Goal: Task Accomplishment & Management: Complete application form

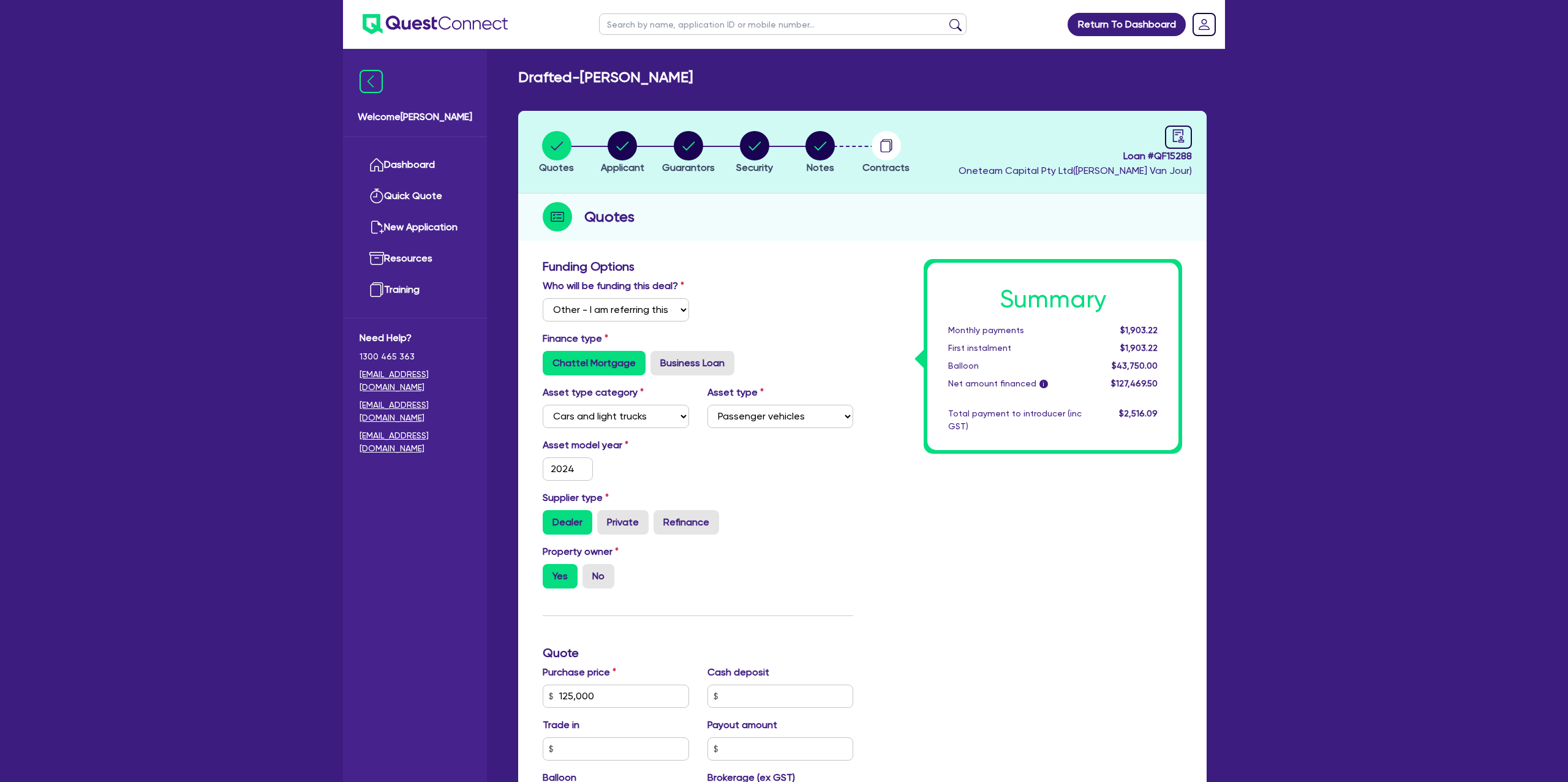
select select "Other"
select select "CARS_AND_LIGHT_TRUCKS"
select select "PASSENGER_VEHICLES"
click at [899, 112] on header "Quotes Applicant Guarantors Security Notes Contracts Loan # QF15288 Oneteam Cap…" at bounding box center [862, 153] width 689 height 83
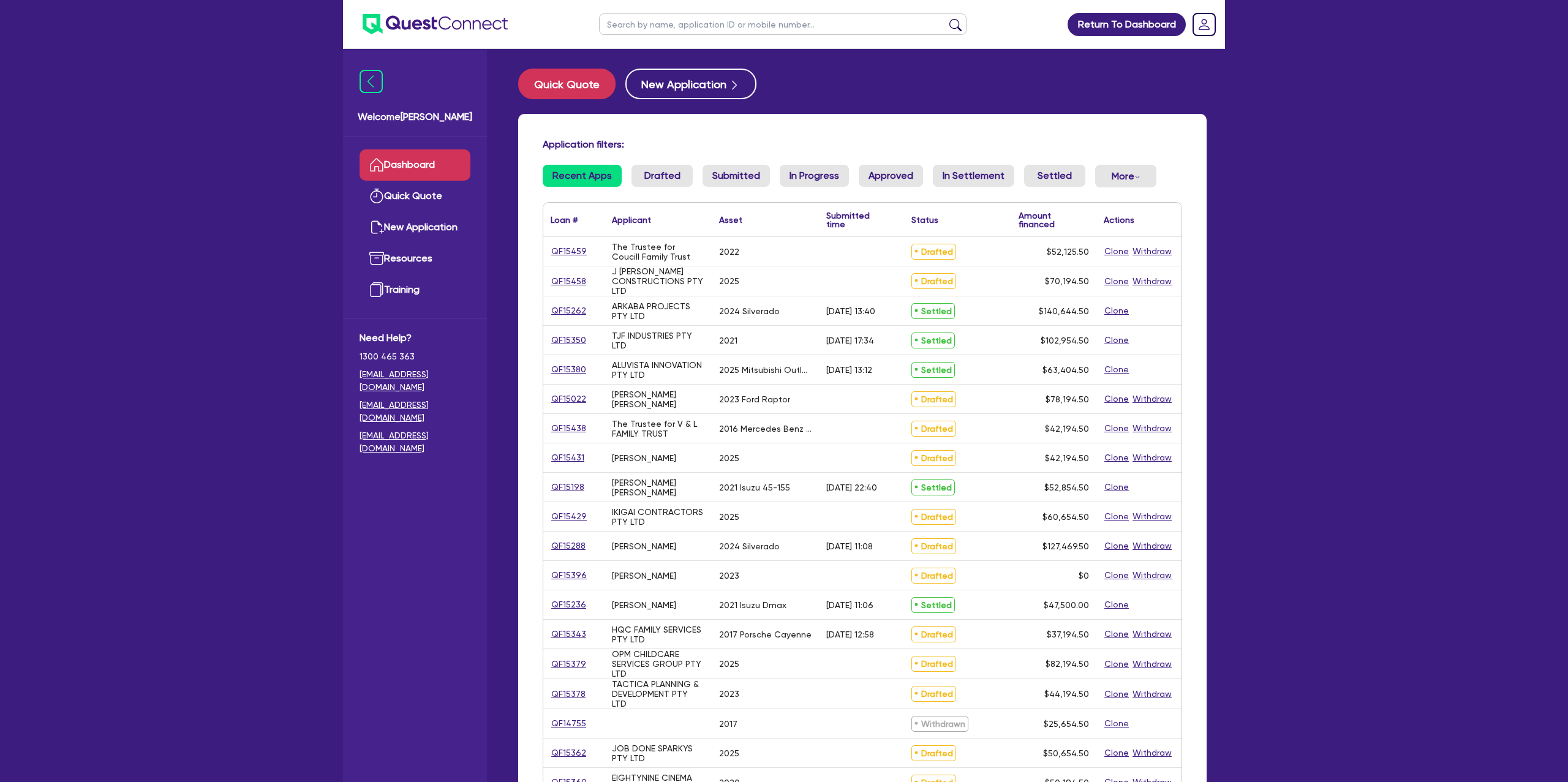
click at [699, 25] on input "text" at bounding box center [783, 24] width 368 height 22
type input "[PERSON_NAME]"
click at [946, 18] on button "submit" at bounding box center [956, 27] width 20 height 17
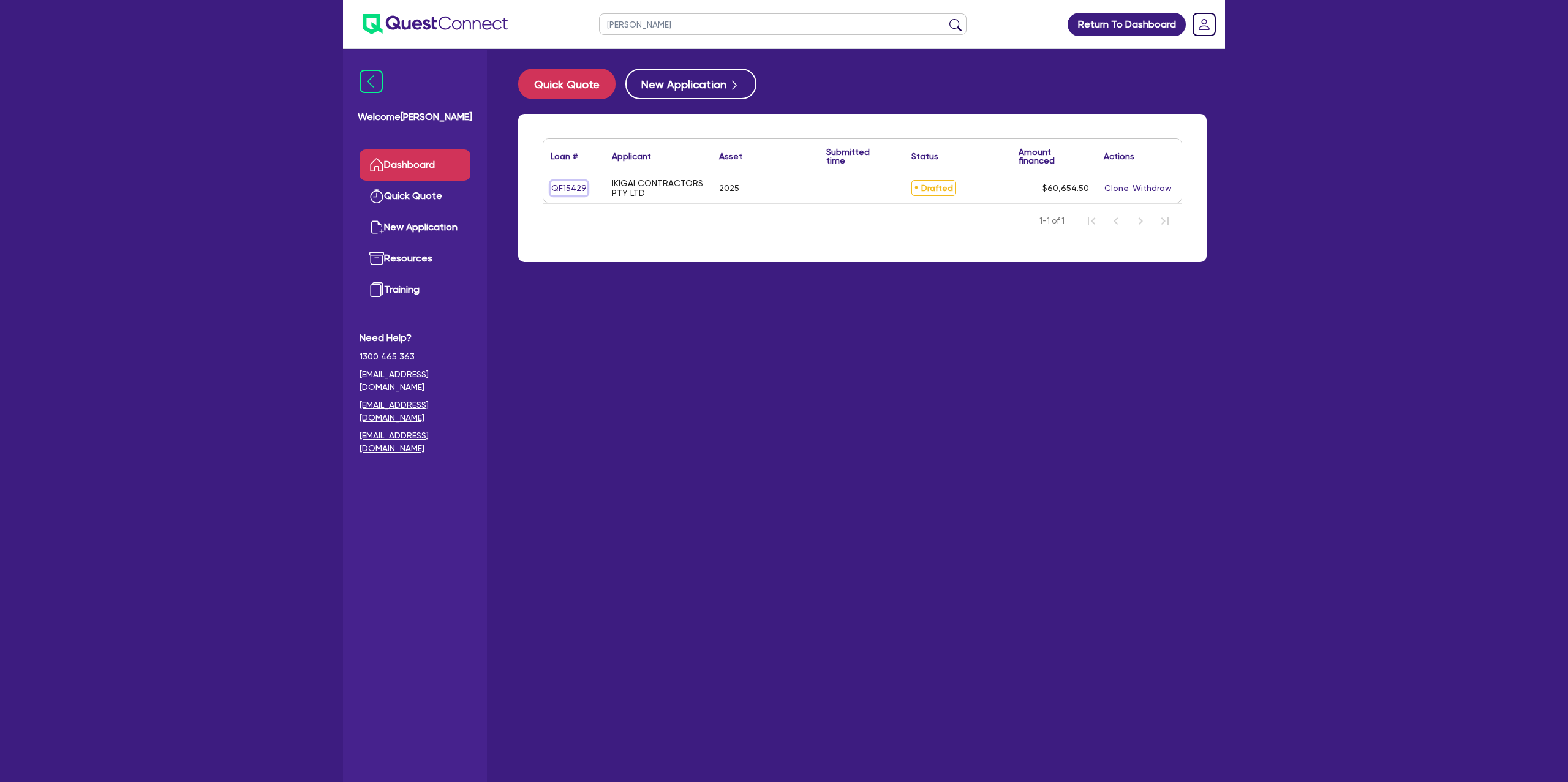
click at [580, 189] on link "QF15429" at bounding box center [569, 188] width 37 height 14
select select "Other"
select select "CARS_AND_LIGHT_TRUCKS"
select select "PASSENGER_VEHICLES"
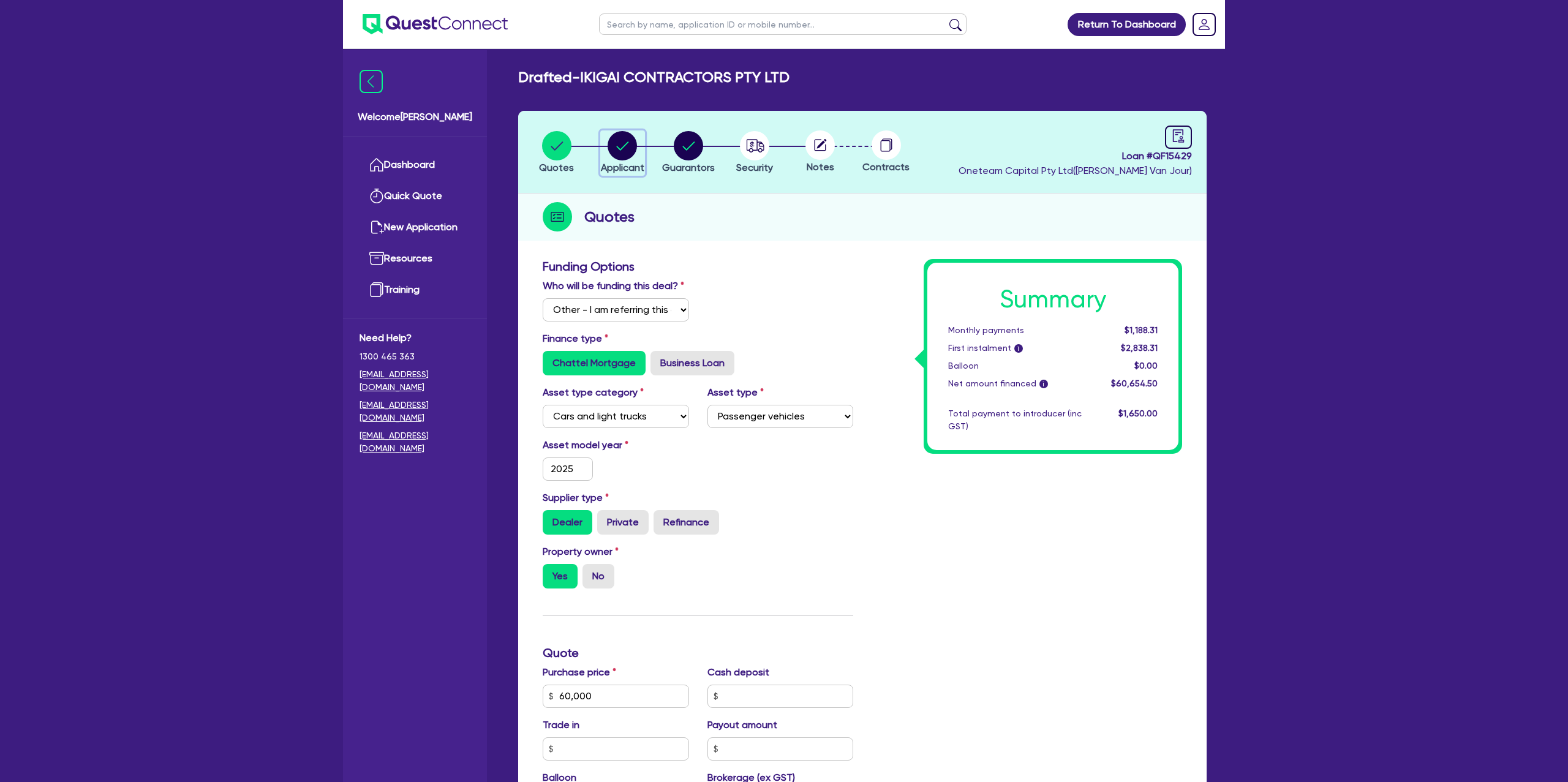
click at [635, 138] on circle "button" at bounding box center [622, 145] width 30 height 30
select select "COMPANY"
select select "BUILDING_CONSTRUCTION"
select select "TRADES_SERVICES_CONSUMERS"
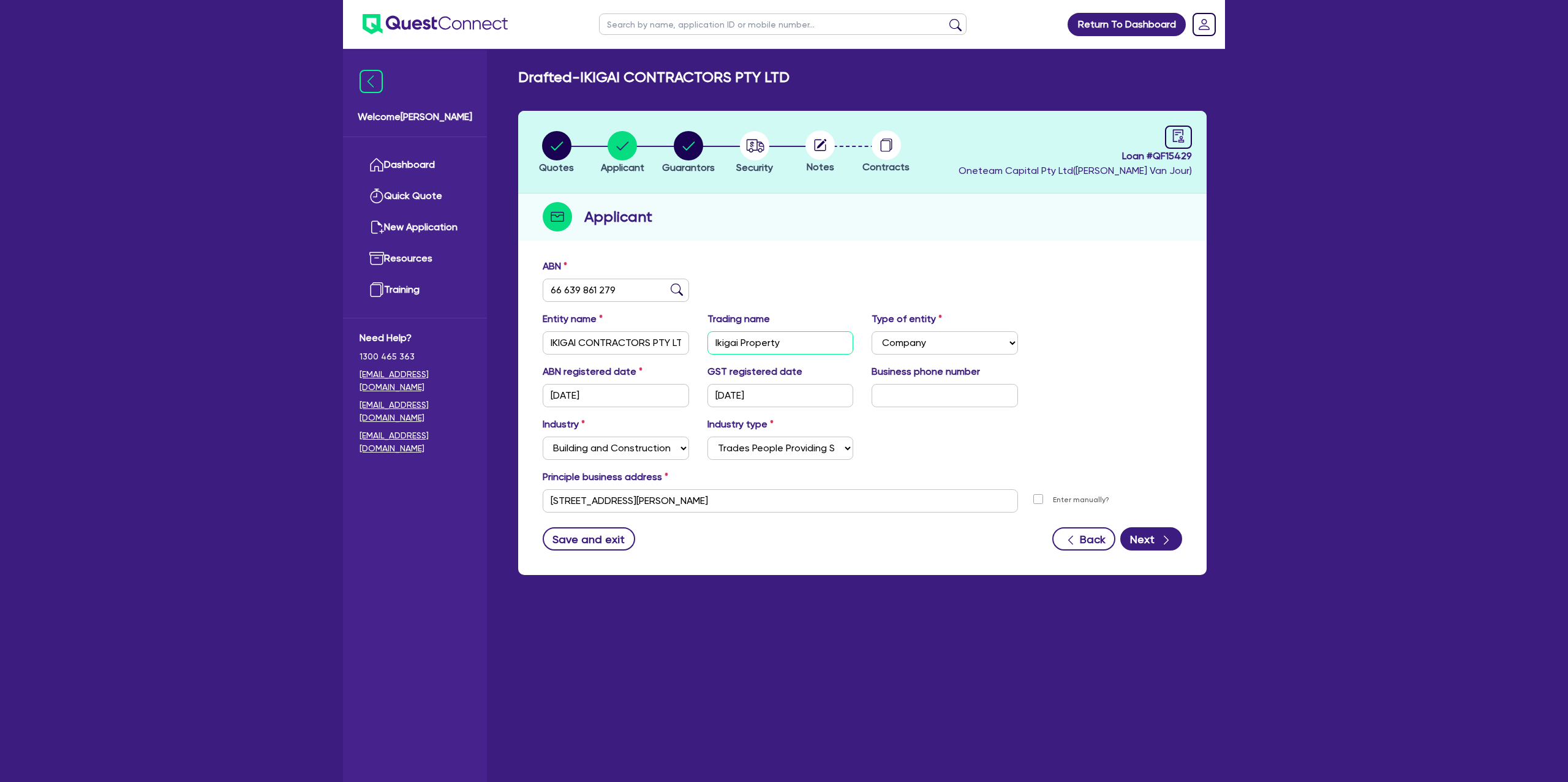
drag, startPoint x: 717, startPoint y: 342, endPoint x: 818, endPoint y: 344, distance: 101.0
click at [818, 344] on input "Ikigai Property" at bounding box center [781, 343] width 147 height 23
click at [734, 339] on input "Ikigai Property" at bounding box center [781, 343] width 147 height 23
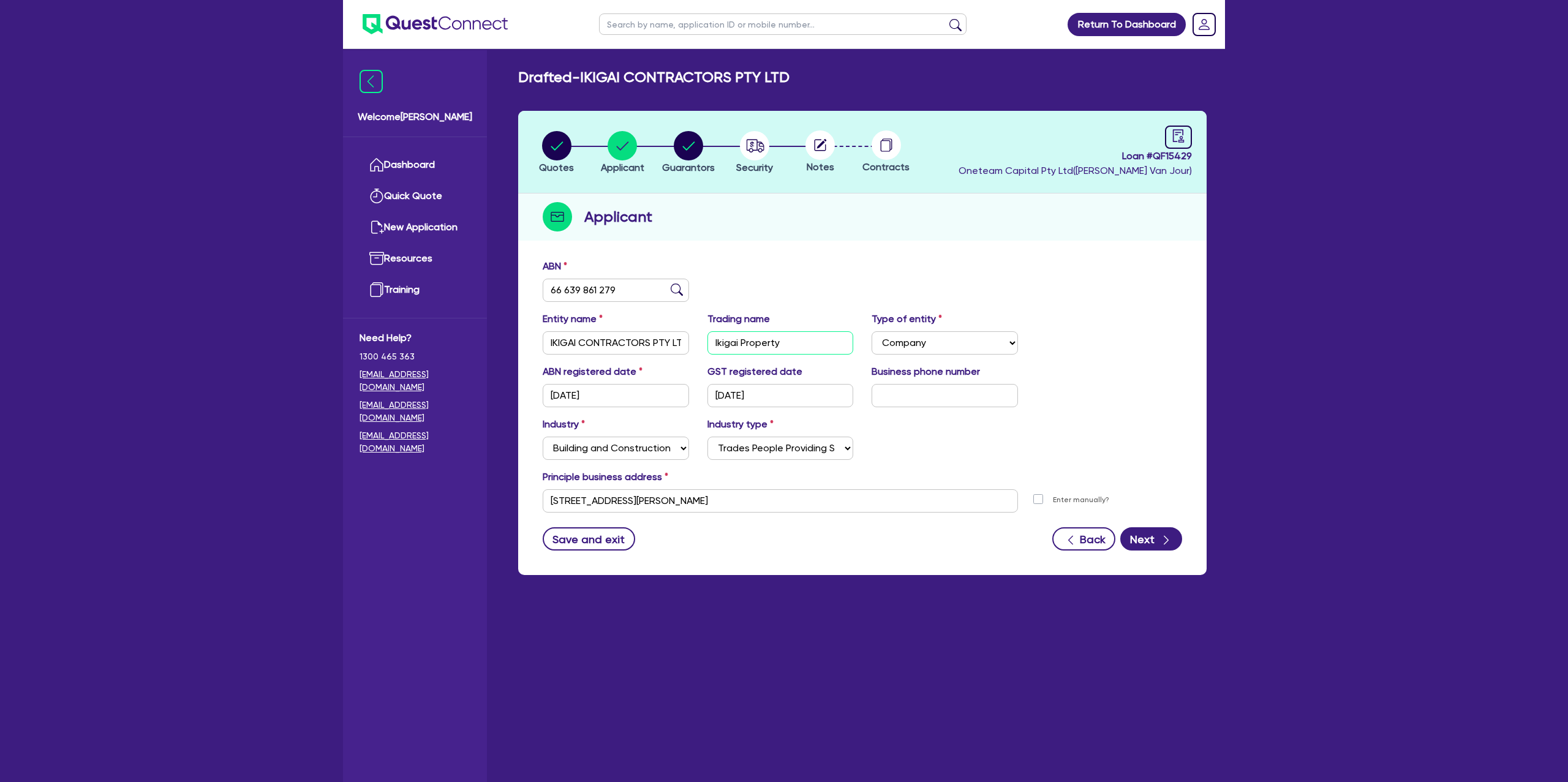
click at [734, 339] on input "Ikigai Property" at bounding box center [781, 343] width 147 height 23
click at [623, 154] on circle "button" at bounding box center [622, 145] width 30 height 30
click at [633, 144] on circle "button" at bounding box center [622, 145] width 30 height 30
click at [687, 149] on icon "button" at bounding box center [689, 145] width 12 height 9
select select "MR"
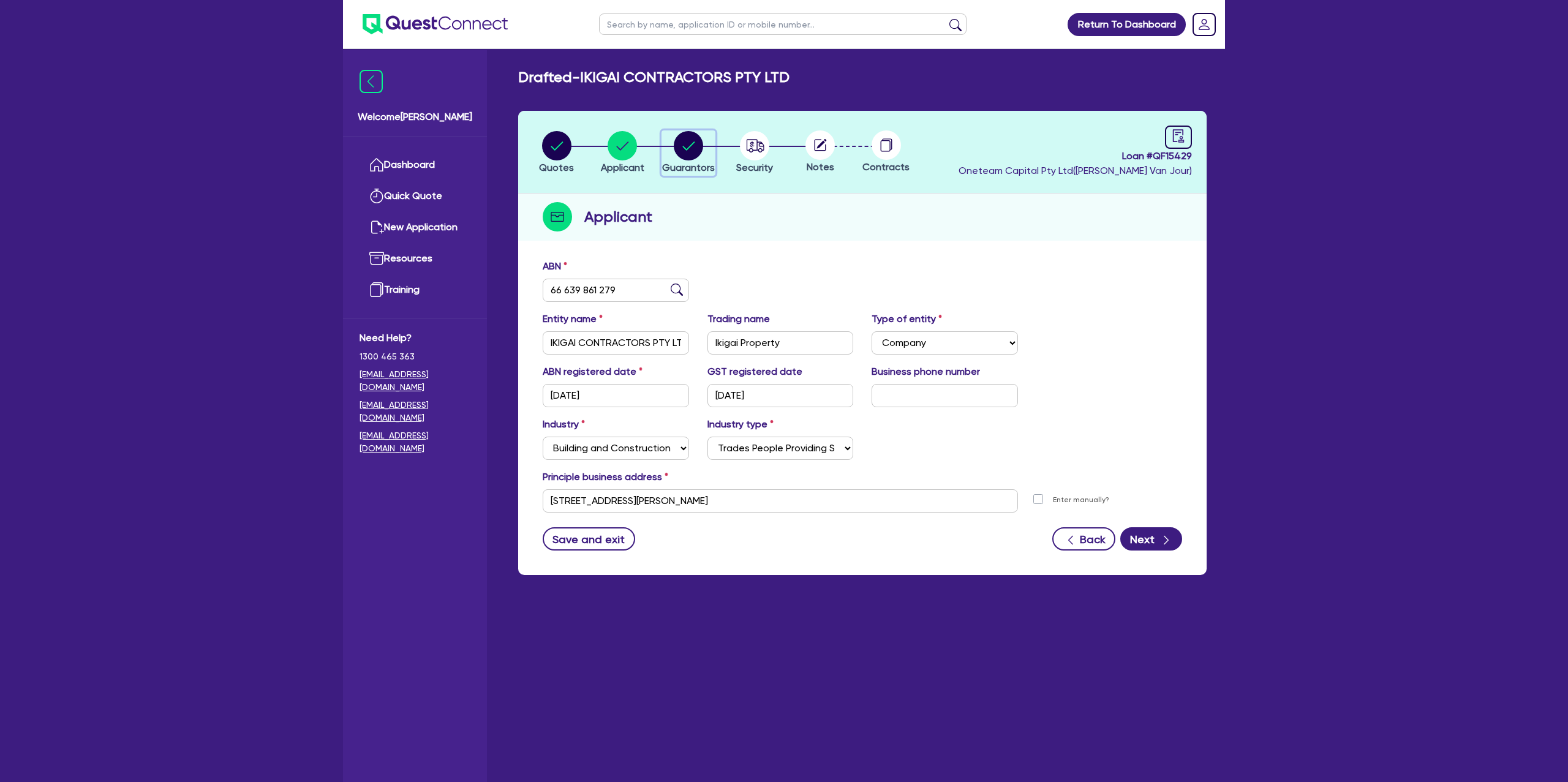
select select "NSW"
select select "MARRIED"
select select "PROPERTY"
select select "MORTGAGE"
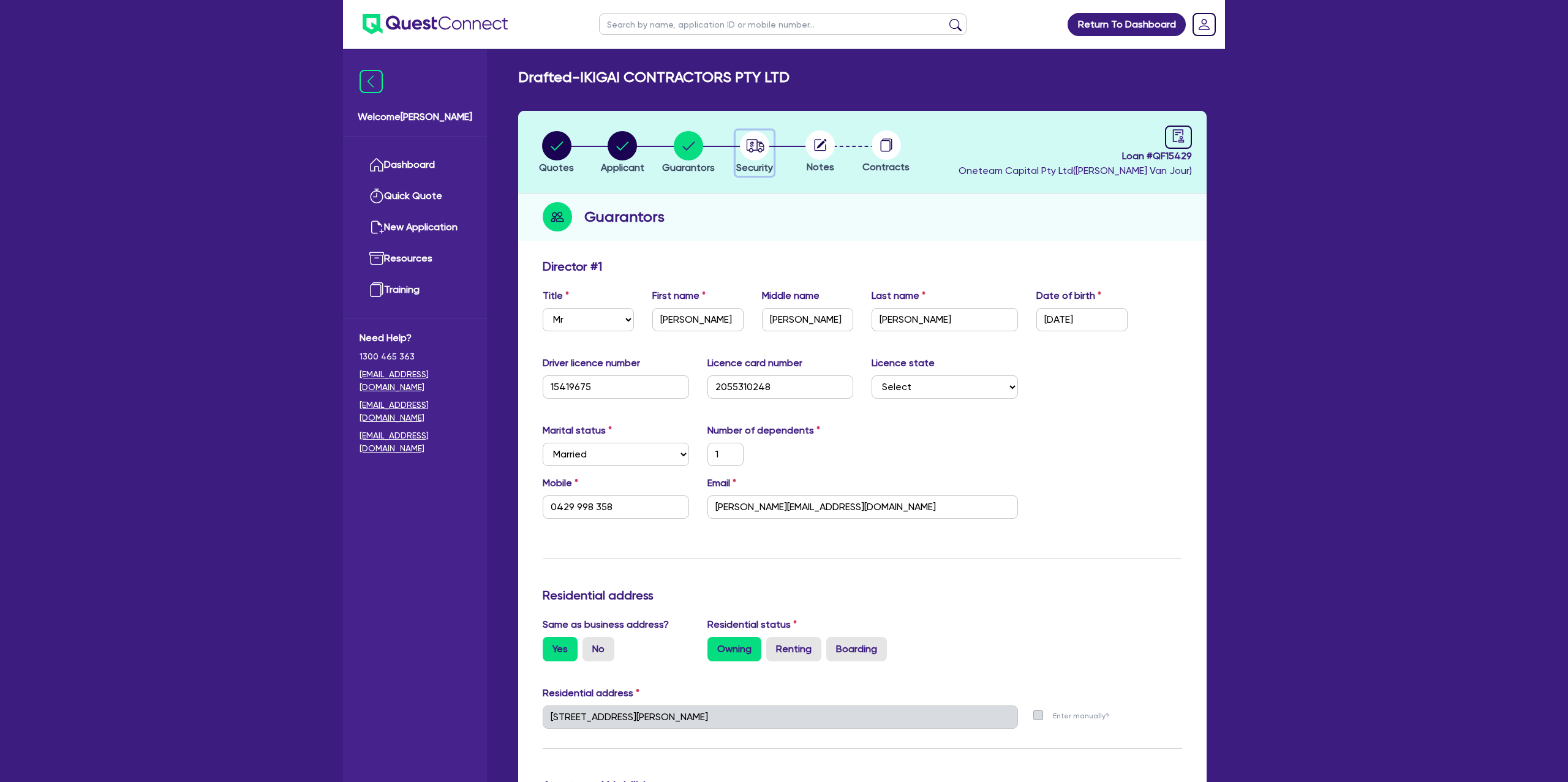
click at [752, 148] on icon "button" at bounding box center [754, 145] width 18 height 13
select select "CARS_AND_LIGHT_TRUCKS"
select select "PASSENGER_VEHICLES"
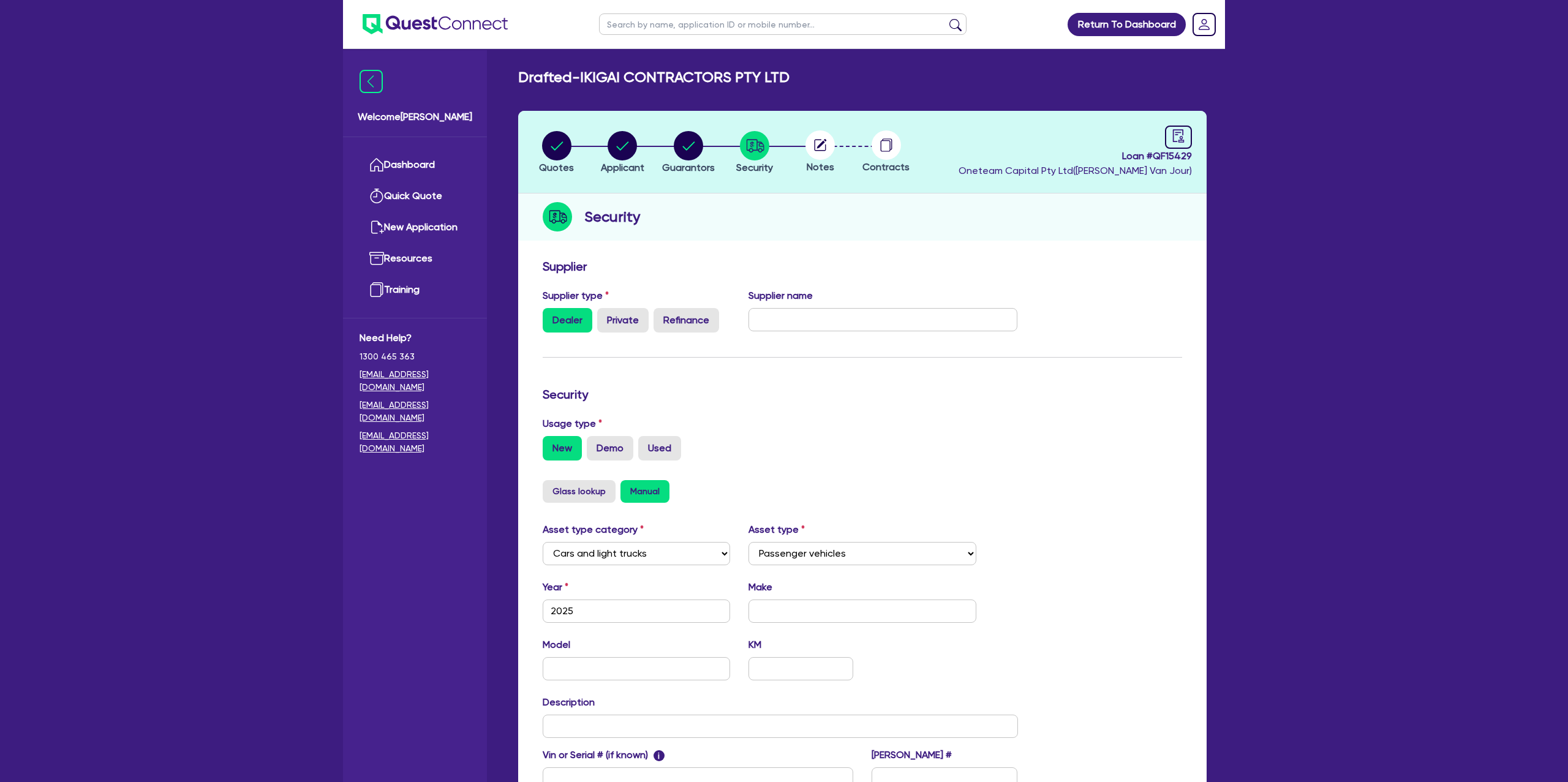
click at [820, 140] on circle at bounding box center [820, 145] width 30 height 30
click at [1184, 135] on icon "audit" at bounding box center [1179, 136] width 13 height 13
select select "DRAFTED_NEW"
select select "Other"
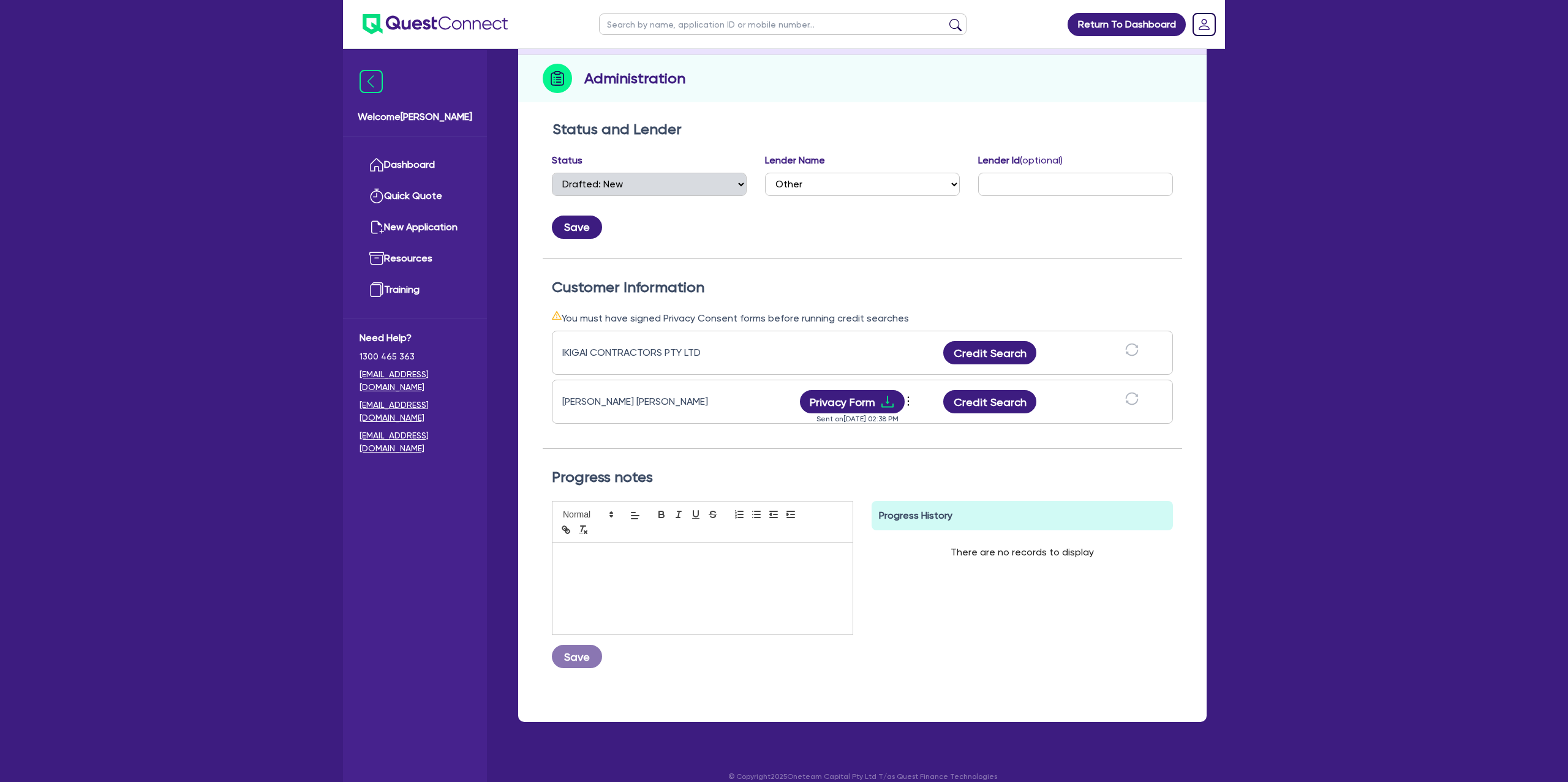
scroll to position [155, 0]
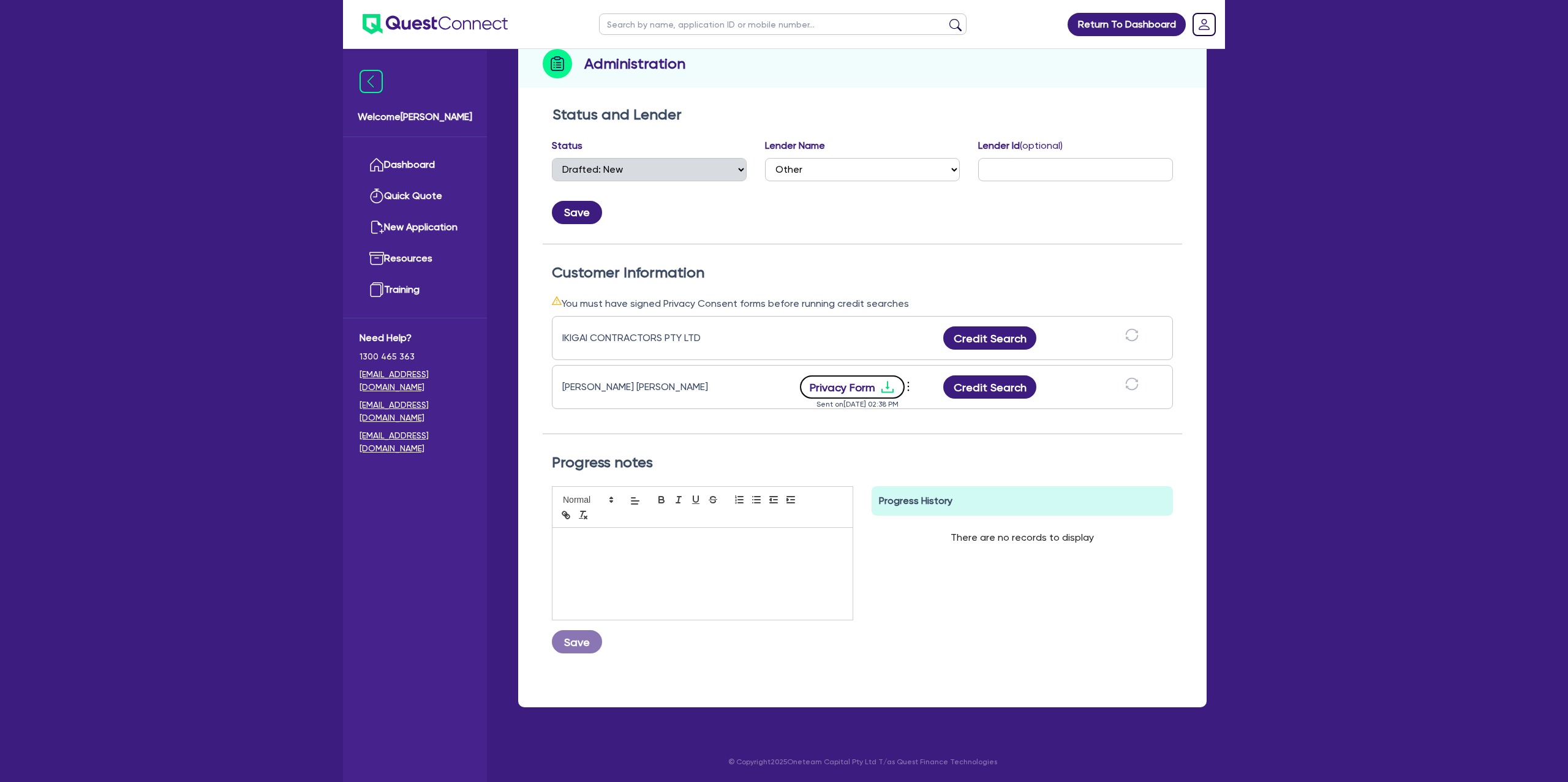
click at [885, 381] on icon "download" at bounding box center [887, 387] width 14 height 14
click at [979, 381] on button "Credit Search" at bounding box center [990, 387] width 93 height 23
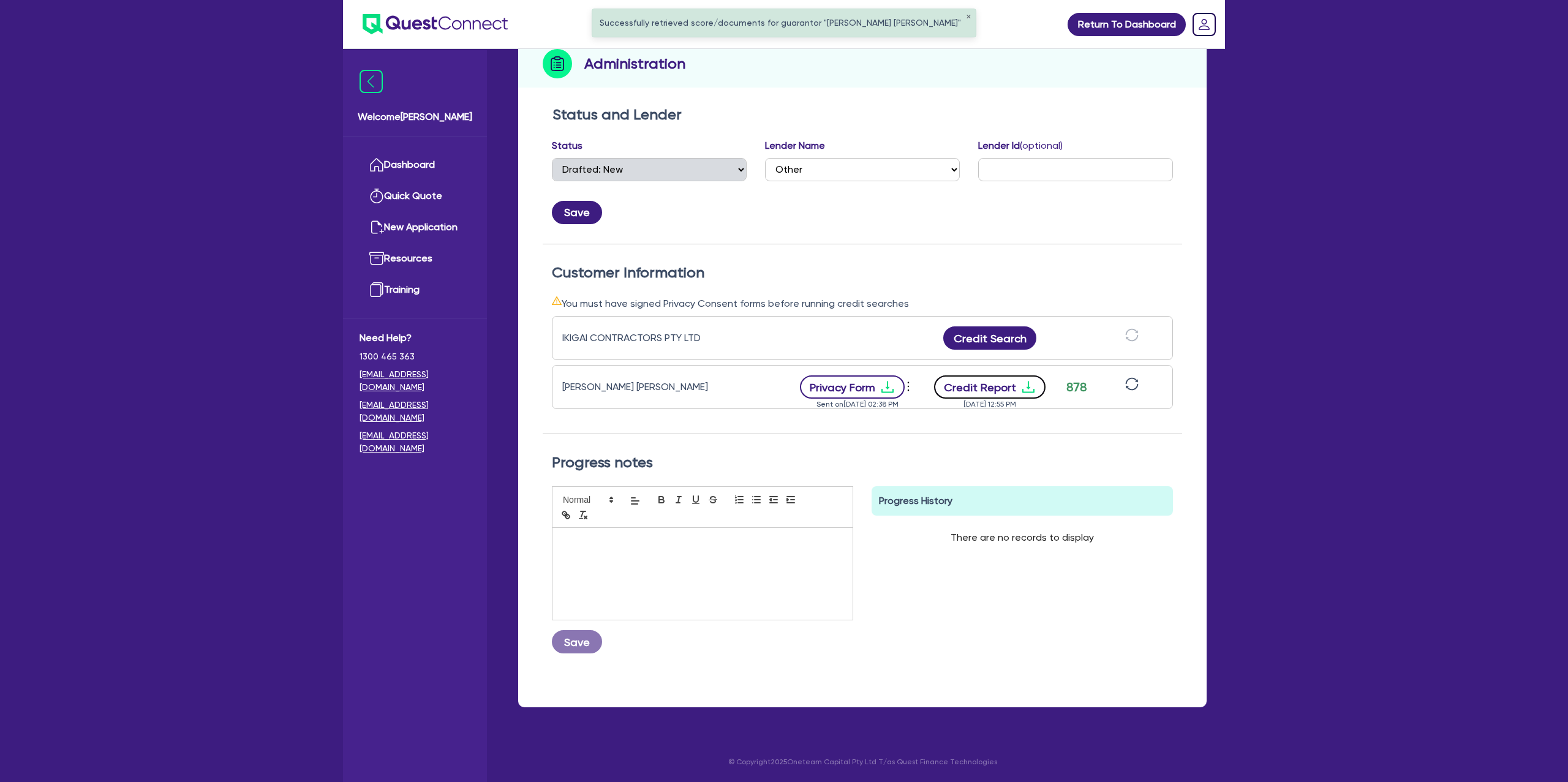
click at [1029, 390] on icon "download" at bounding box center [1028, 387] width 12 height 12
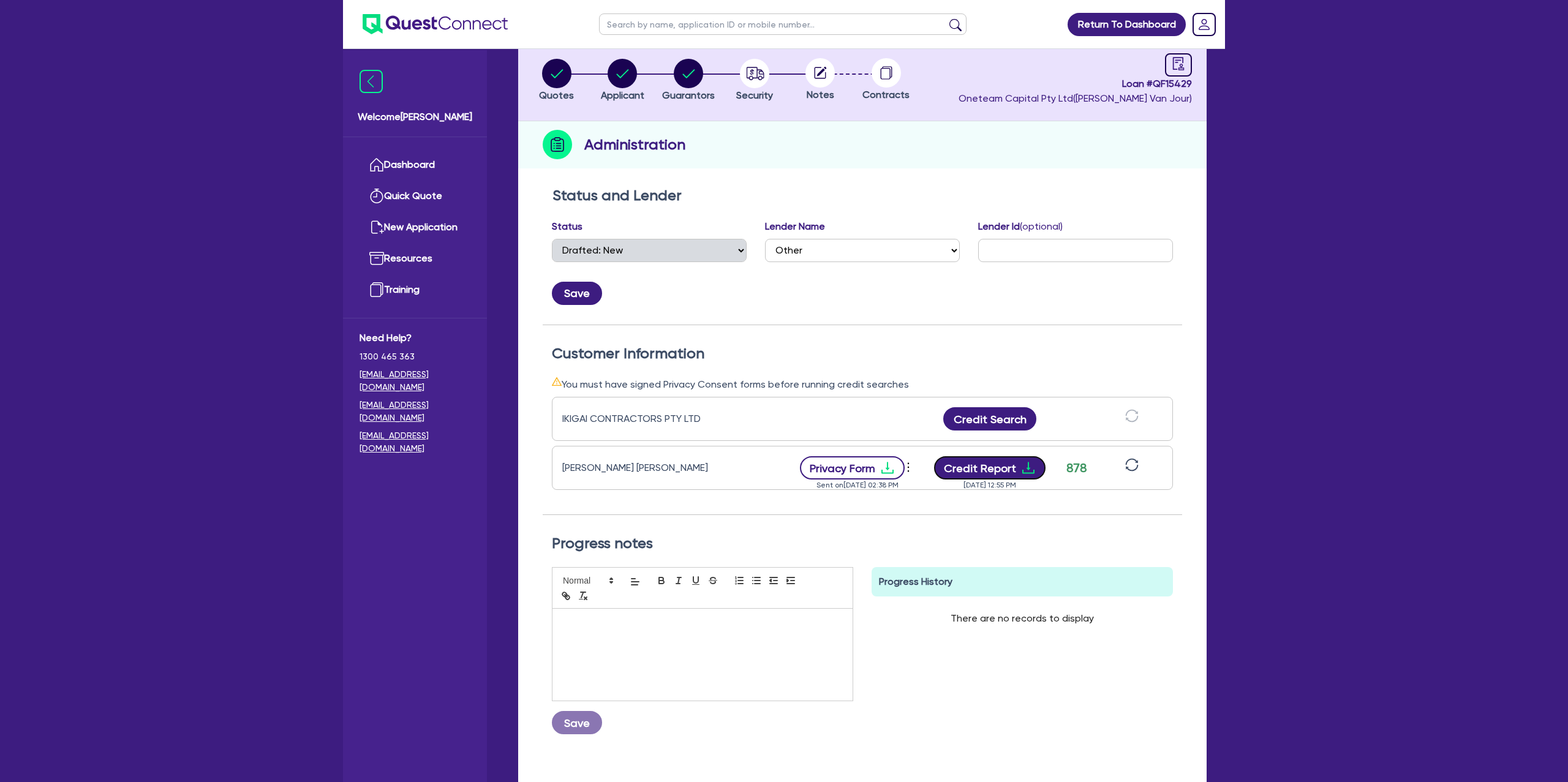
scroll to position [0, 0]
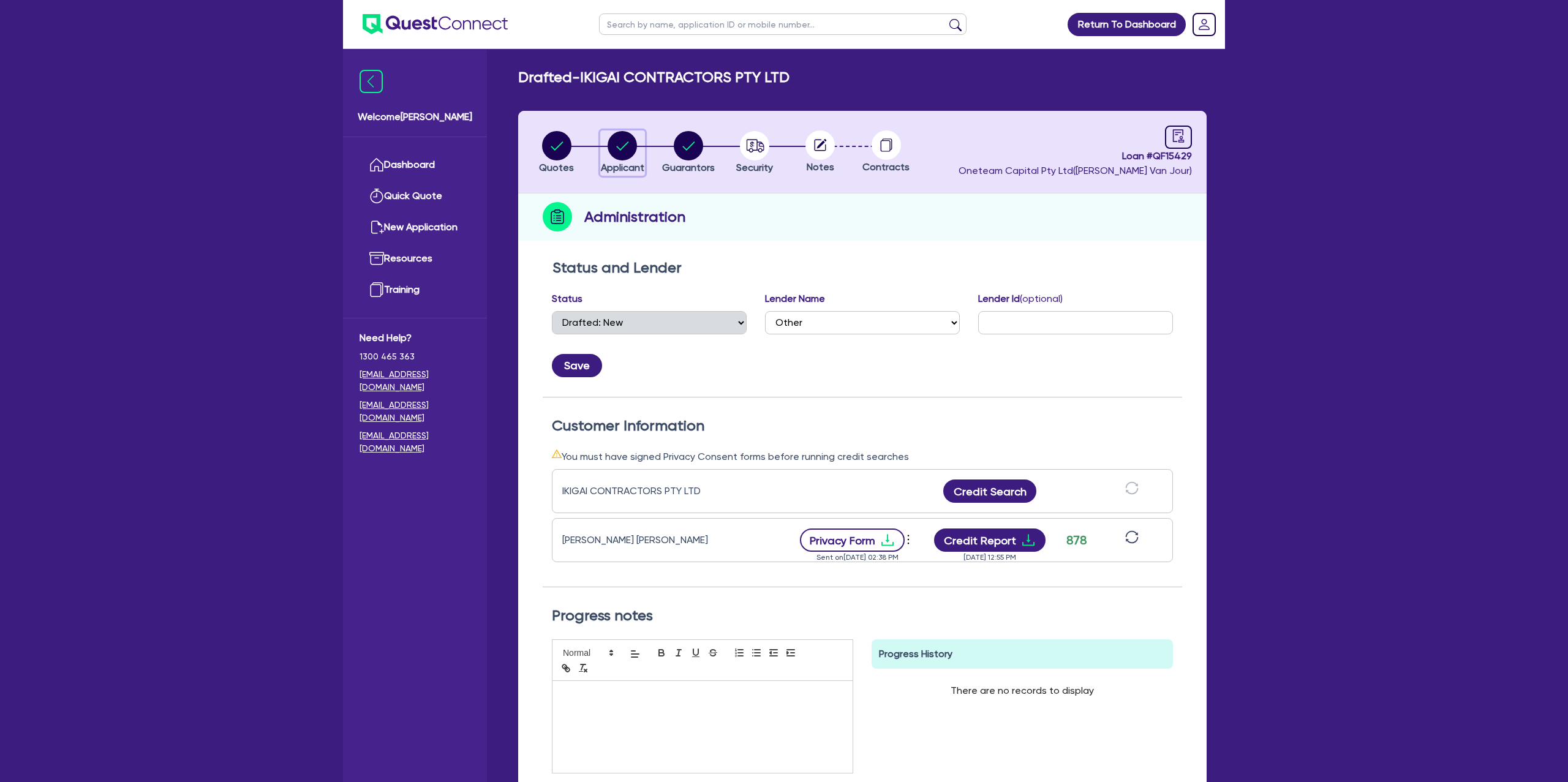
click at [626, 143] on circle "button" at bounding box center [622, 145] width 30 height 30
select select "COMPANY"
select select "BUILDING_CONSTRUCTION"
select select "TRADES_SERVICES_CONSUMERS"
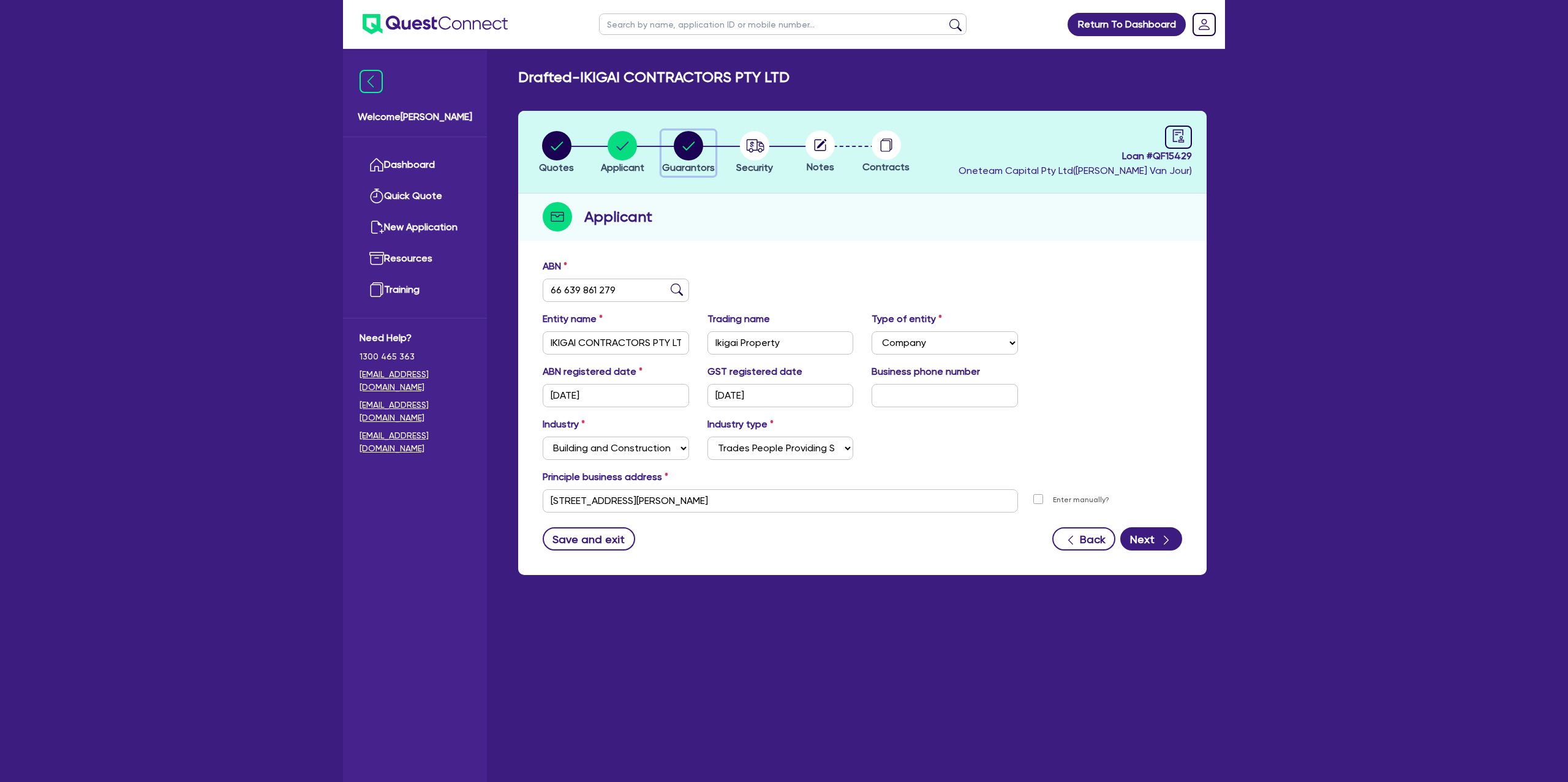
click at [694, 146] on circle "button" at bounding box center [689, 145] width 30 height 30
select select "MR"
select select "NSW"
select select "MARRIED"
select select "PROPERTY"
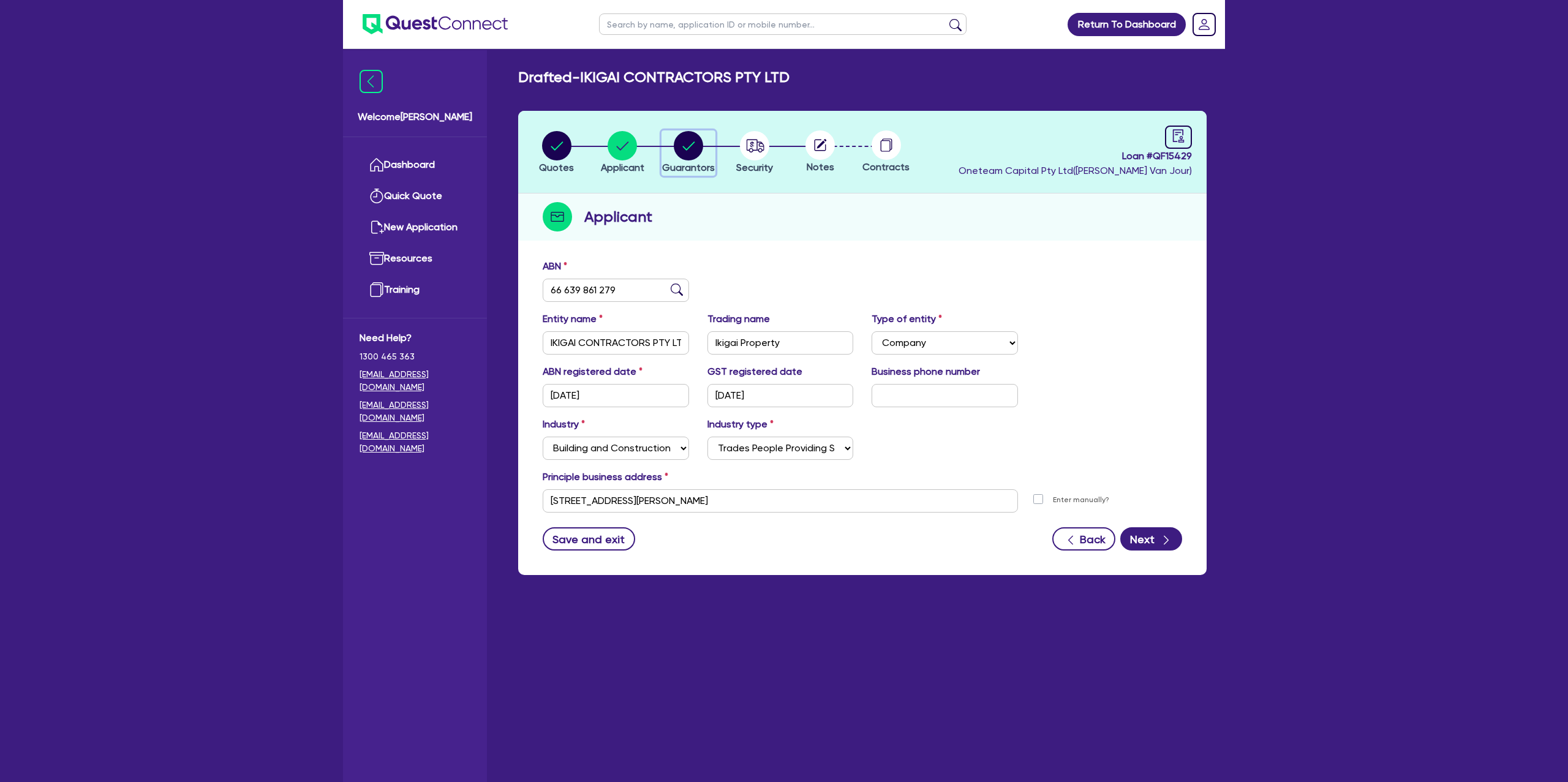
select select "MORTGAGE"
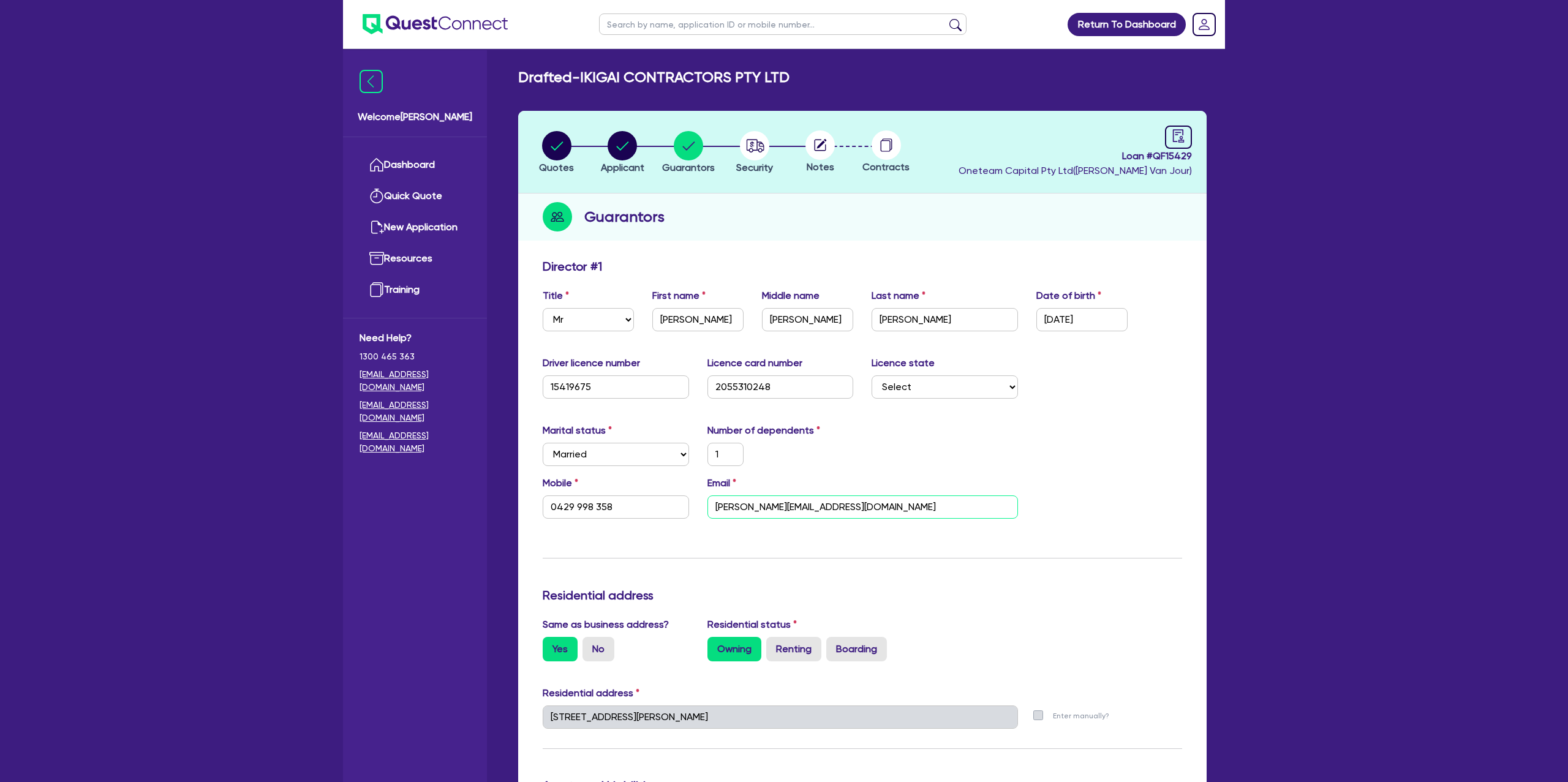
click at [750, 505] on input "keaton@ikigaicontractors.com.au" at bounding box center [863, 506] width 310 height 23
click at [881, 174] on header "Quotes Applicant Guarantors Security Notes Contracts Loan # QF15429 Oneteam Cap…" at bounding box center [862, 153] width 689 height 83
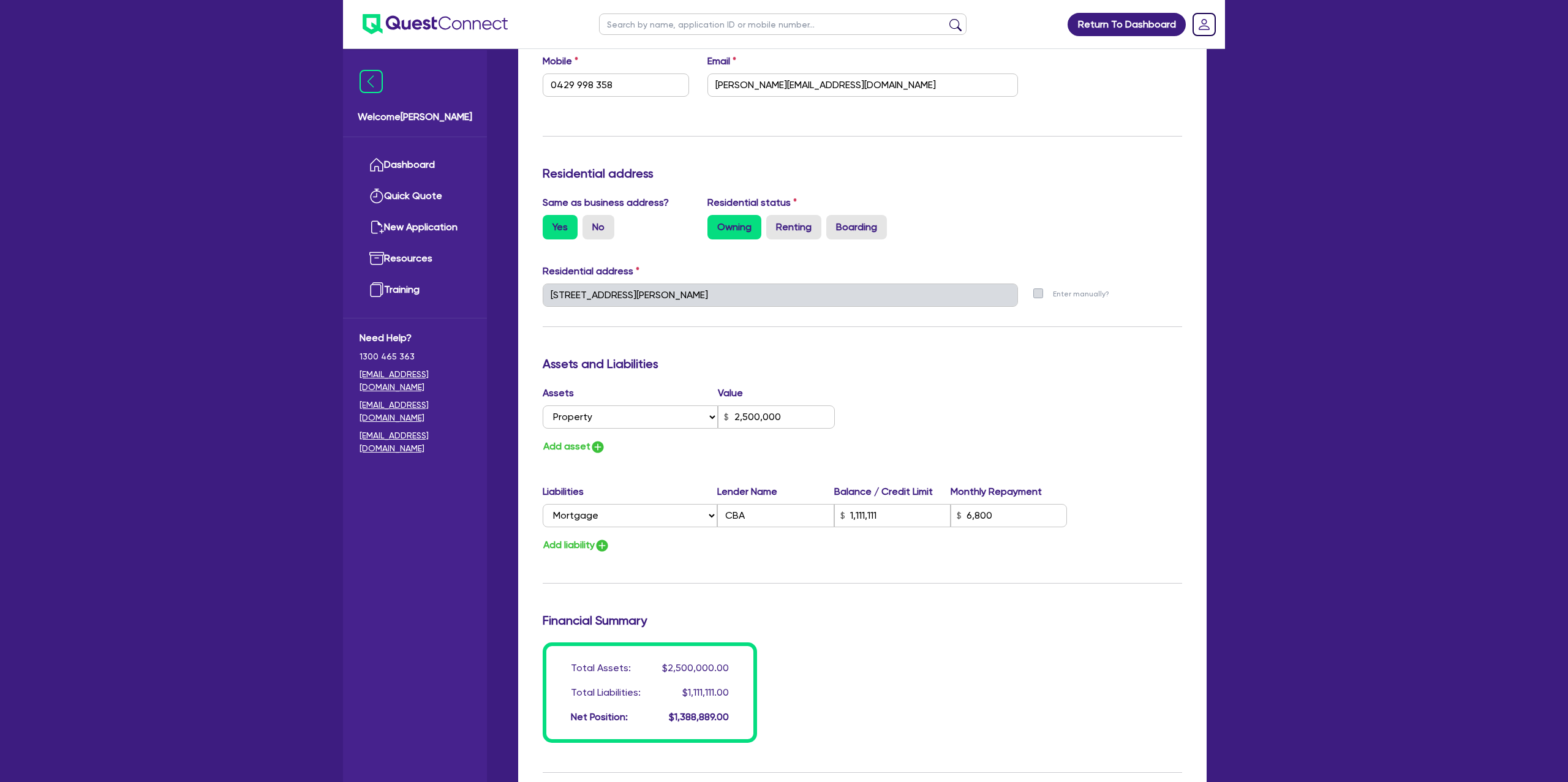
scroll to position [415, 0]
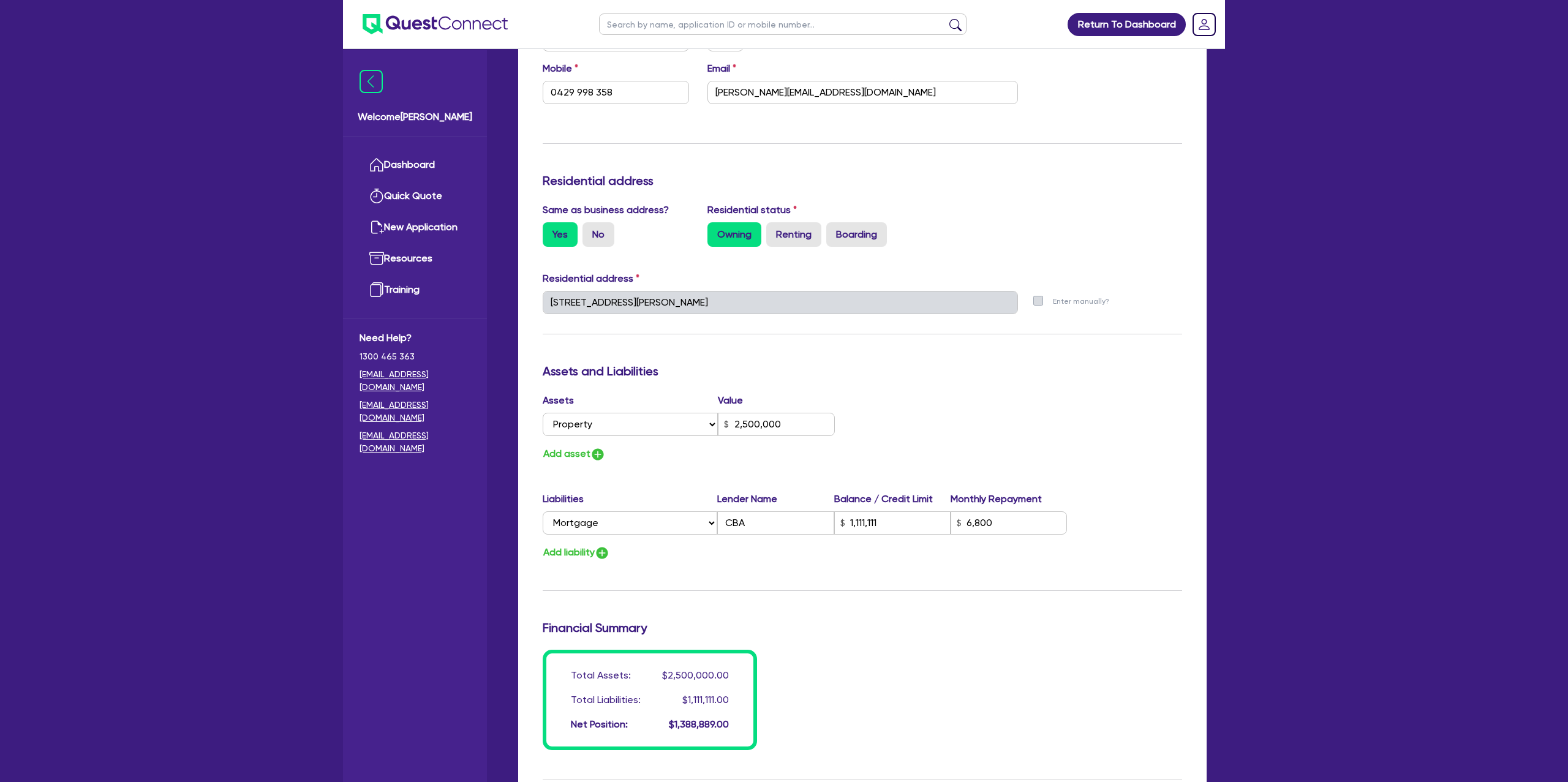
click at [1185, 274] on div "Residential address" at bounding box center [862, 281] width 658 height 20
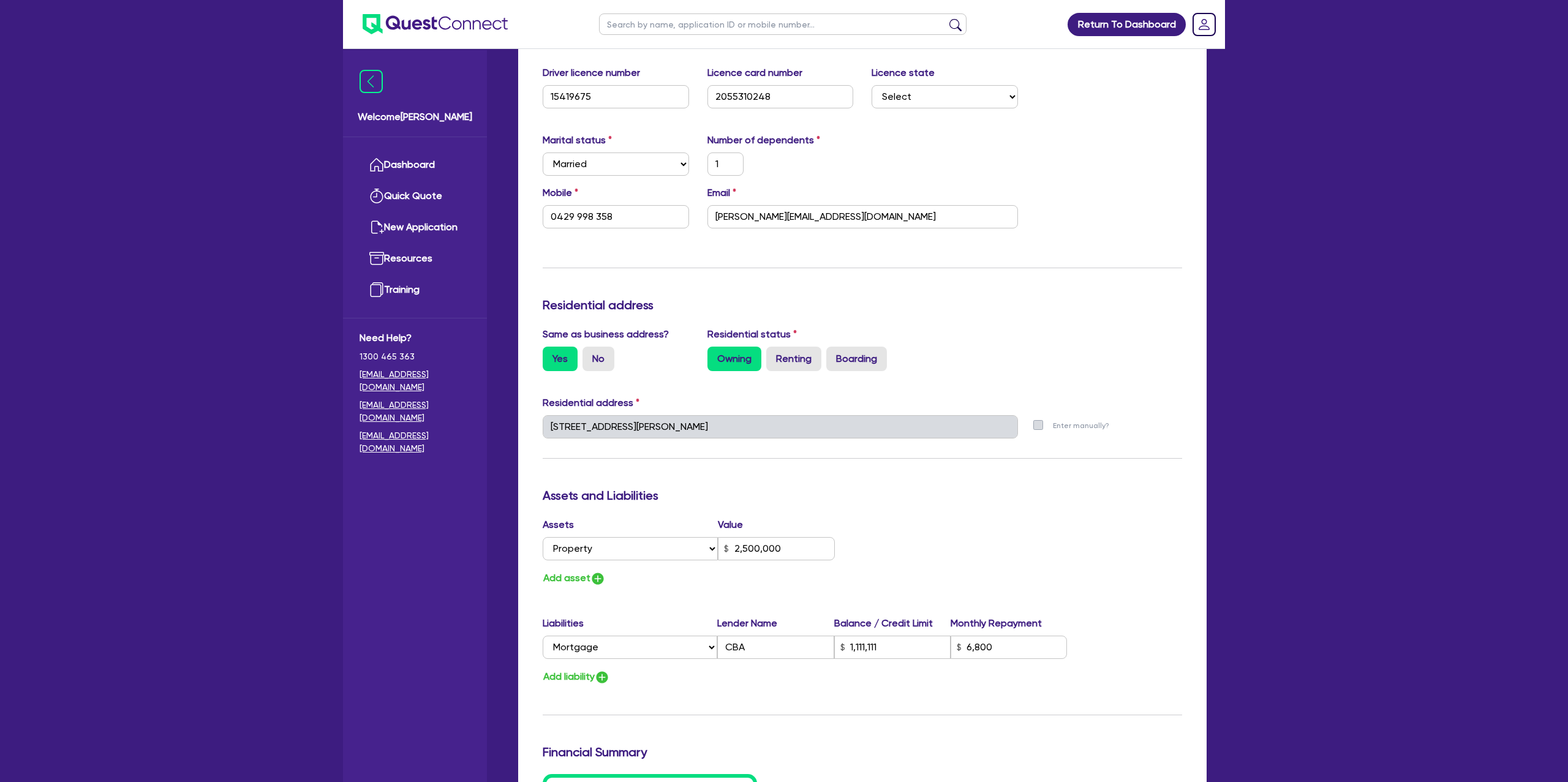
scroll to position [0, 0]
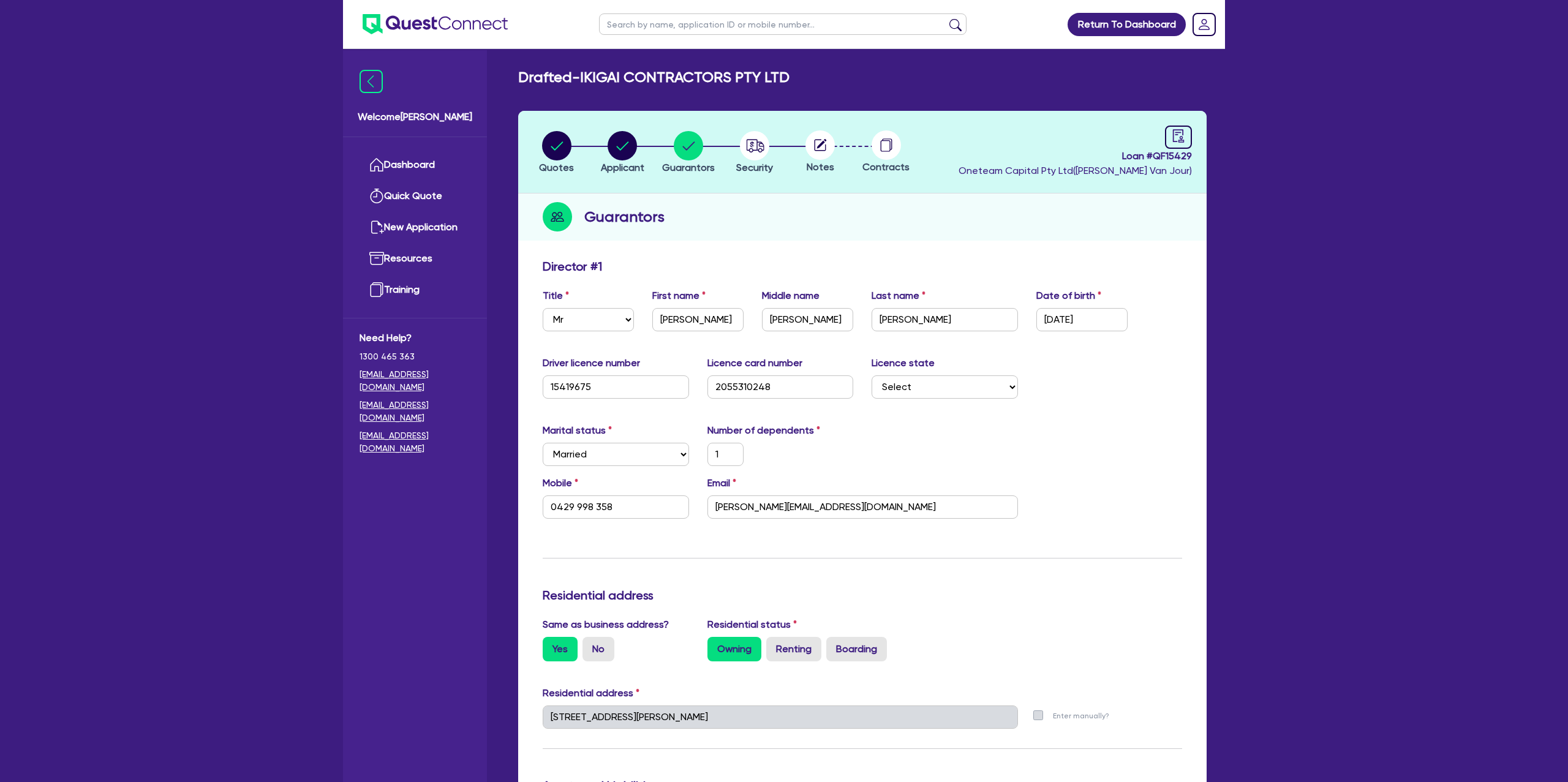
click at [1179, 122] on header "Quotes Applicant Guarantors Security Notes Contracts Loan # QF15429 Oneteam Cap…" at bounding box center [862, 153] width 689 height 83
click at [1183, 137] on icon "audit" at bounding box center [1179, 136] width 11 height 13
select select "DRAFTED_NEW"
select select "Other"
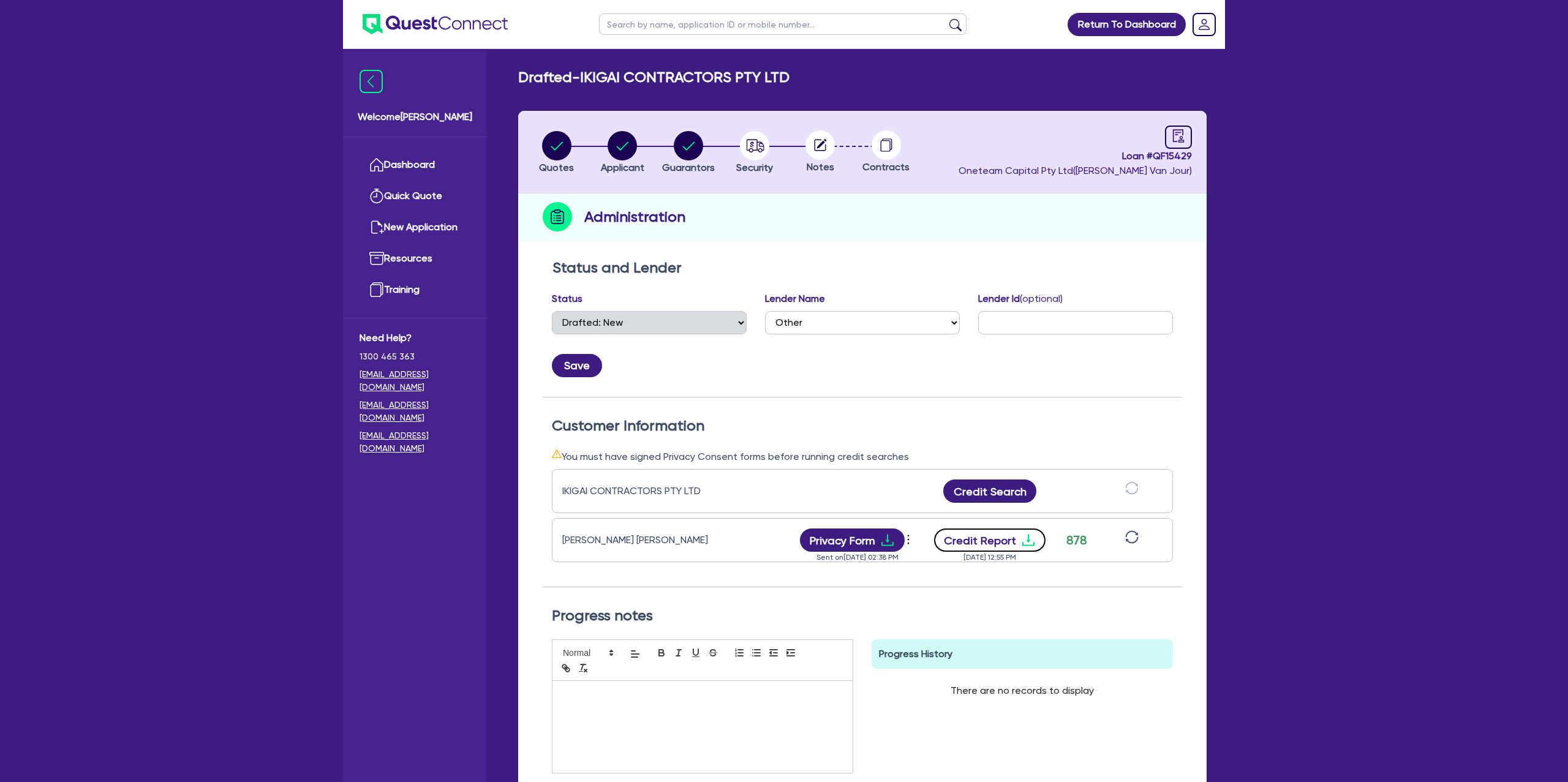
click at [1031, 536] on icon "download" at bounding box center [1029, 540] width 14 height 14
click at [622, 138] on circle "button" at bounding box center [622, 145] width 30 height 30
select select "COMPANY"
select select "BUILDING_CONSTRUCTION"
select select "TRADES_SERVICES_CONSUMERS"
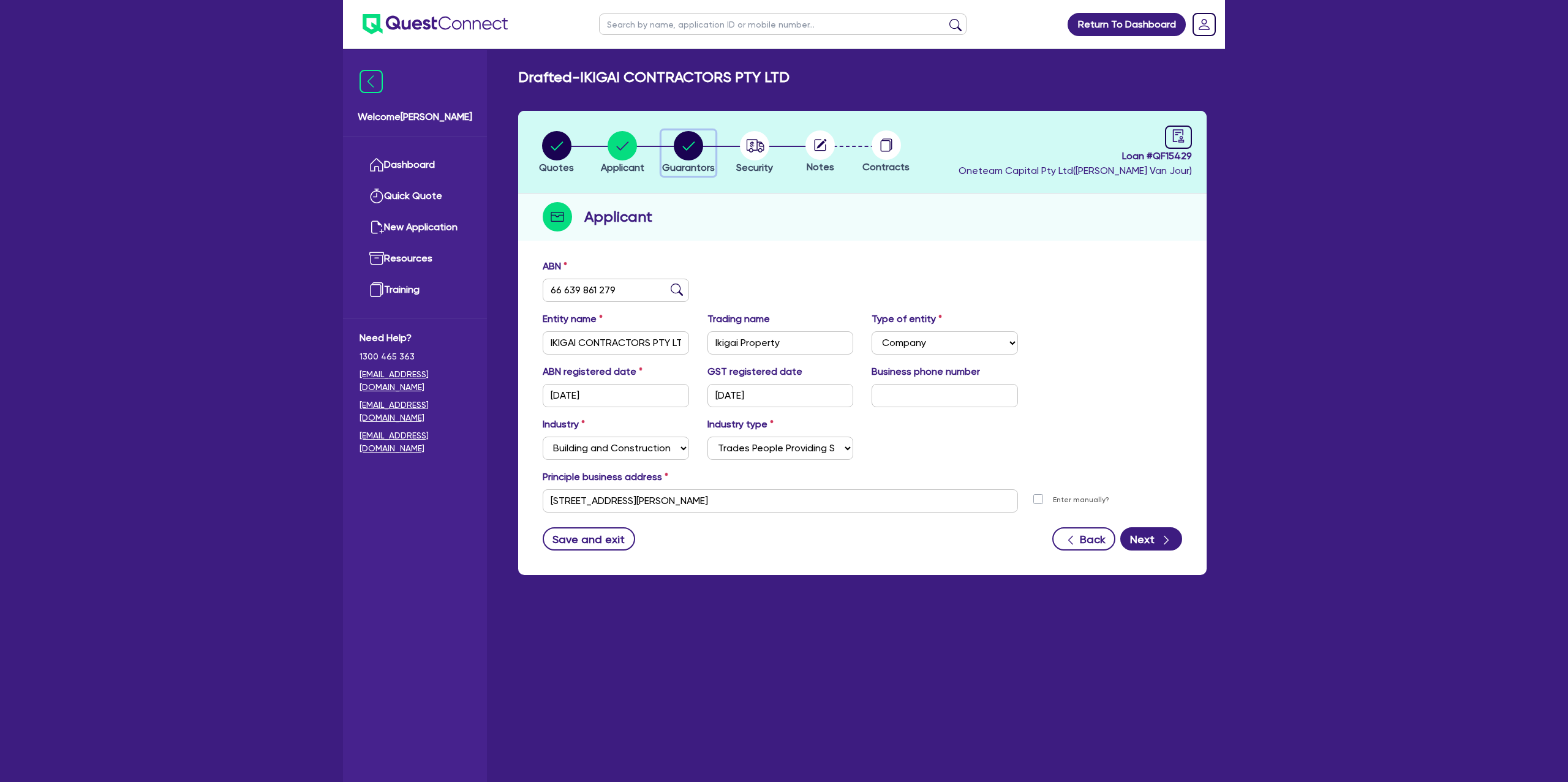
click at [691, 144] on circle "button" at bounding box center [689, 145] width 30 height 30
select select "MR"
select select "NSW"
select select "MARRIED"
select select "PROPERTY"
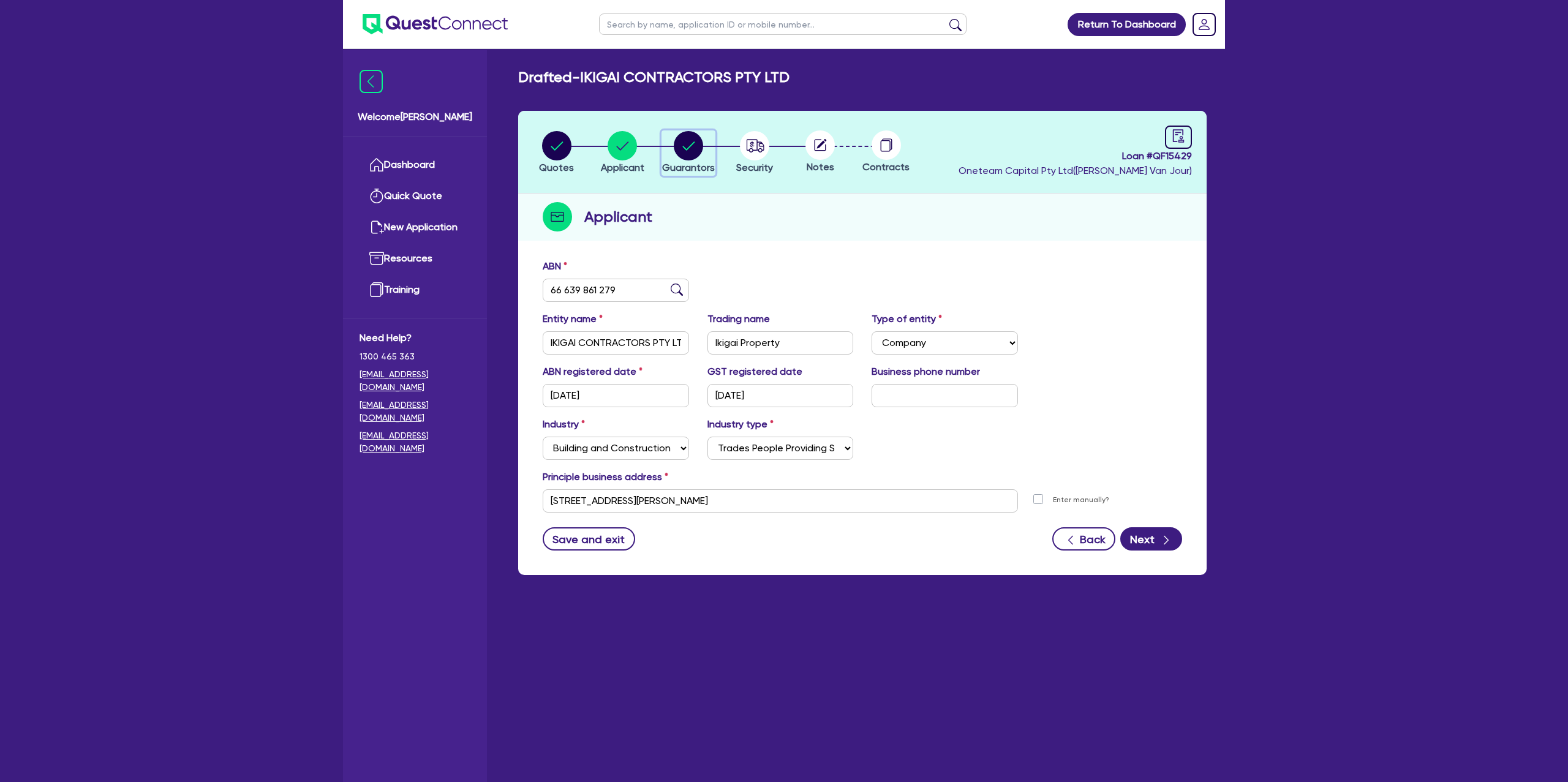
select select "MORTGAGE"
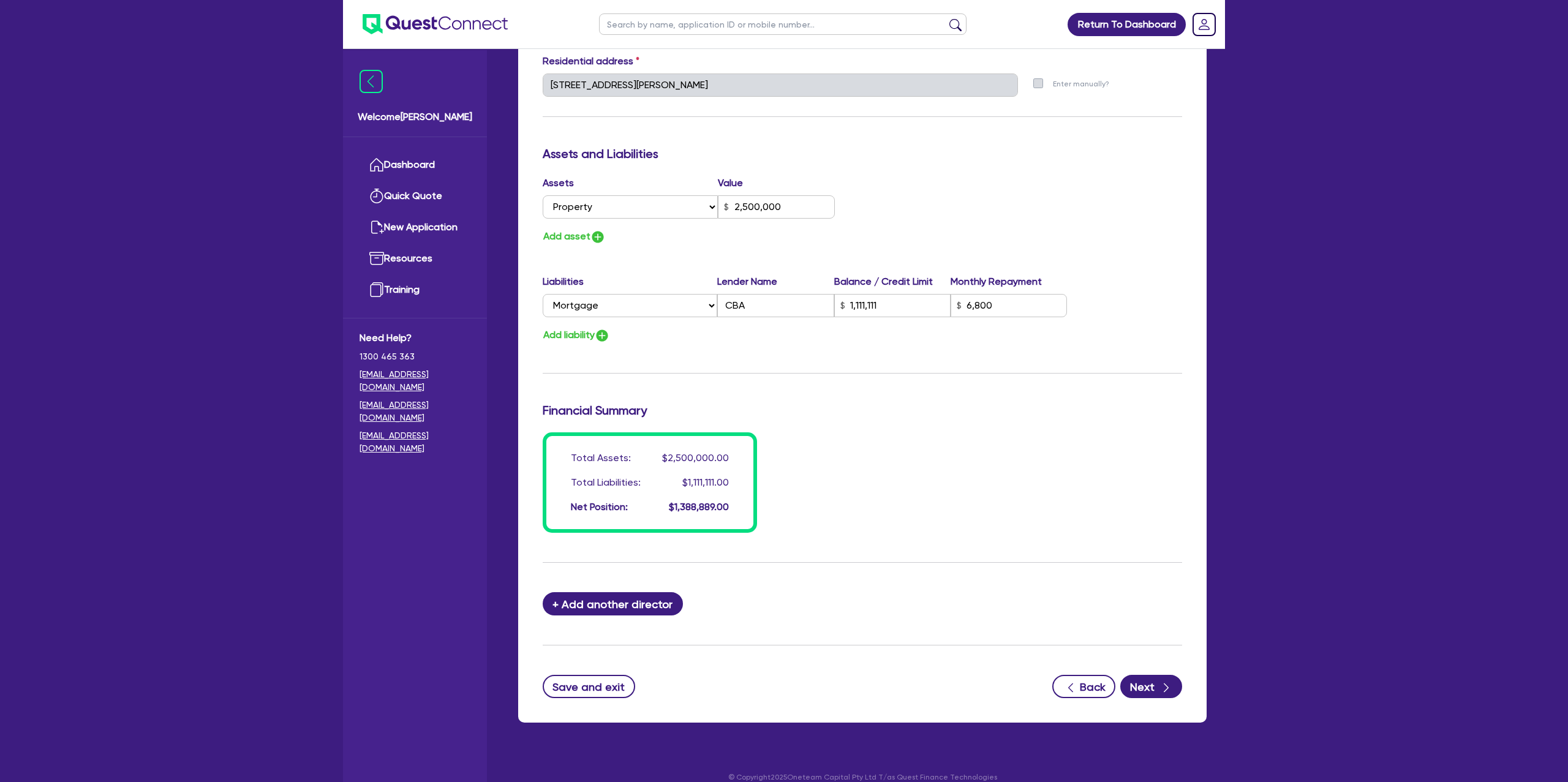
scroll to position [647, 0]
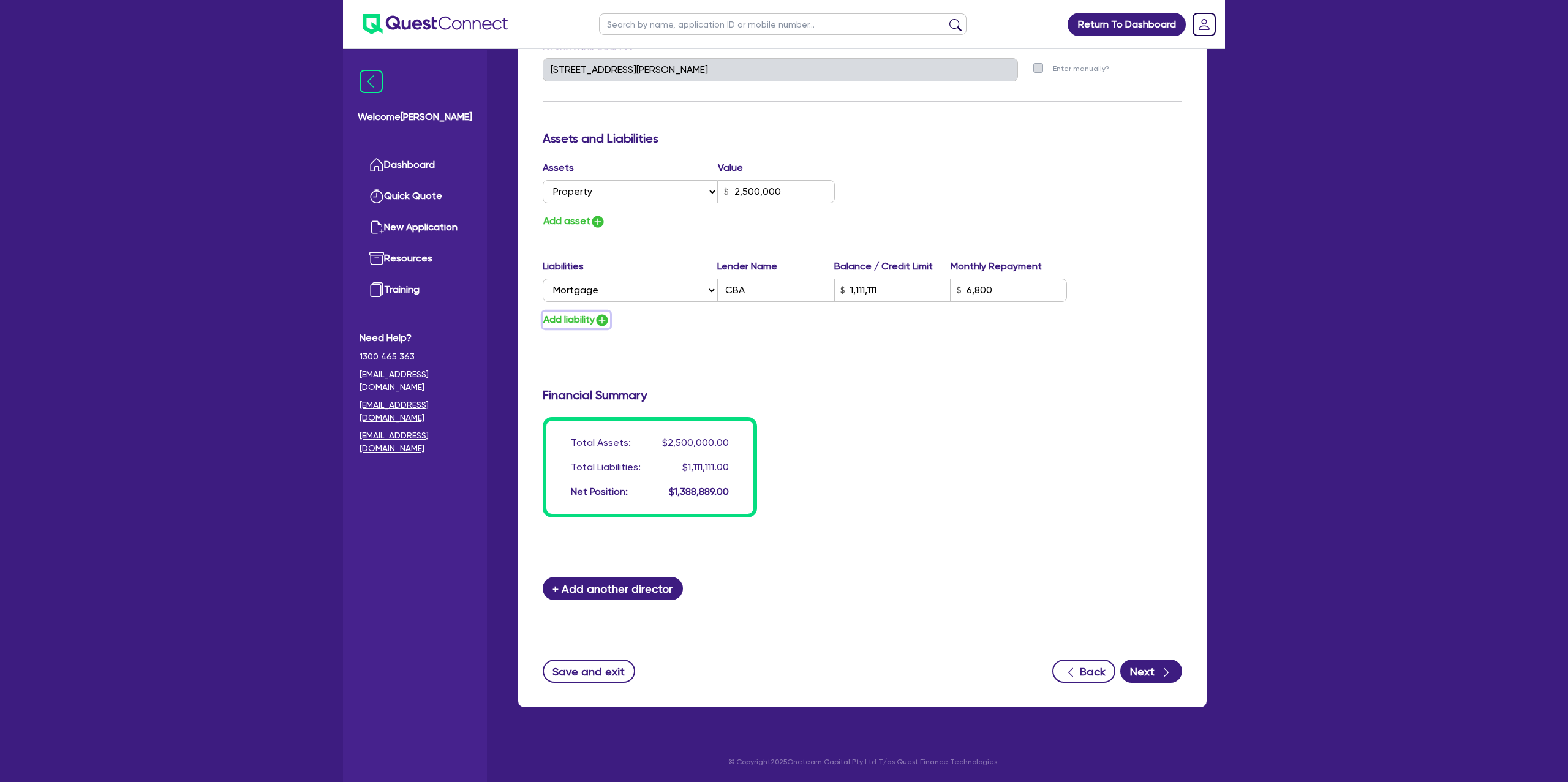
click at [594, 322] on button "Add liability" at bounding box center [576, 320] width 67 height 16
type input "1"
type input "0429 998 358"
type input "2,500,000"
type input "1,111,111"
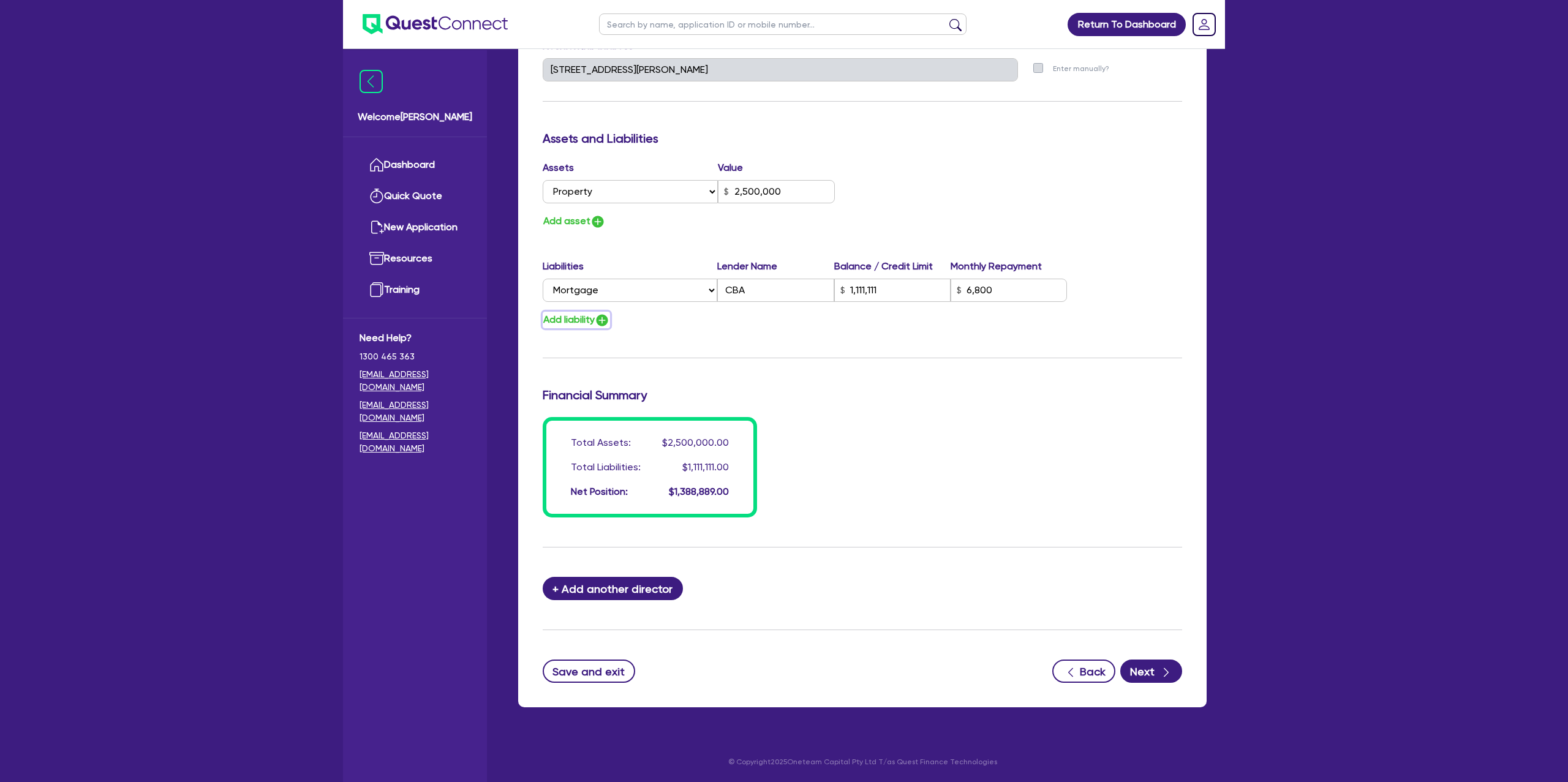
type input "6,800"
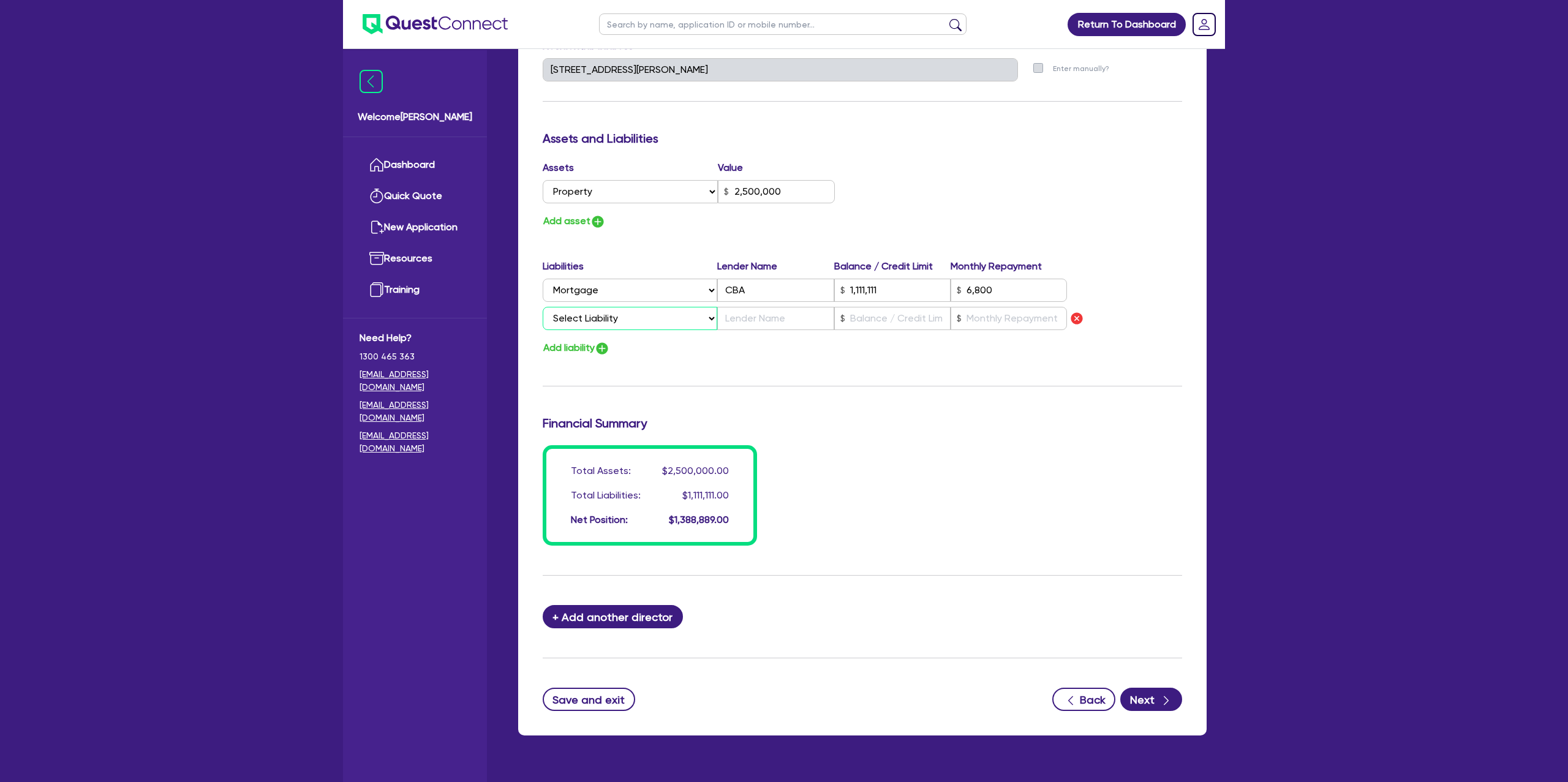
click at [628, 318] on select "Select Liability Credit card Mortgage Investment property loan Vehicle loan Tru…" at bounding box center [629, 318] width 174 height 23
select select "MORTGAGE"
click at [543, 307] on select "Select Liability Credit card Mortgage Investment property loan Vehicle loan Tru…" at bounding box center [629, 318] width 174 height 23
type input "1"
type input "0429 998 358"
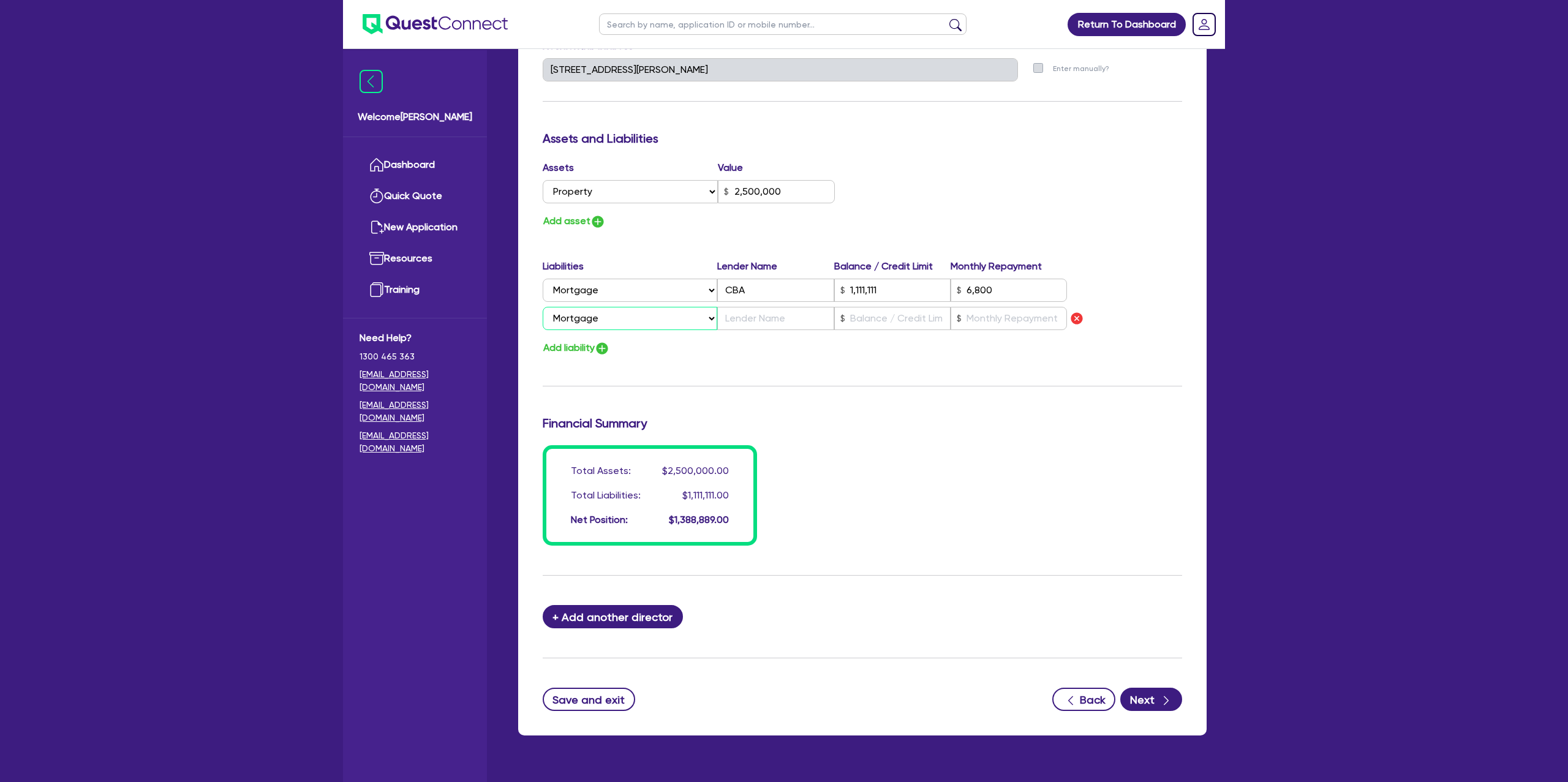
type input "2,500,000"
type input "1,111,111"
type input "6,800"
click at [579, 348] on button "Add liability" at bounding box center [576, 348] width 67 height 16
type input "1"
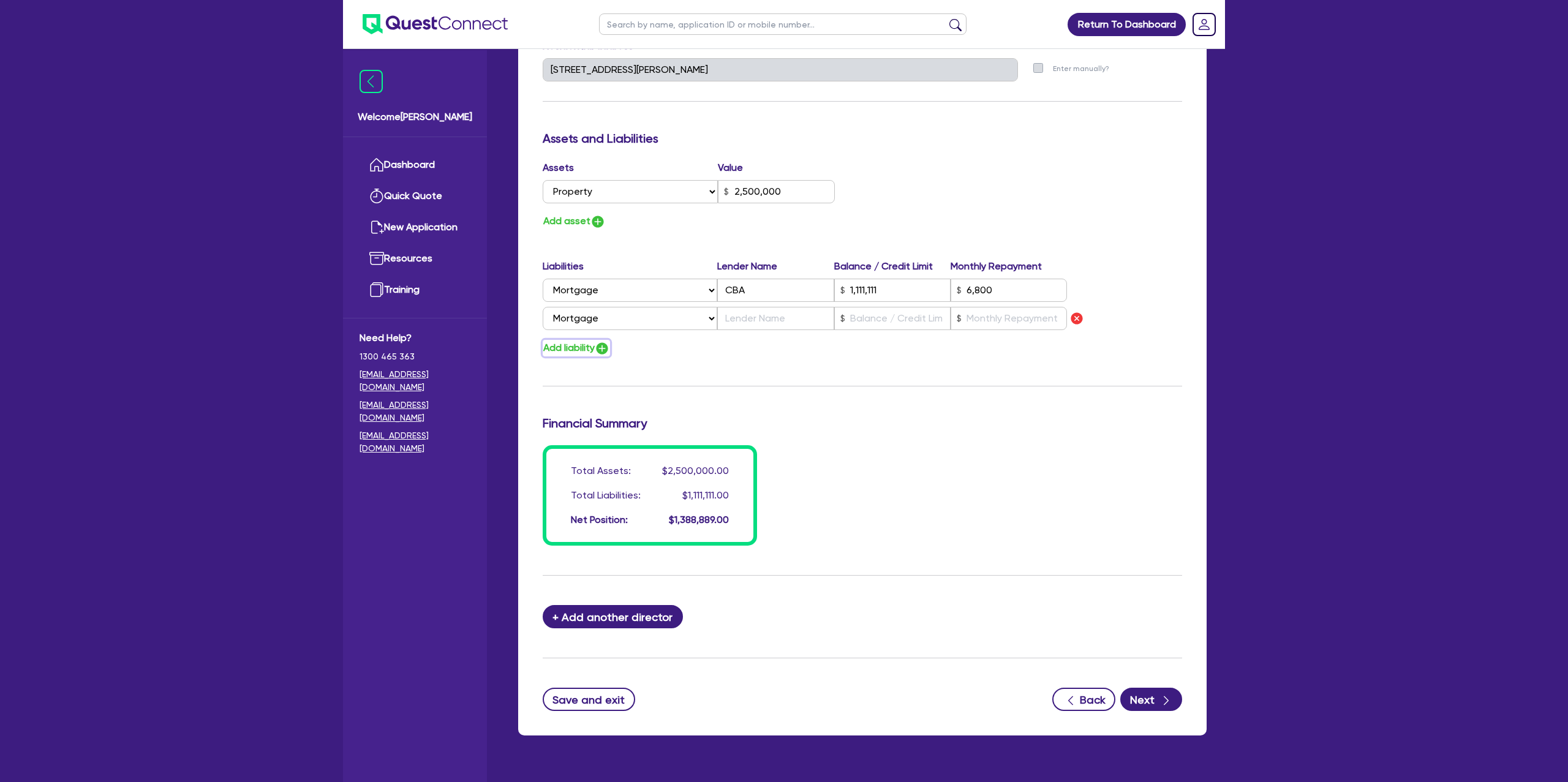
type input "0429 998 358"
type input "2,500,000"
type input "1,111,111"
type input "6,800"
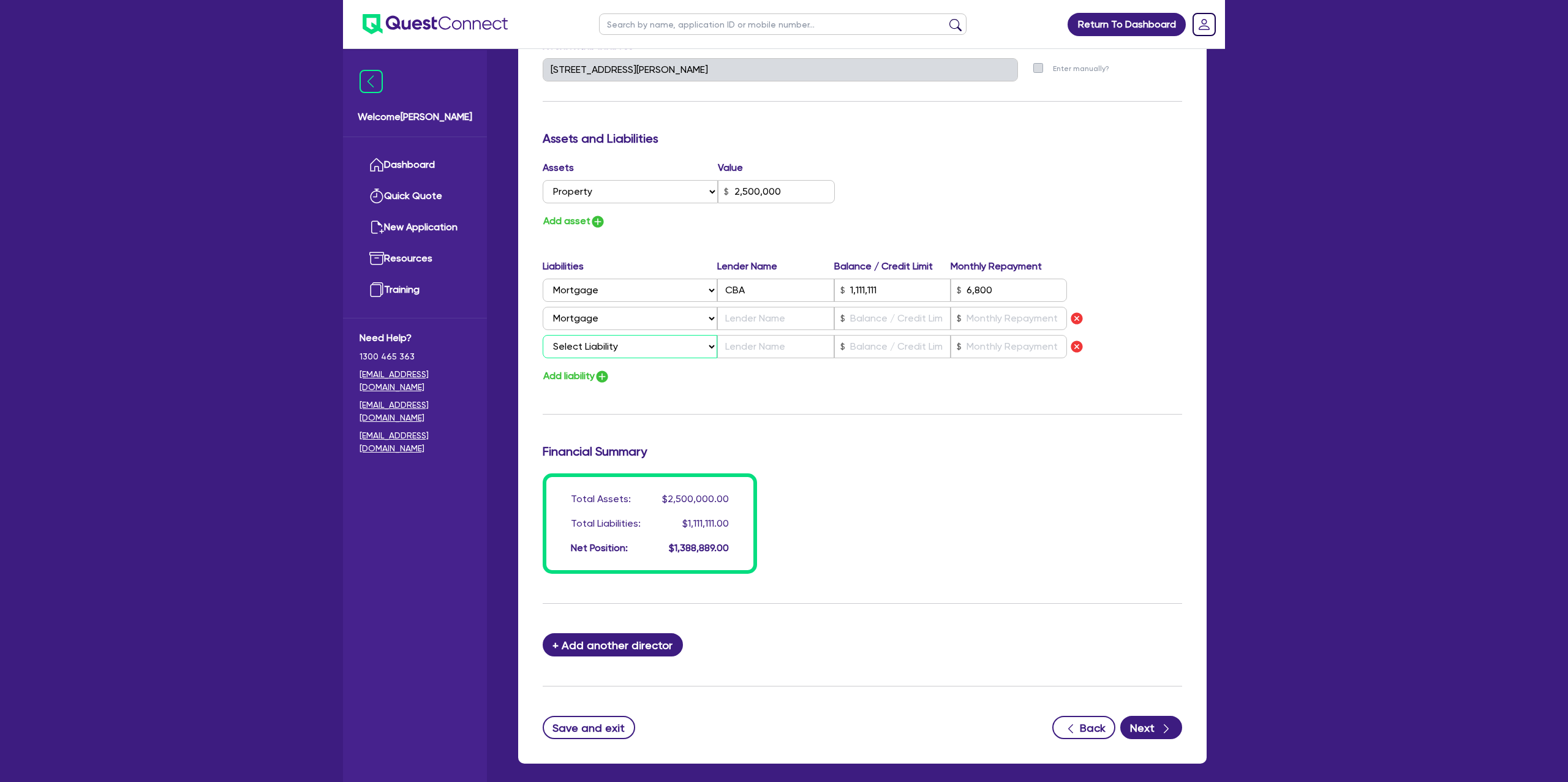
click at [616, 344] on select "Select Liability Credit card Mortgage Investment property loan Vehicle loan Tru…" at bounding box center [629, 346] width 174 height 23
select select "MORTGAGE"
click at [543, 335] on select "Select Liability Credit card Mortgage Investment property loan Vehicle loan Tru…" at bounding box center [629, 346] width 174 height 23
type input "1"
type input "0429 998 358"
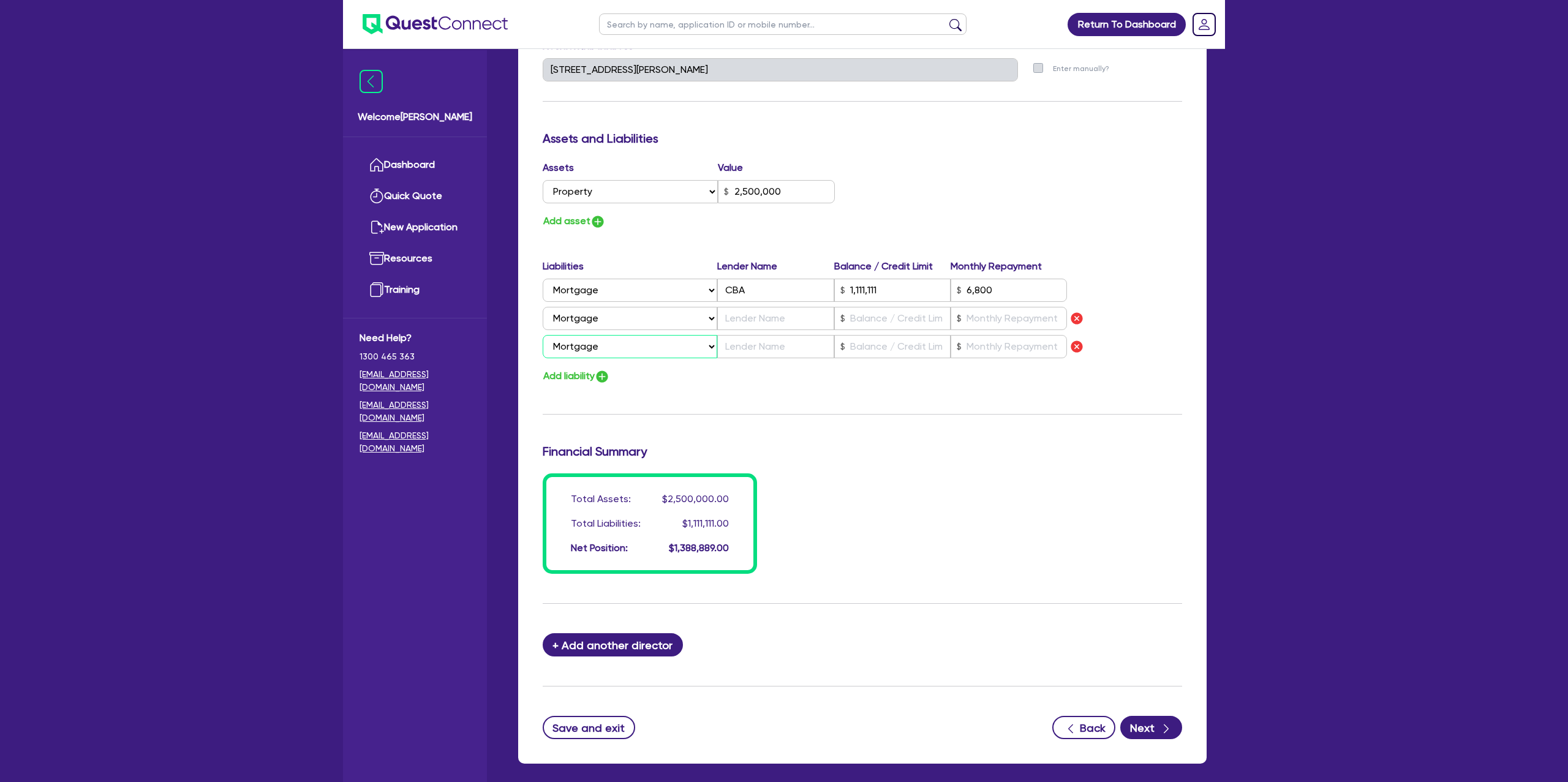
type input "2,500,000"
type input "1,111,111"
type input "6,800"
click at [600, 379] on img "button" at bounding box center [602, 377] width 14 height 14
type input "1"
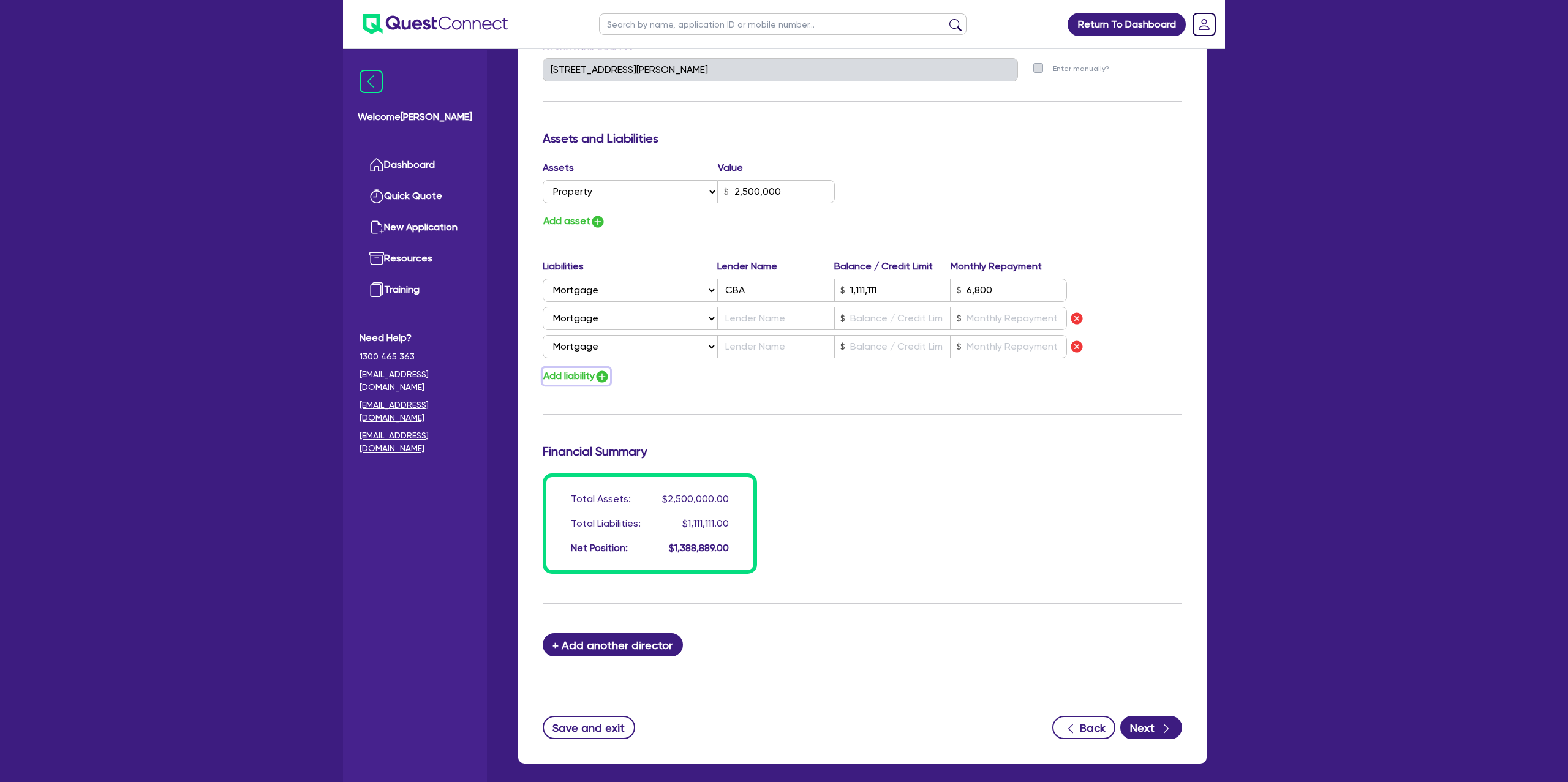
type input "0429 998 358"
type input "2,500,000"
type input "1,111,111"
type input "6,800"
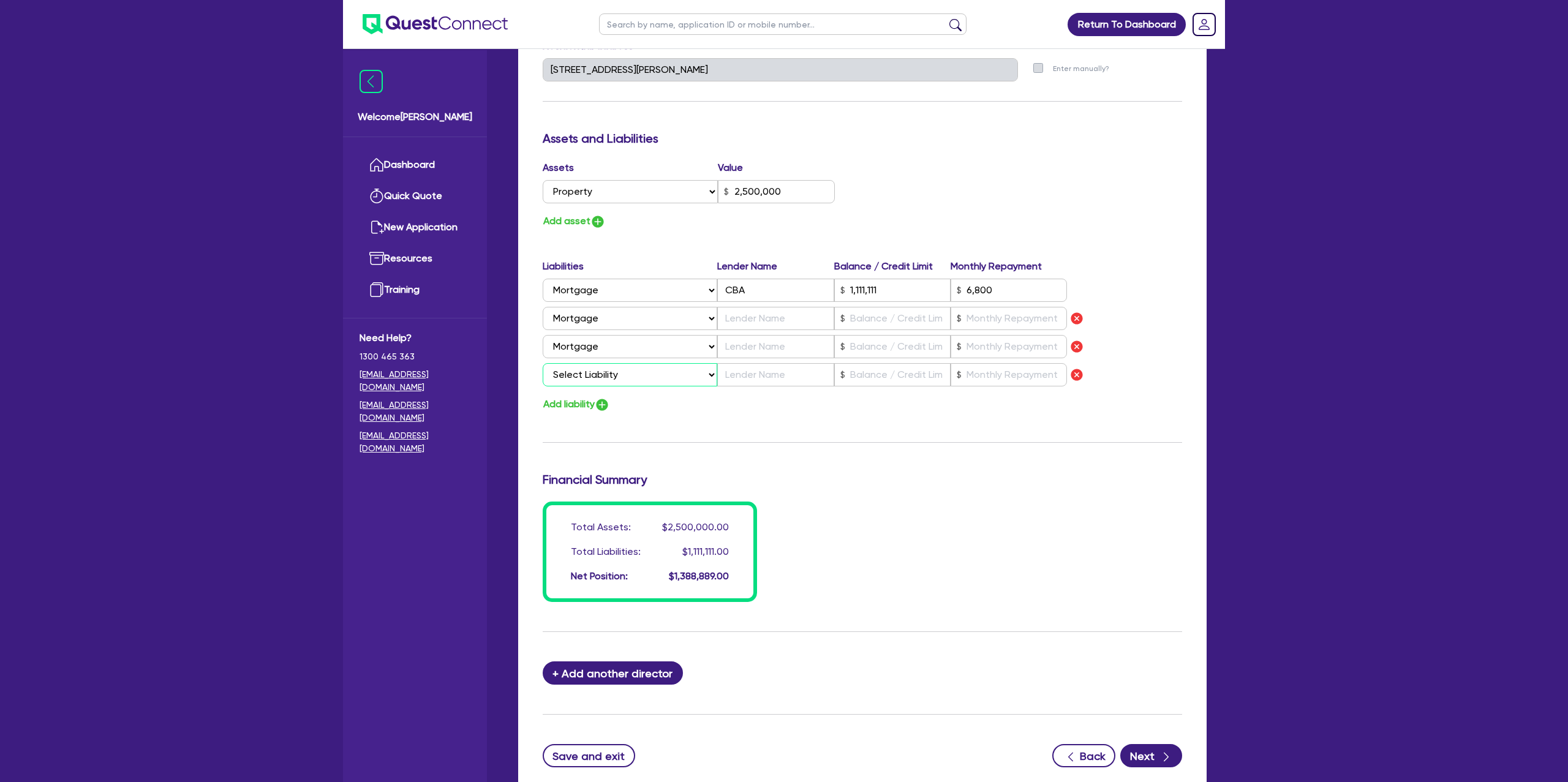
click at [612, 369] on select "Select Liability Credit card Mortgage Investment property loan Vehicle loan Tru…" at bounding box center [629, 374] width 174 height 23
select select "CREDIT_CARD"
click at [543, 363] on select "Select Liability Credit card Mortgage Investment property loan Vehicle loan Tru…" at bounding box center [629, 374] width 174 height 23
type input "1"
type input "0429 998 358"
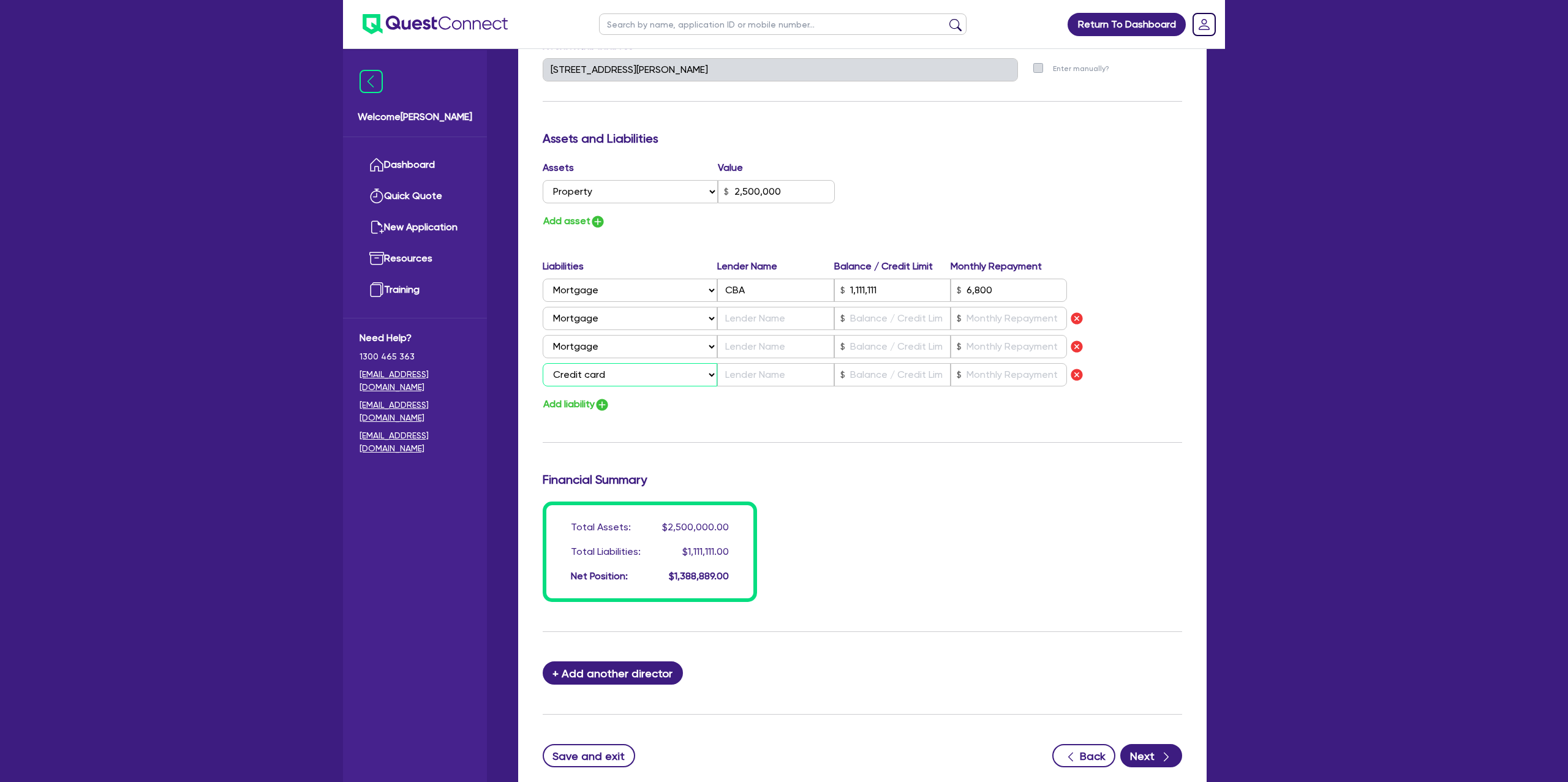
type input "2,500,000"
type input "1,111,111"
type input "6,800"
click at [614, 372] on select "Select Liability Credit card Mortgage Investment property loan Vehicle loan Tru…" at bounding box center [629, 374] width 174 height 23
select select "MORTGAGE"
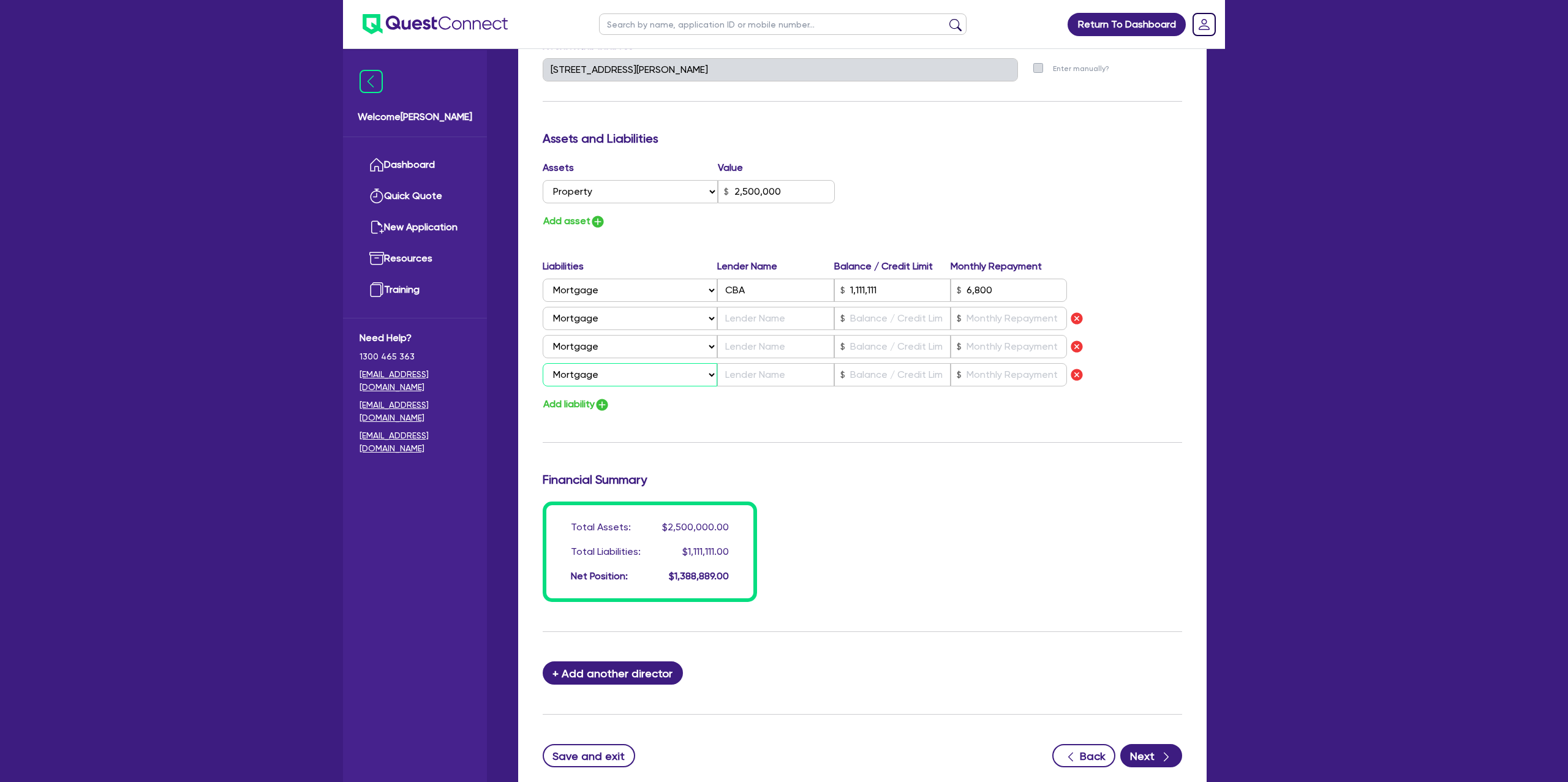
click at [543, 363] on select "Select Liability Credit card Mortgage Investment property loan Vehicle loan Tru…" at bounding box center [629, 374] width 174 height 23
type input "1"
type input "0429 998 358"
type input "2,500,000"
type input "1,111,111"
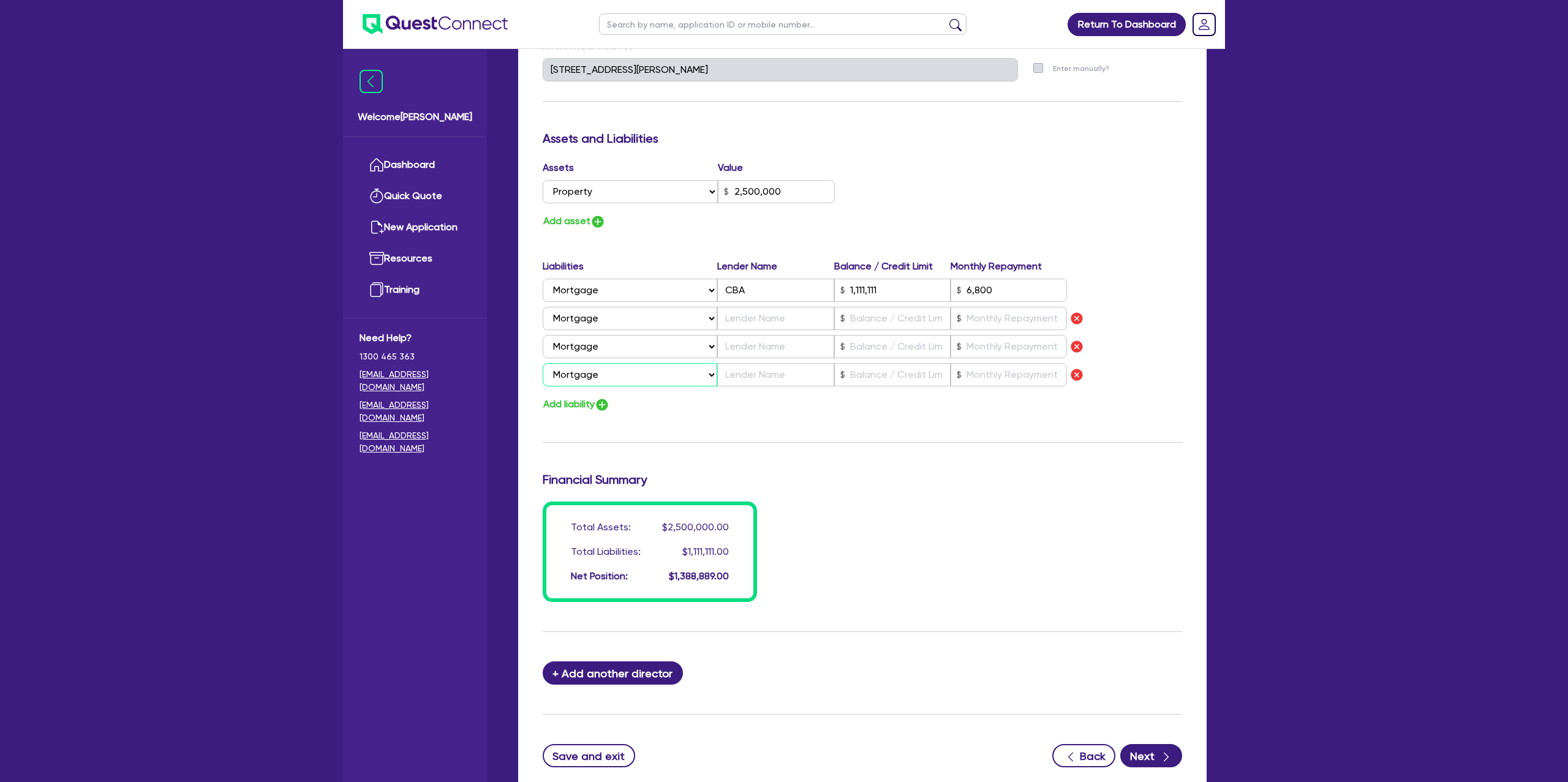
type input "6,800"
click at [587, 409] on button "Add liability" at bounding box center [576, 404] width 67 height 16
type input "1"
type input "0429 998 358"
type input "2,500,000"
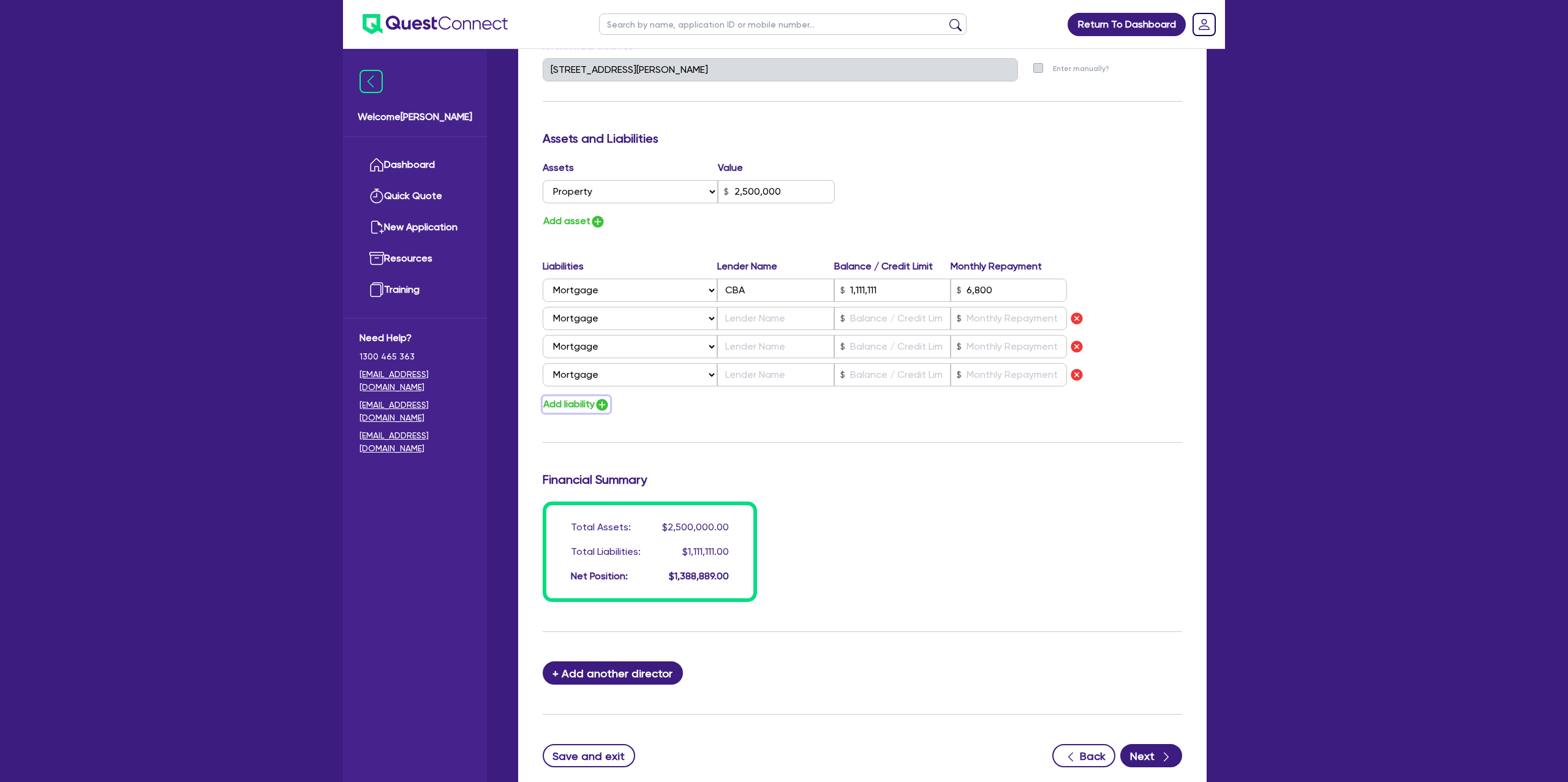
type input "1,111,111"
type input "6,800"
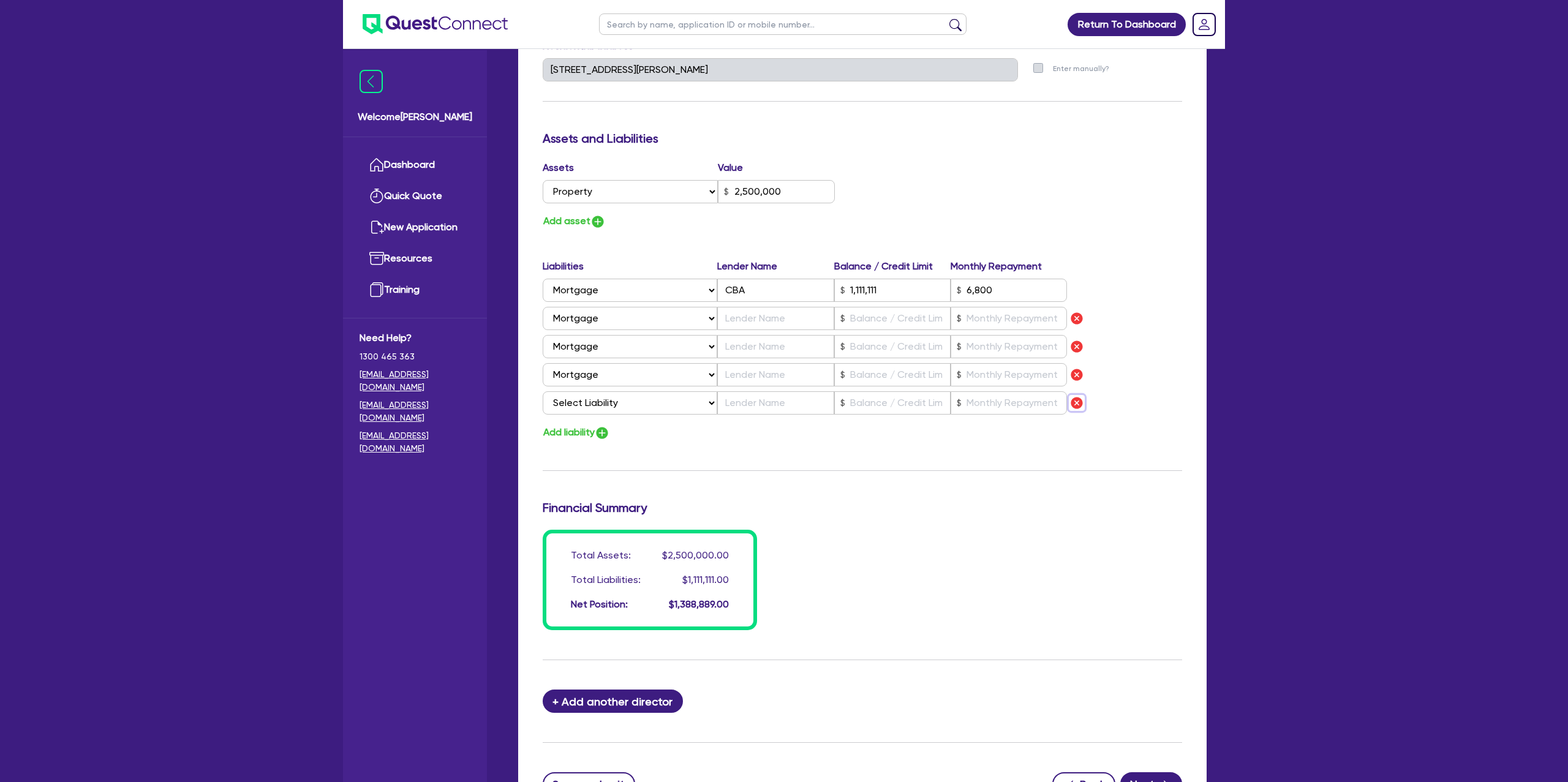
click at [1081, 399] on img "button" at bounding box center [1077, 403] width 14 height 14
type input "1"
type input "0429 998 358"
type input "2,500,000"
type input "1,111,111"
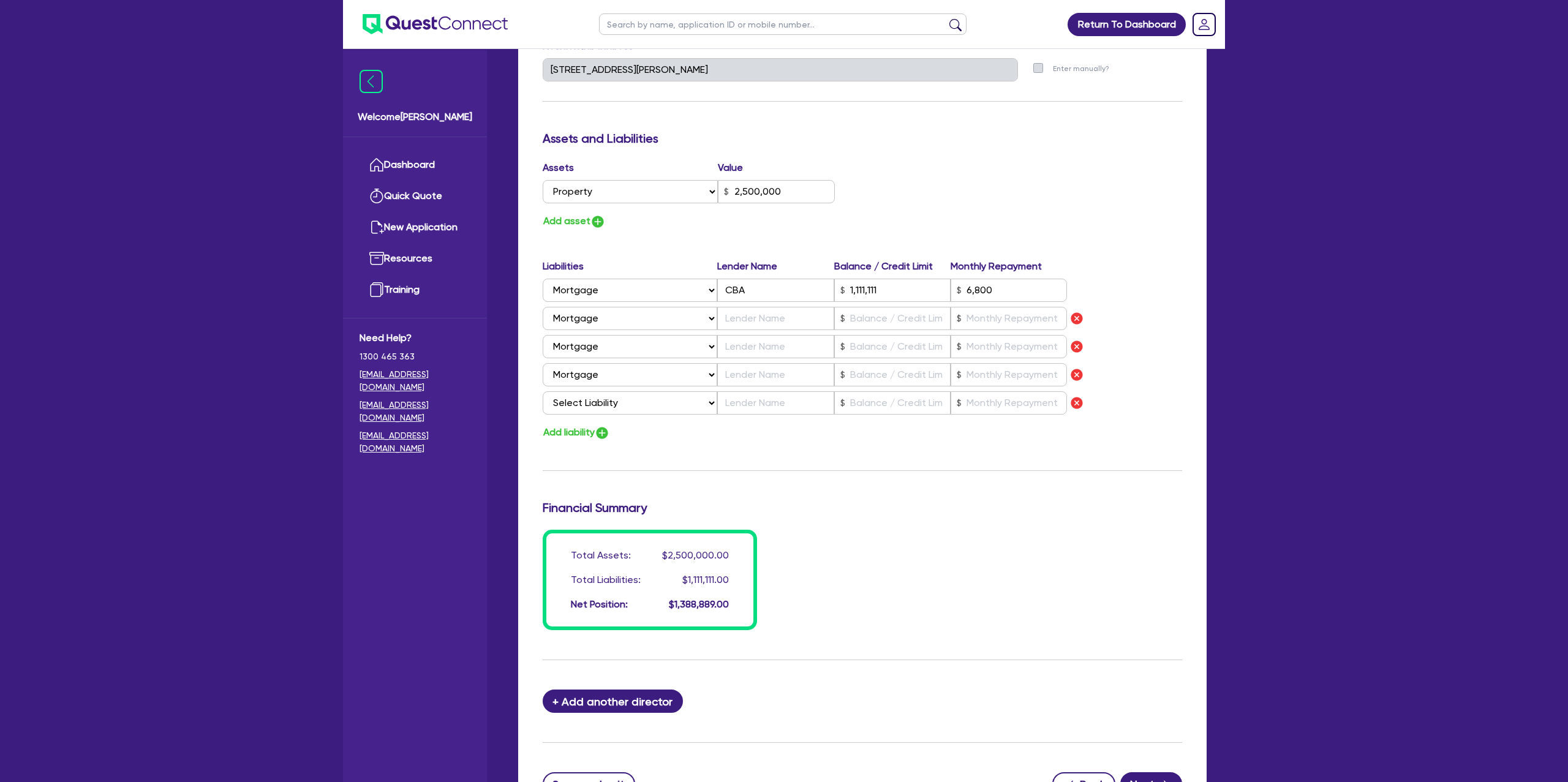
type input "6,800"
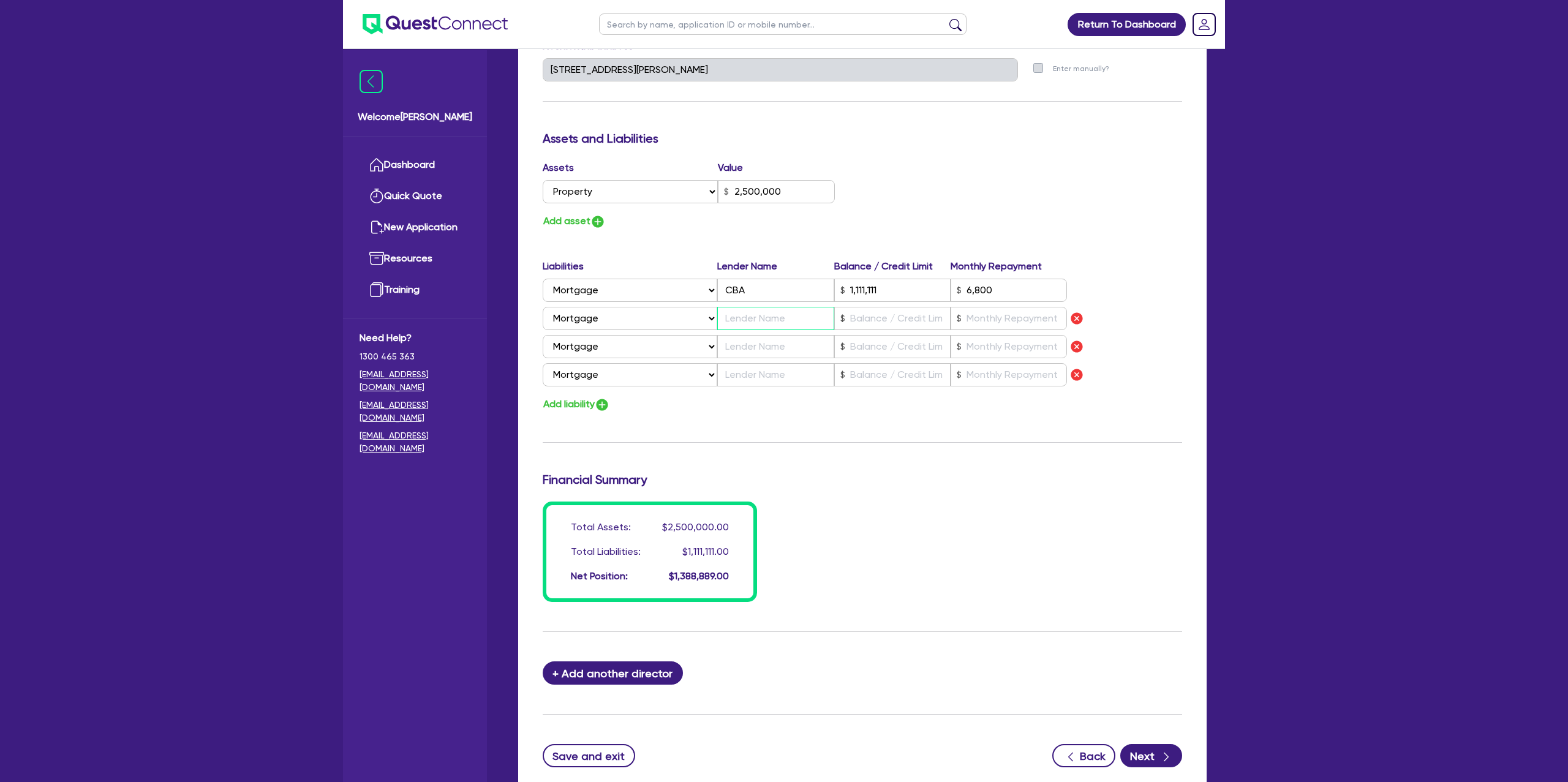
click at [753, 315] on input "text" at bounding box center [775, 318] width 116 height 23
drag, startPoint x: 756, startPoint y: 295, endPoint x: 731, endPoint y: 295, distance: 25.0
click at [731, 295] on input "CBA" at bounding box center [775, 290] width 116 height 23
click at [890, 292] on input "1,111,111" at bounding box center [893, 290] width 116 height 23
drag, startPoint x: 818, startPoint y: 298, endPoint x: 810, endPoint y: 299, distance: 8.1
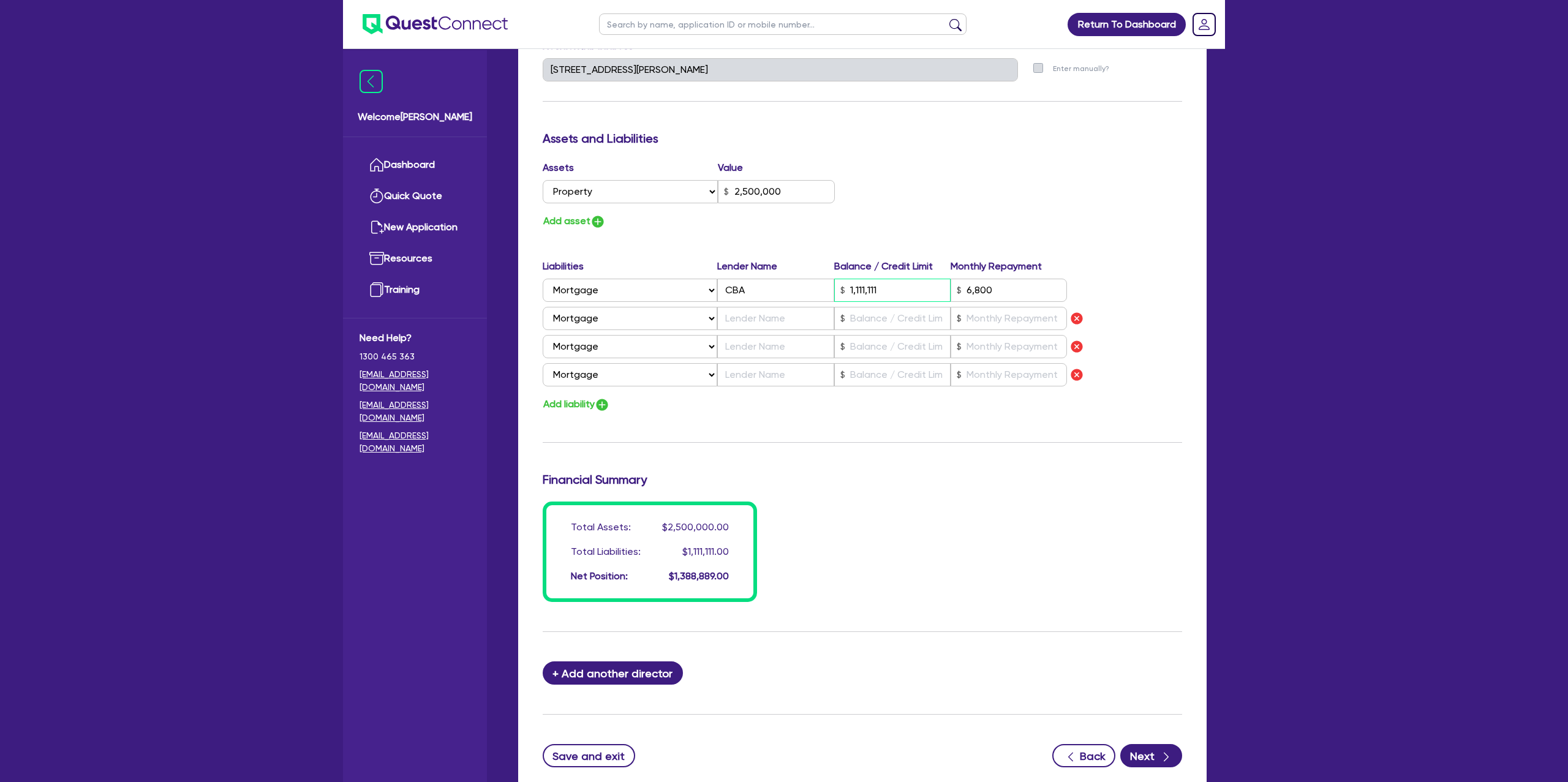
click at [810, 299] on div "Select Liability Credit card Mortgage Investment property loan Vehicle loan Tru…" at bounding box center [804, 290] width 524 height 23
click at [1016, 288] on input "6,800" at bounding box center [1008, 290] width 116 height 23
click at [788, 320] on input "text" at bounding box center [775, 318] width 116 height 23
type input "1"
type input "0429 998 358"
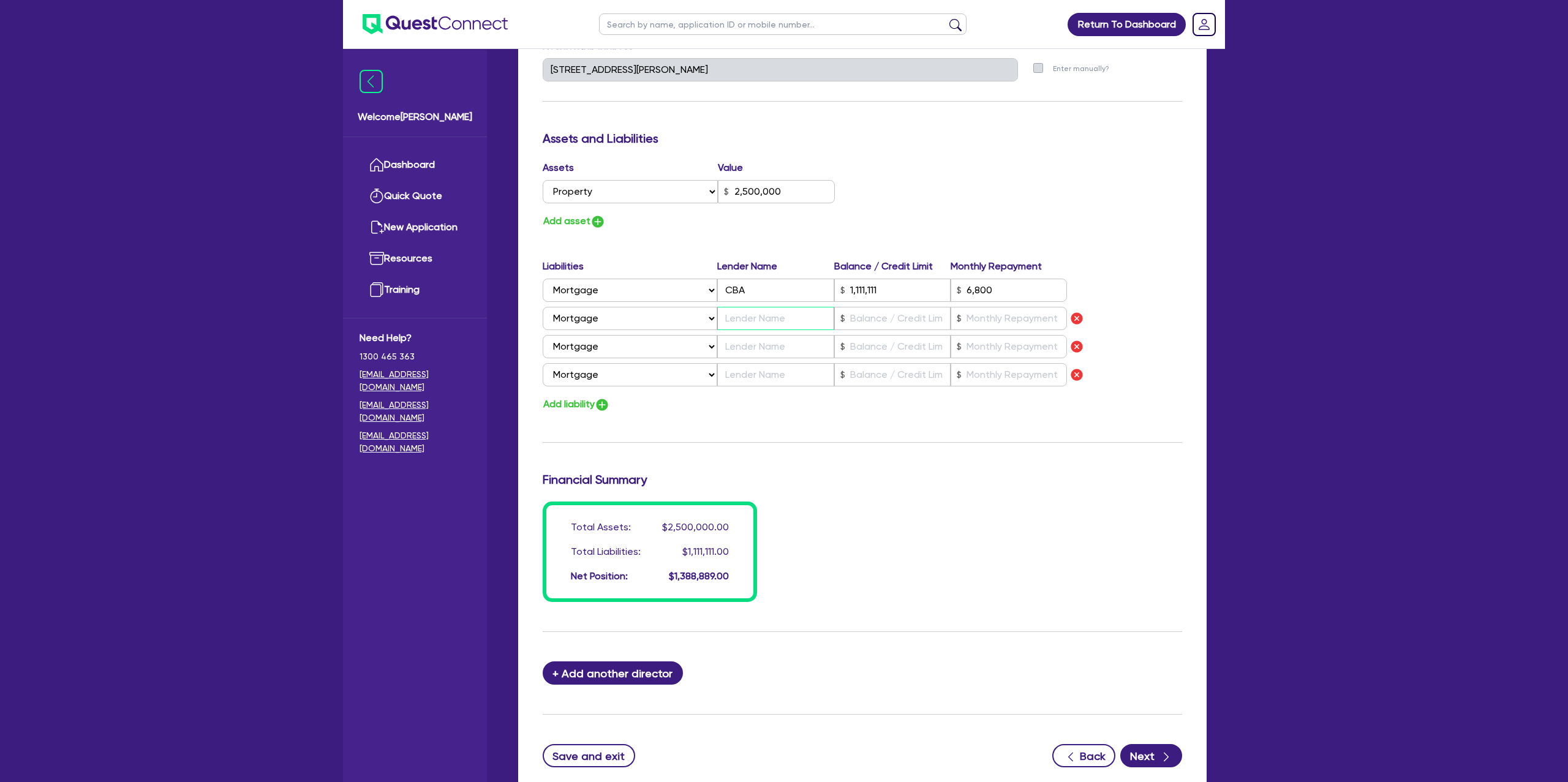
type input "2,500,000"
type input "1,111,111"
type input "6,800"
type input "C"
type input "1"
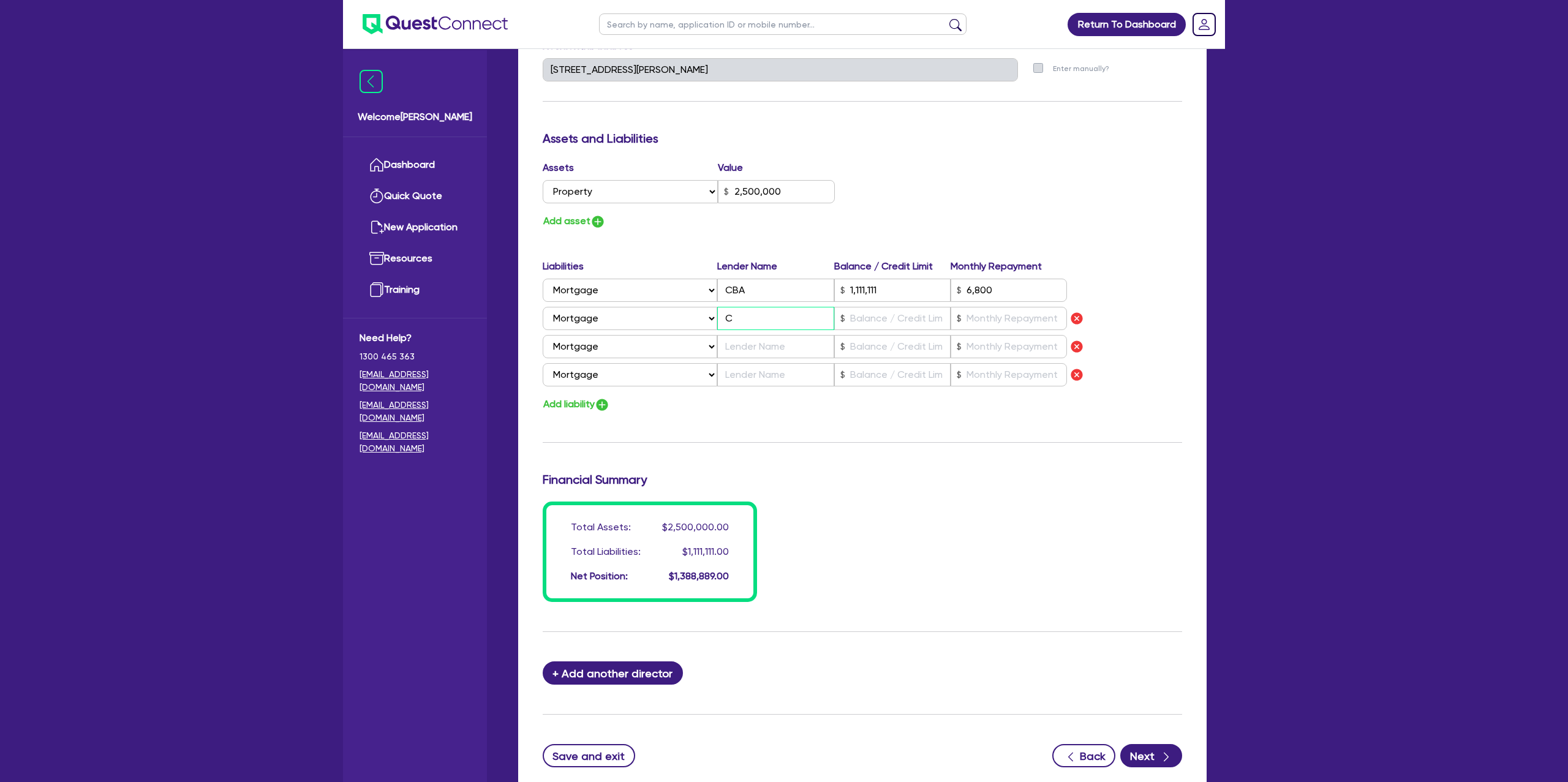
type input "0429 998 358"
type input "2,500,000"
type input "1,111,111"
type input "6,800"
type input "CB"
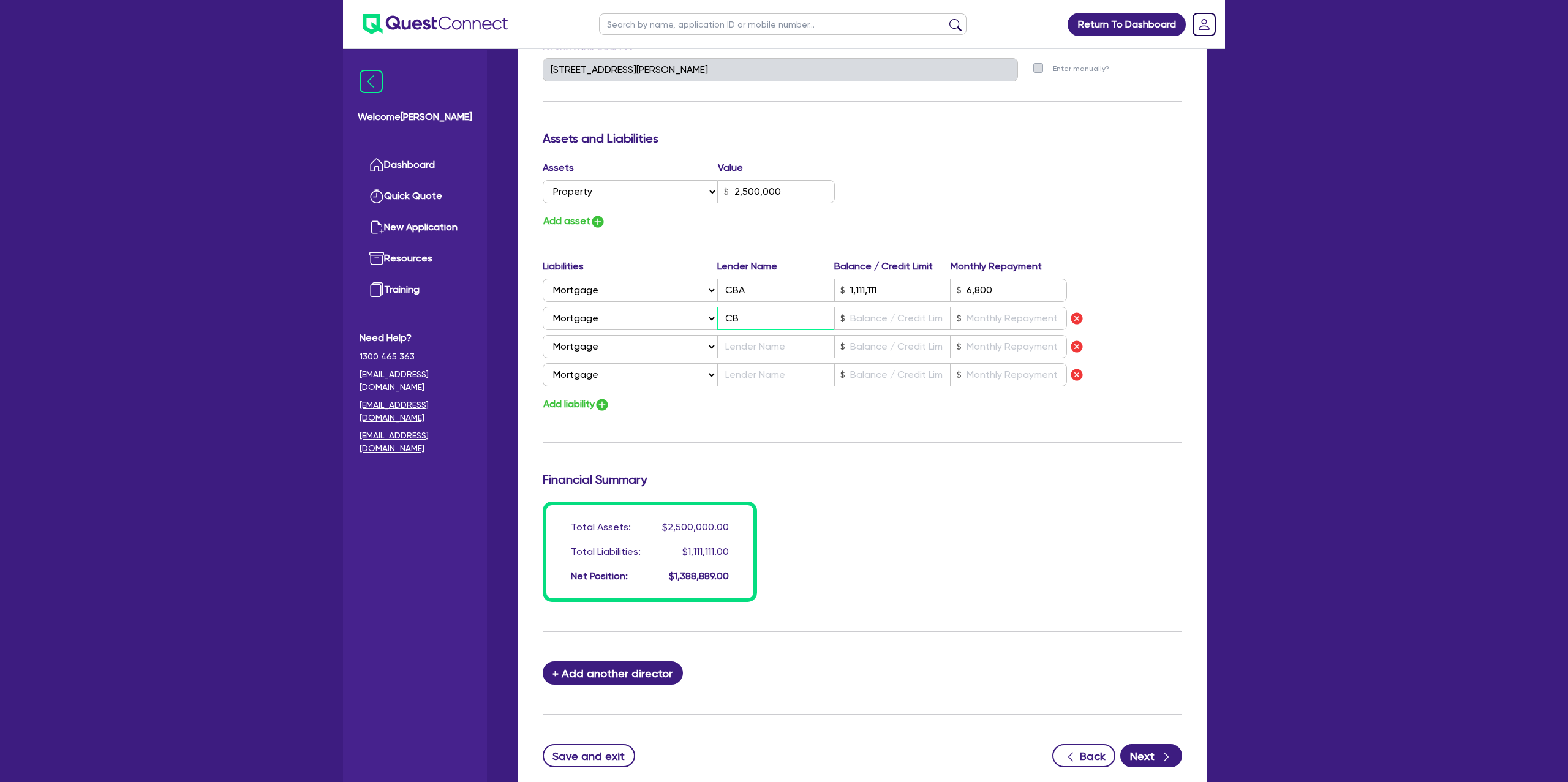
type input "1"
type input "0429 998 358"
type input "2,500,000"
type input "1,111,111"
type input "6,800"
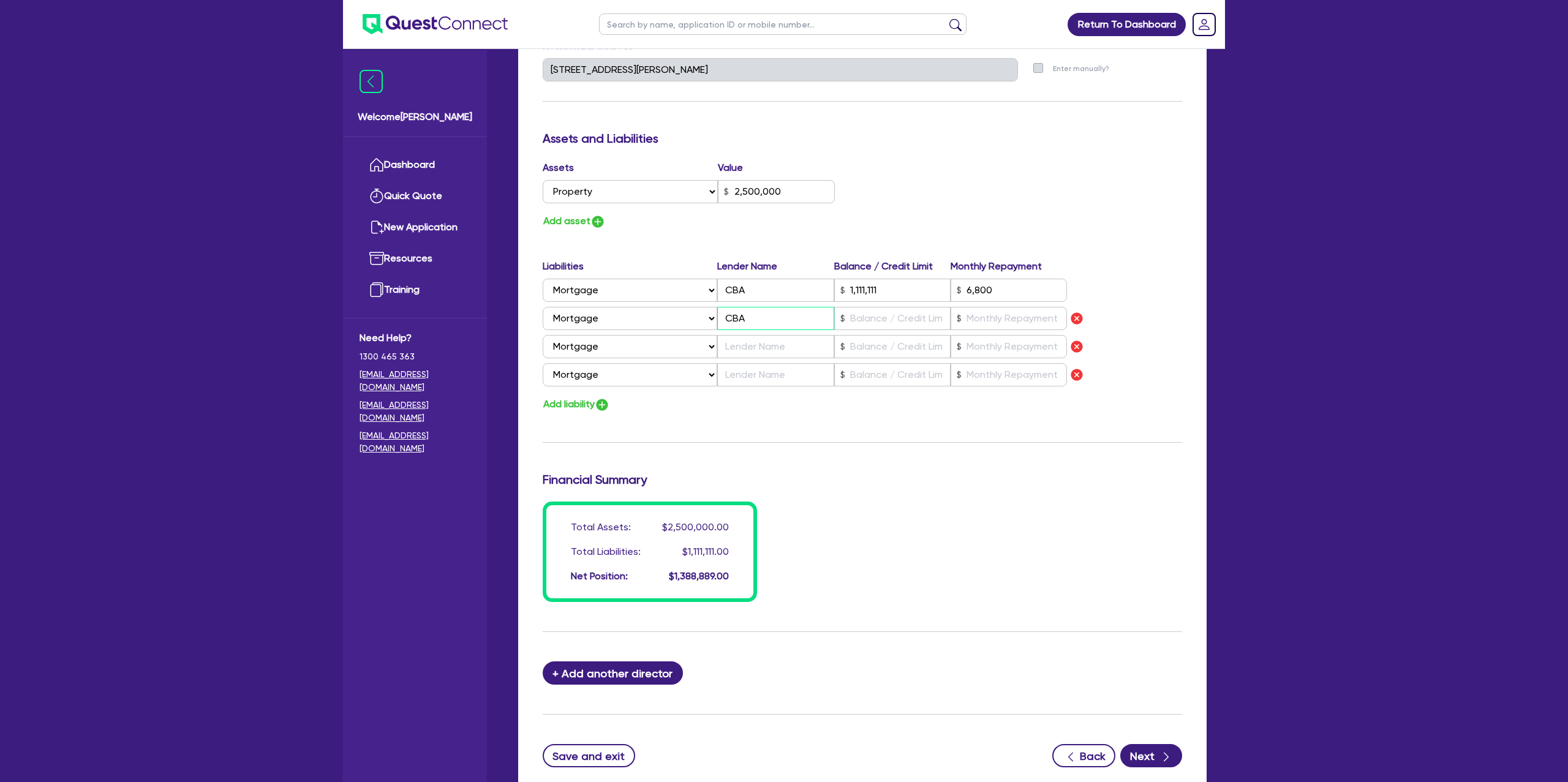
scroll to position [648, 0]
type input "CBA"
click at [864, 315] on input "text" at bounding box center [893, 318] width 116 height 23
type input "1"
type input "0429 998 358"
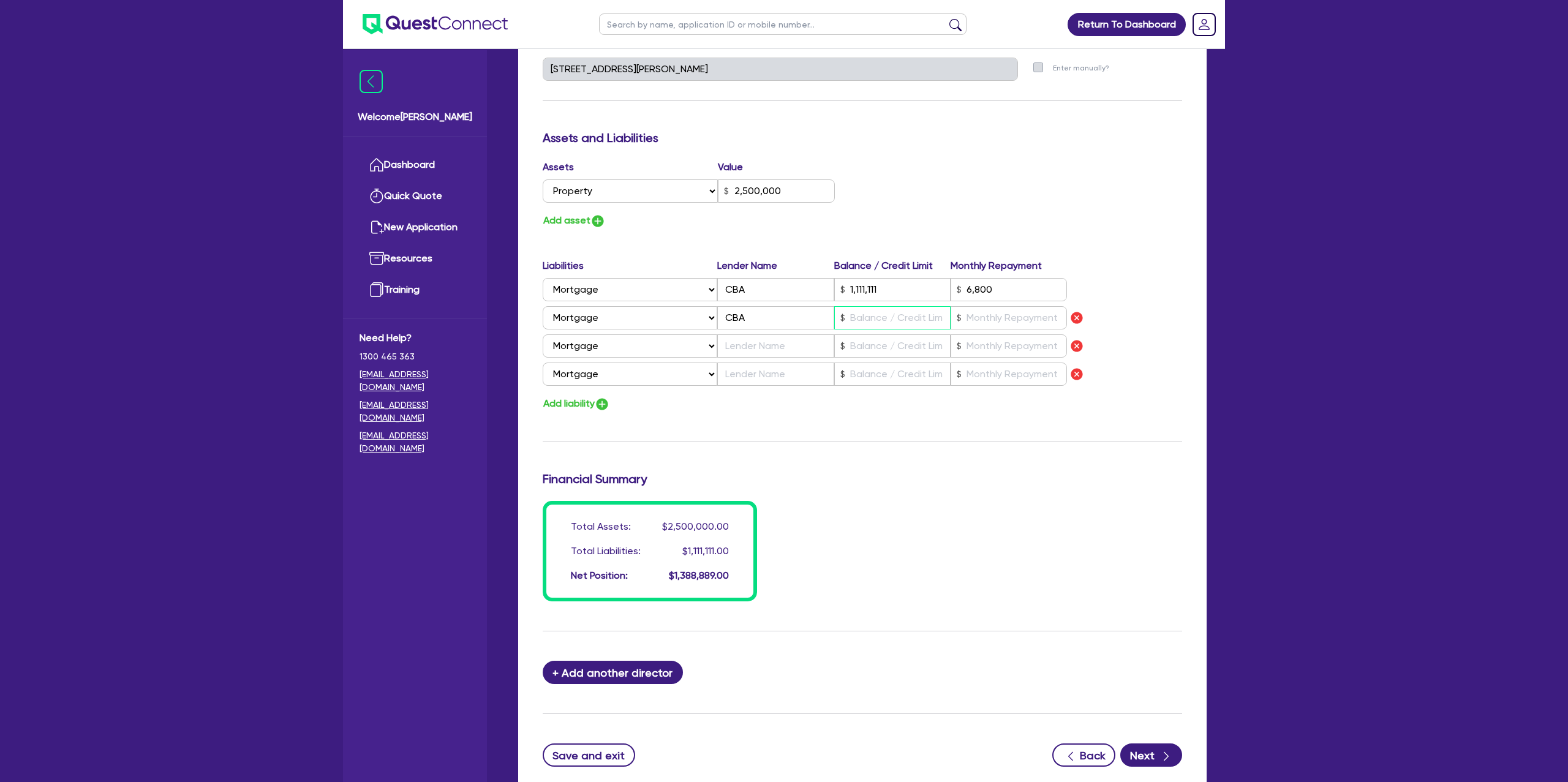
type input "2,500,000"
type input "1,111,111"
type input "6,800"
type input "4"
type input "1"
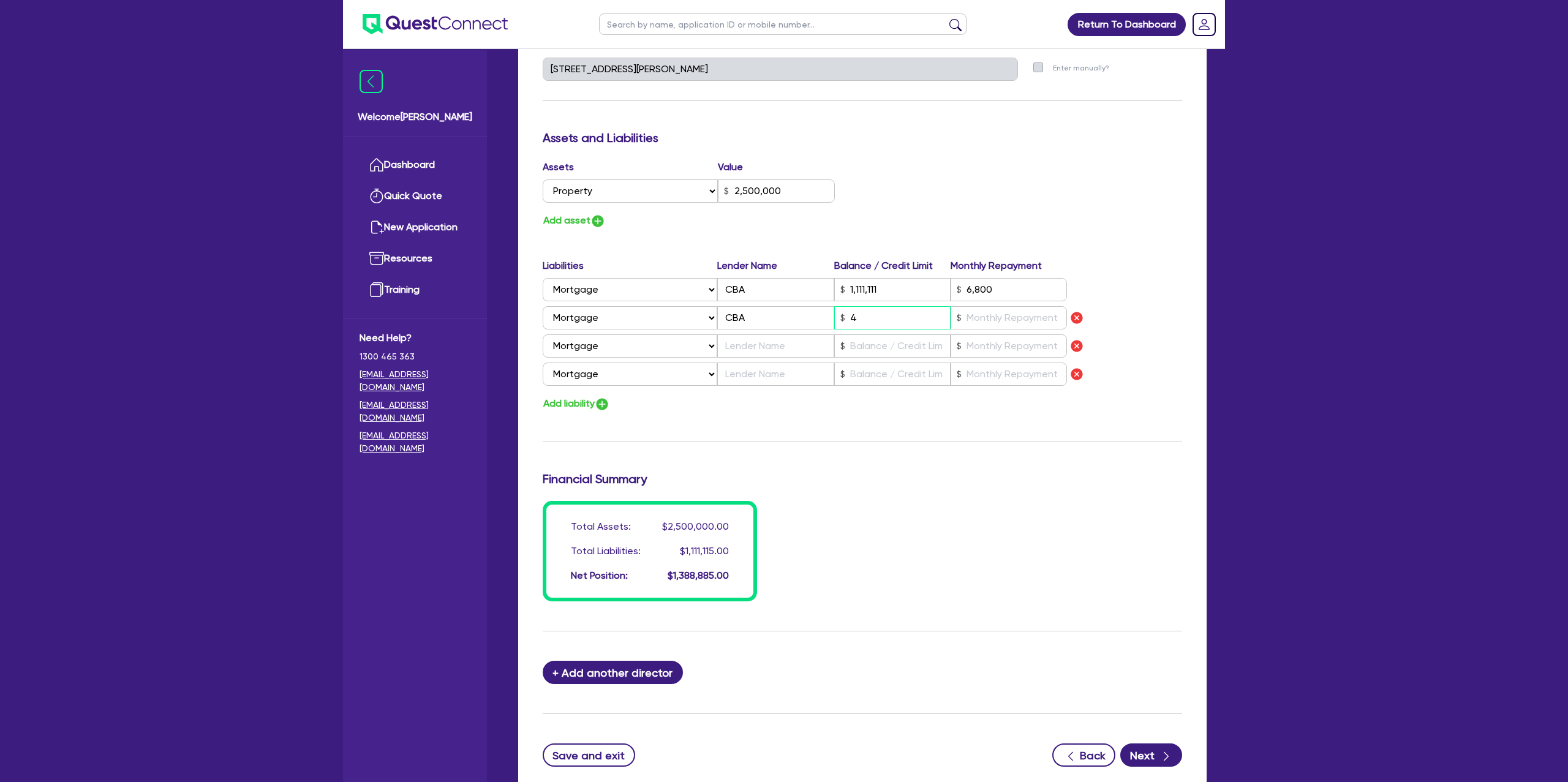
type input "0429 998 358"
type input "2,500,000"
type input "1,111,111"
type input "6,800"
type input "43"
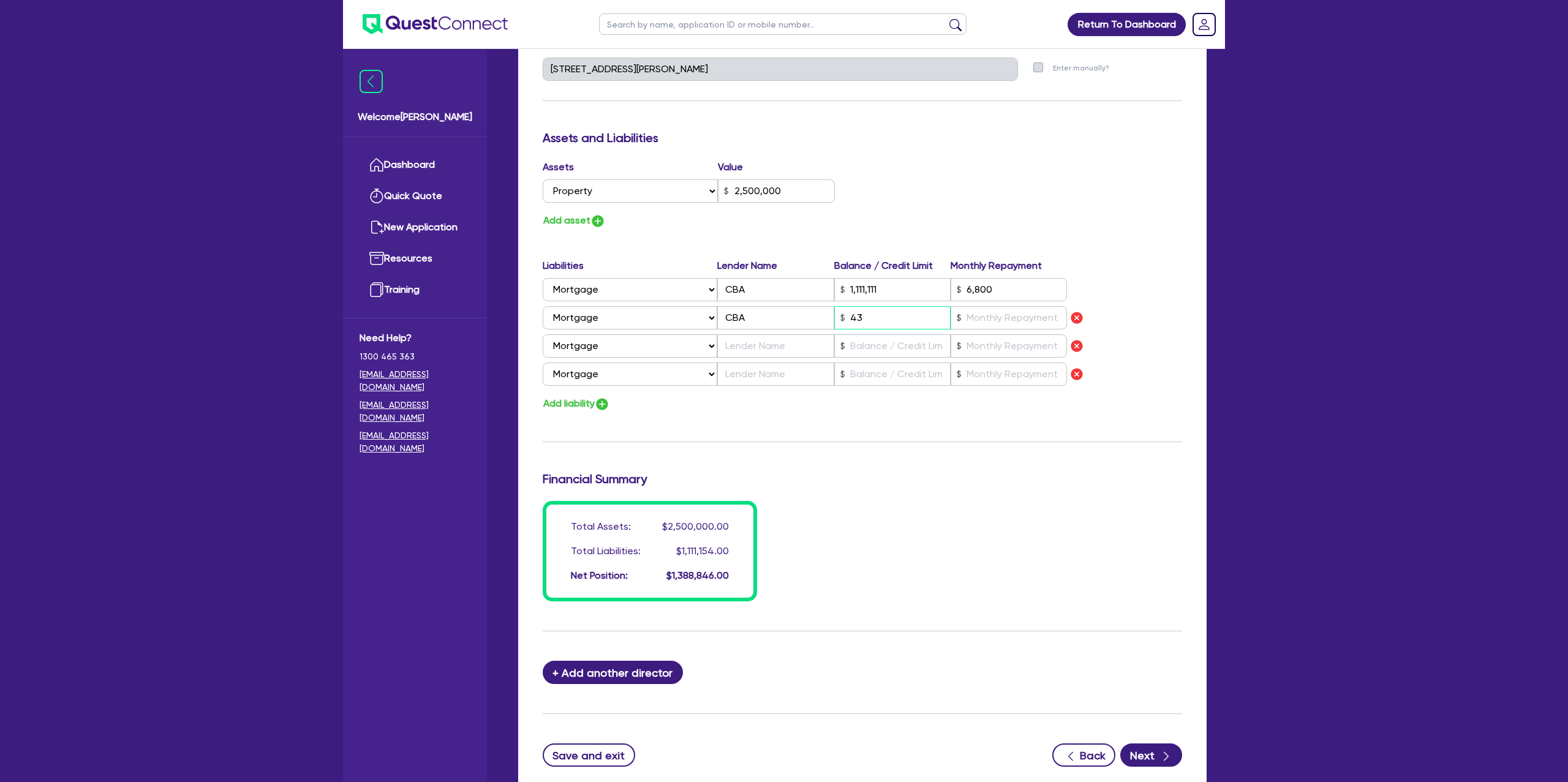
type input "1"
type input "0429 998 358"
type input "2,500,000"
type input "1,111,111"
type input "6,800"
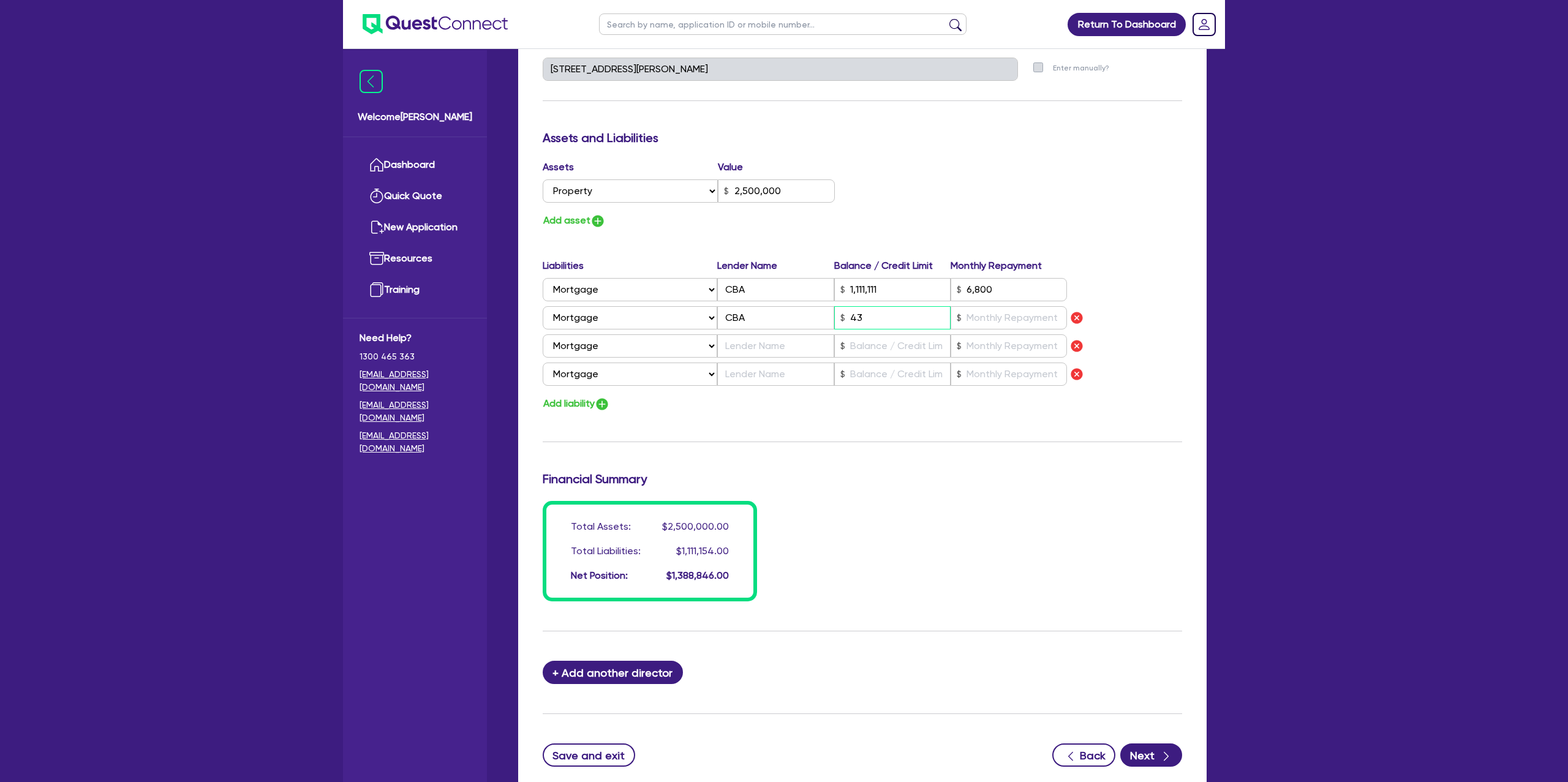
type input "439"
type input "1"
type input "0429 998 358"
type input "2,500,000"
type input "1,111,111"
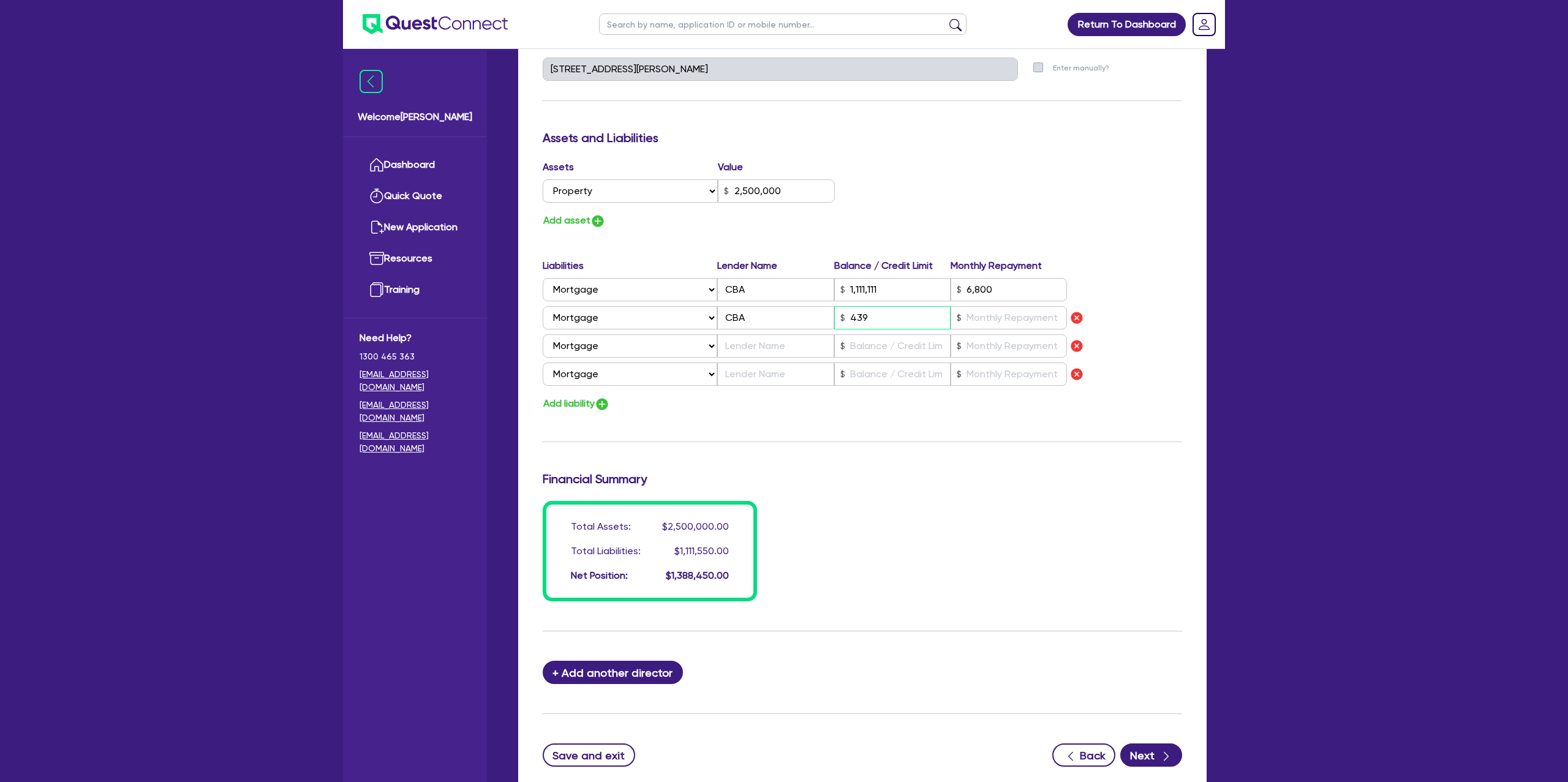
type input "6,800"
type input "4,390"
type input "1"
type input "0429 998 358"
type input "2,500,000"
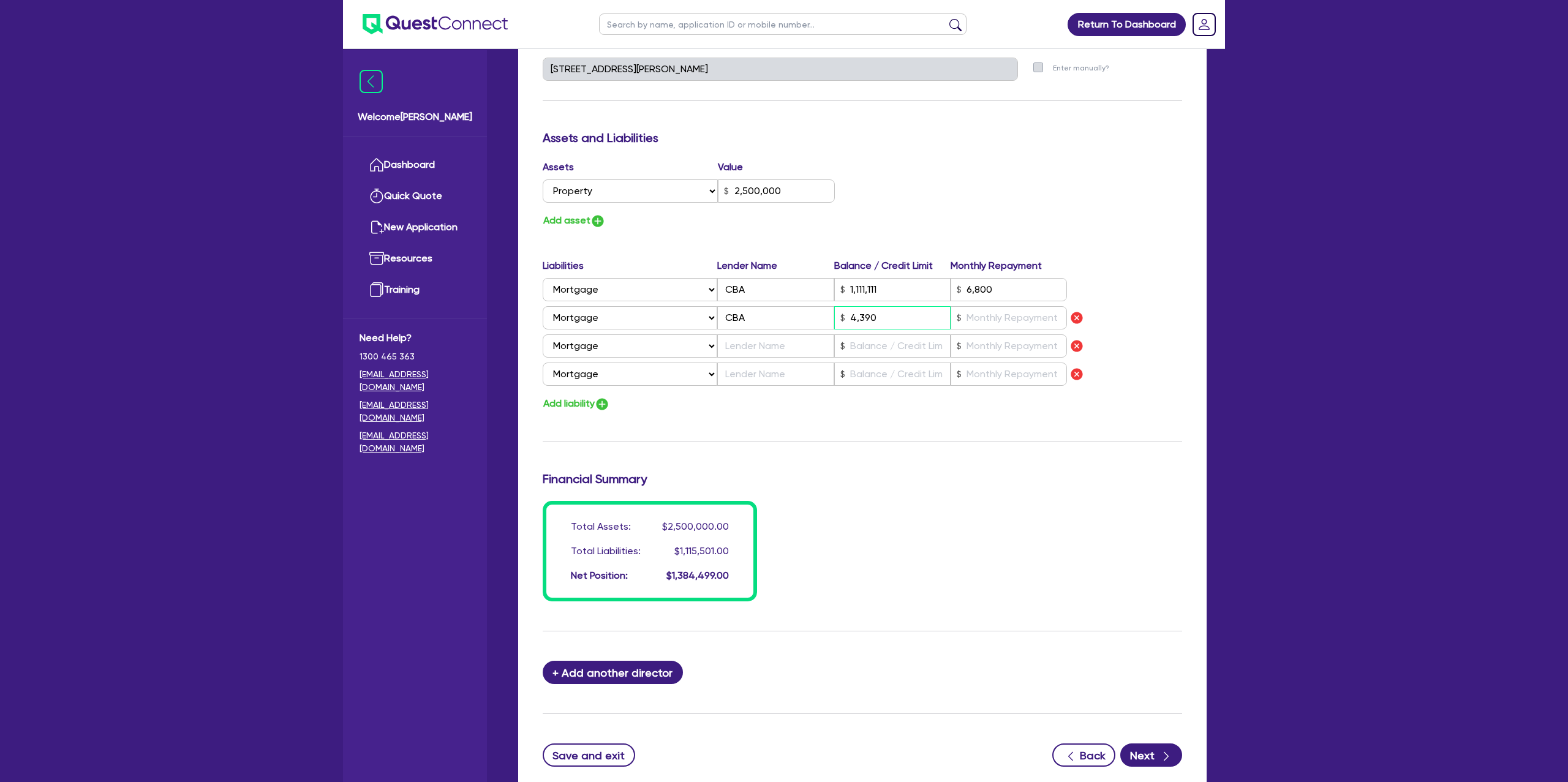
type input "1,111,111"
type input "6,800"
type input "43,900"
type input "1"
type input "0429 998 358"
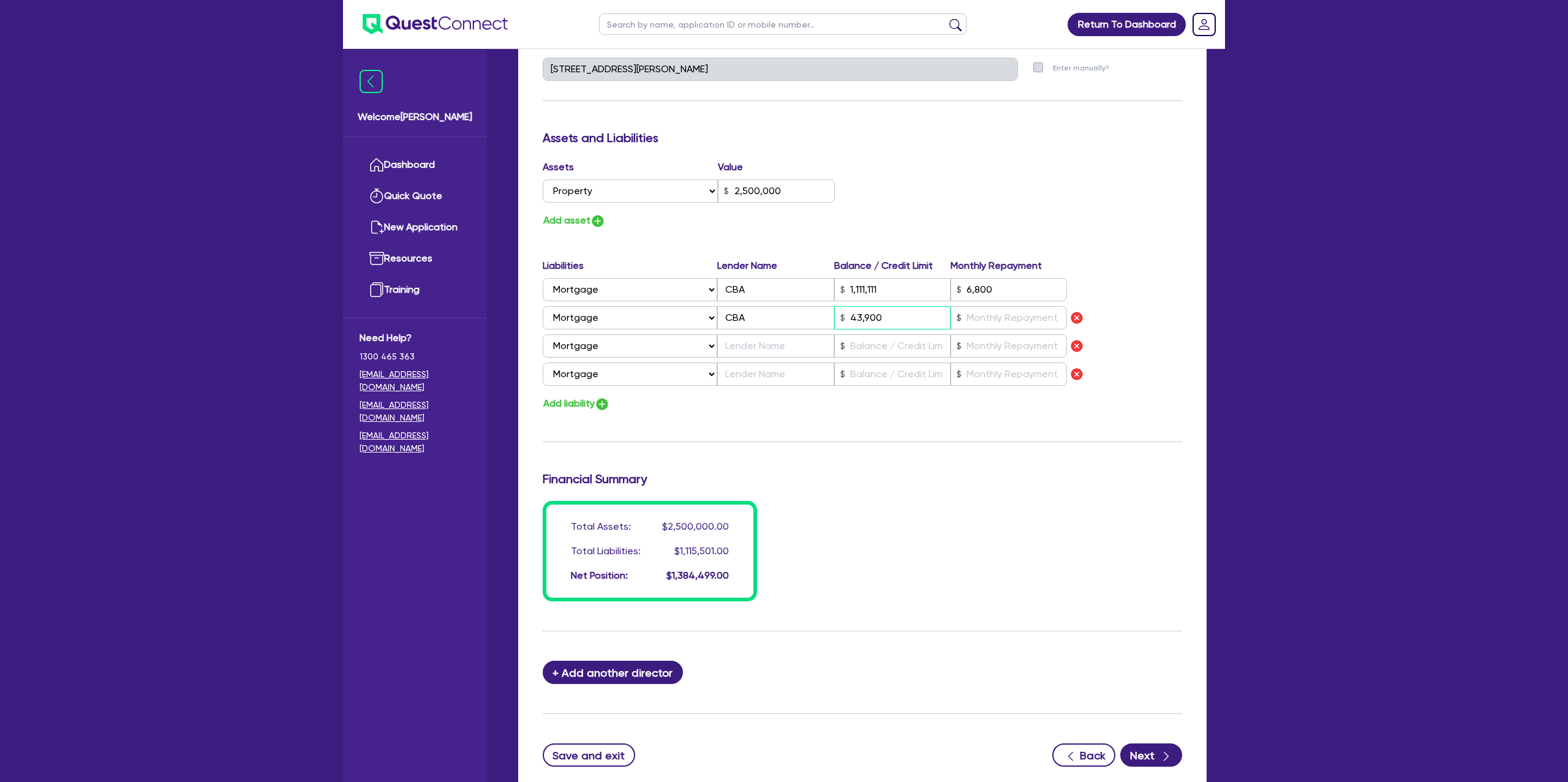
type input "2,500,000"
type input "1,111,111"
type input "6,800"
type input "439,000"
click at [985, 320] on input "text" at bounding box center [1008, 318] width 116 height 23
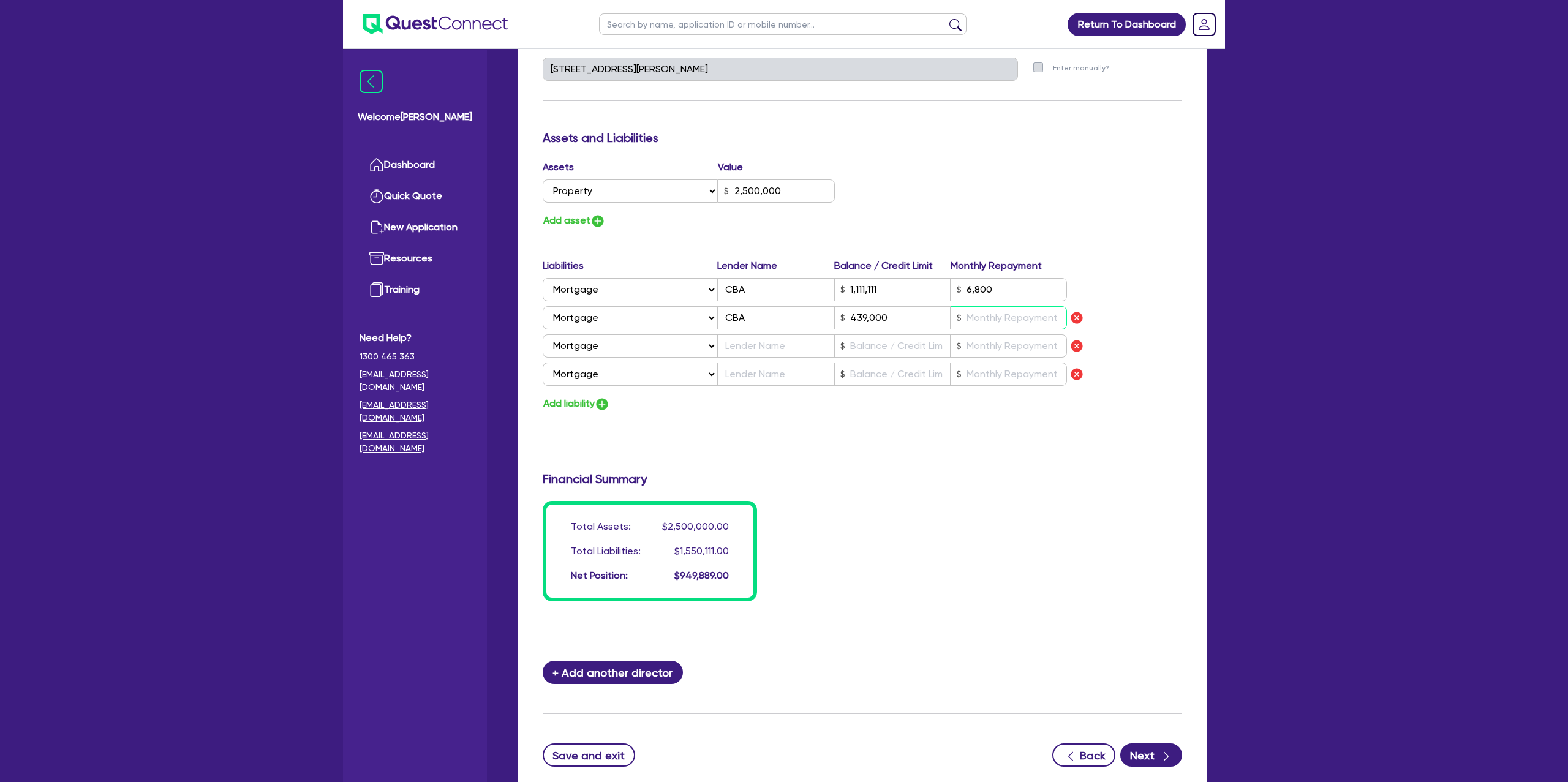
type input "1"
type input "0429 998 358"
type input "2,500,000"
type input "1,111,111"
type input "6,800"
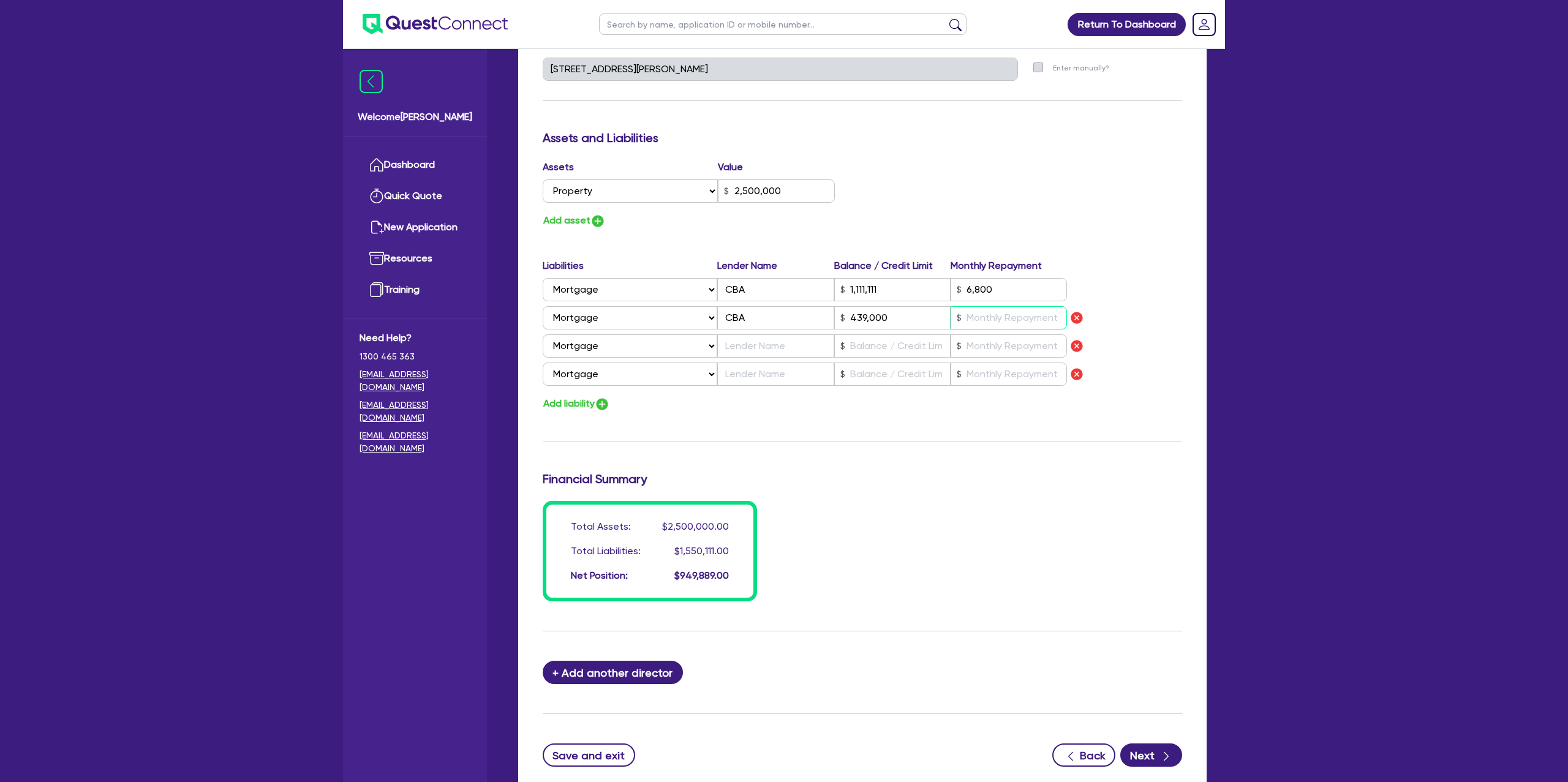
type input "439,000"
type input "2"
type input "1"
type input "0429 998 358"
type input "2,500,000"
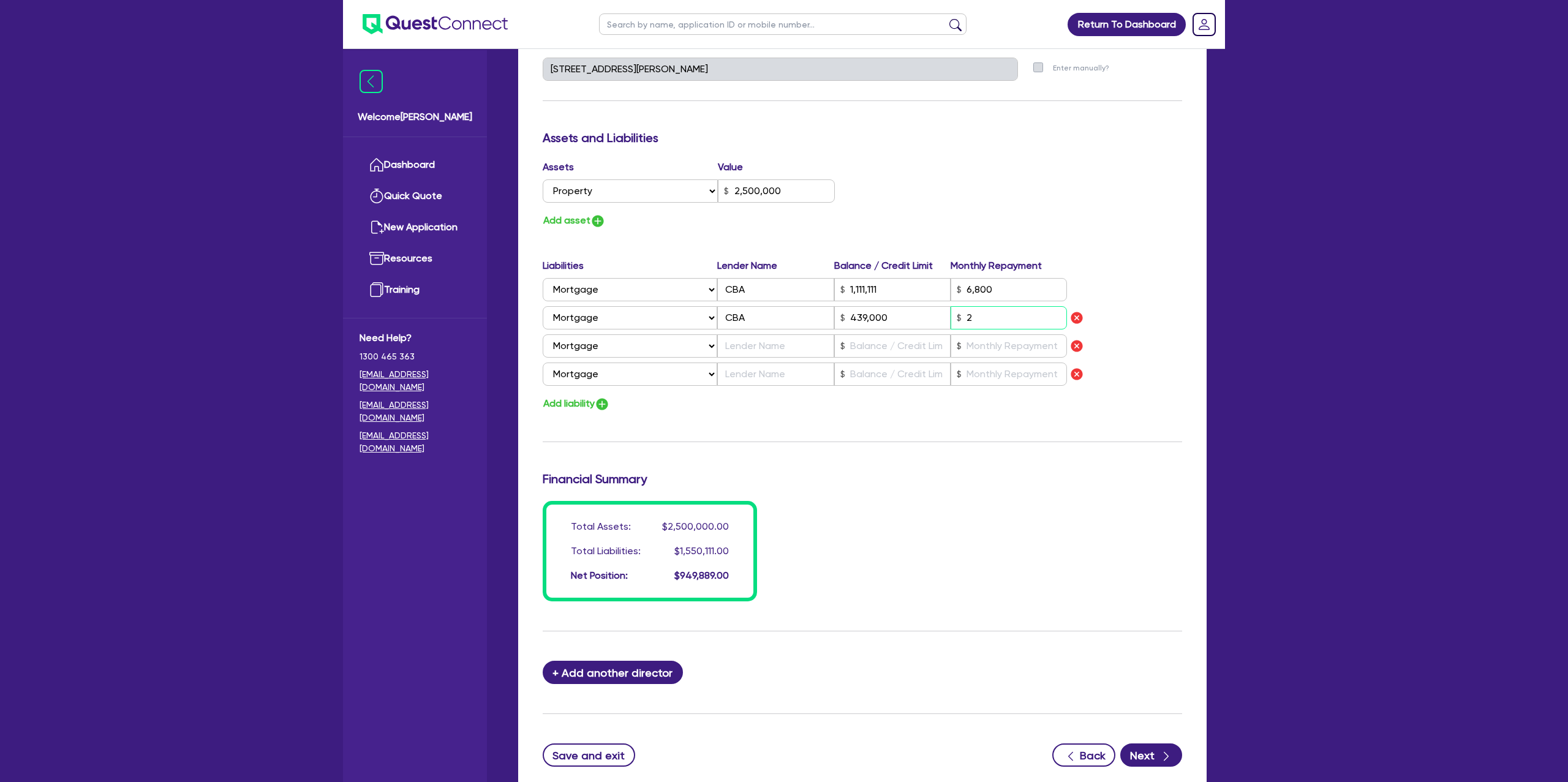
type input "1,111,111"
type input "6,800"
type input "439,000"
type input "22"
type input "1"
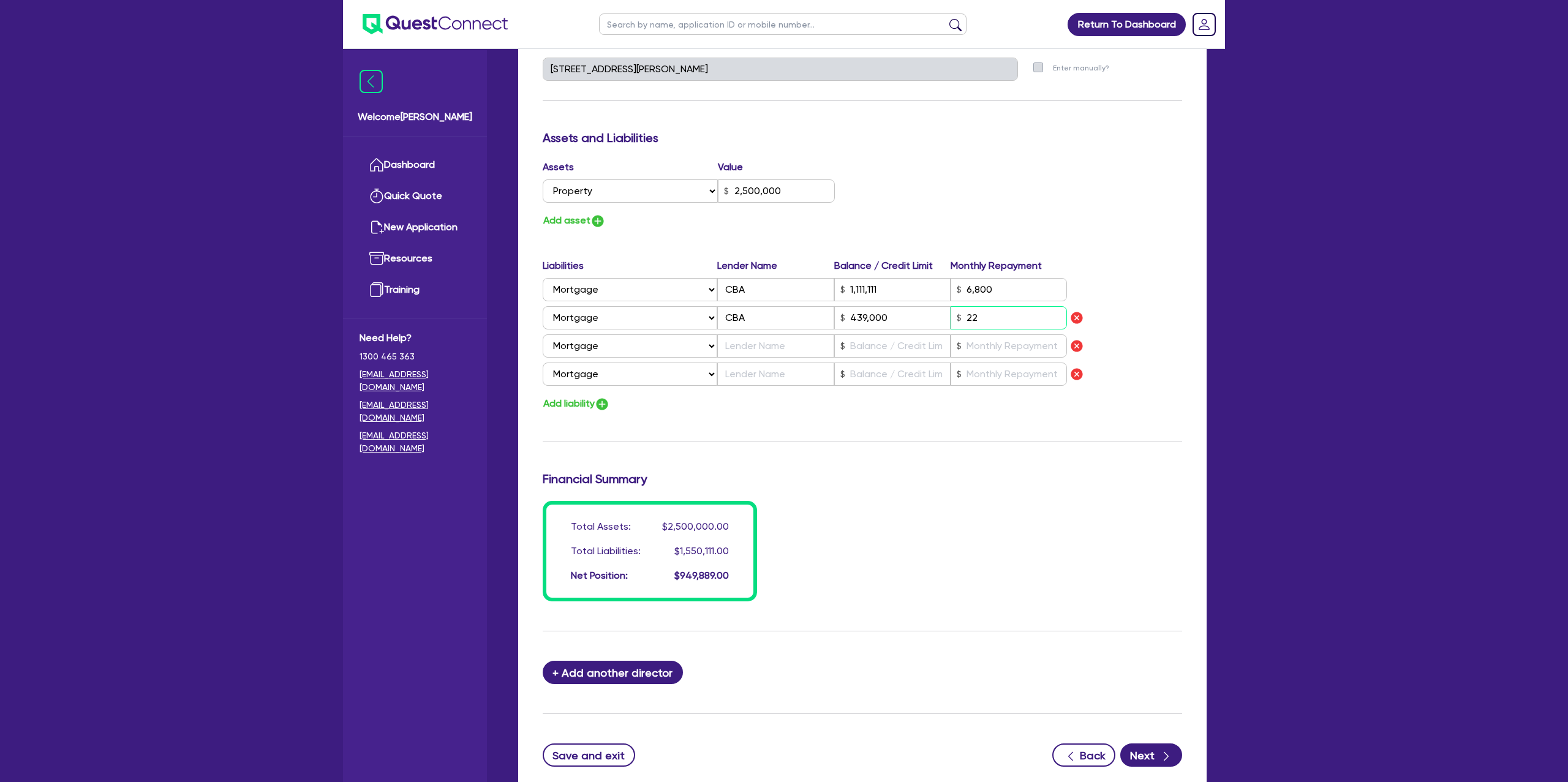
type input "0429 998 358"
type input "2,500,000"
type input "1,111,111"
type input "6,800"
type input "439,000"
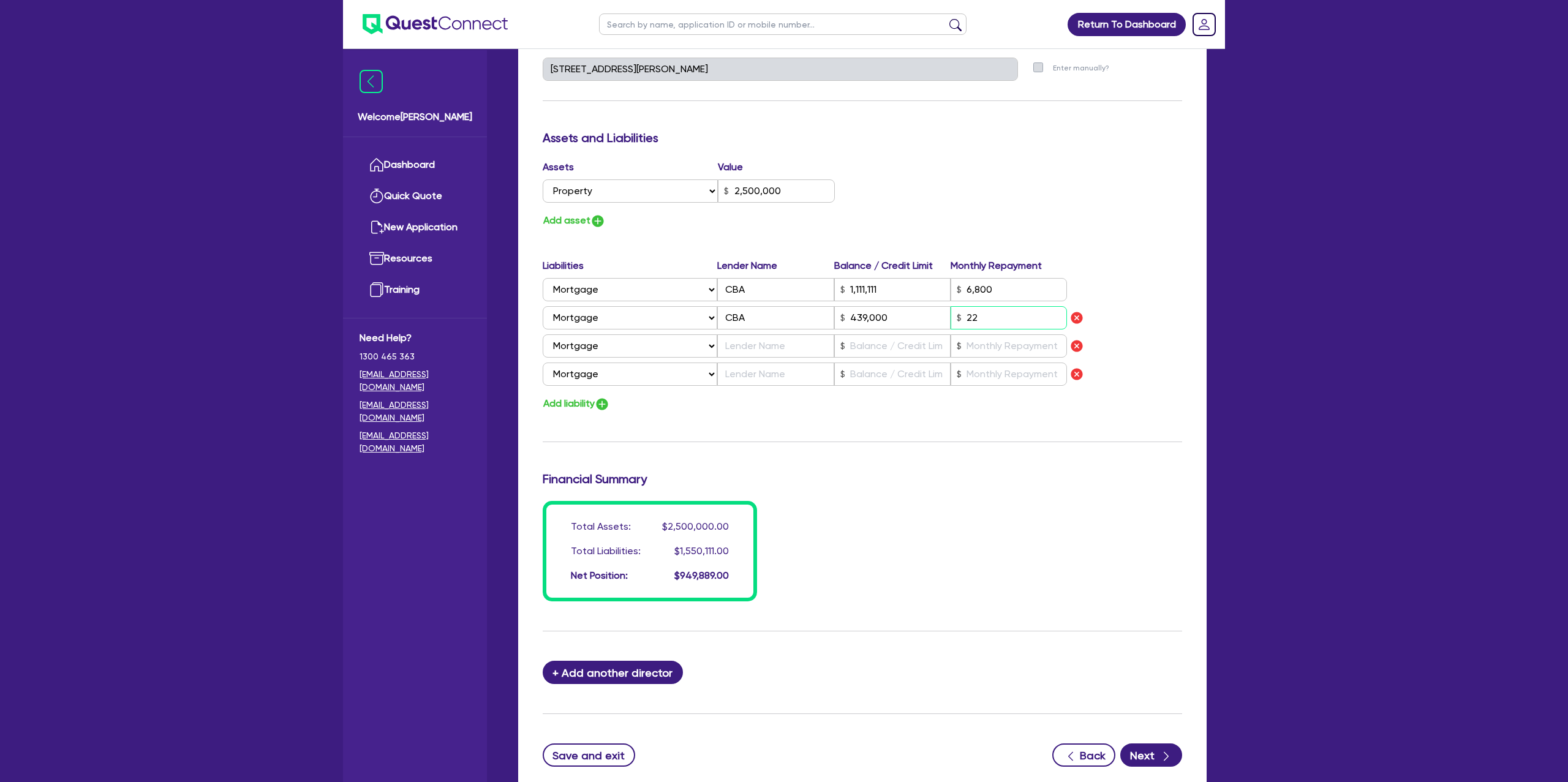
type input "220"
type input "1"
type input "0429 998 358"
type input "2,500,000"
type input "1,111,111"
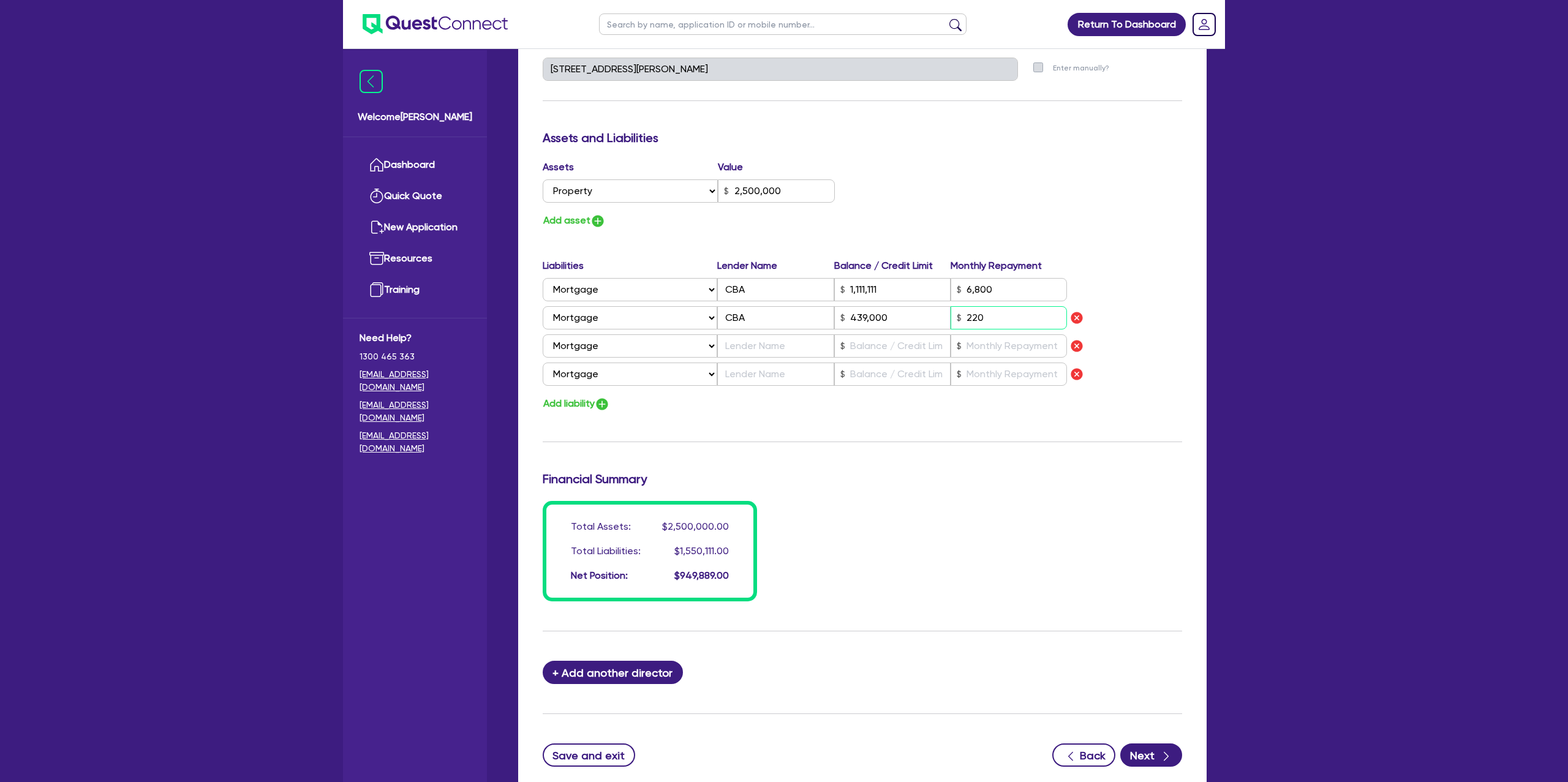
type input "6,800"
type input "439,000"
type input "2,200"
drag, startPoint x: 770, startPoint y: 342, endPoint x: 773, endPoint y: 336, distance: 6.7
click at [773, 336] on input "text" at bounding box center [775, 346] width 116 height 23
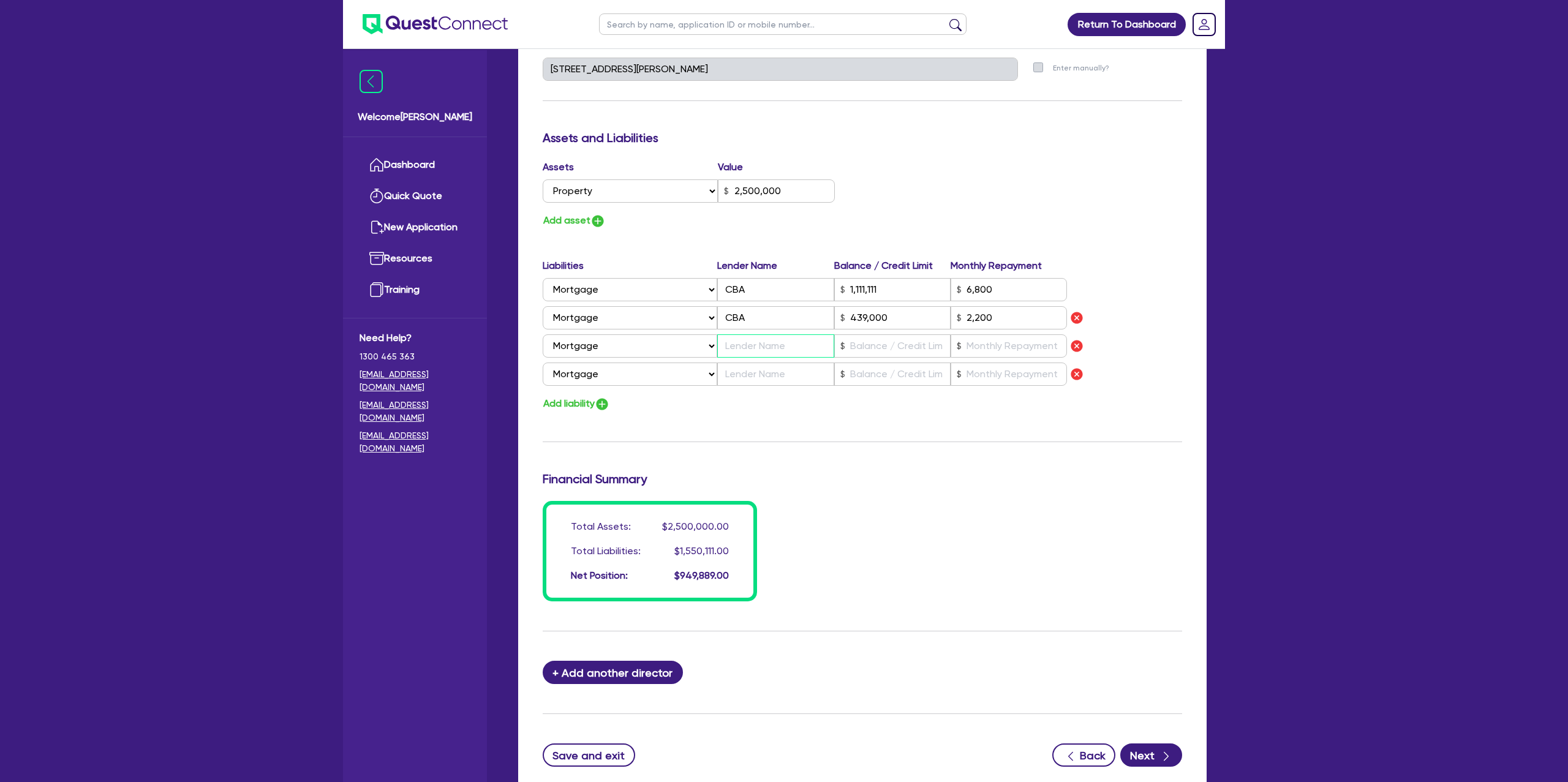
type input "1"
type input "0429 998 358"
type input "2,500,000"
type input "1,111,111"
type input "6,800"
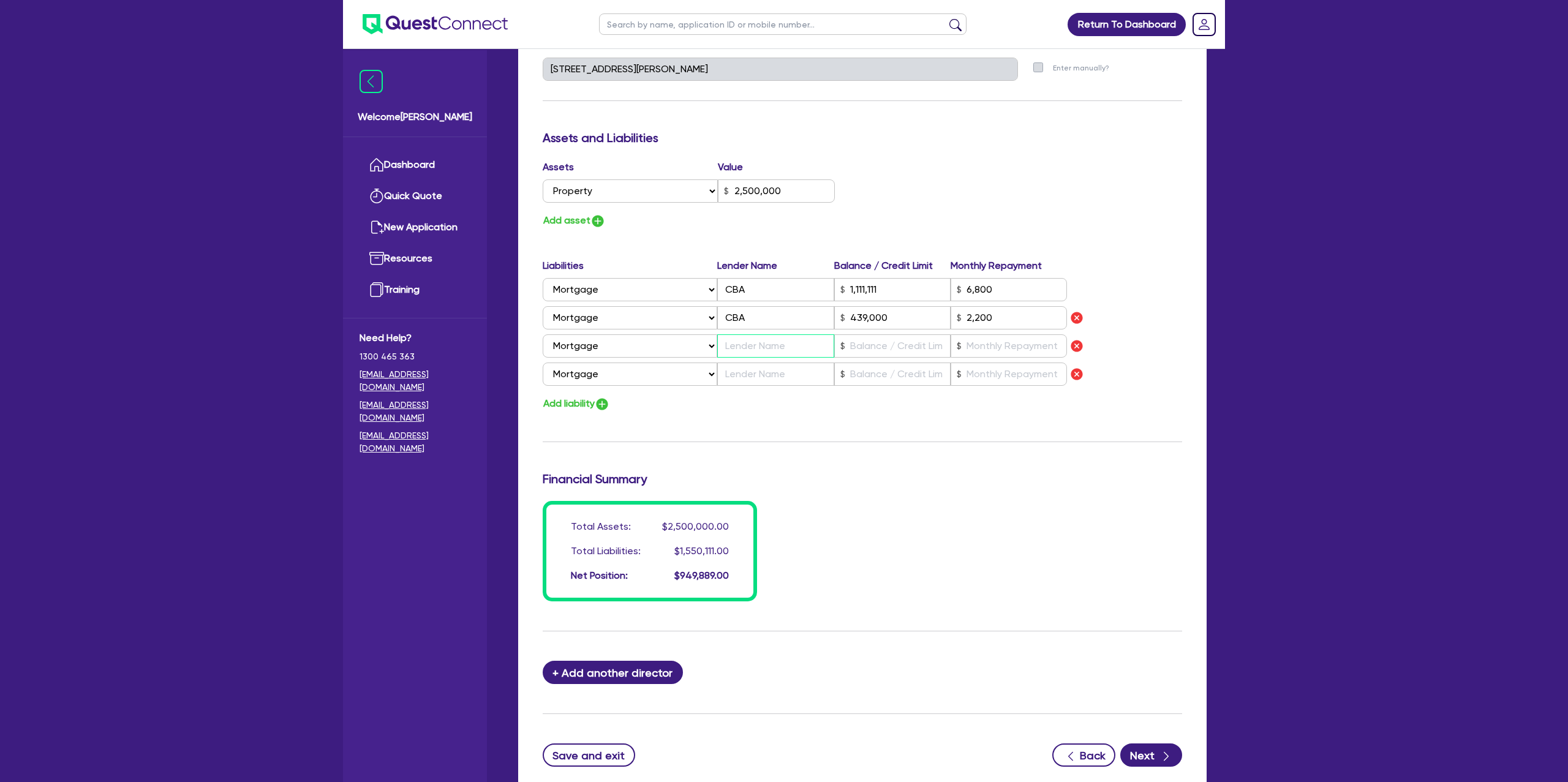
type input "439,000"
type input "2,200"
type input "C"
type input "1"
type input "0429 998 358"
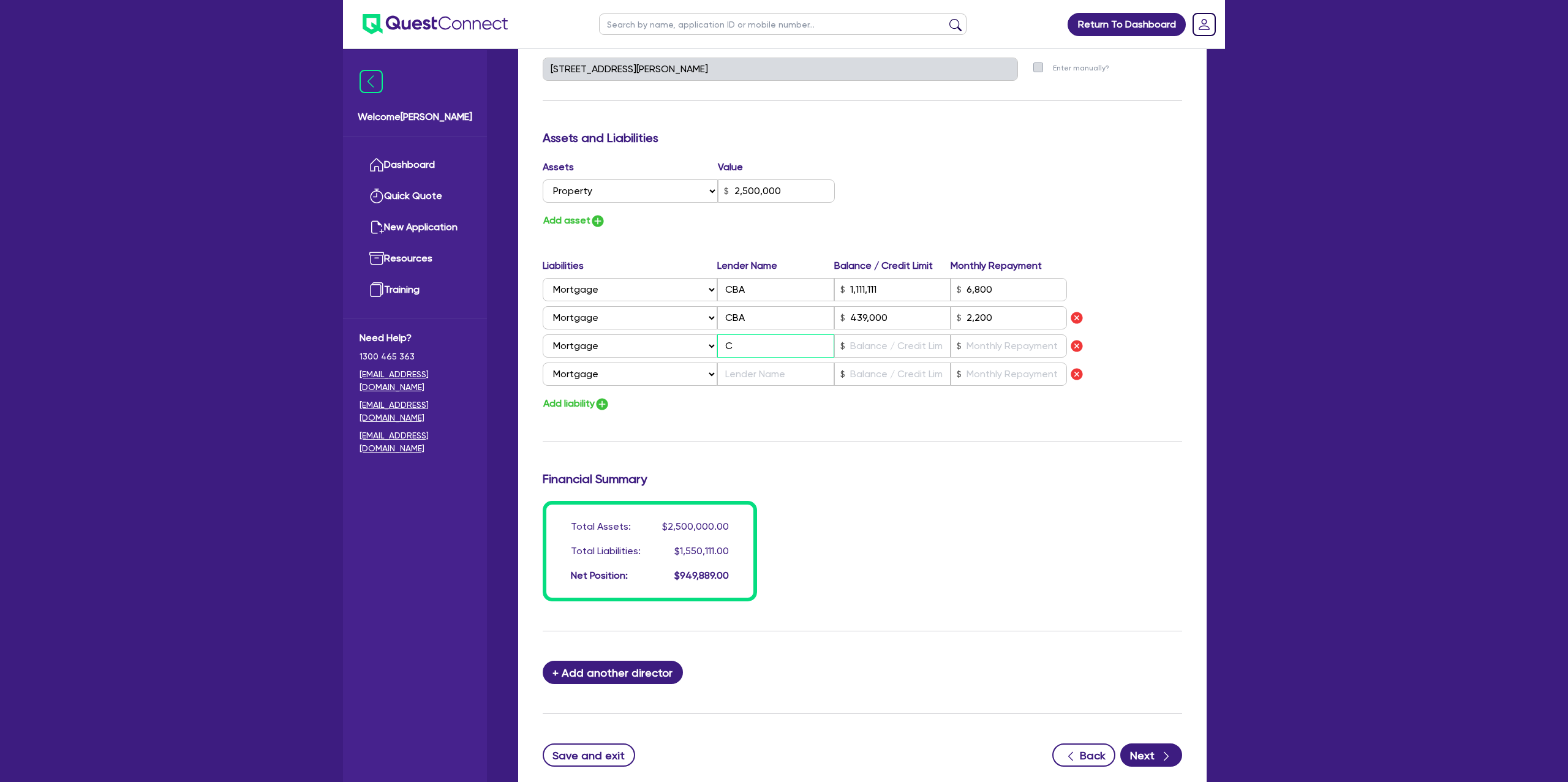
type input "2,500,000"
type input "1,111,111"
type input "6,800"
type input "439,000"
type input "2,200"
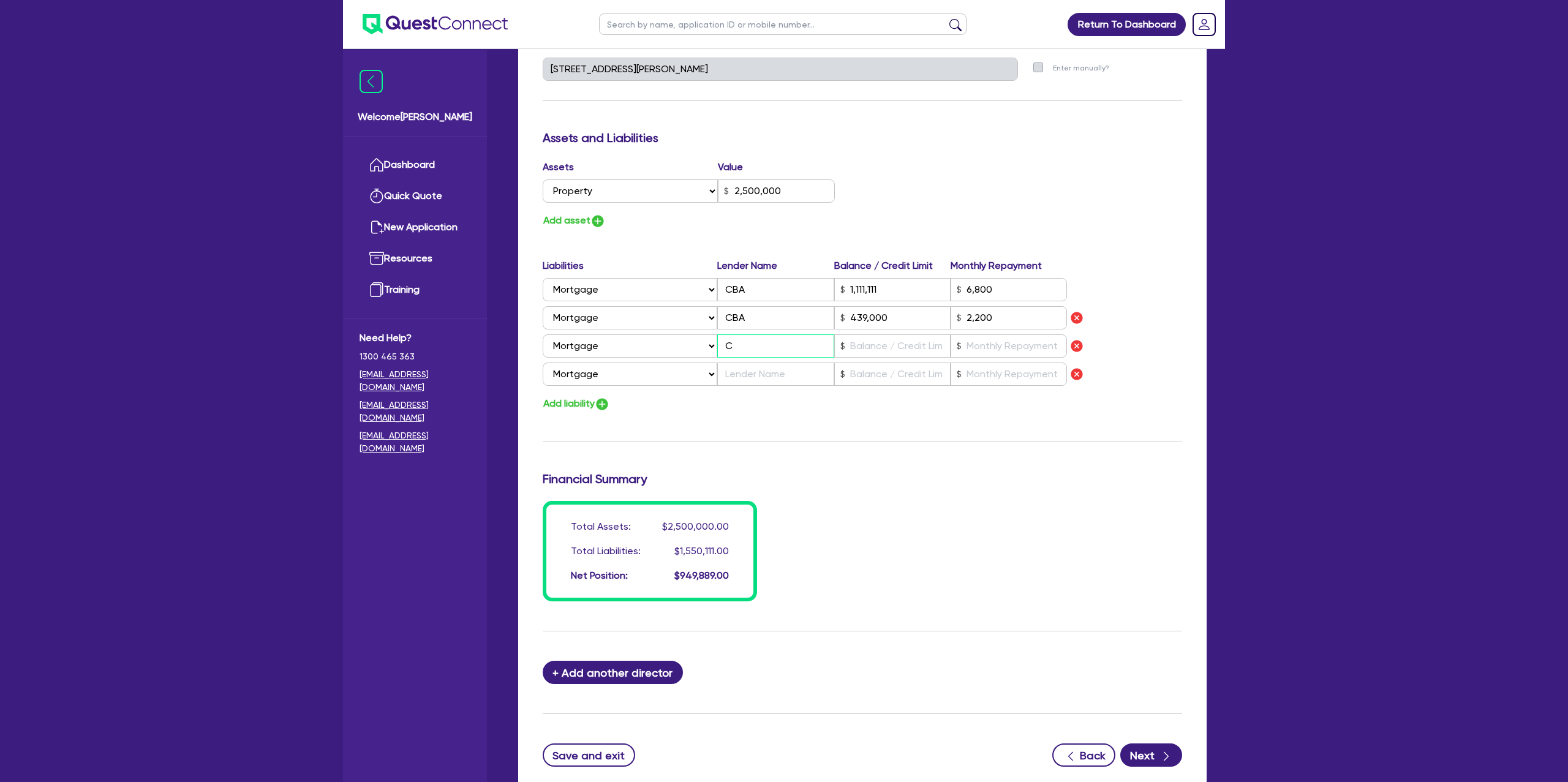
type input "CB"
type input "1"
type input "0429 998 358"
type input "2,500,000"
type input "1,111,111"
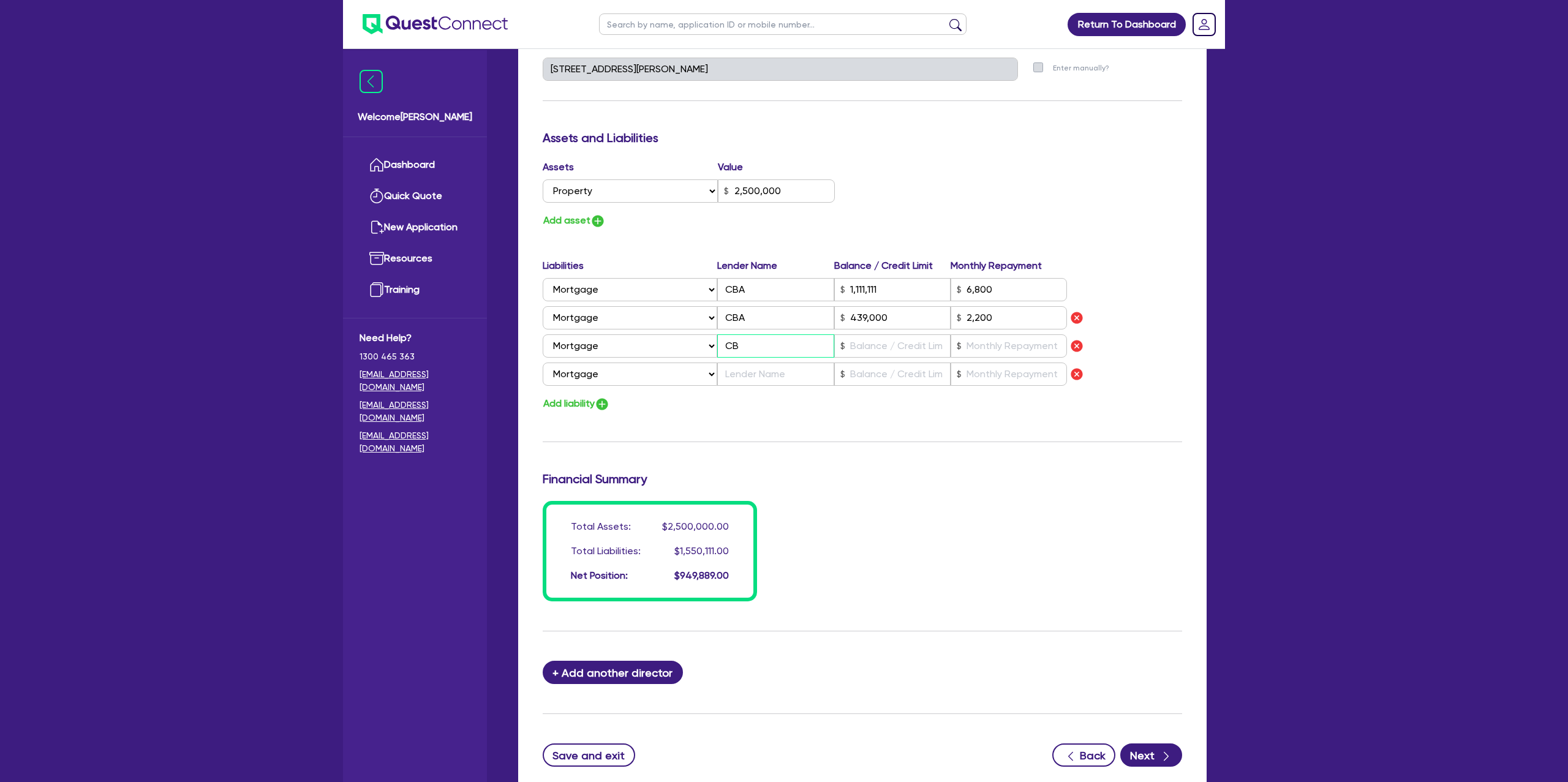
type input "6,800"
type input "439,000"
type input "2,200"
type input "CBA"
click at [881, 349] on input "text" at bounding box center [893, 346] width 116 height 23
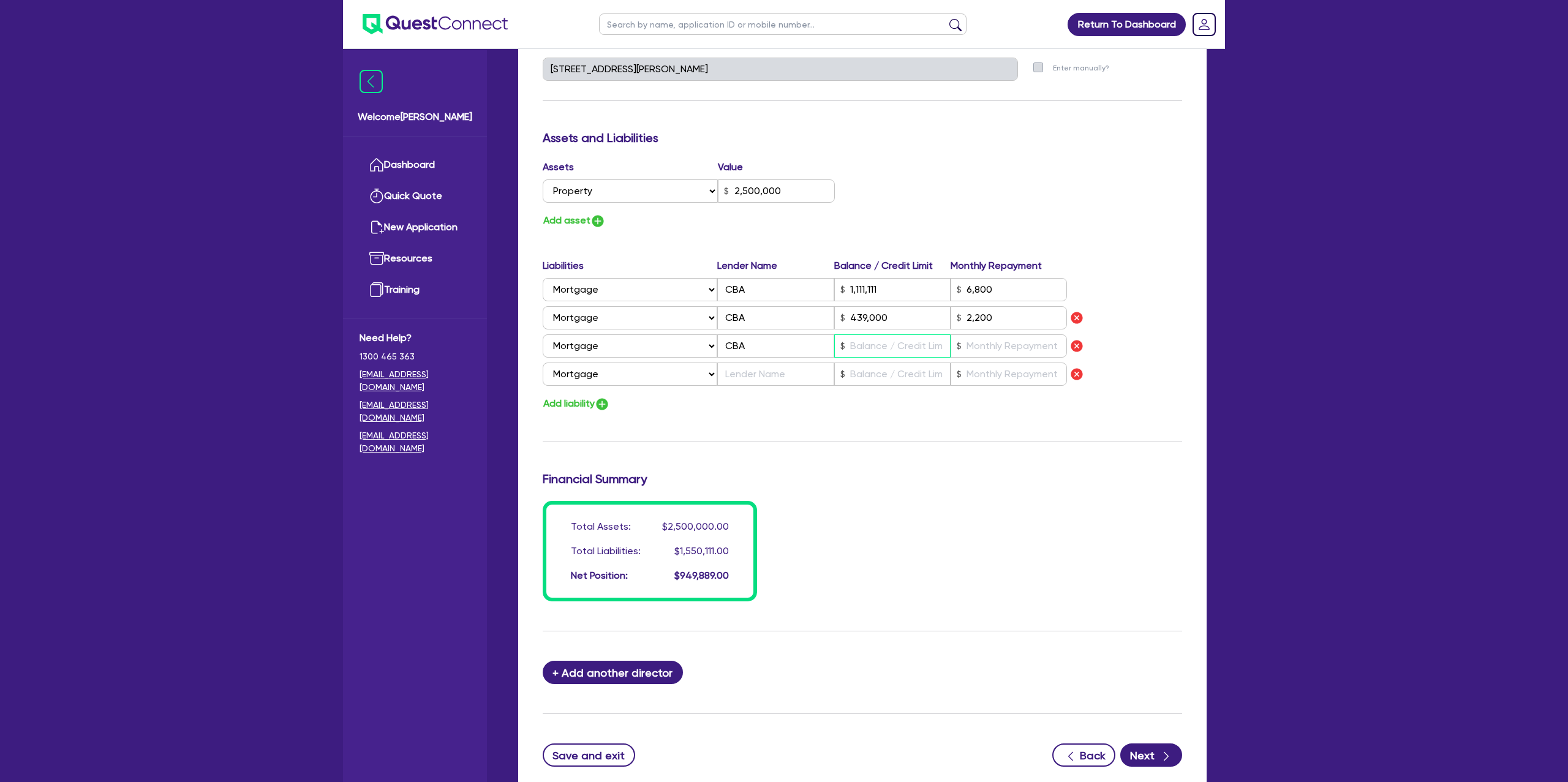
type input "1"
type input "0429 998 358"
type input "2,500,000"
type input "1,111,111"
type input "6,800"
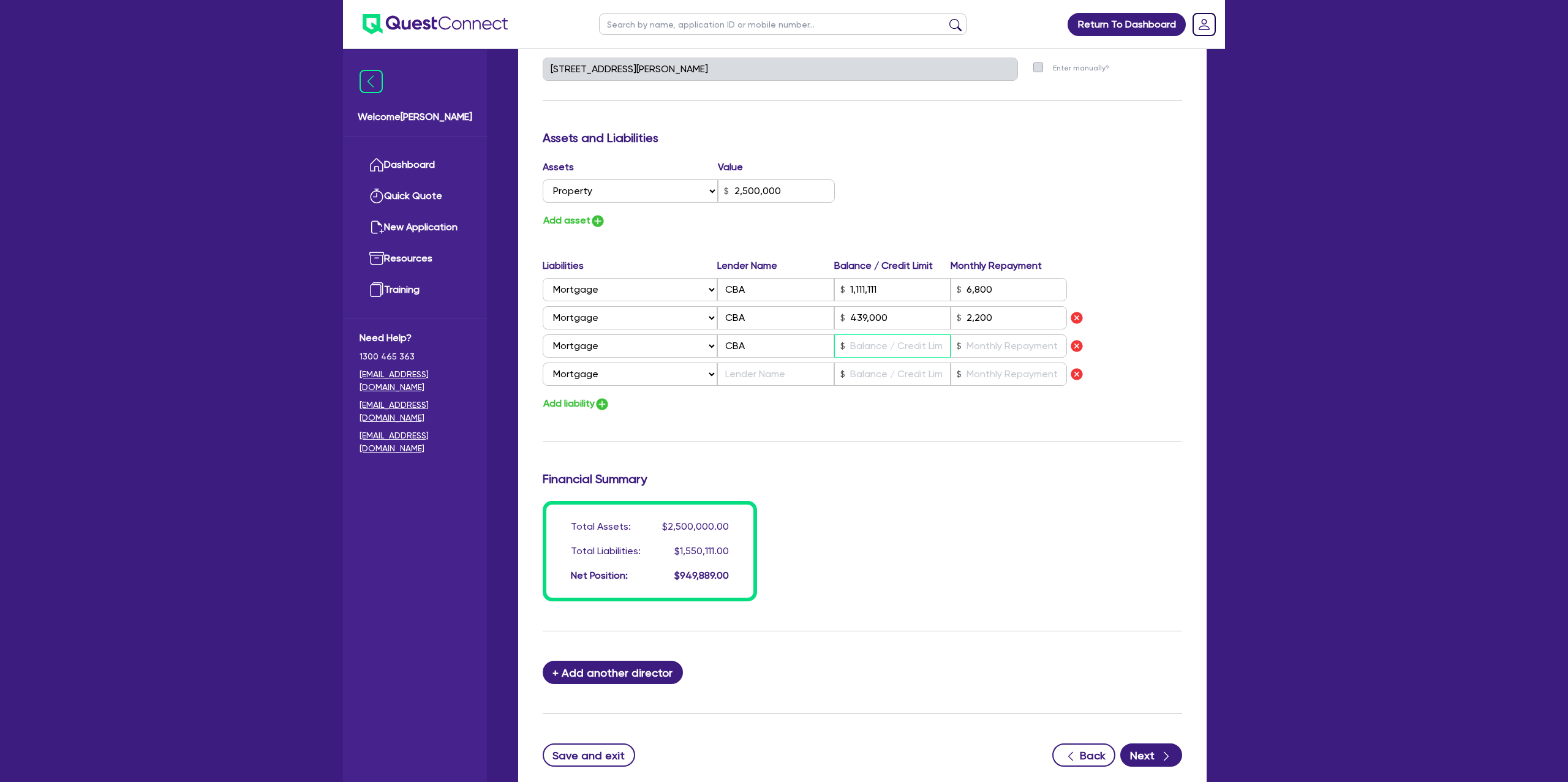
type input "439,000"
type input "2,200"
type input "6"
type input "1"
type input "0429 998 358"
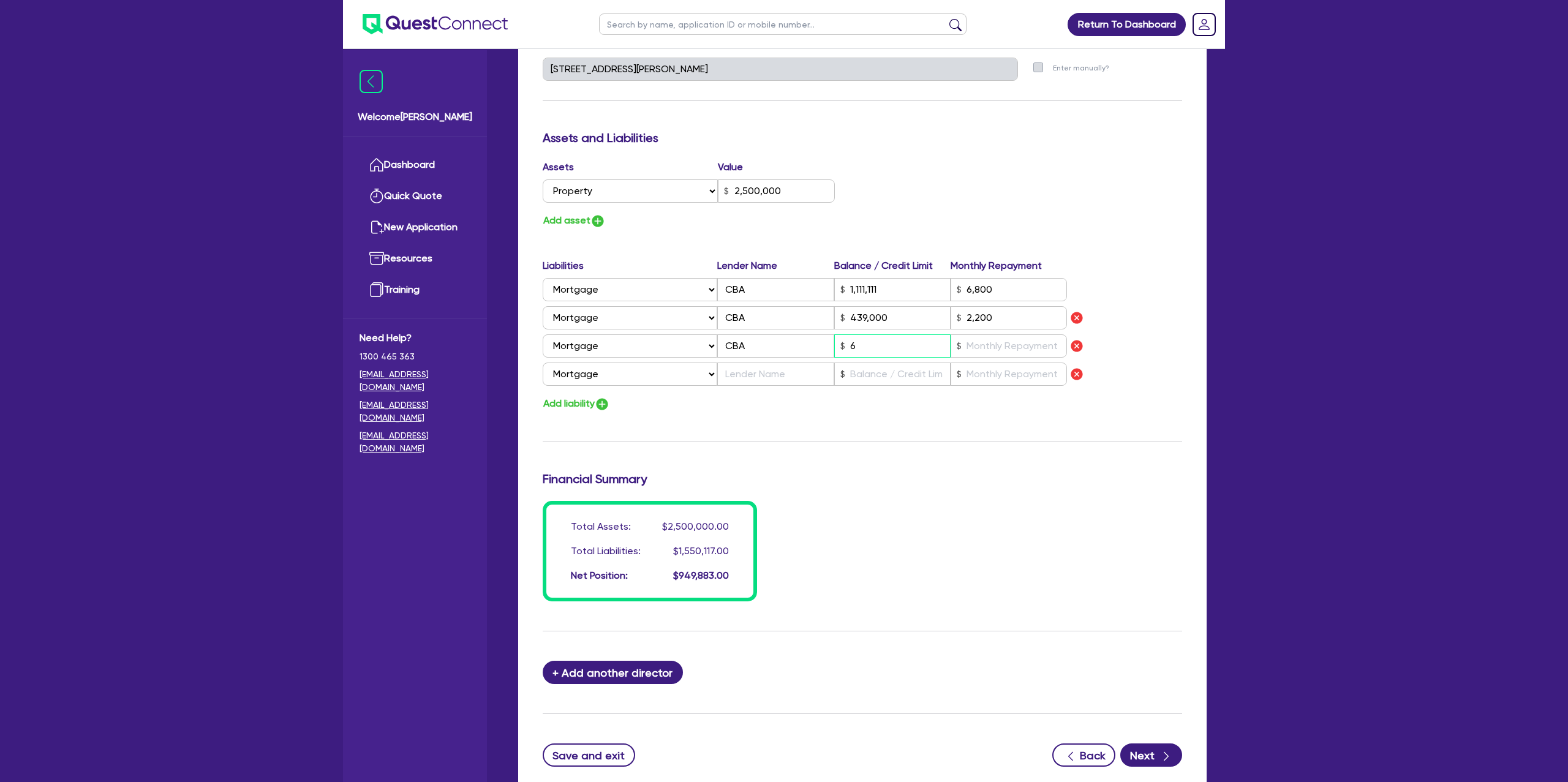
type input "2,500,000"
click at [999, 342] on input "text" at bounding box center [1008, 346] width 116 height 23
click at [777, 373] on input "text" at bounding box center [775, 374] width 116 height 23
click at [906, 379] on input "text" at bounding box center [893, 374] width 116 height 23
click at [989, 370] on input "text" at bounding box center [1008, 374] width 116 height 23
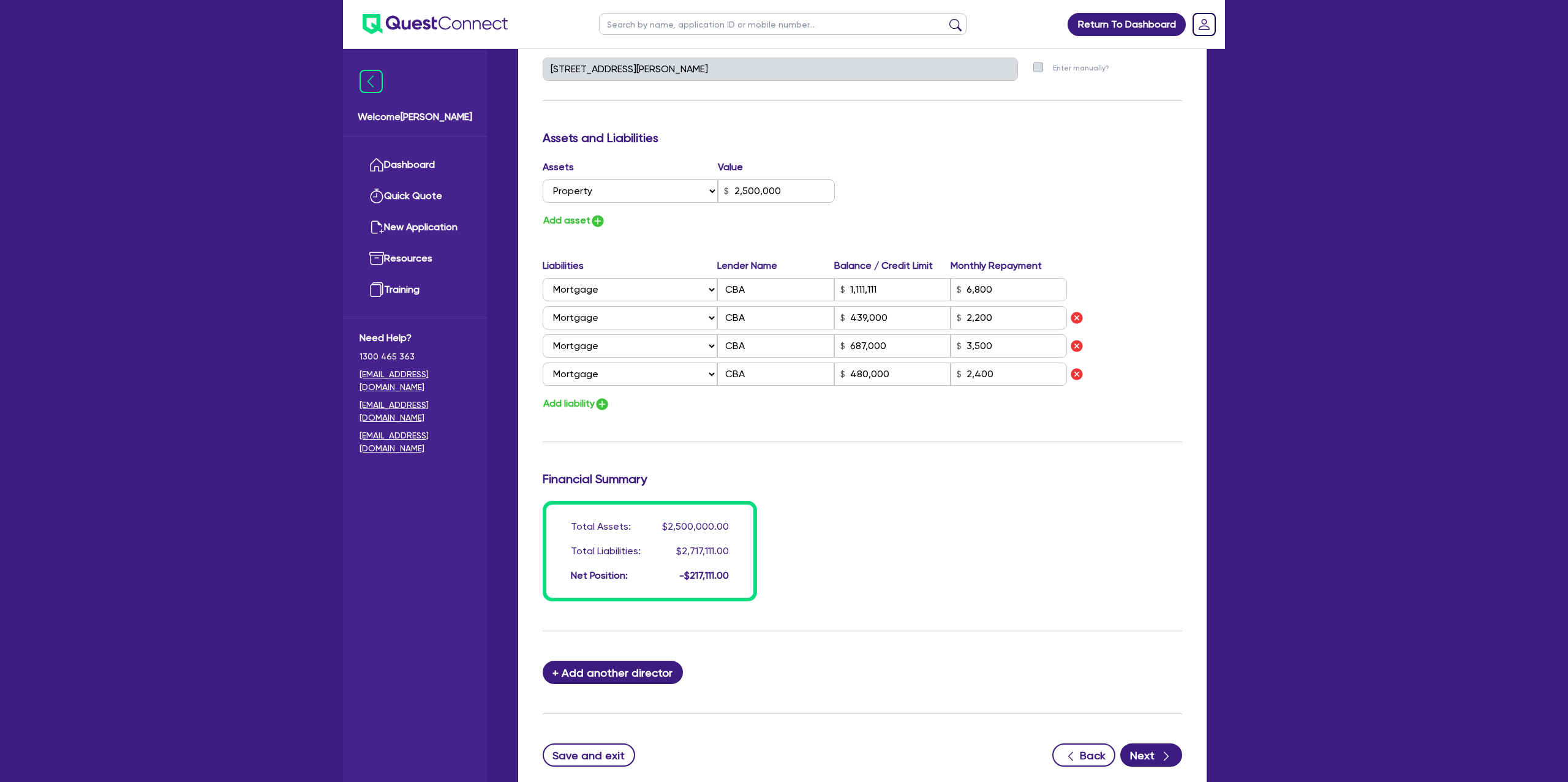
click at [1094, 232] on div "Update residential status for Director #1 Boarding is only acceptable when the …" at bounding box center [862, 107] width 639 height 990
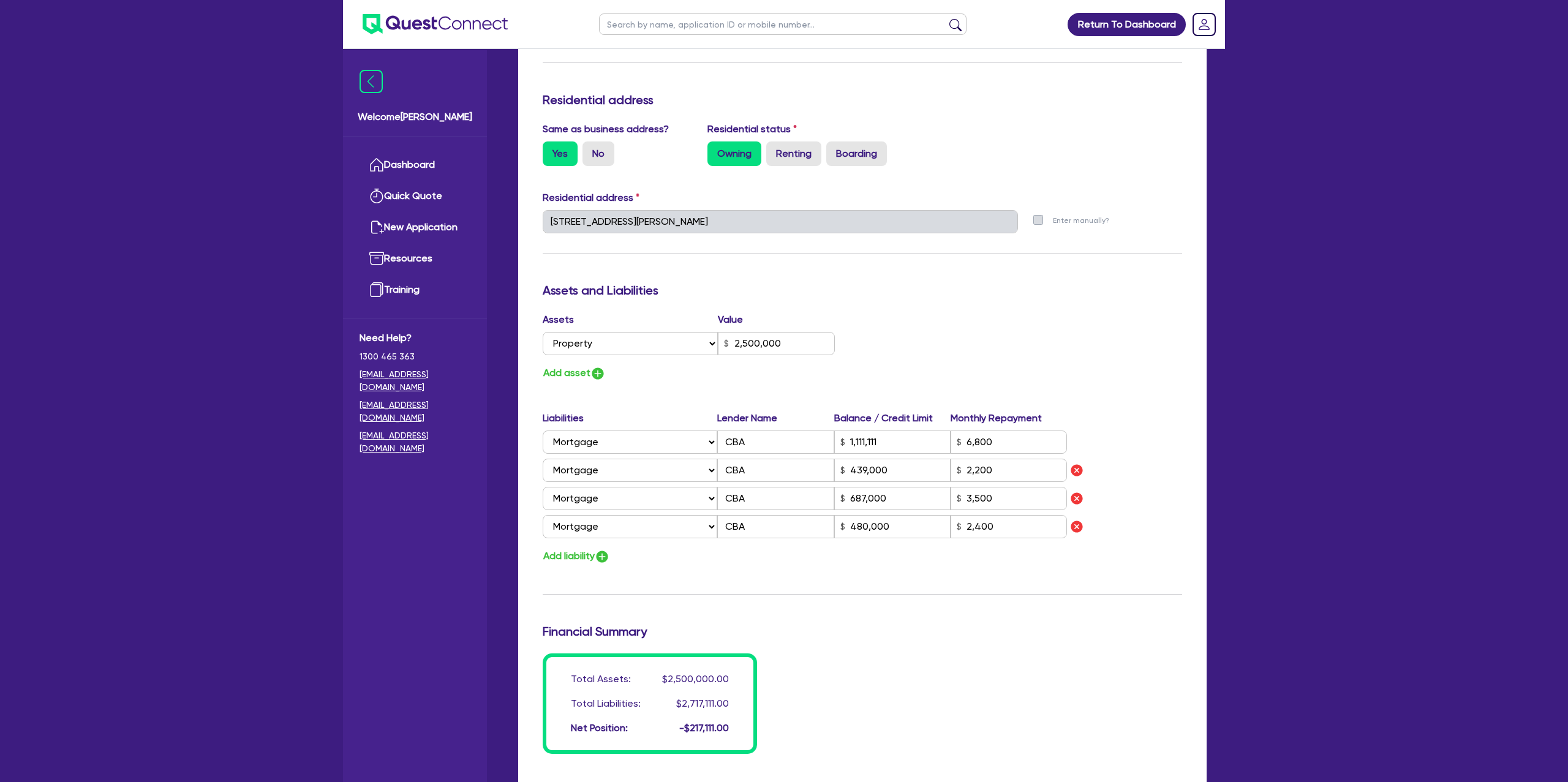
scroll to position [493, 0]
click at [587, 375] on button "Add asset" at bounding box center [574, 376] width 63 height 16
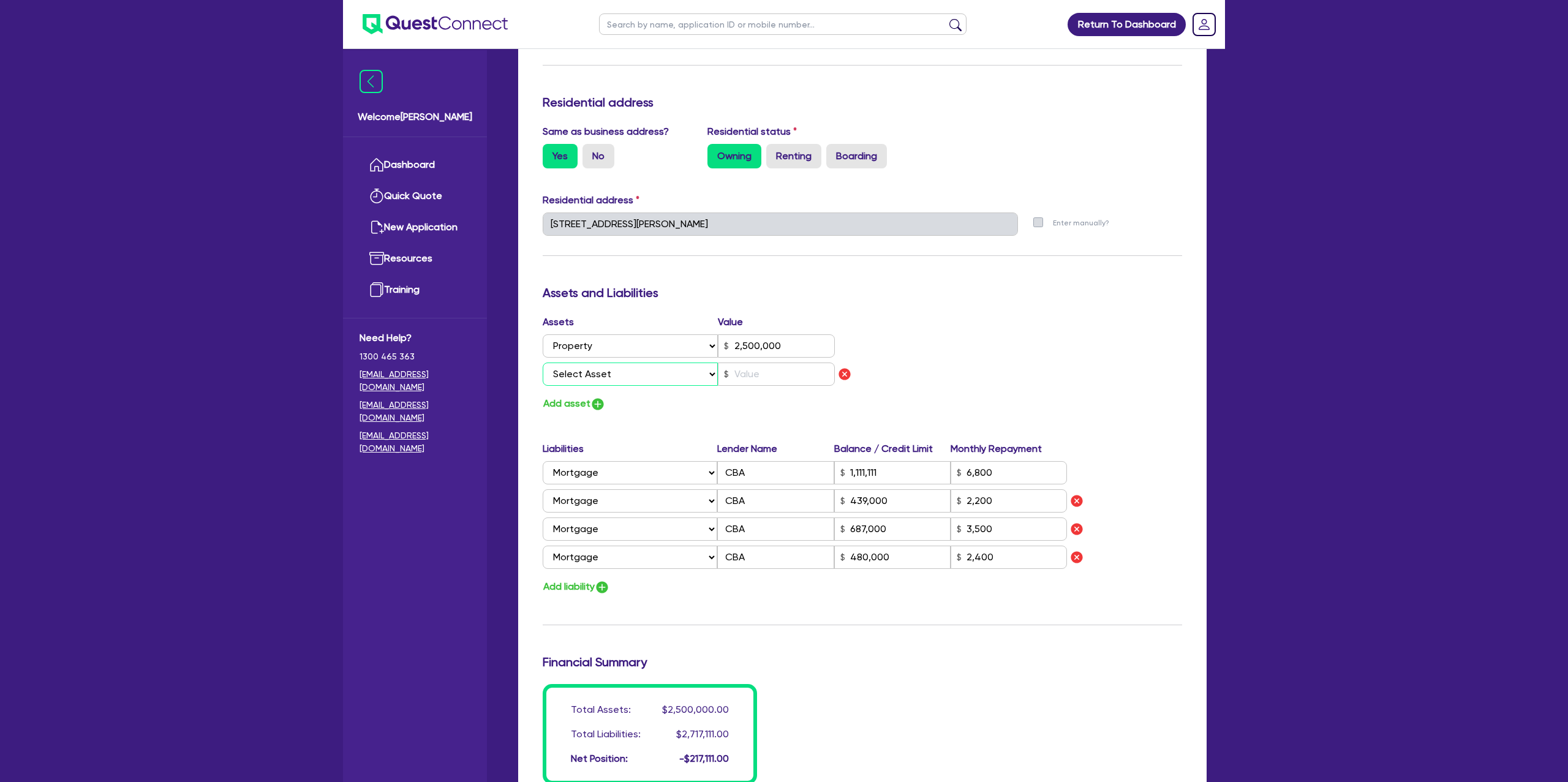
click at [595, 376] on select "Select Asset Cash Property Investment property Vehicle Truck Trailer Equipment …" at bounding box center [630, 374] width 175 height 23
click at [543, 362] on select "Select Asset Cash Property Investment property Vehicle Truck Trailer Equipment …" at bounding box center [630, 374] width 175 height 23
click at [732, 379] on input "text" at bounding box center [777, 374] width 117 height 23
click at [754, 374] on input "text" at bounding box center [777, 374] width 117 height 23
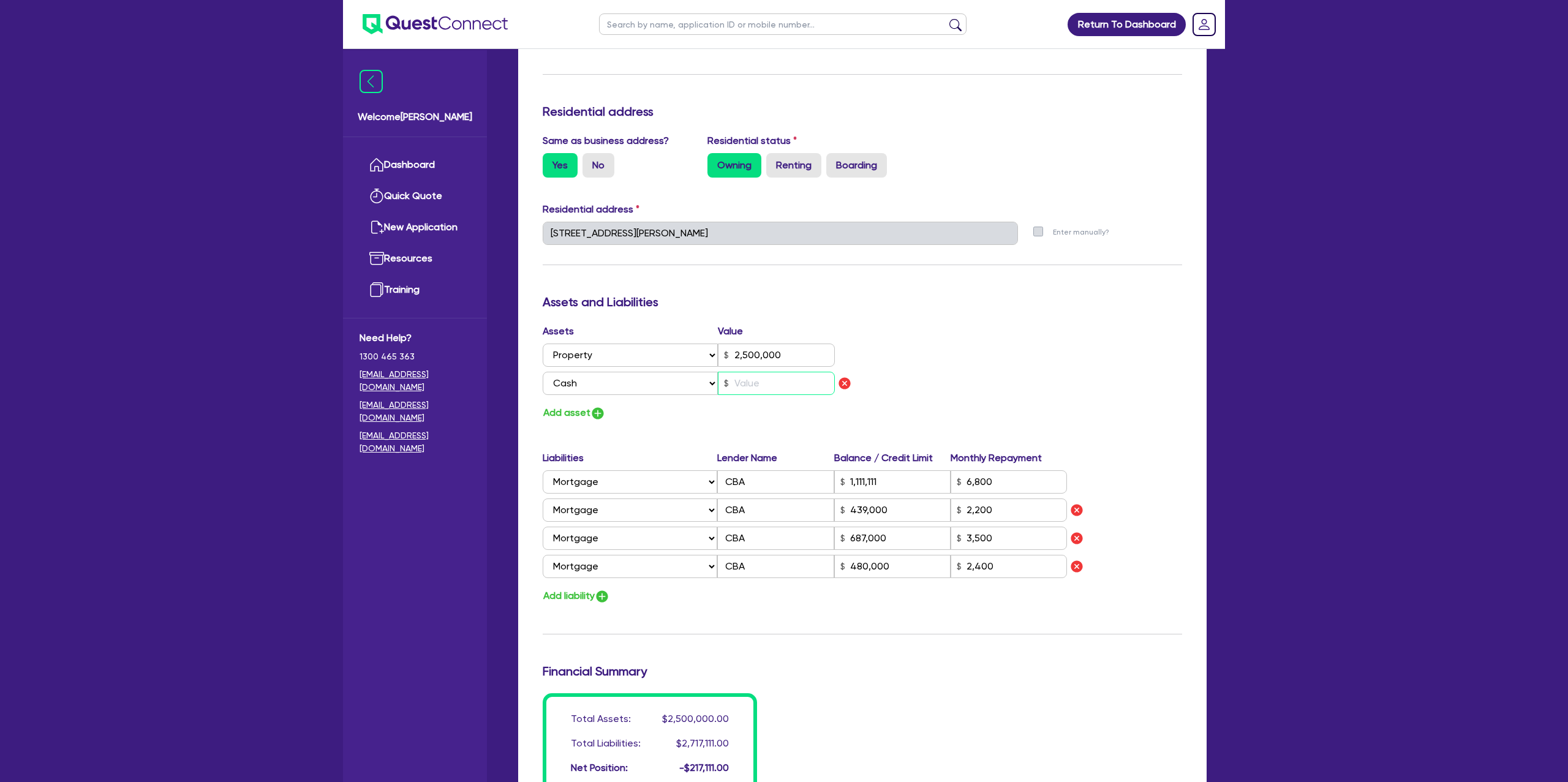
scroll to position [476, 0]
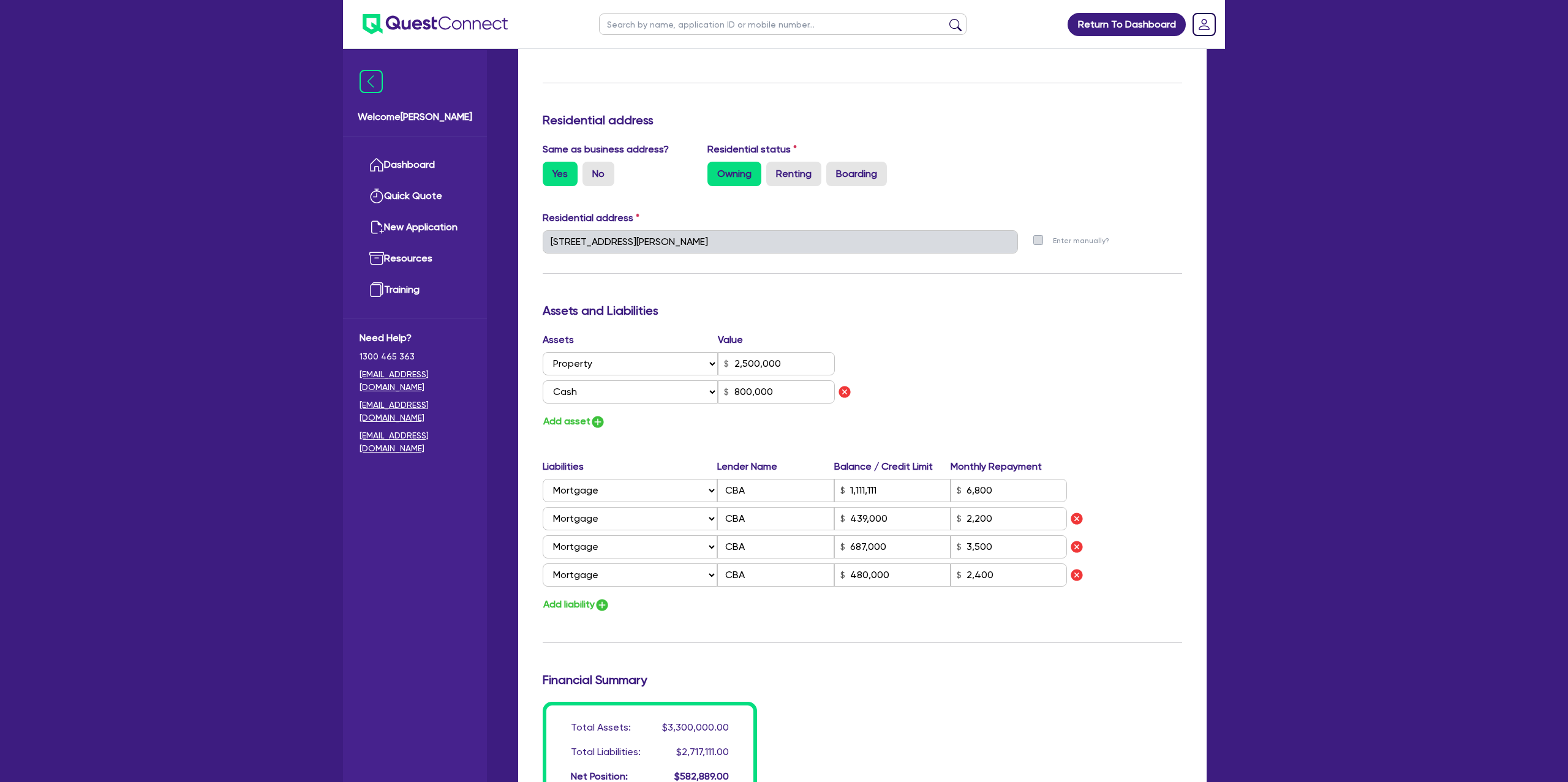
click at [952, 278] on div "Update residential status for Director #1 Boarding is only acceptable when the …" at bounding box center [862, 293] width 639 height 1019
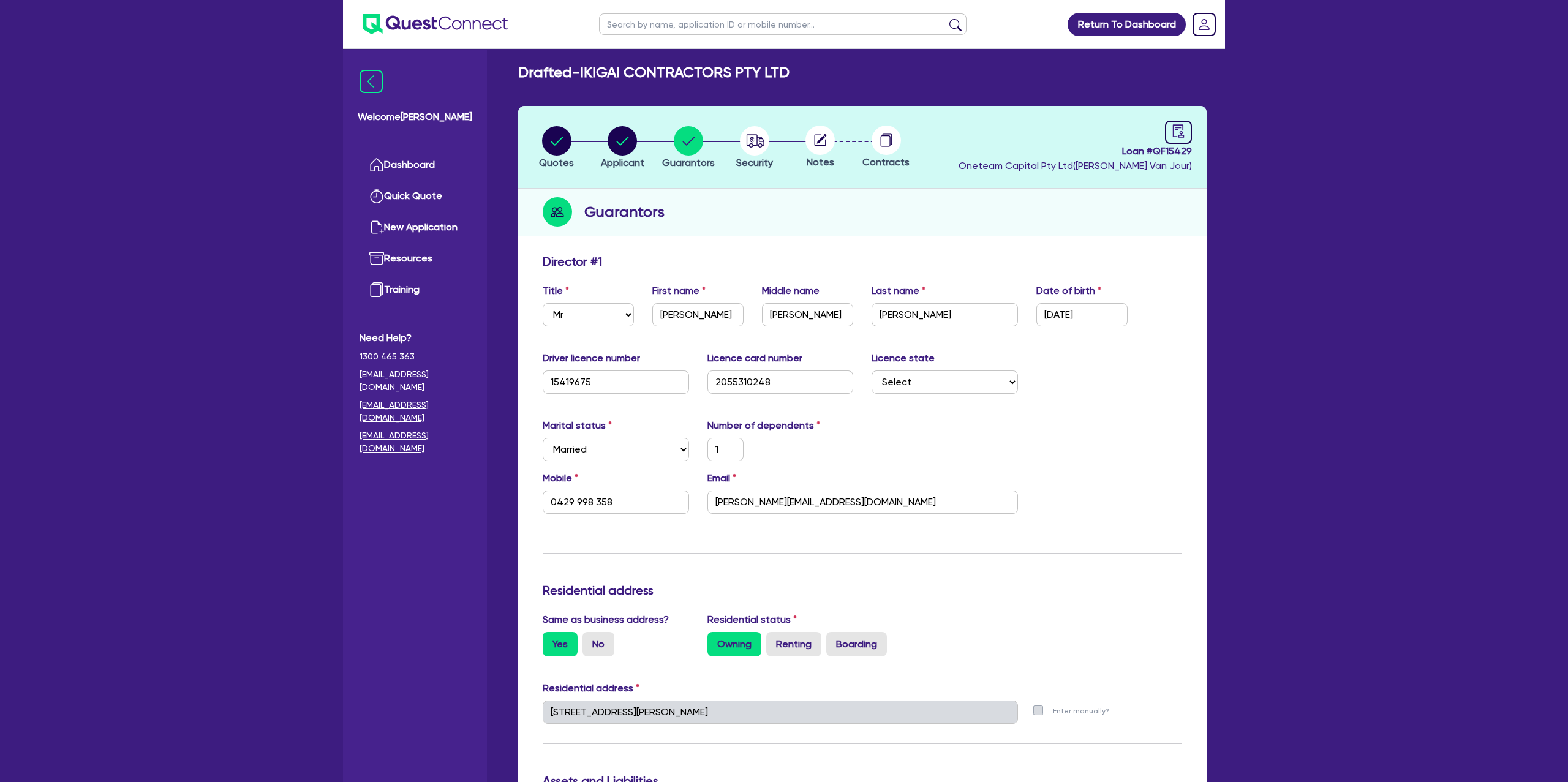
scroll to position [0, 0]
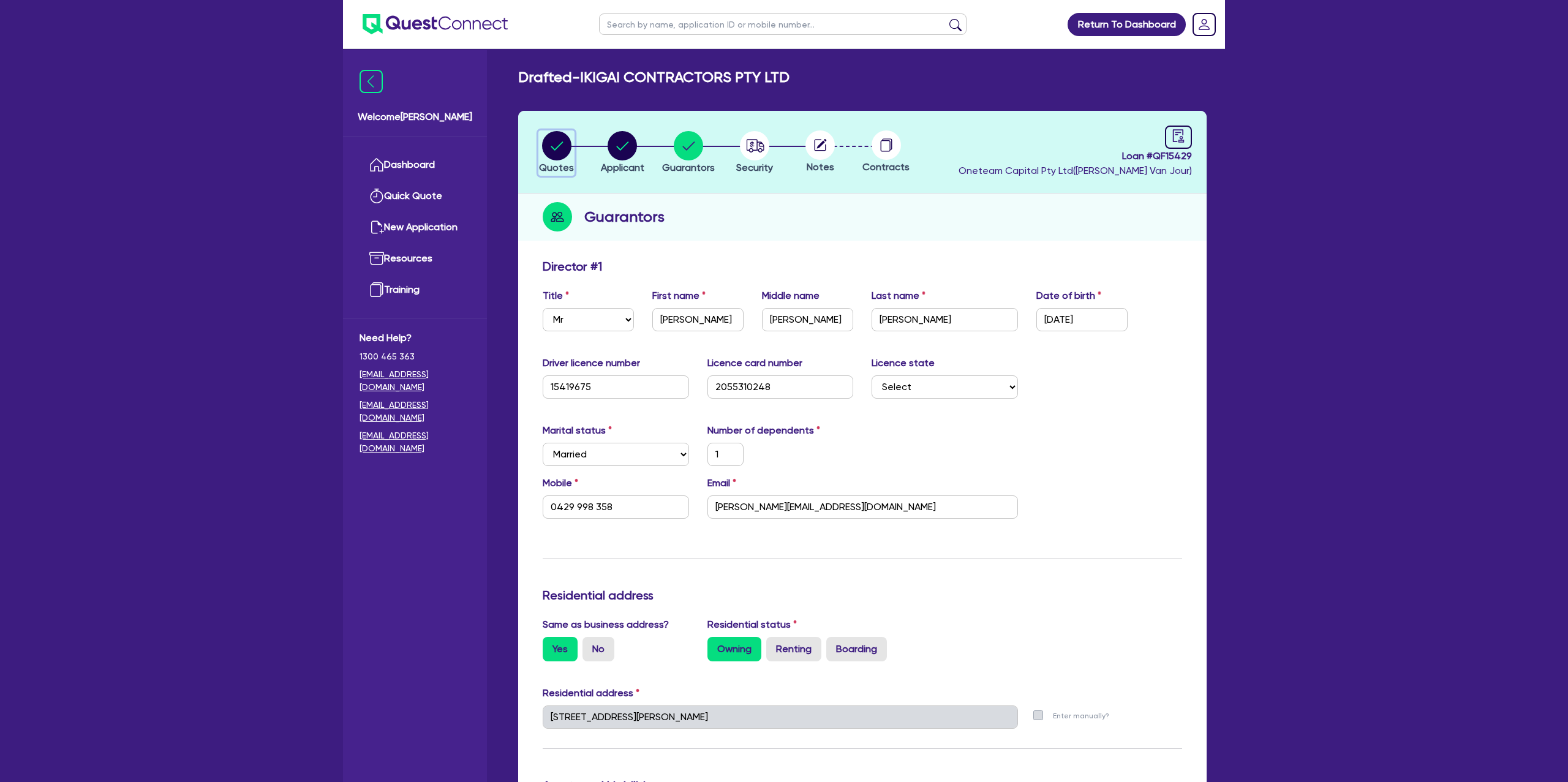
click at [559, 140] on circle "button" at bounding box center [556, 145] width 30 height 30
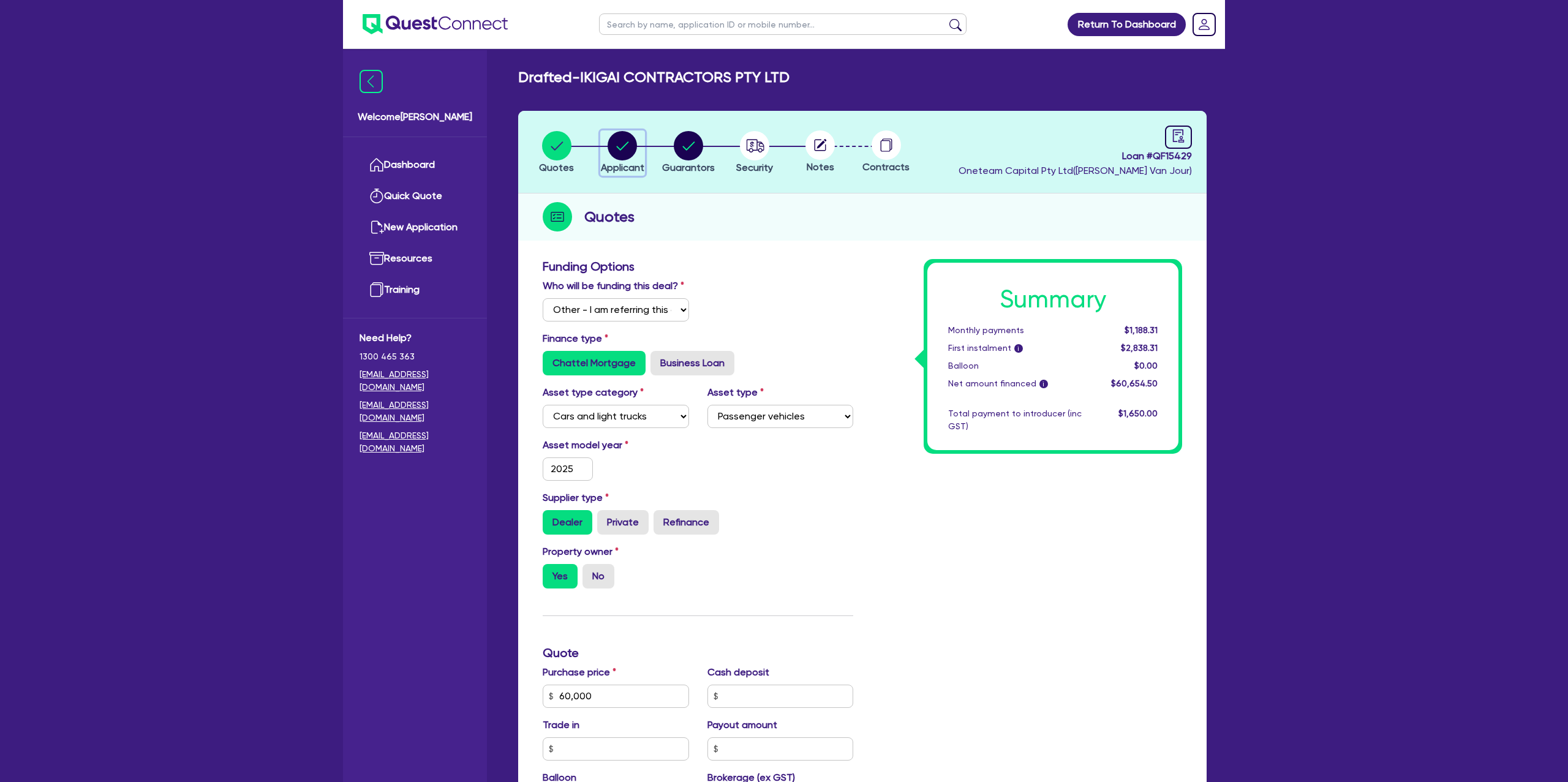
click at [629, 141] on circle "button" at bounding box center [622, 145] width 30 height 30
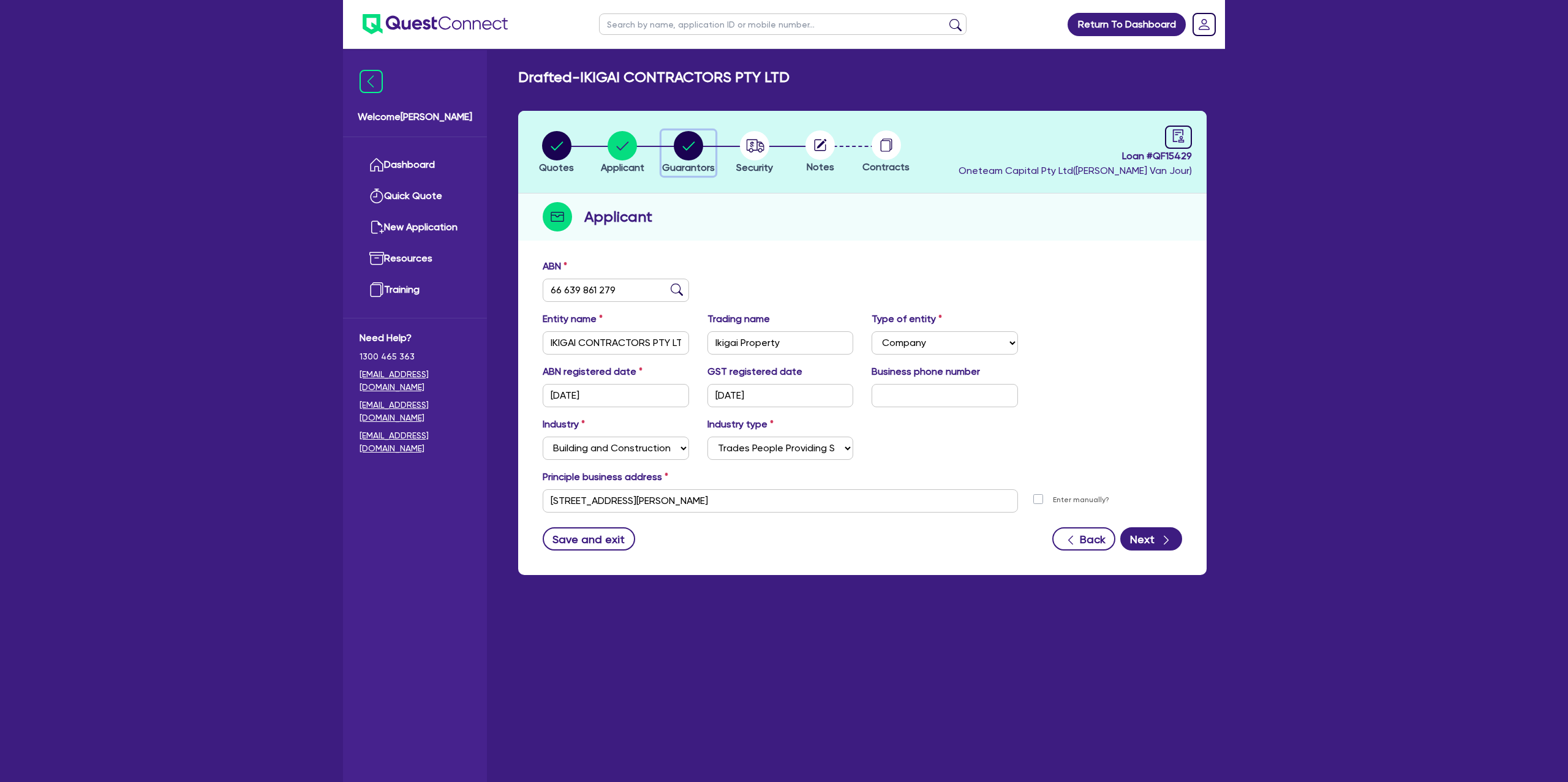
click at [681, 138] on circle "button" at bounding box center [689, 145] width 30 height 30
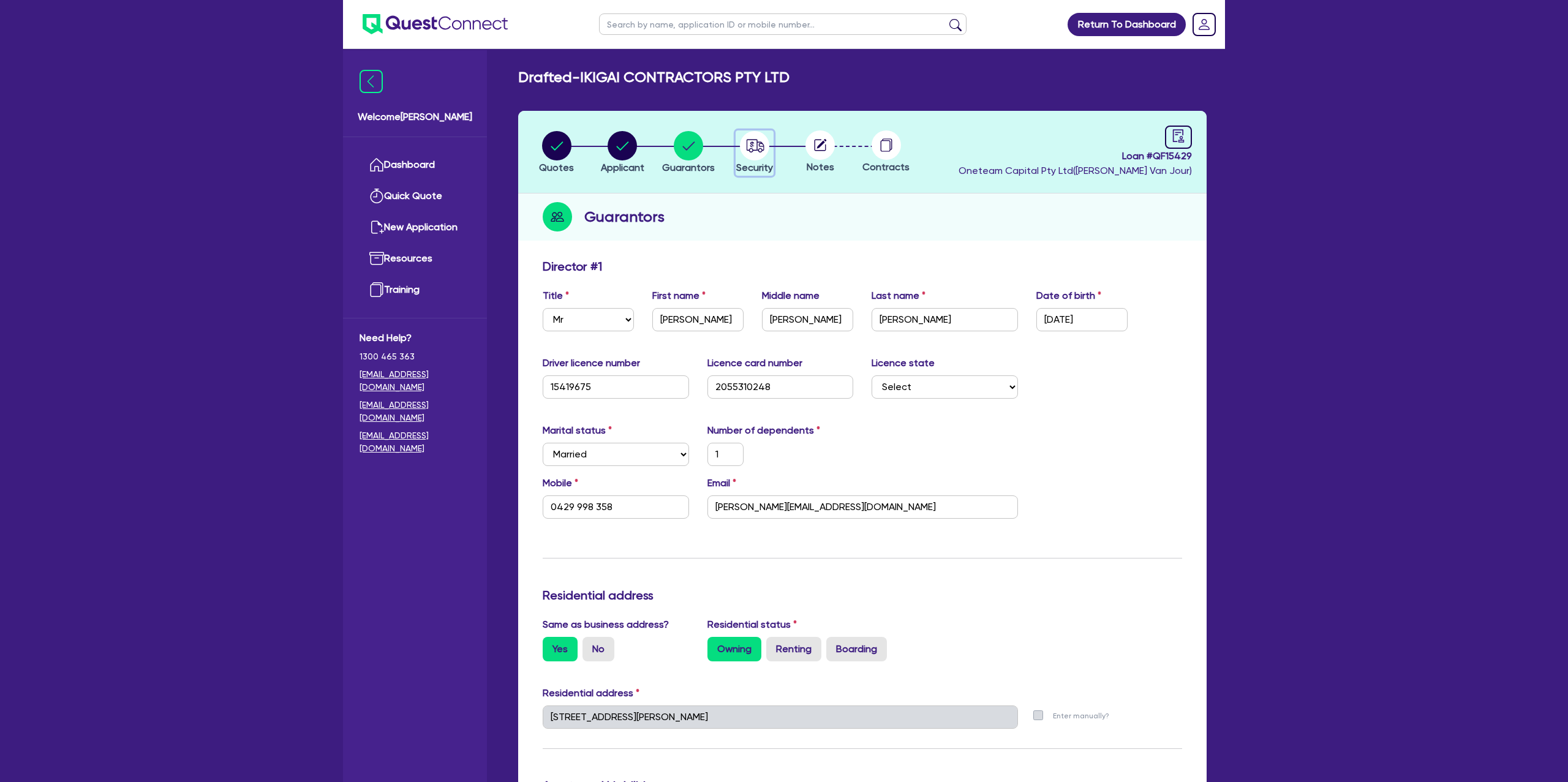
click at [744, 143] on circle "button" at bounding box center [754, 145] width 30 height 30
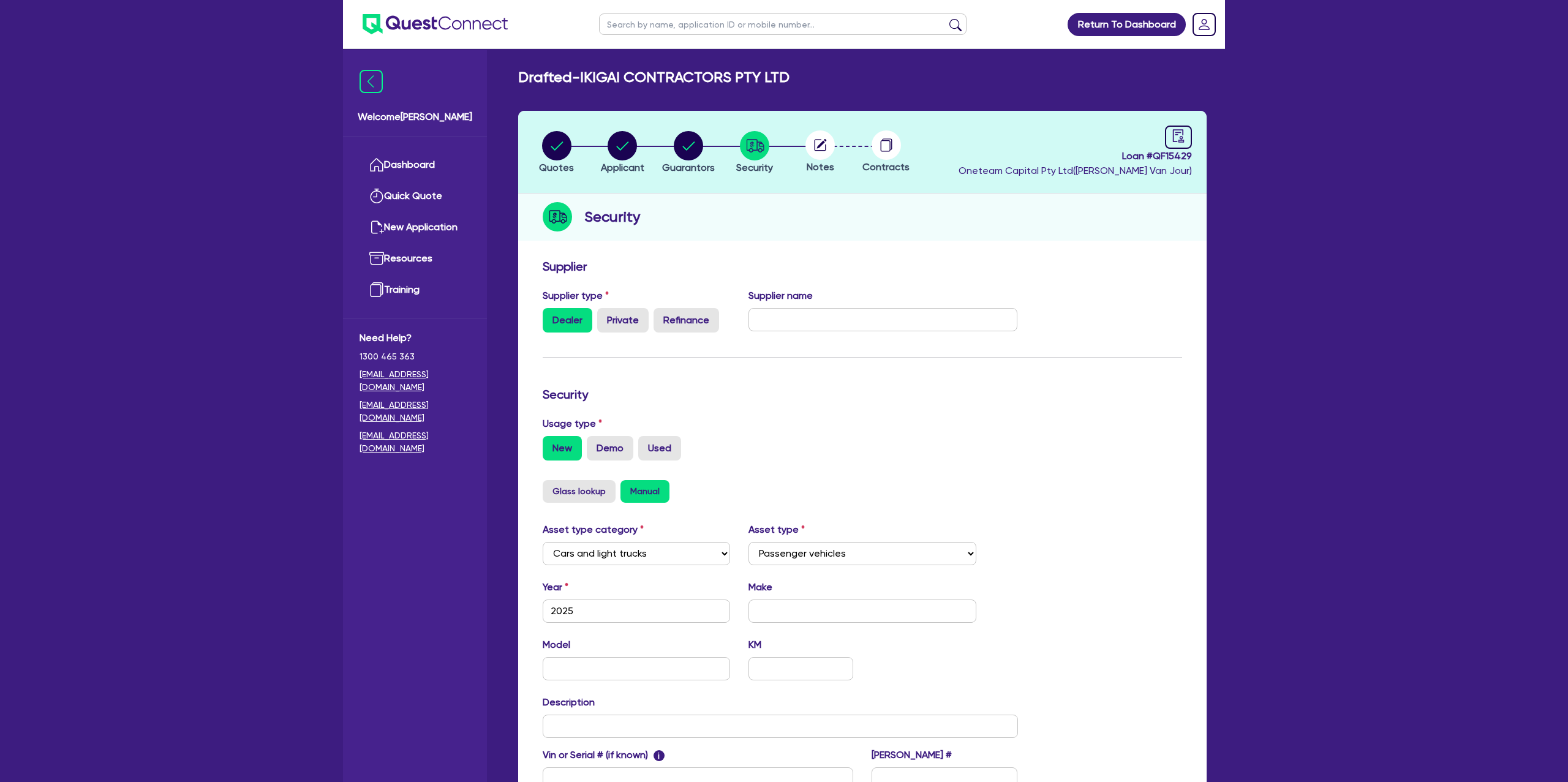
click at [819, 141] on circle at bounding box center [820, 145] width 30 height 30
click at [1174, 134] on icon "audit" at bounding box center [1179, 136] width 13 height 13
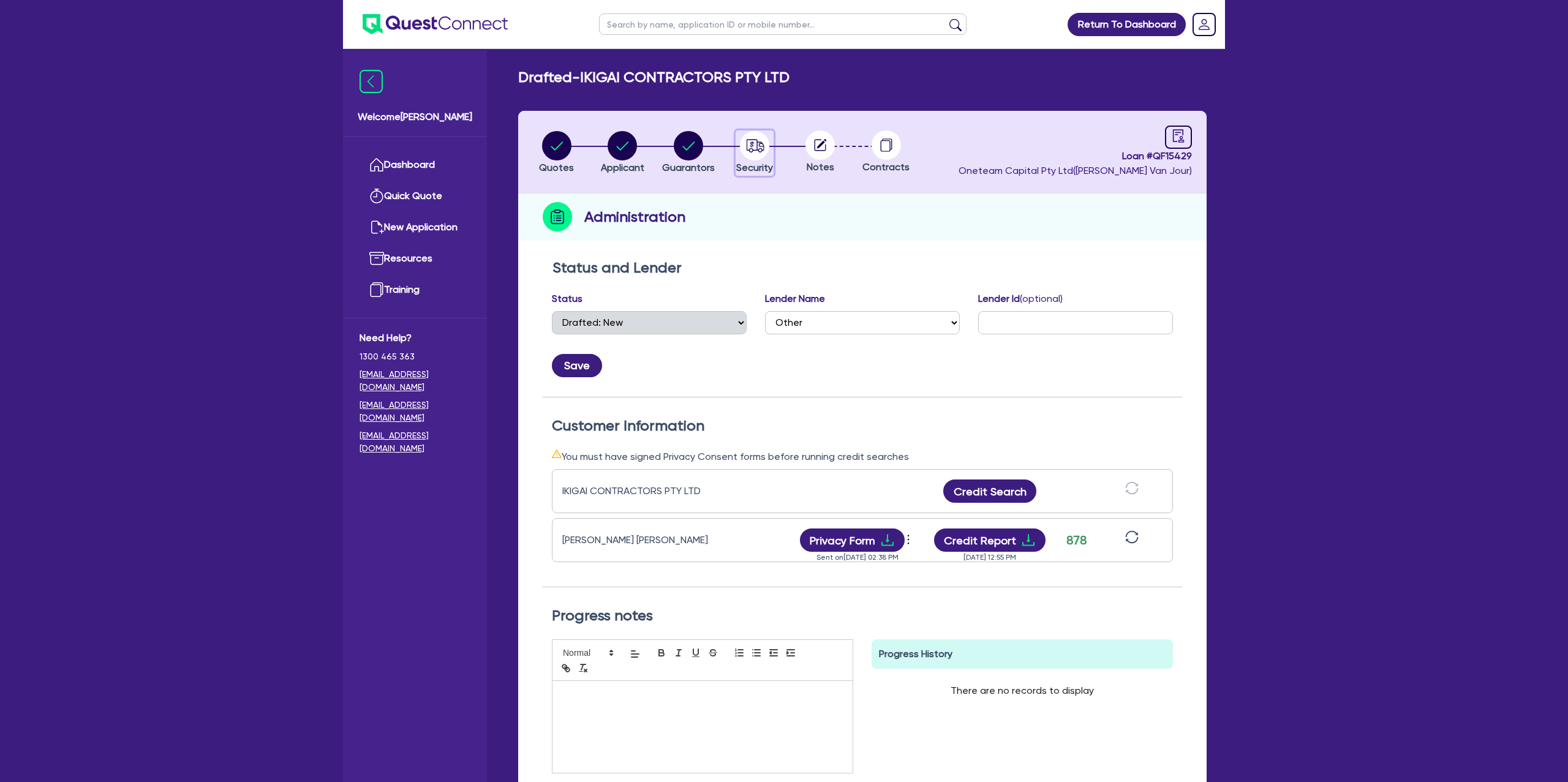
drag, startPoint x: 760, startPoint y: 142, endPoint x: 802, endPoint y: 149, distance: 42.6
click at [760, 142] on icon "button" at bounding box center [754, 145] width 18 height 13
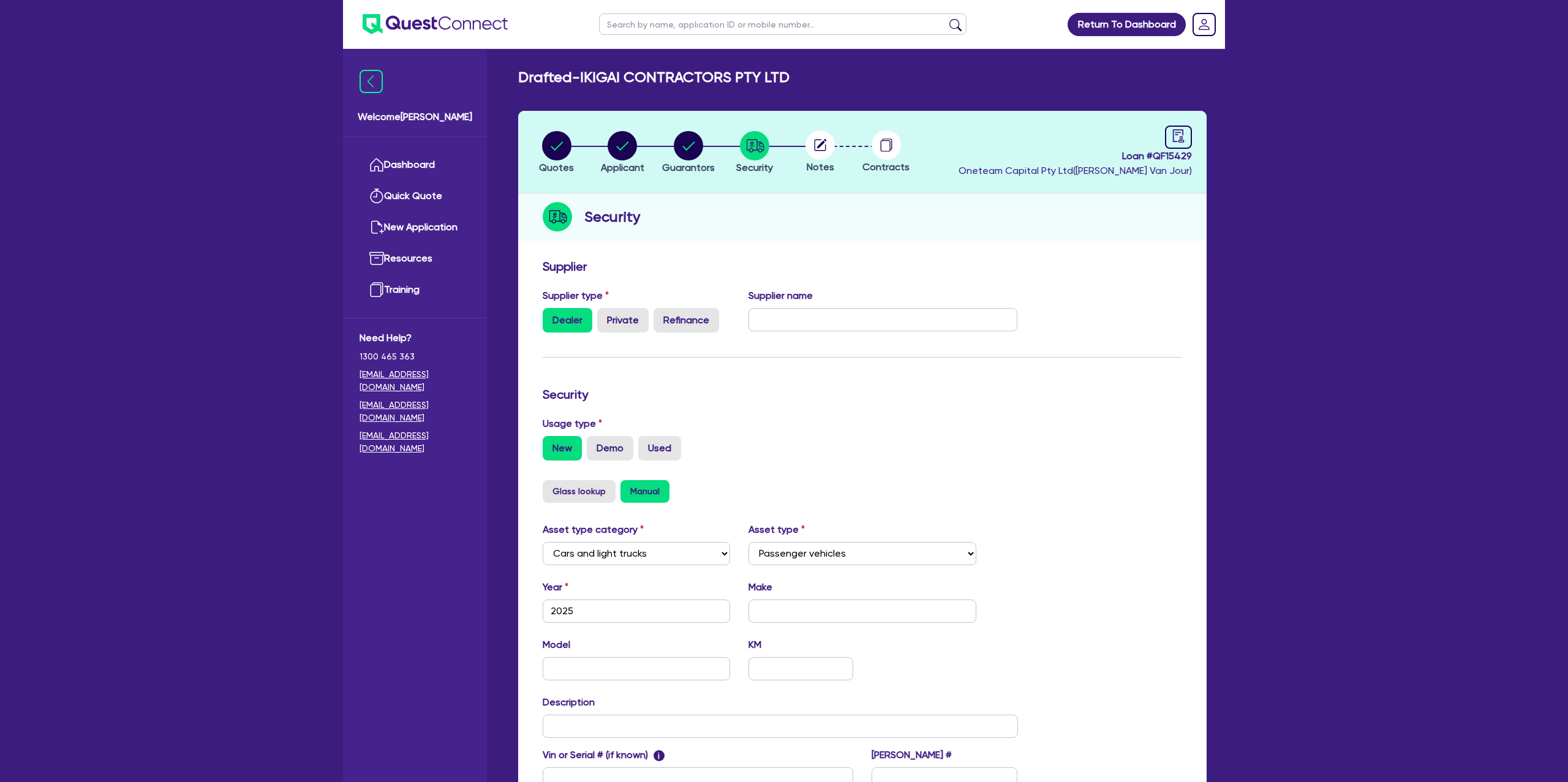
click at [823, 147] on circle at bounding box center [820, 145] width 30 height 30
click at [691, 143] on circle "button" at bounding box center [689, 145] width 30 height 30
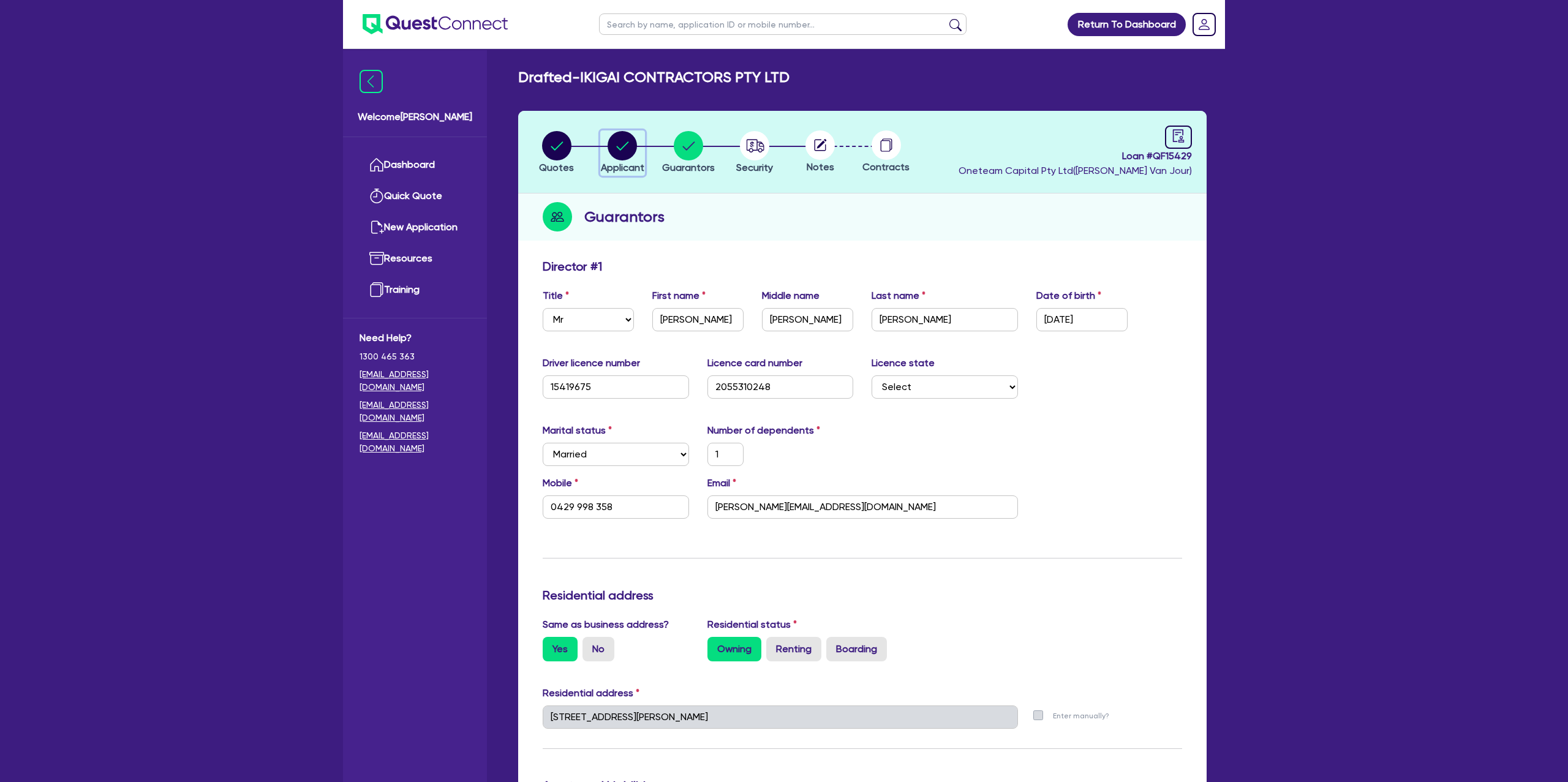
click at [620, 145] on circle "button" at bounding box center [622, 145] width 30 height 30
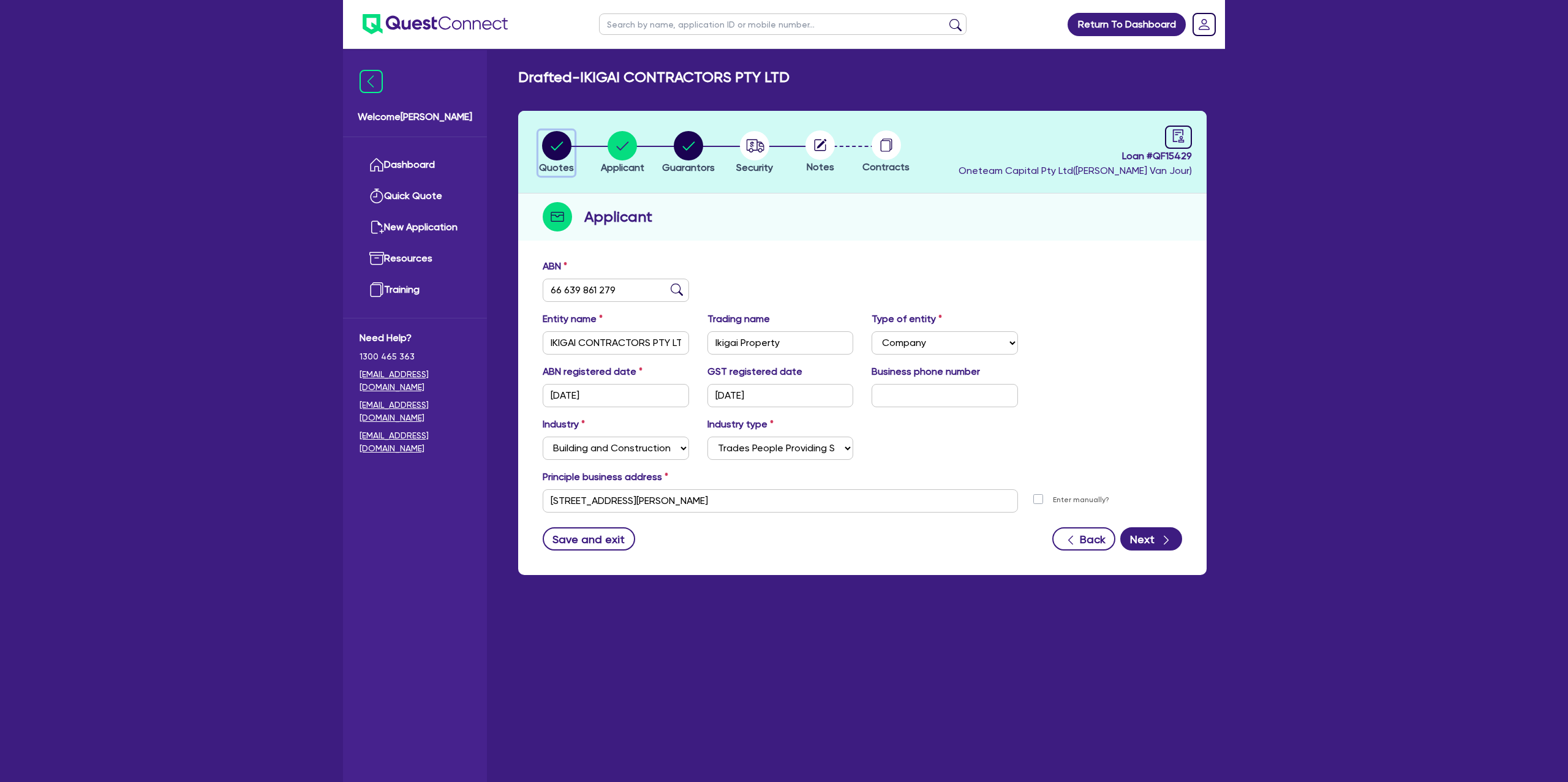
click at [559, 132] on circle "button" at bounding box center [556, 145] width 30 height 30
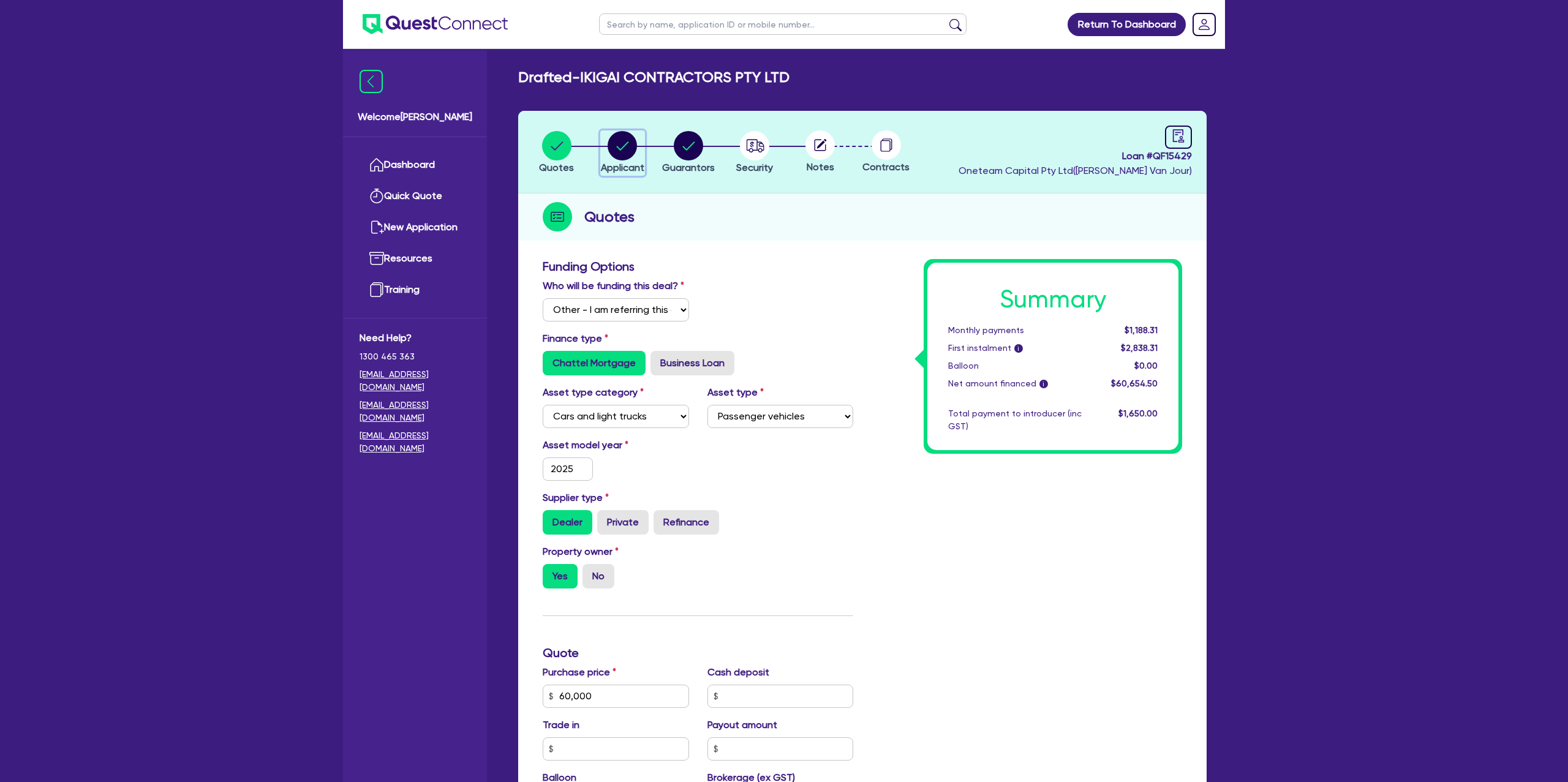
click at [616, 140] on circle "button" at bounding box center [622, 145] width 30 height 30
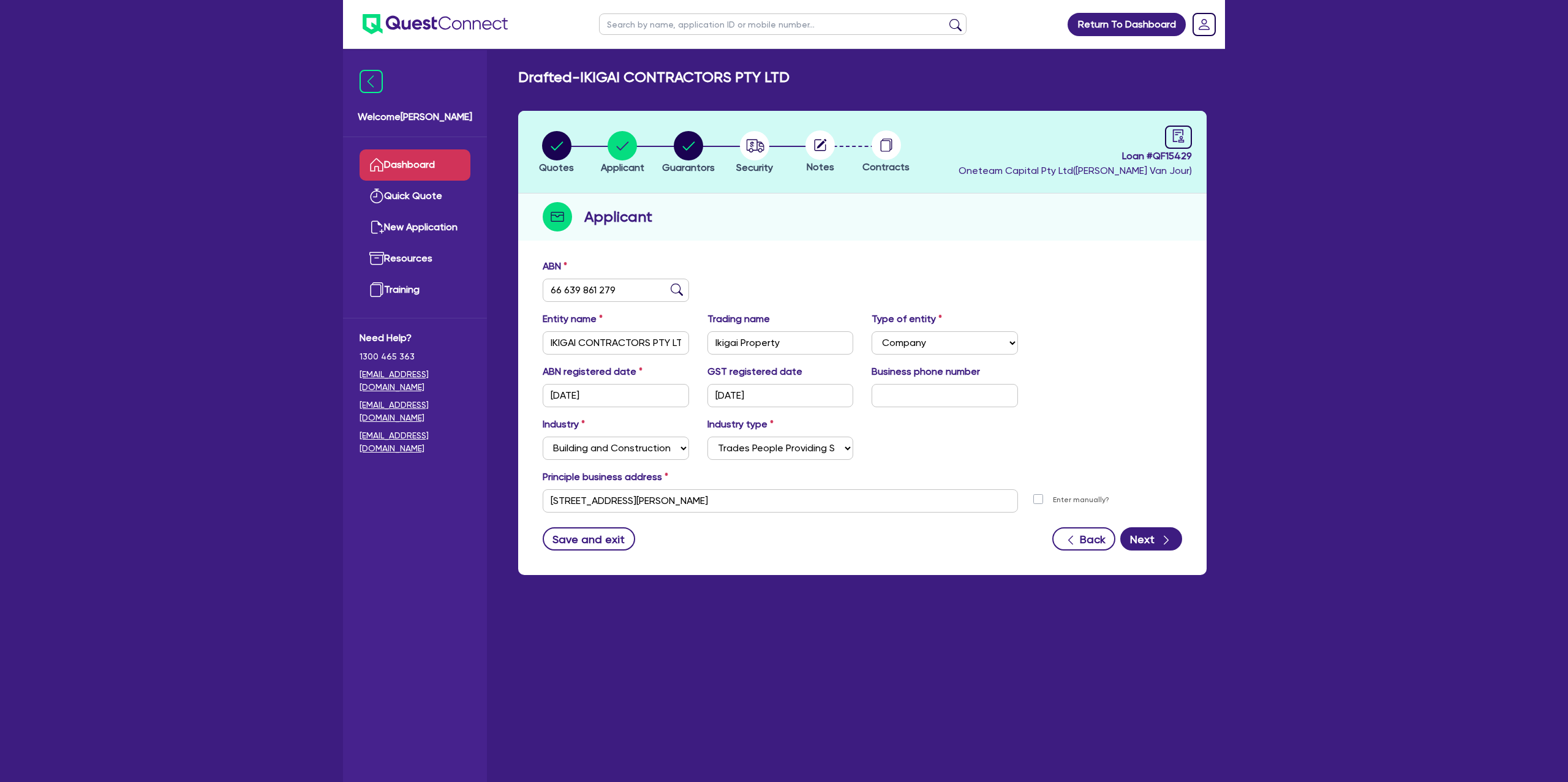
click at [403, 167] on link "Dashboard" at bounding box center [415, 165] width 111 height 32
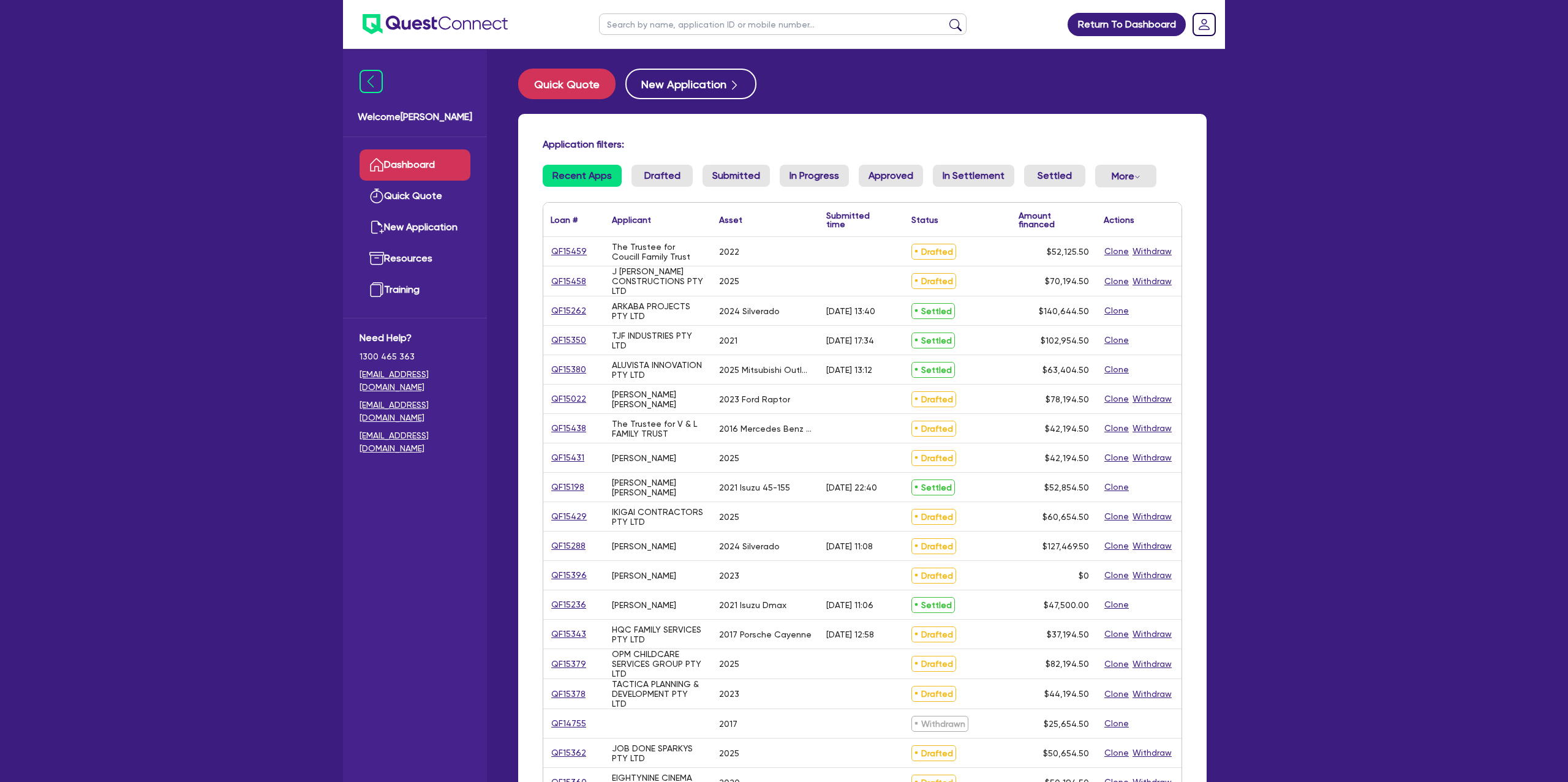
click at [624, 18] on input "text" at bounding box center [783, 24] width 368 height 22
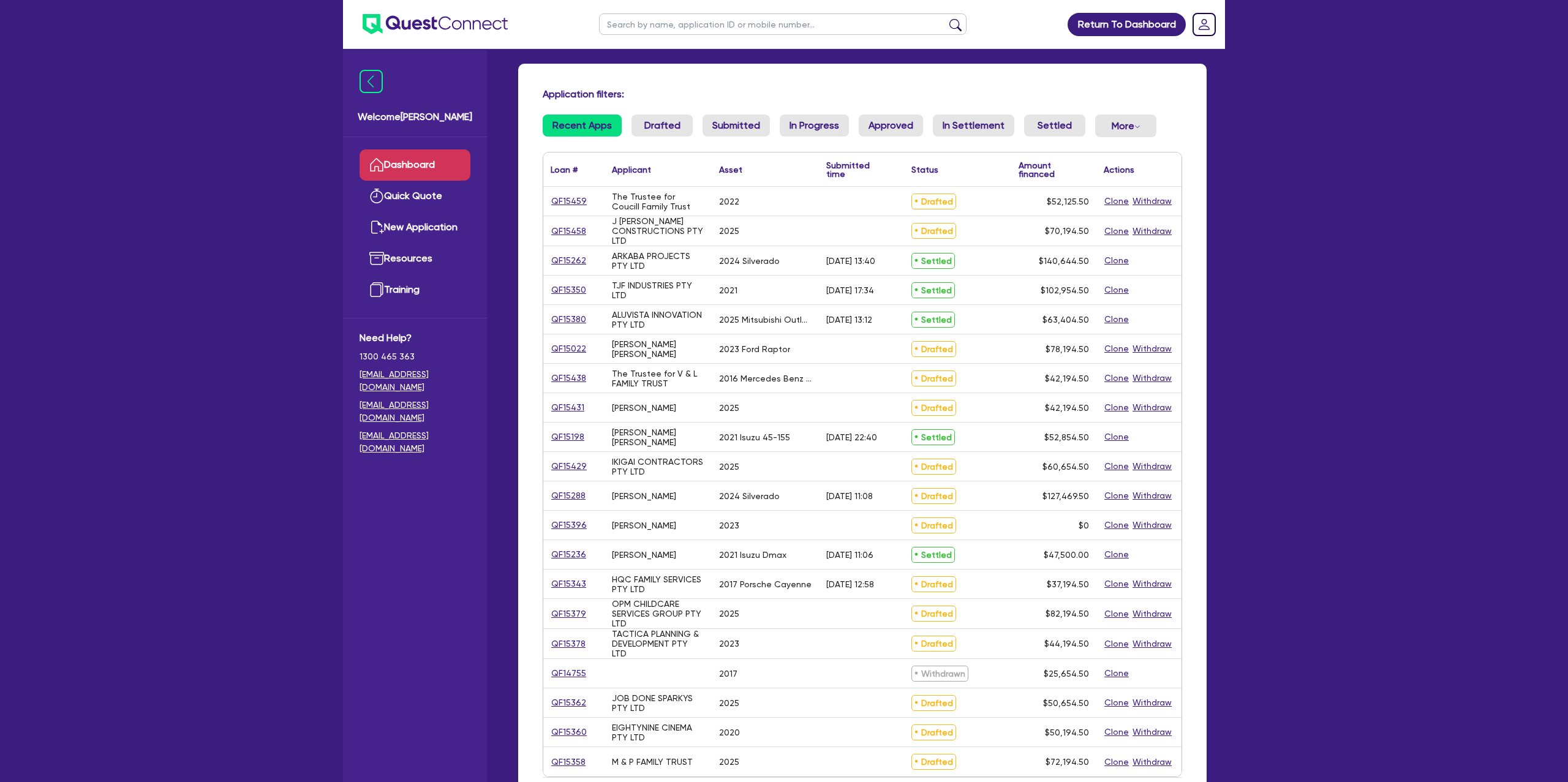
scroll to position [57, 0]
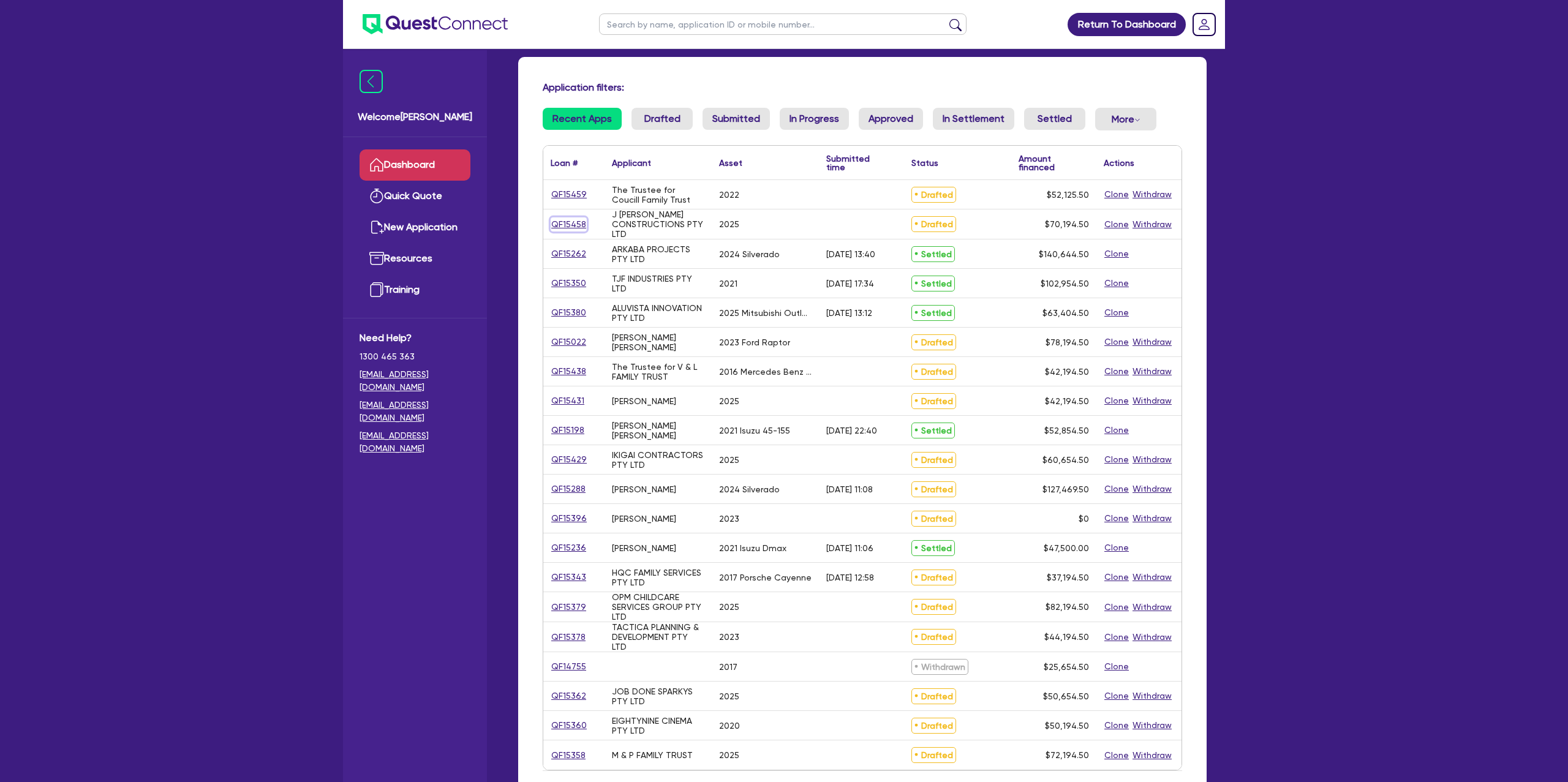
click at [574, 225] on link "QF15458" at bounding box center [568, 224] width 36 height 14
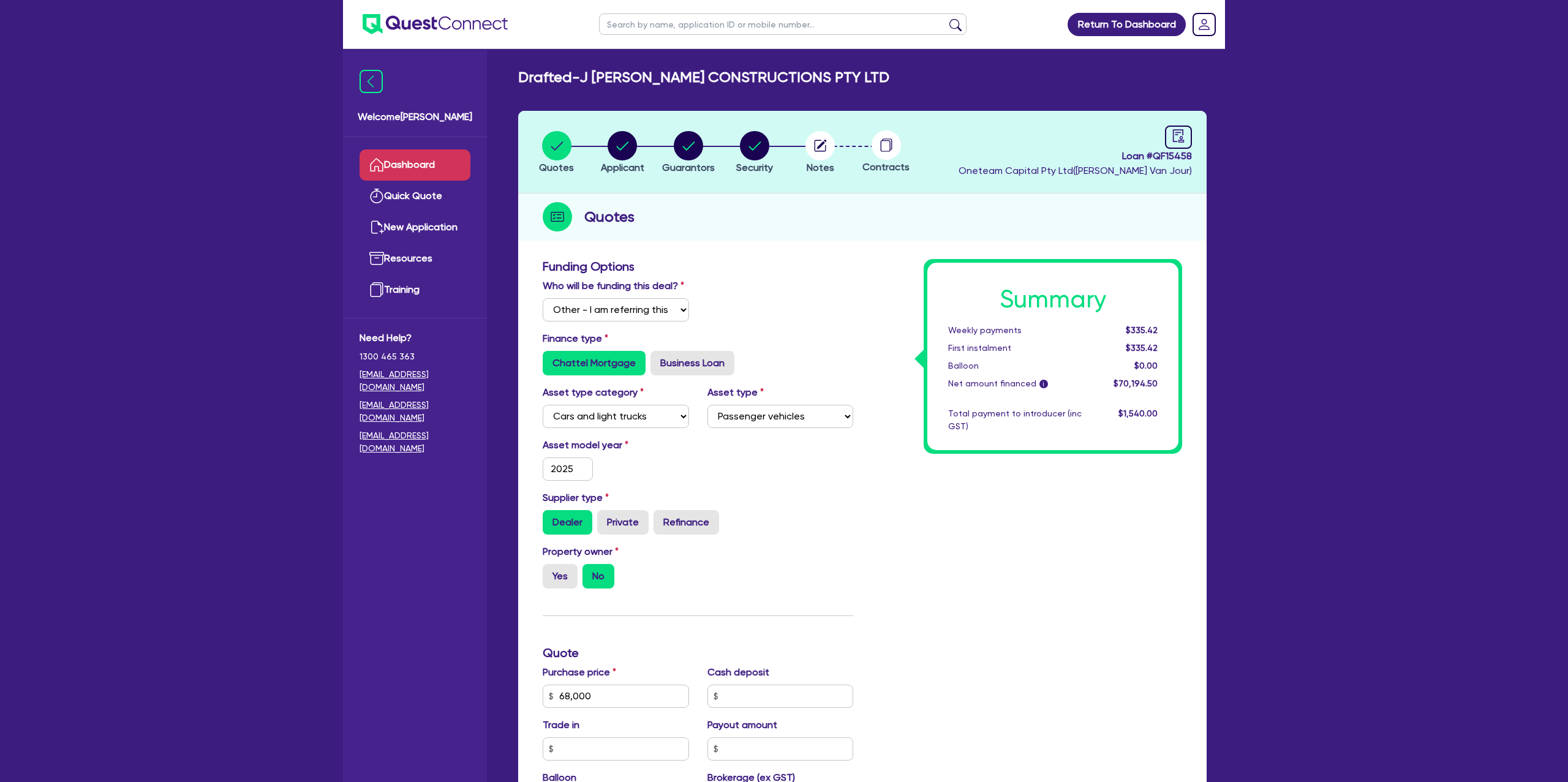
click at [422, 167] on link "Dashboard" at bounding box center [415, 165] width 111 height 32
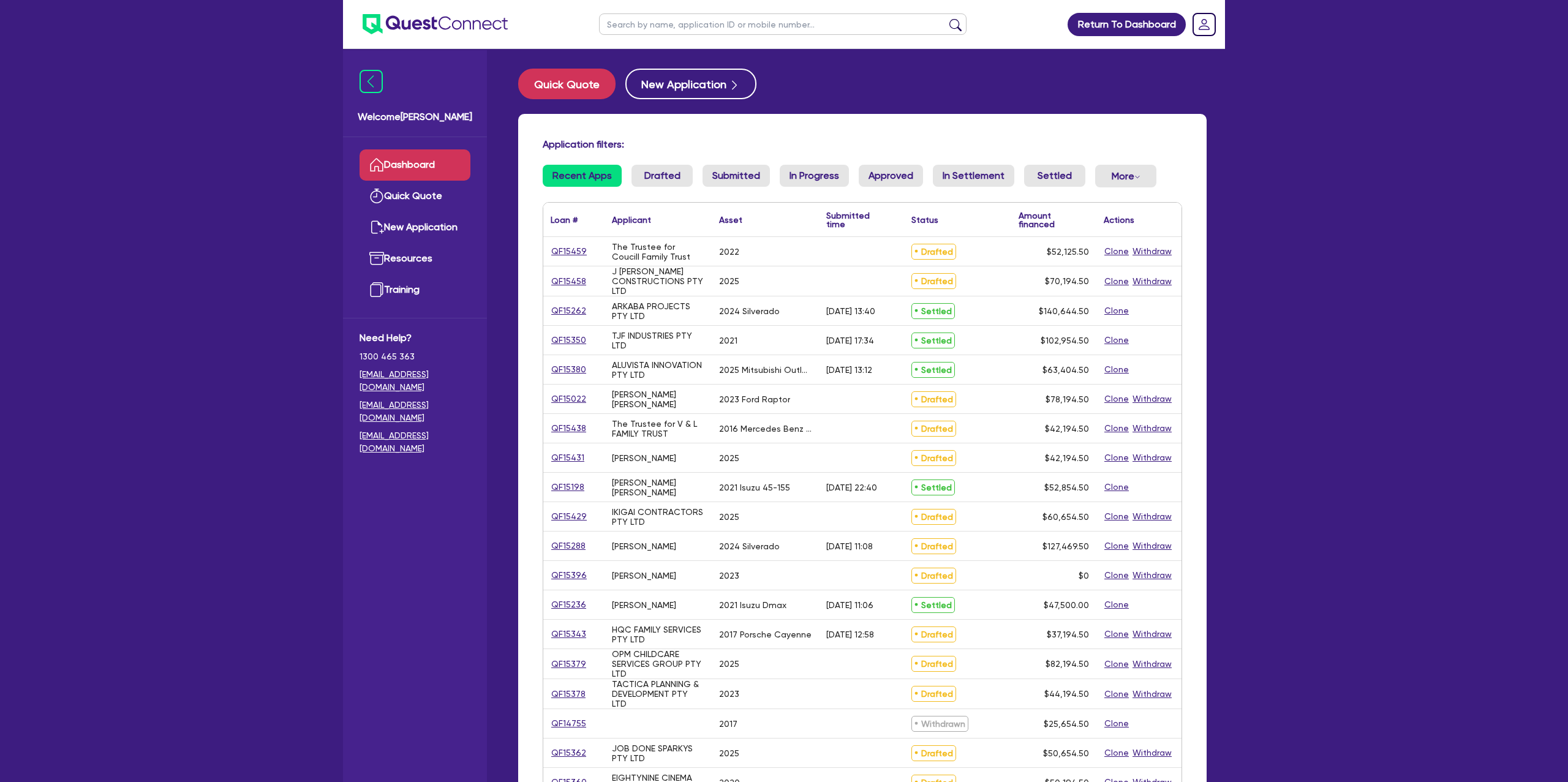
click at [633, 31] on input "text" at bounding box center [783, 24] width 368 height 22
click at [946, 18] on button "submit" at bounding box center [956, 27] width 20 height 17
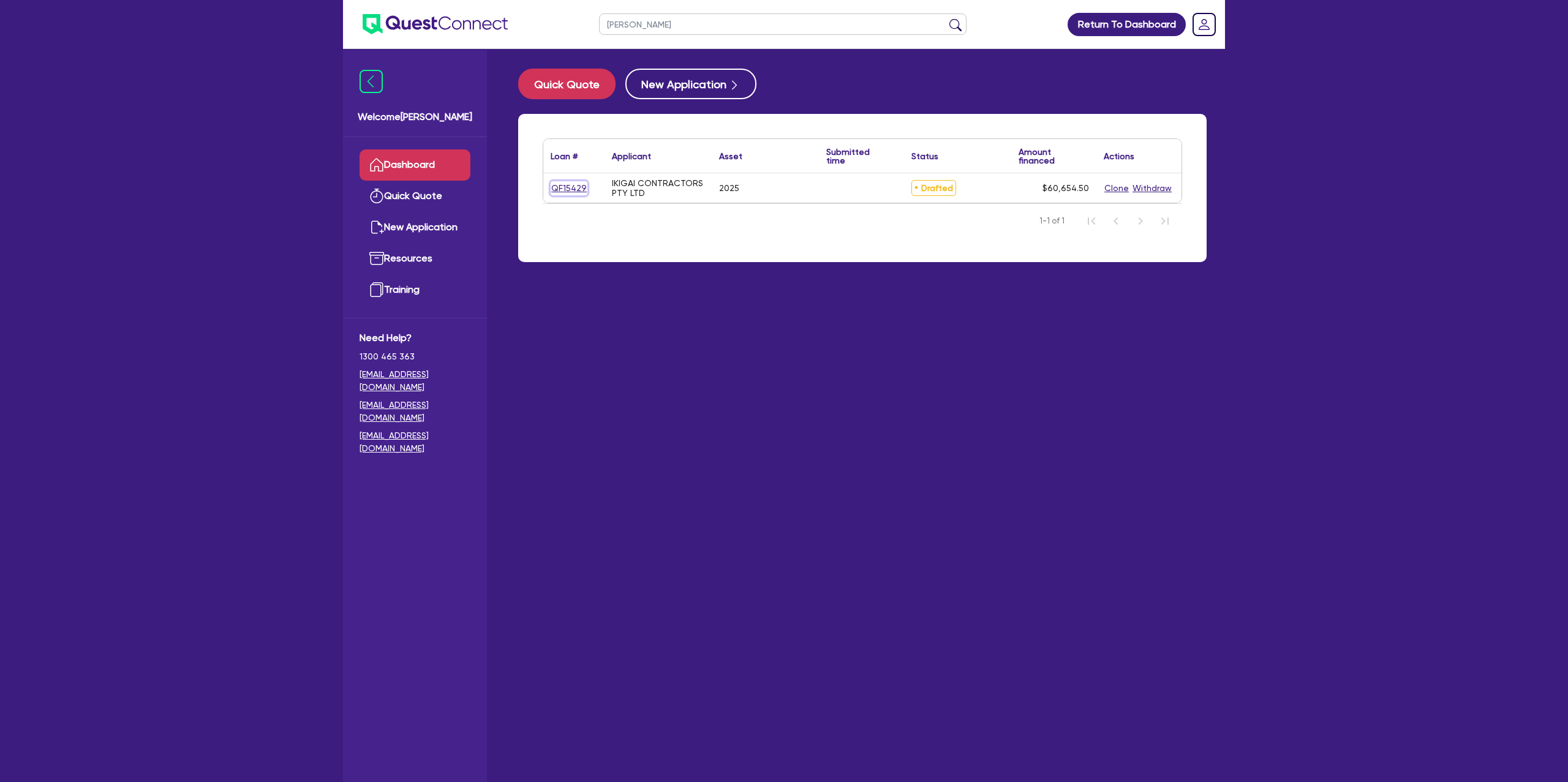
click at [579, 187] on link "QF15429" at bounding box center [569, 188] width 37 height 14
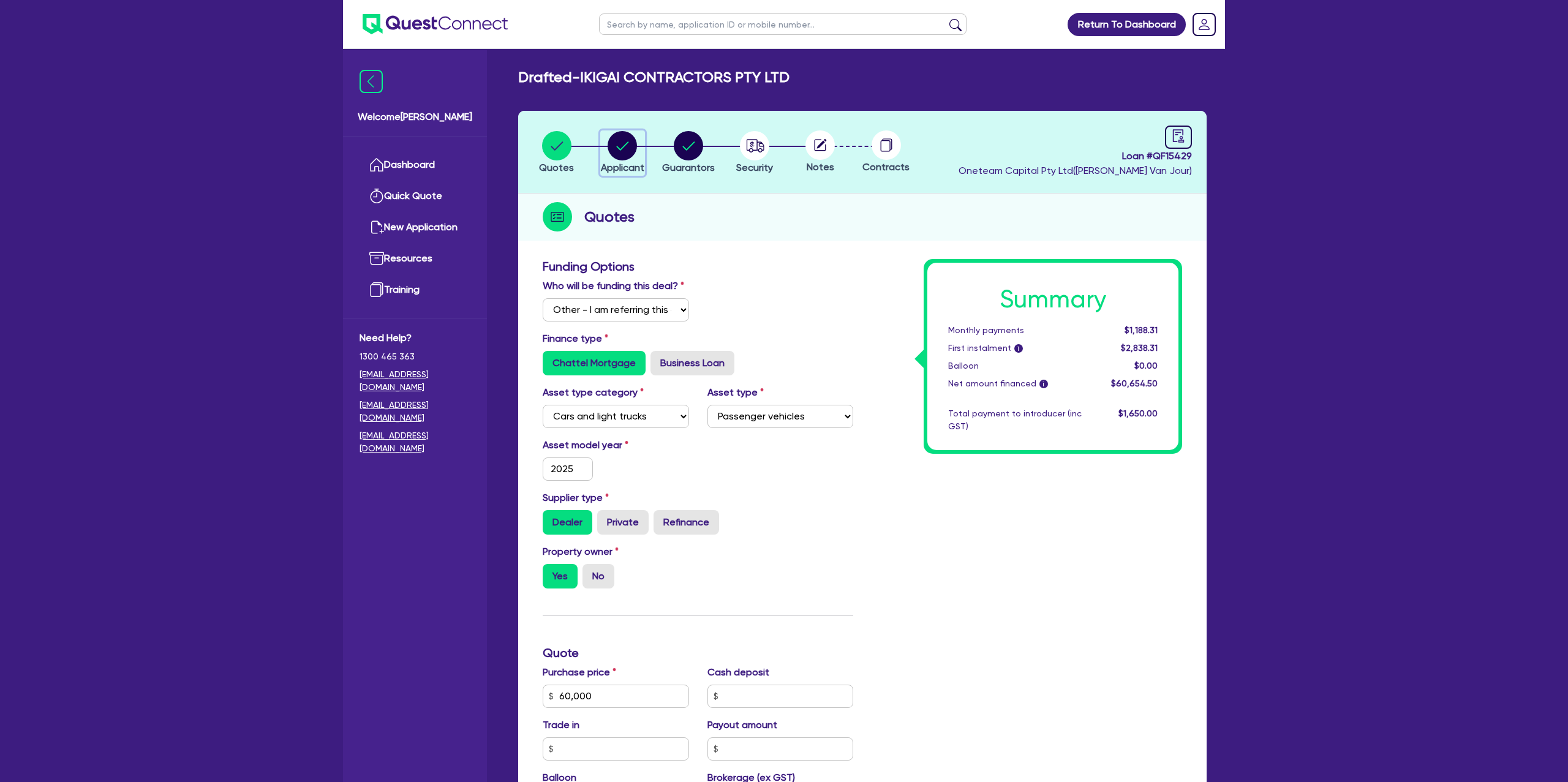
click at [620, 138] on circle "button" at bounding box center [622, 145] width 30 height 30
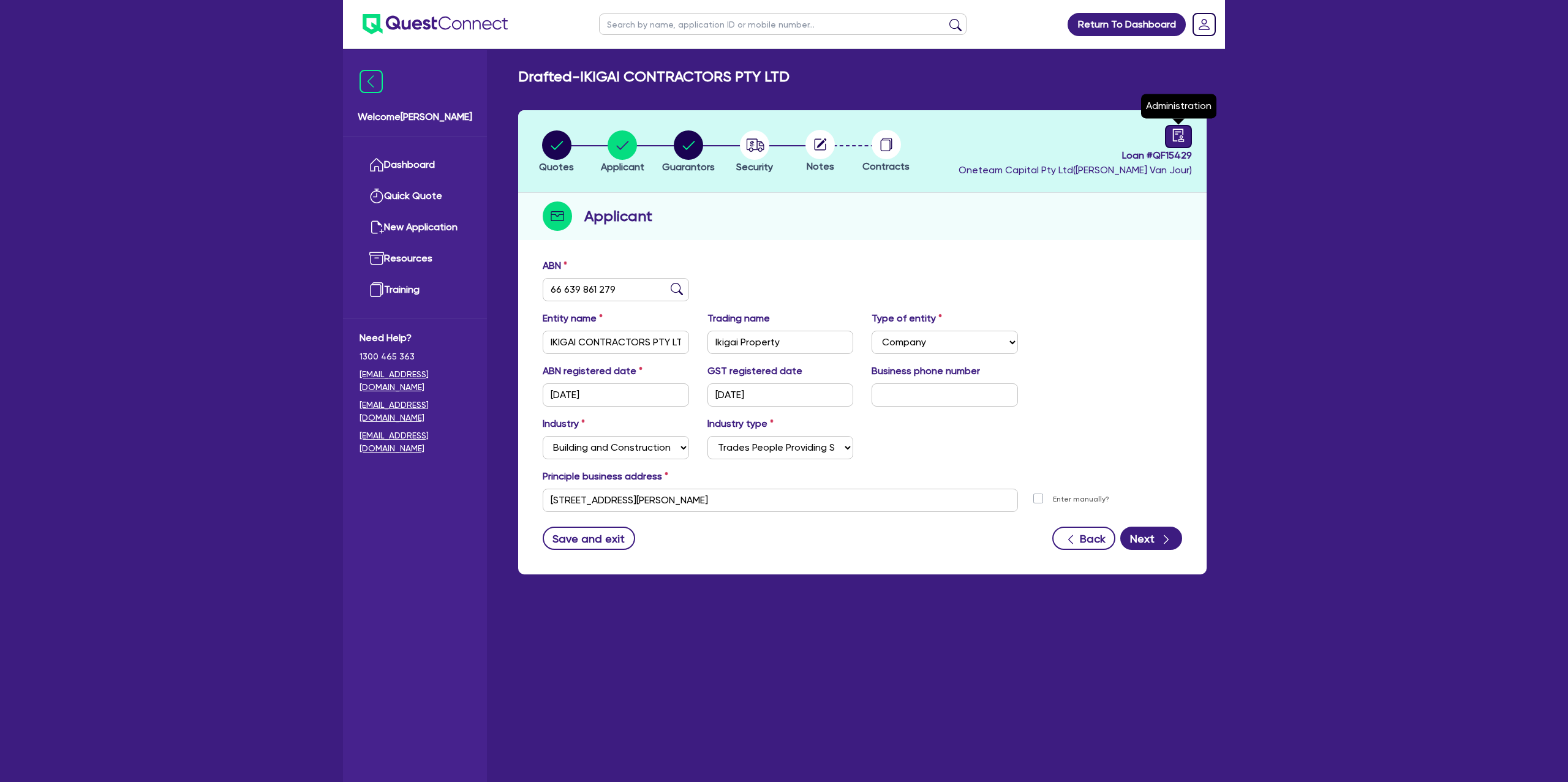
click at [1179, 133] on icon "audit" at bounding box center [1179, 135] width 13 height 13
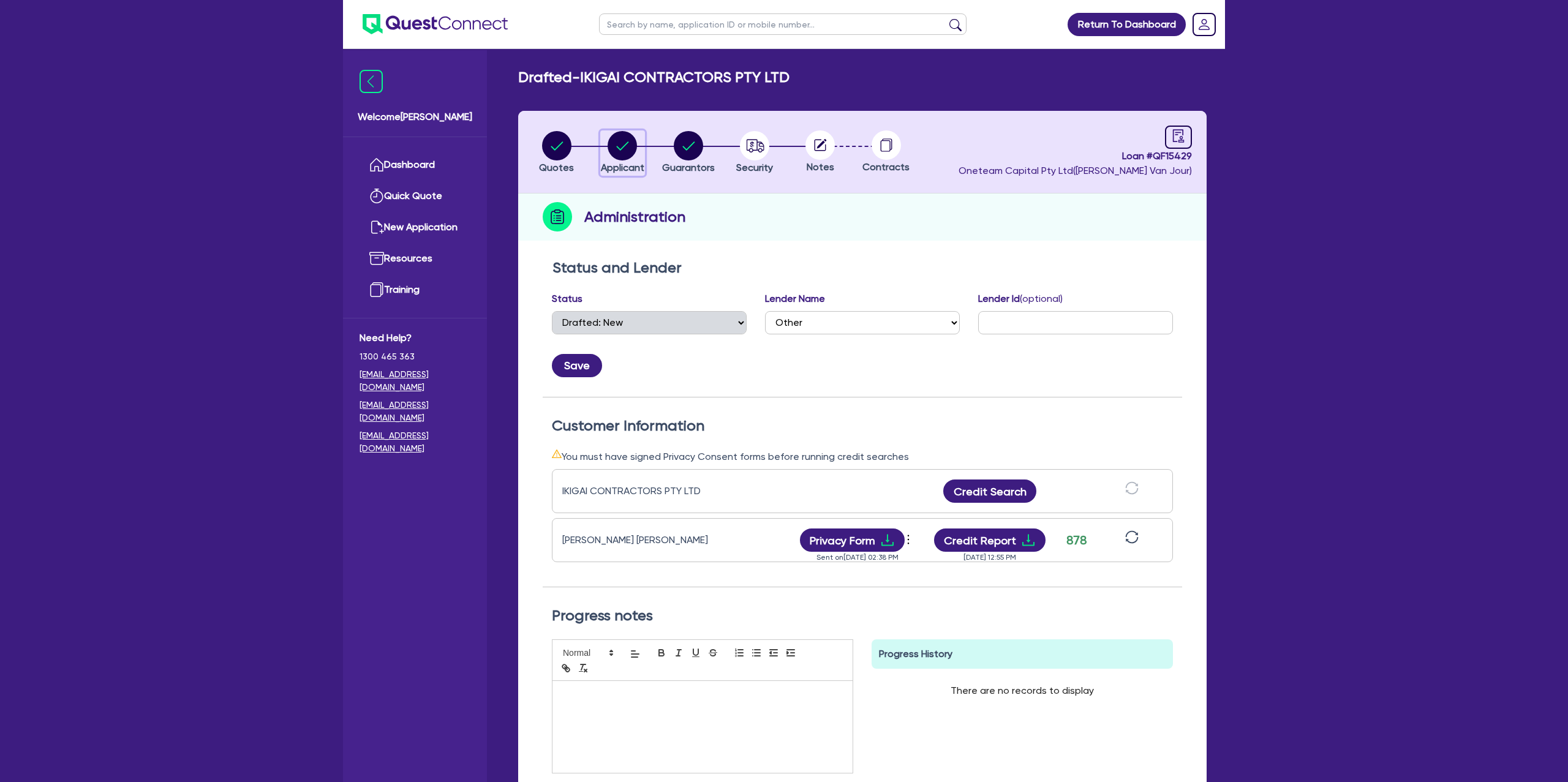
click at [618, 142] on circle "button" at bounding box center [622, 145] width 30 height 30
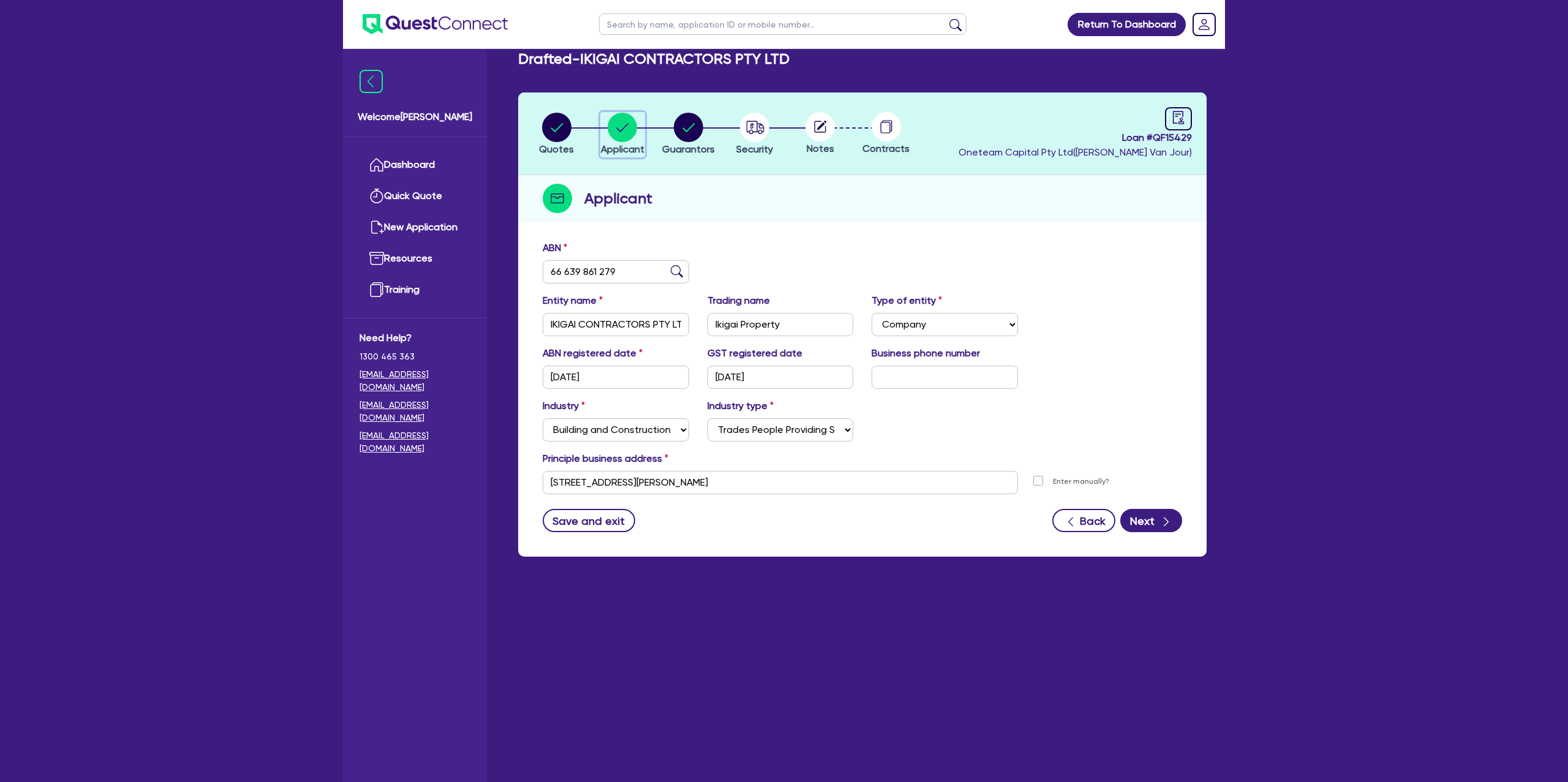
scroll to position [49, 0]
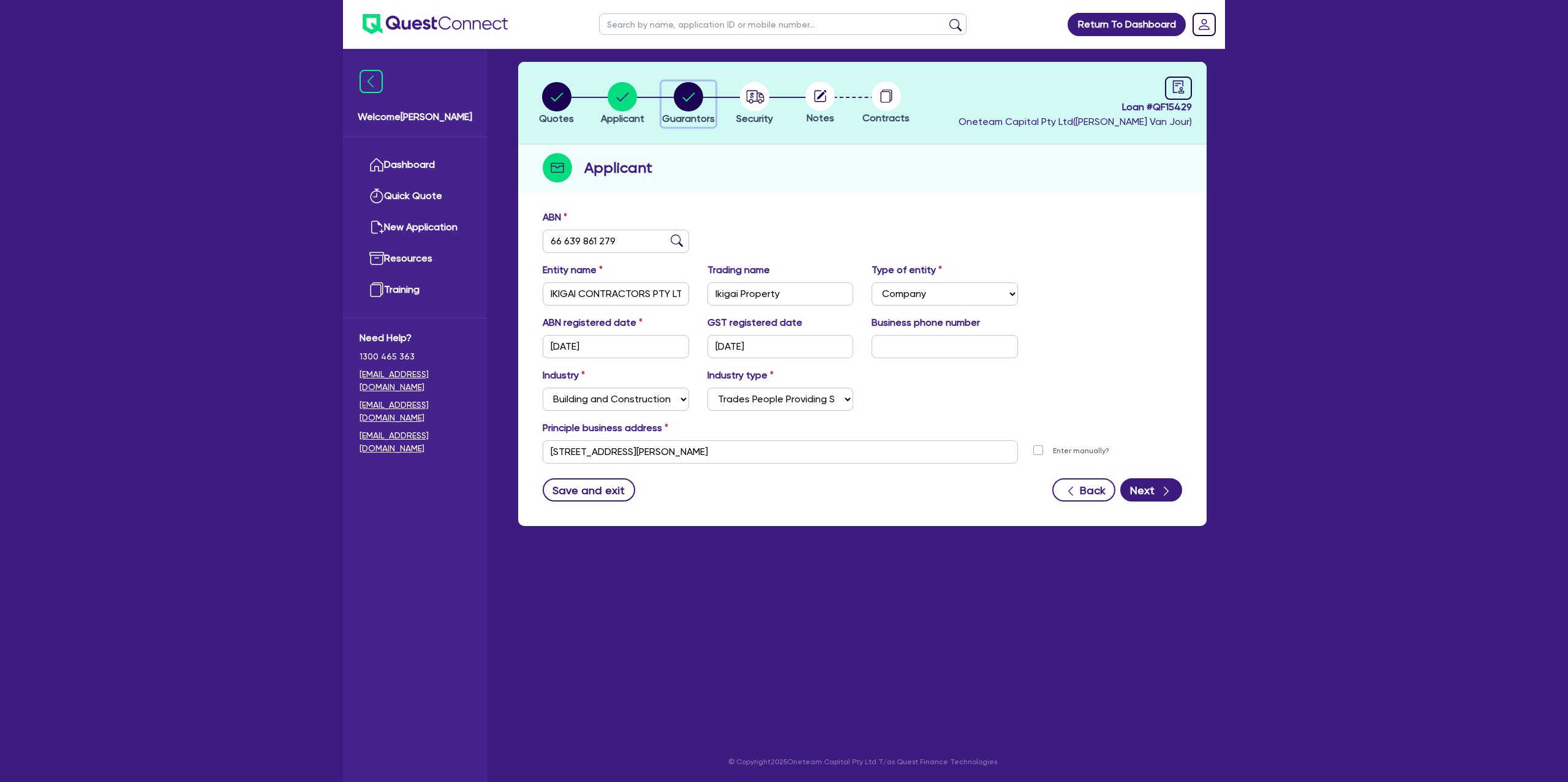
click at [700, 99] on circle "button" at bounding box center [689, 97] width 30 height 30
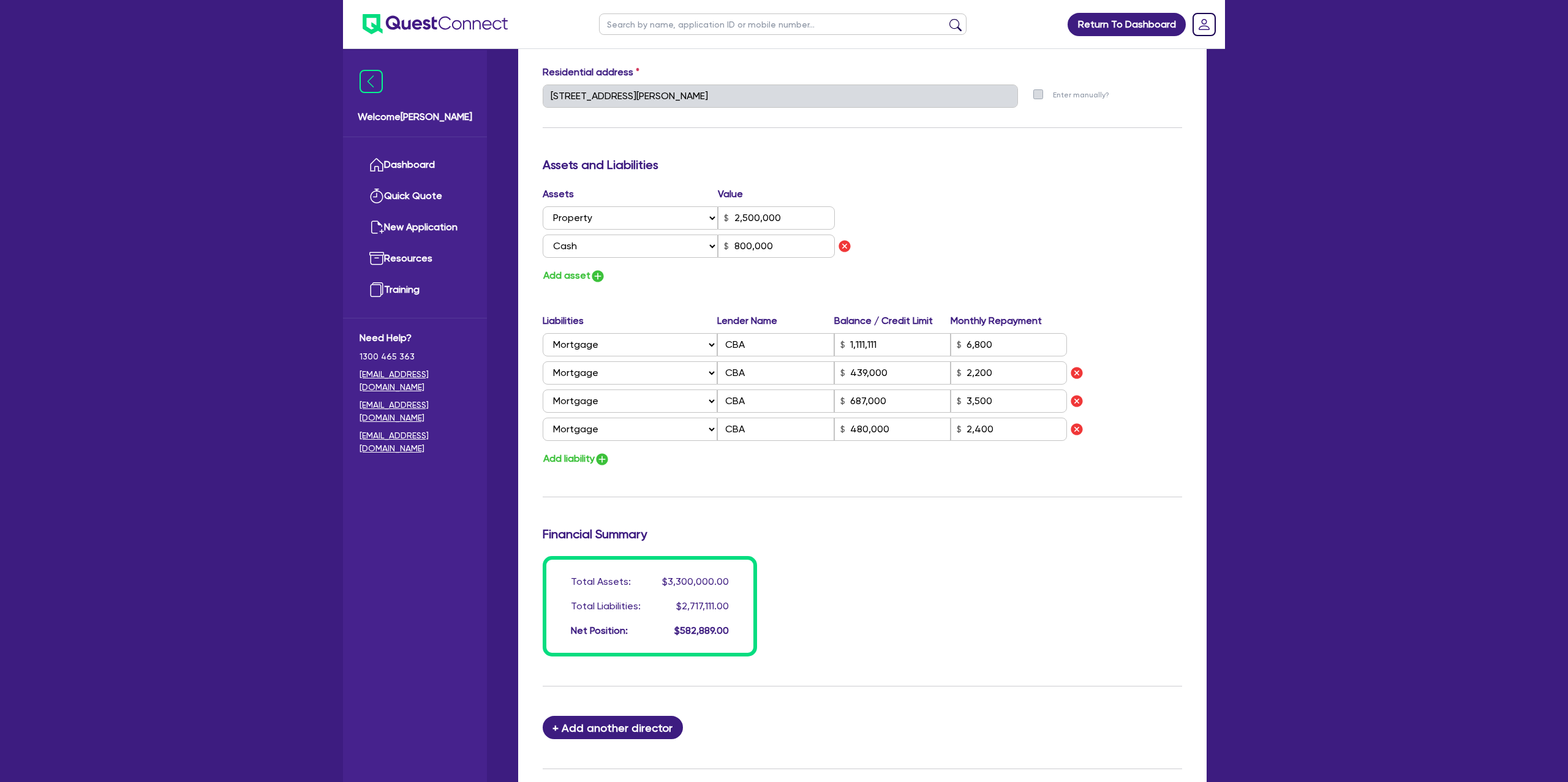
scroll to position [760, 0]
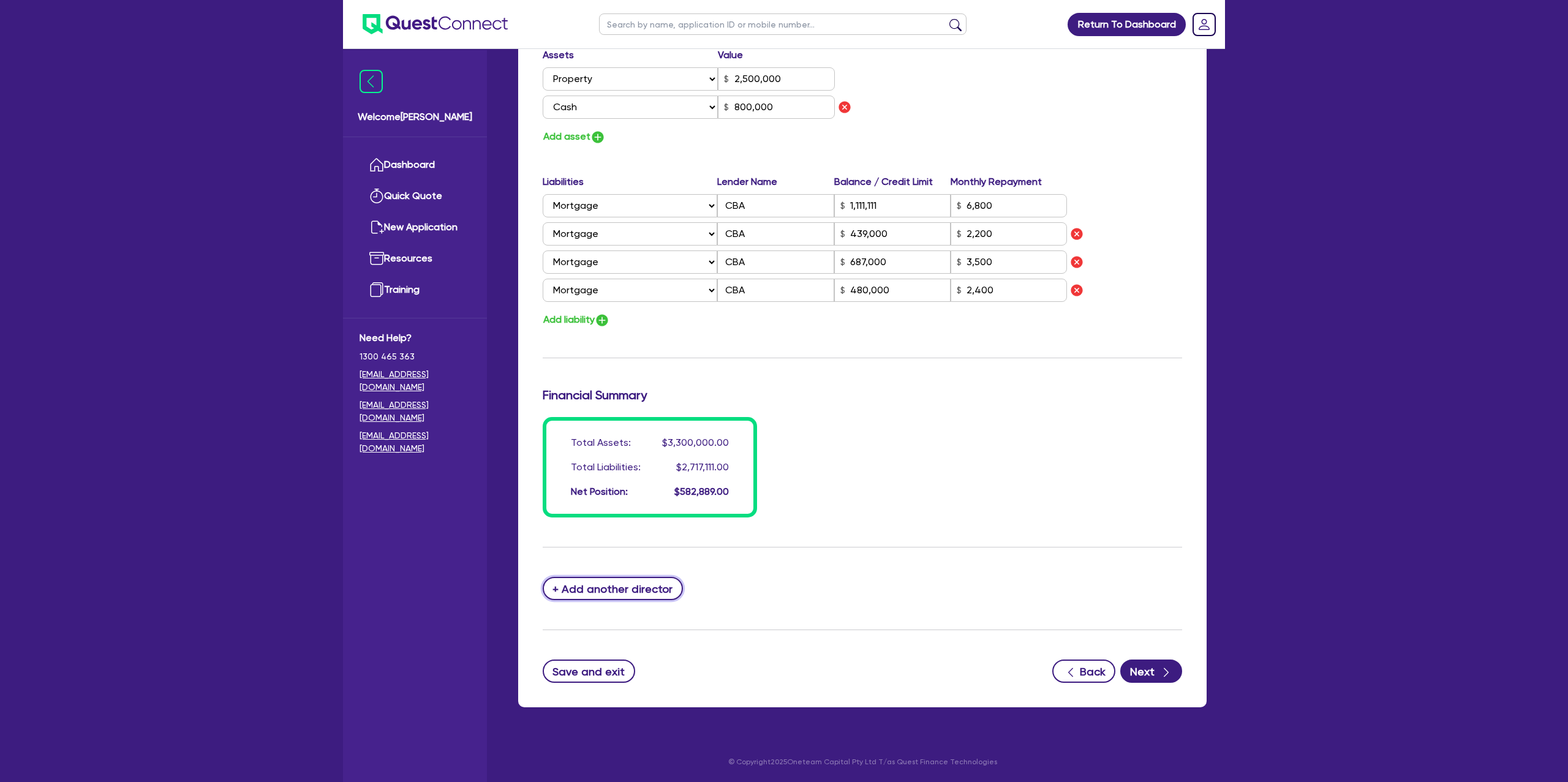
click at [618, 594] on button "+ Add another director" at bounding box center [612, 588] width 140 height 23
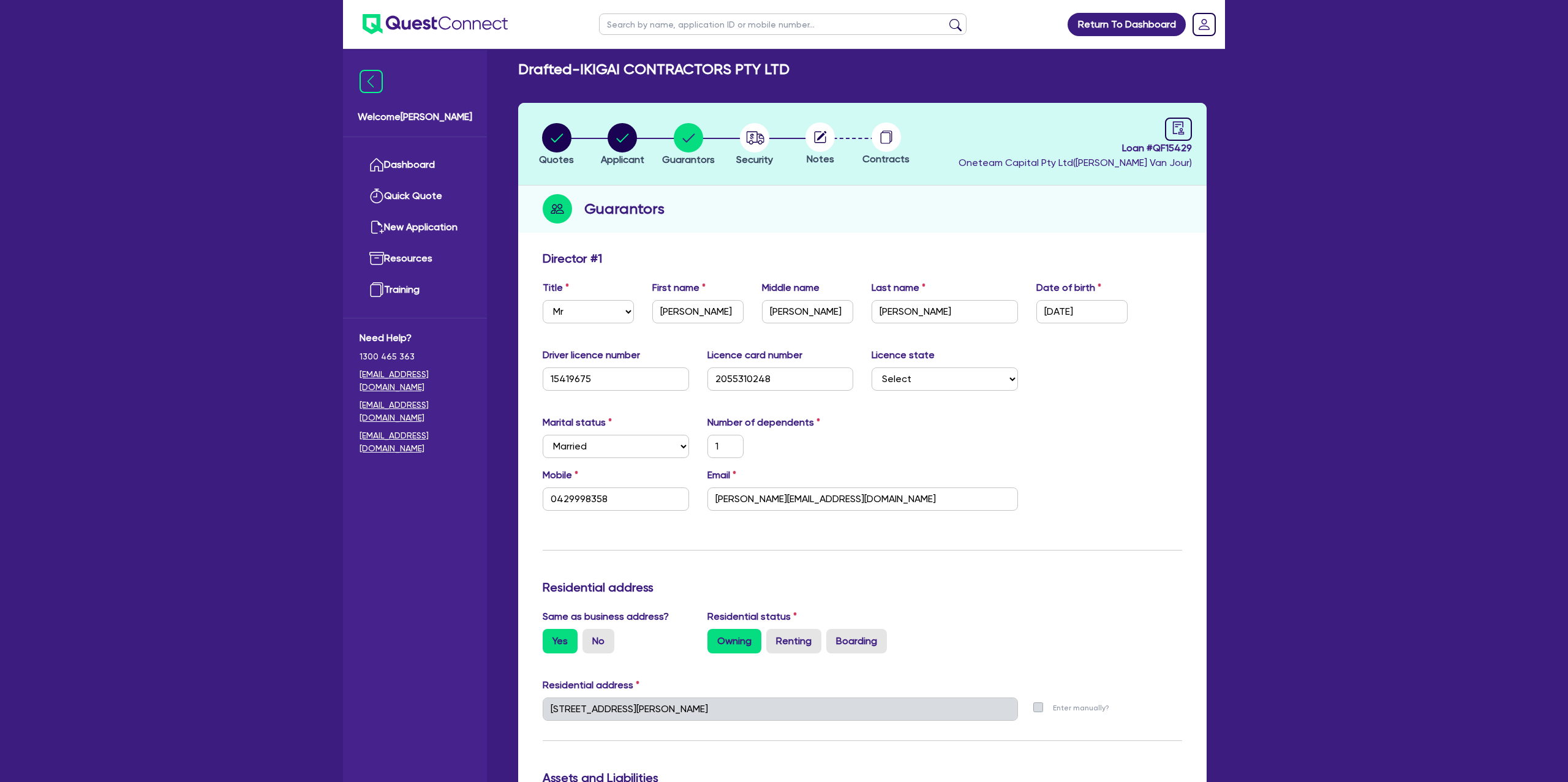
scroll to position [0, 0]
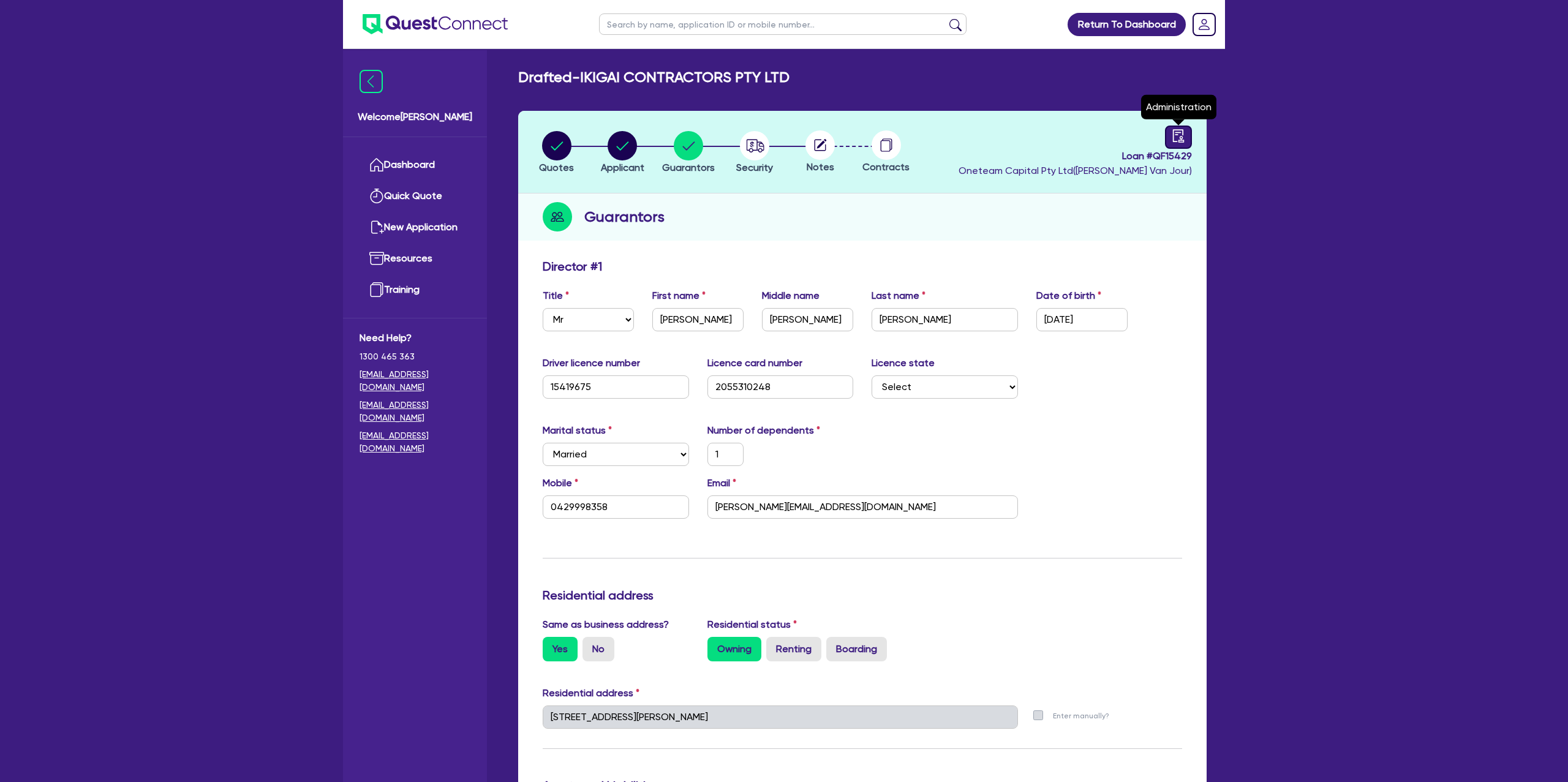
click at [1172, 137] on icon "audit" at bounding box center [1179, 136] width 13 height 13
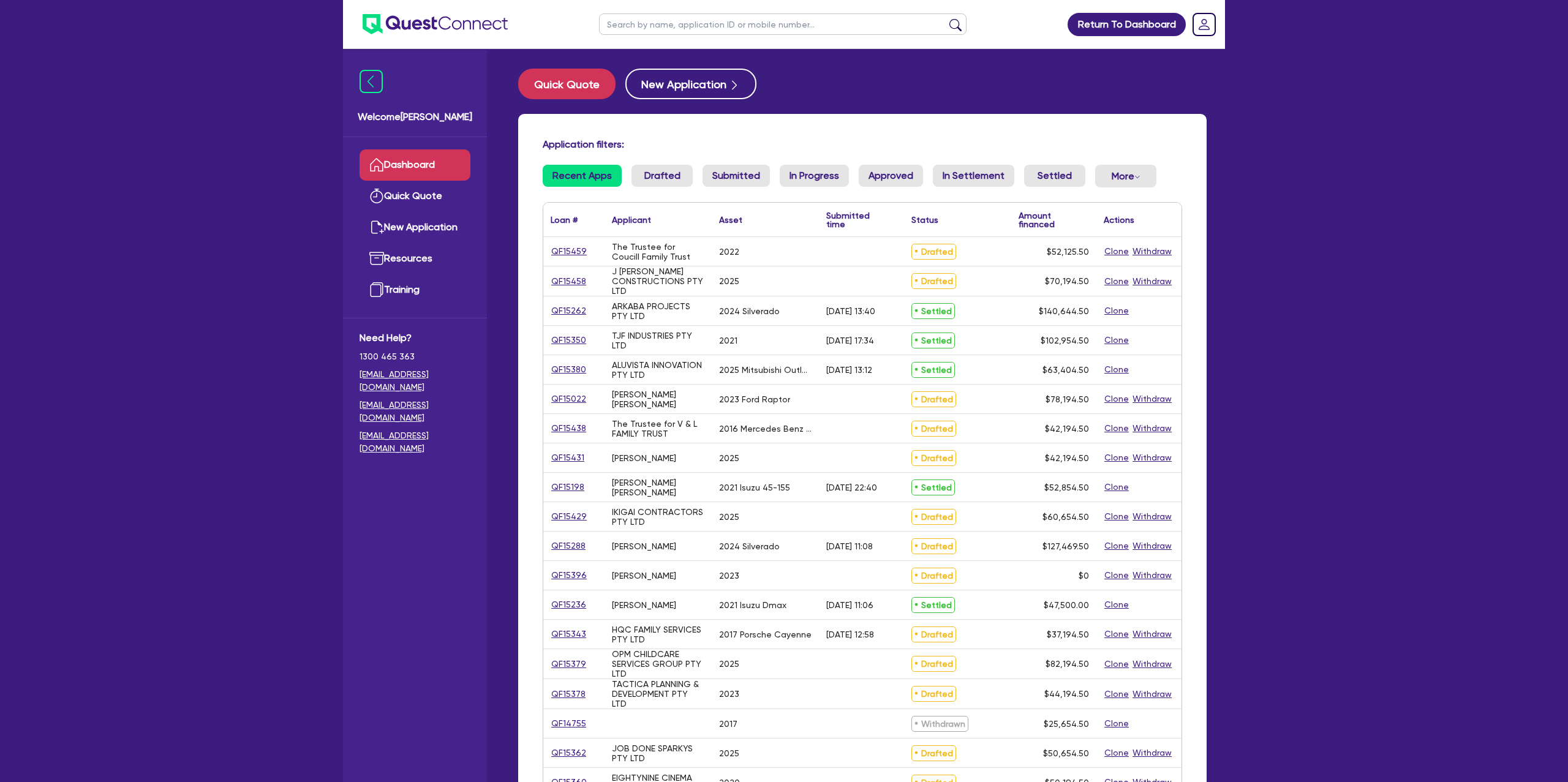
click at [623, 20] on input "text" at bounding box center [783, 24] width 368 height 22
click at [946, 18] on button "submit" at bounding box center [956, 27] width 20 height 17
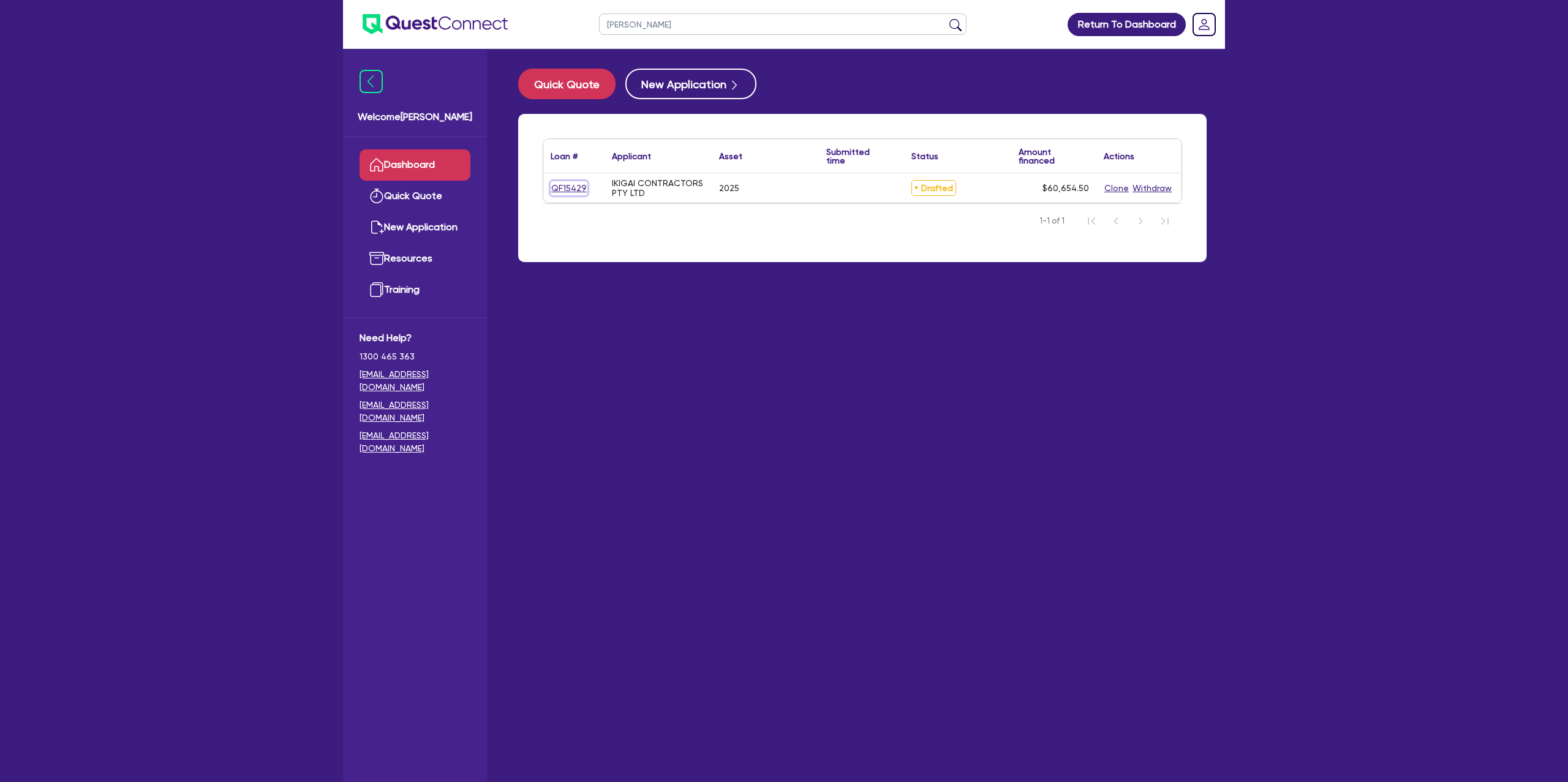
click at [572, 193] on link "QF15429" at bounding box center [569, 188] width 37 height 14
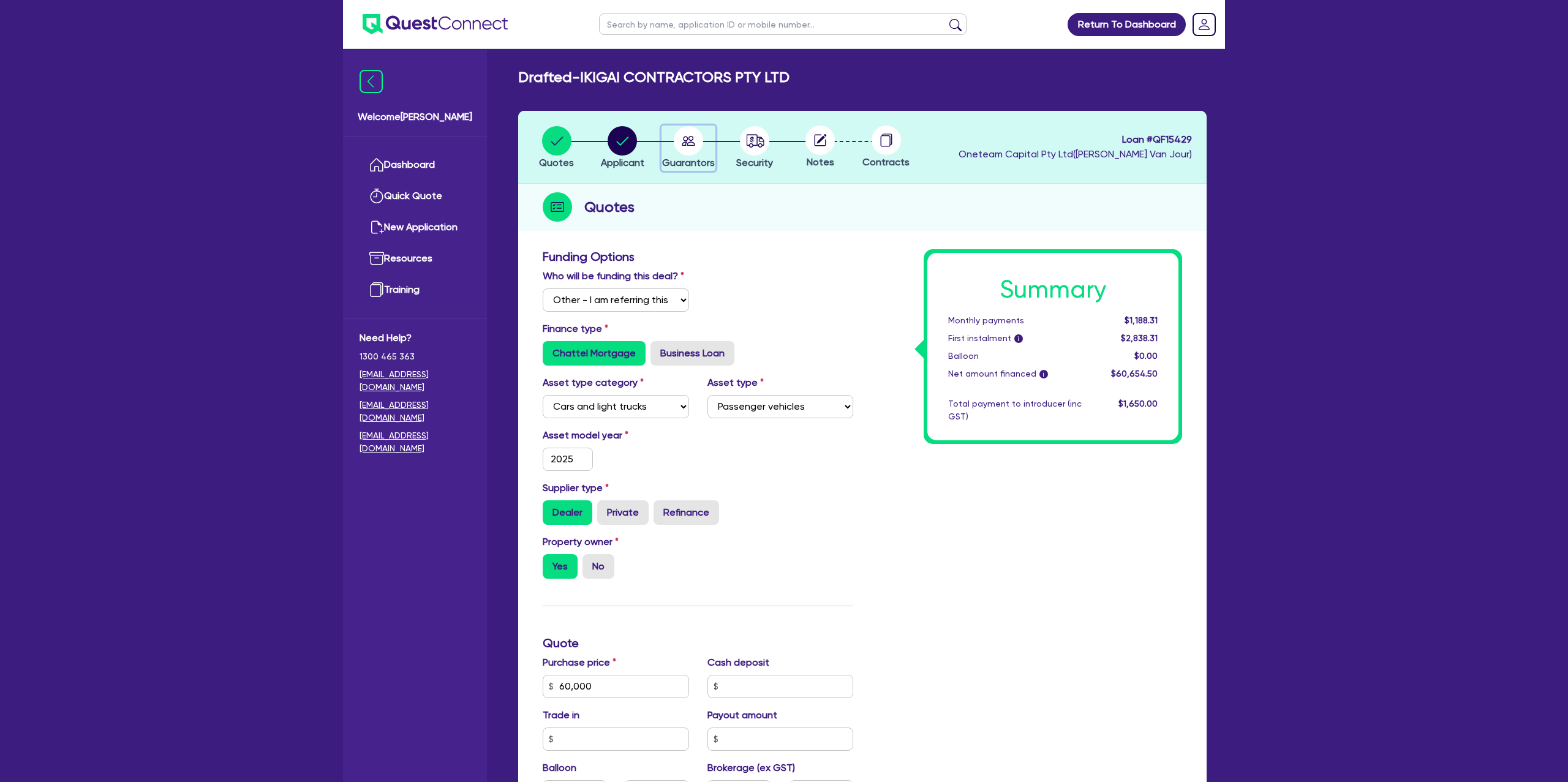
click at [700, 140] on circle "button" at bounding box center [689, 141] width 30 height 30
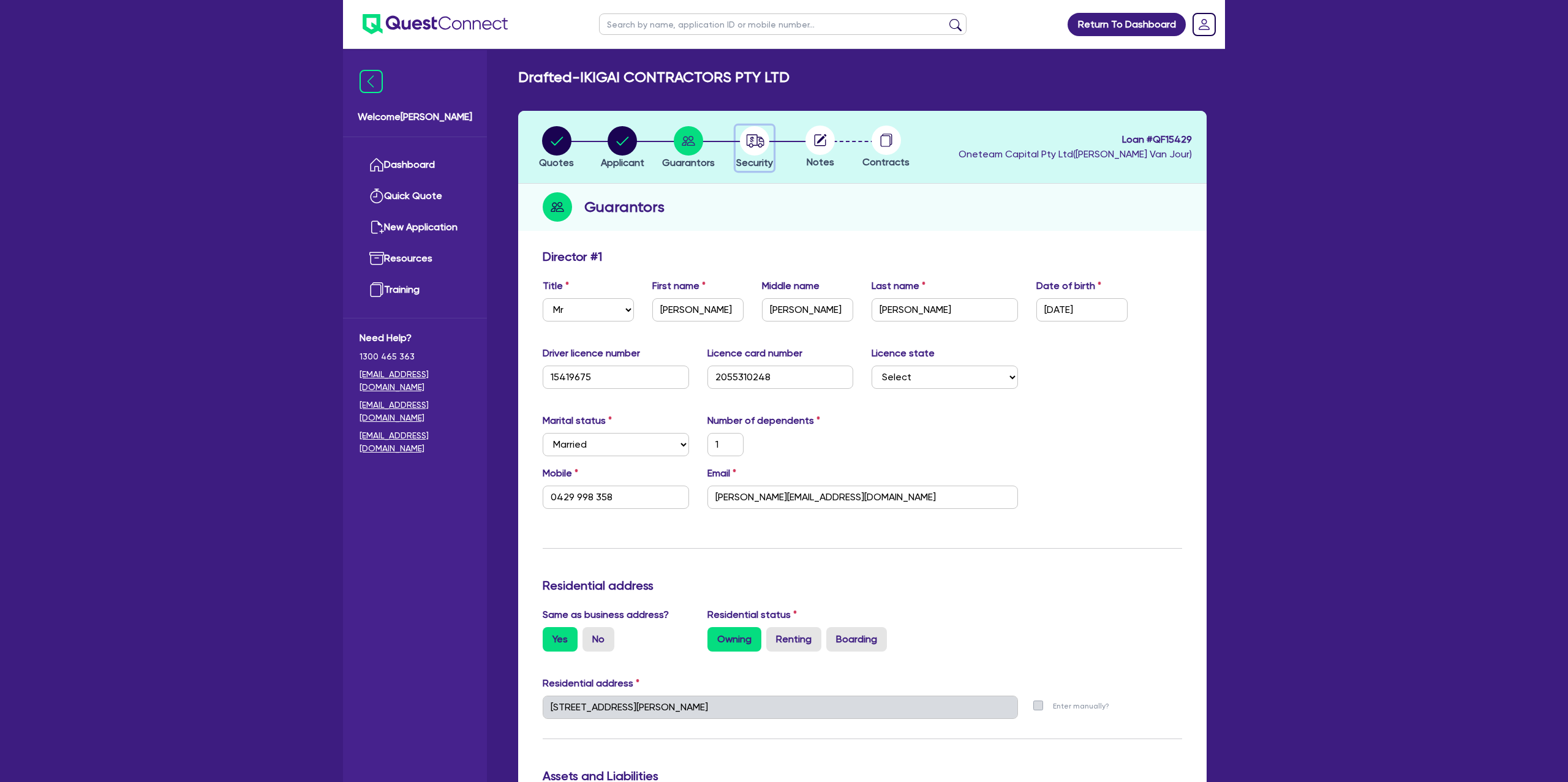
click at [745, 138] on circle "button" at bounding box center [754, 141] width 30 height 30
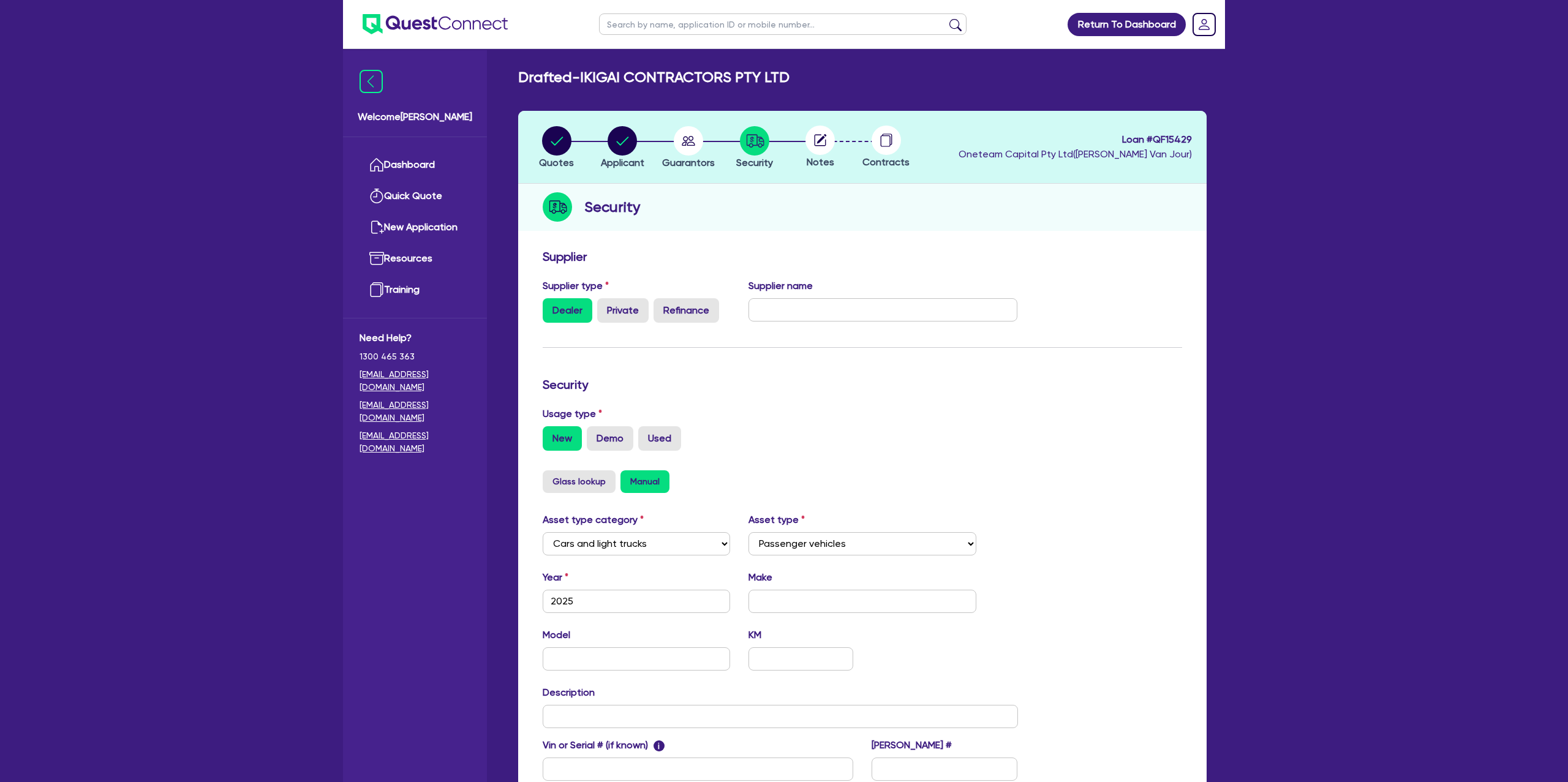
click at [814, 142] on circle at bounding box center [820, 140] width 30 height 30
click at [825, 146] on icon at bounding box center [821, 140] width 12 height 12
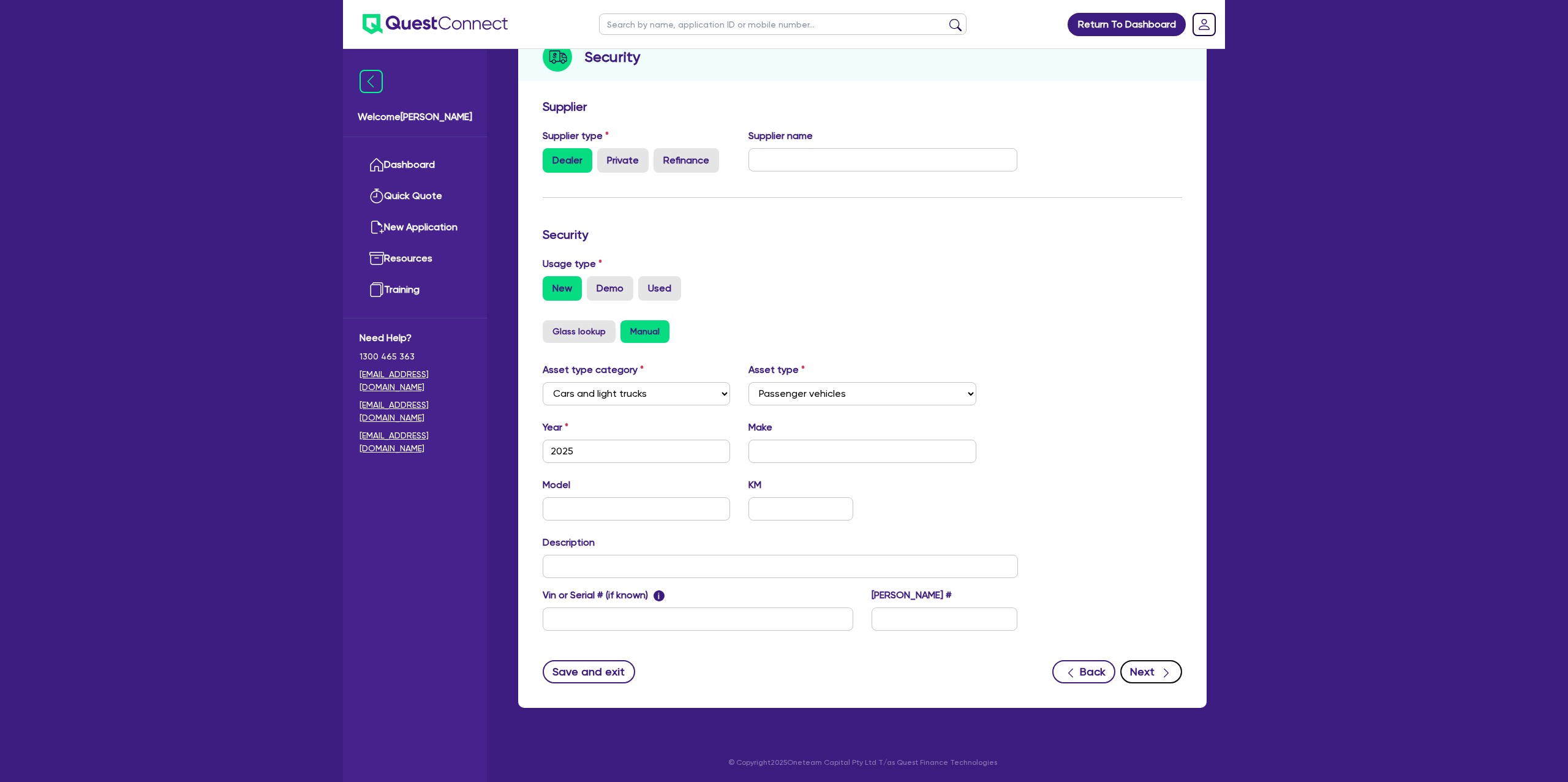
click at [1147, 675] on button "Next" at bounding box center [1151, 672] width 62 height 23
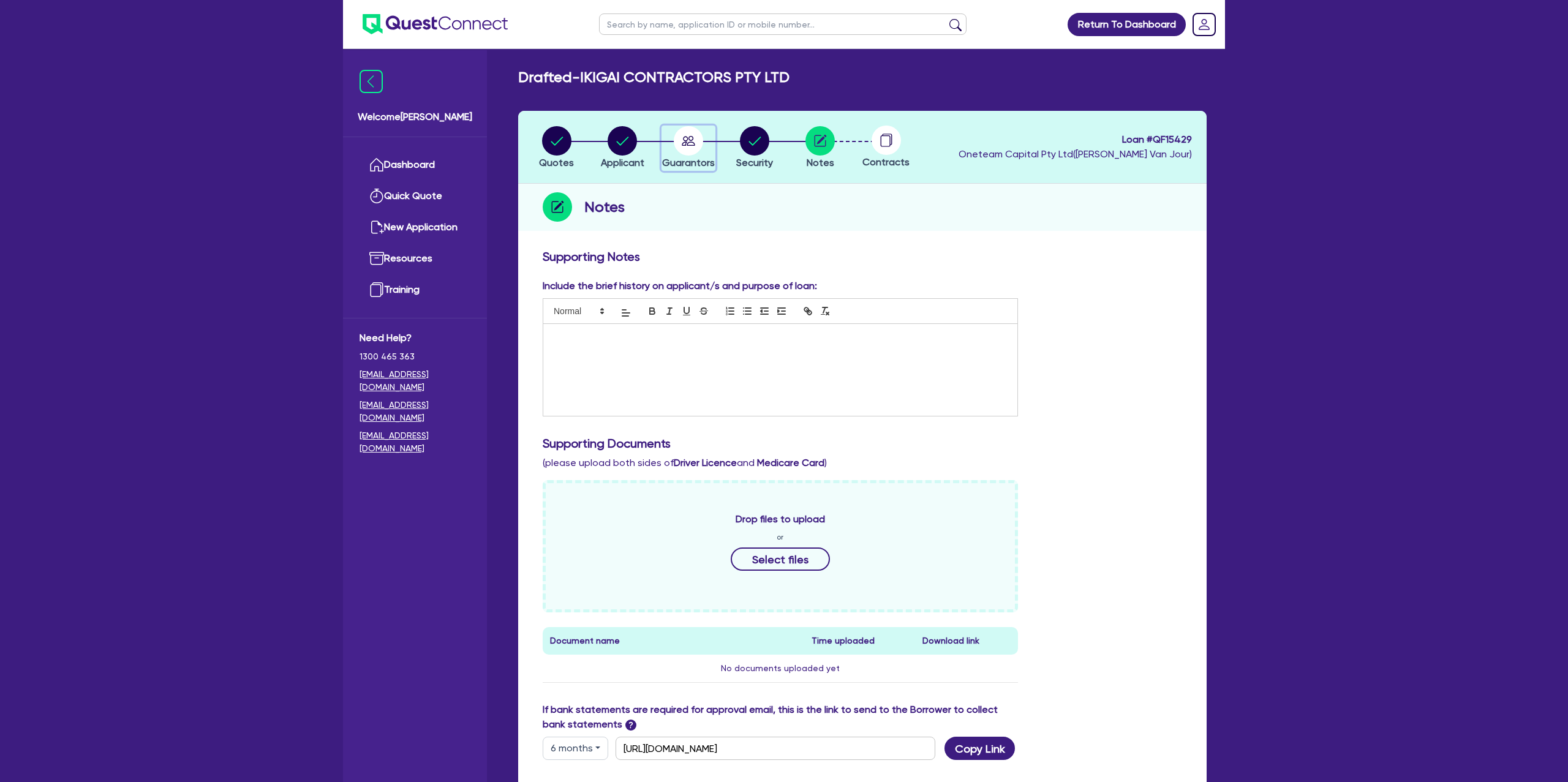
click at [691, 147] on circle "button" at bounding box center [689, 141] width 30 height 30
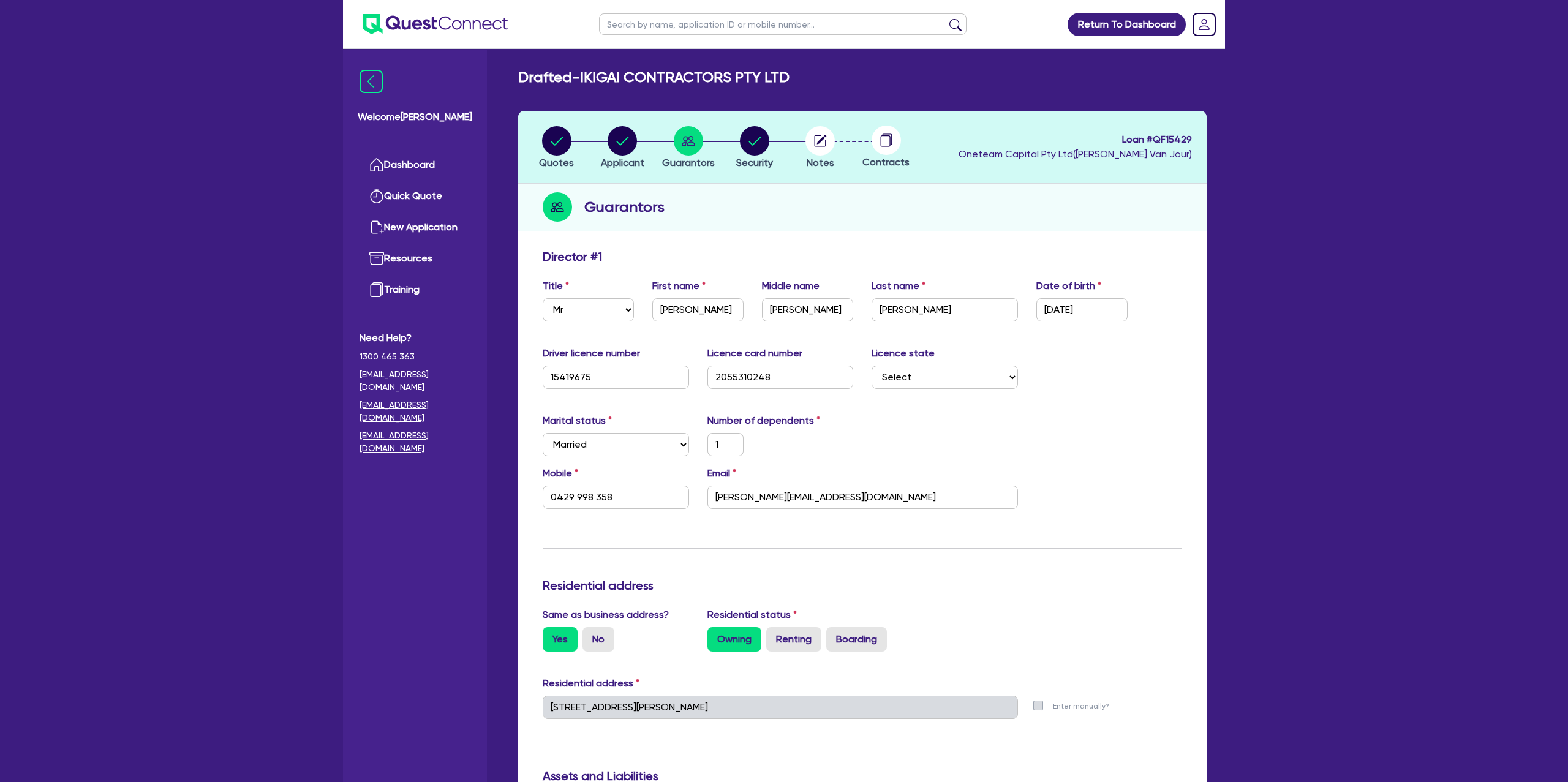
click at [1026, 250] on div "Director # 1" at bounding box center [862, 259] width 658 height 20
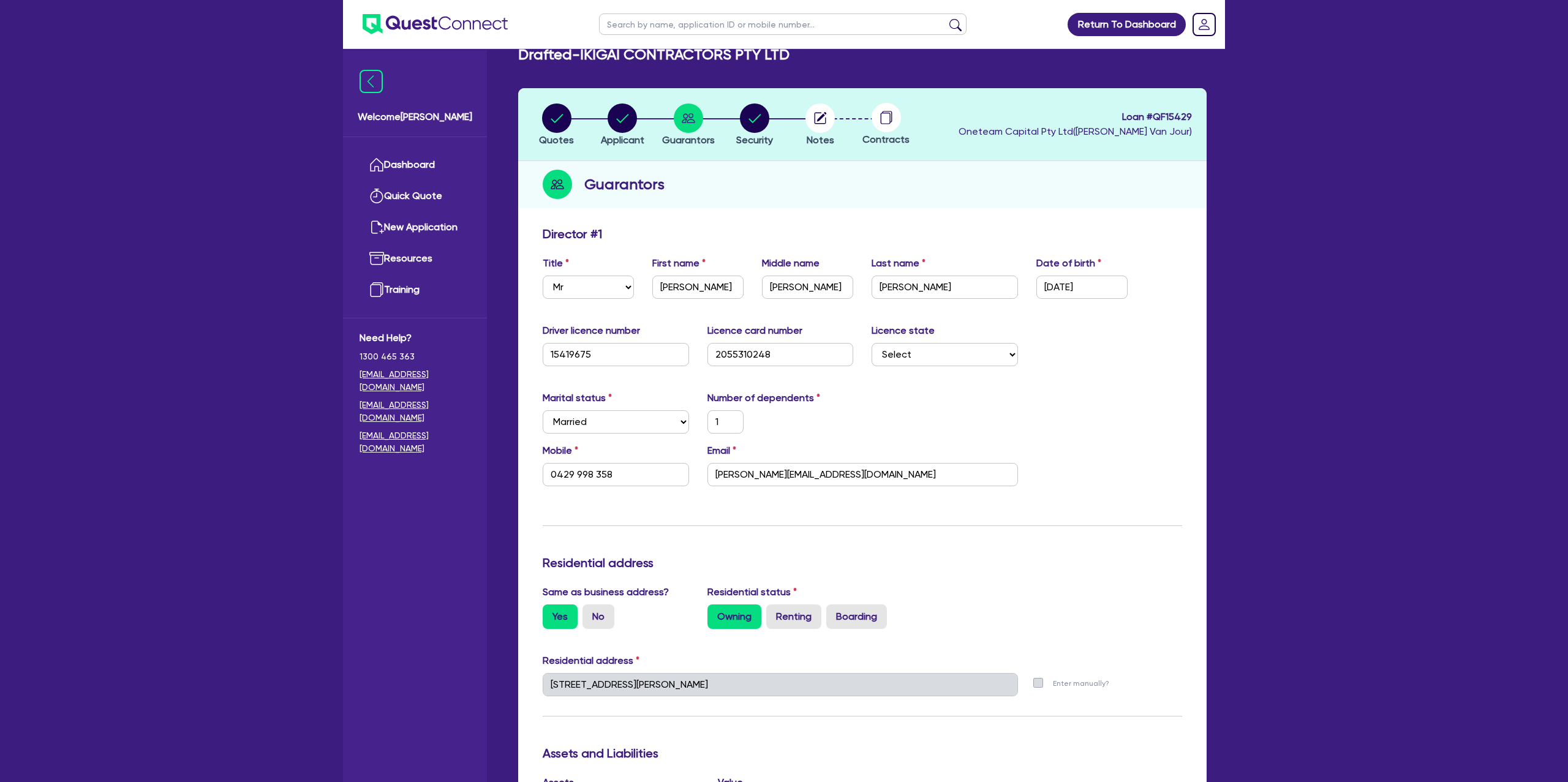
scroll to position [31, 0]
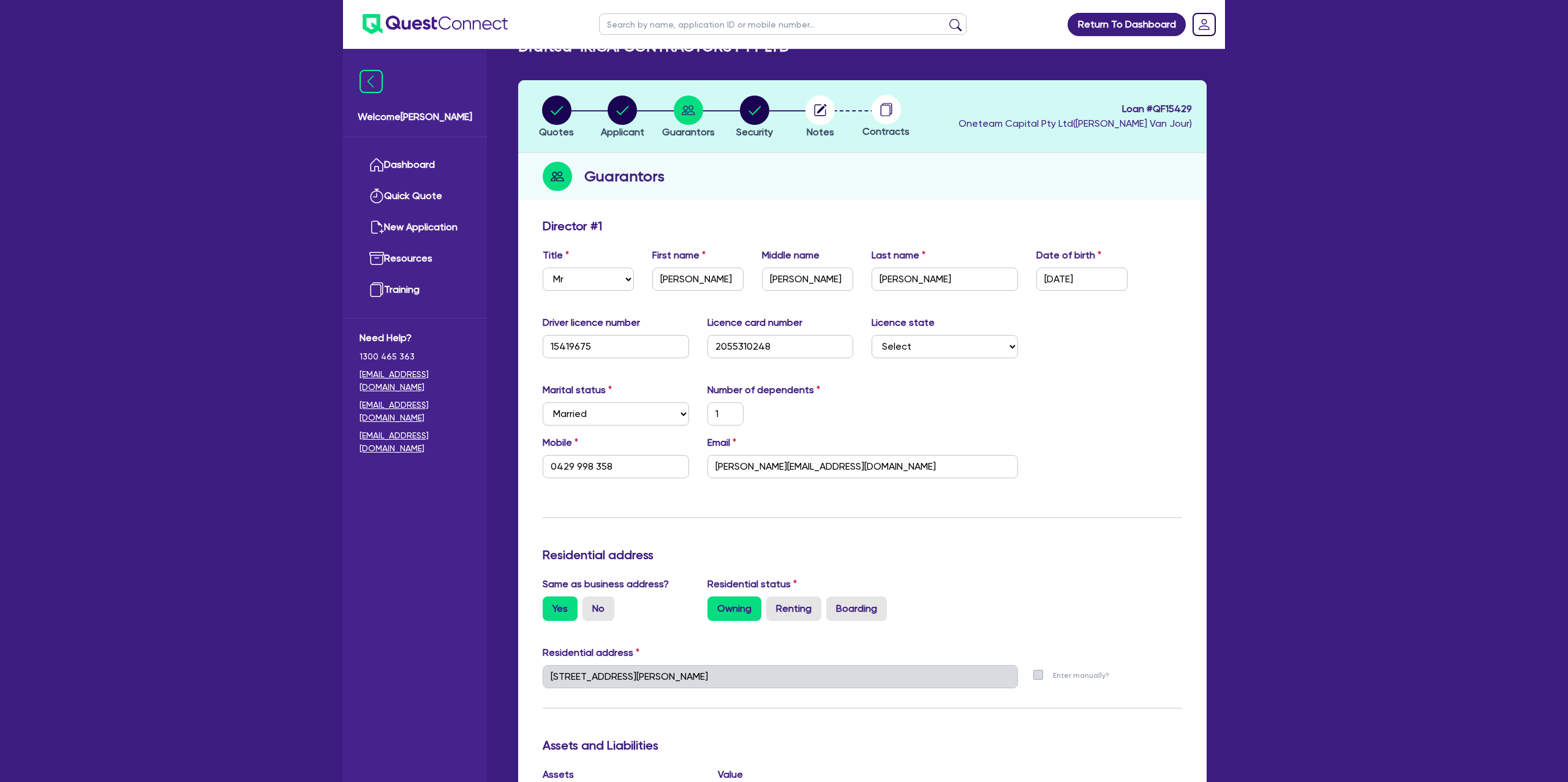
drag, startPoint x: 182, startPoint y: 53, endPoint x: 122, endPoint y: 1, distance: 79.4
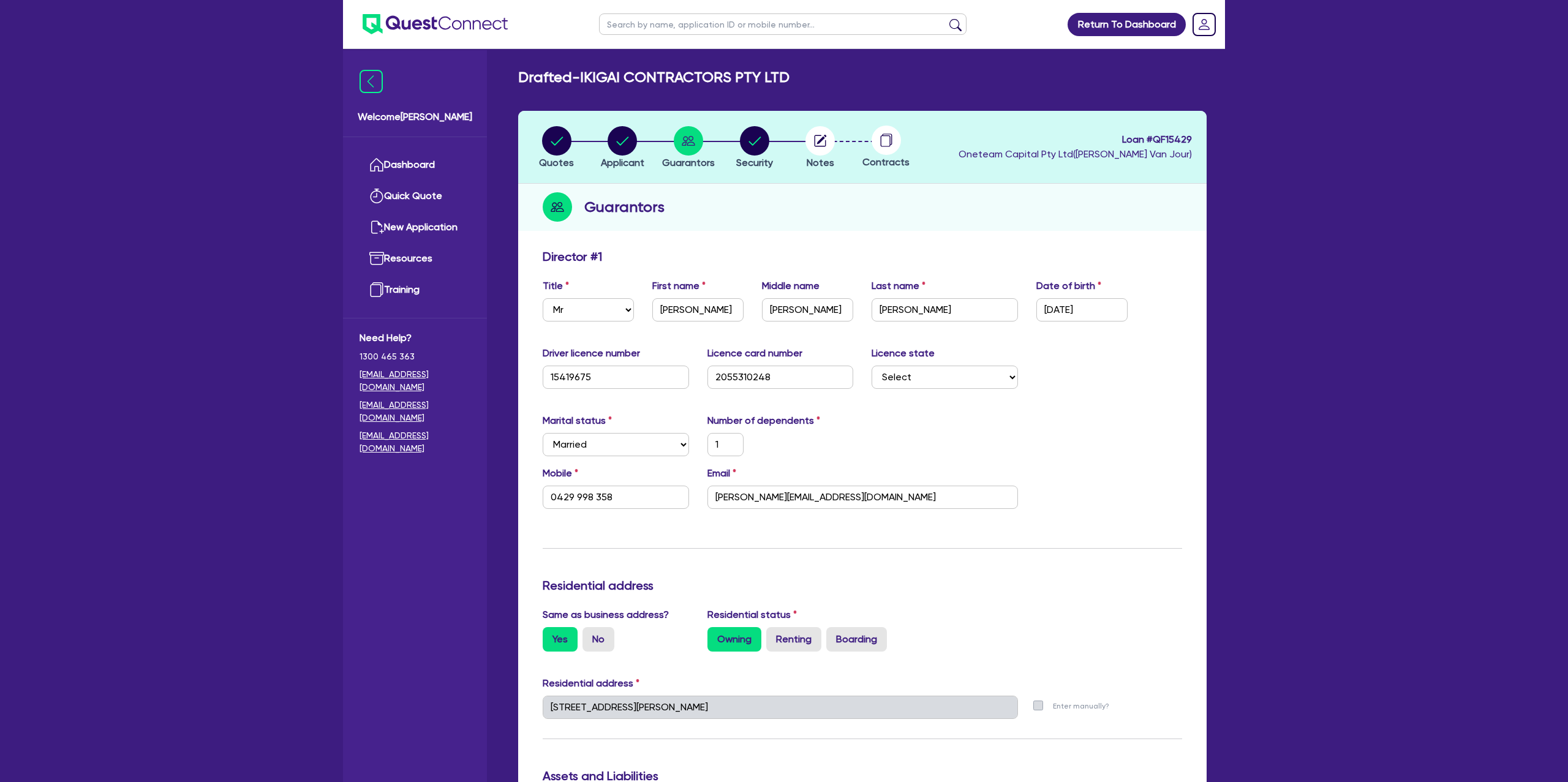
click at [442, 147] on ul "Dashboard Quick Quote New Application Ref Company Ref Salesperson Resources Tra…" at bounding box center [415, 228] width 144 height 181
click at [433, 158] on link "Dashboard" at bounding box center [415, 165] width 111 height 32
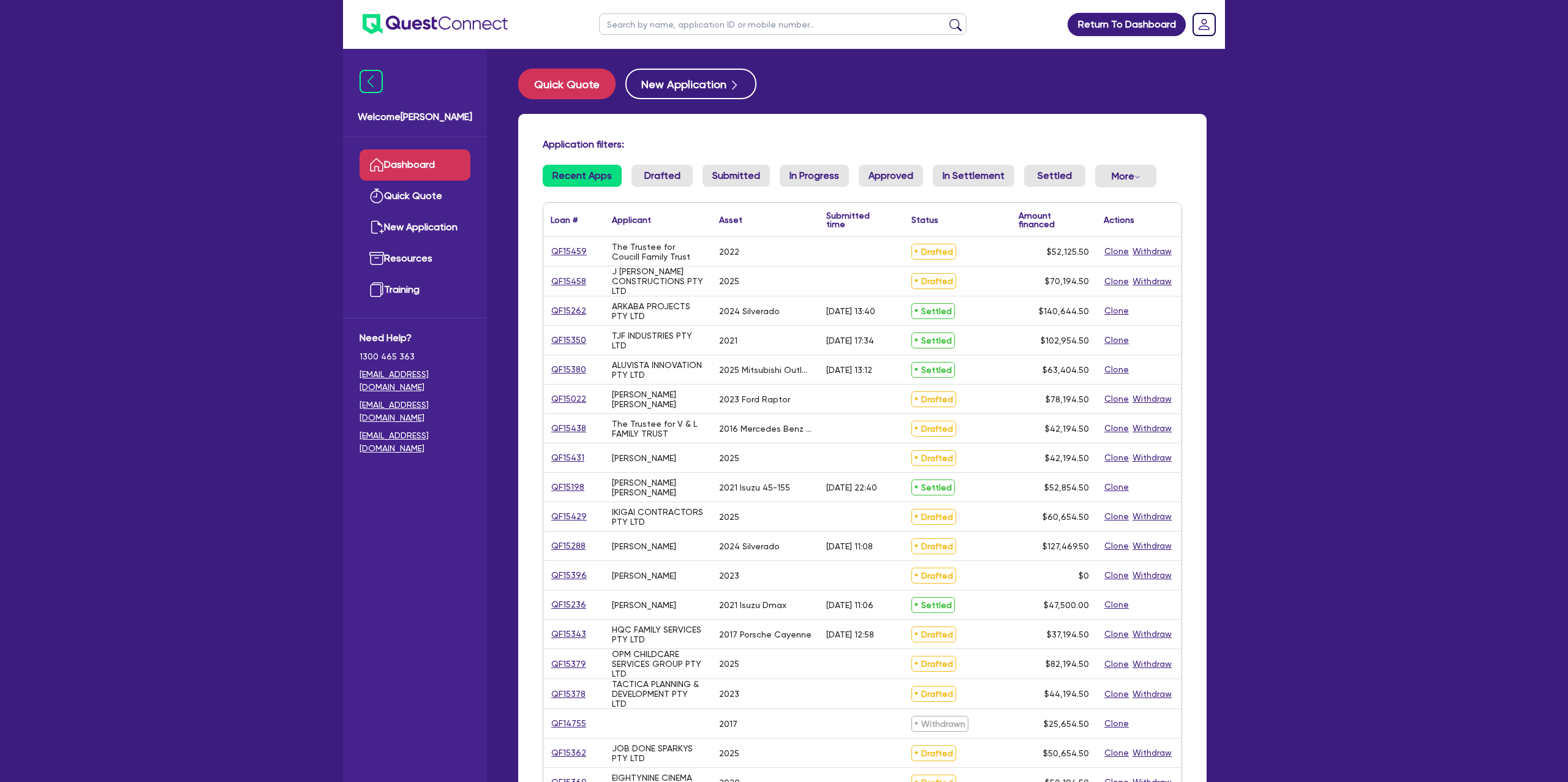
click at [674, 29] on input "text" at bounding box center [783, 24] width 368 height 22
click at [946, 18] on button "submit" at bounding box center [956, 27] width 20 height 17
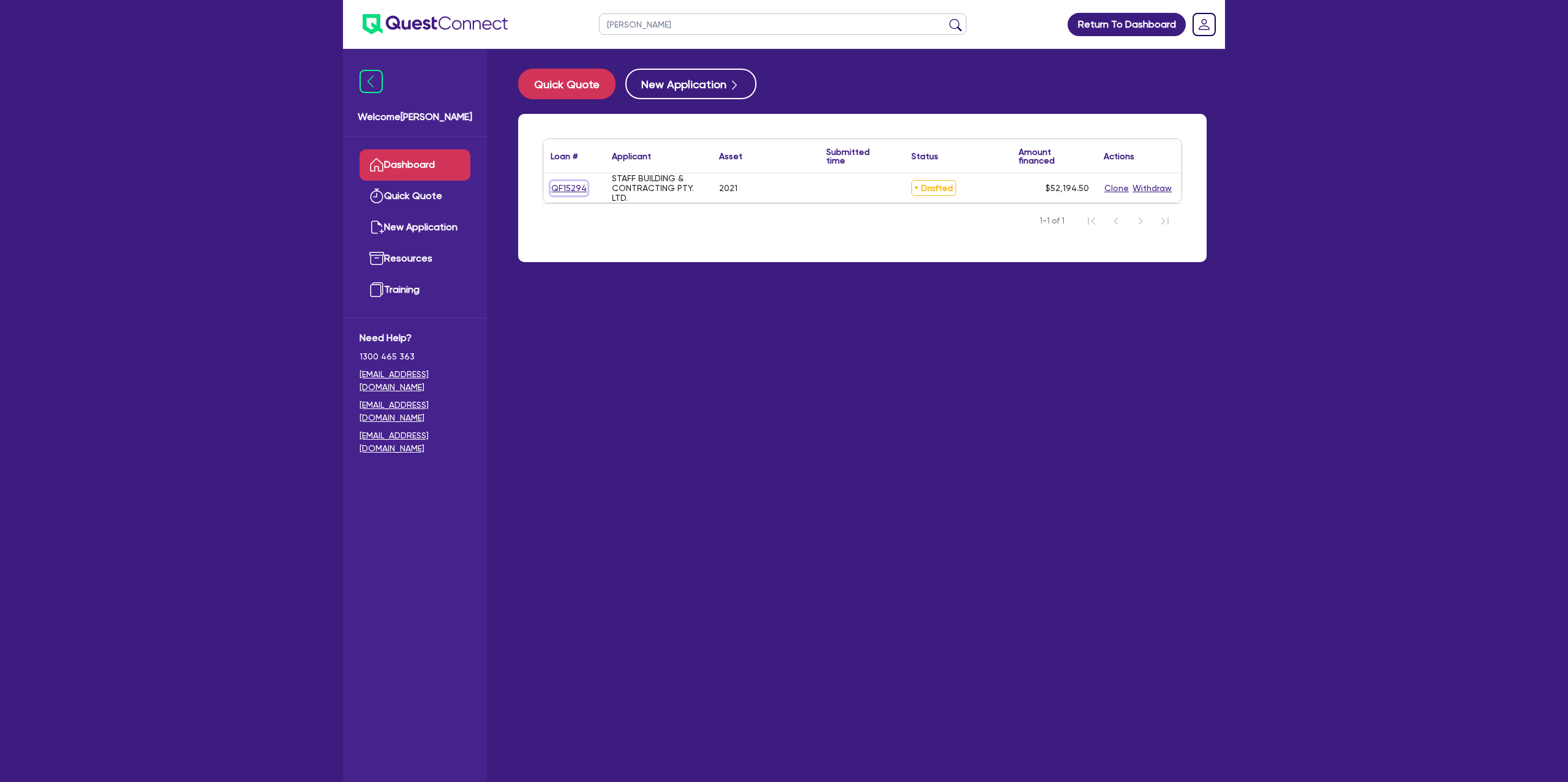
click at [580, 183] on link "QF15294" at bounding box center [569, 188] width 37 height 14
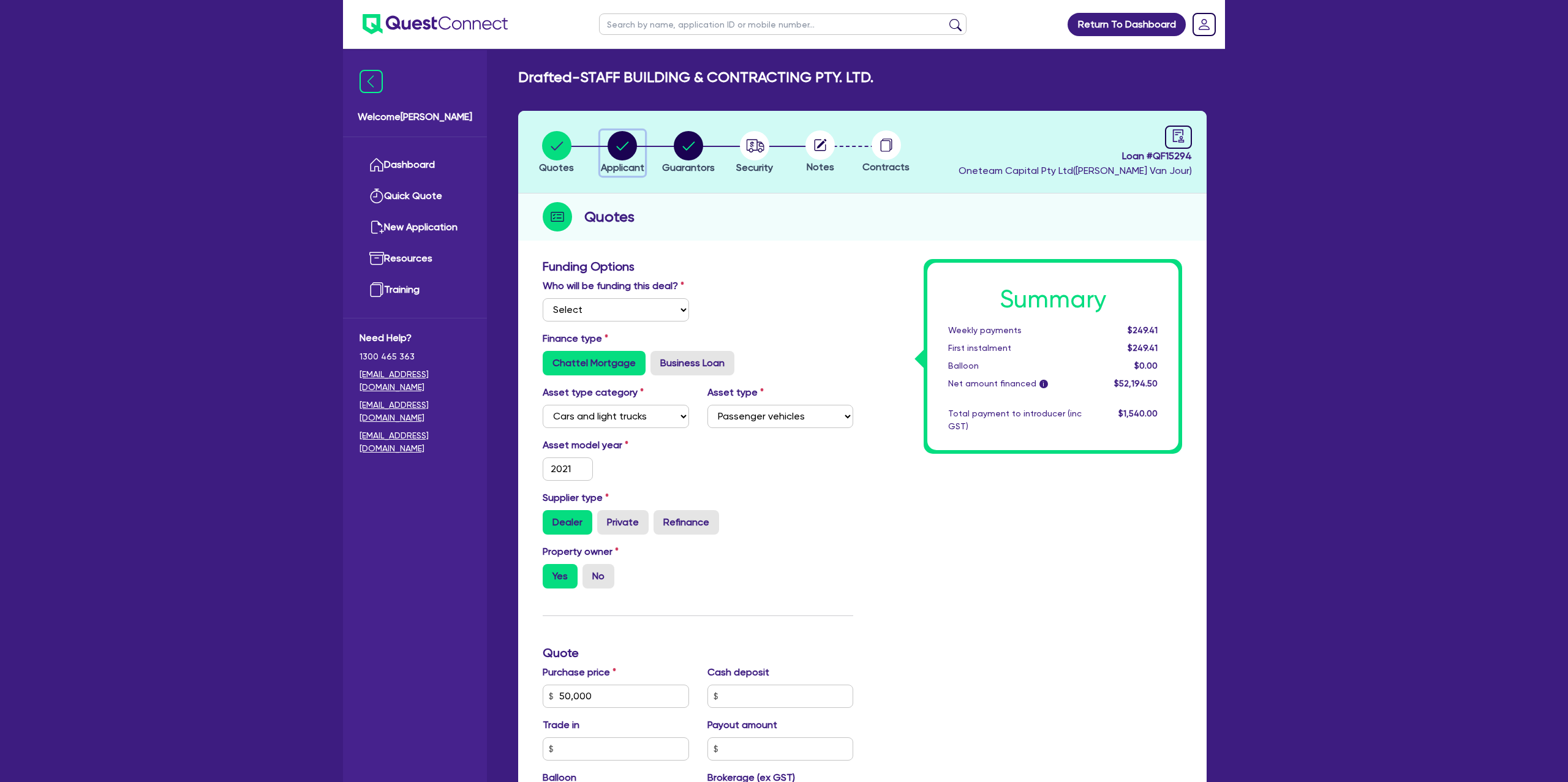
click at [620, 145] on circle "button" at bounding box center [622, 145] width 30 height 30
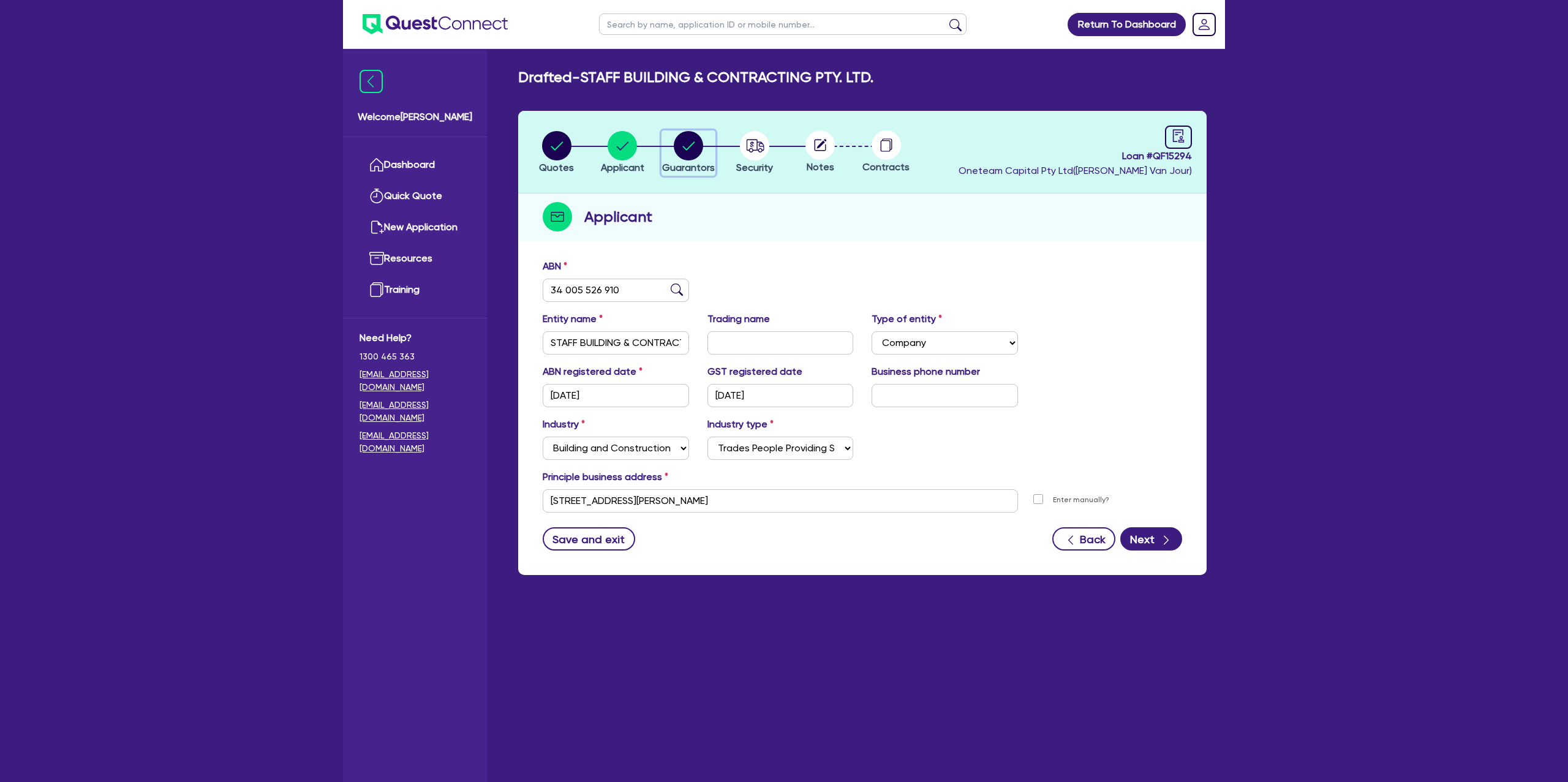
click at [671, 139] on div "button" at bounding box center [689, 145] width 53 height 30
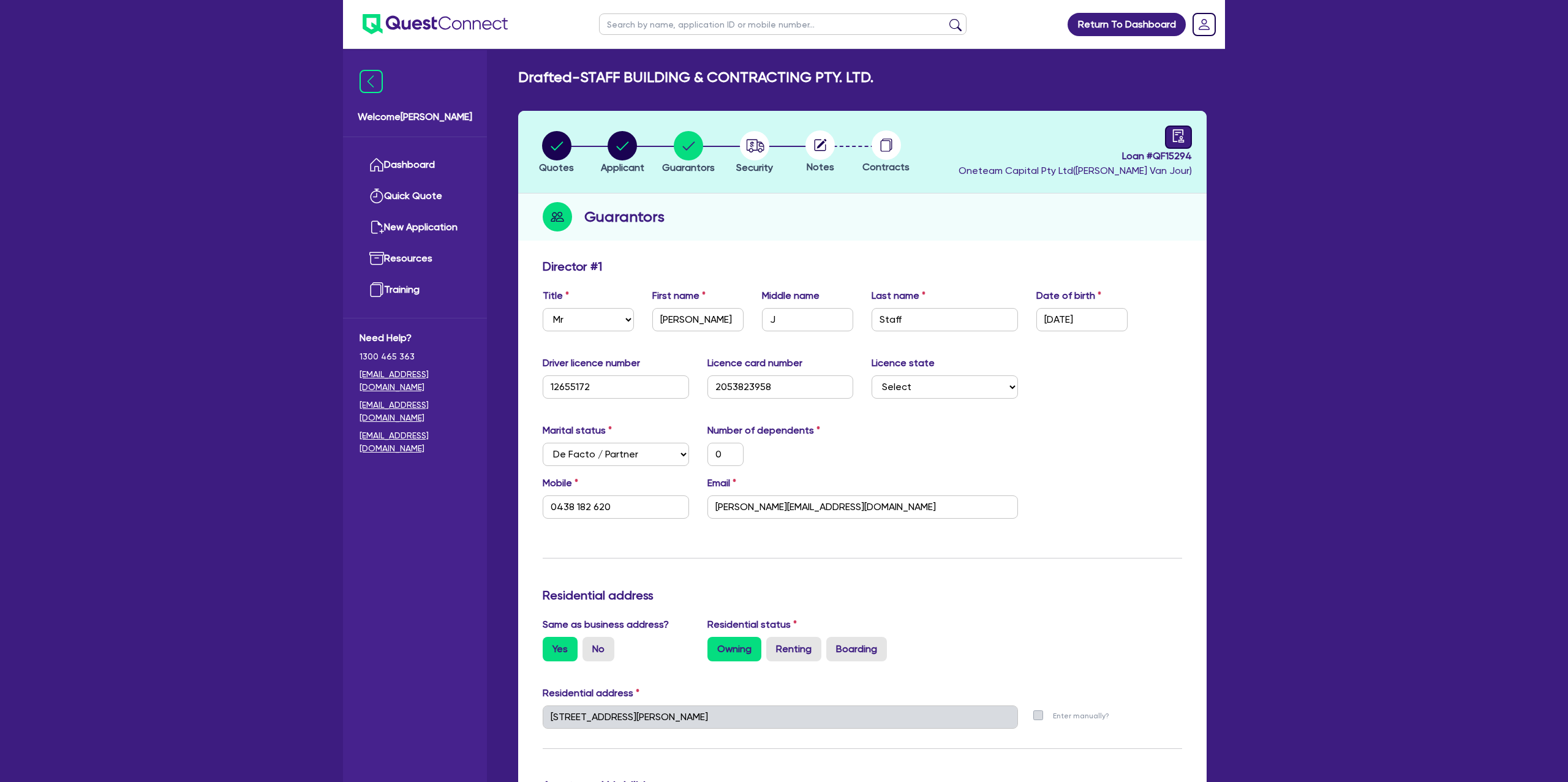
drag, startPoint x: 1206, startPoint y: 135, endPoint x: 1186, endPoint y: 135, distance: 20.0
click at [1198, 135] on header "Quotes Applicant Guarantors Security Notes Contracts Loan # QF15294 Oneteam Cap…" at bounding box center [862, 153] width 689 height 83
click at [1183, 135] on icon "audit" at bounding box center [1179, 136] width 13 height 13
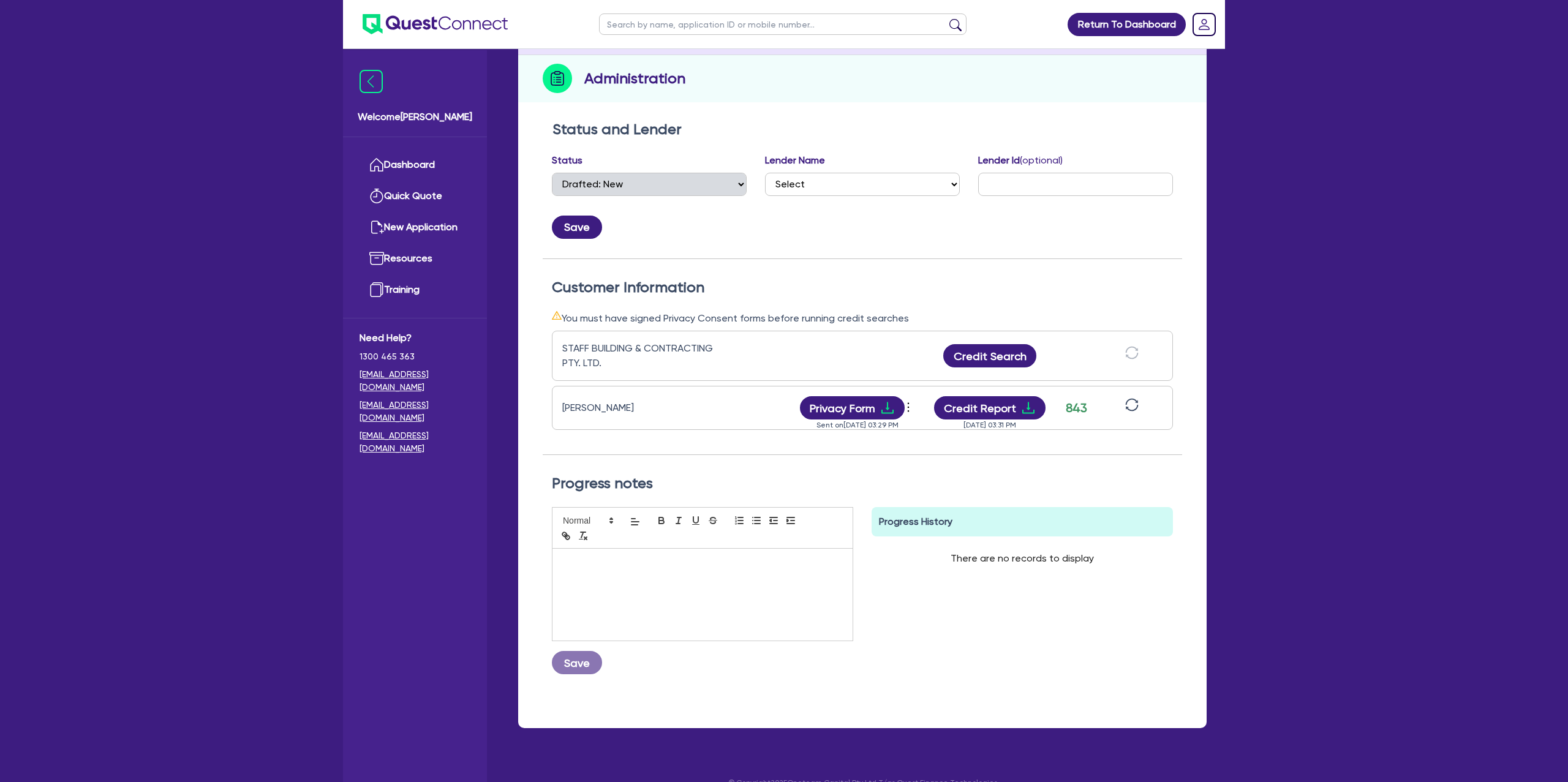
scroll to position [143, 0]
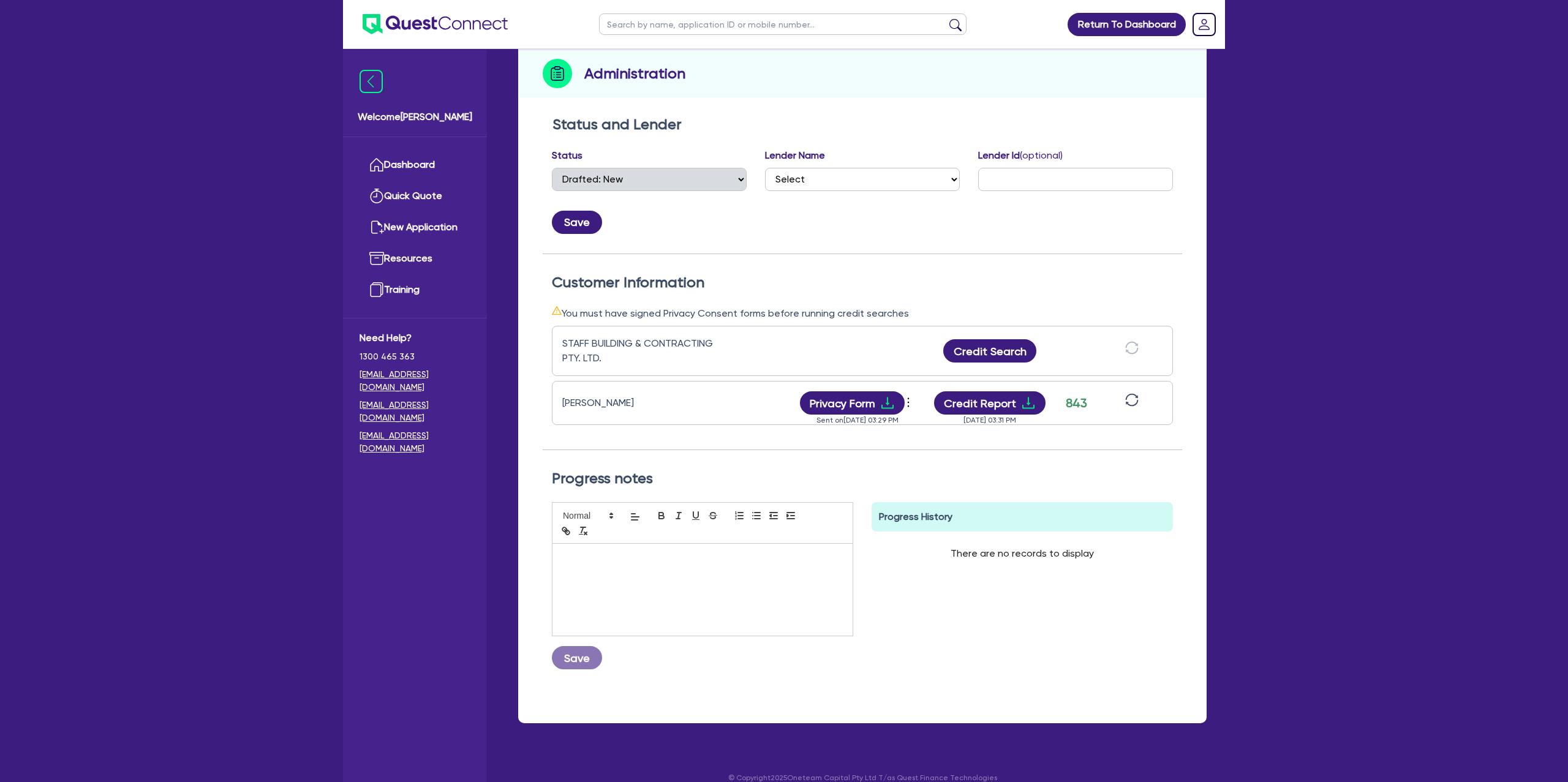
click at [1123, 399] on button at bounding box center [1132, 403] width 21 height 22
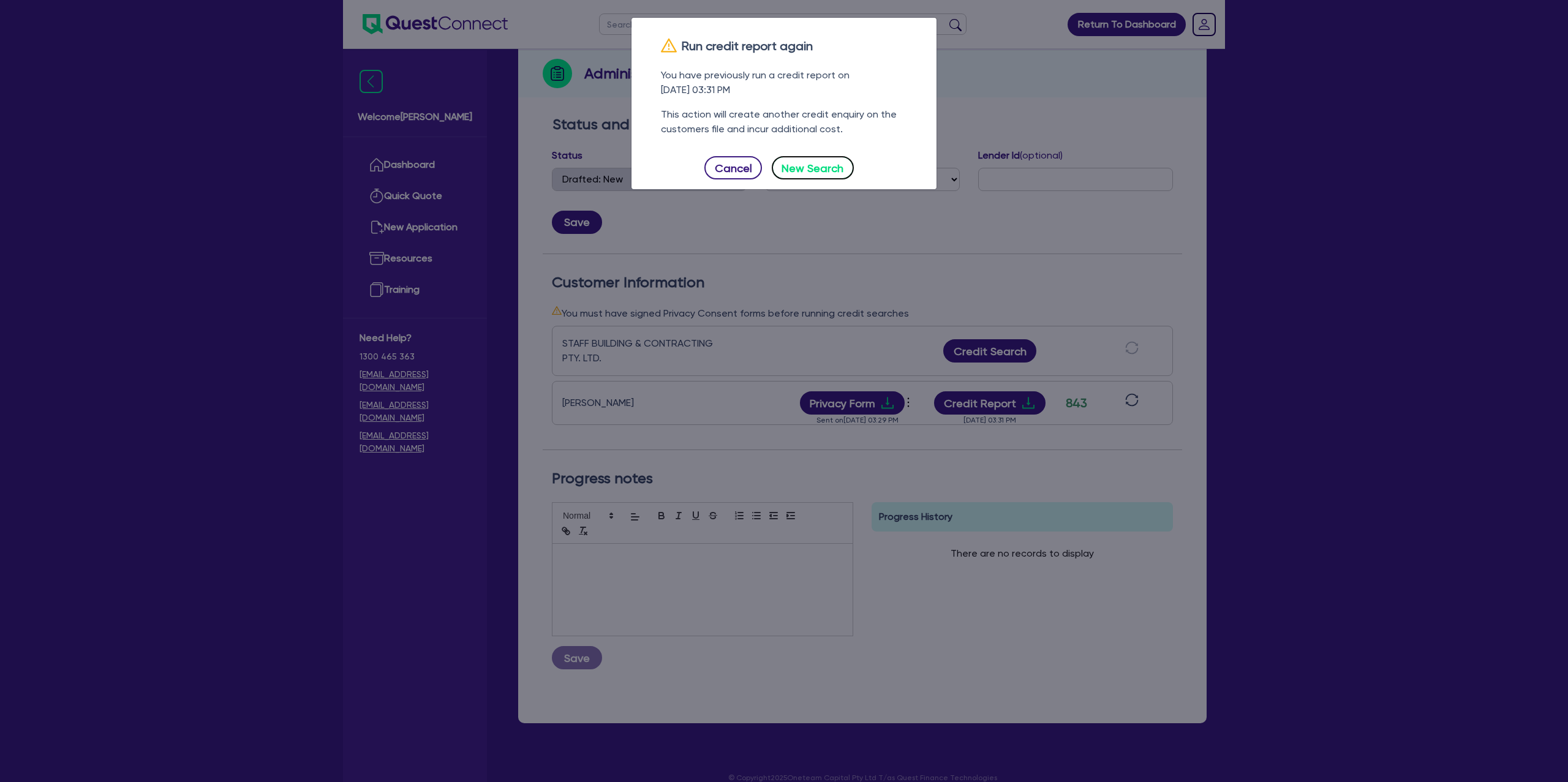
click at [823, 163] on button "New Search" at bounding box center [813, 168] width 82 height 23
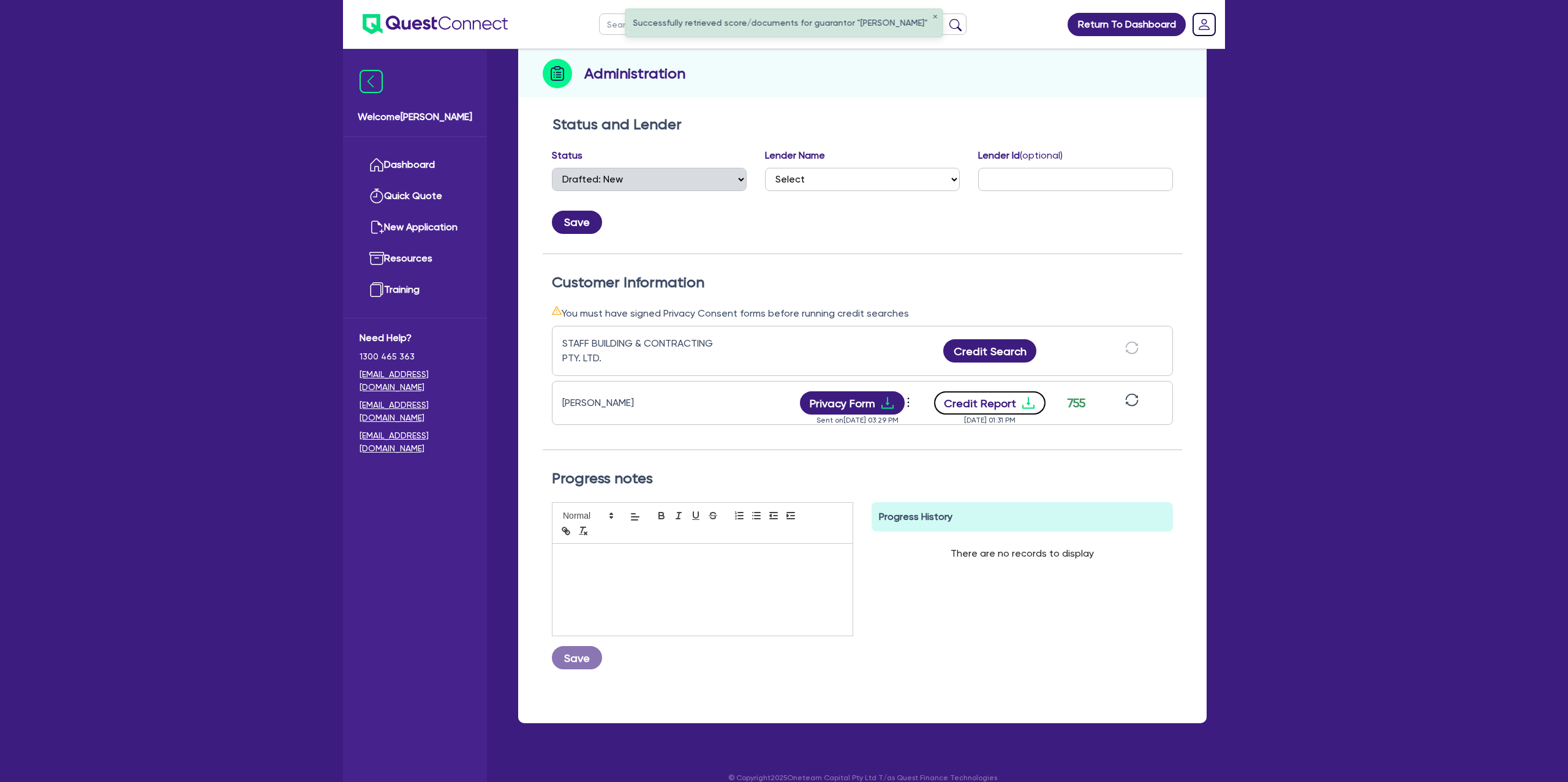
click at [1023, 401] on icon "download" at bounding box center [1029, 403] width 14 height 14
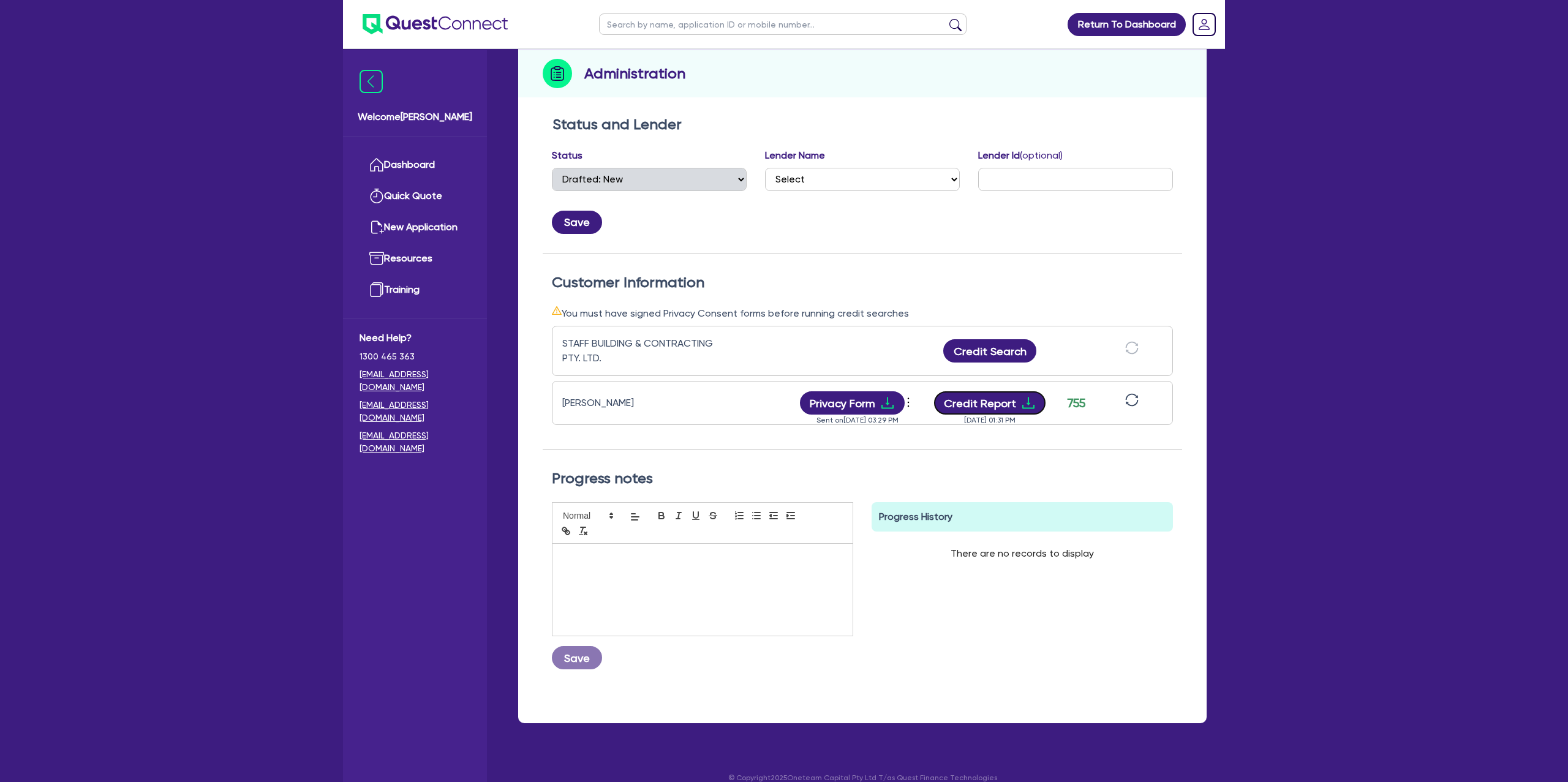
scroll to position [0, 0]
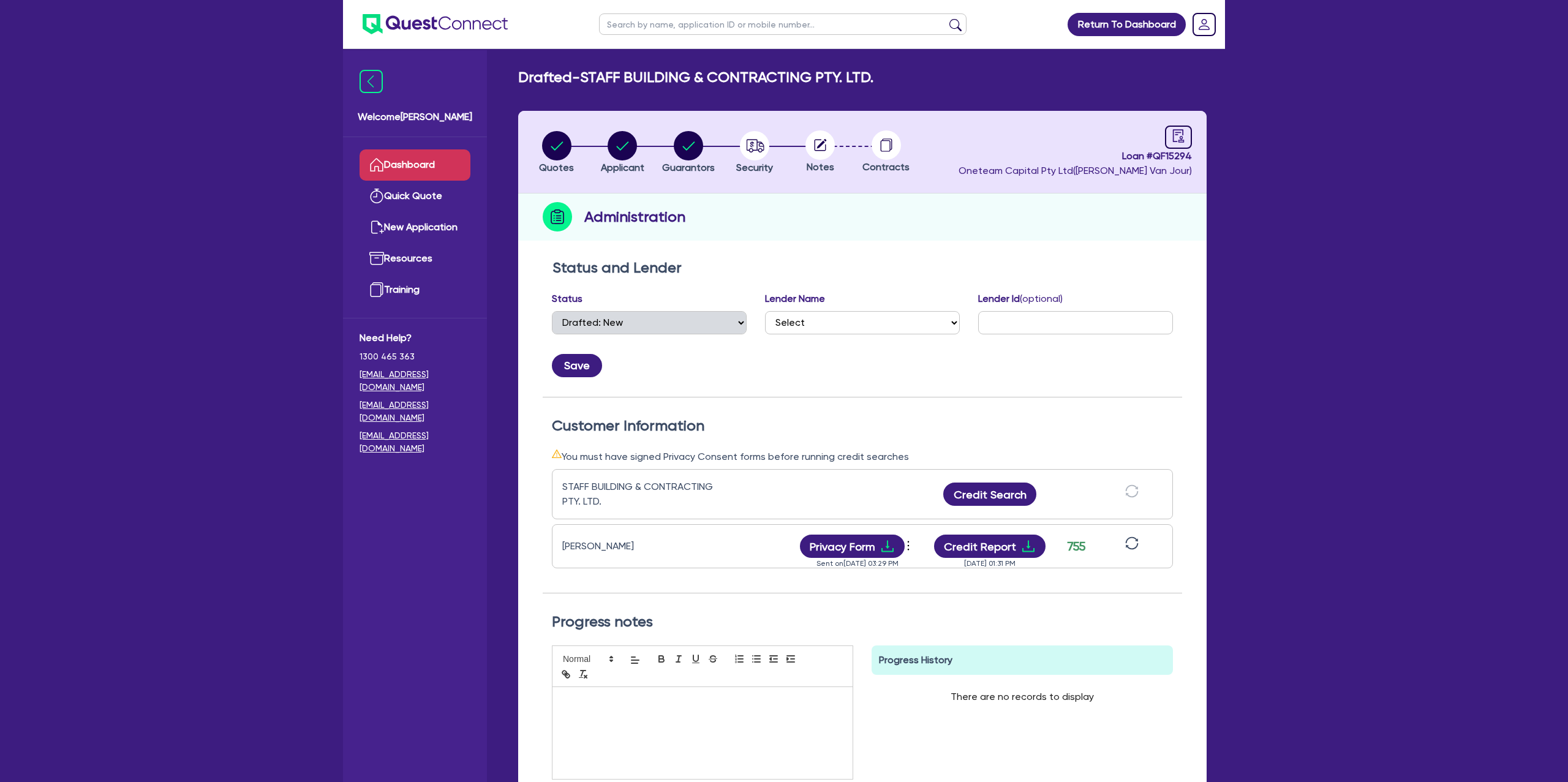
click at [424, 175] on link "Dashboard" at bounding box center [415, 165] width 111 height 32
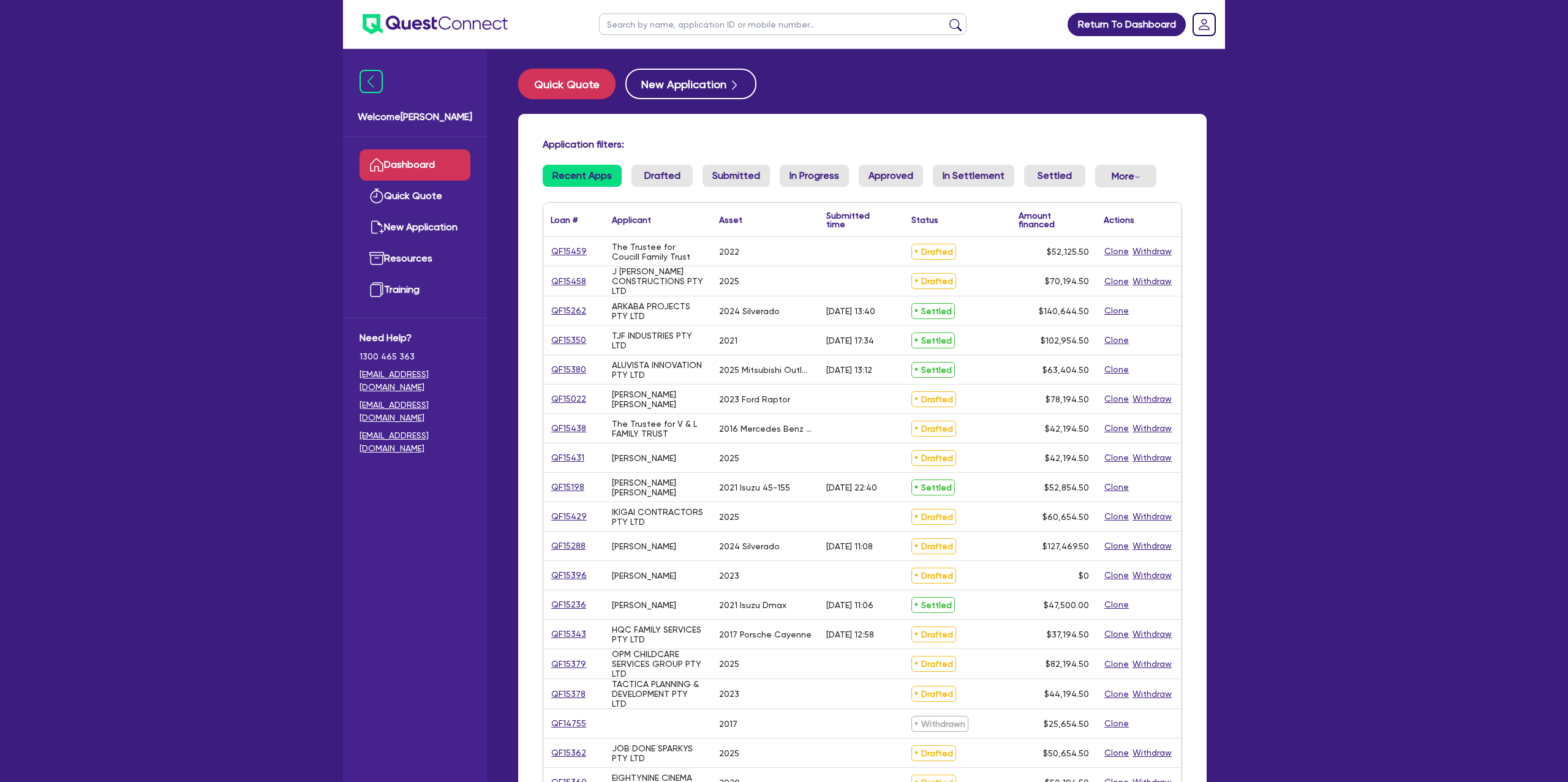
click at [660, 30] on input "text" at bounding box center [783, 24] width 368 height 22
click at [946, 18] on button "submit" at bounding box center [956, 27] width 20 height 17
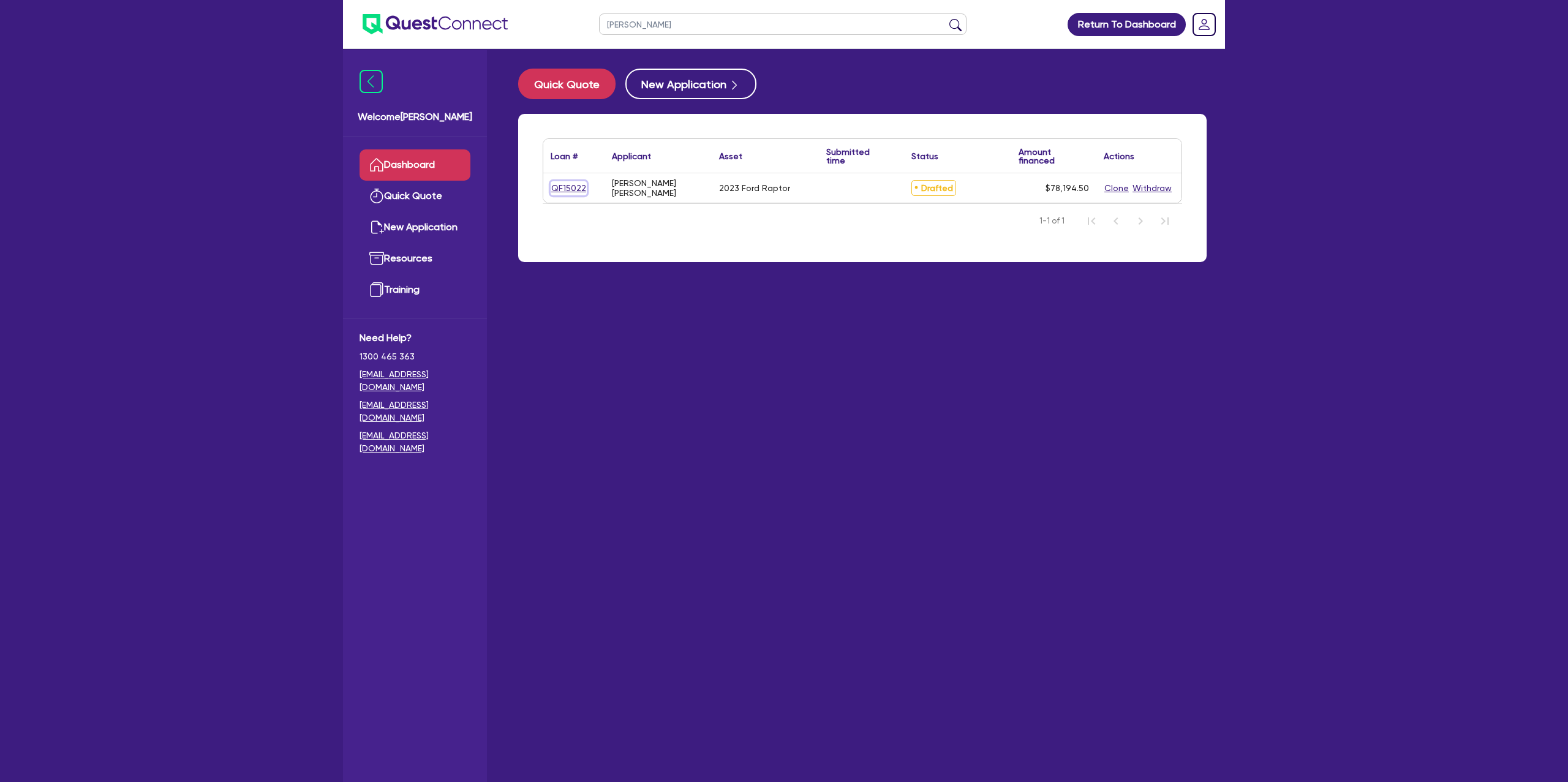
click at [562, 189] on link "QF15022" at bounding box center [568, 188] width 36 height 14
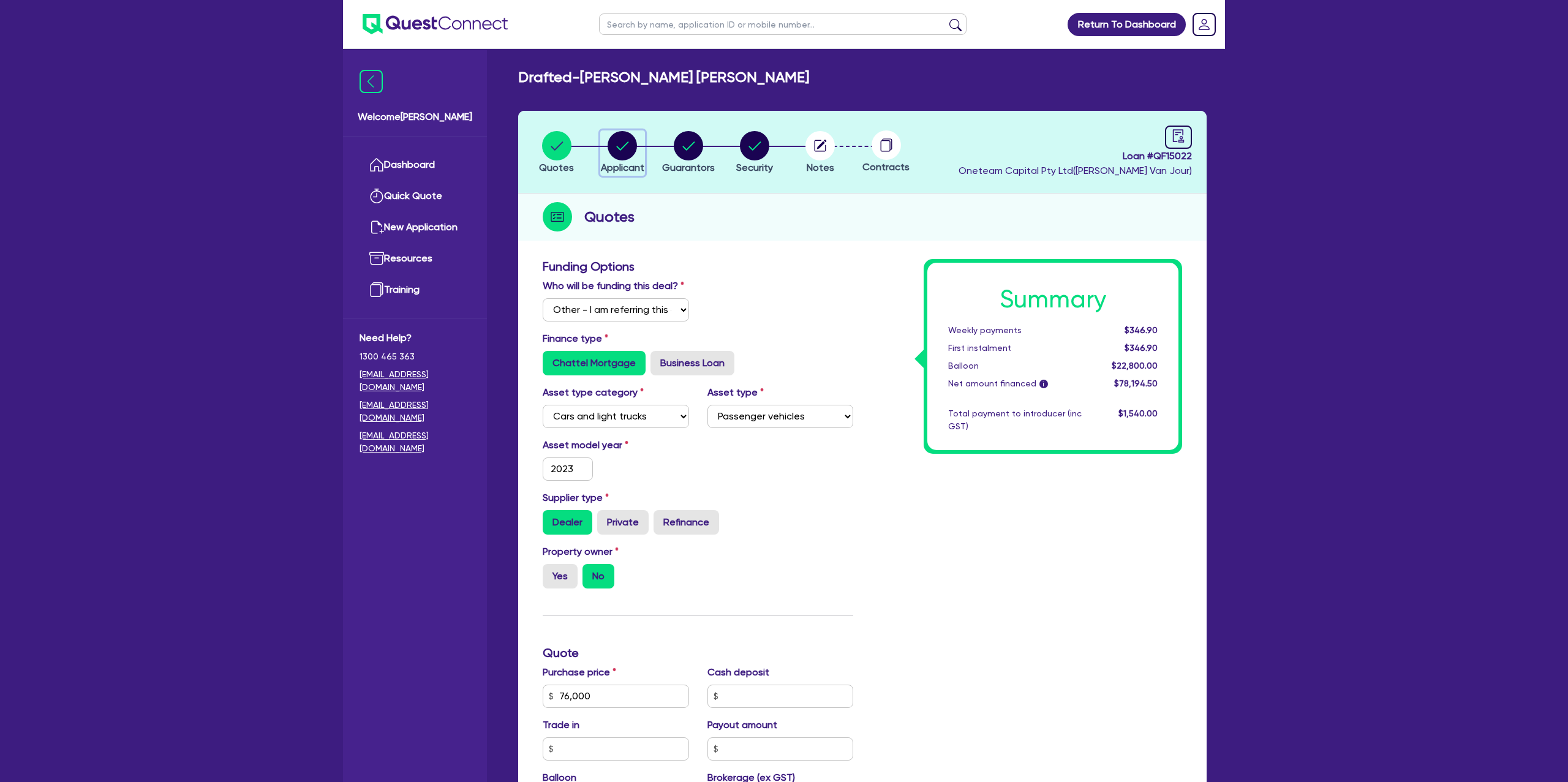
click at [620, 147] on circle "button" at bounding box center [622, 145] width 30 height 30
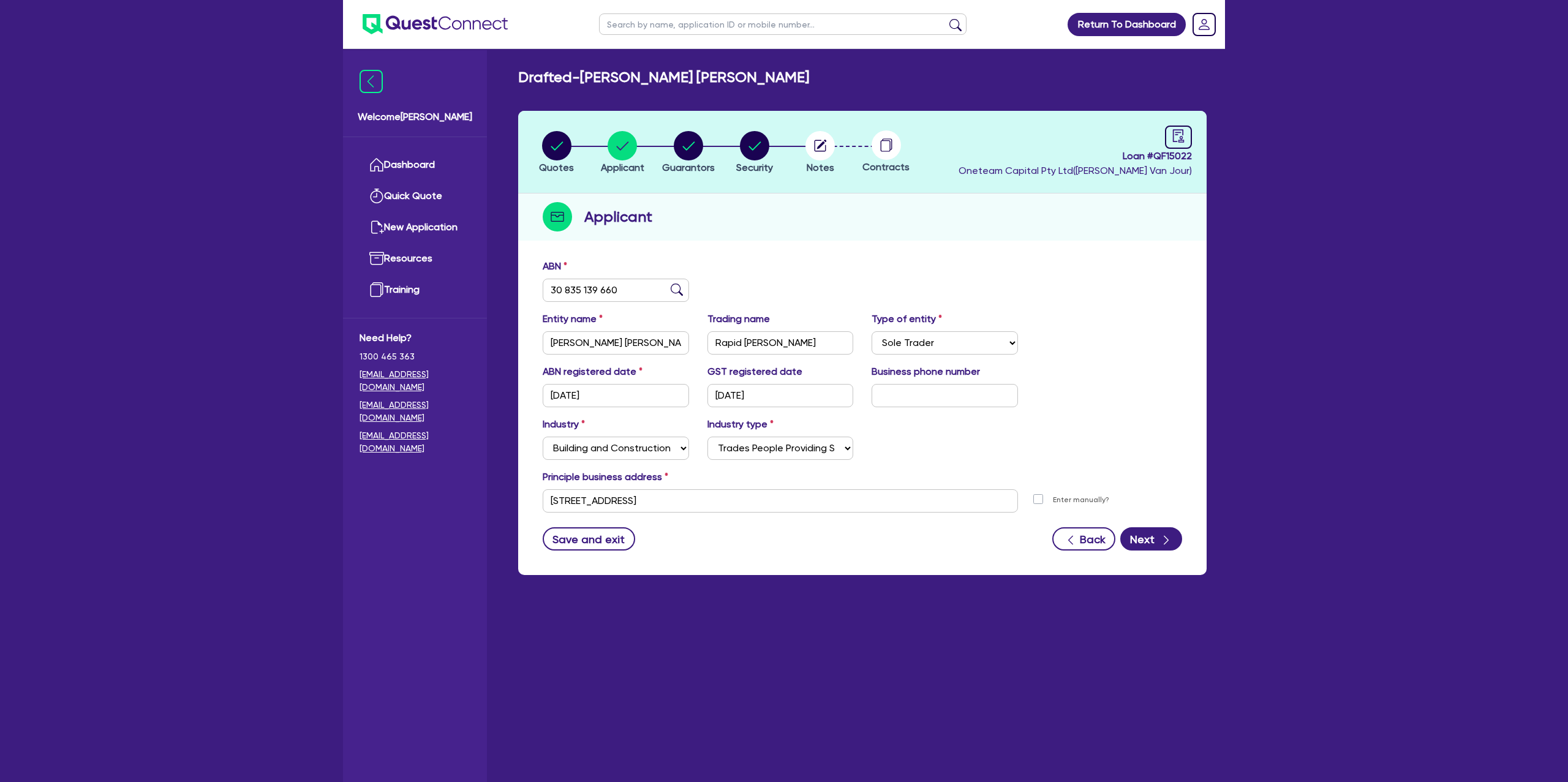
click at [844, 238] on div "Applicant" at bounding box center [862, 217] width 689 height 47
click at [692, 146] on circle "button" at bounding box center [689, 145] width 30 height 30
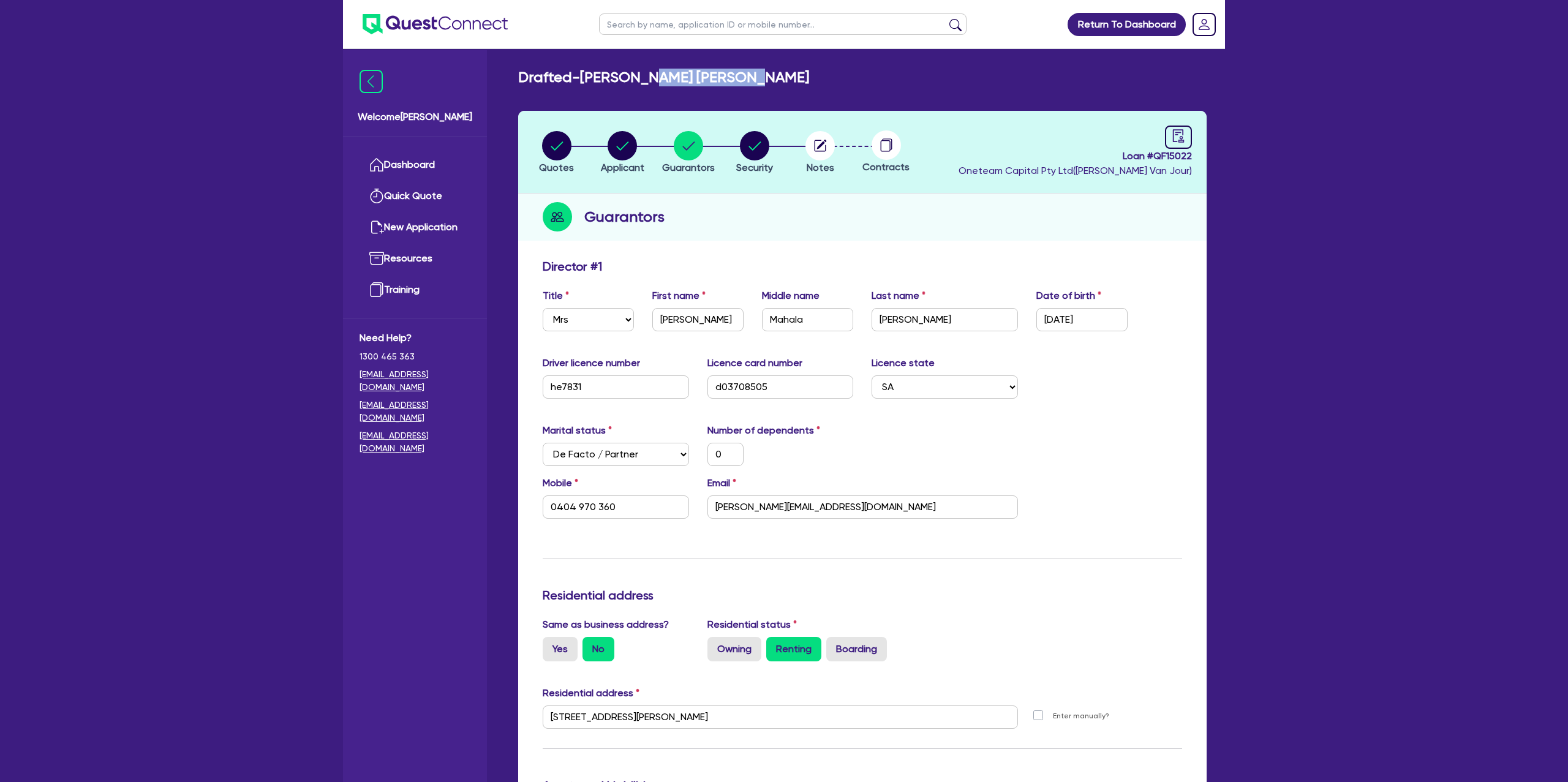
drag, startPoint x: 653, startPoint y: 75, endPoint x: 750, endPoint y: 74, distance: 97.0
click at [803, 84] on div "Drafted - HEWETT, SIOBHAN MAHALA" at bounding box center [862, 77] width 707 height 18
click at [650, 79] on h2 "Drafted - HEWETT, SIOBHAN MAHALA" at bounding box center [664, 77] width 291 height 18
drag, startPoint x: 650, startPoint y: 79, endPoint x: 702, endPoint y: 81, distance: 52.0
click at [702, 81] on h2 "Drafted - HEWETT, SIOBHAN MAHALA" at bounding box center [664, 77] width 291 height 18
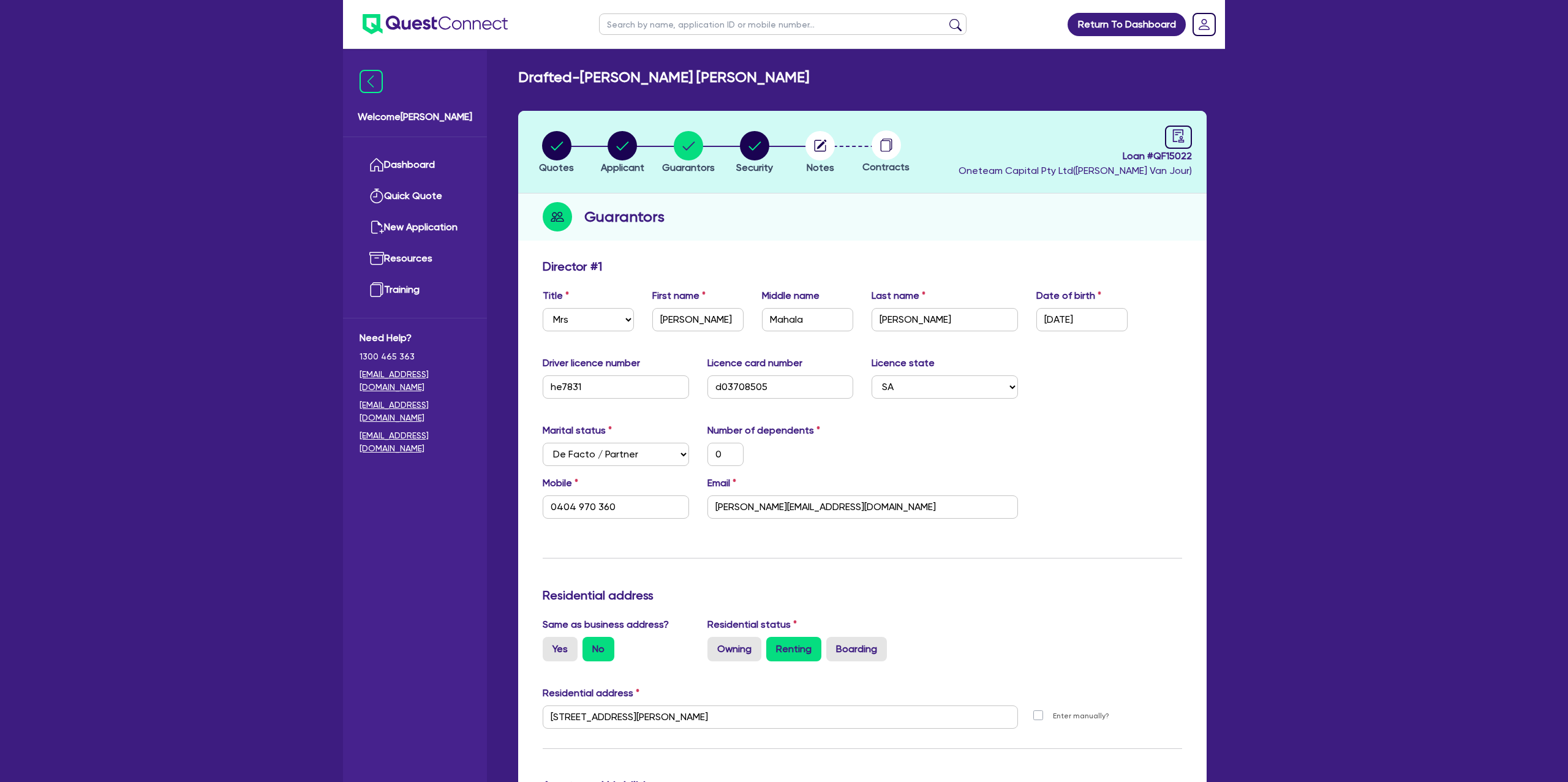
click at [740, 74] on h2 "Drafted - HEWETT, SIOBHAN MAHALA" at bounding box center [664, 77] width 291 height 18
click at [684, 318] on input "Siobhan" at bounding box center [698, 319] width 91 height 23
click at [908, 213] on div "Guarantors" at bounding box center [862, 217] width 689 height 47
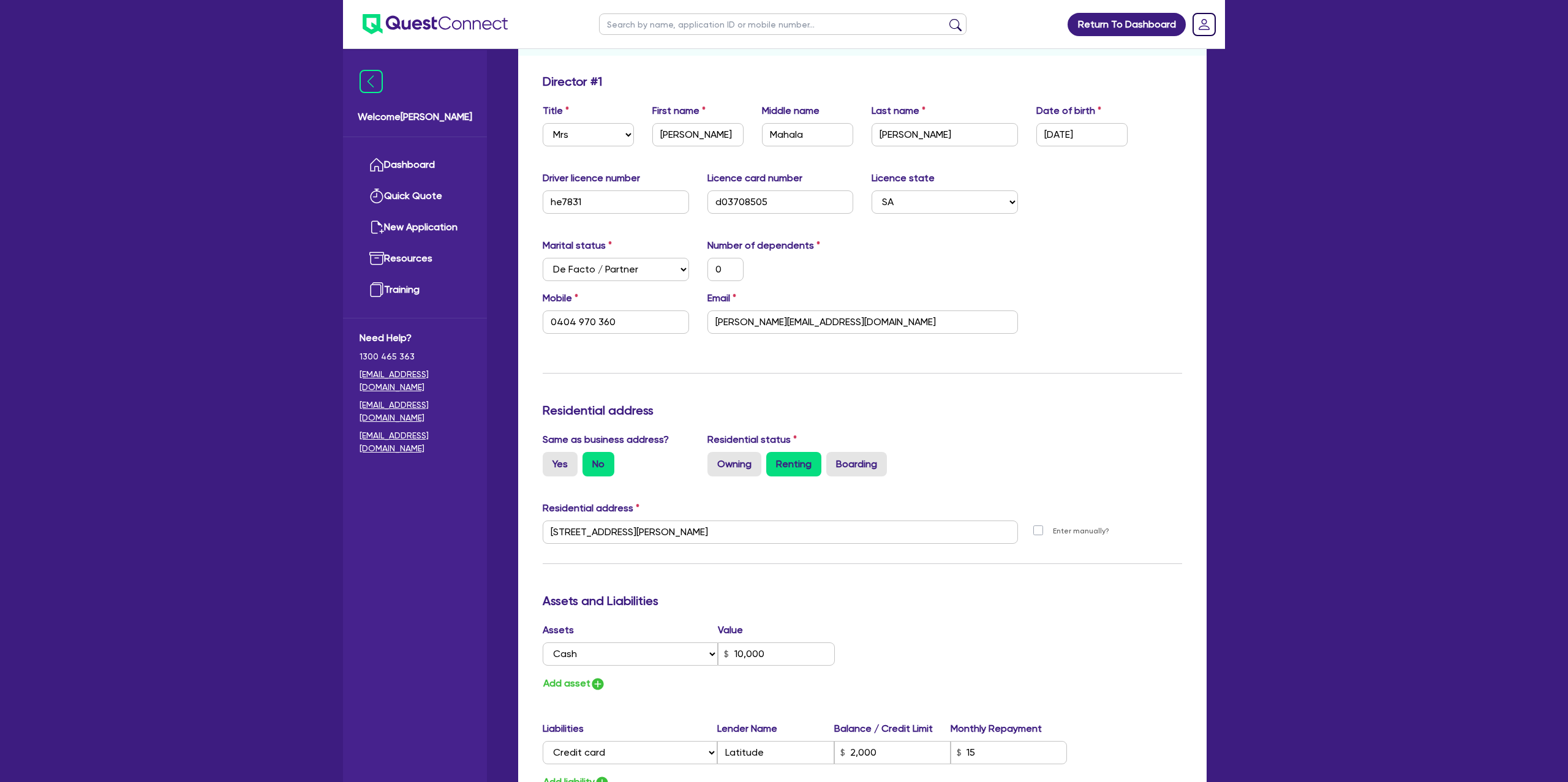
scroll to position [186, 0]
click at [610, 533] on input "184 Sportsmans Dr West Lakes SA 5021" at bounding box center [780, 531] width 476 height 23
click at [610, 534] on input "184 Sportsmans Dr West Lakes SA 5021" at bounding box center [780, 531] width 476 height 23
drag, startPoint x: 919, startPoint y: 381, endPoint x: 945, endPoint y: 277, distance: 107.2
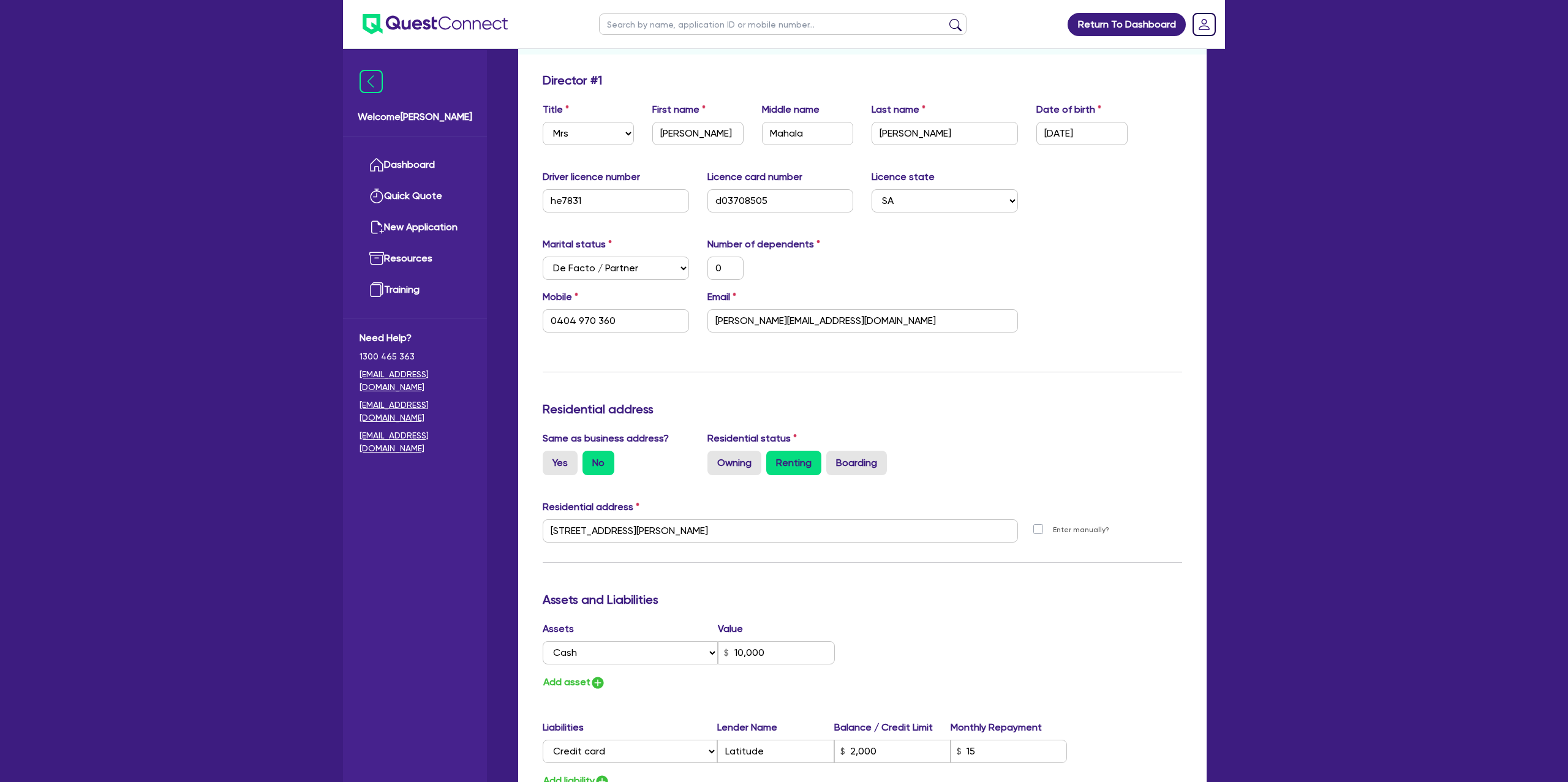
click at [925, 377] on div "Update residential status for Director #1 Boarding is only acceptable when the …" at bounding box center [862, 526] width 639 height 906
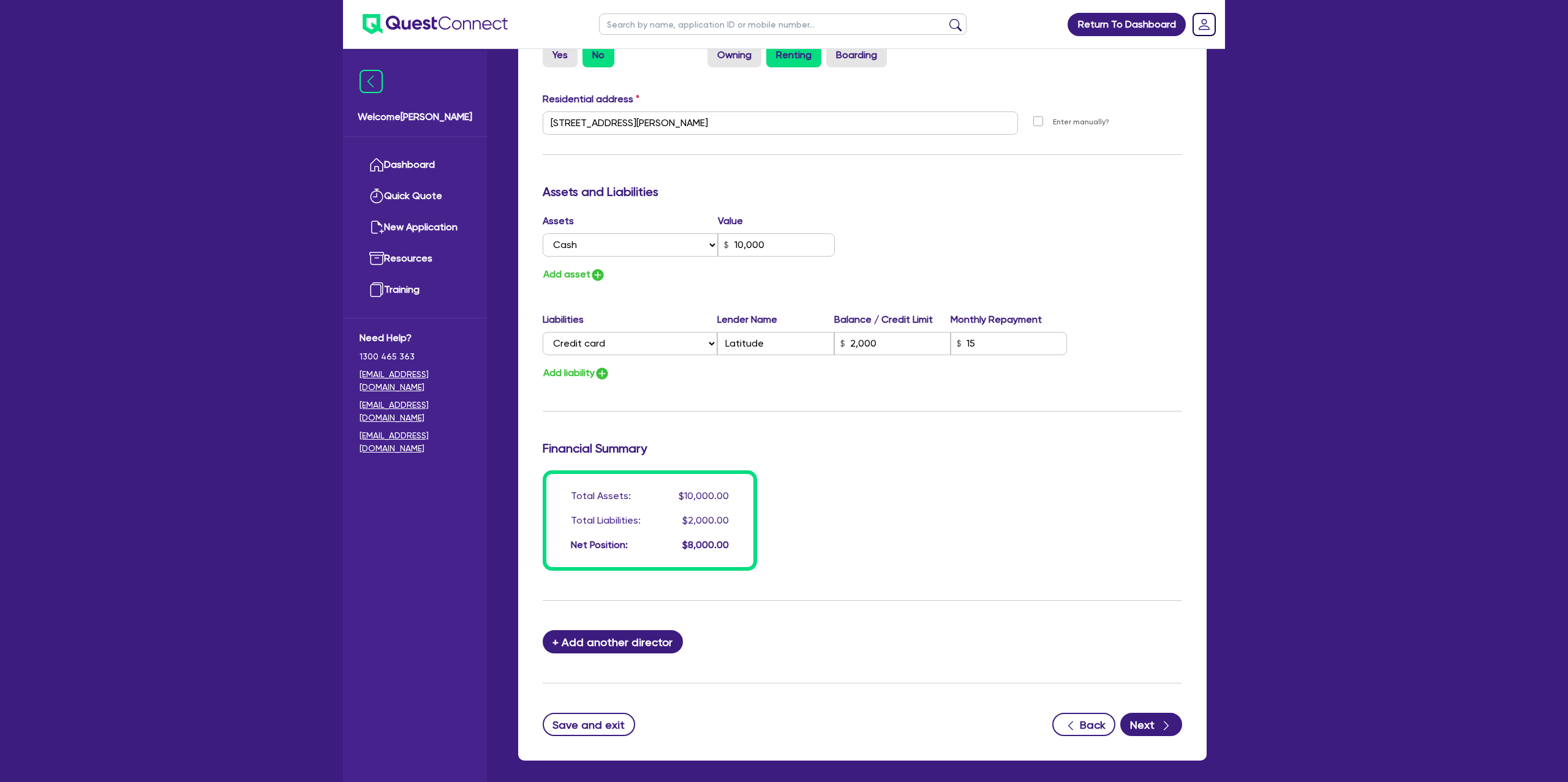
scroll to position [0, 0]
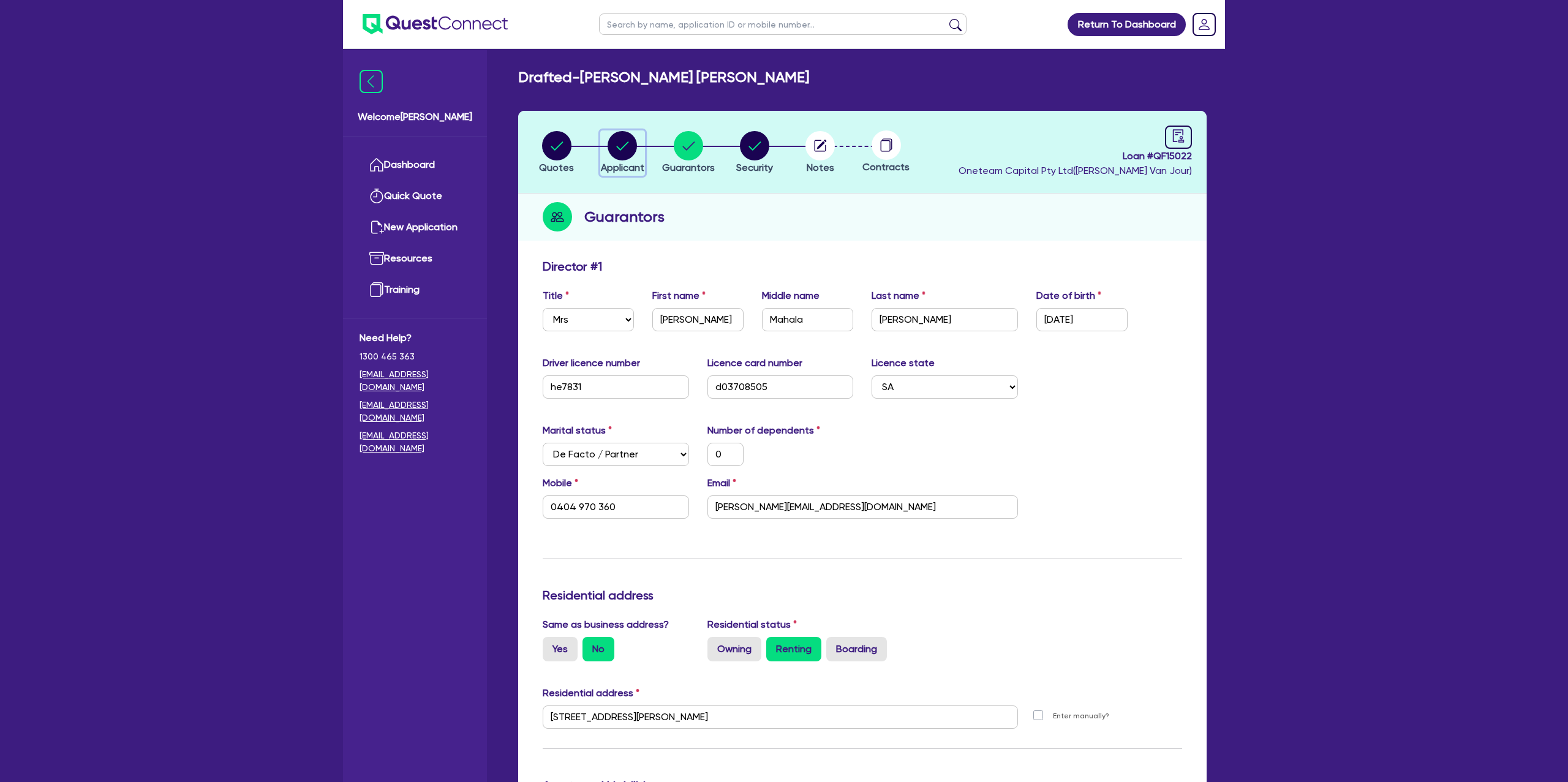
click at [612, 143] on circle "button" at bounding box center [622, 145] width 30 height 30
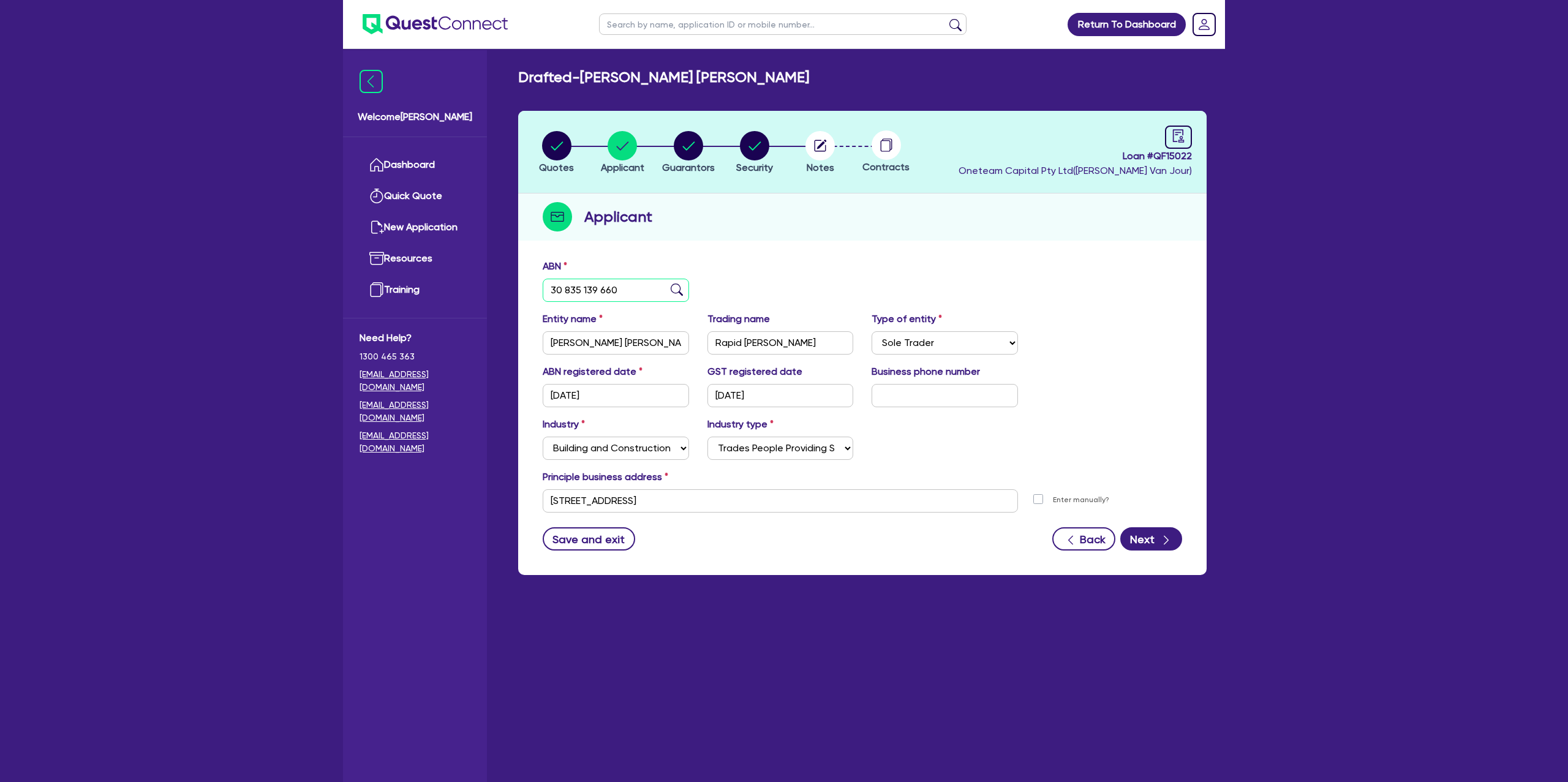
click at [585, 283] on input "30 835 139 660" at bounding box center [616, 290] width 147 height 23
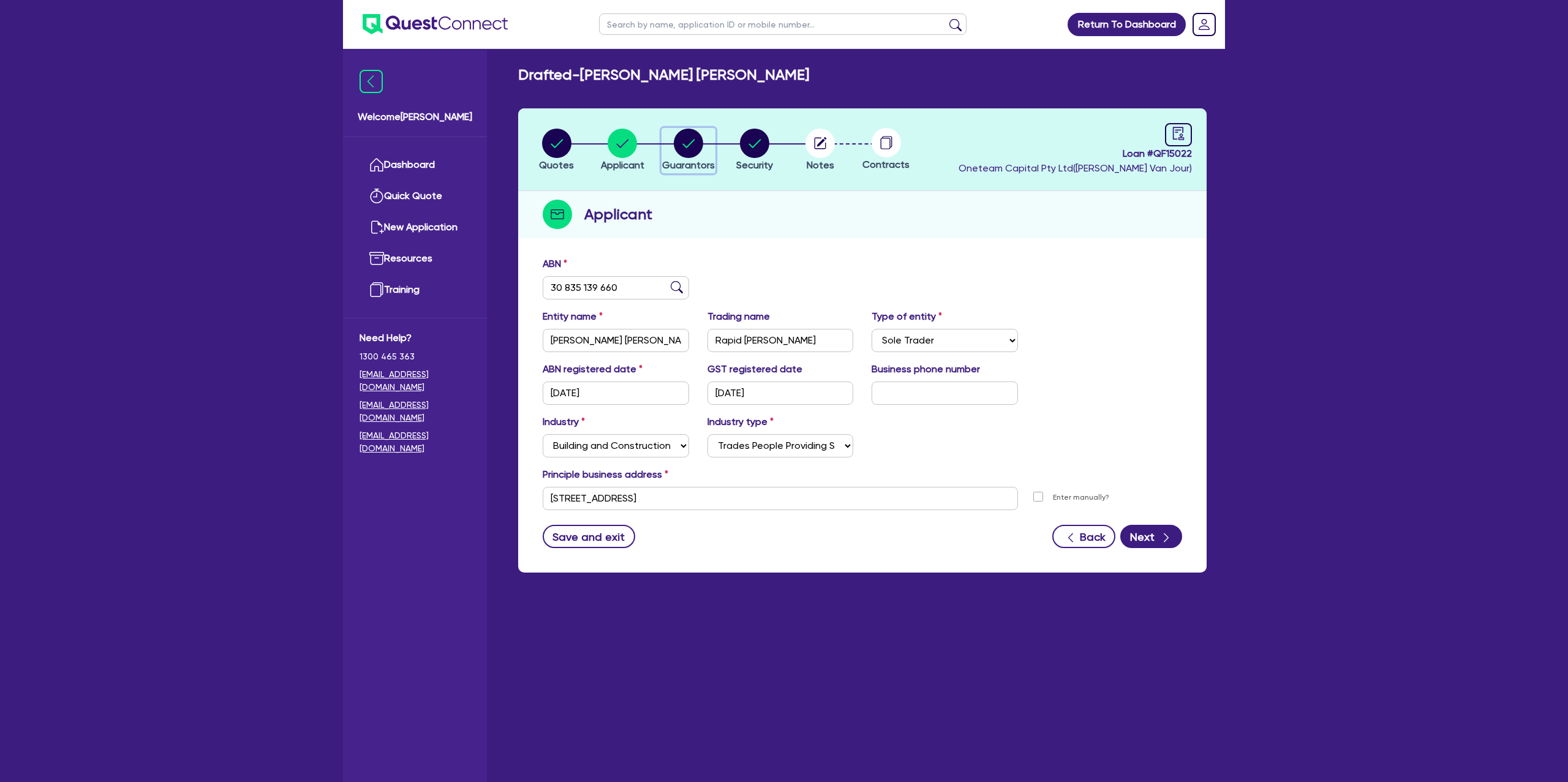
click at [681, 139] on circle "button" at bounding box center [689, 143] width 30 height 30
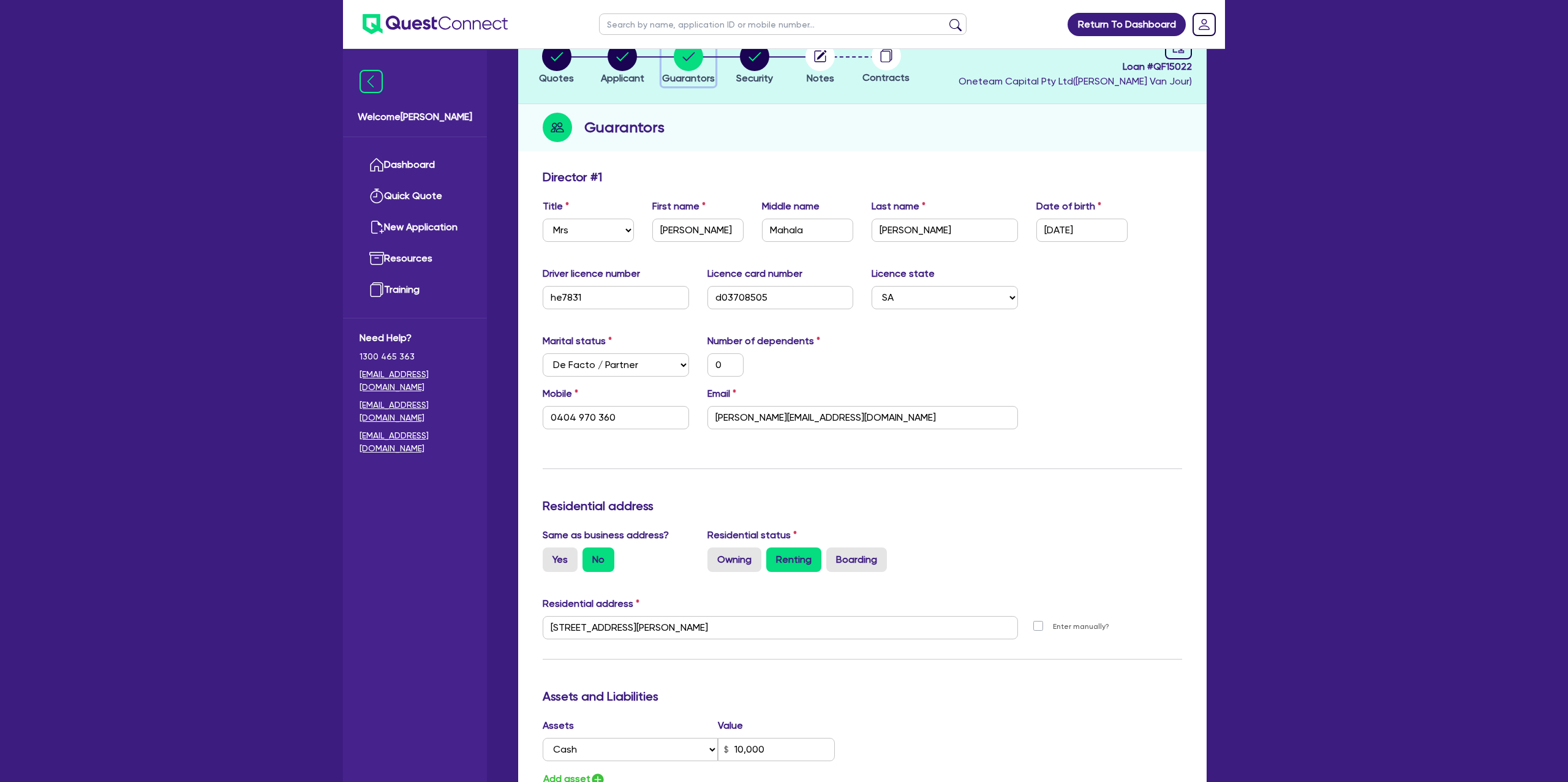
scroll to position [134, 0]
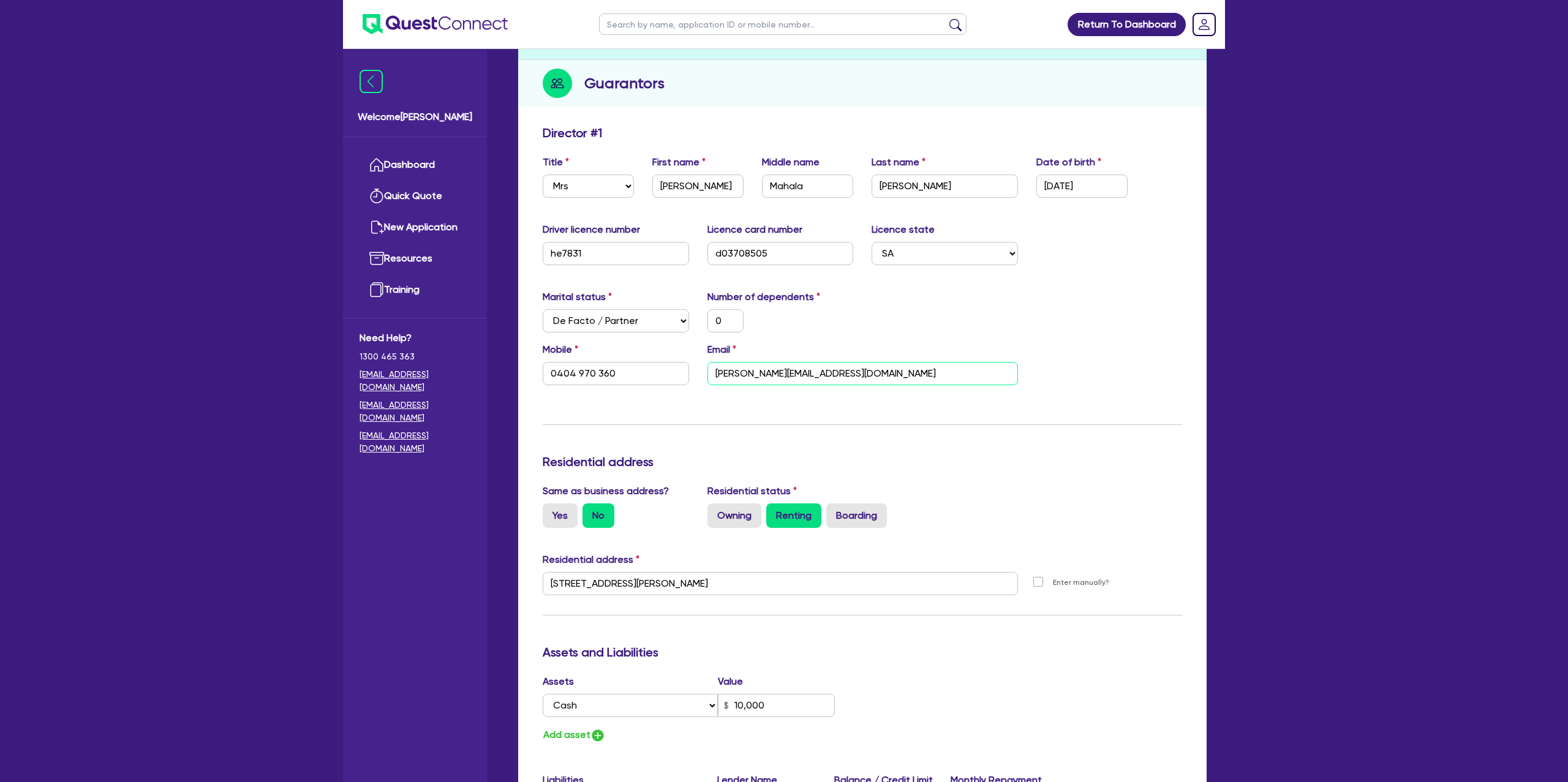
click at [770, 373] on input "siobhan_hewett@outlook.com" at bounding box center [863, 373] width 310 height 23
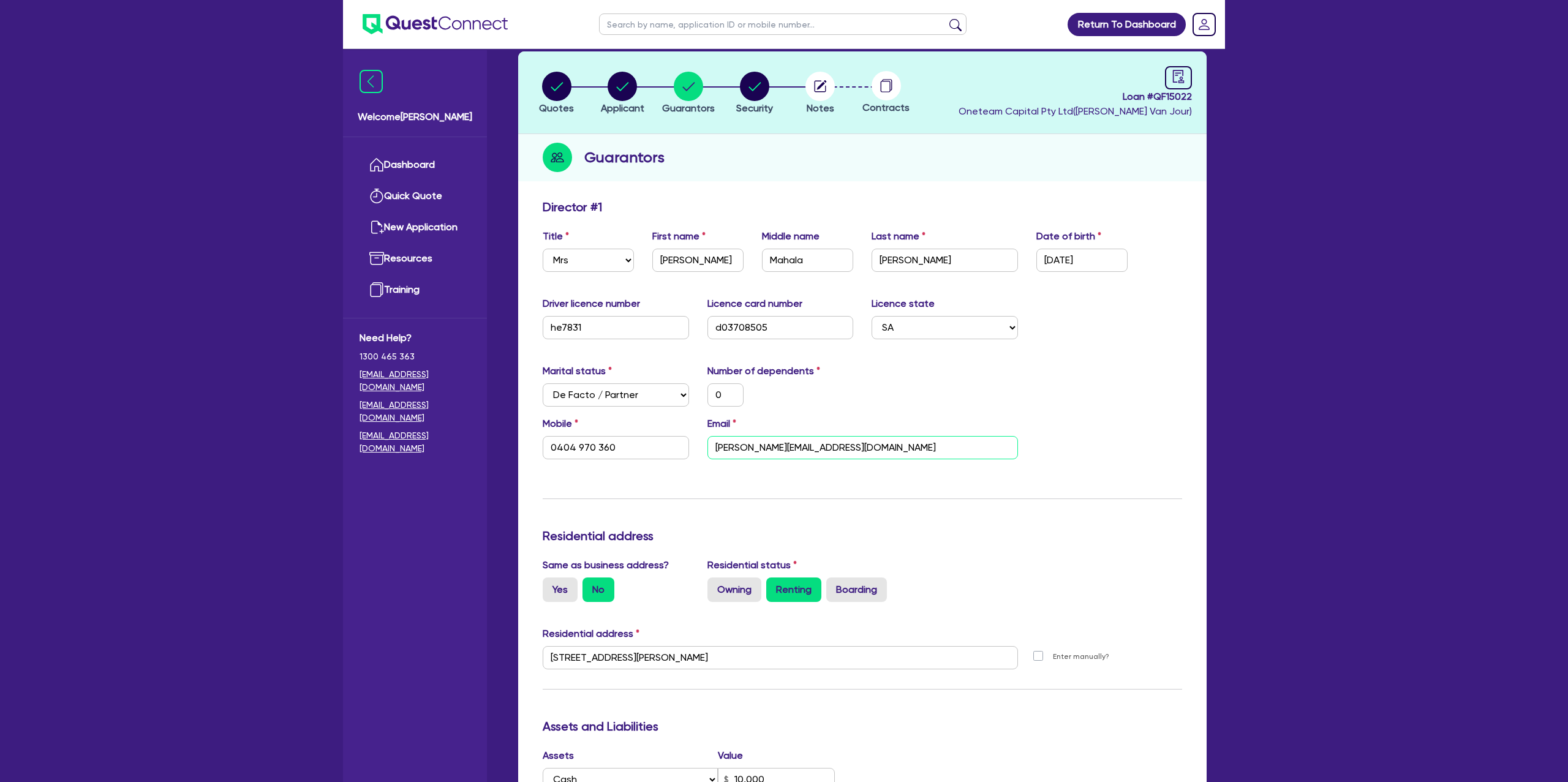
scroll to position [0, 0]
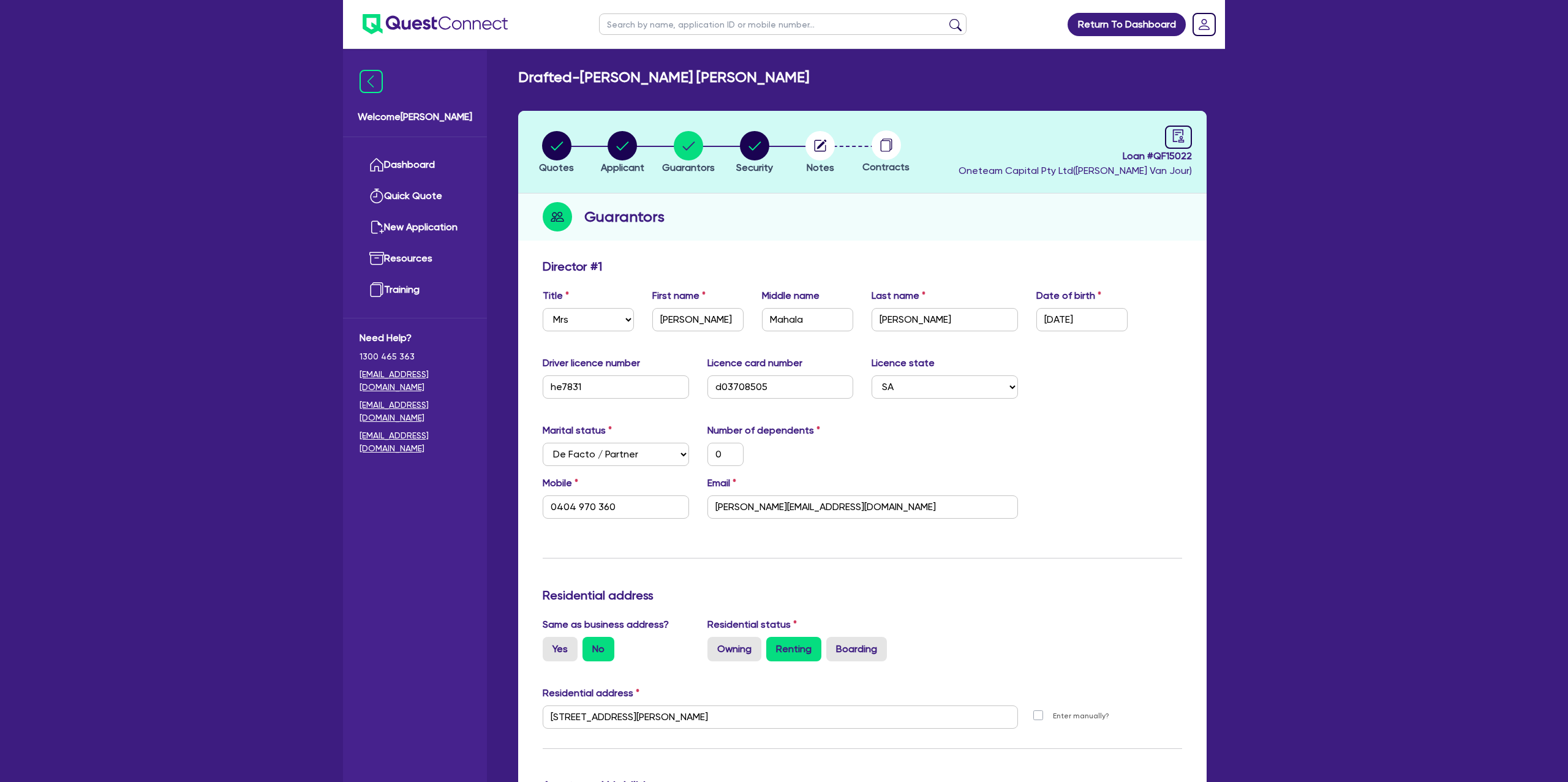
click at [858, 238] on div "Guarantors" at bounding box center [862, 217] width 689 height 47
click at [1177, 134] on icon "audit" at bounding box center [1179, 136] width 11 height 13
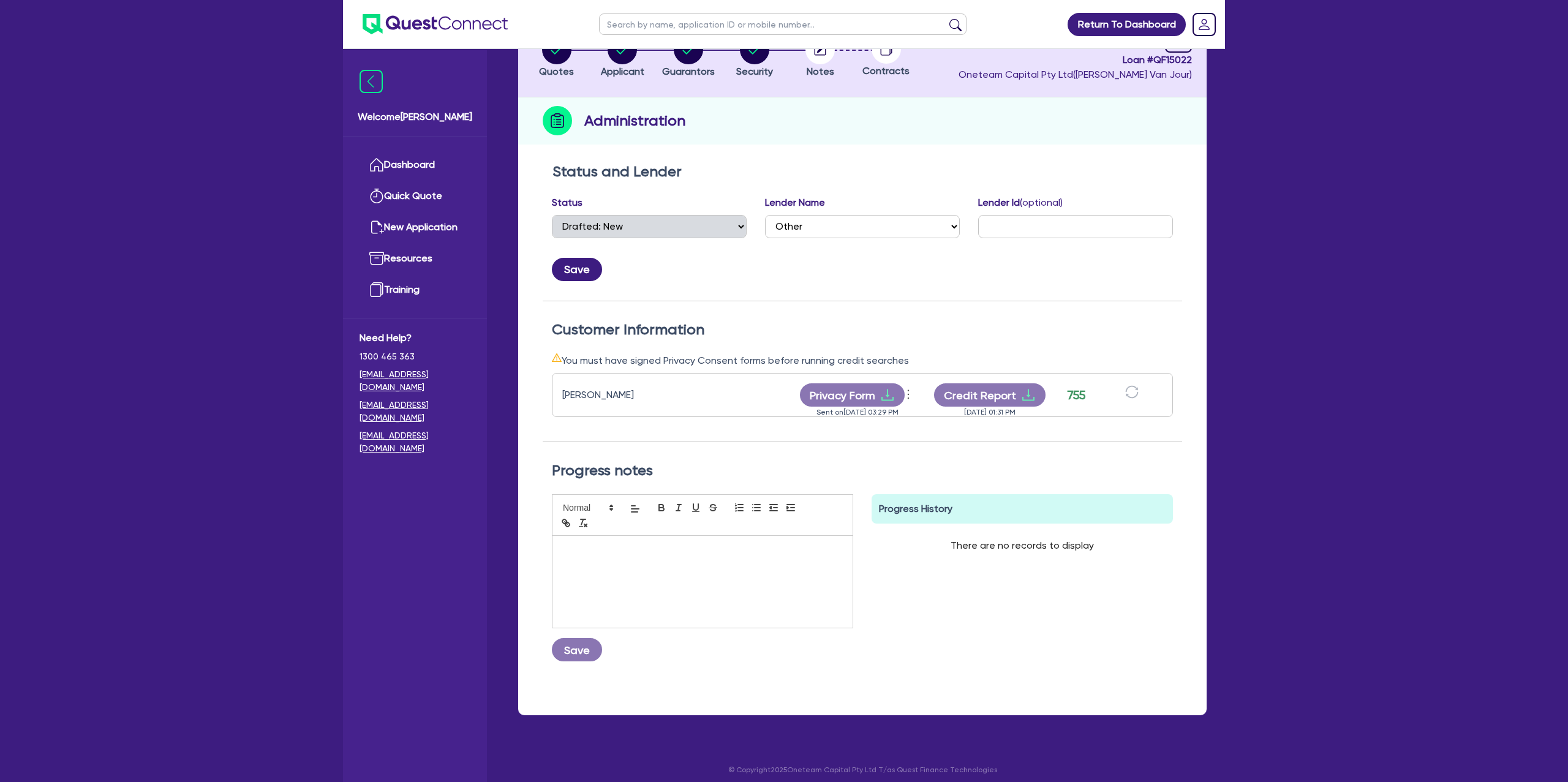
scroll to position [104, 0]
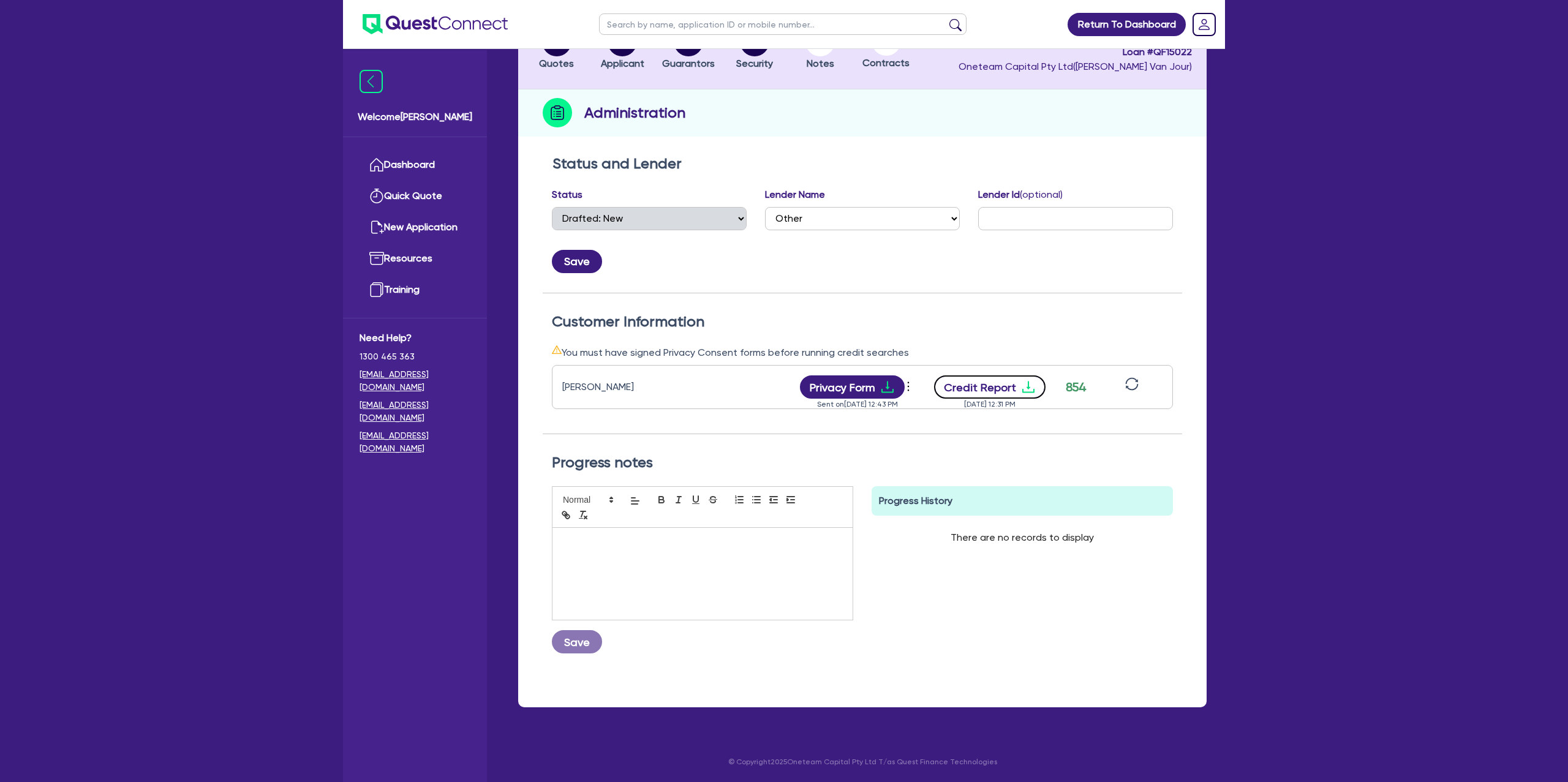
click at [1023, 386] on icon "download" at bounding box center [1029, 387] width 14 height 14
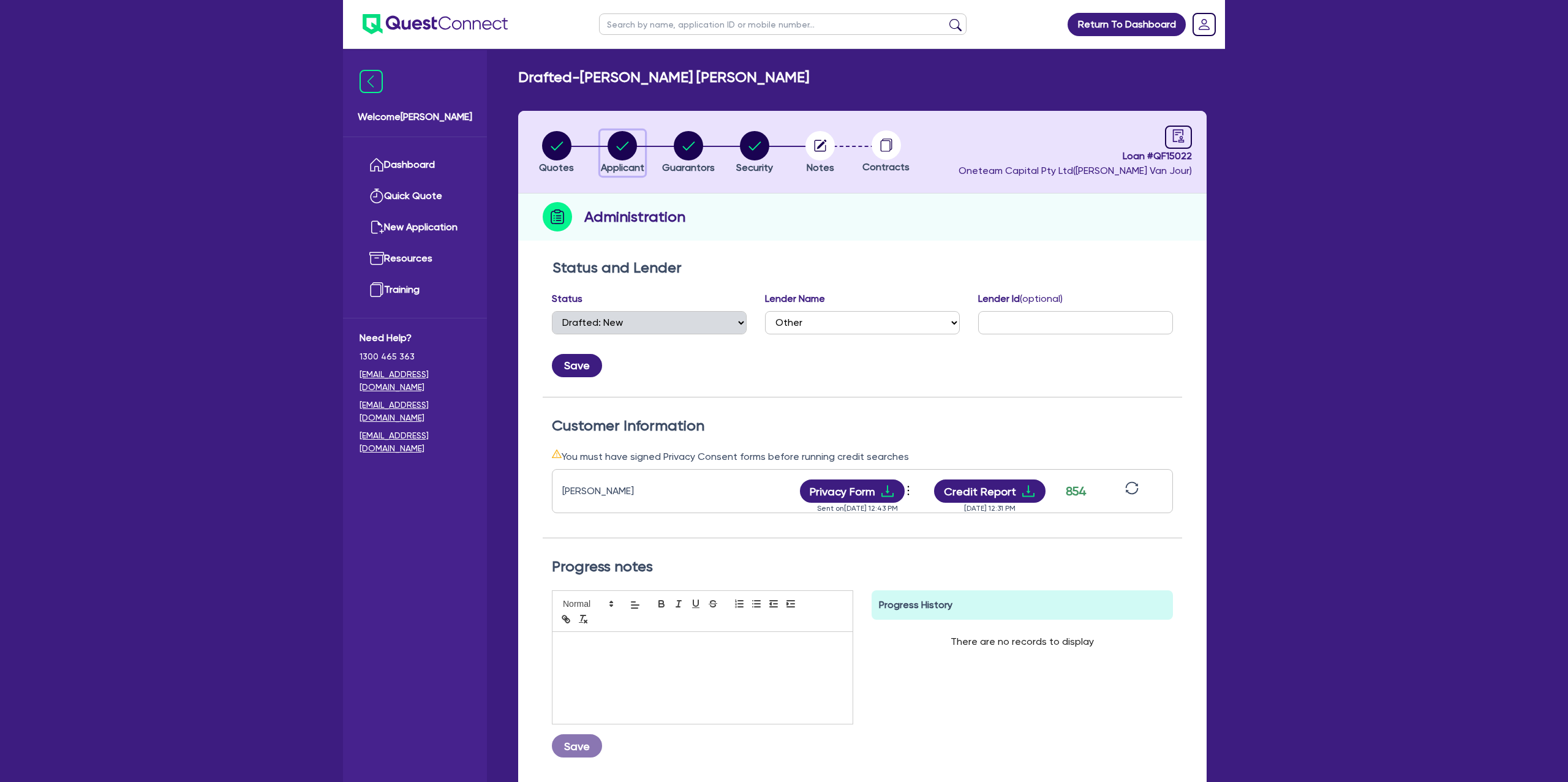
drag, startPoint x: 629, startPoint y: 143, endPoint x: 653, endPoint y: 199, distance: 60.9
click at [629, 144] on circle "button" at bounding box center [622, 145] width 30 height 30
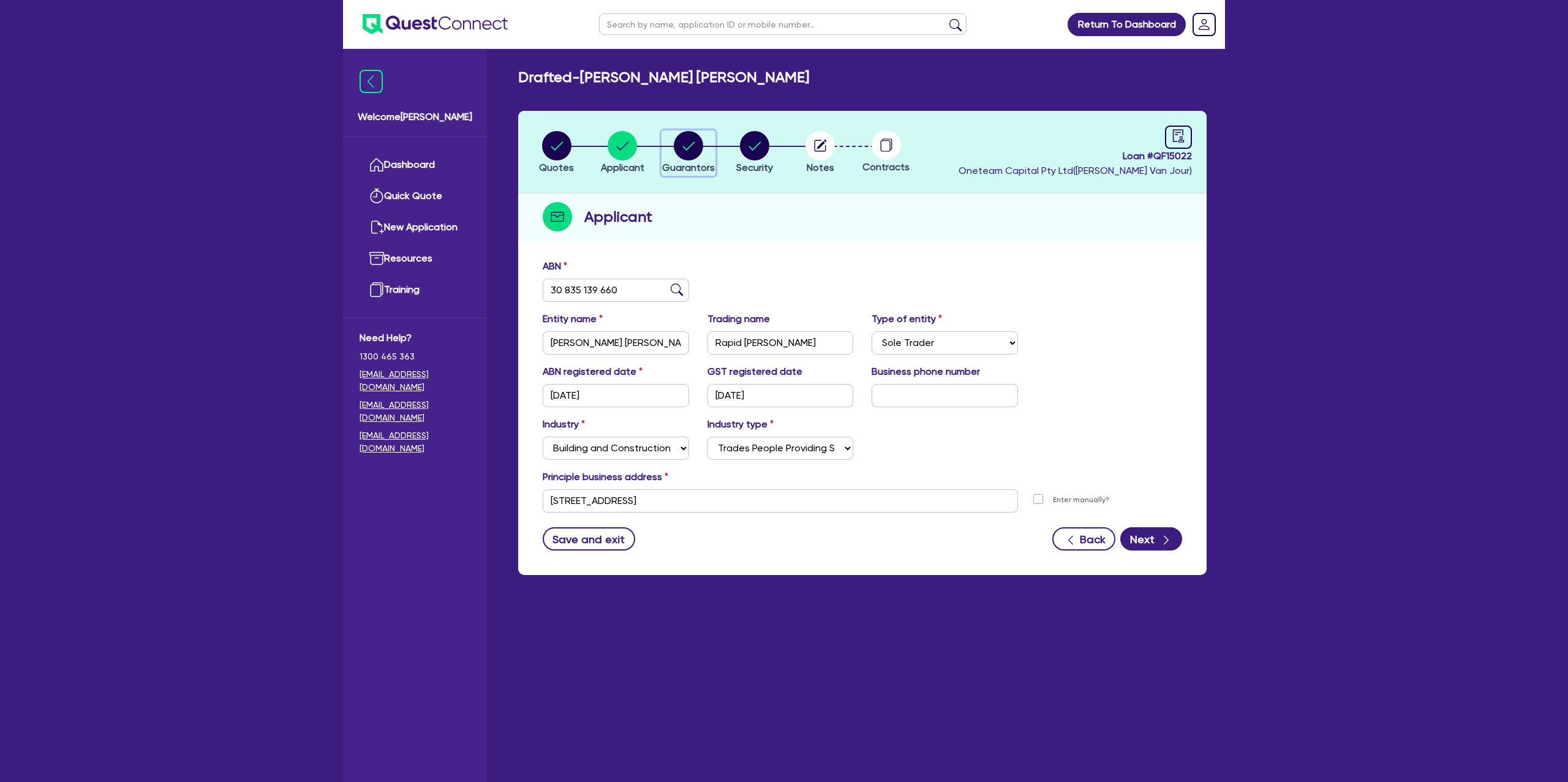
click at [683, 139] on circle "button" at bounding box center [689, 145] width 30 height 30
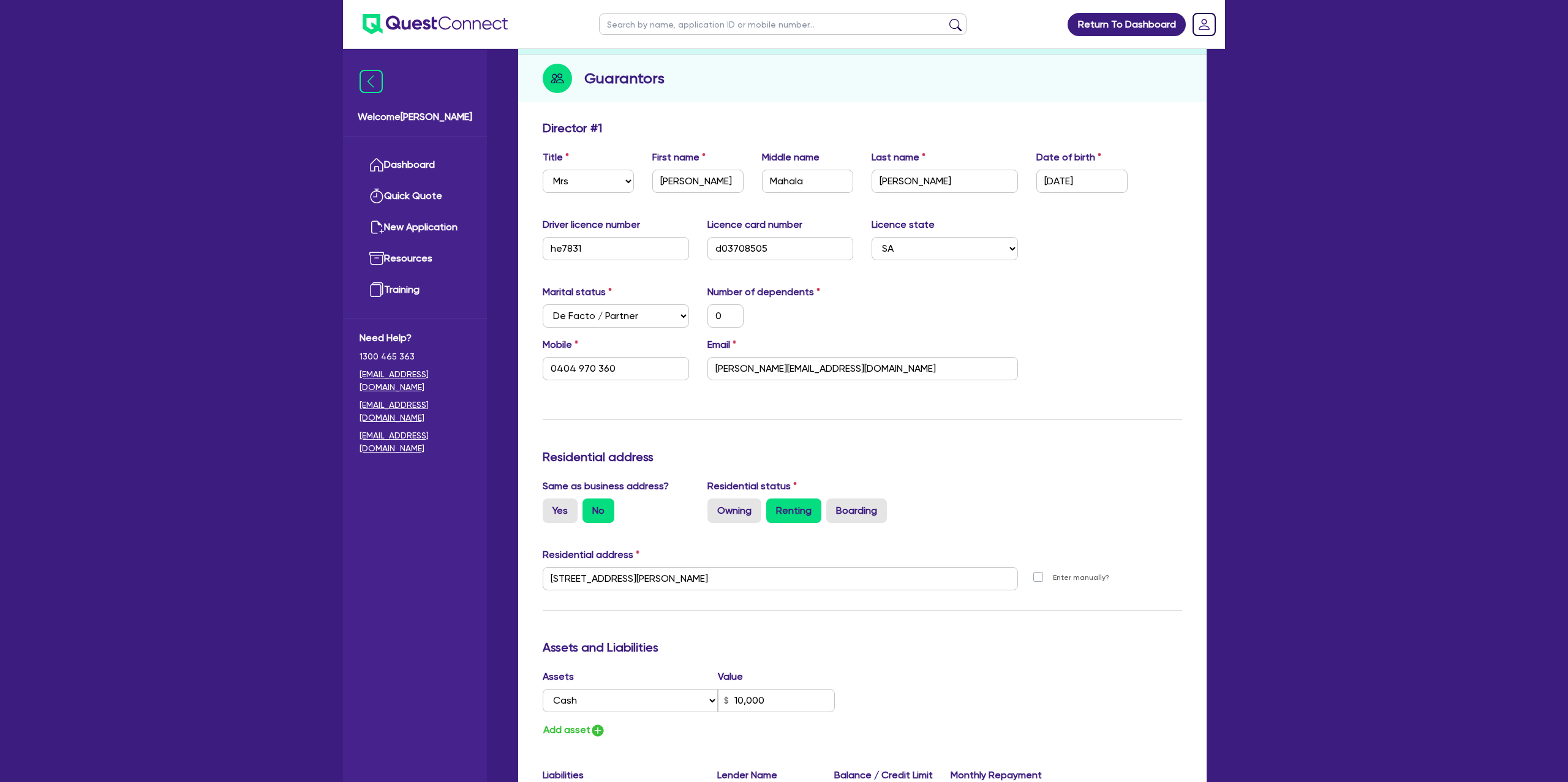
scroll to position [157, 0]
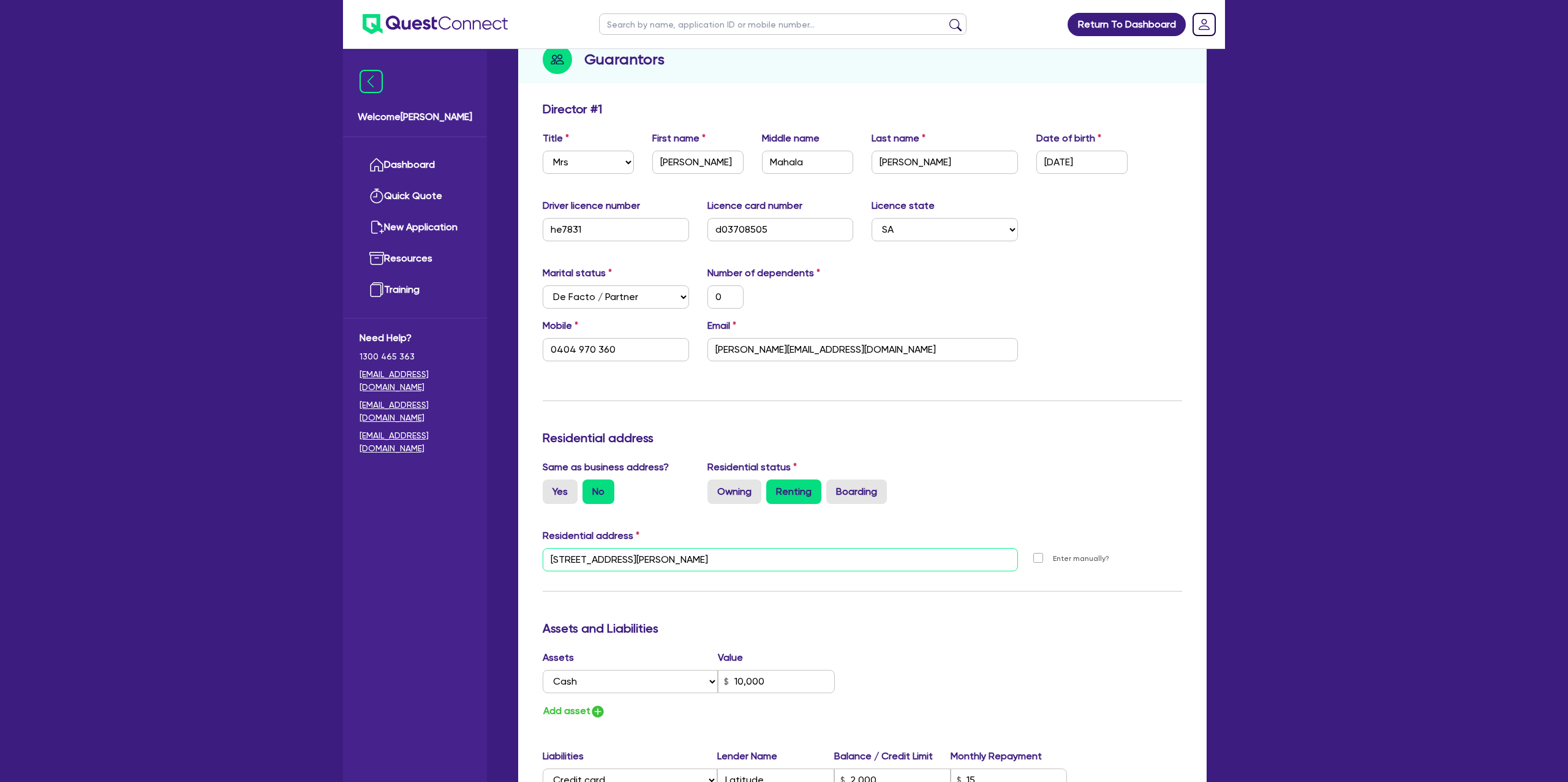
drag, startPoint x: 549, startPoint y: 560, endPoint x: 635, endPoint y: 560, distance: 86.0
click at [635, 560] on input "184 Sportsmans Dr West Lakes SA 5021" at bounding box center [780, 560] width 476 height 23
click at [666, 514] on div "Update residential status for Director #1 Boarding is only acceptable when the …" at bounding box center [862, 555] width 639 height 906
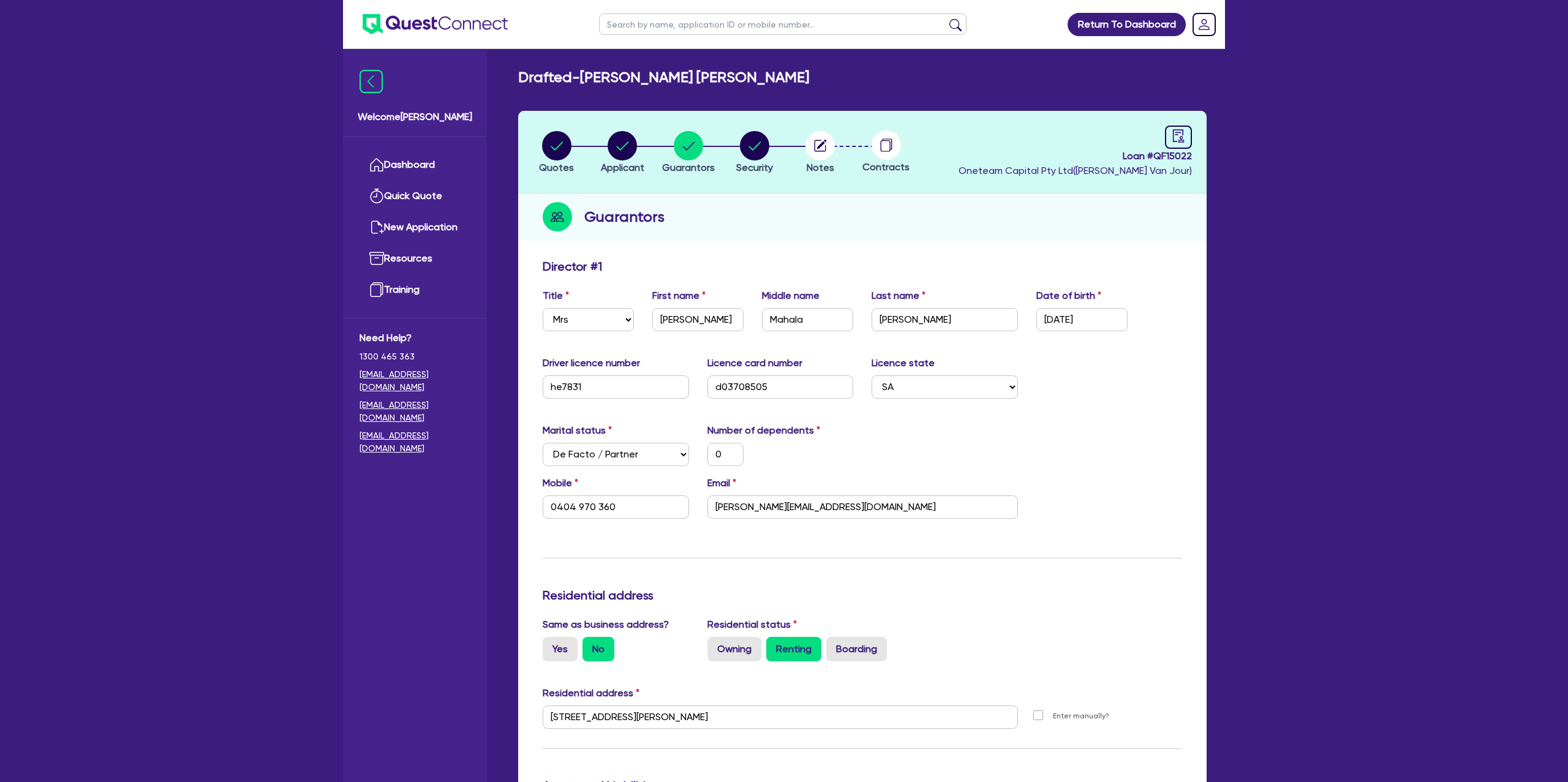
click at [653, 32] on input "text" at bounding box center [783, 24] width 368 height 22
click button "submit" at bounding box center [956, 27] width 20 height 17
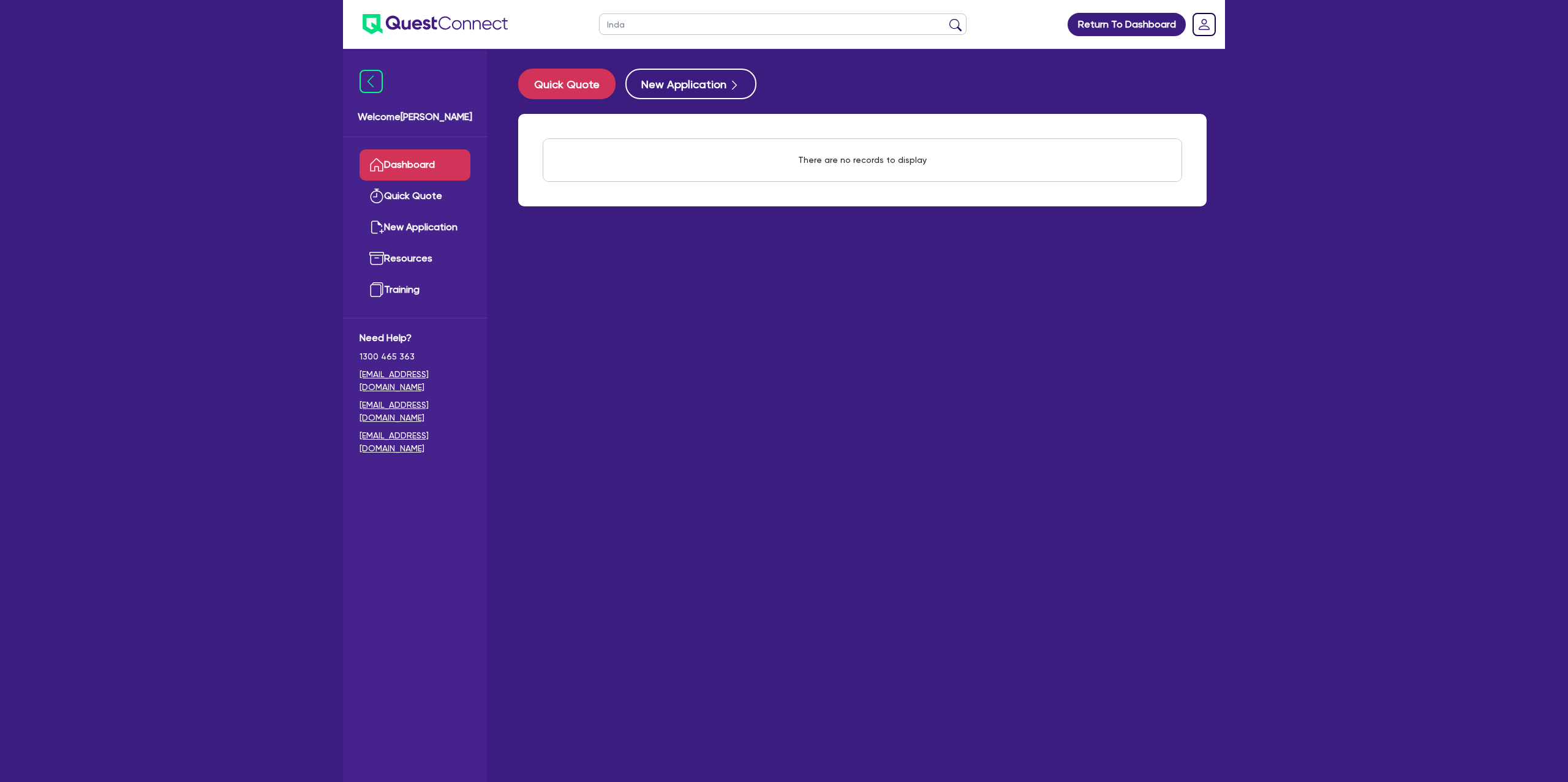
click at [649, 30] on input "lnda" at bounding box center [783, 24] width 368 height 22
click at [946, 18] on button "submit" at bounding box center [956, 27] width 20 height 17
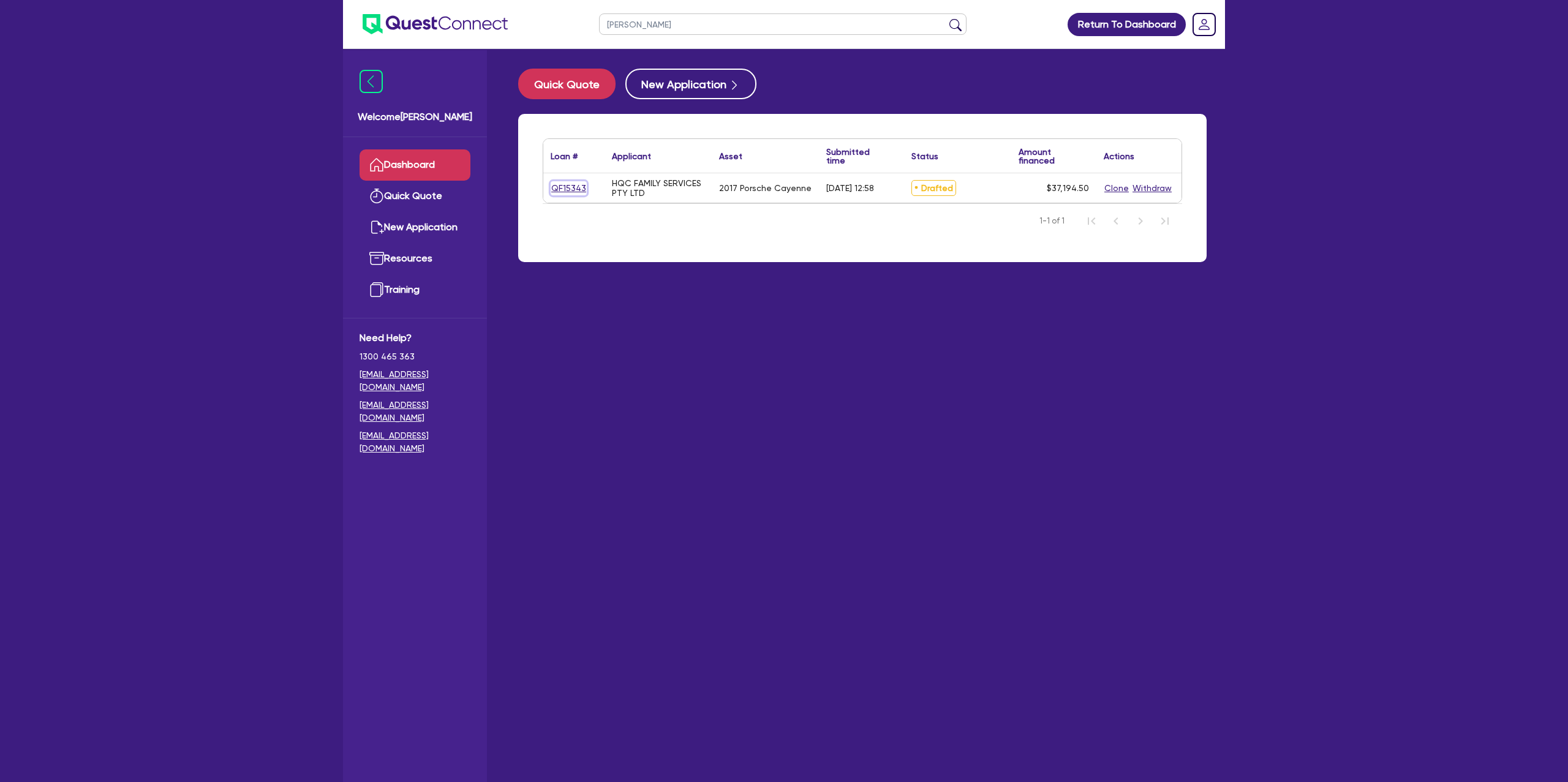
click at [558, 193] on link "QF15343" at bounding box center [568, 188] width 36 height 14
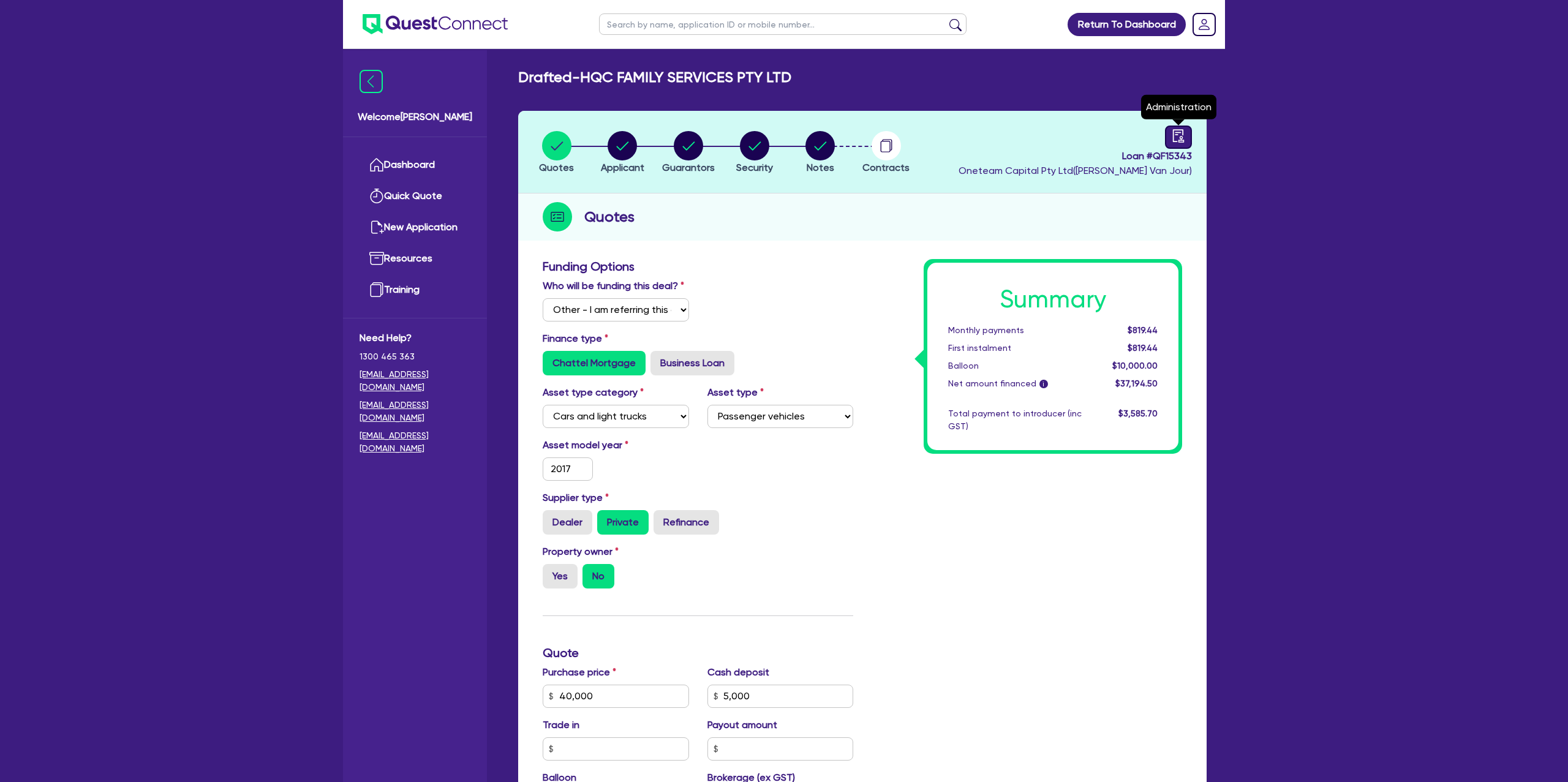
click at [1191, 131] on div at bounding box center [1178, 137] width 27 height 23
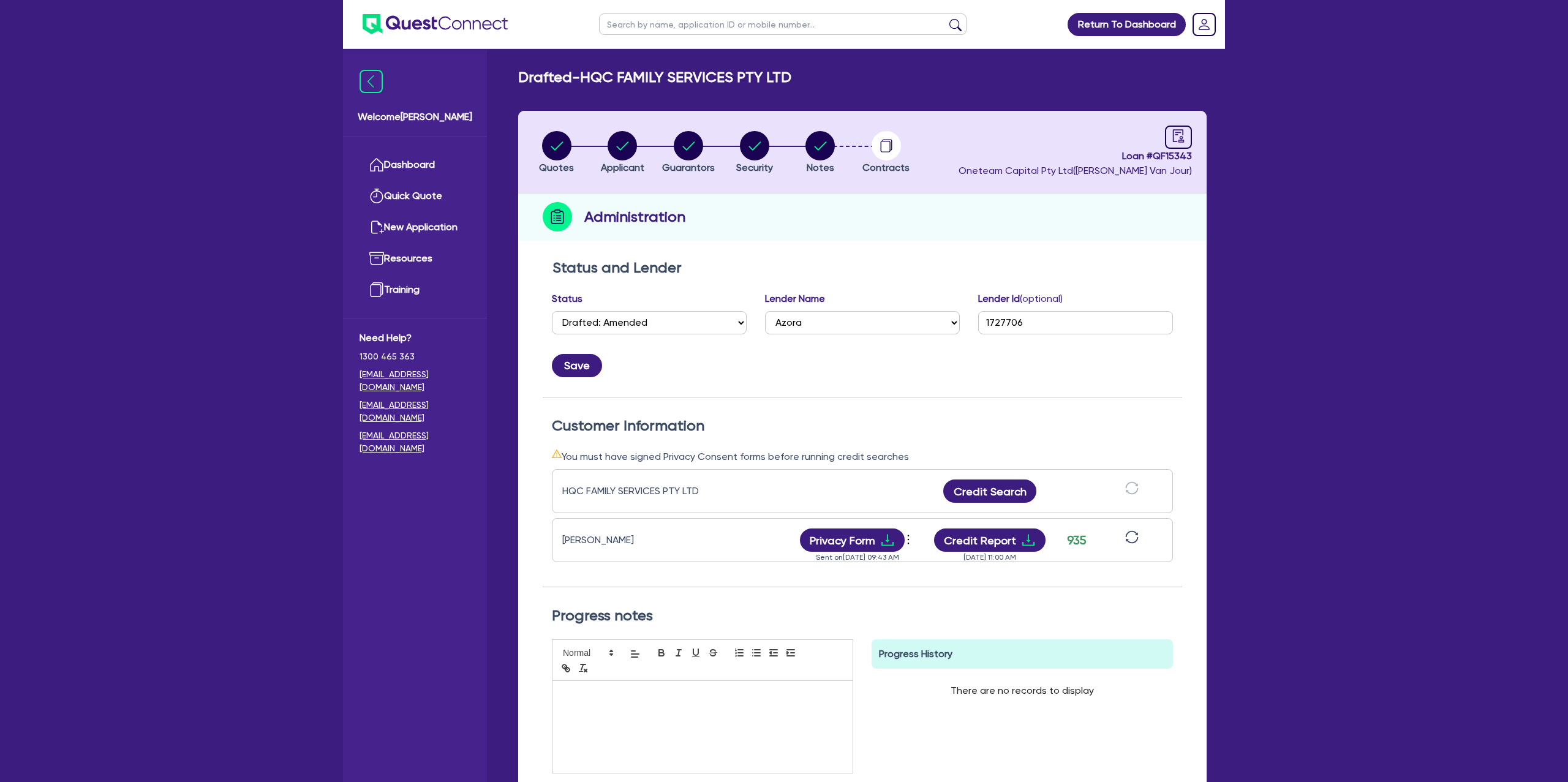
click at [1131, 535] on icon "sync" at bounding box center [1132, 537] width 13 height 13
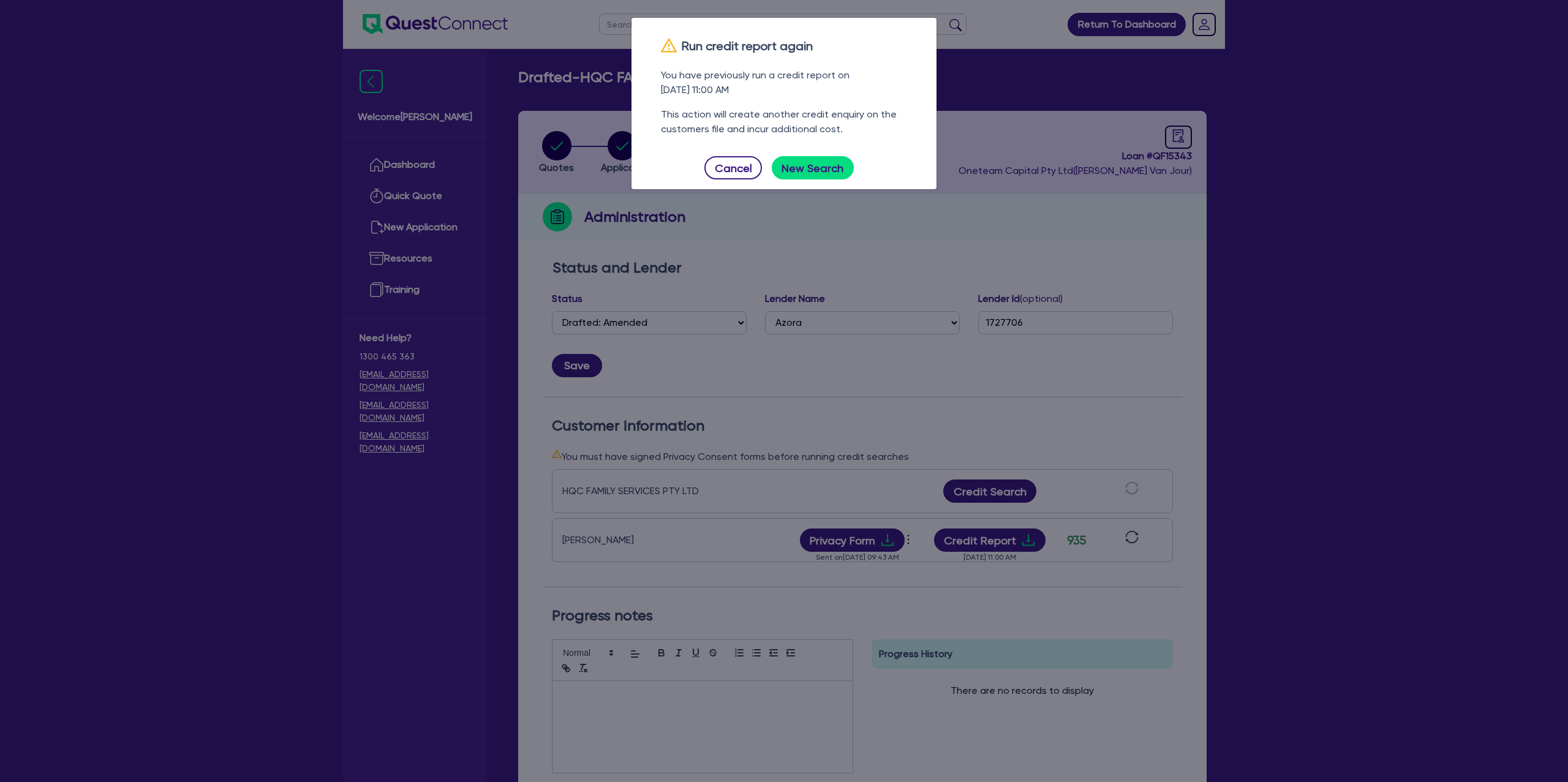
scroll to position [8, 0]
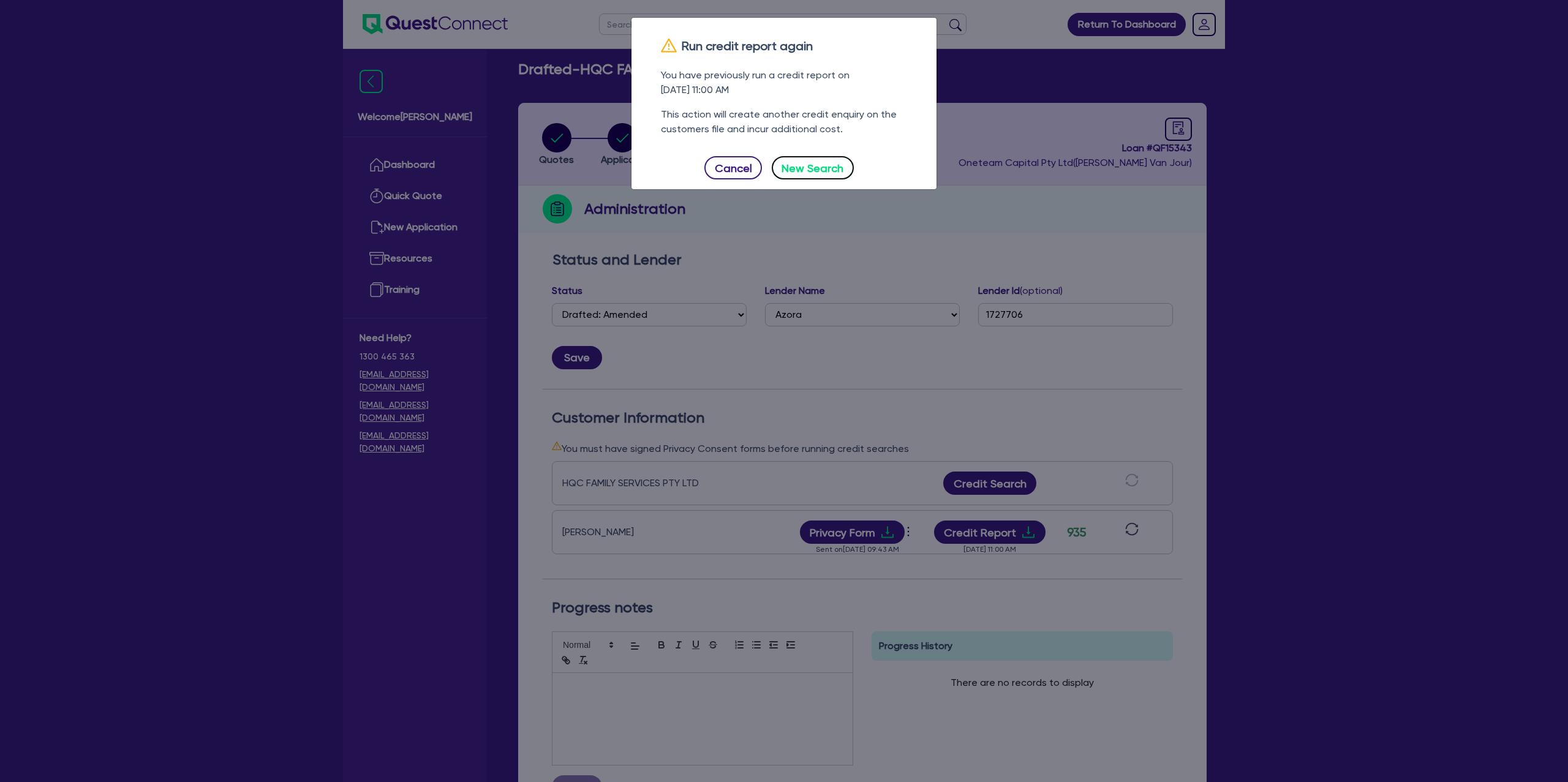
click at [827, 165] on button "New Search" at bounding box center [813, 168] width 82 height 23
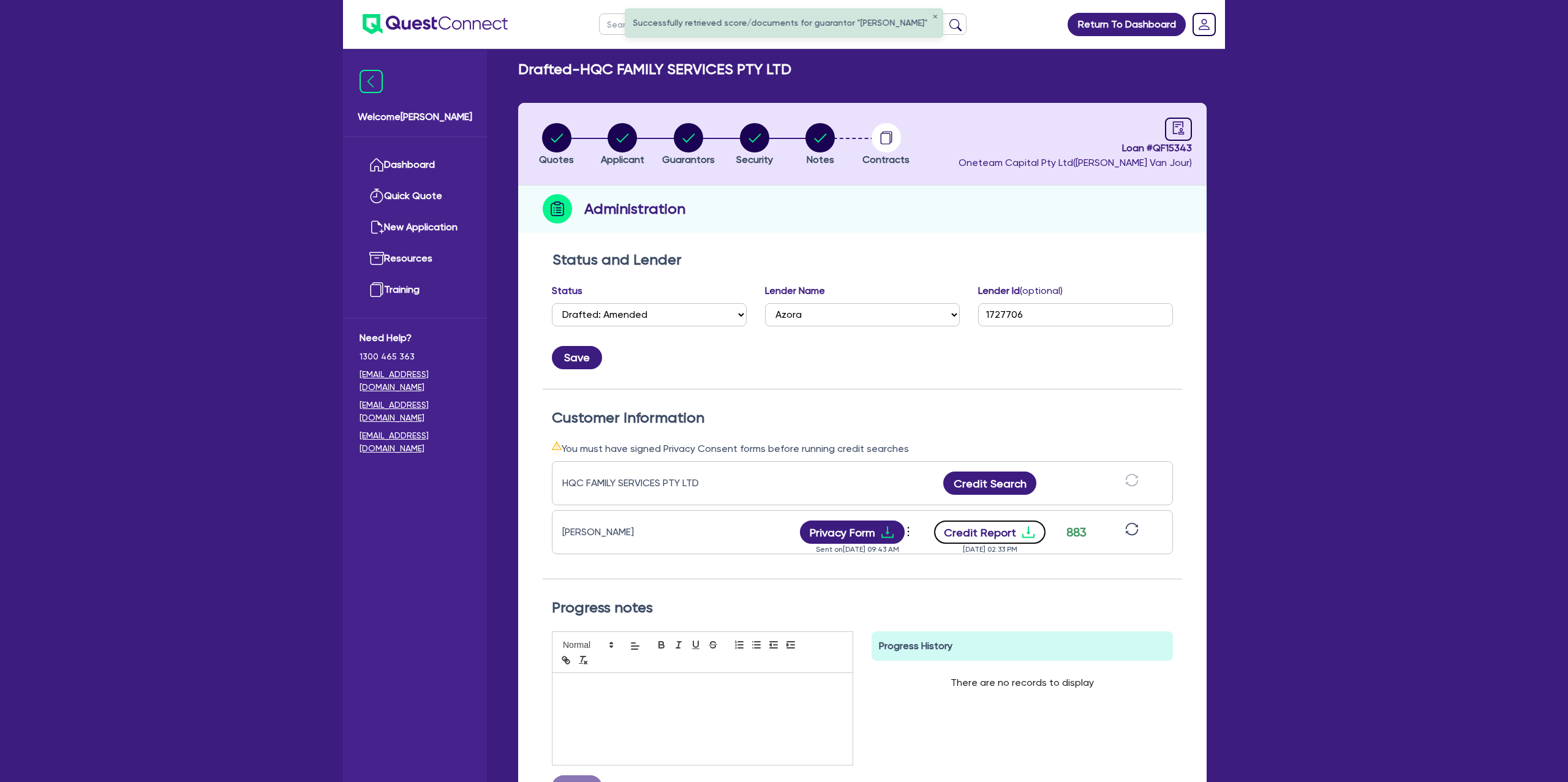
click at [1025, 522] on button "Credit Report" at bounding box center [990, 532] width 112 height 23
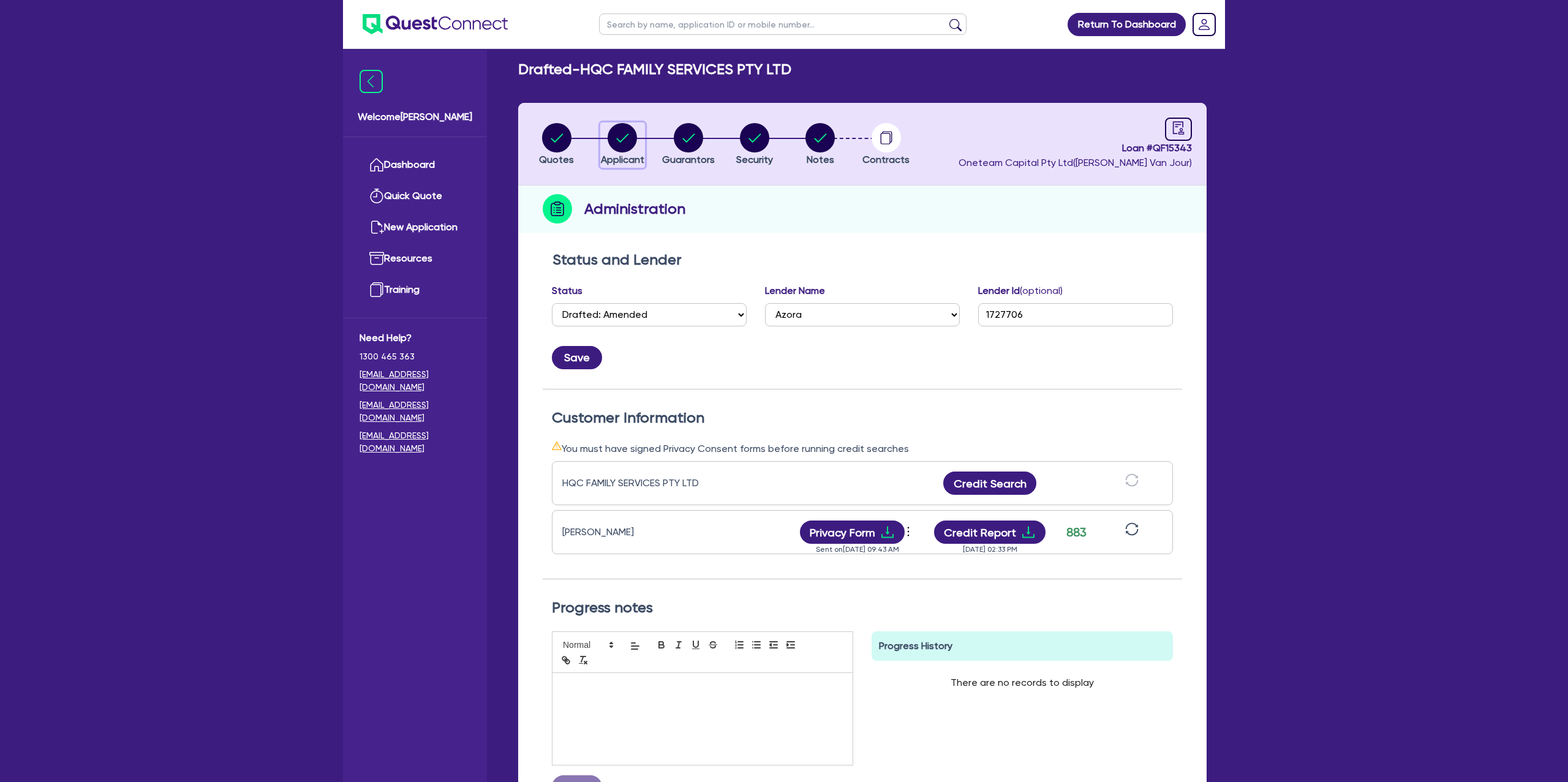
click at [631, 134] on circle "button" at bounding box center [622, 137] width 30 height 30
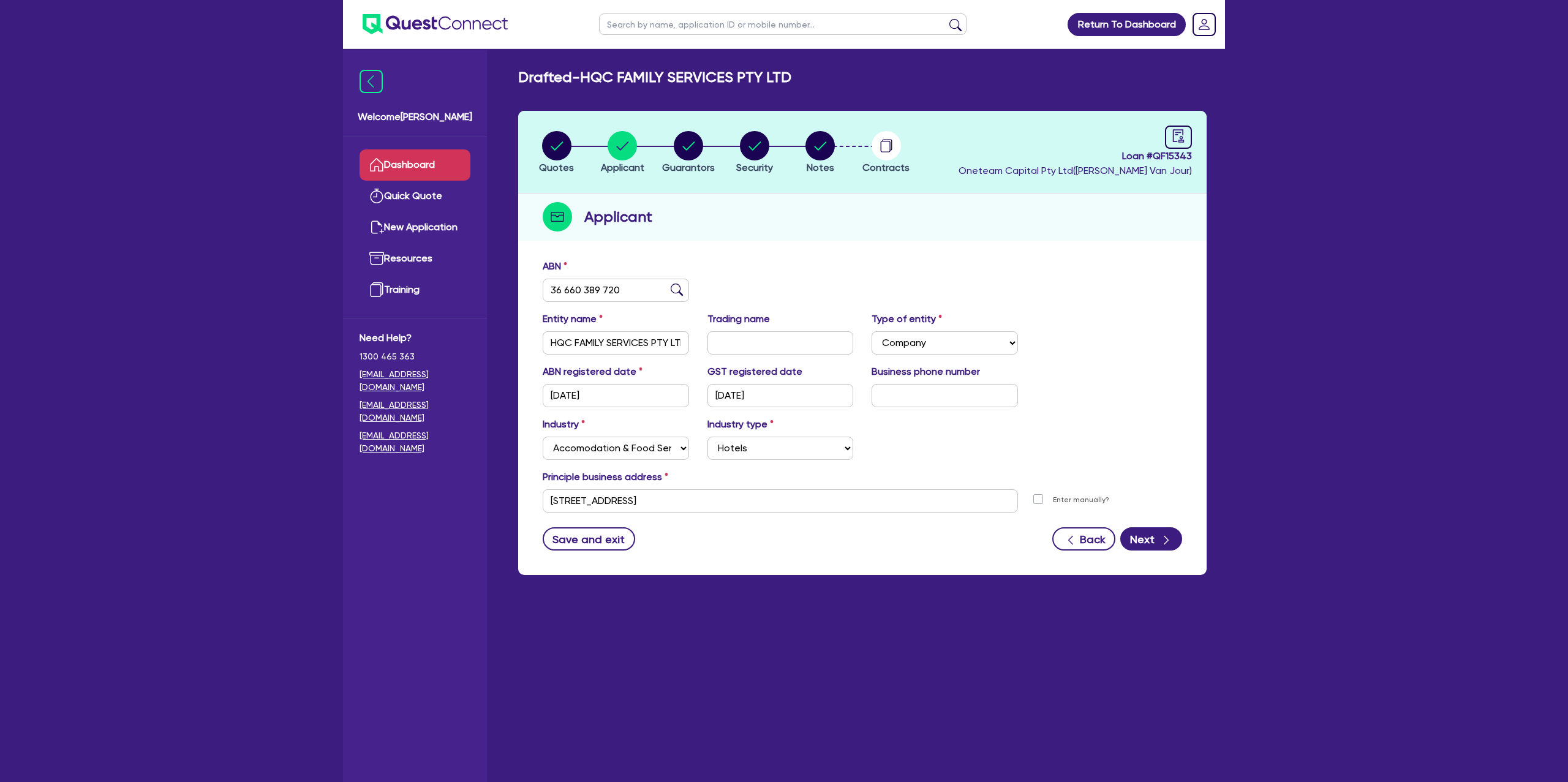
click at [457, 154] on link "Dashboard" at bounding box center [415, 165] width 111 height 32
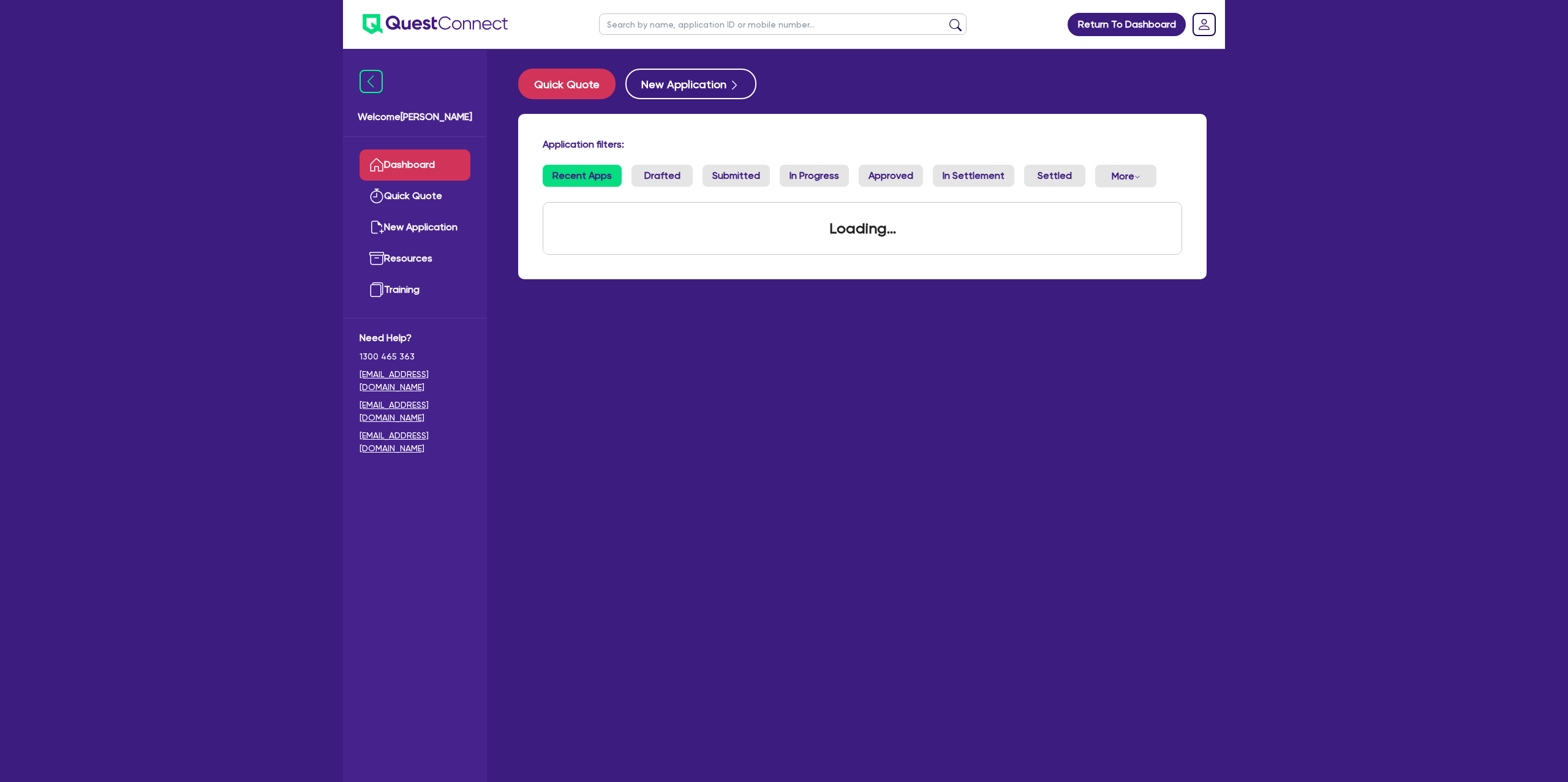
click at [649, 21] on input "text" at bounding box center [783, 24] width 368 height 22
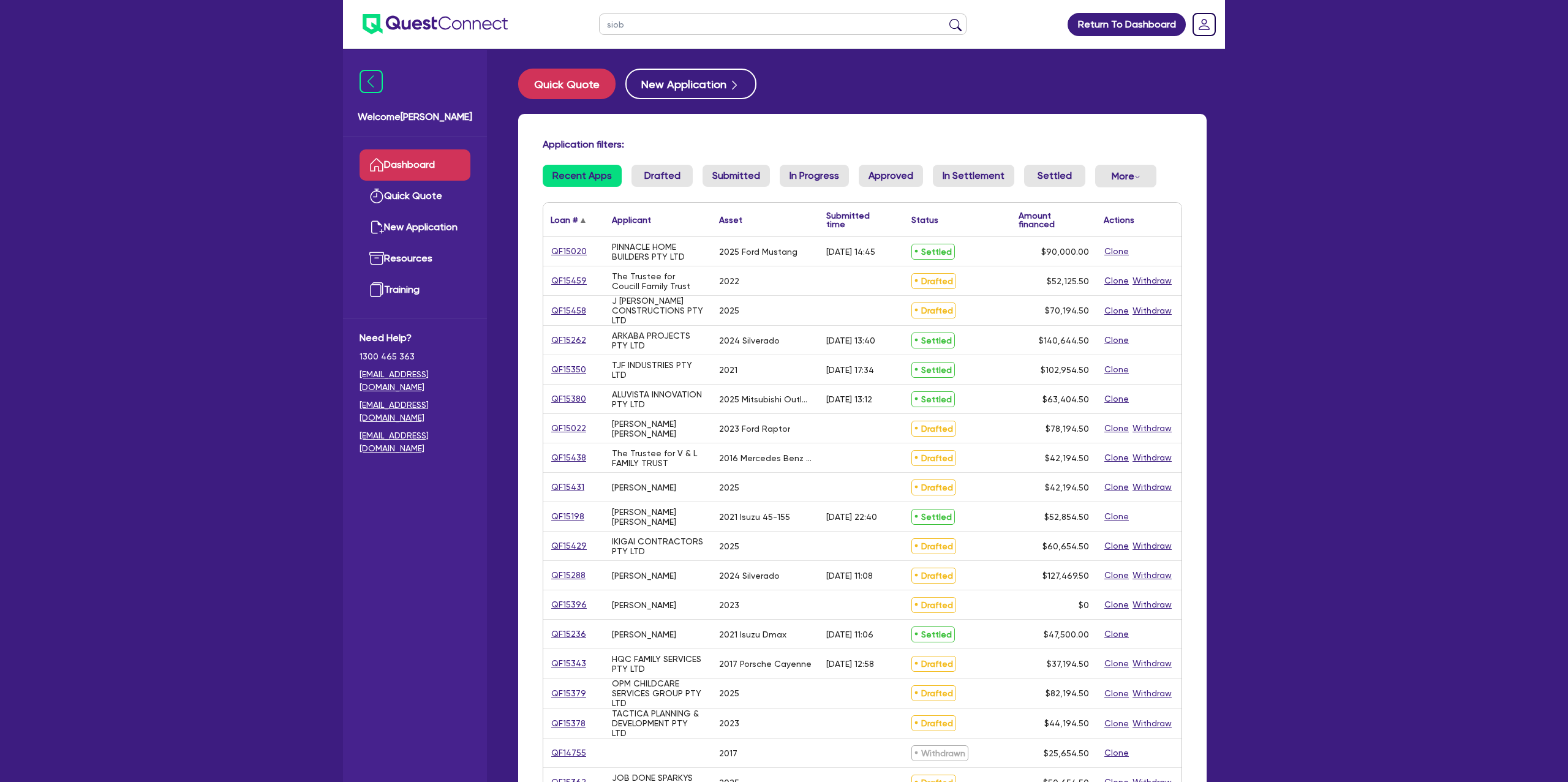
click at [946, 18] on button "submit" at bounding box center [956, 27] width 20 height 17
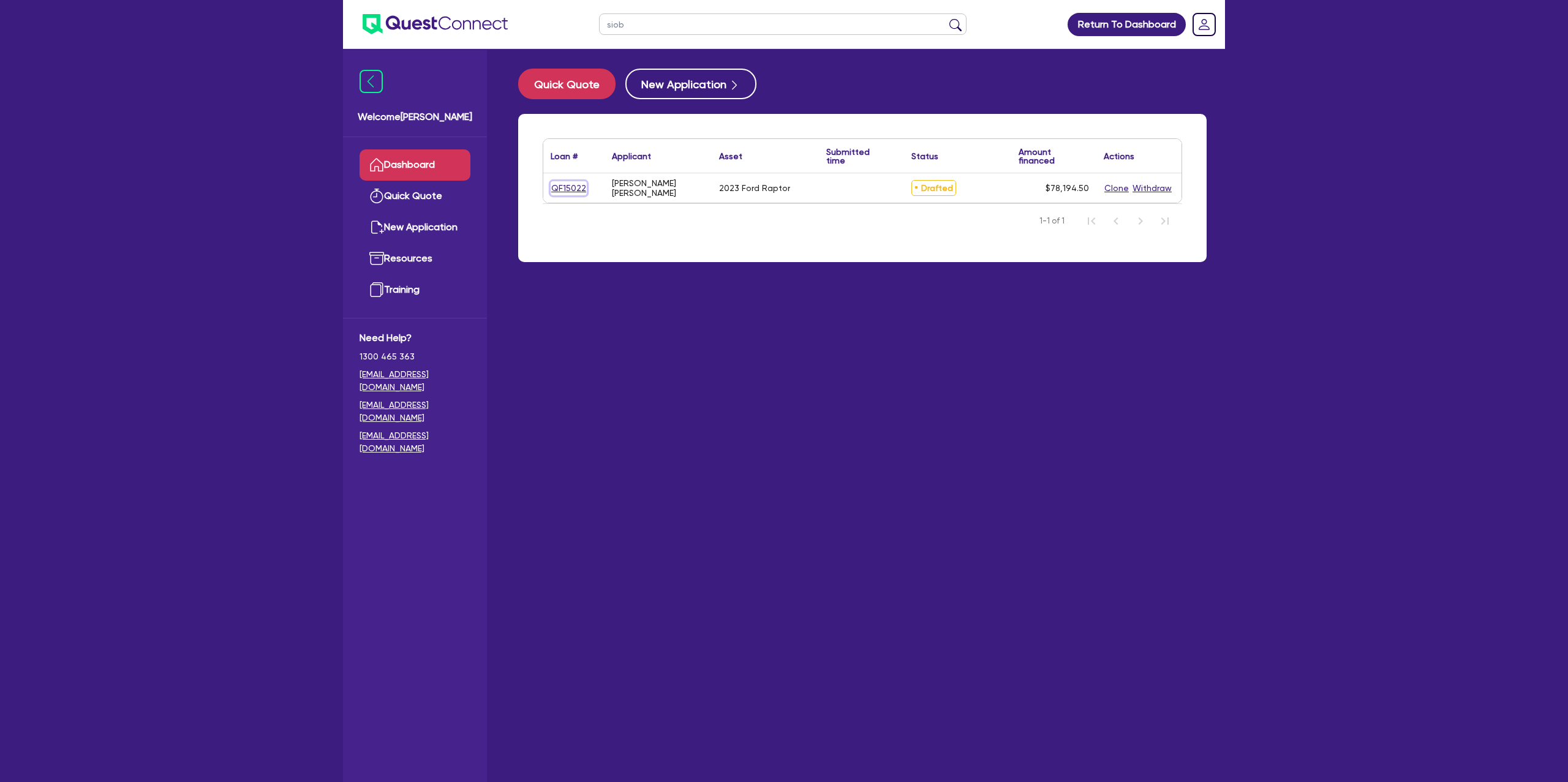
click at [577, 187] on link "QF15022" at bounding box center [568, 188] width 36 height 14
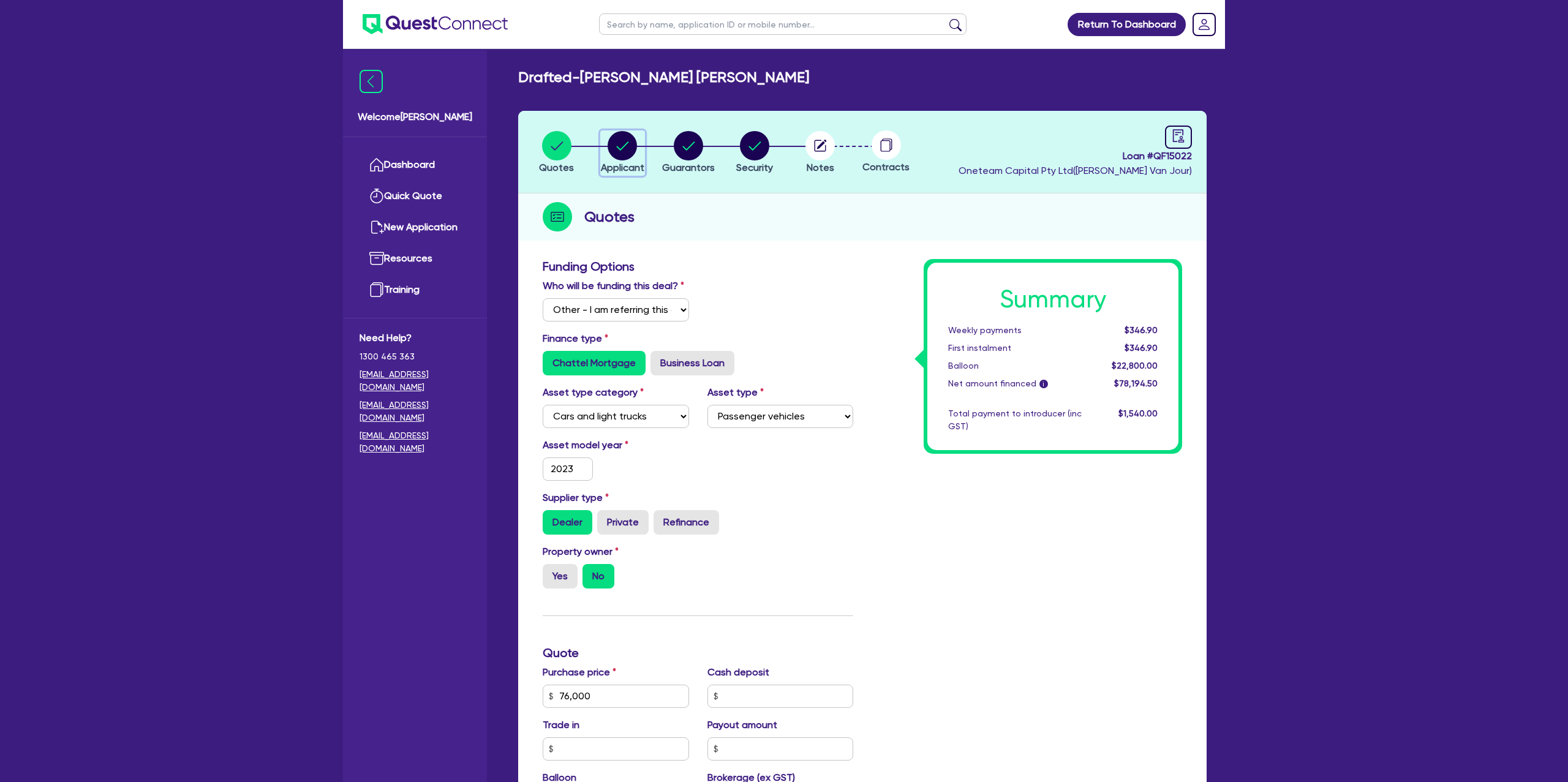
drag, startPoint x: 627, startPoint y: 146, endPoint x: 660, endPoint y: 145, distance: 33.0
click at [628, 146] on circle "button" at bounding box center [622, 145] width 30 height 30
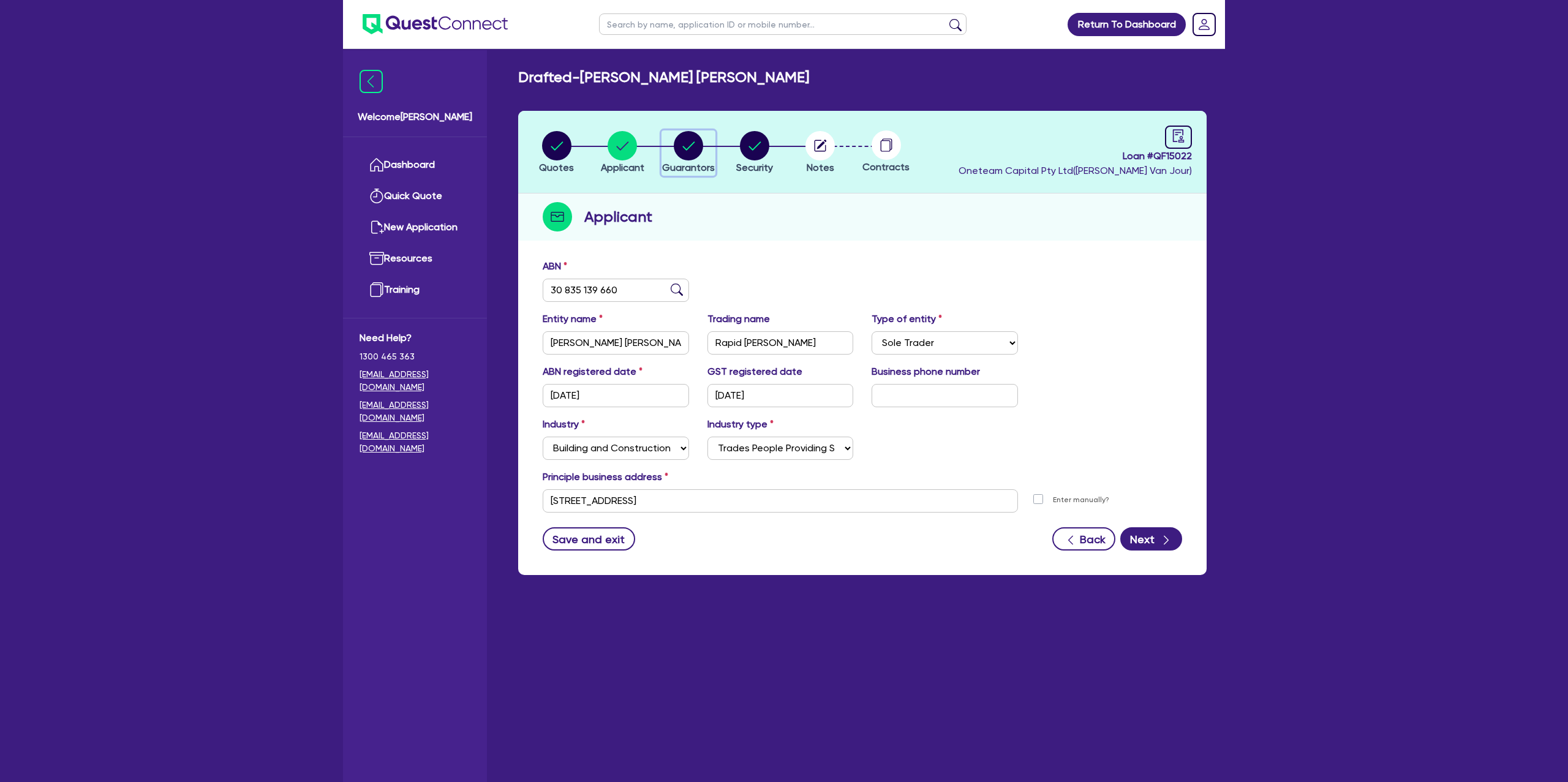
click at [687, 147] on circle "button" at bounding box center [689, 145] width 30 height 30
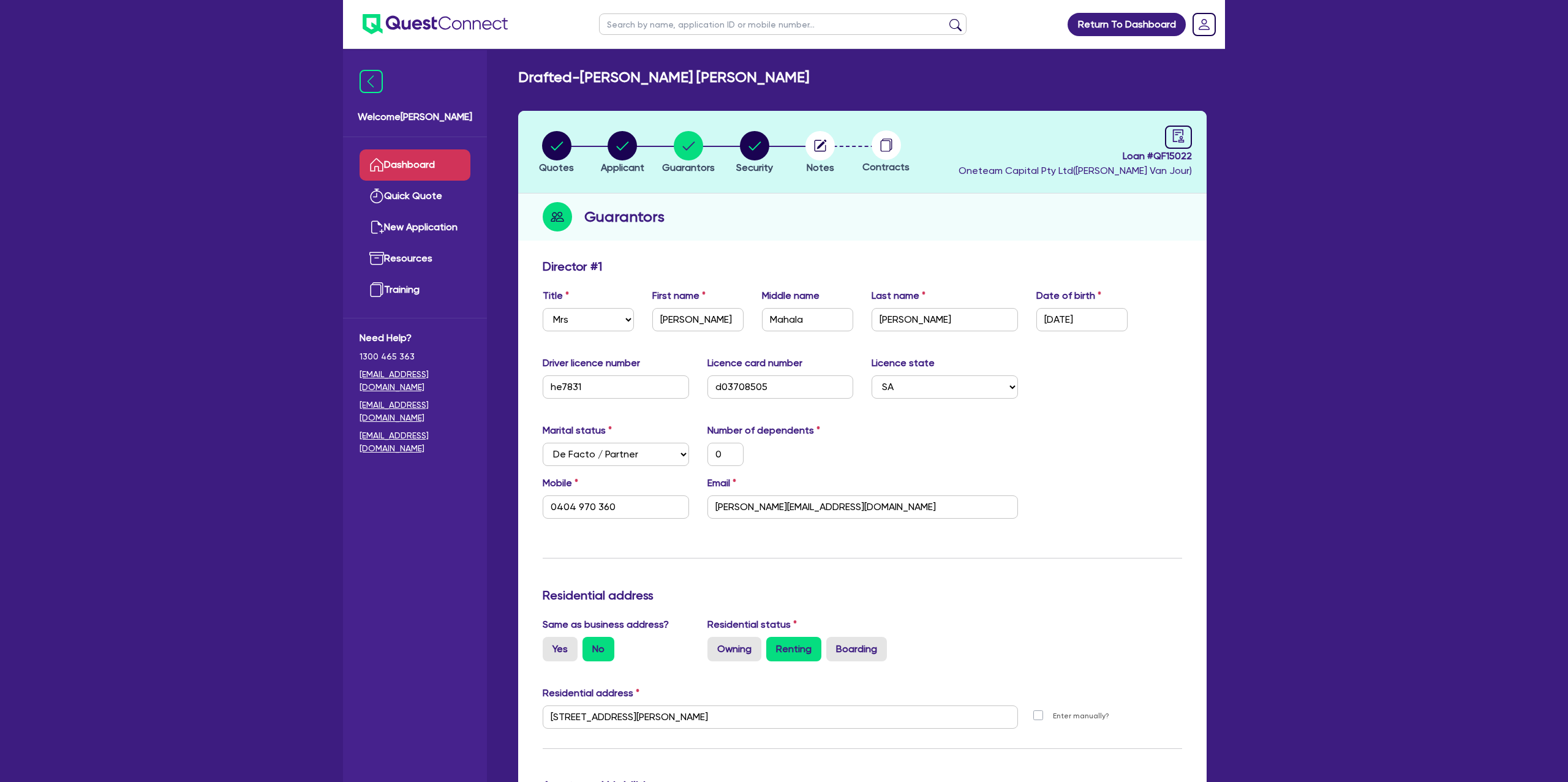
click at [399, 162] on link "Dashboard" at bounding box center [415, 165] width 111 height 32
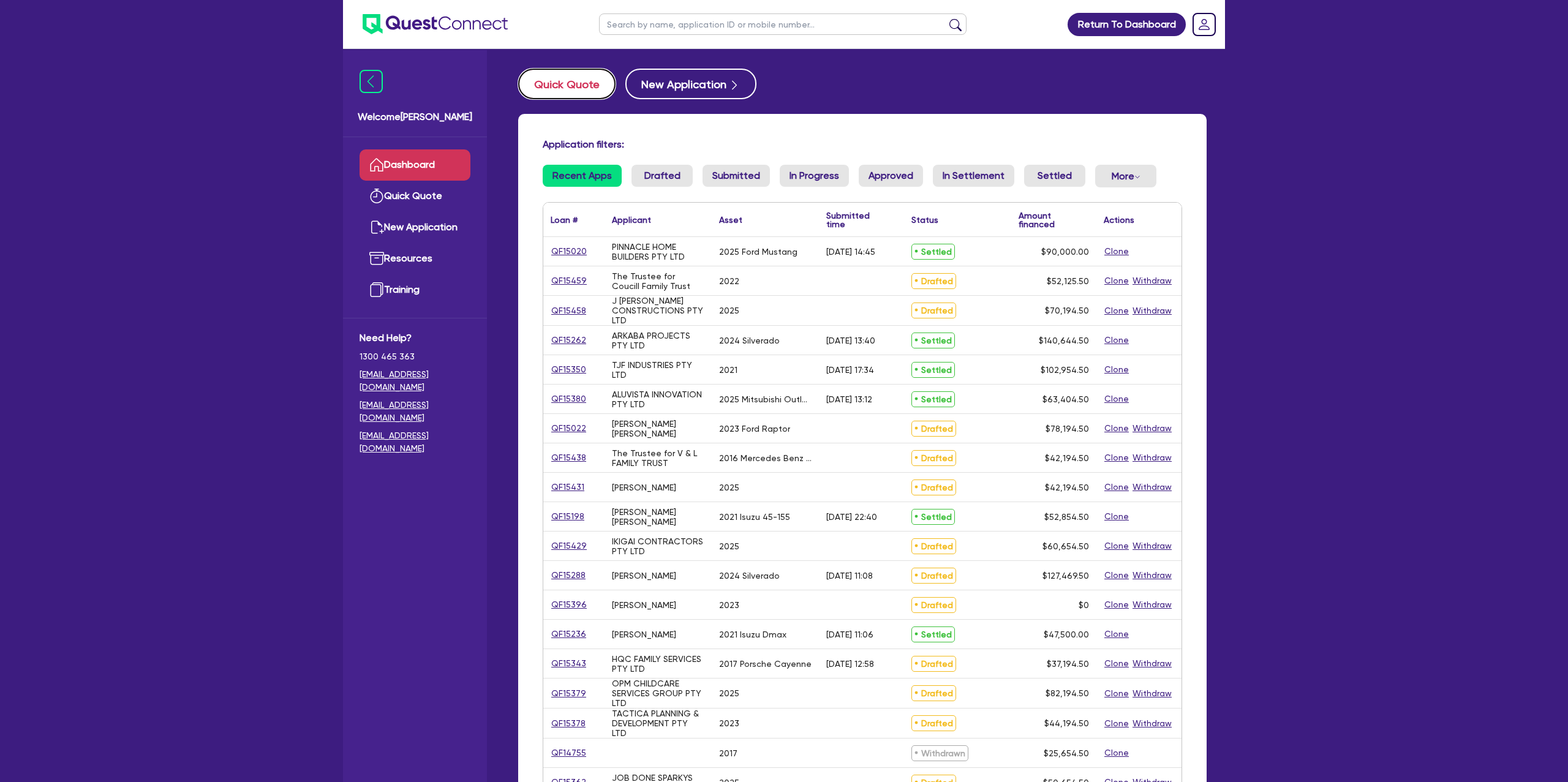
click at [582, 76] on button "Quick Quote" at bounding box center [567, 84] width 97 height 31
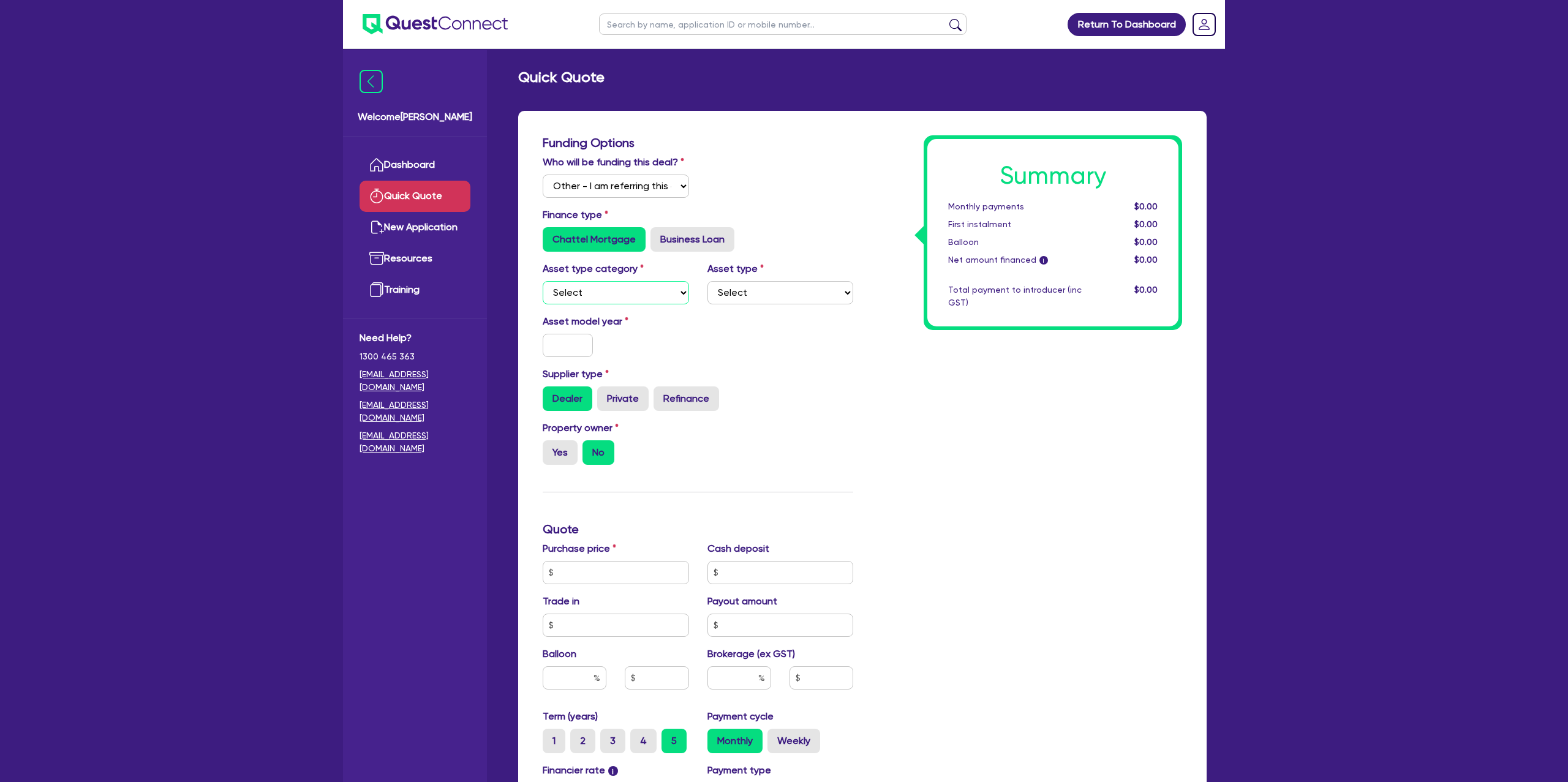
click at [614, 301] on select "Select Cars and light trucks Primary assets Secondary assets Tertiary assets" at bounding box center [616, 293] width 147 height 23
click at [543, 281] on select "Select Cars and light trucks Primary assets Secondary assets Tertiary assets" at bounding box center [616, 293] width 147 height 23
click at [766, 299] on select "Select Passenger vehicles Vans and utes Light trucks up to 4.5 tonne" at bounding box center [781, 293] width 147 height 23
click at [708, 281] on select "Select Passenger vehicles Vans and utes Light trucks up to 4.5 tonne" at bounding box center [781, 293] width 147 height 23
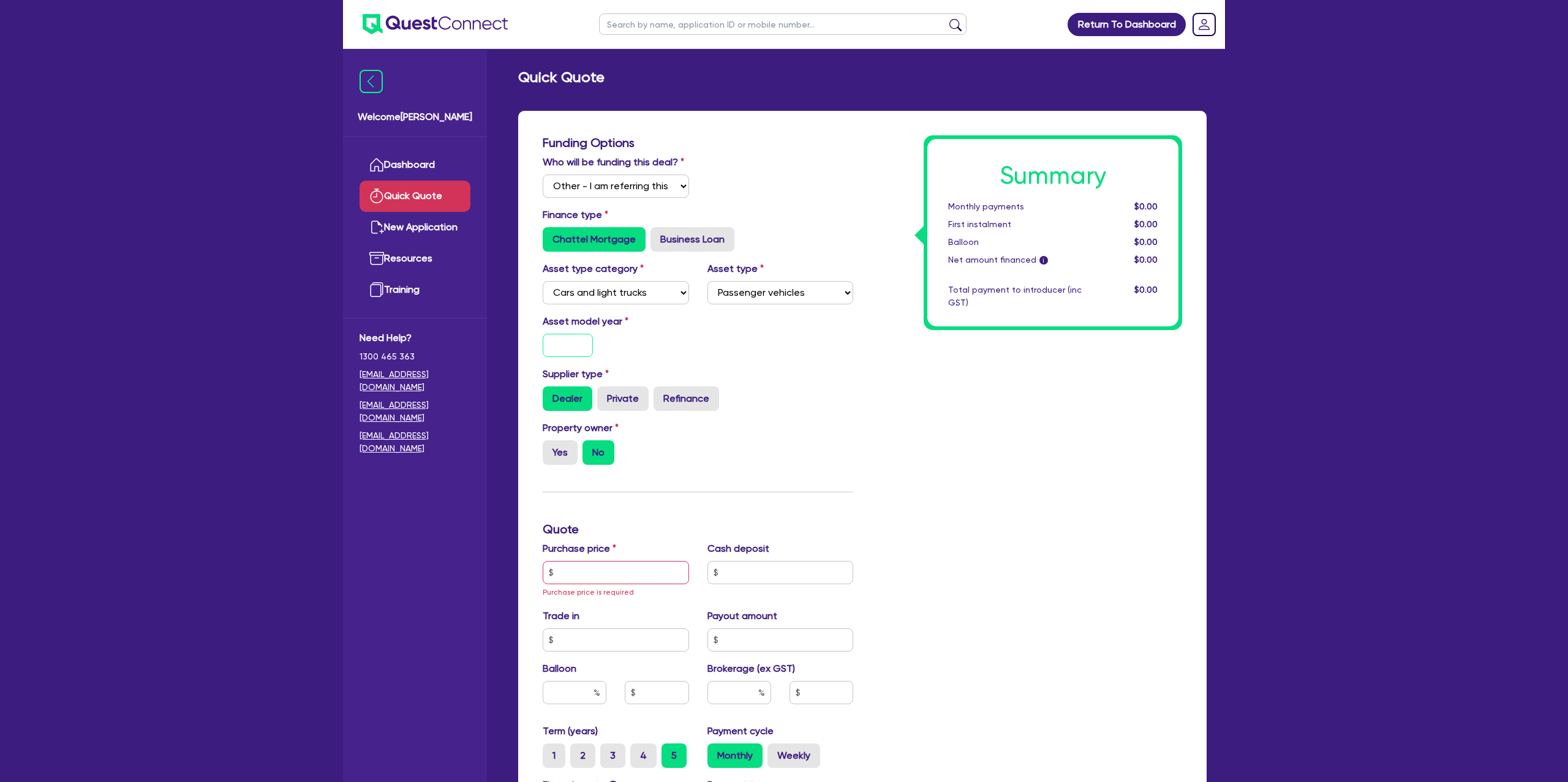
click at [559, 341] on input "text" at bounding box center [568, 345] width 50 height 23
drag, startPoint x: 873, startPoint y: 356, endPoint x: 834, endPoint y: 356, distance: 39.0
click at [867, 356] on div "Summary Monthly payments $0.00 First instalment $0.00 Balloon $0.00 Net amount …" at bounding box center [1027, 544] width 329 height 817
click at [560, 452] on label "Yes" at bounding box center [560, 452] width 35 height 24
click at [551, 449] on input "Yes" at bounding box center [547, 445] width 8 height 8
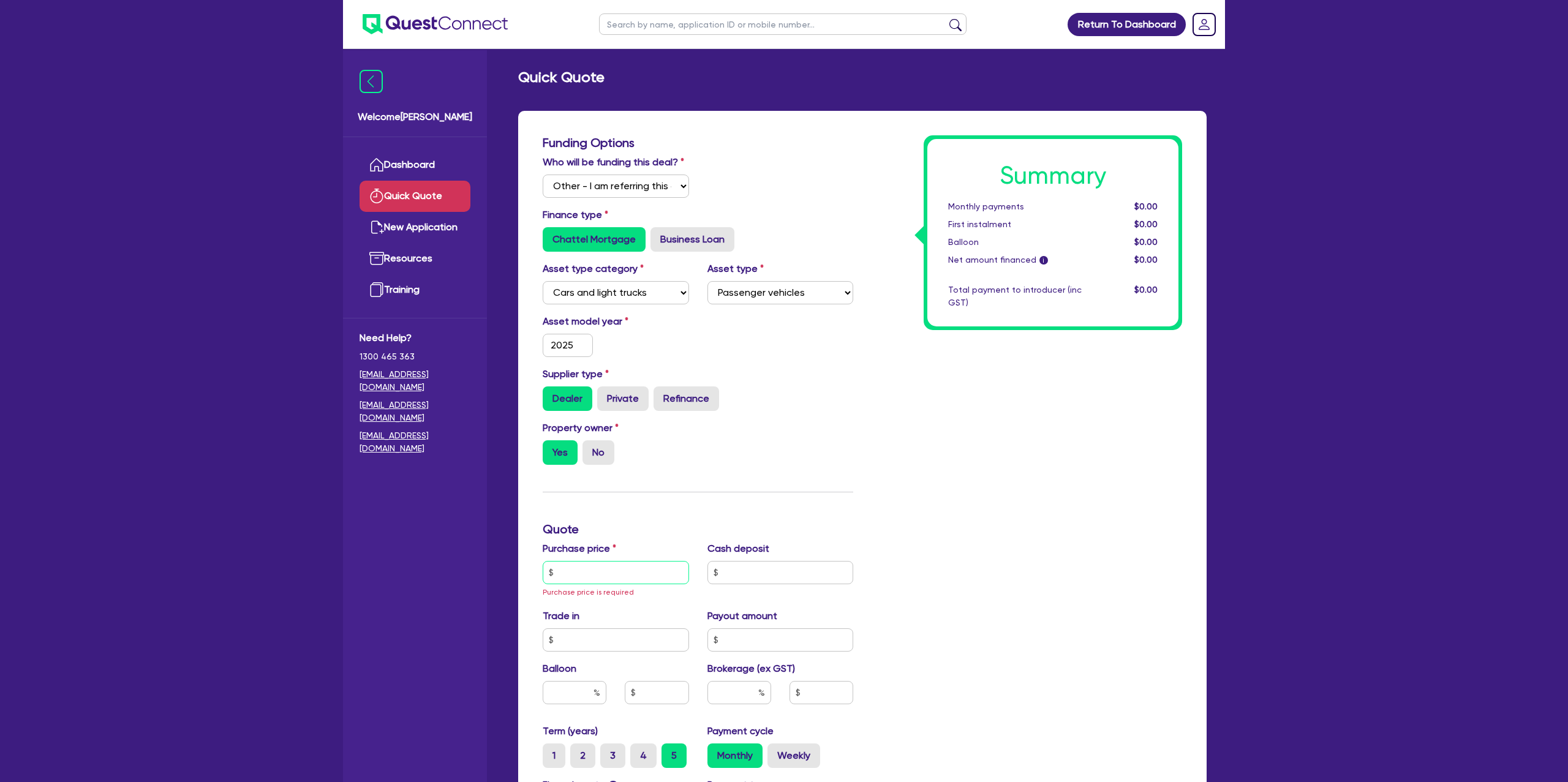
click at [626, 575] on input "text" at bounding box center [616, 572] width 147 height 23
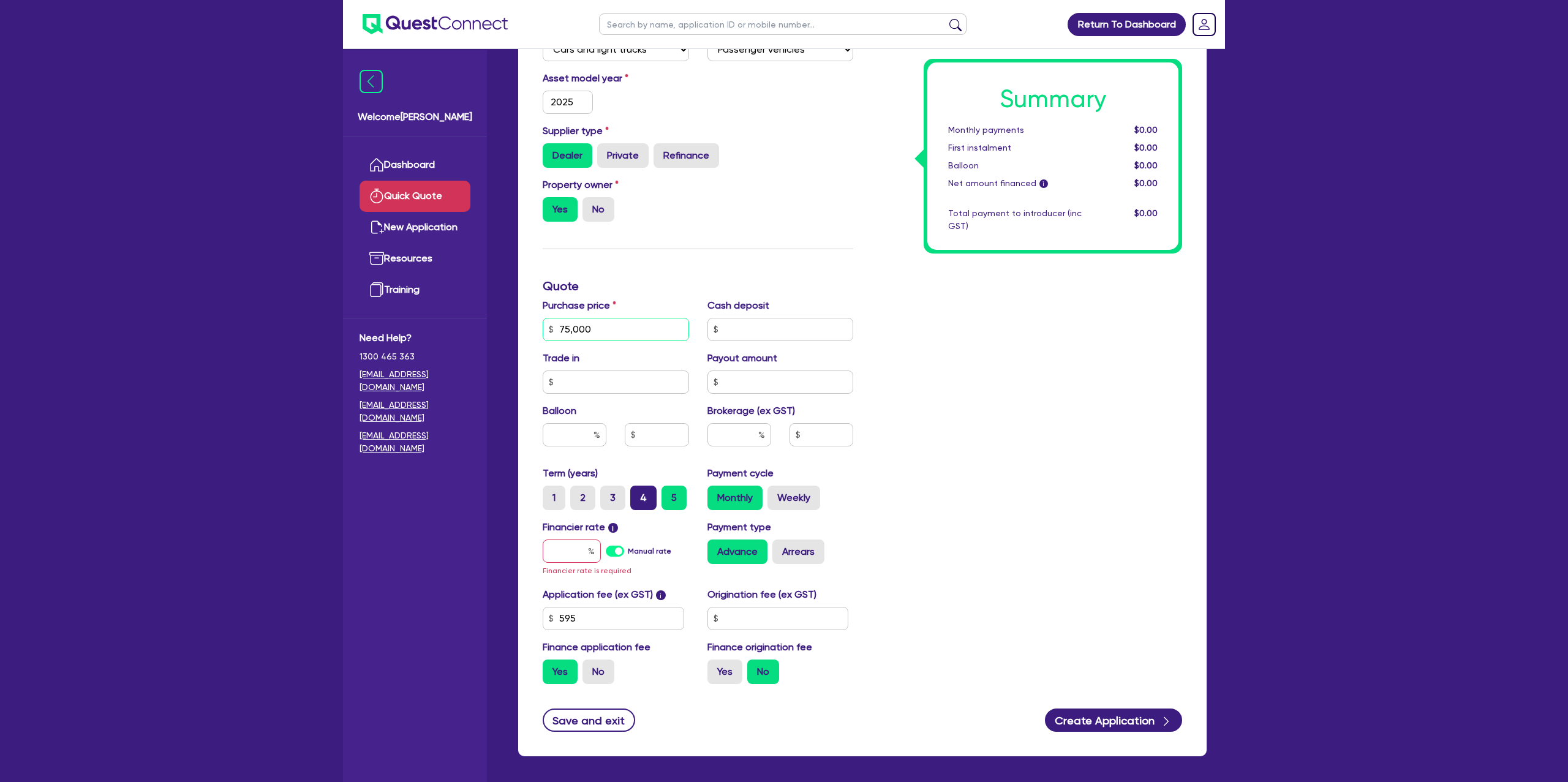
scroll to position [250, 0]
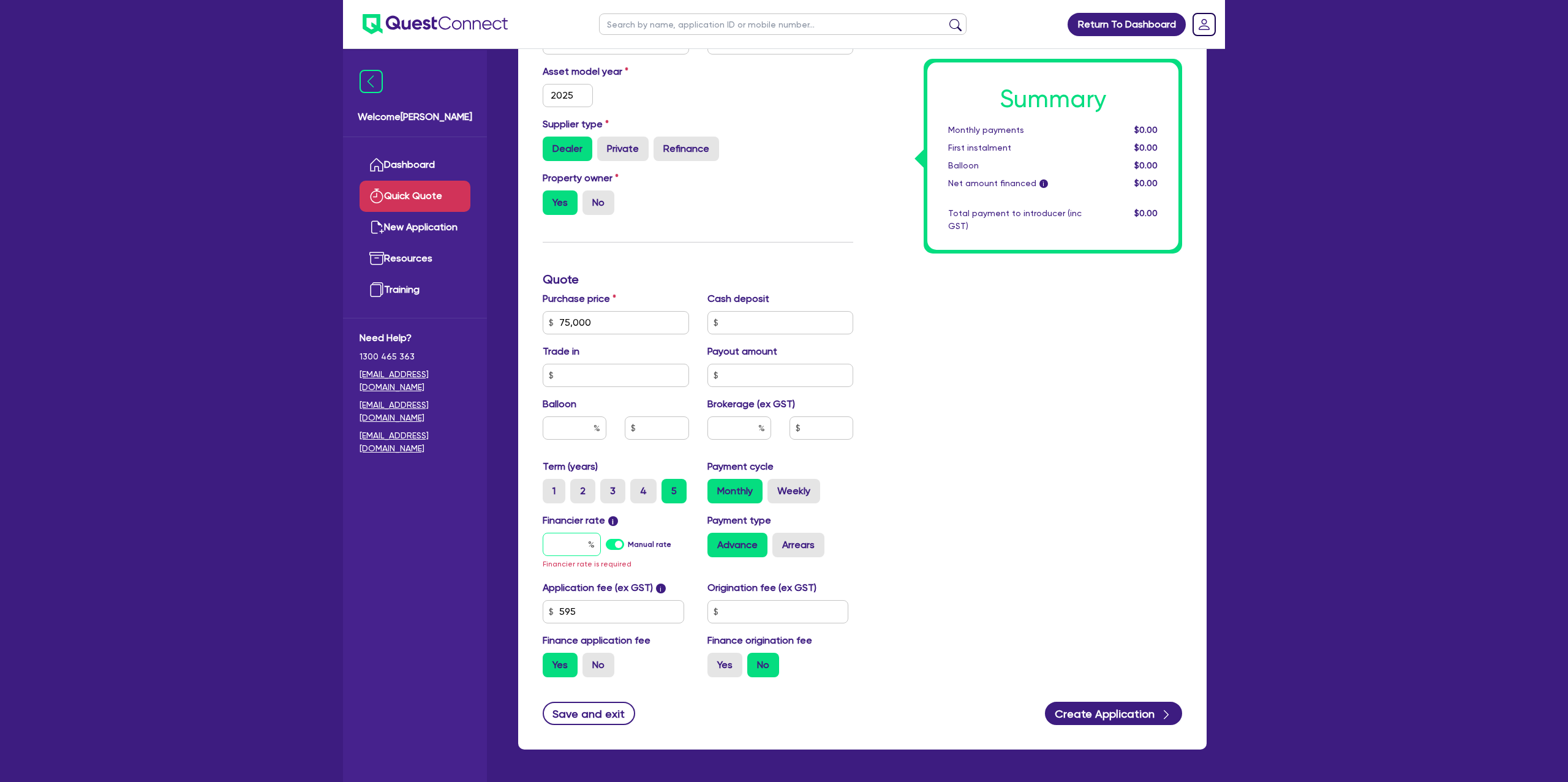
click at [576, 541] on input "text" at bounding box center [572, 544] width 58 height 23
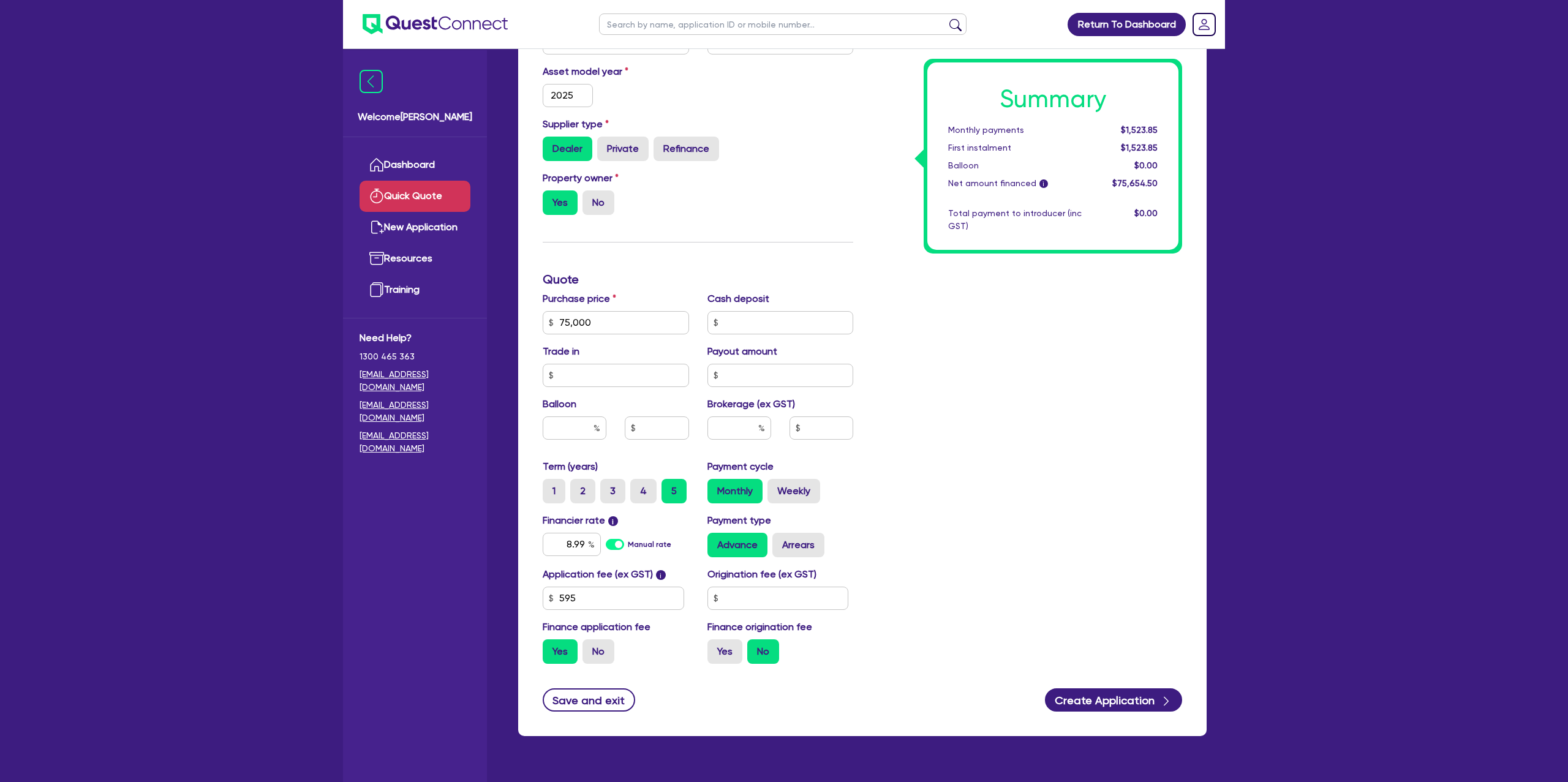
drag, startPoint x: 894, startPoint y: 540, endPoint x: 779, endPoint y: 587, distance: 124.2
click at [893, 540] on div "Summary Monthly payments $1,523.85 First instalment $1,523.85 Balloon $0.00 Net…" at bounding box center [1027, 280] width 329 height 789
click at [771, 589] on input "text" at bounding box center [778, 598] width 141 height 23
click at [720, 644] on label "Yes" at bounding box center [725, 651] width 35 height 24
drag, startPoint x: 974, startPoint y: 473, endPoint x: 979, endPoint y: 539, distance: 66.2
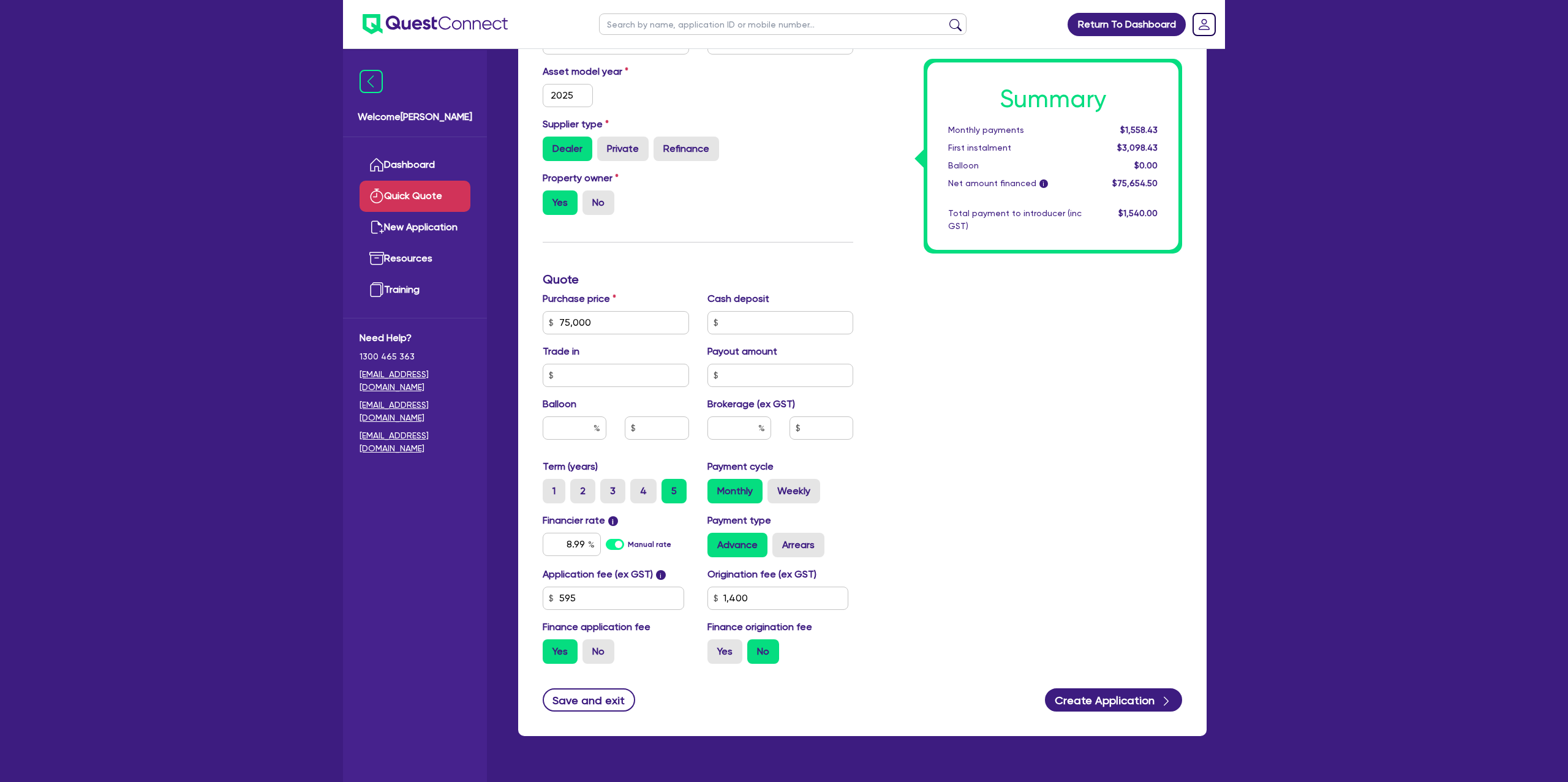
click at [976, 476] on div "Summary Monthly payments $1,558.43 First instalment $3,098.43 Balloon $0.00 Net…" at bounding box center [1027, 280] width 329 height 789
click at [1099, 695] on button "Create Application" at bounding box center [1114, 700] width 137 height 23
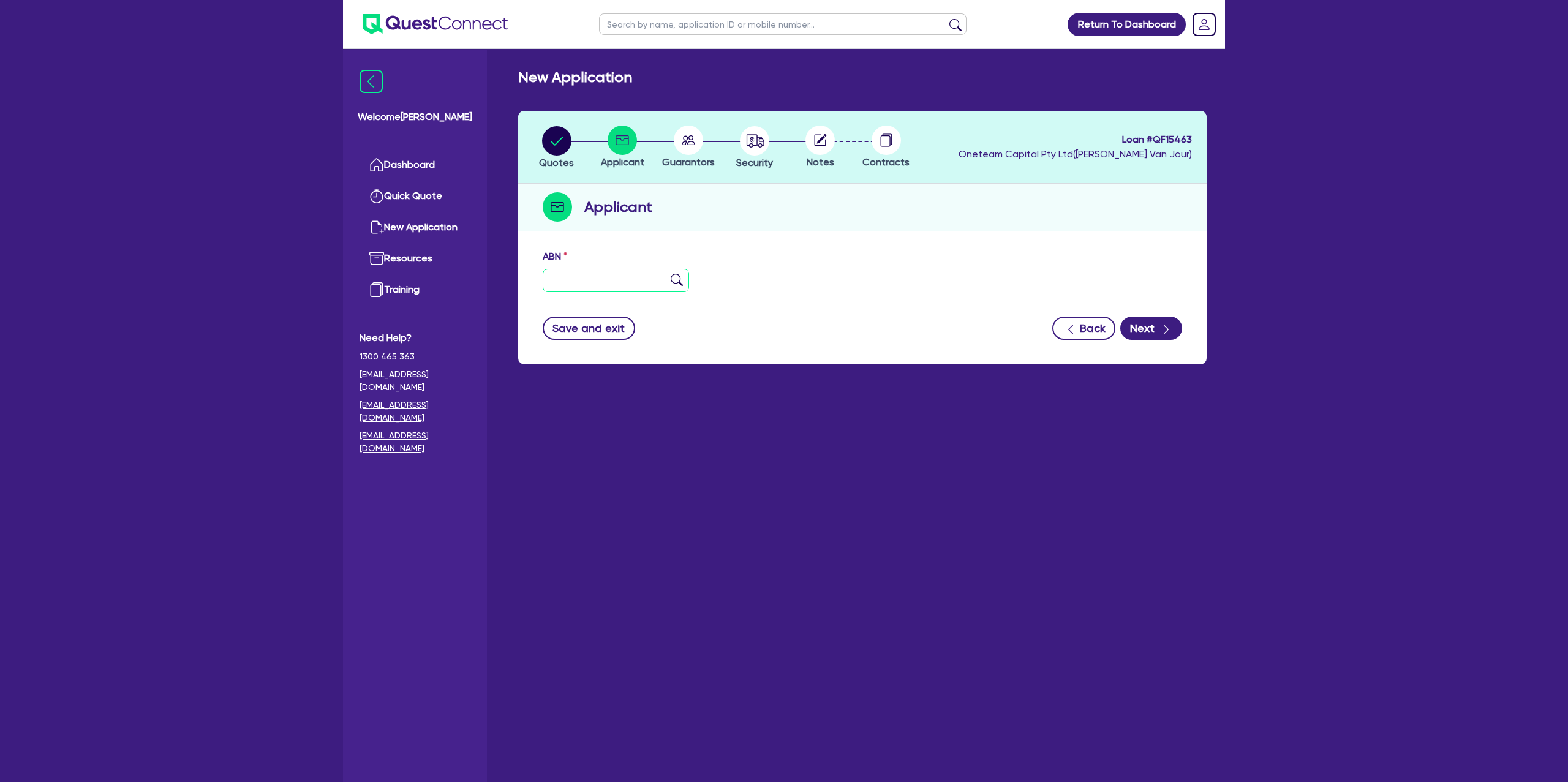
click at [620, 282] on input "text" at bounding box center [616, 280] width 147 height 23
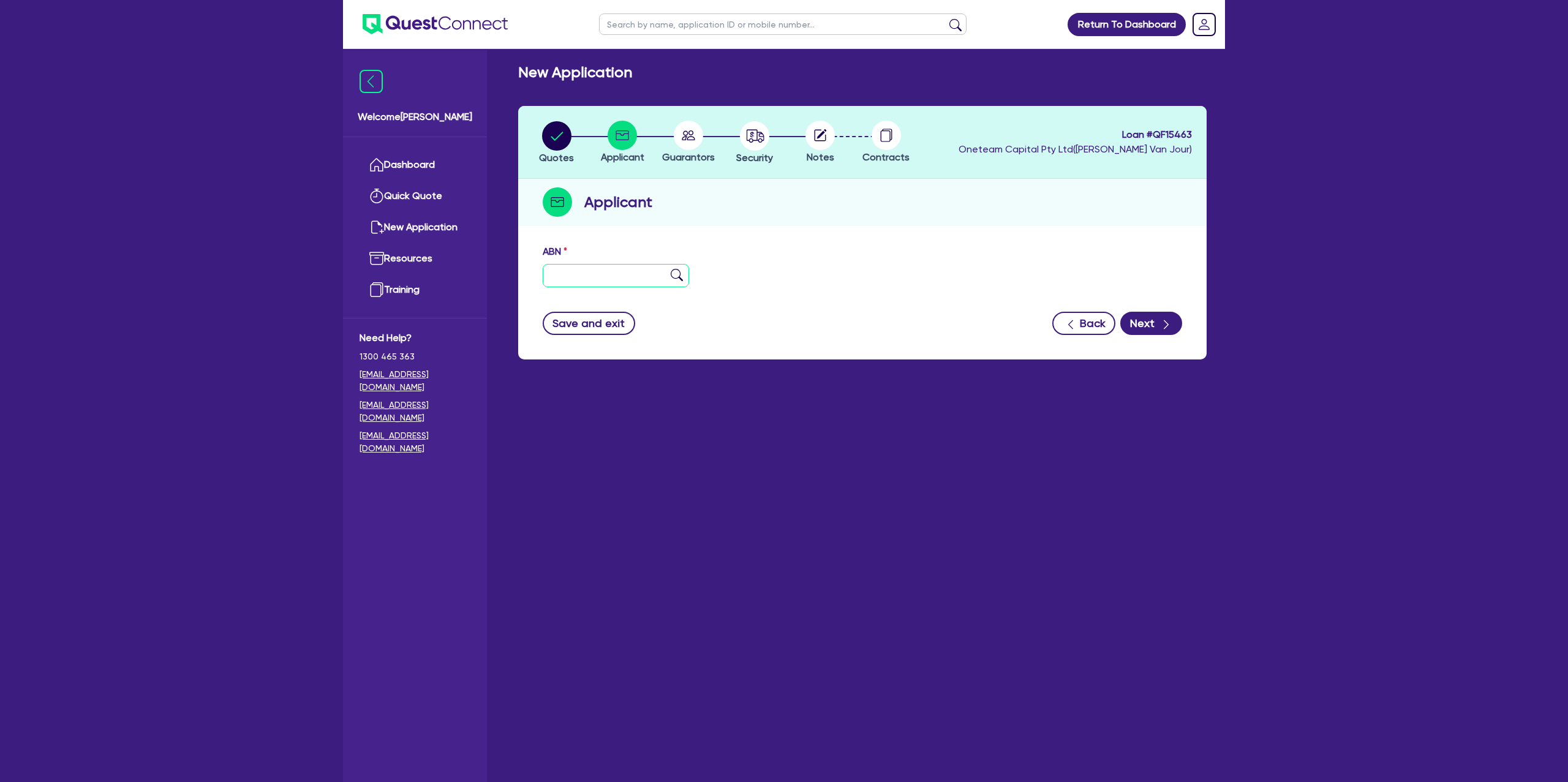
scroll to position [3, 0]
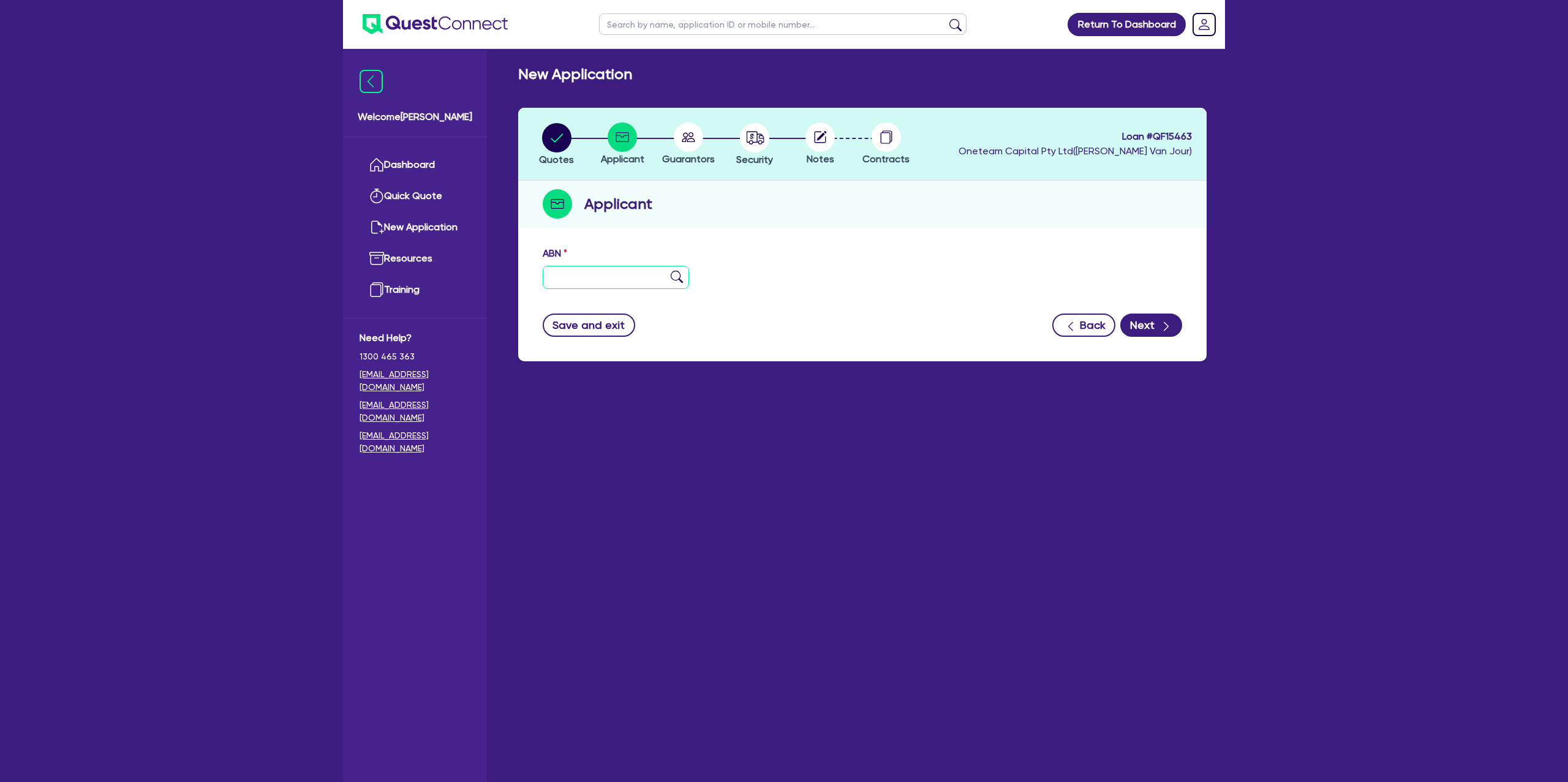
click at [625, 280] on input "text" at bounding box center [616, 277] width 147 height 23
paste input "11 316 759 414"
click at [930, 212] on div "Applicant" at bounding box center [862, 205] width 689 height 47
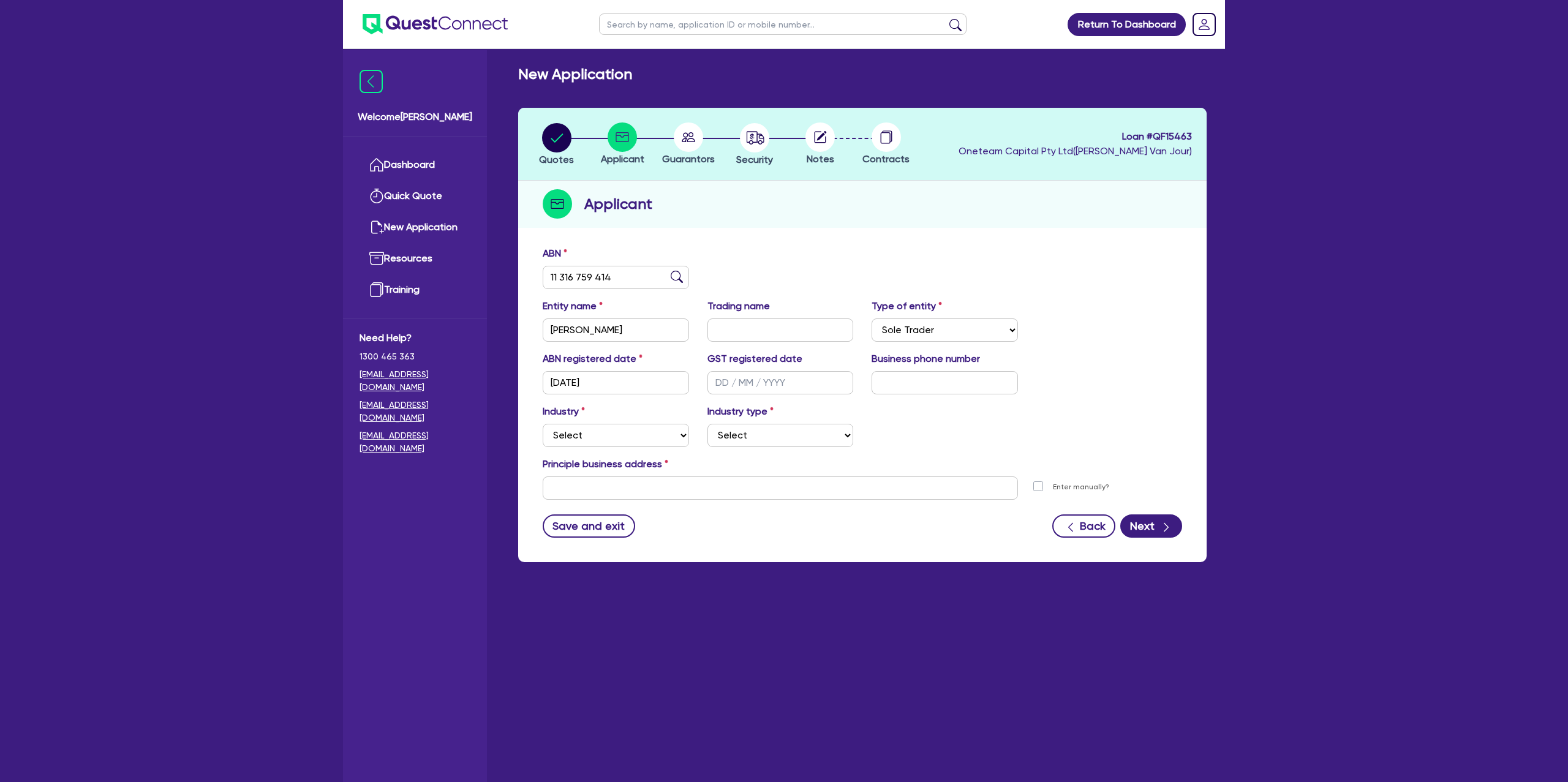
scroll to position [49, 0]
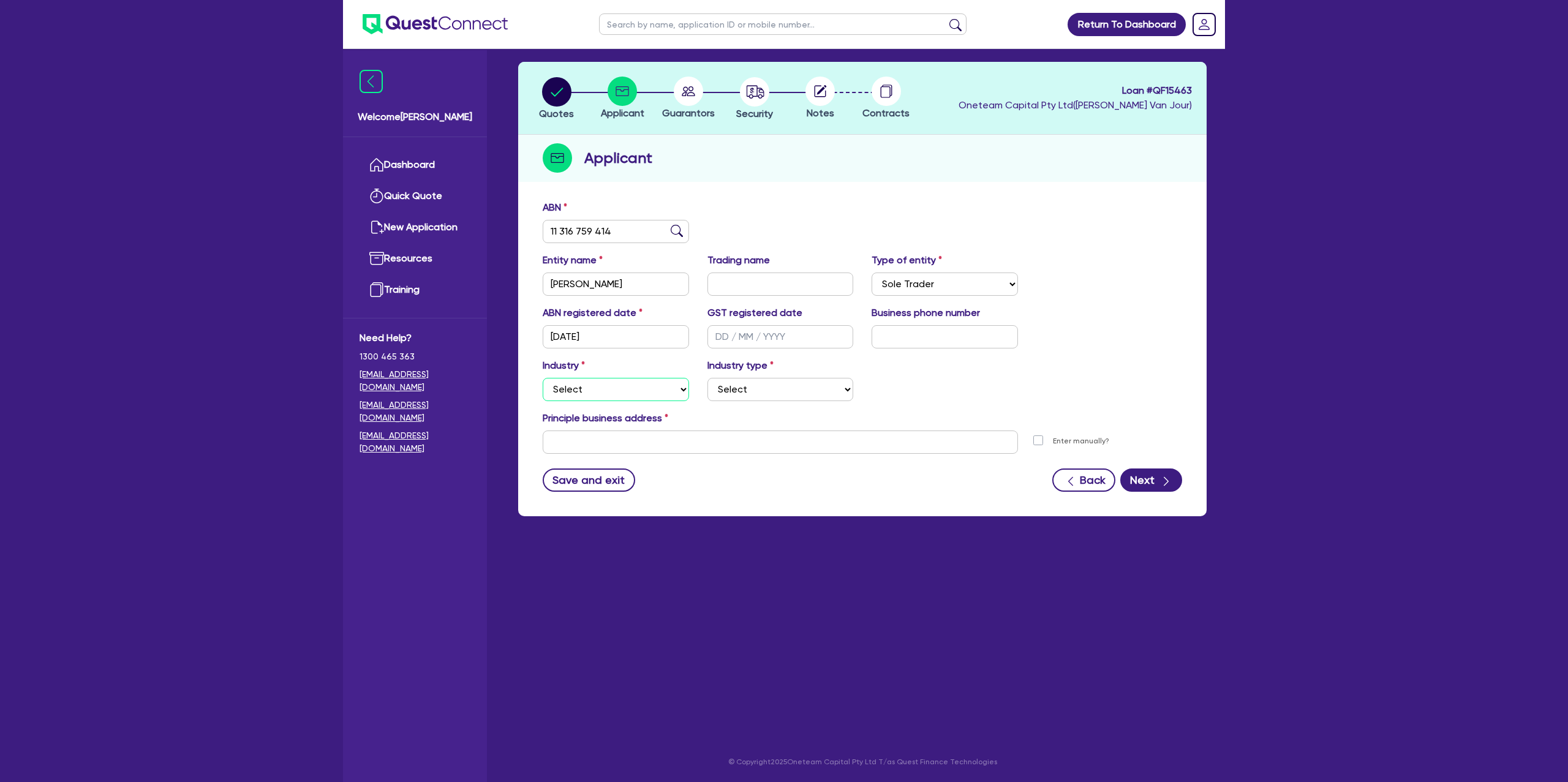
click at [632, 397] on select "Select Accomodation & Food Services Administrative & Support Services Agricultu…" at bounding box center [616, 389] width 147 height 23
click at [543, 378] on select "Select Accomodation & Food Services Administrative & Support Services Agricultu…" at bounding box center [616, 389] width 147 height 23
click at [741, 389] on select "Select" at bounding box center [781, 389] width 147 height 23
click at [708, 378] on select "Select Trades People Providing Services Direct to Consumers Trades People Provi…" at bounding box center [781, 389] width 147 height 23
click at [607, 445] on input "text" at bounding box center [780, 442] width 476 height 23
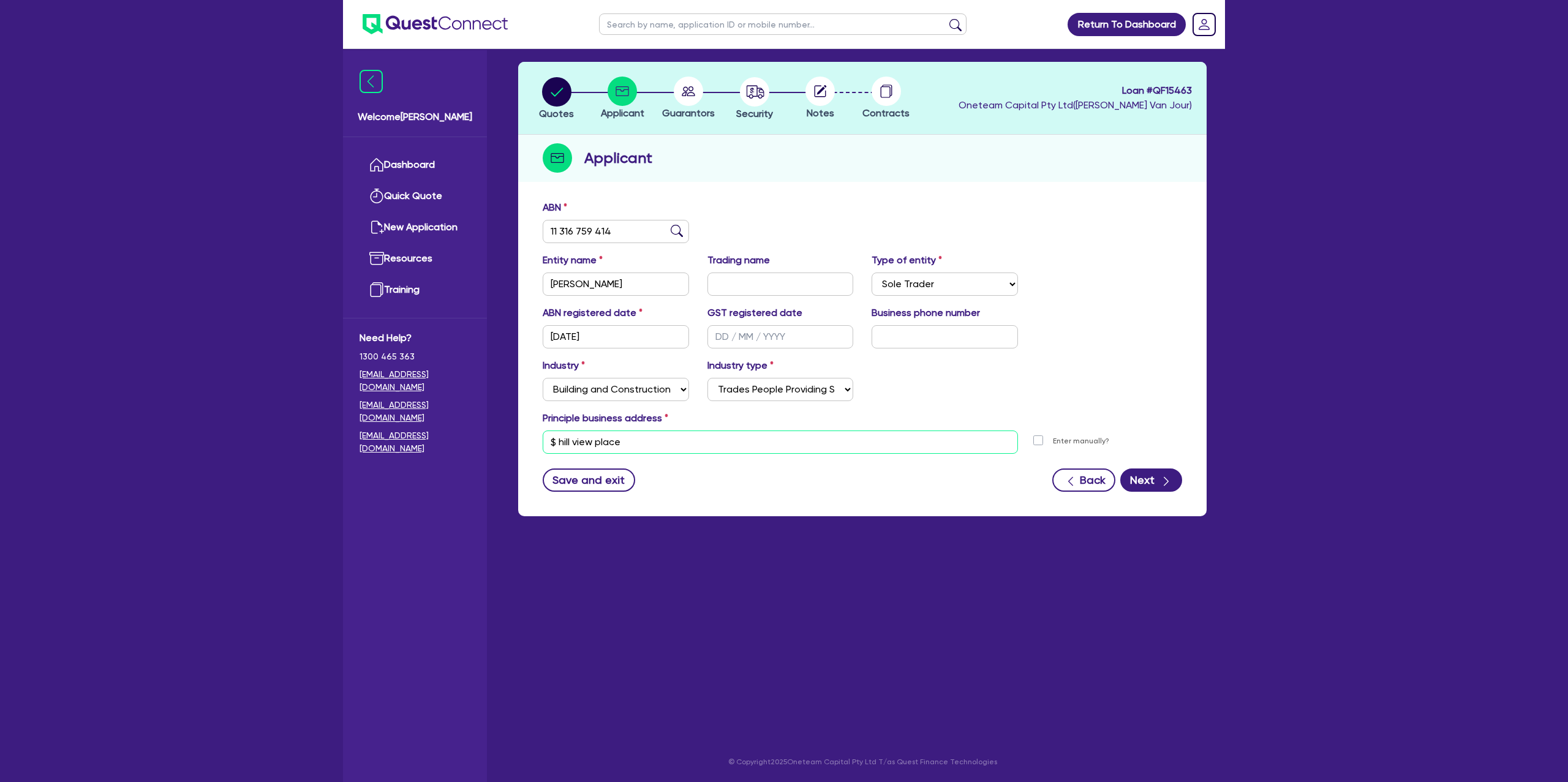
click at [556, 441] on input "$ hill view place" at bounding box center [780, 442] width 476 height 23
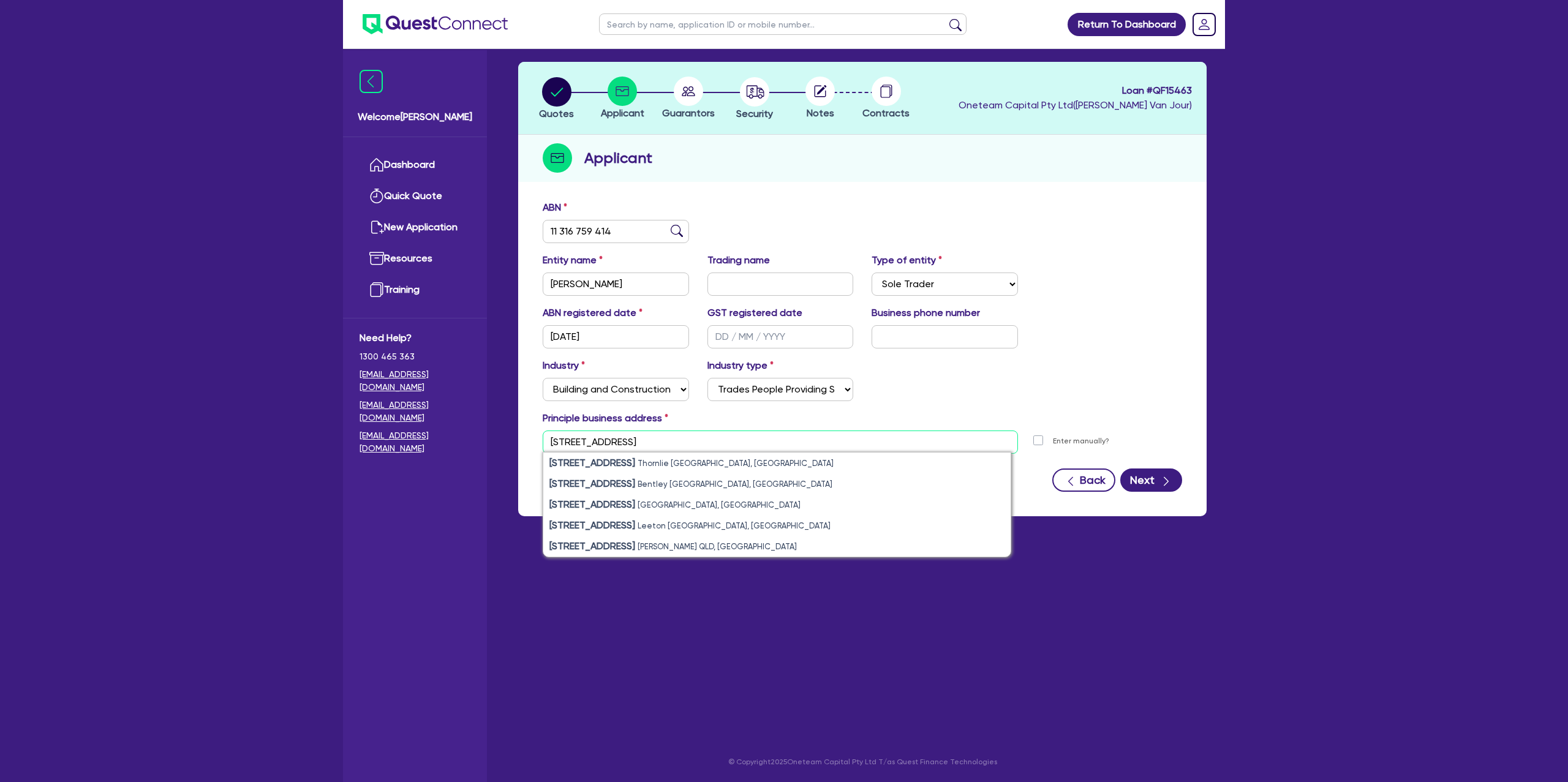
click at [670, 443] on input "4 hill view place" at bounding box center [780, 442] width 476 height 23
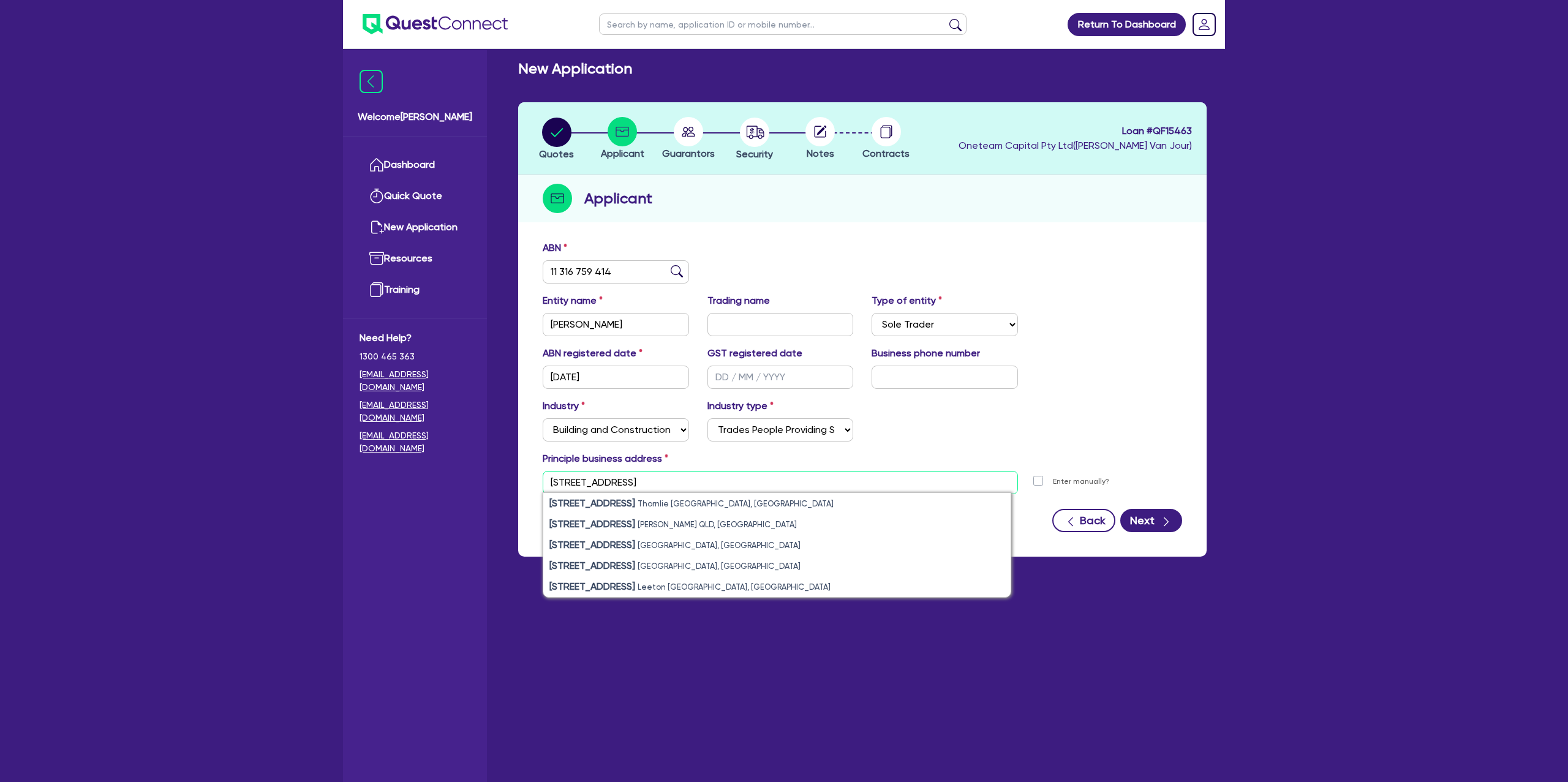
scroll to position [0, 0]
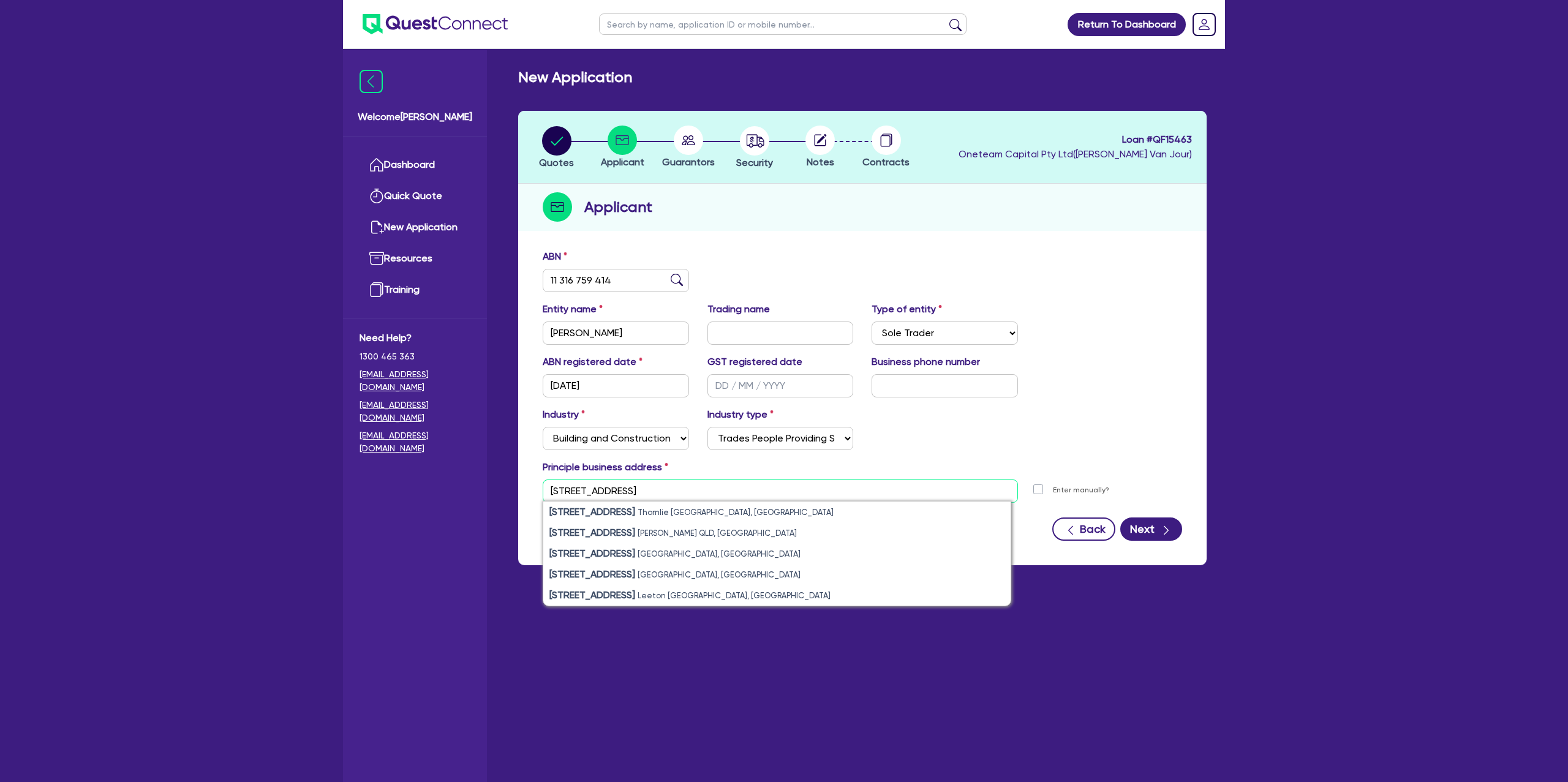
click at [558, 489] on input "4 hill view place curanda 4881" at bounding box center [780, 491] width 476 height 23
click at [622, 489] on input "4 hill view place curanda 4881" at bounding box center [780, 491] width 476 height 23
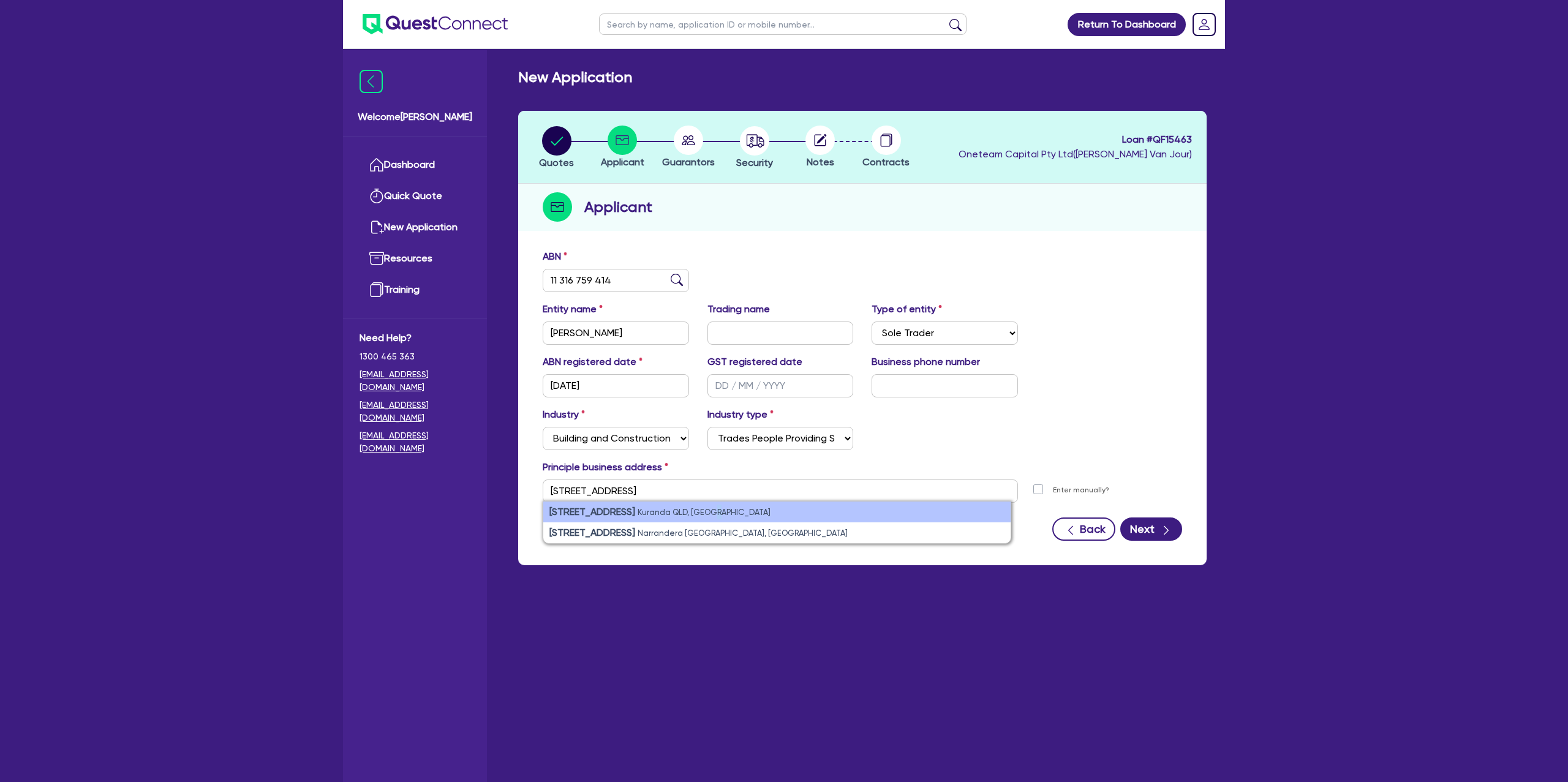
click at [694, 508] on small "Kuranda QLD, Australia" at bounding box center [704, 512] width 133 height 9
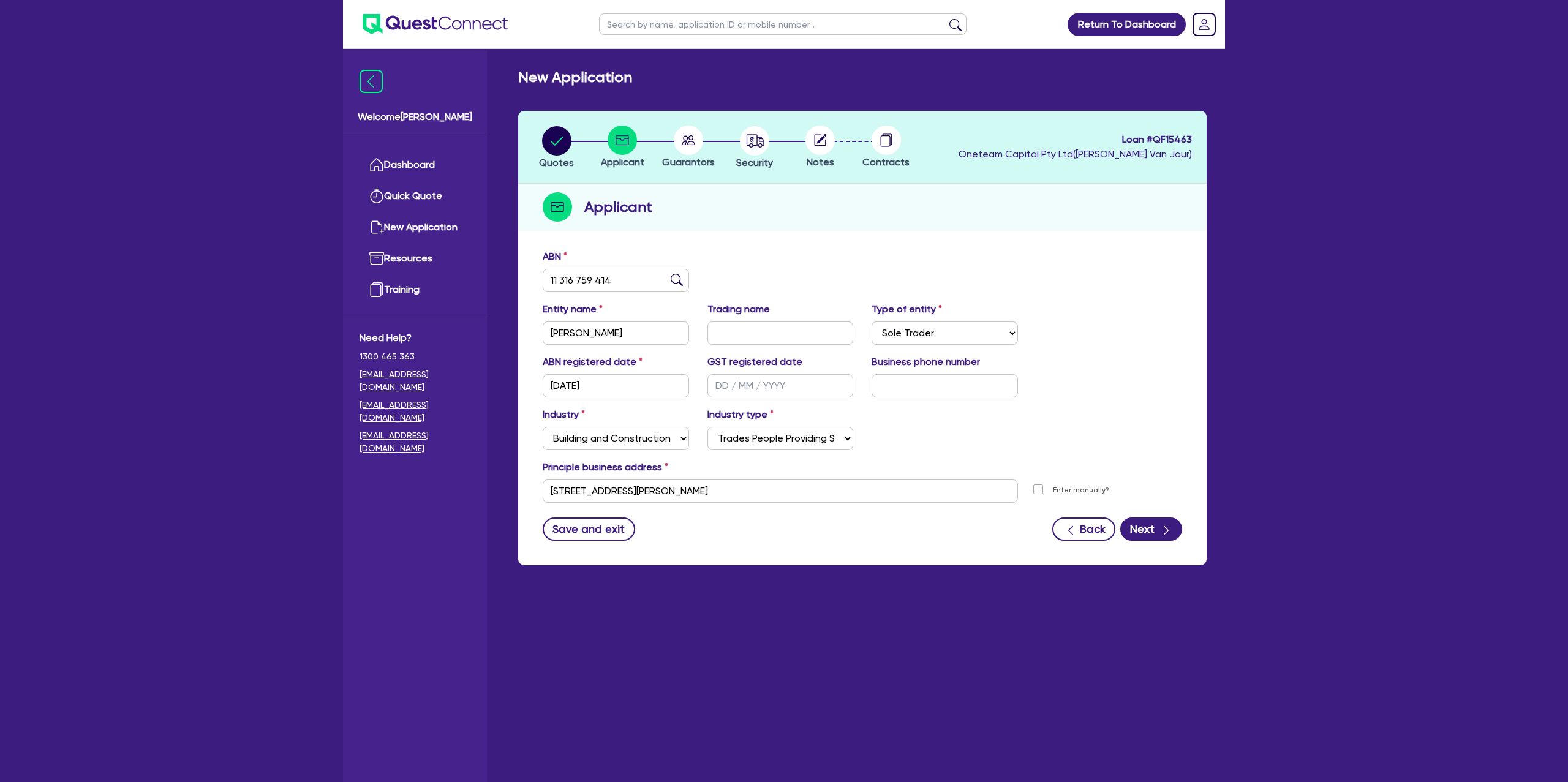
click at [720, 527] on div "Save and exit Back Next" at bounding box center [862, 529] width 658 height 23
click at [1148, 531] on button "Next" at bounding box center [1151, 529] width 62 height 23
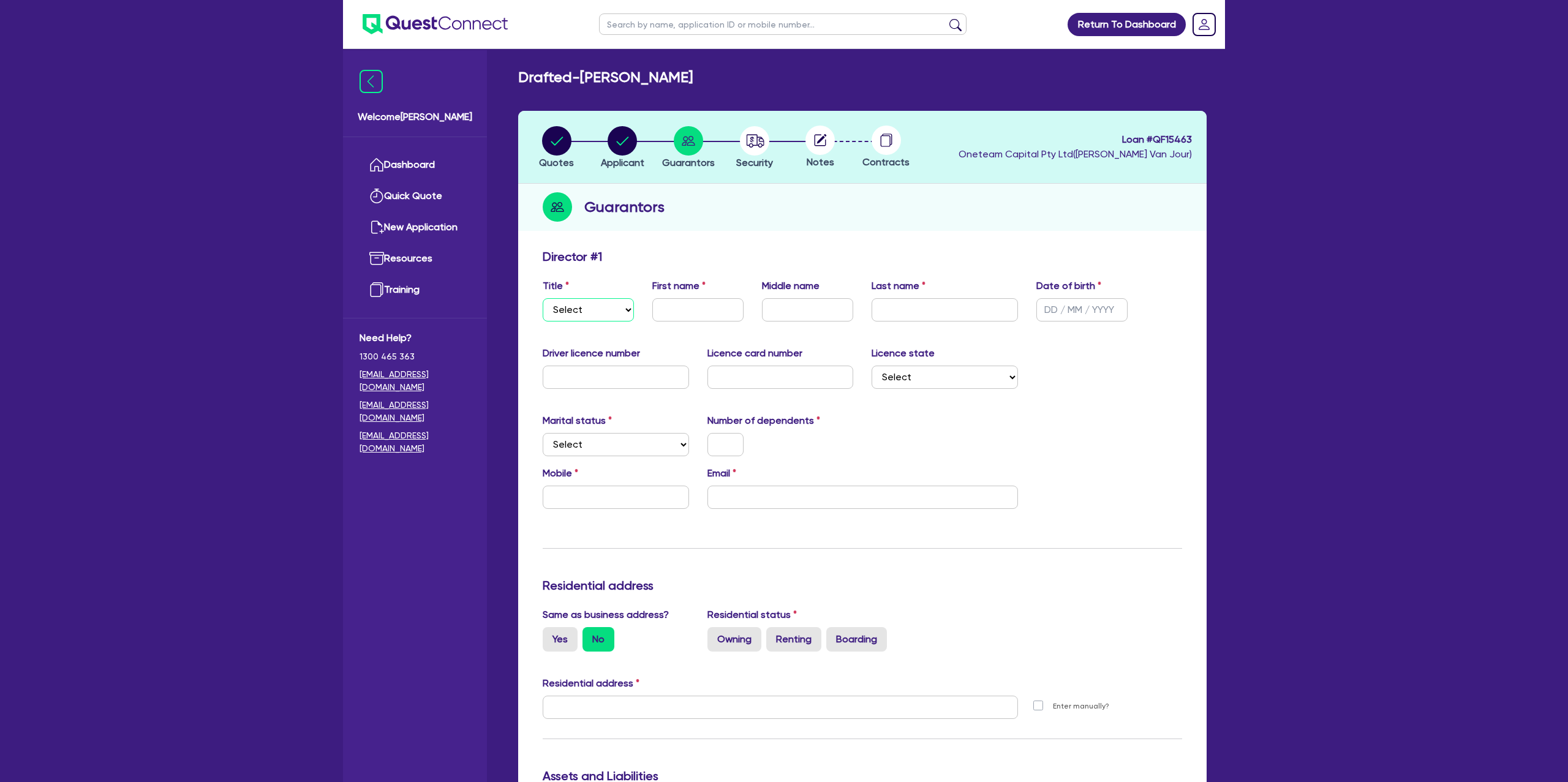
click at [616, 304] on select "Select Mr Mrs Ms Miss Dr" at bounding box center [588, 310] width 91 height 23
click at [543, 299] on select "Select Mr Mrs Ms Miss Dr" at bounding box center [588, 310] width 91 height 23
click at [604, 308] on select "Select Mr Mrs Ms Miss Dr" at bounding box center [588, 310] width 91 height 23
click at [543, 299] on select "Select Mr Mrs Ms Miss Dr" at bounding box center [588, 310] width 91 height 23
drag, startPoint x: 710, startPoint y: 292, endPoint x: 697, endPoint y: 305, distance: 18.4
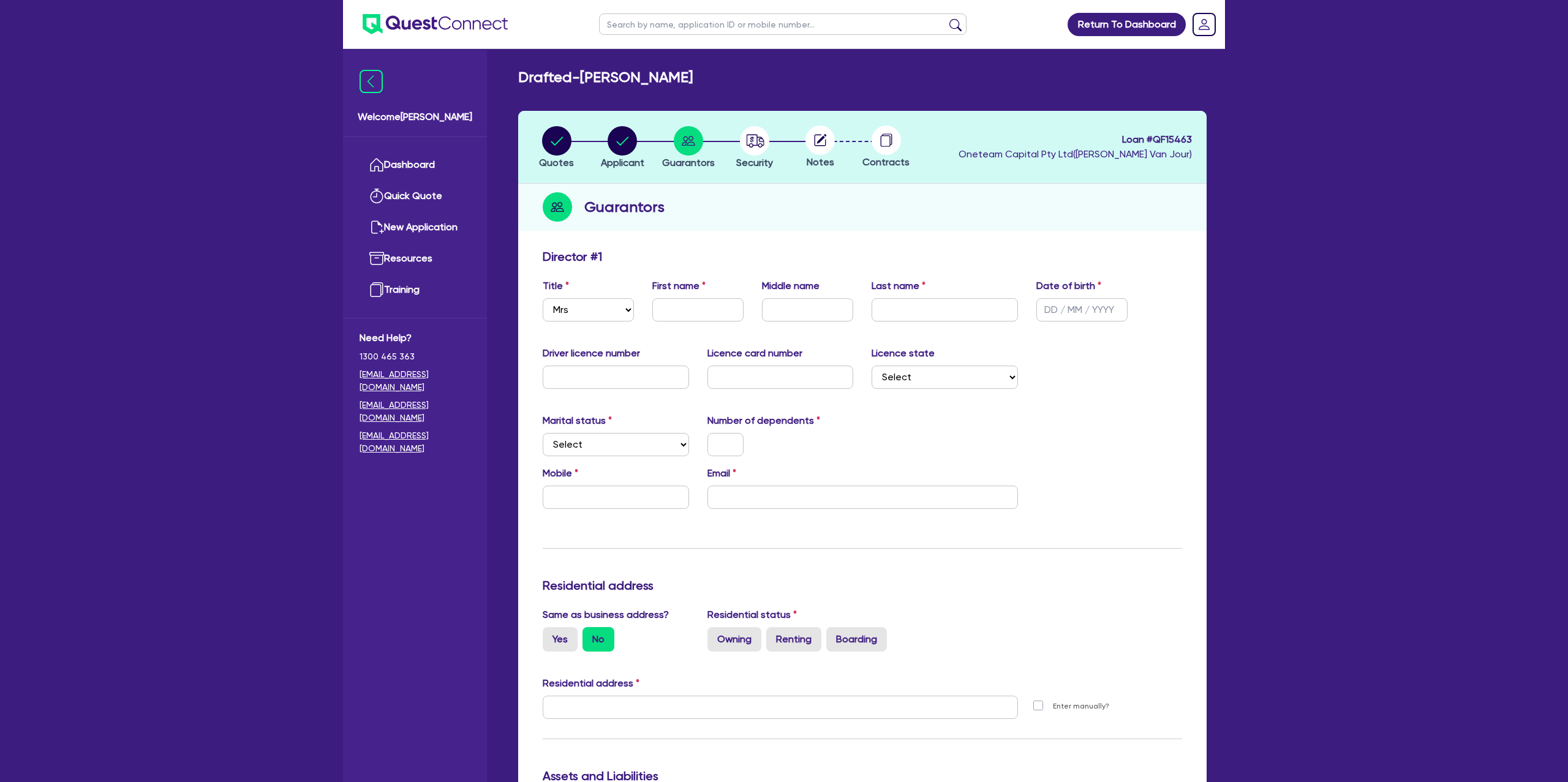
click at [708, 294] on div "First name" at bounding box center [698, 300] width 110 height 43
click at [1064, 311] on input "text" at bounding box center [1082, 310] width 91 height 23
click at [600, 374] on input "text" at bounding box center [616, 377] width 147 height 23
click at [678, 299] on input "text" at bounding box center [698, 310] width 91 height 23
drag, startPoint x: 751, startPoint y: 80, endPoint x: 859, endPoint y: 72, distance: 108.3
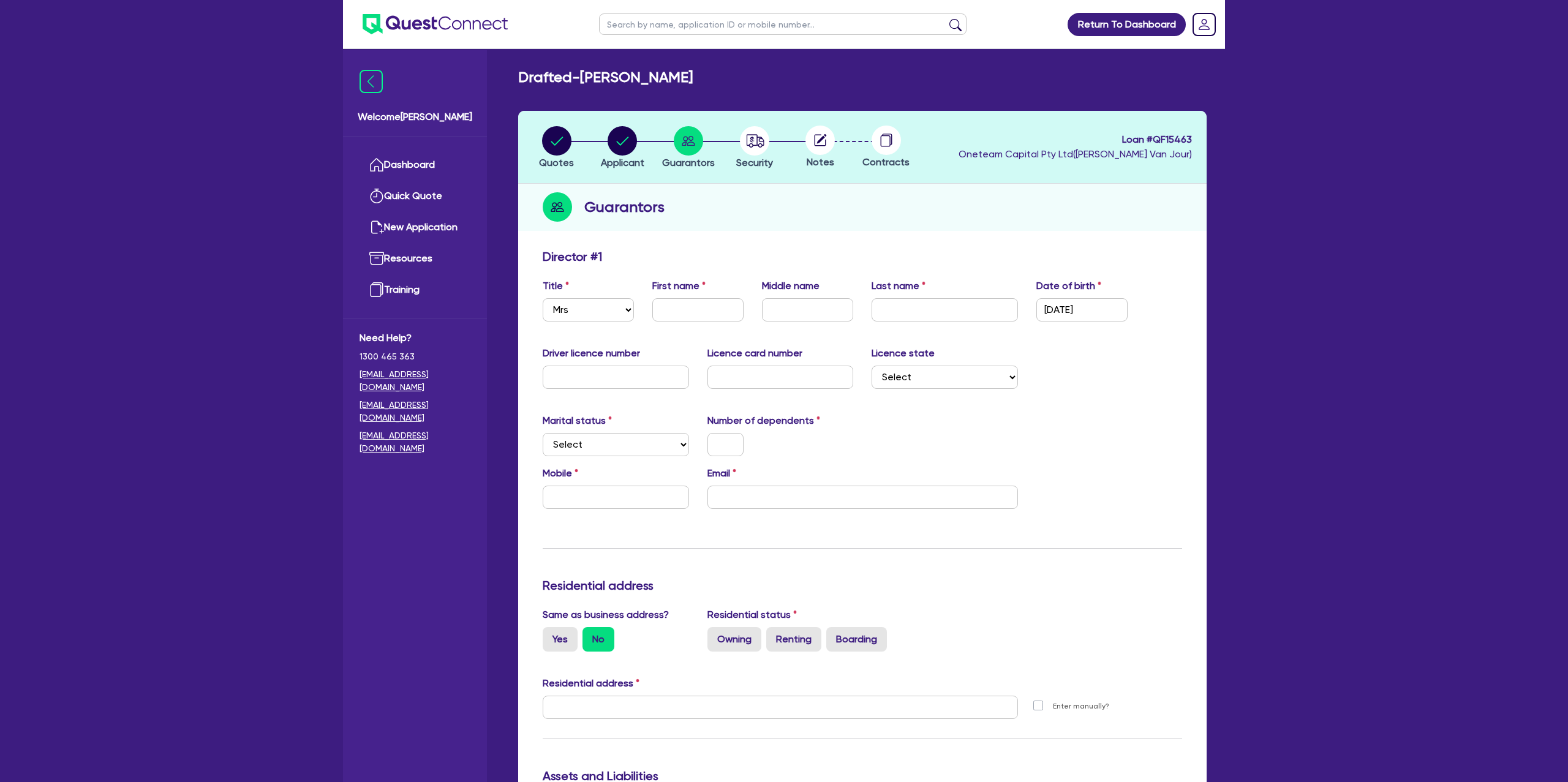
click at [859, 72] on div "Drafted - CARMODY-FERGUSON, CARA LOUISE" at bounding box center [862, 77] width 707 height 18
copy h2 "CARA LOUISE"
click at [666, 310] on input "text" at bounding box center [698, 310] width 91 height 23
paste input "CARA LOUISE"
drag, startPoint x: 587, startPoint y: 76, endPoint x: 737, endPoint y: 76, distance: 150.0
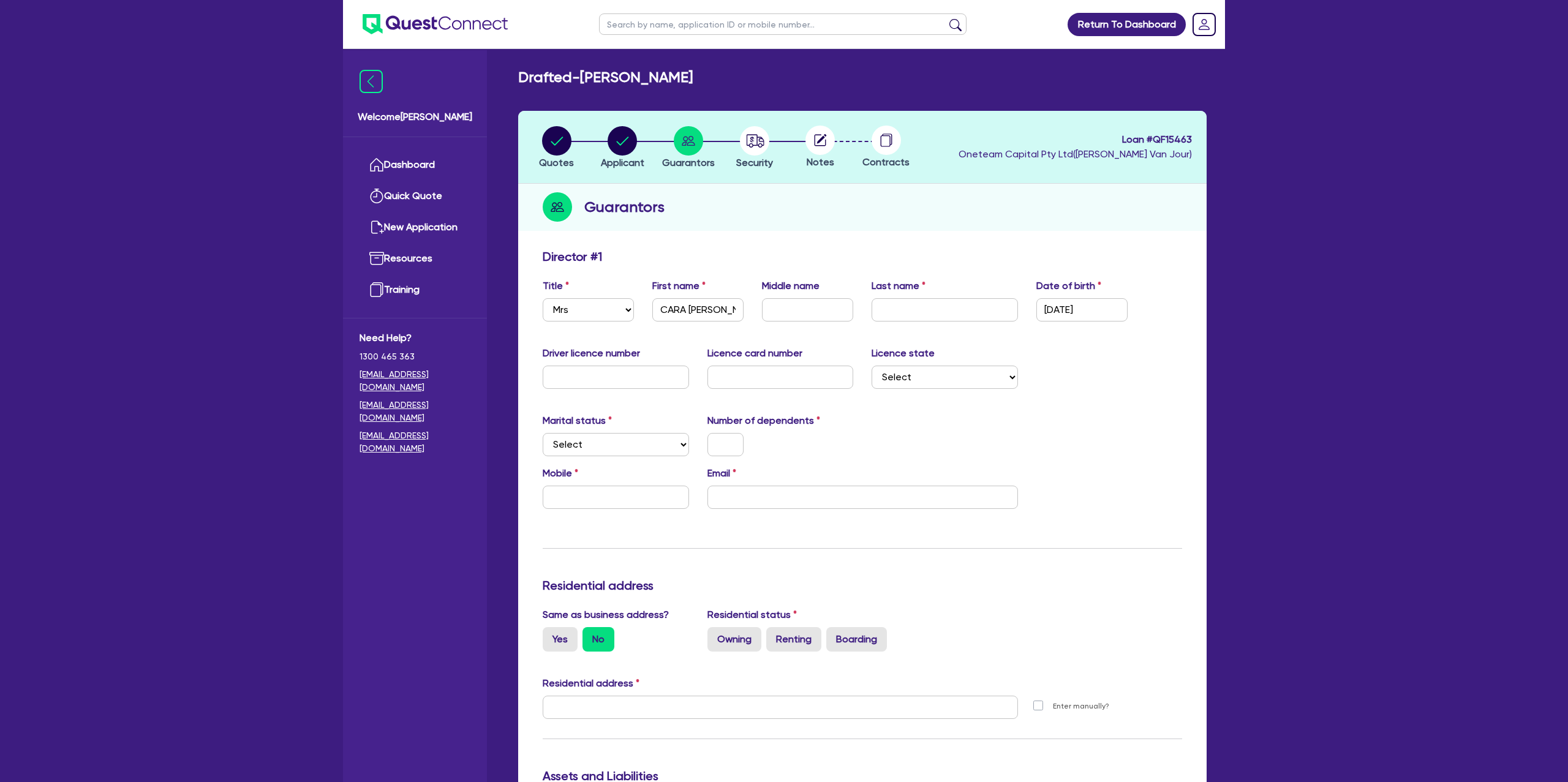
click at [693, 76] on h2 "Drafted - CARMODY-FERGUSON, CARA LOUISE" at bounding box center [605, 77] width 174 height 18
copy h2 "CARMODY-FERGUSON"
click at [941, 325] on div "Title Select Mr Mrs Ms Miss Dr First name CARA LOUISE Middle name Last name Dat…" at bounding box center [862, 305] width 658 height 53
click at [937, 316] on input "text" at bounding box center [944, 310] width 147 height 23
paste input "CARMODY-FERGUSON"
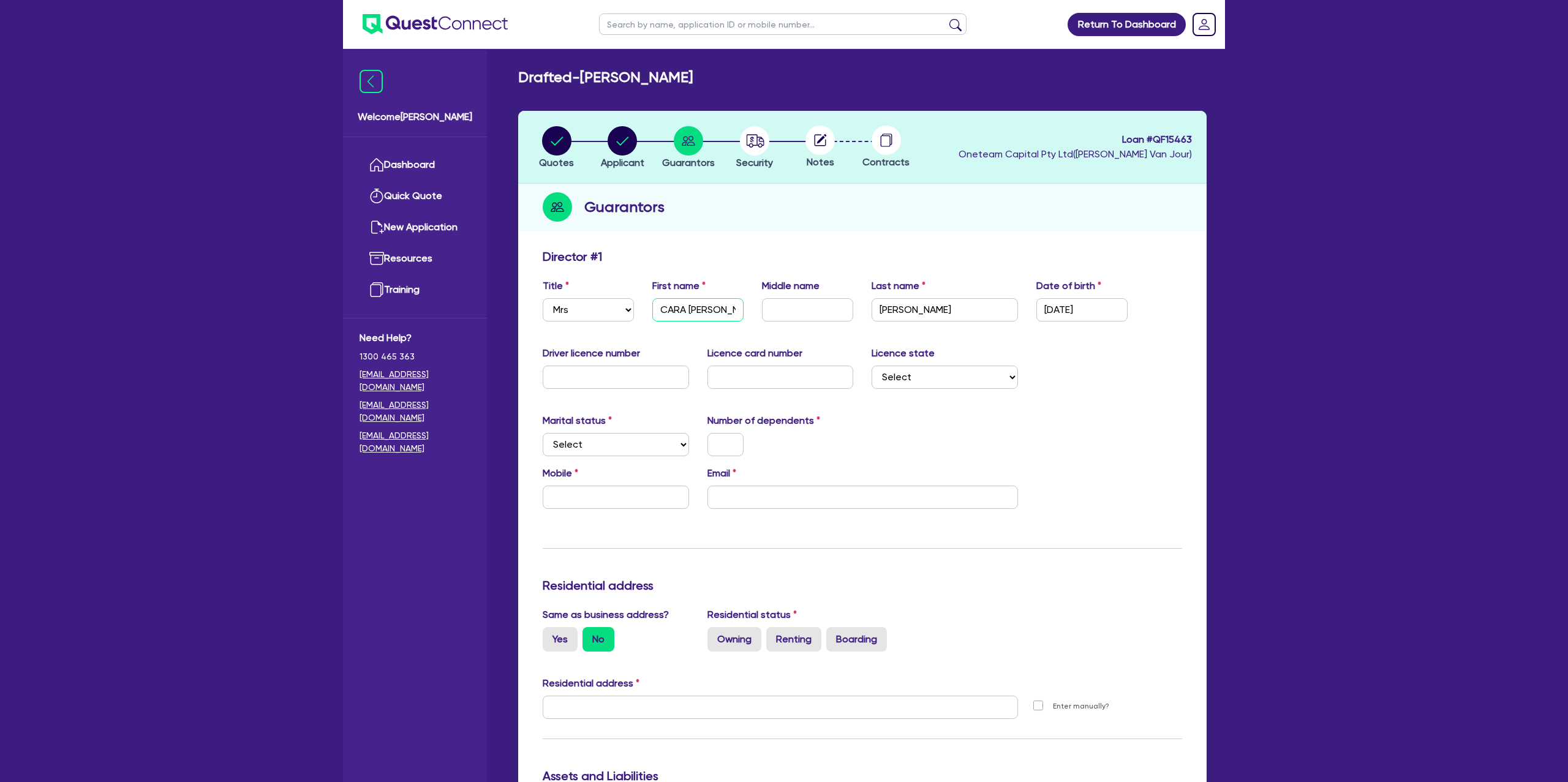
drag, startPoint x: 688, startPoint y: 307, endPoint x: 743, endPoint y: 305, distance: 55.0
click at [743, 303] on input "CARA LOUISE" at bounding box center [698, 310] width 91 height 23
drag, startPoint x: 643, startPoint y: 362, endPoint x: 638, endPoint y: 370, distance: 9.4
click at [640, 364] on div "Driver licence number" at bounding box center [616, 367] width 165 height 43
click at [636, 372] on input "text" at bounding box center [616, 377] width 147 height 23
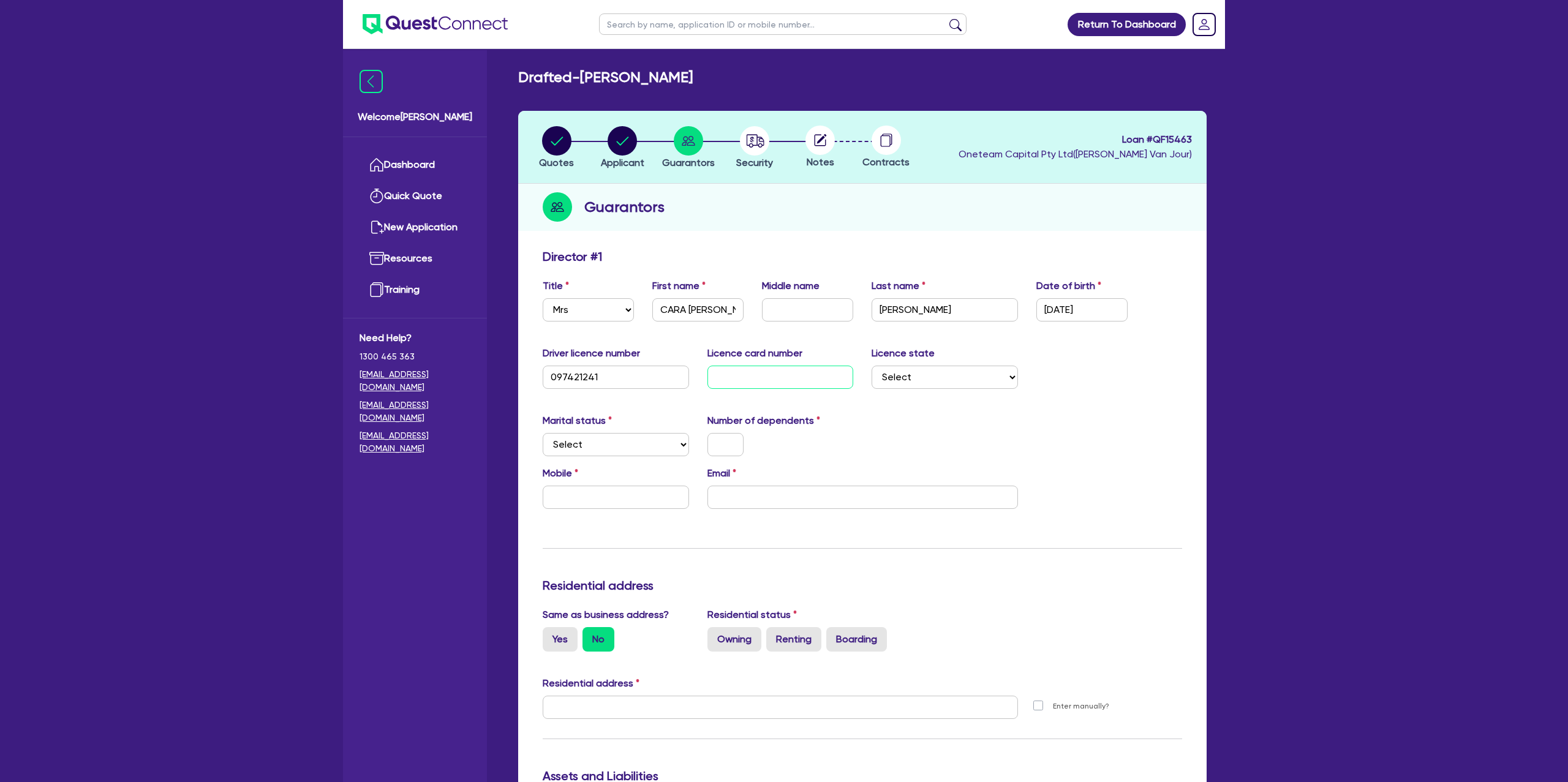
click at [785, 381] on input "text" at bounding box center [781, 377] width 147 height 23
click at [731, 316] on input "CARA LOUISE" at bounding box center [698, 310] width 91 height 23
click at [706, 307] on input "CARA LOUISE" at bounding box center [698, 309] width 91 height 23
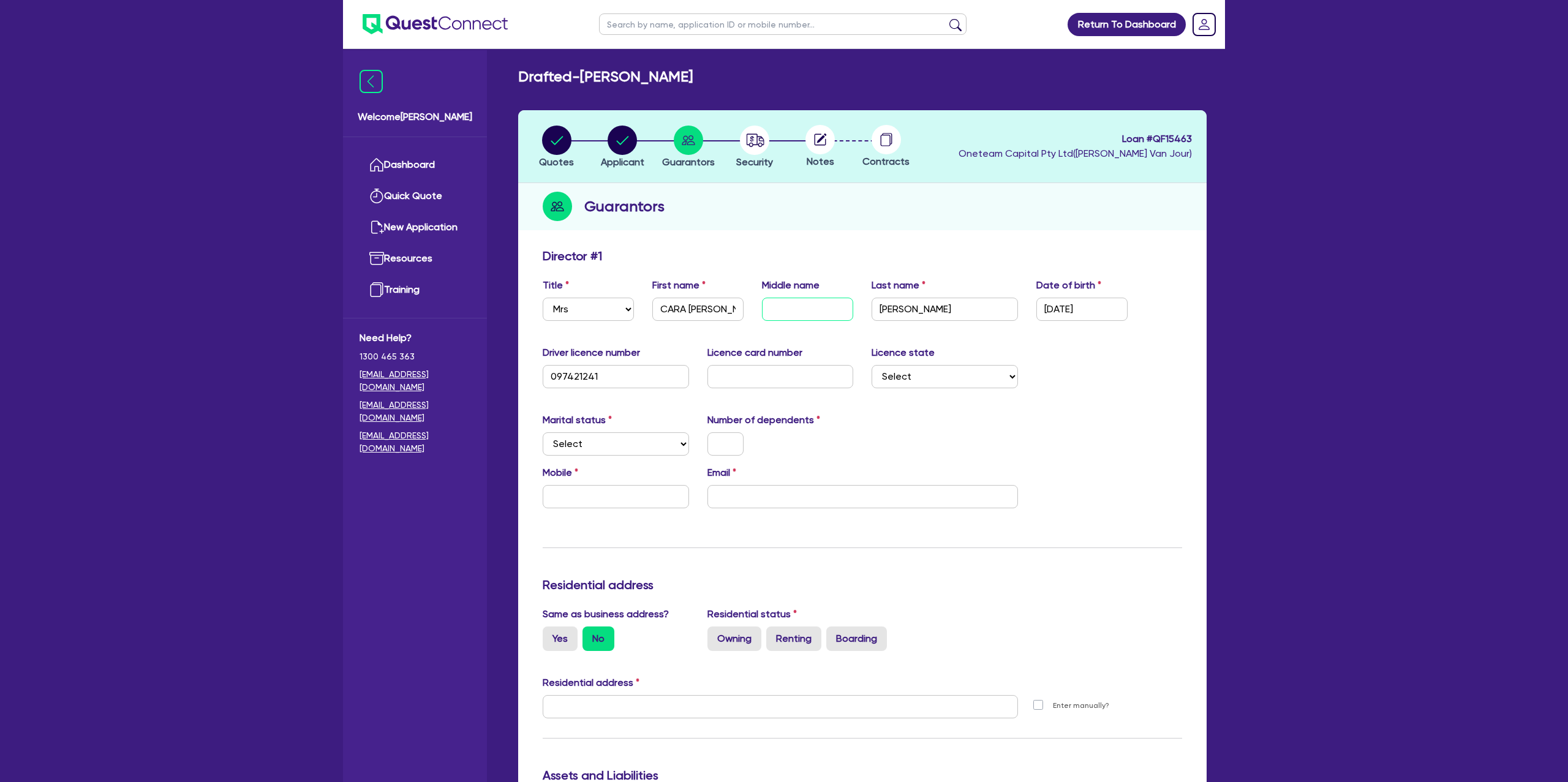
click at [803, 314] on input "text" at bounding box center [808, 309] width 91 height 23
paste input "LOUISE"
drag, startPoint x: 717, startPoint y: 316, endPoint x: 726, endPoint y: 314, distance: 9.2
click at [718, 316] on input "CARA LOUISE" at bounding box center [698, 309] width 91 height 23
click at [739, 376] on input "text" at bounding box center [781, 376] width 147 height 23
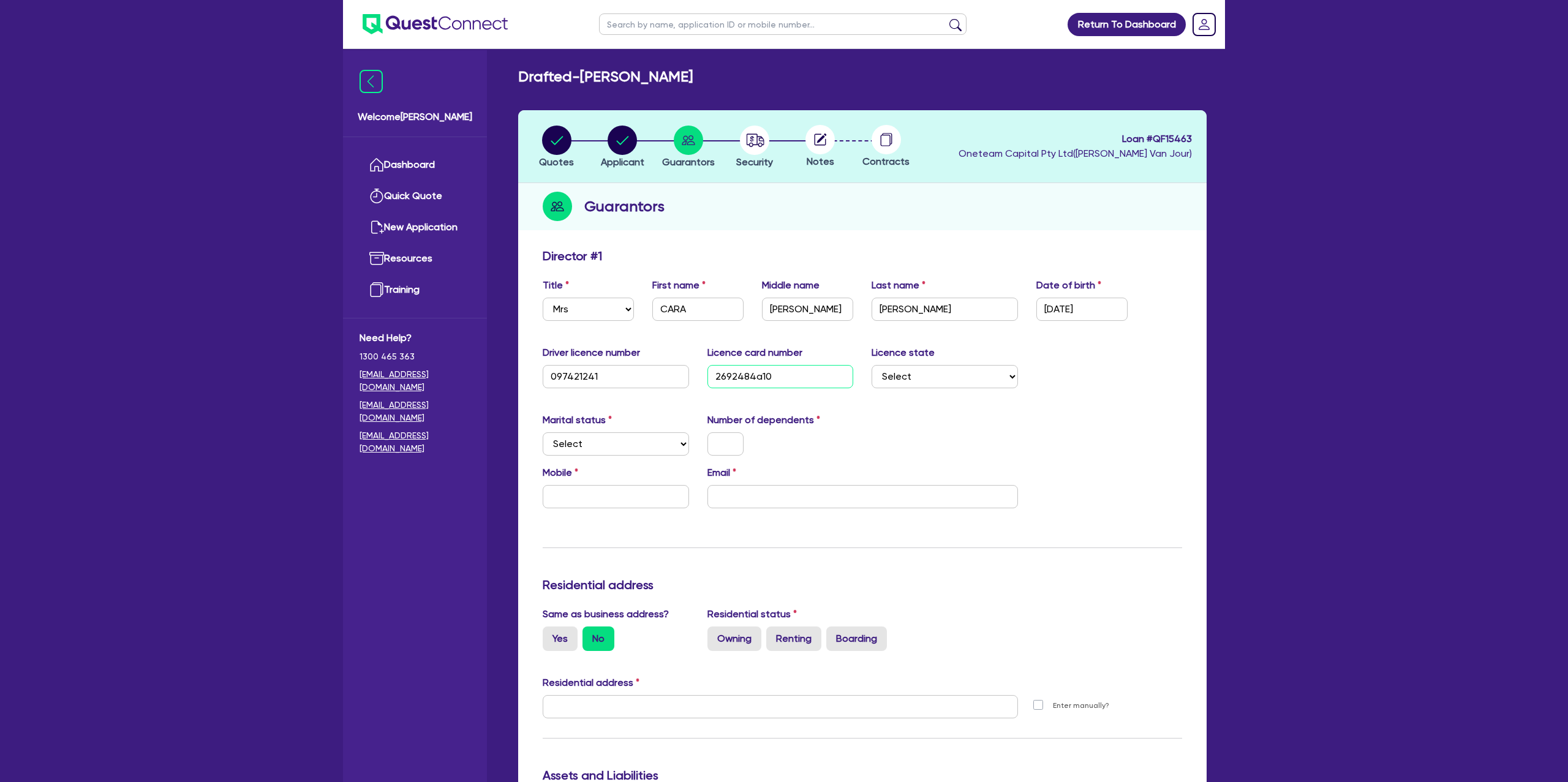
click at [739, 376] on input "2692484a10" at bounding box center [781, 376] width 147 height 23
click at [563, 441] on select "Select Single Married De Facto / Partner" at bounding box center [616, 444] width 147 height 23
click at [543, 433] on select "Select Single Married De Facto / Partner" at bounding box center [616, 444] width 147 height 23
click at [736, 442] on input "text" at bounding box center [725, 444] width 36 height 23
click at [937, 432] on div "Marital status Select Single Married De Facto / Partner Number of dependents 3" at bounding box center [862, 439] width 658 height 53
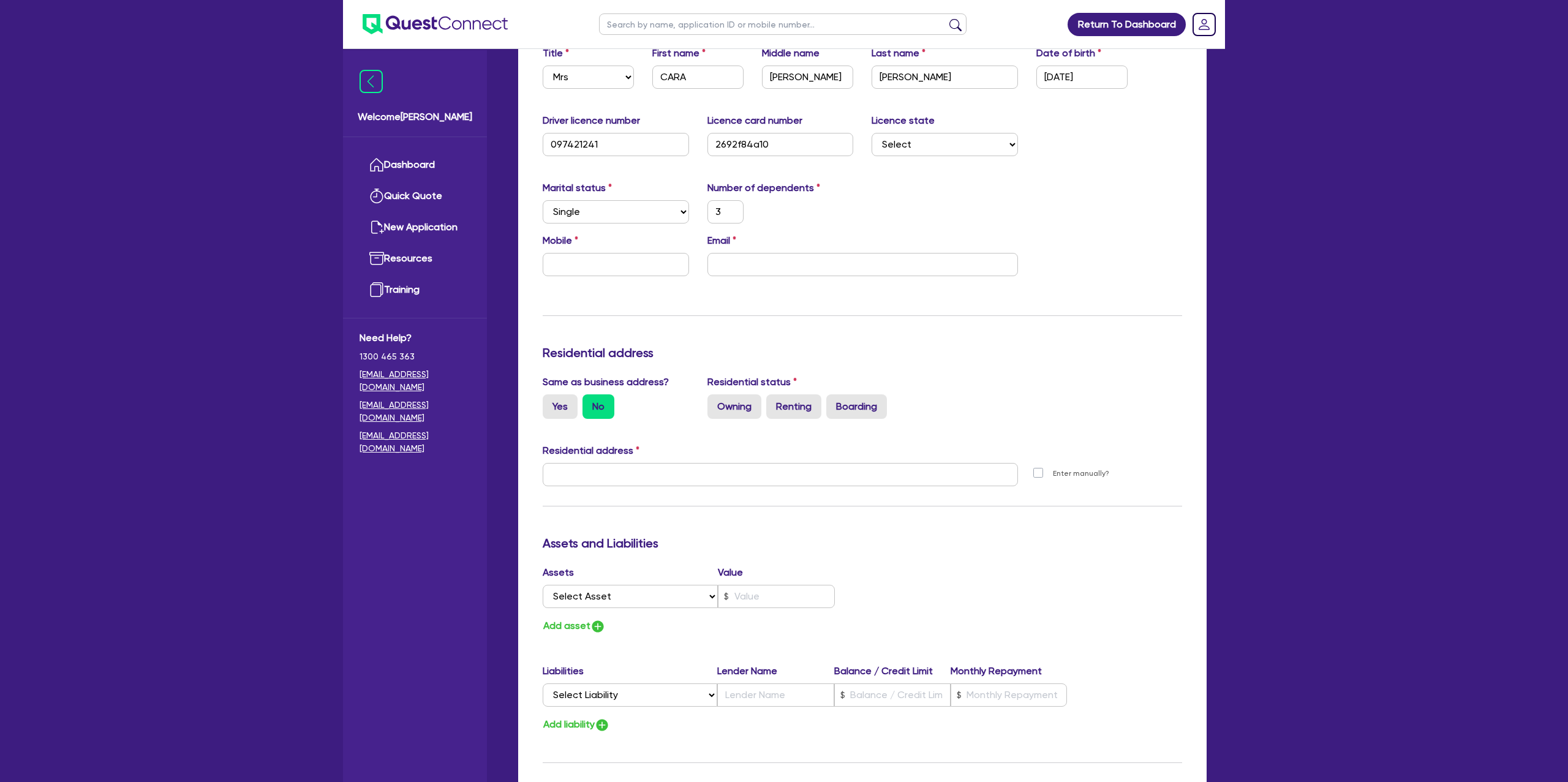
scroll to position [237, 0]
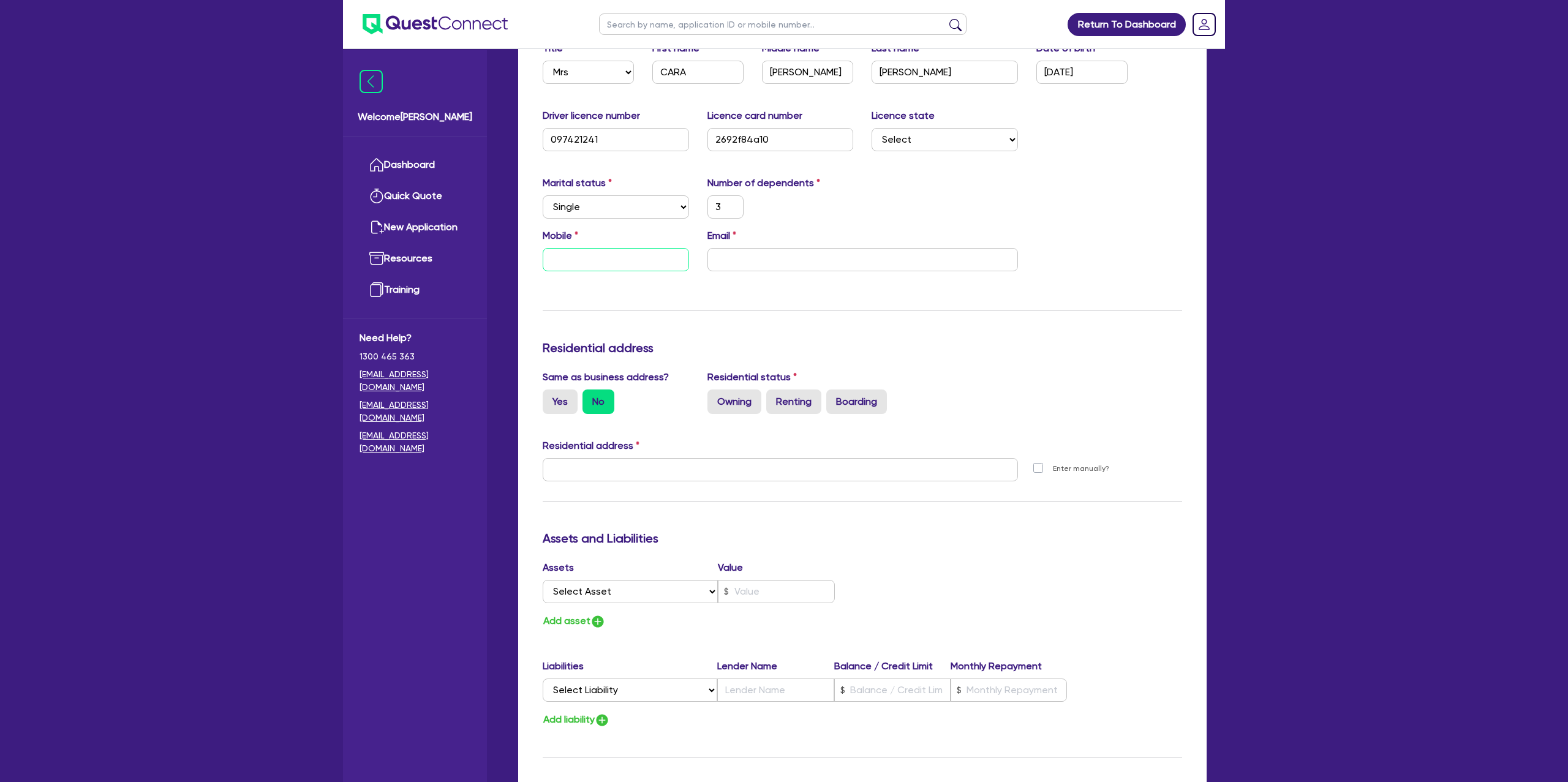
click at [568, 260] on input "text" at bounding box center [616, 259] width 147 height 23
click at [781, 262] on input "email" at bounding box center [863, 259] width 310 height 23
drag, startPoint x: 1089, startPoint y: 281, endPoint x: 1072, endPoint y: 274, distance: 18.4
click at [1085, 278] on div "Update residential status for Director #1 Boarding is only acceptable when the …" at bounding box center [862, 465] width 639 height 906
click at [565, 393] on label "Yes" at bounding box center [560, 401] width 35 height 24
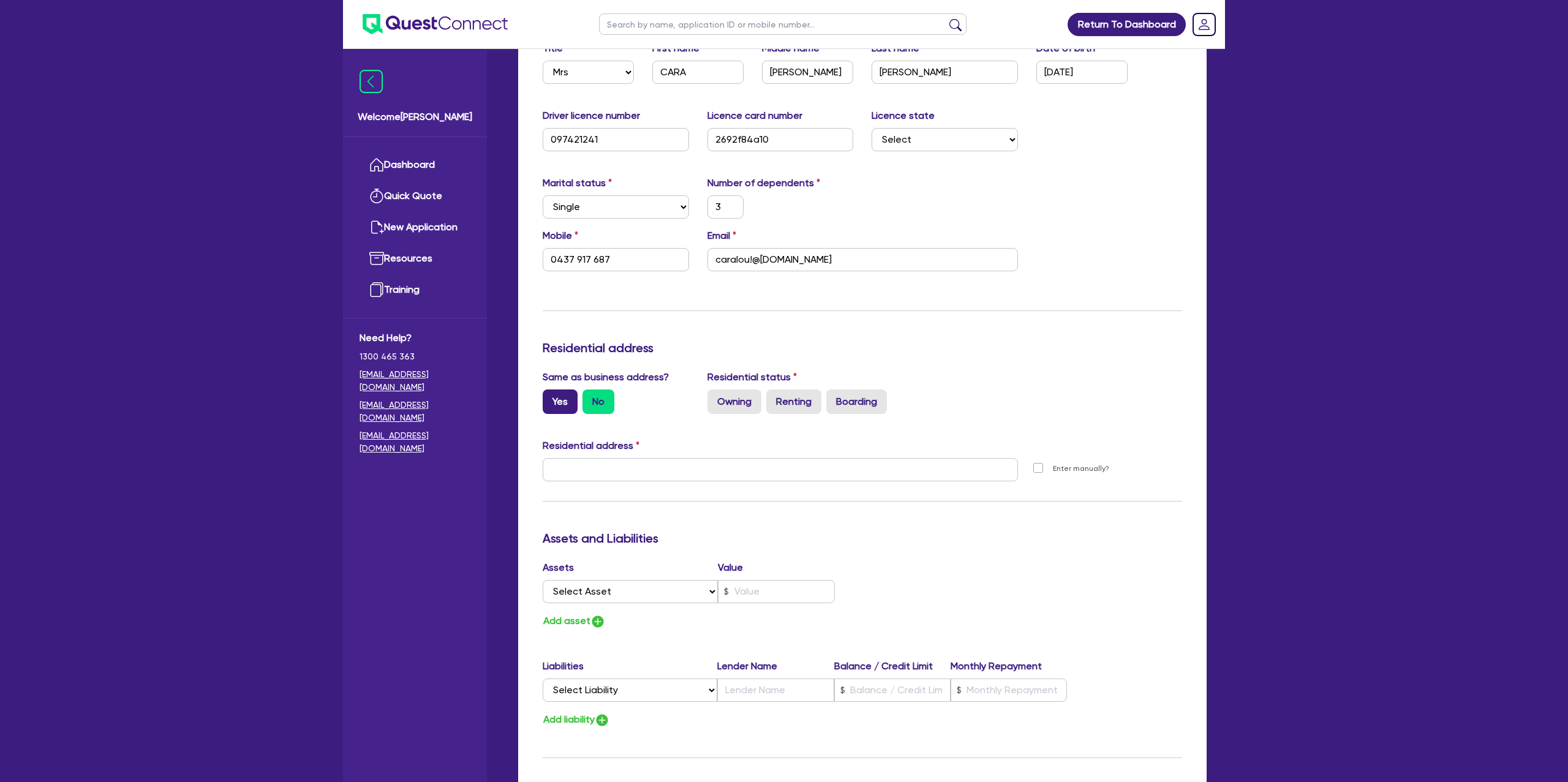
click at [551, 393] on input "Yes" at bounding box center [547, 393] width 8 height 8
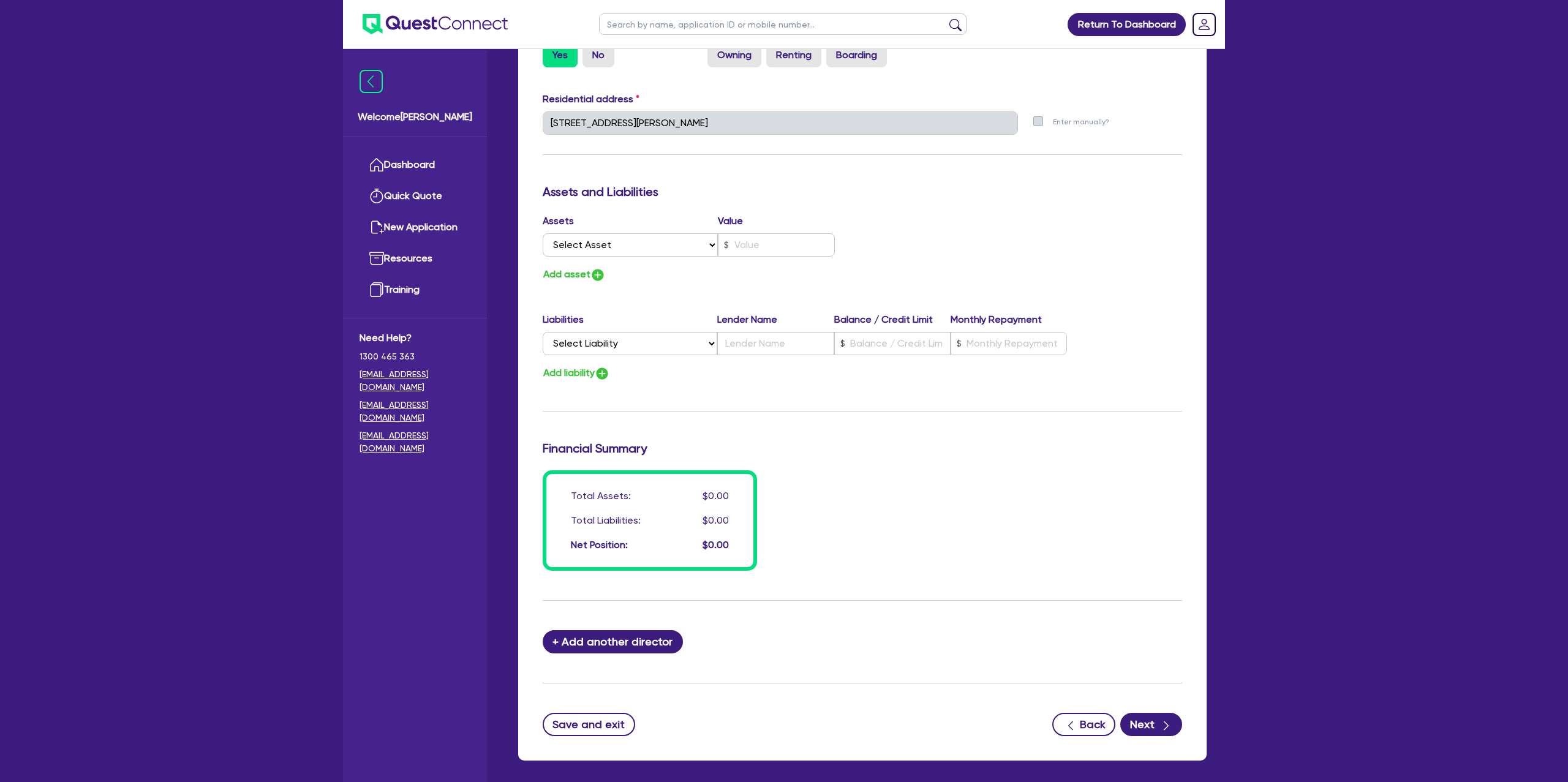
scroll to position [586, 0]
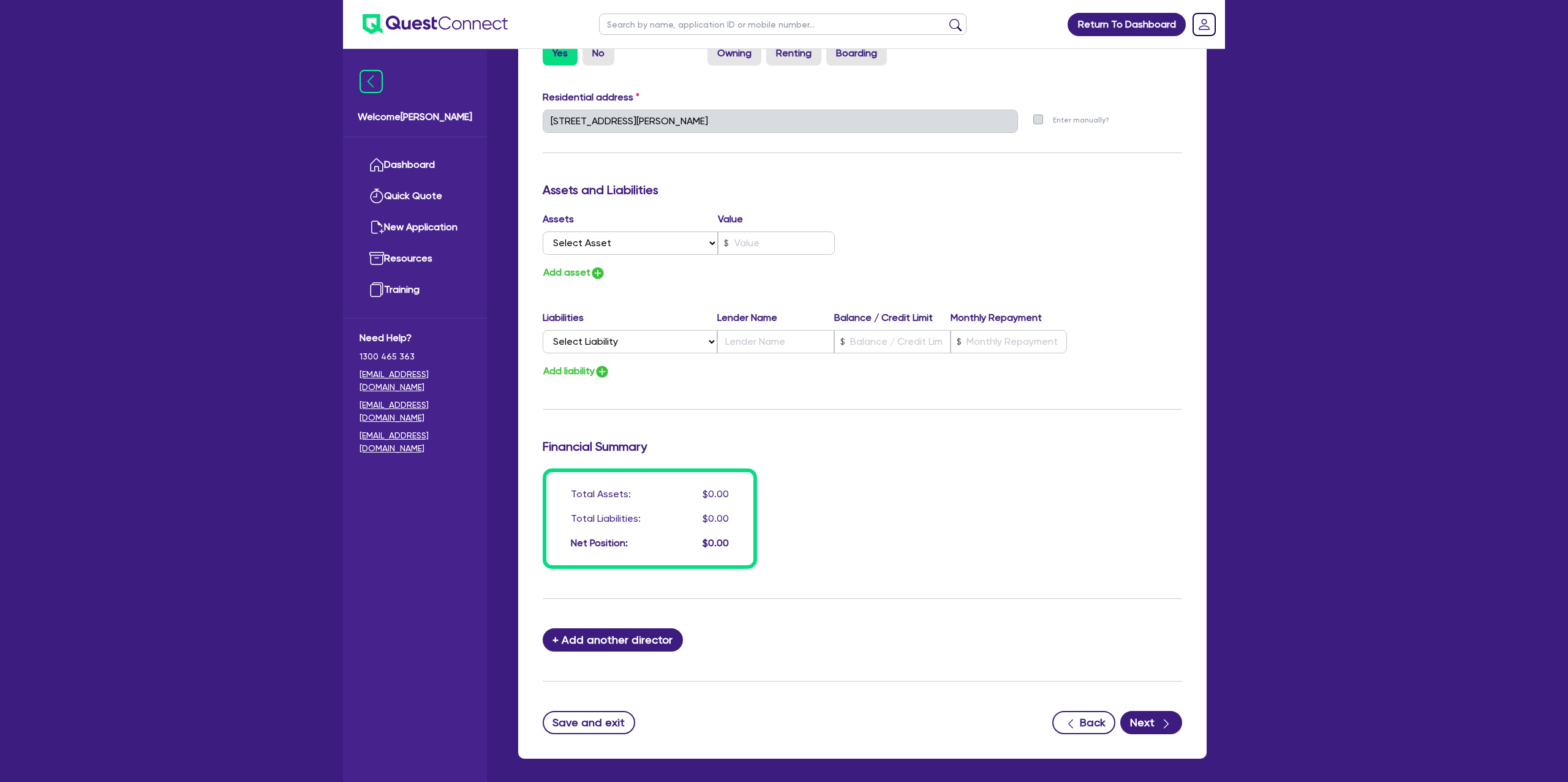
click at [798, 42] on ul at bounding box center [783, 24] width 392 height 49
click at [784, 59] on label "Renting" at bounding box center [794, 53] width 55 height 24
click at [774, 49] on input "Renting" at bounding box center [770, 45] width 8 height 8
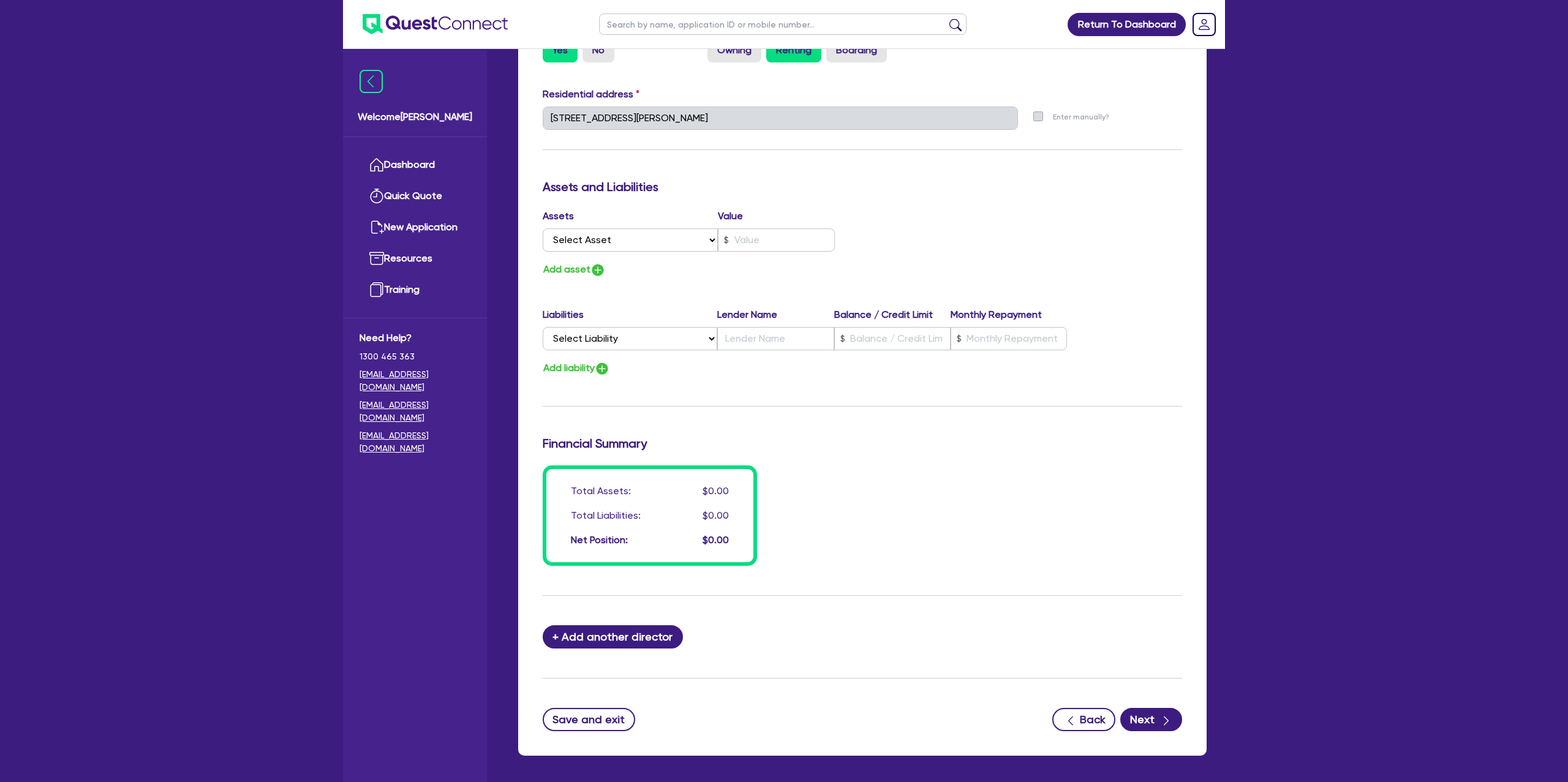
scroll to position [638, 0]
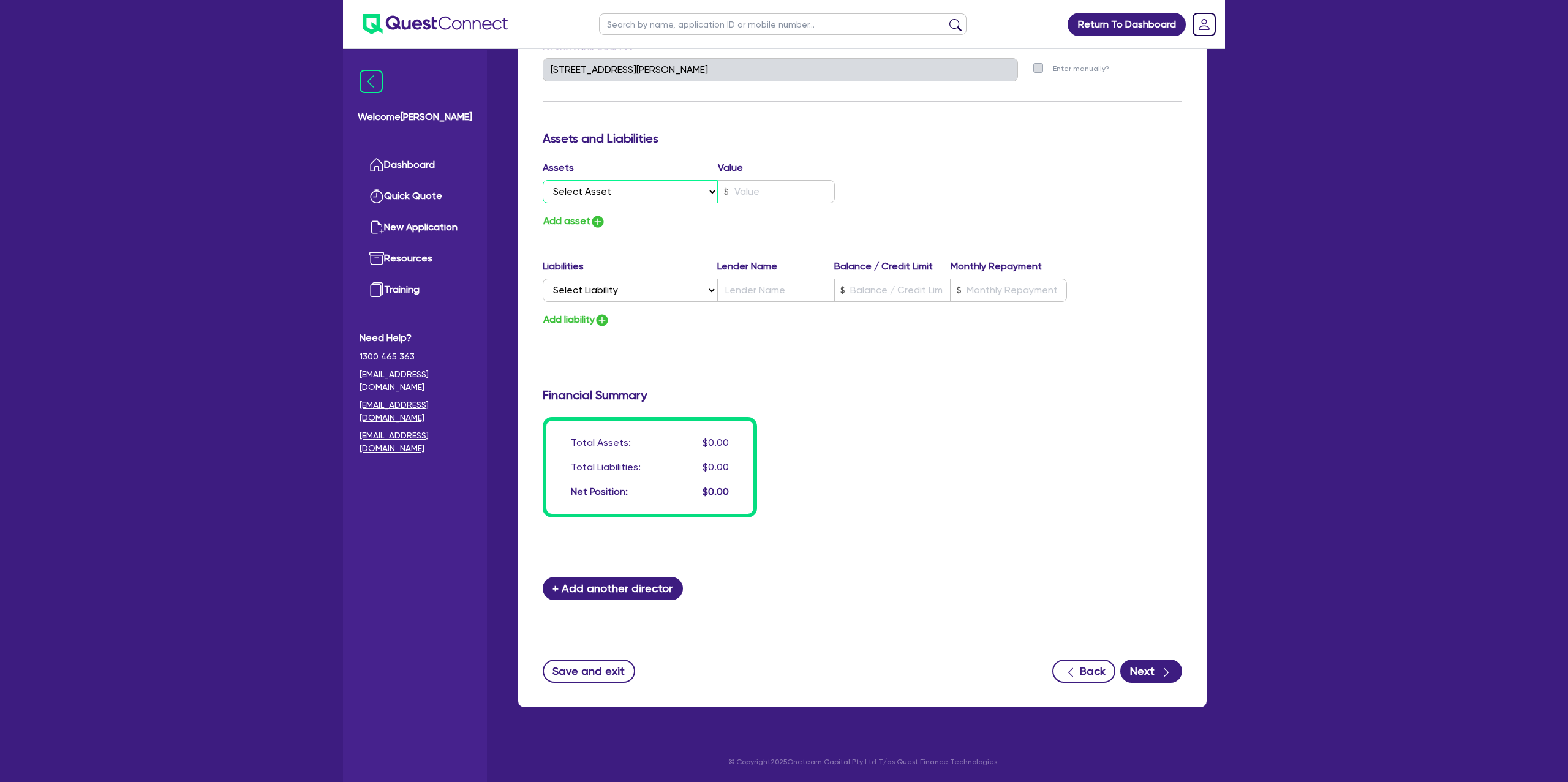
click at [686, 192] on select "Select Asset Cash Property Investment property Vehicle Truck Trailer Equipment …" at bounding box center [630, 191] width 175 height 23
click at [543, 180] on select "Select Asset Cash Property Investment property Vehicle Truck Trailer Equipment …" at bounding box center [630, 191] width 175 height 23
click at [747, 194] on input "text" at bounding box center [777, 191] width 117 height 23
click at [950, 174] on div "Assets Value Select Asset Cash Property Investment property Vehicle Truck Trail…" at bounding box center [862, 195] width 658 height 69
click at [627, 293] on select "Select Liability Credit card Mortgage Investment property loan Vehicle loan Tru…" at bounding box center [629, 290] width 174 height 23
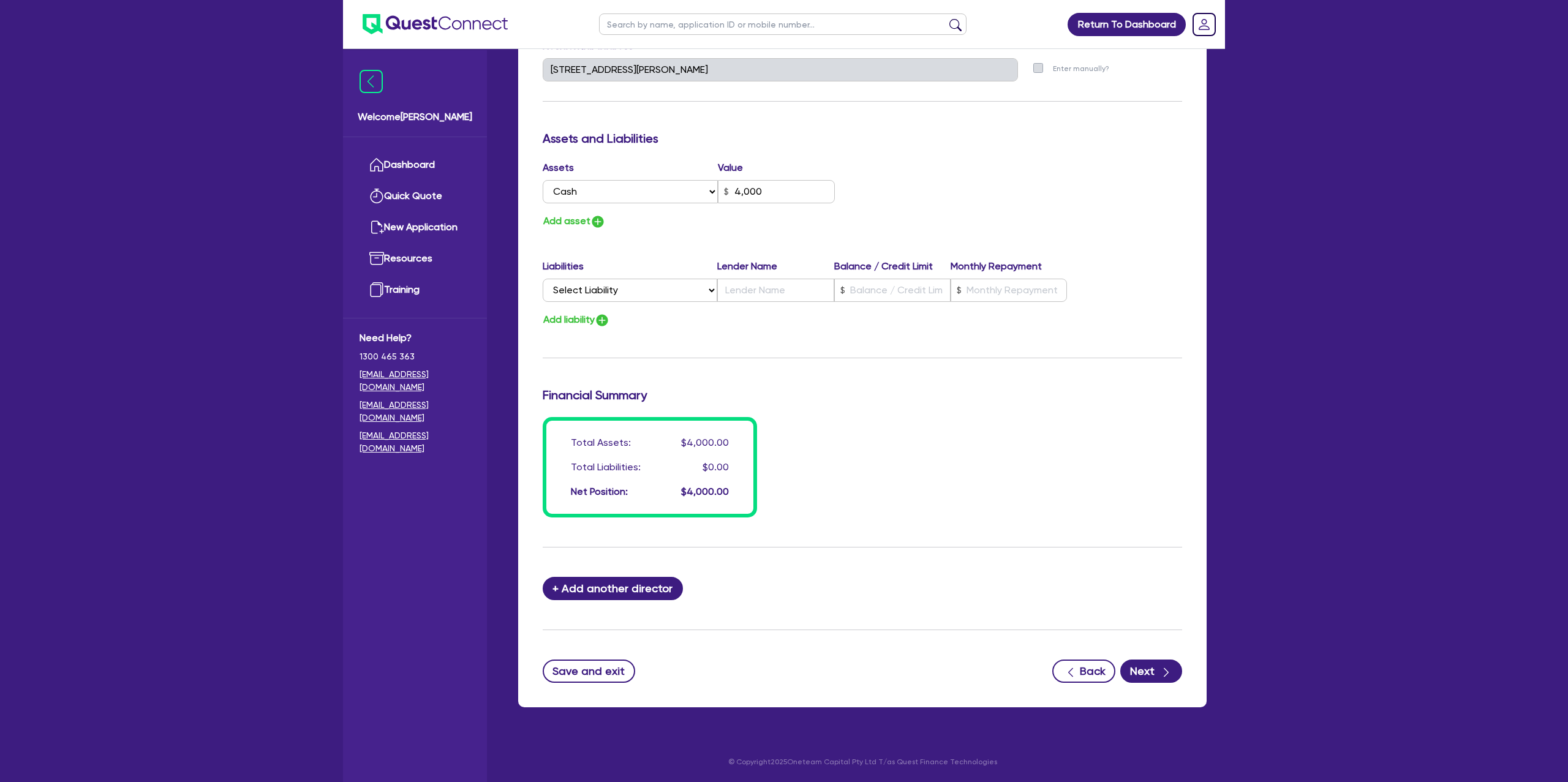
click at [971, 499] on div "Total Assets: $4,000.00 Total Liabilities: $0.00 Net Position: $4,000.00" at bounding box center [862, 467] width 658 height 101
click at [1165, 674] on icon "button" at bounding box center [1166, 673] width 5 height 9
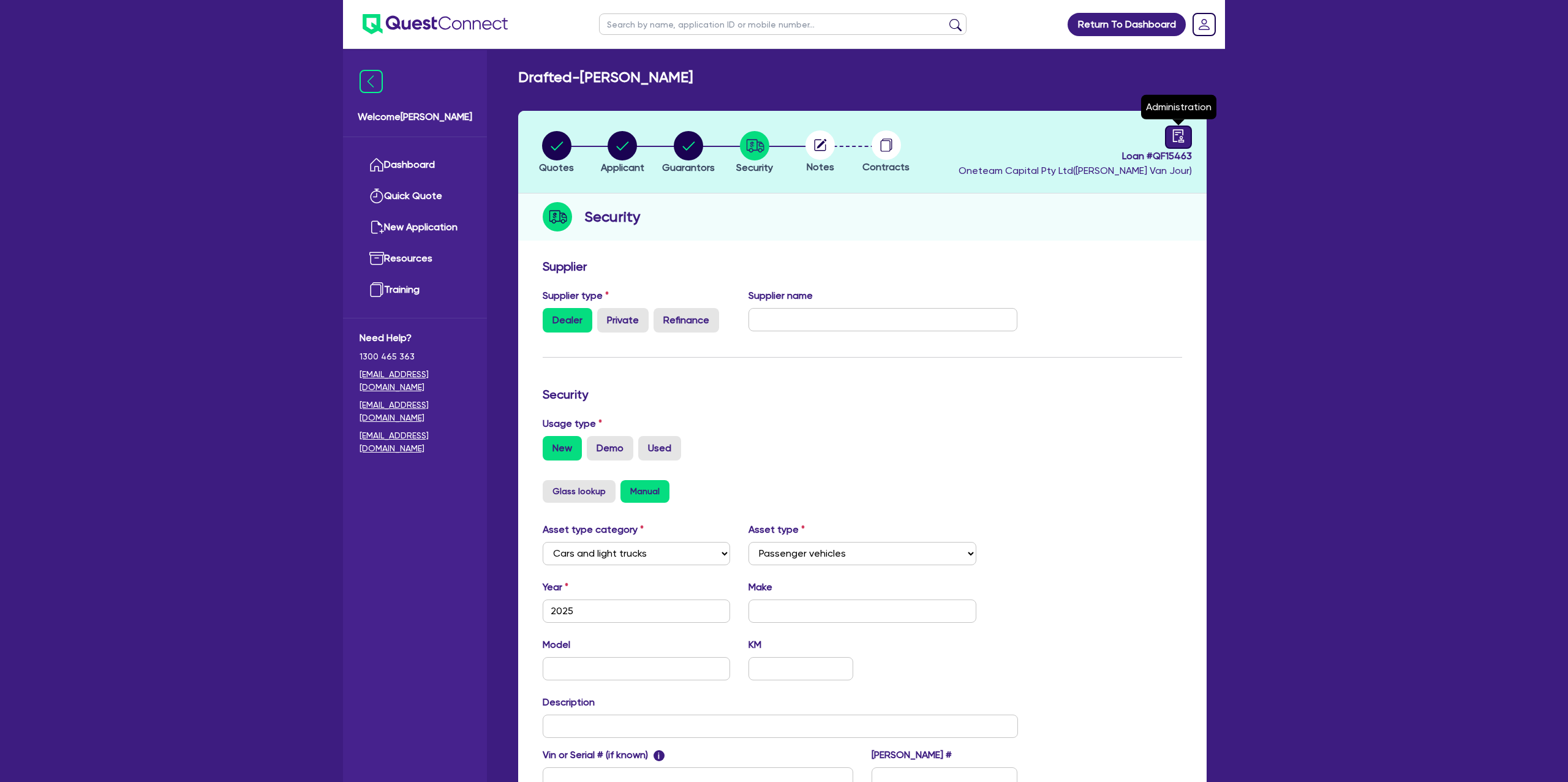
click at [1167, 133] on div at bounding box center [1178, 137] width 27 height 23
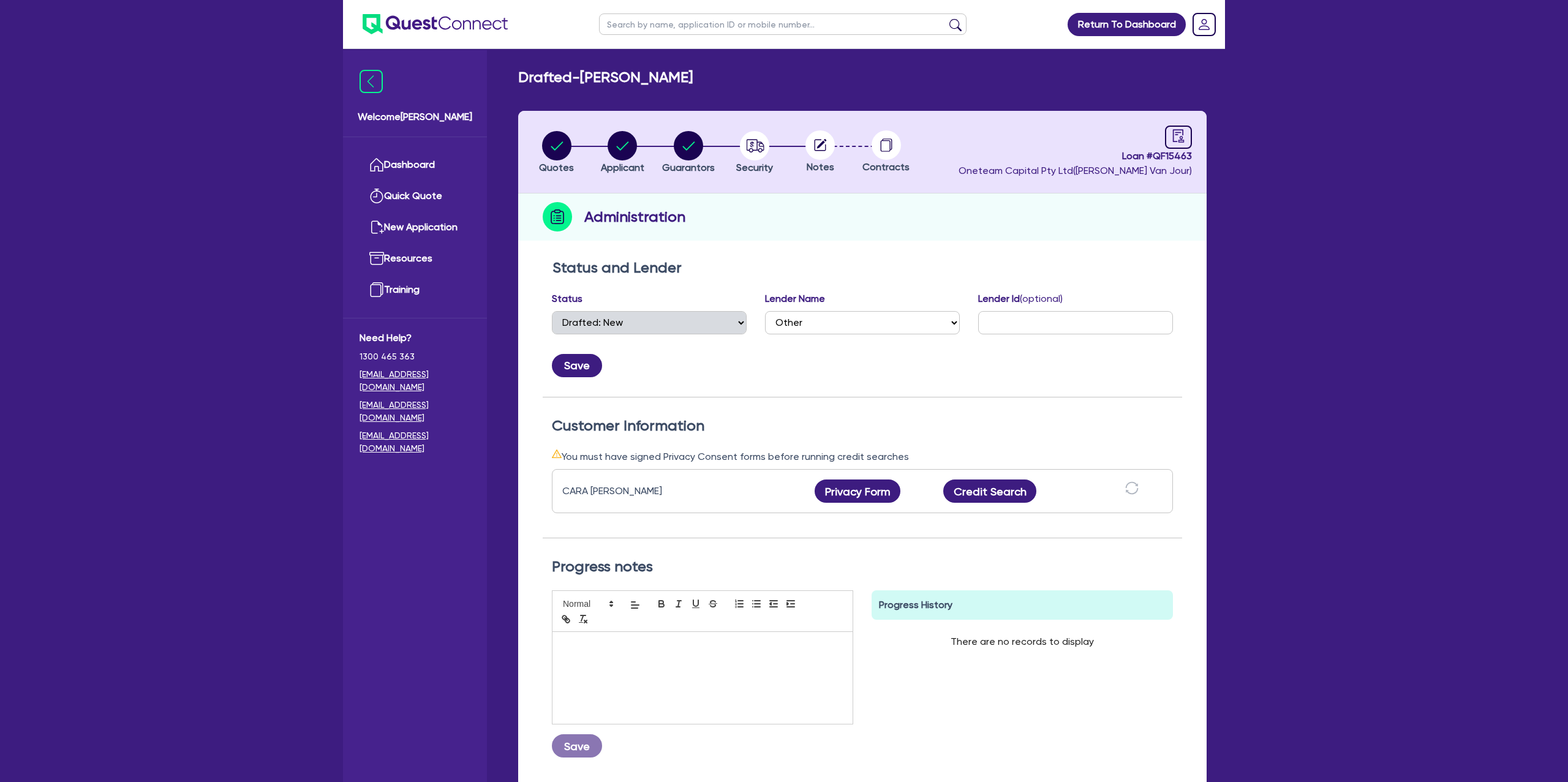
scroll to position [111, 0]
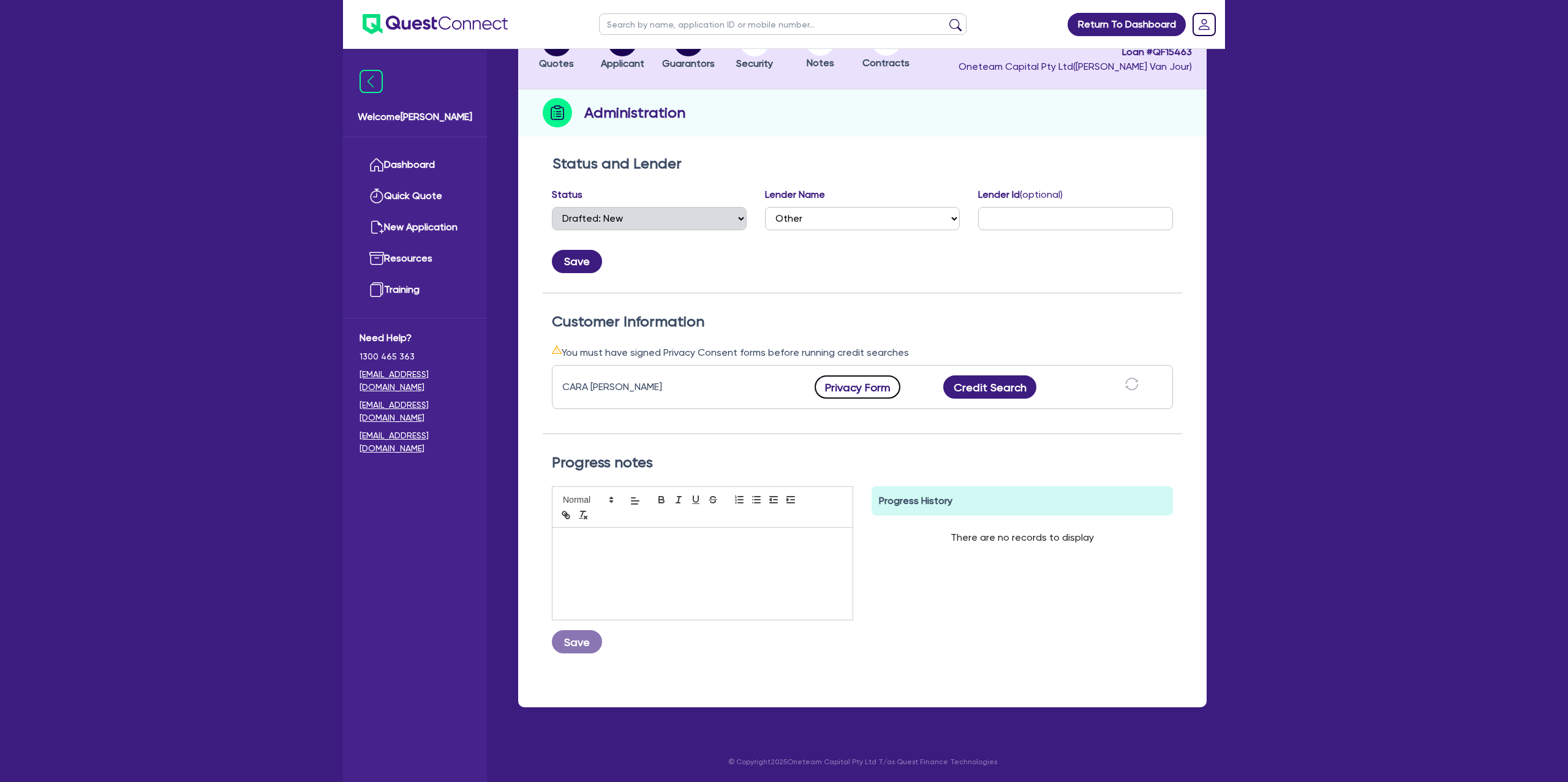
click at [862, 387] on button "Privacy Form" at bounding box center [858, 387] width 86 height 23
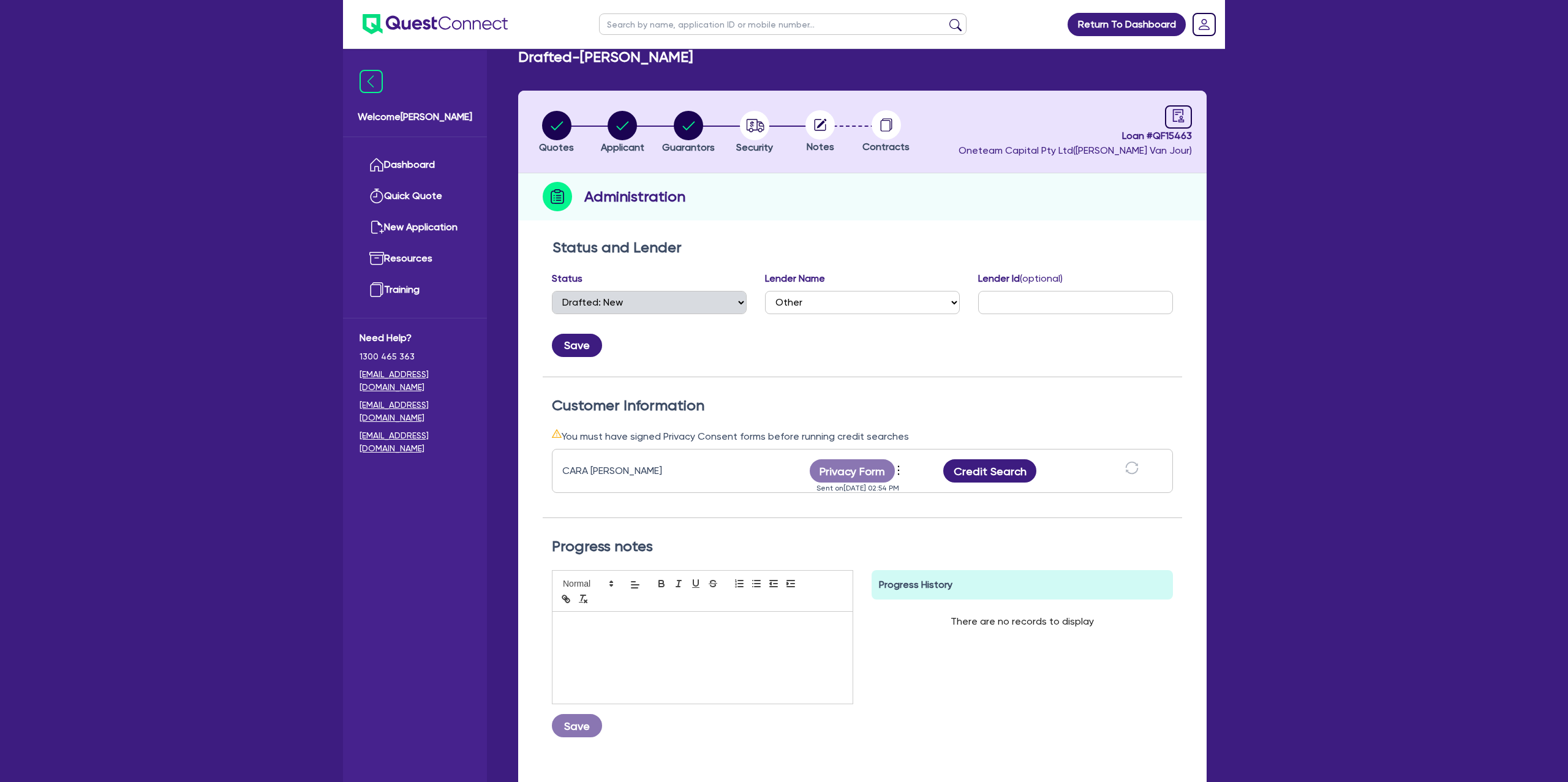
scroll to position [0, 0]
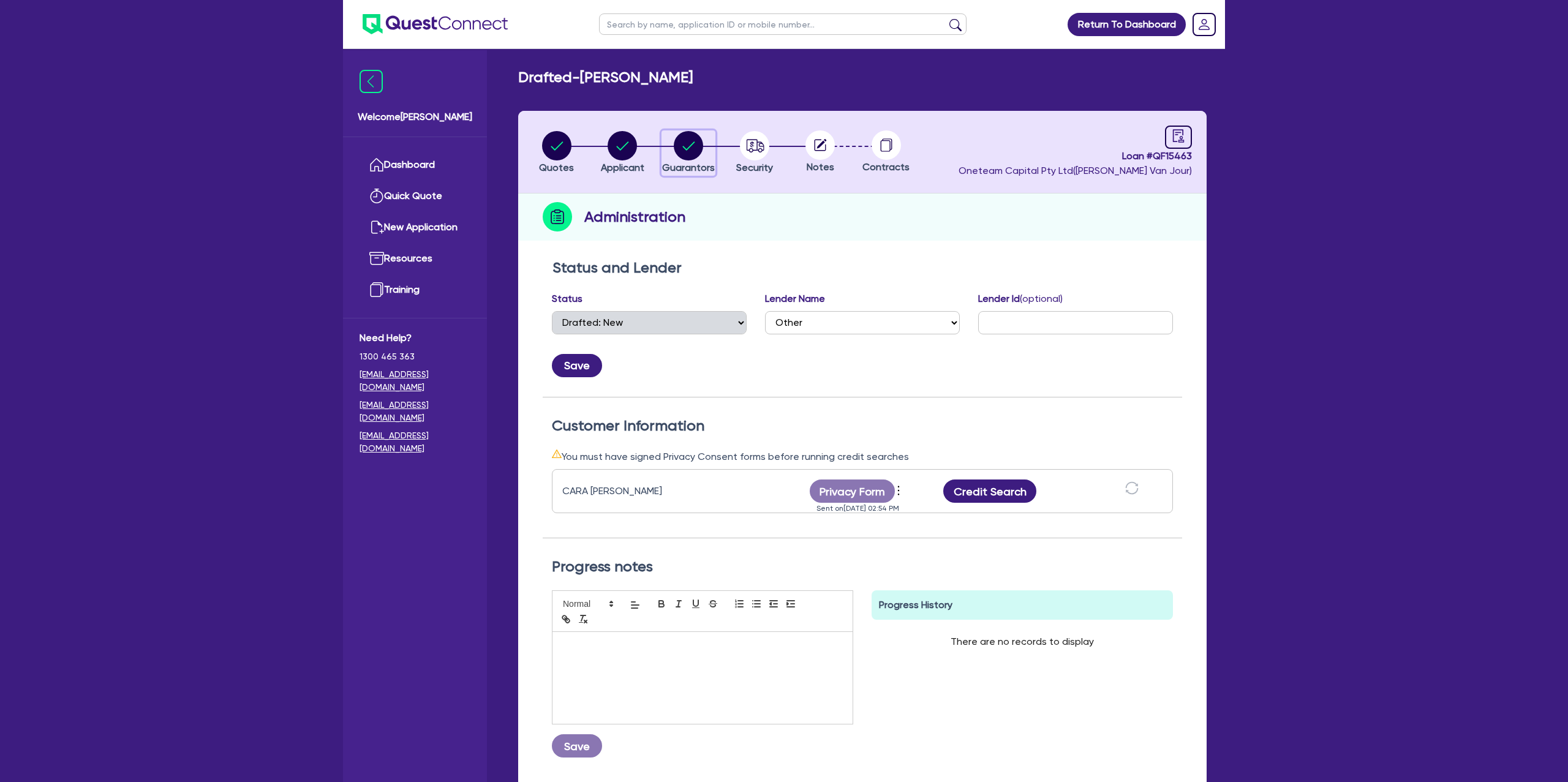
click at [687, 141] on circle "button" at bounding box center [689, 145] width 30 height 30
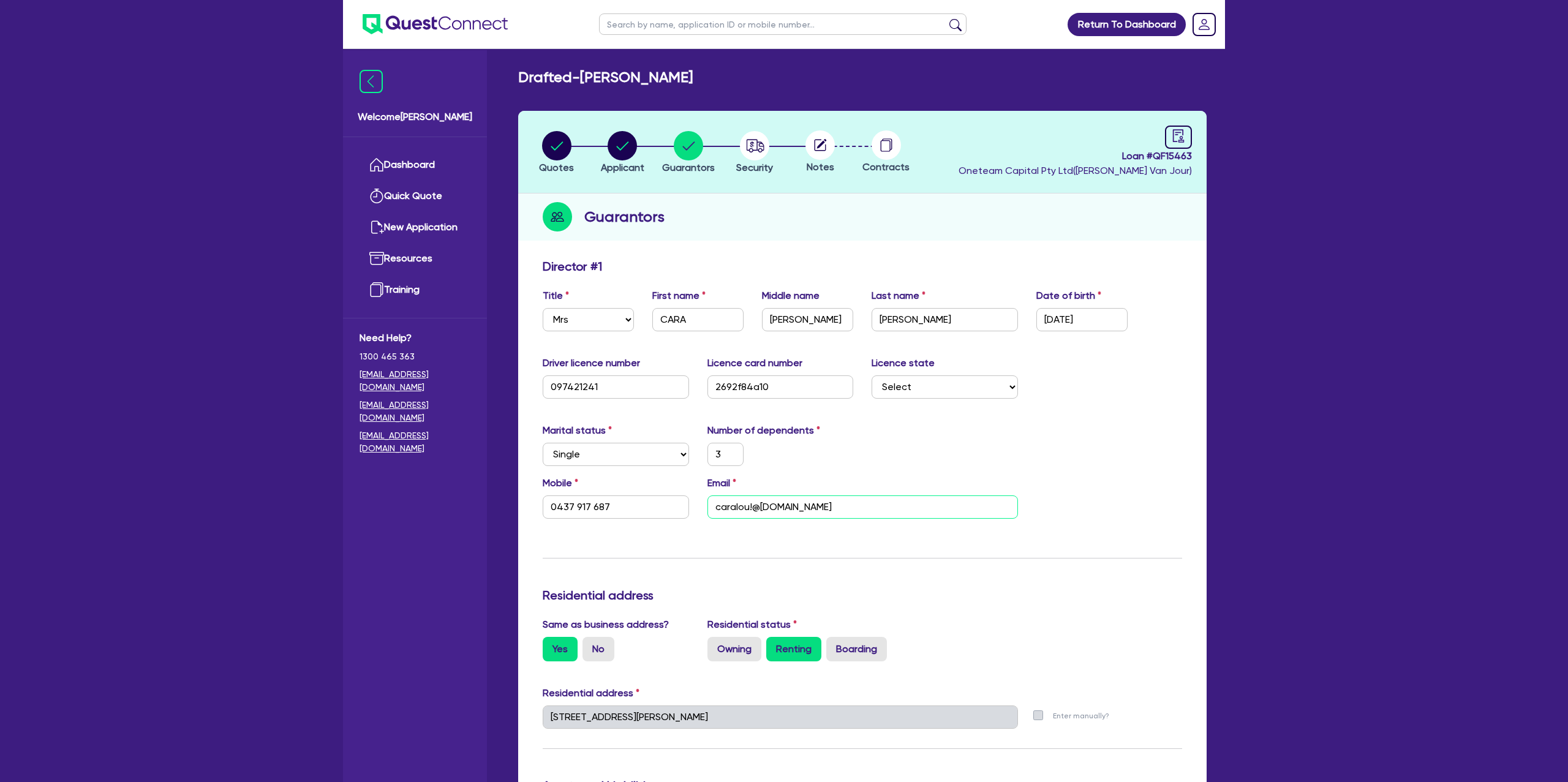
drag, startPoint x: 752, startPoint y: 502, endPoint x: 753, endPoint y: 531, distance: 29.0
click at [751, 504] on input "caralou!@hotmail.com" at bounding box center [863, 506] width 310 height 23
drag, startPoint x: 1107, startPoint y: 430, endPoint x: 1111, endPoint y: 440, distance: 10.8
click at [1107, 431] on div "Marital status Select Single Married De Facto / Partner Number of dependents 3" at bounding box center [862, 450] width 658 height 53
click at [1172, 137] on icon "audit" at bounding box center [1179, 136] width 13 height 13
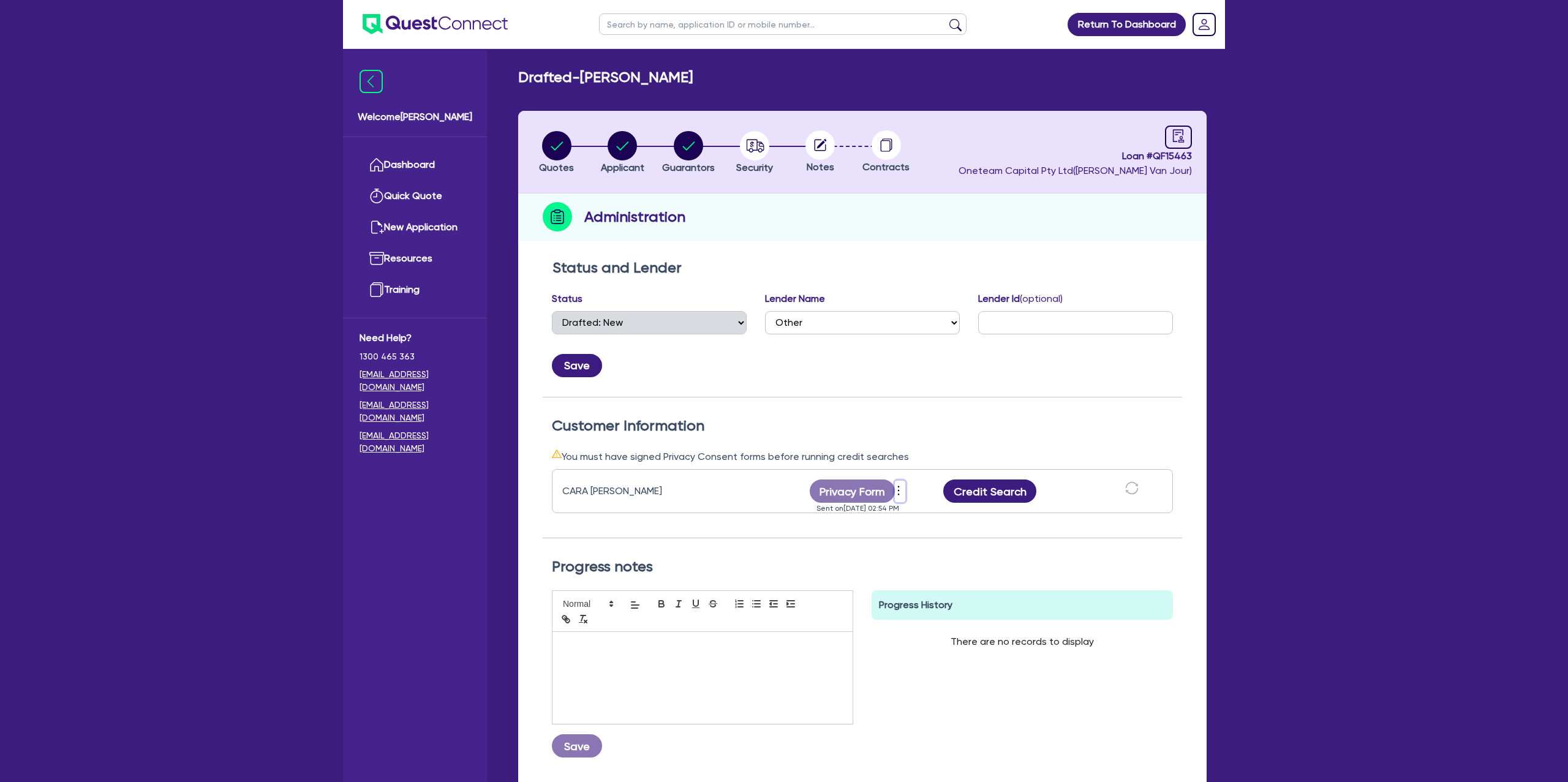
click at [904, 489] on button "Dropdown toggle" at bounding box center [900, 491] width 11 height 21
click at [928, 514] on link "Send new privacy form" at bounding box center [965, 508] width 118 height 18
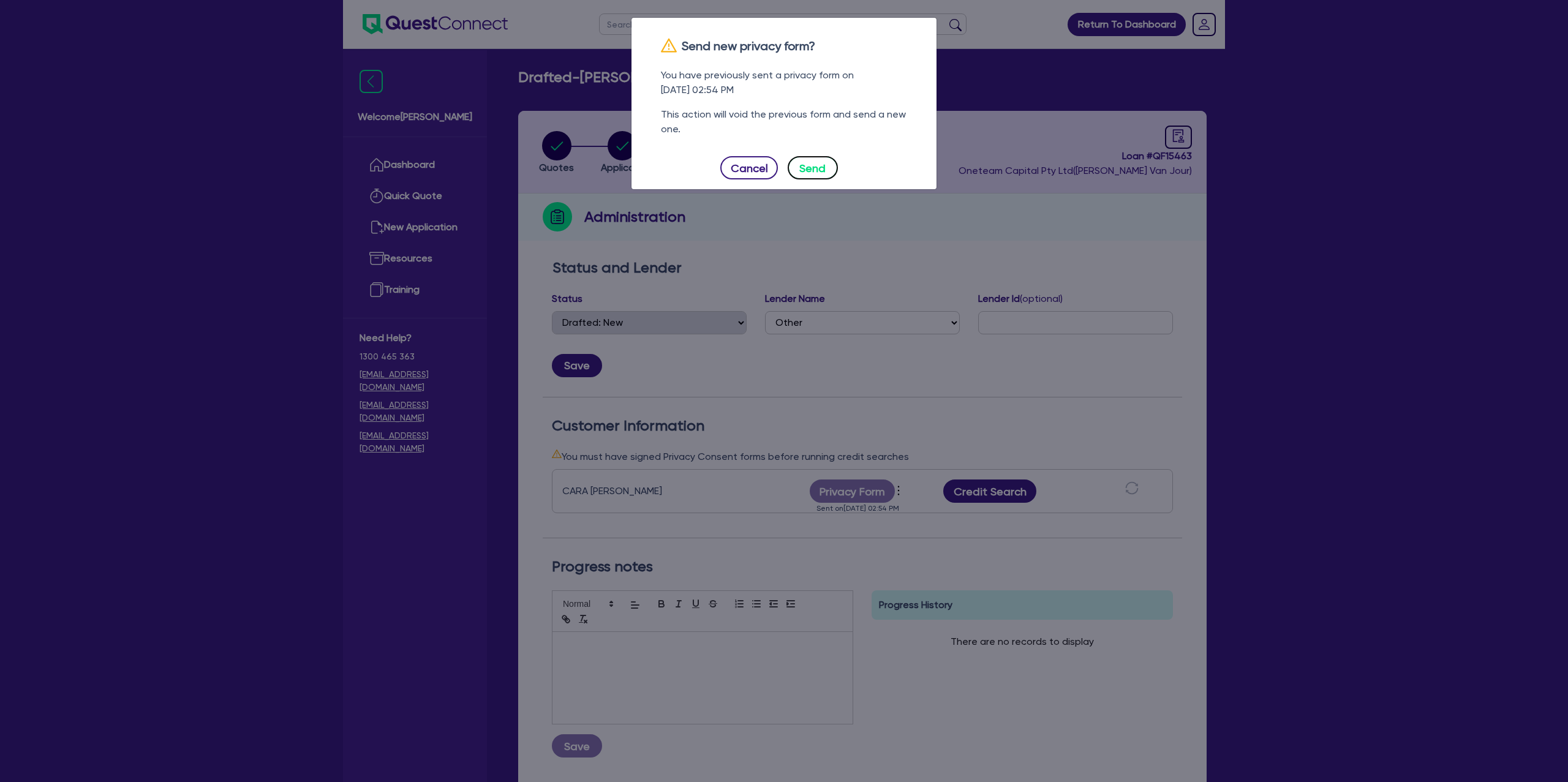
click at [806, 166] on button "Send" at bounding box center [813, 168] width 50 height 23
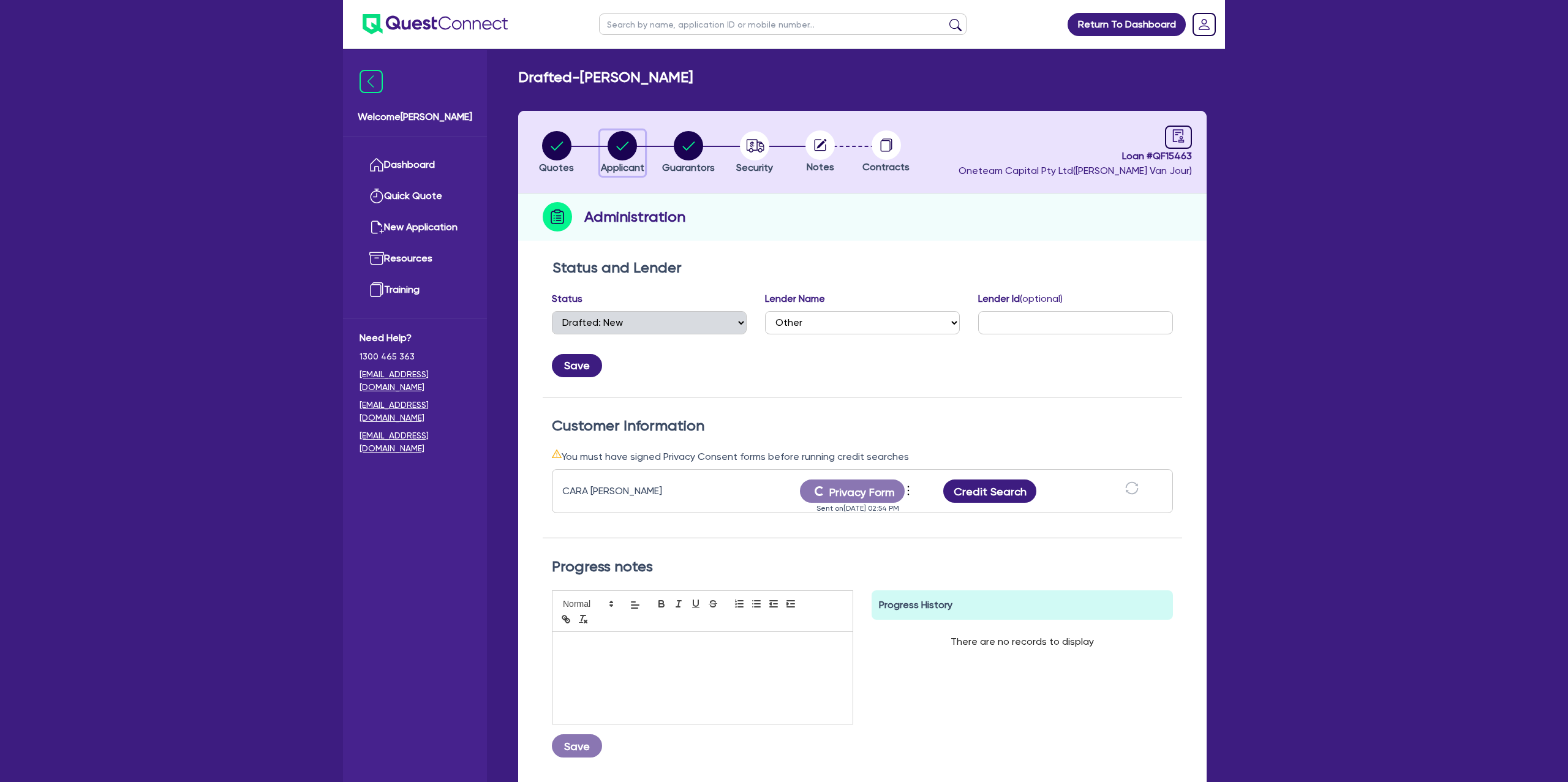
click at [618, 143] on circle "button" at bounding box center [622, 145] width 30 height 30
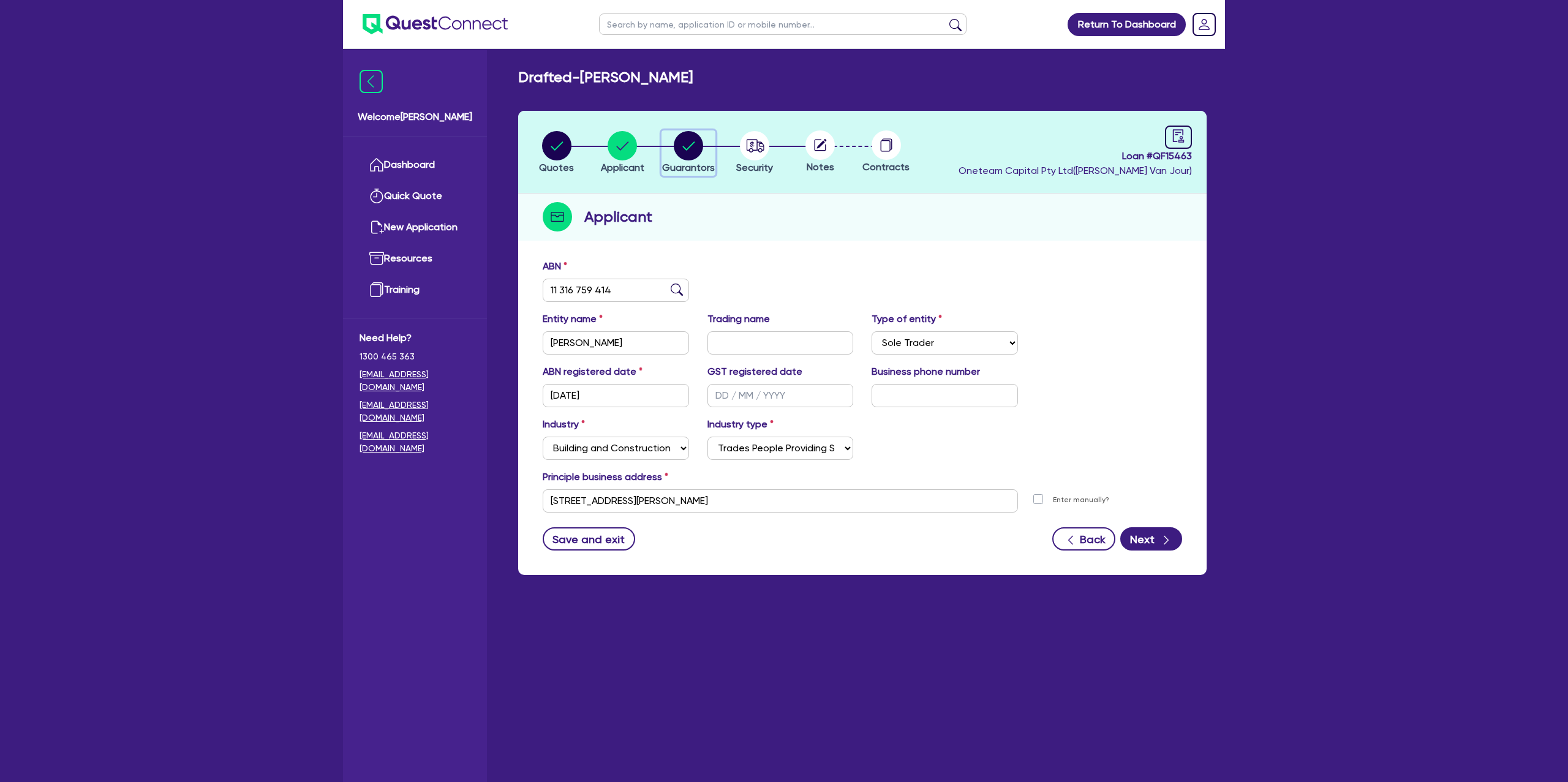
click at [692, 149] on circle "button" at bounding box center [689, 145] width 30 height 30
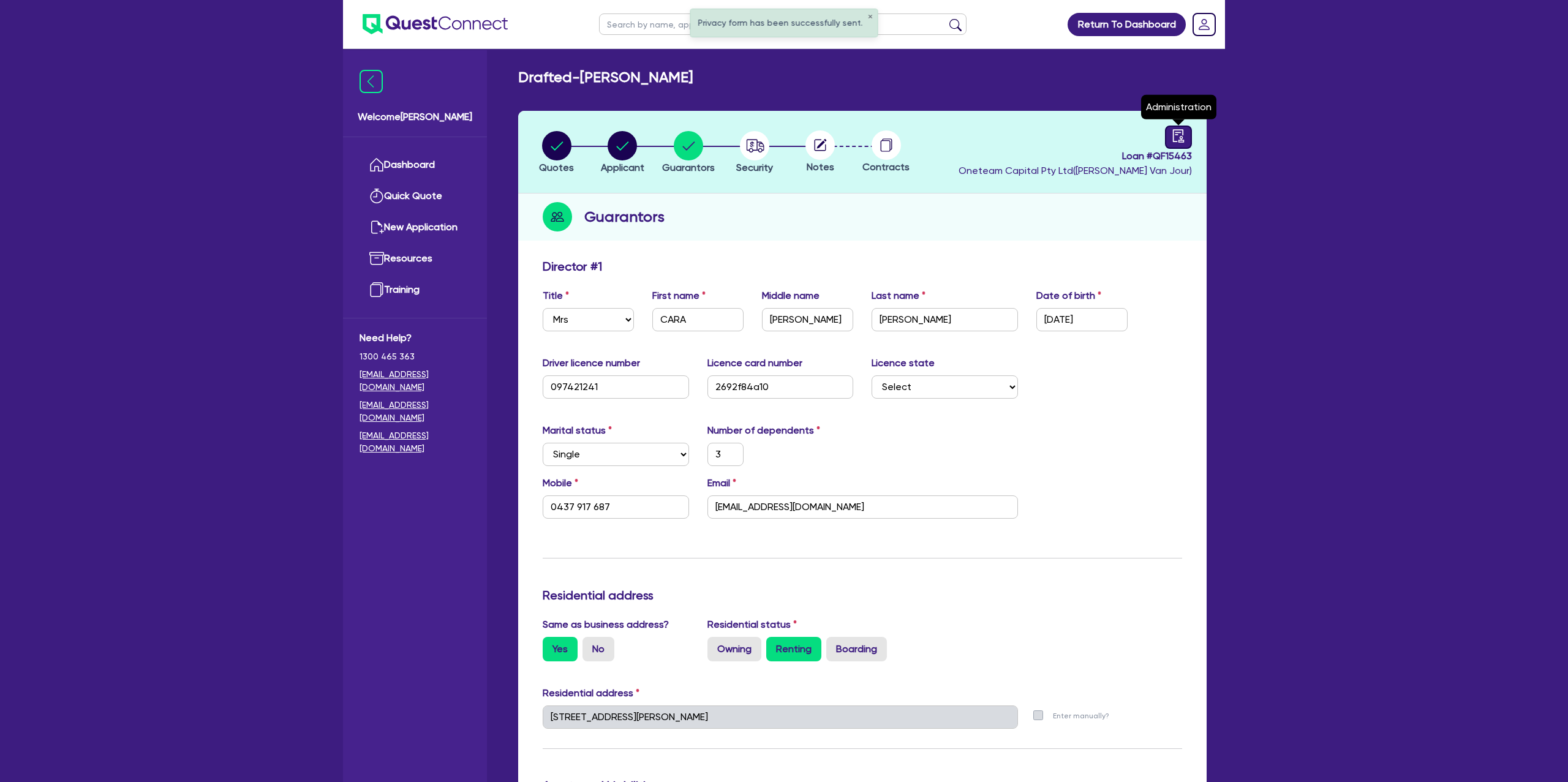
click at [1182, 133] on icon "audit" at bounding box center [1179, 136] width 13 height 13
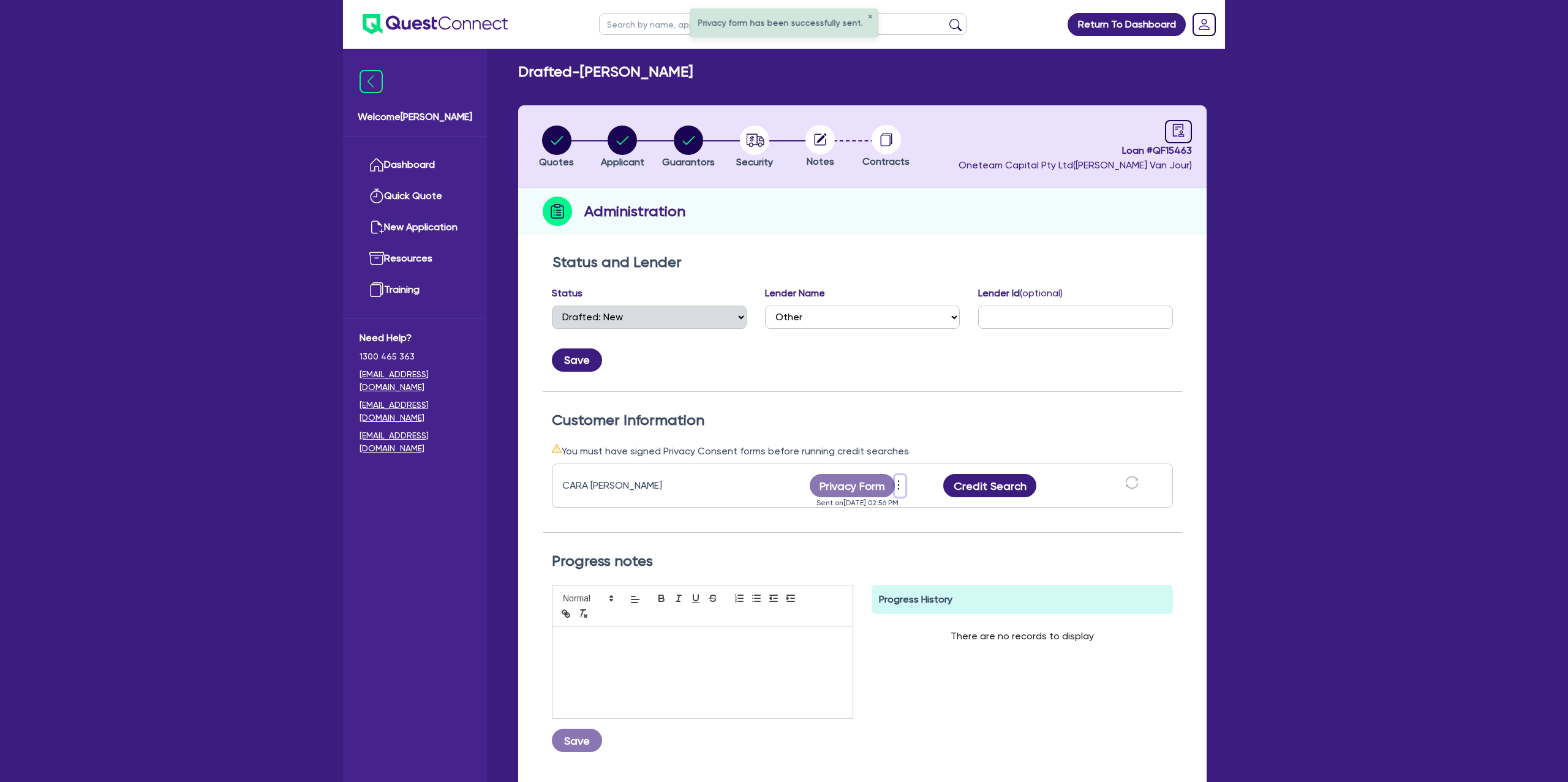
click at [898, 481] on icon "more" at bounding box center [898, 485] width 12 height 18
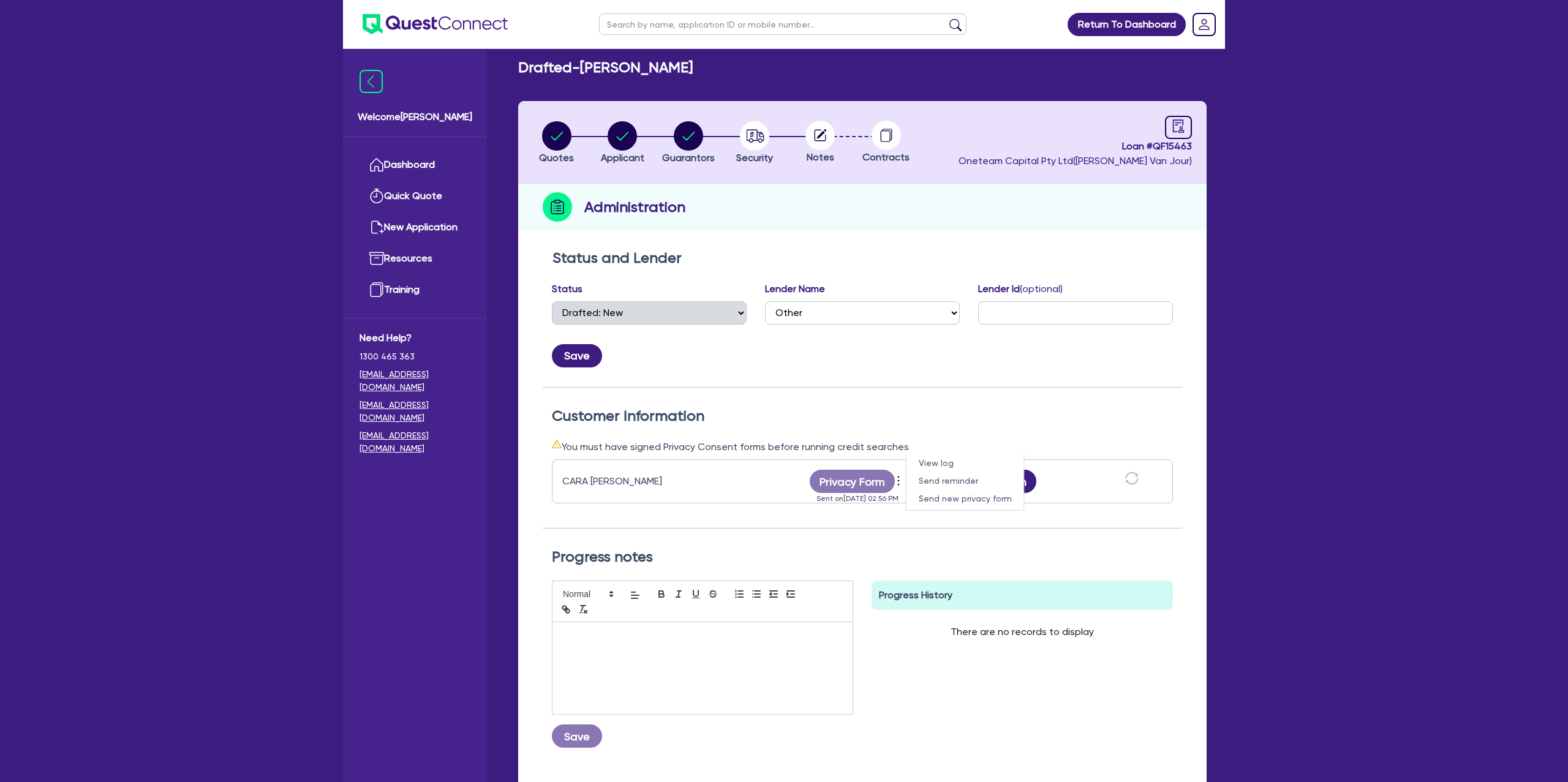
click at [885, 518] on div "CARA LOUISE CARMODY-FERGUSON Privacy Form View log Send reminder Send new priva…" at bounding box center [862, 491] width 621 height 74
click at [900, 483] on icon "more" at bounding box center [898, 481] width 12 height 18
click at [950, 458] on link "View log" at bounding box center [965, 463] width 118 height 18
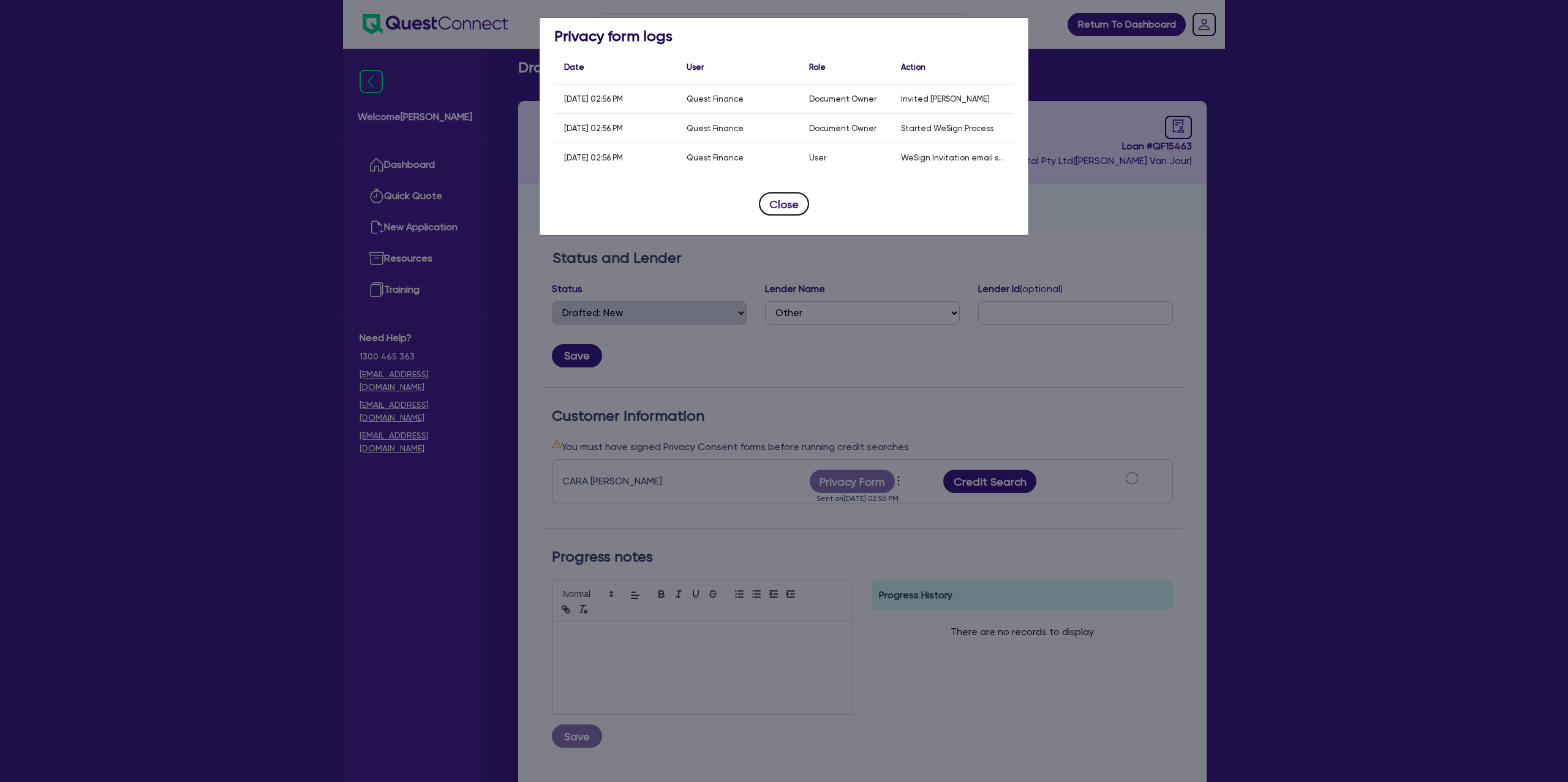
click at [784, 201] on button "Close" at bounding box center [784, 203] width 50 height 23
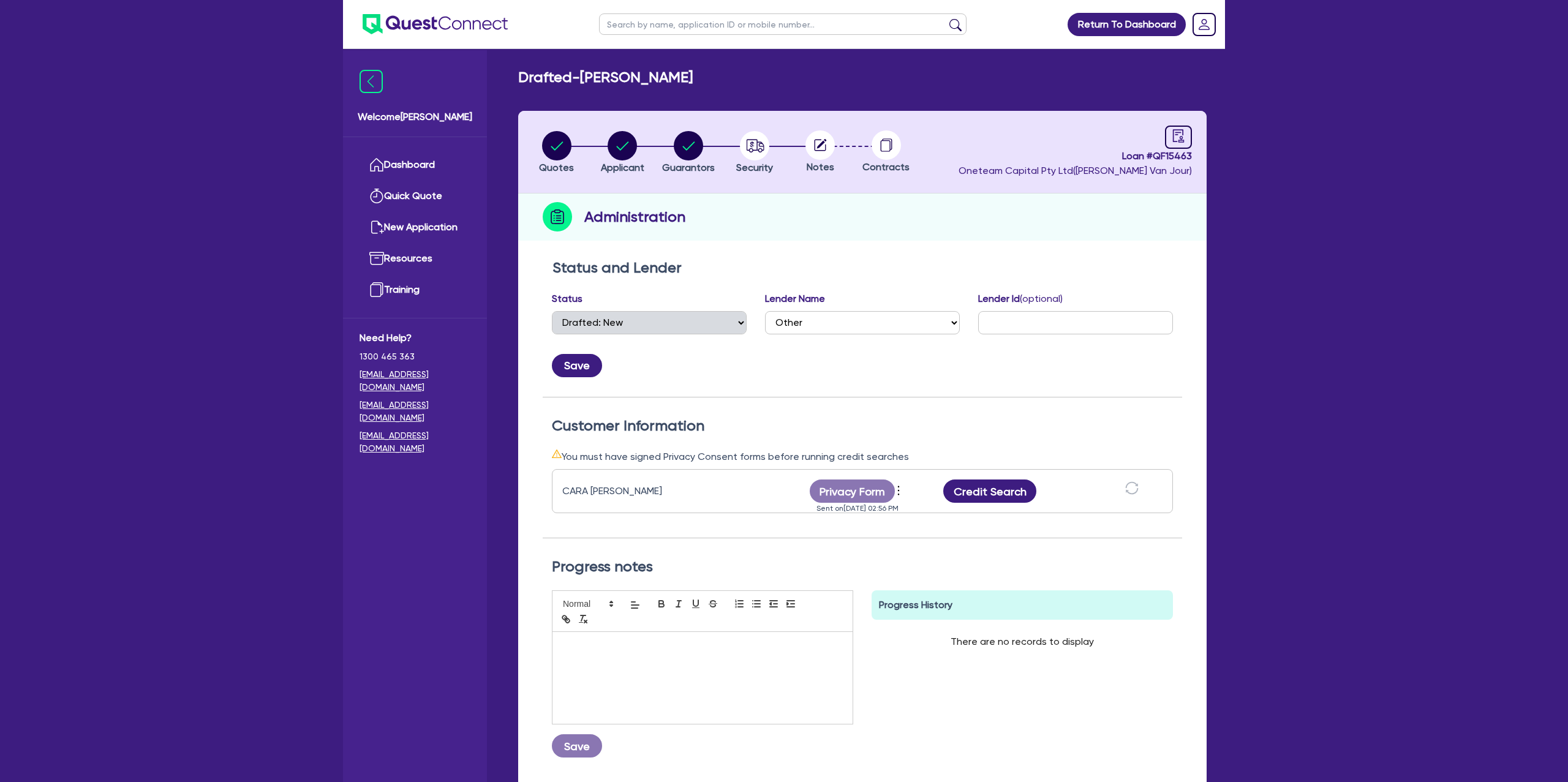
select select "DRAFTED_NEW"
select select "Other"
select select "DRAFTED_NEW"
select select "Other"
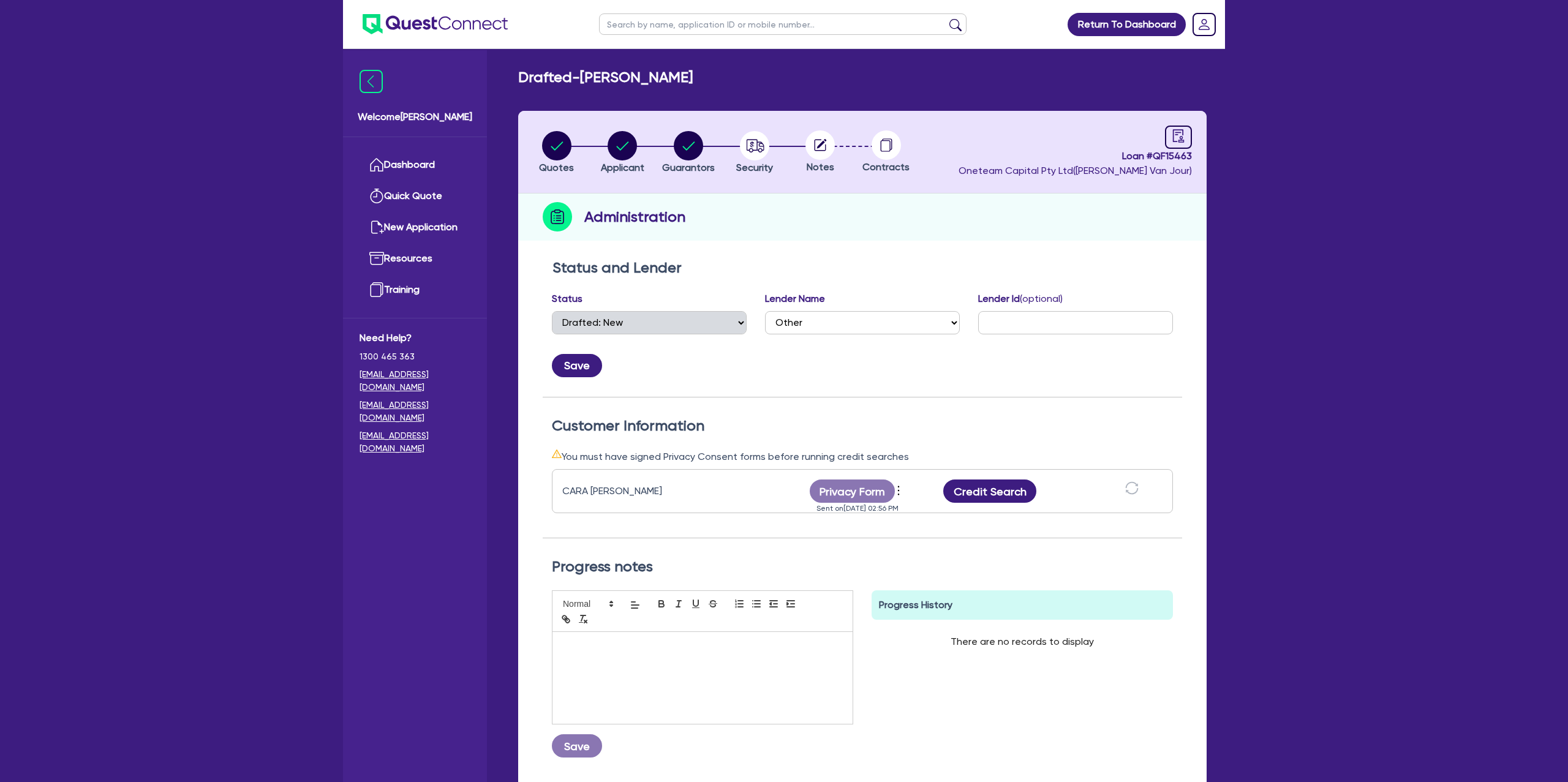
click at [1013, 276] on div "Status and Lender Status Select Quoted Drafted: New Drafted: Amended Submitted:…" at bounding box center [862, 328] width 639 height 138
click at [756, 153] on circle "button" at bounding box center [754, 145] width 30 height 30
select select "CARS_AND_LIGHT_TRUCKS"
select select "PASSENGER_VEHICLES"
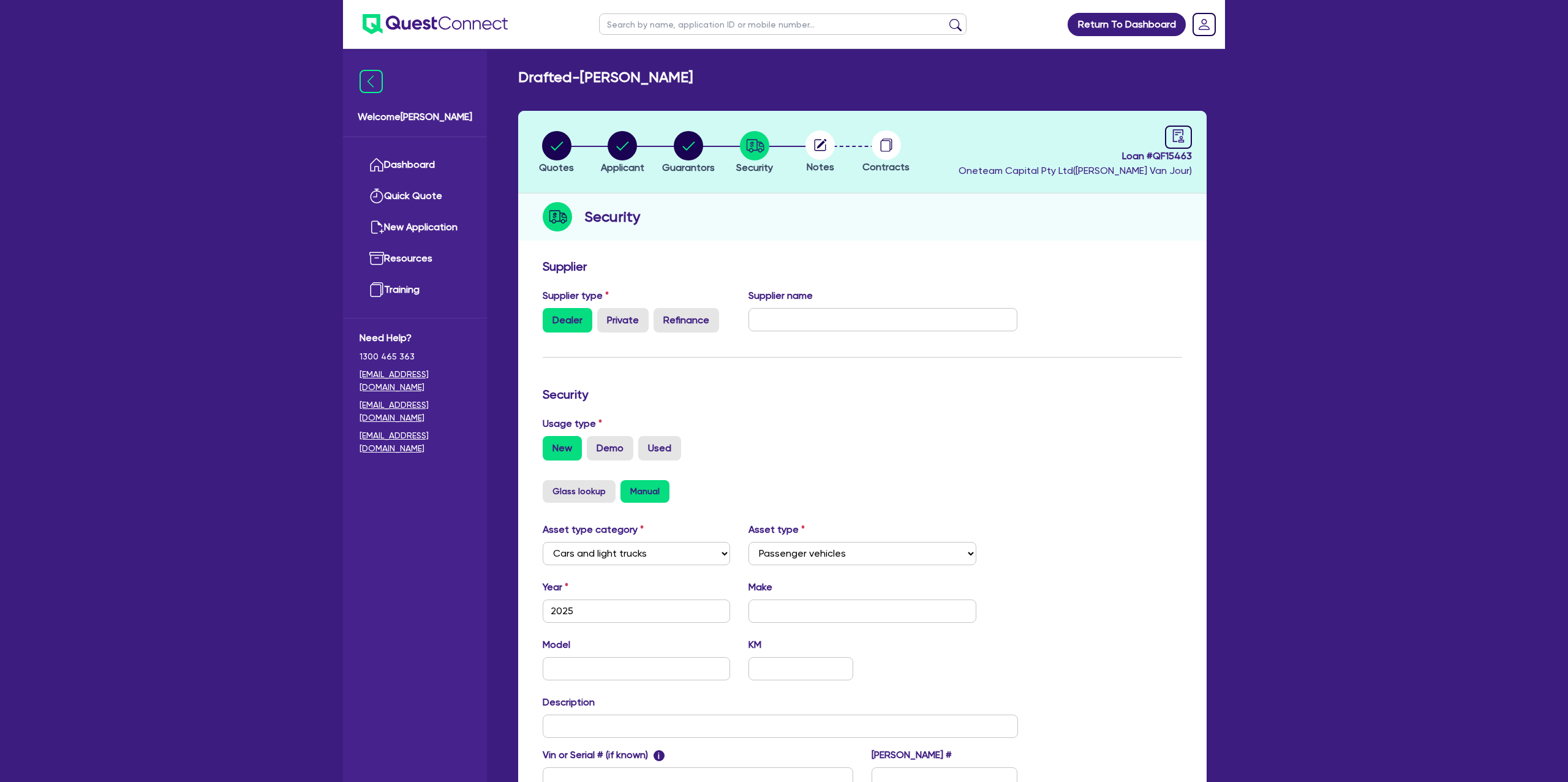
click at [820, 147] on circle at bounding box center [820, 145] width 30 height 30
click at [690, 147] on circle "button" at bounding box center [689, 145] width 30 height 30
select select "MRS"
select select "SINGLE"
select select "CASH"
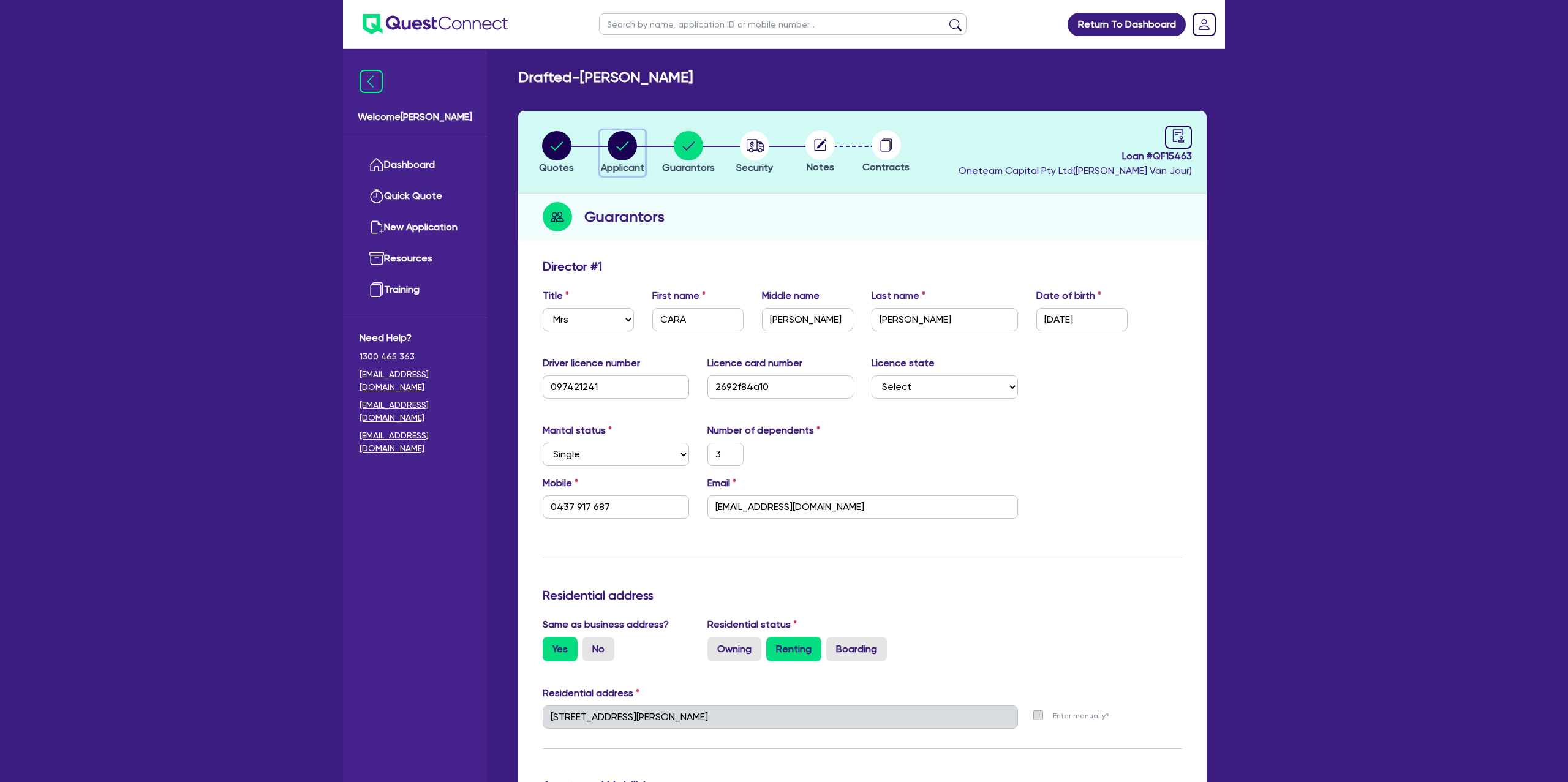
click at [618, 138] on circle "button" at bounding box center [622, 145] width 30 height 30
select select "SOLE_TRADER"
select select "BUILDING_CONSTRUCTION"
select select "TRADES_SERVICES_CONSUMERS"
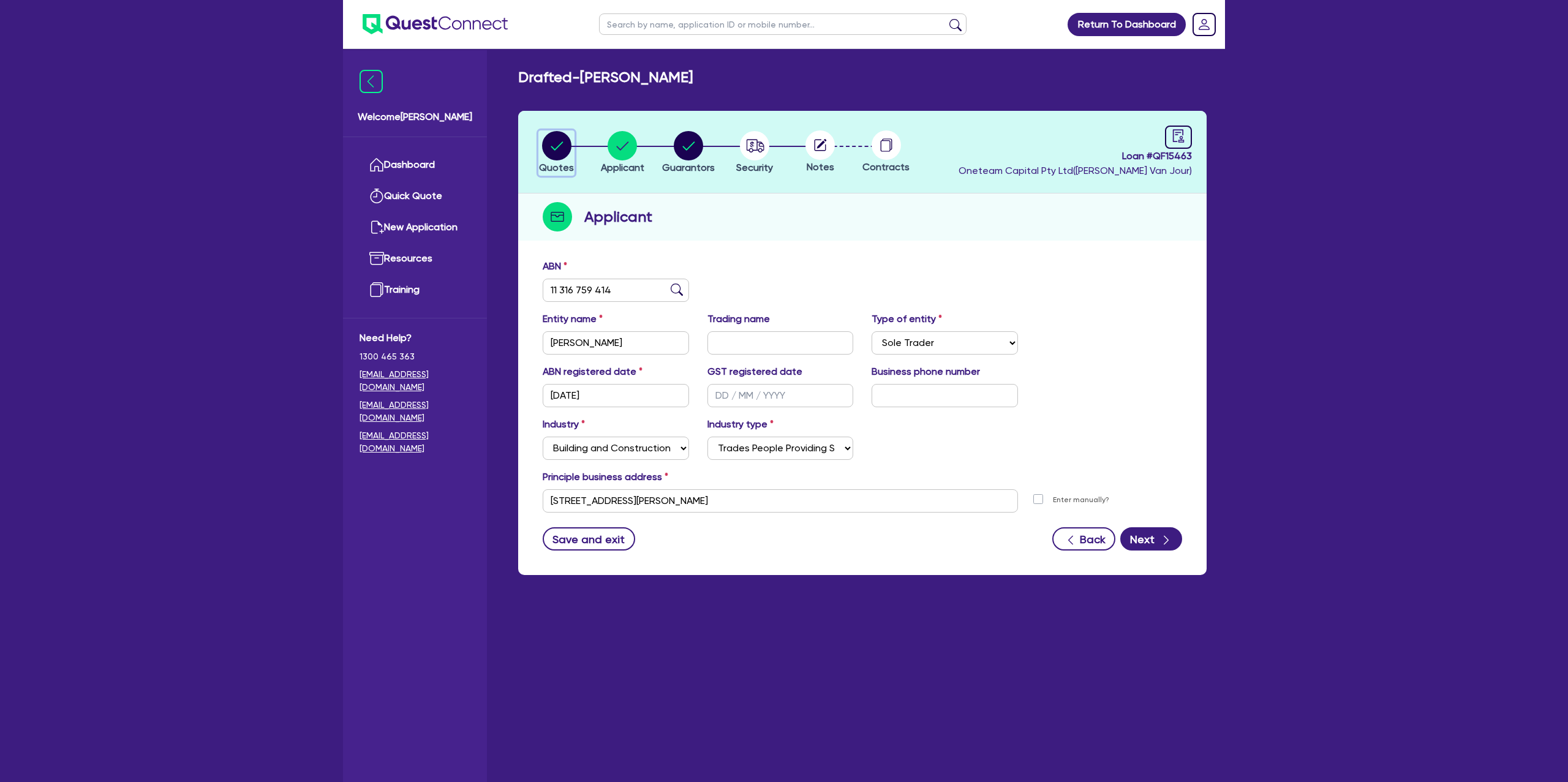
click at [562, 140] on circle "button" at bounding box center [556, 145] width 30 height 30
select select "Other"
select select "CARS_AND_LIGHT_TRUCKS"
select select "PASSENGER_VEHICLES"
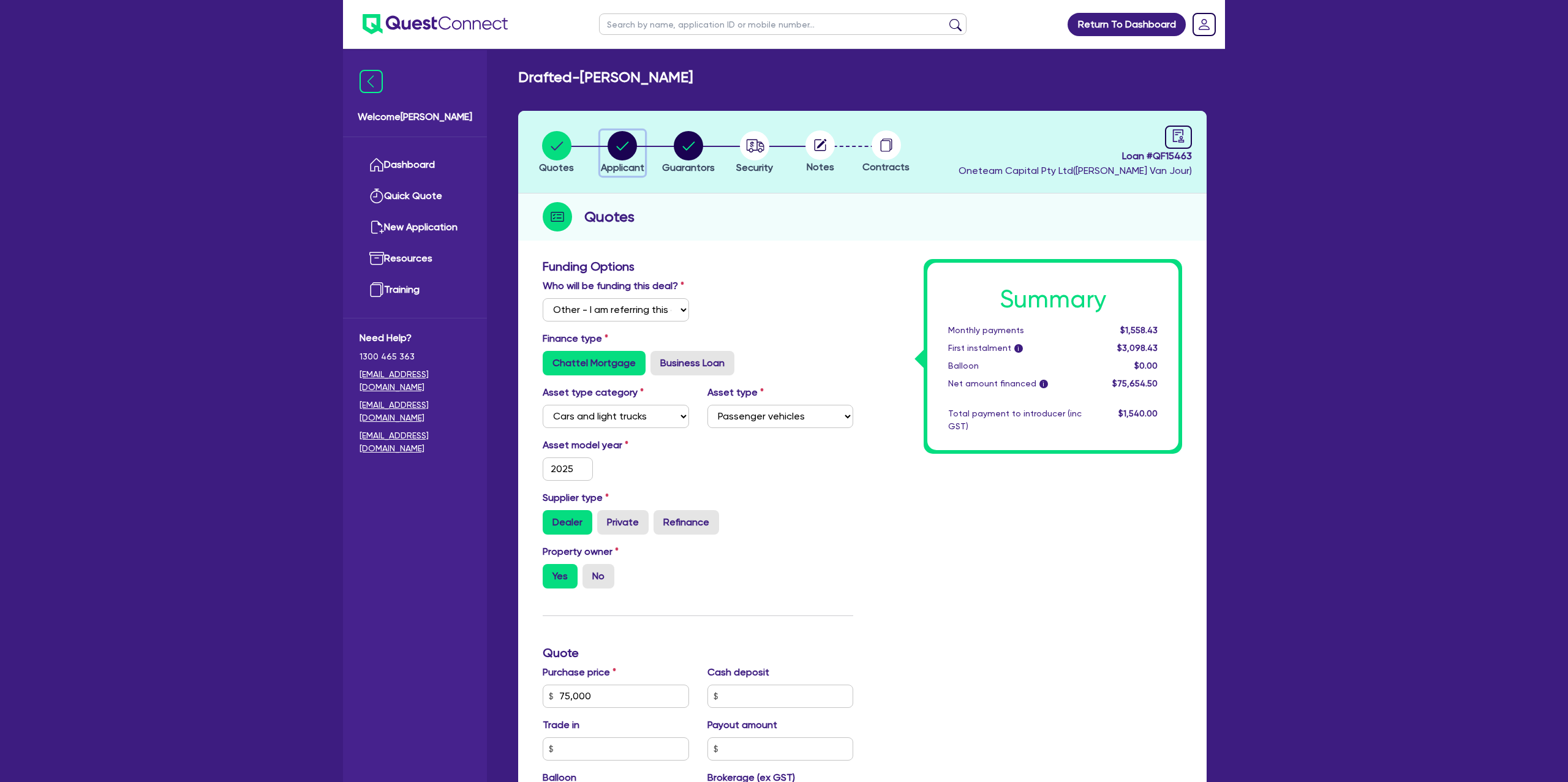
click at [622, 142] on circle "button" at bounding box center [622, 145] width 30 height 30
select select "SOLE_TRADER"
select select "BUILDING_CONSTRUCTION"
select select "TRADES_SERVICES_CONSUMERS"
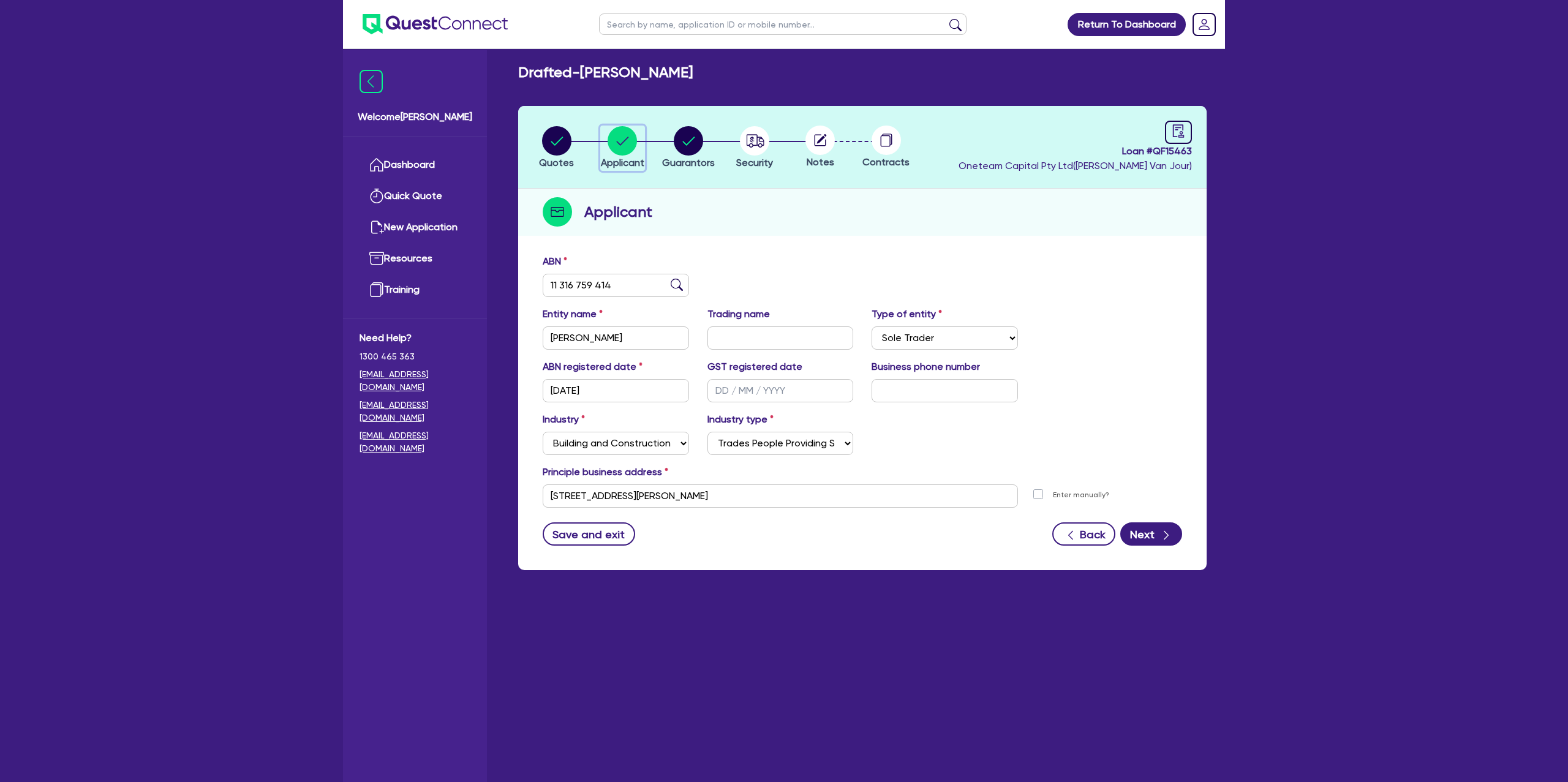
scroll to position [1, 0]
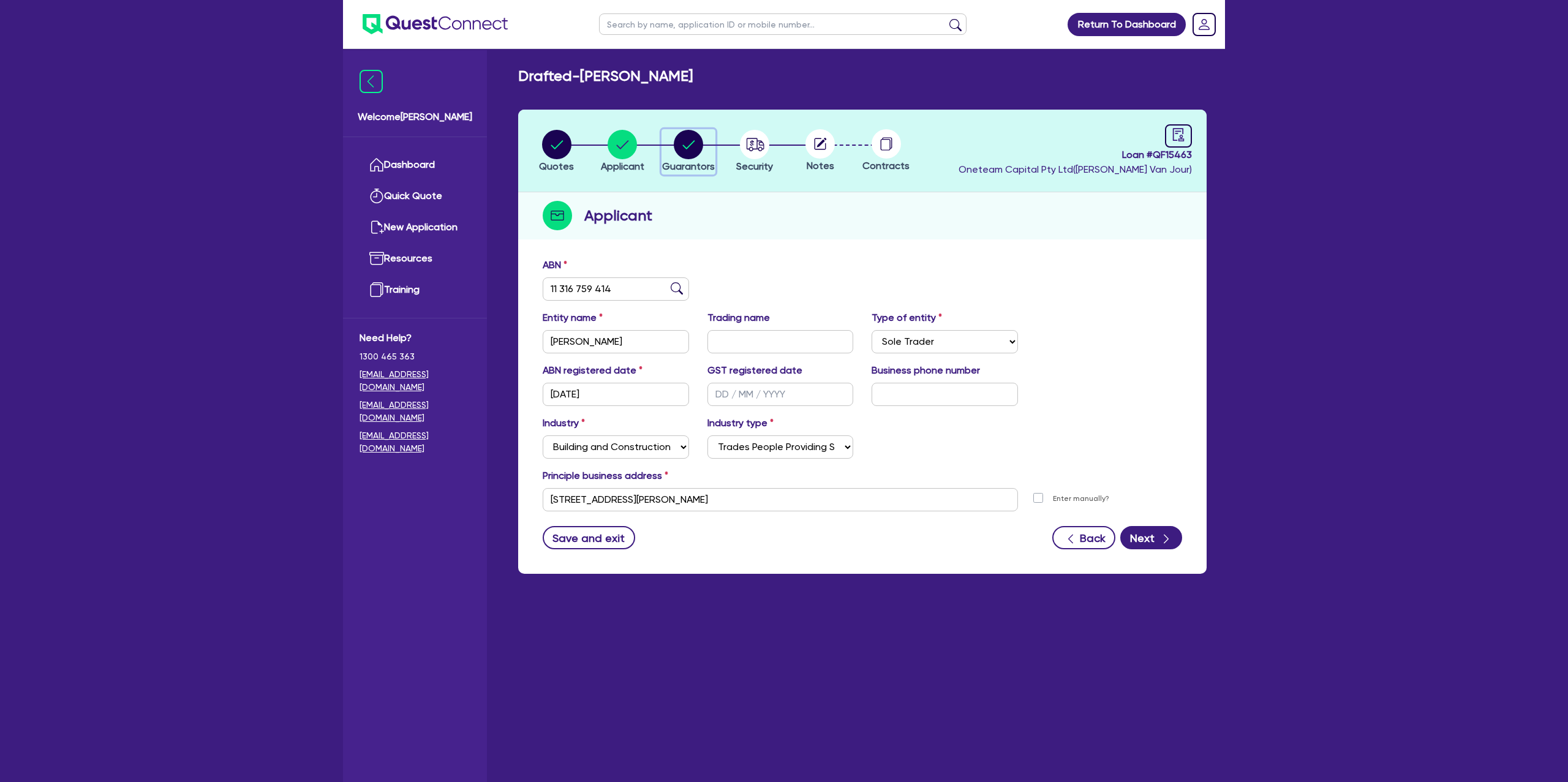
click at [689, 141] on circle "button" at bounding box center [689, 144] width 30 height 30
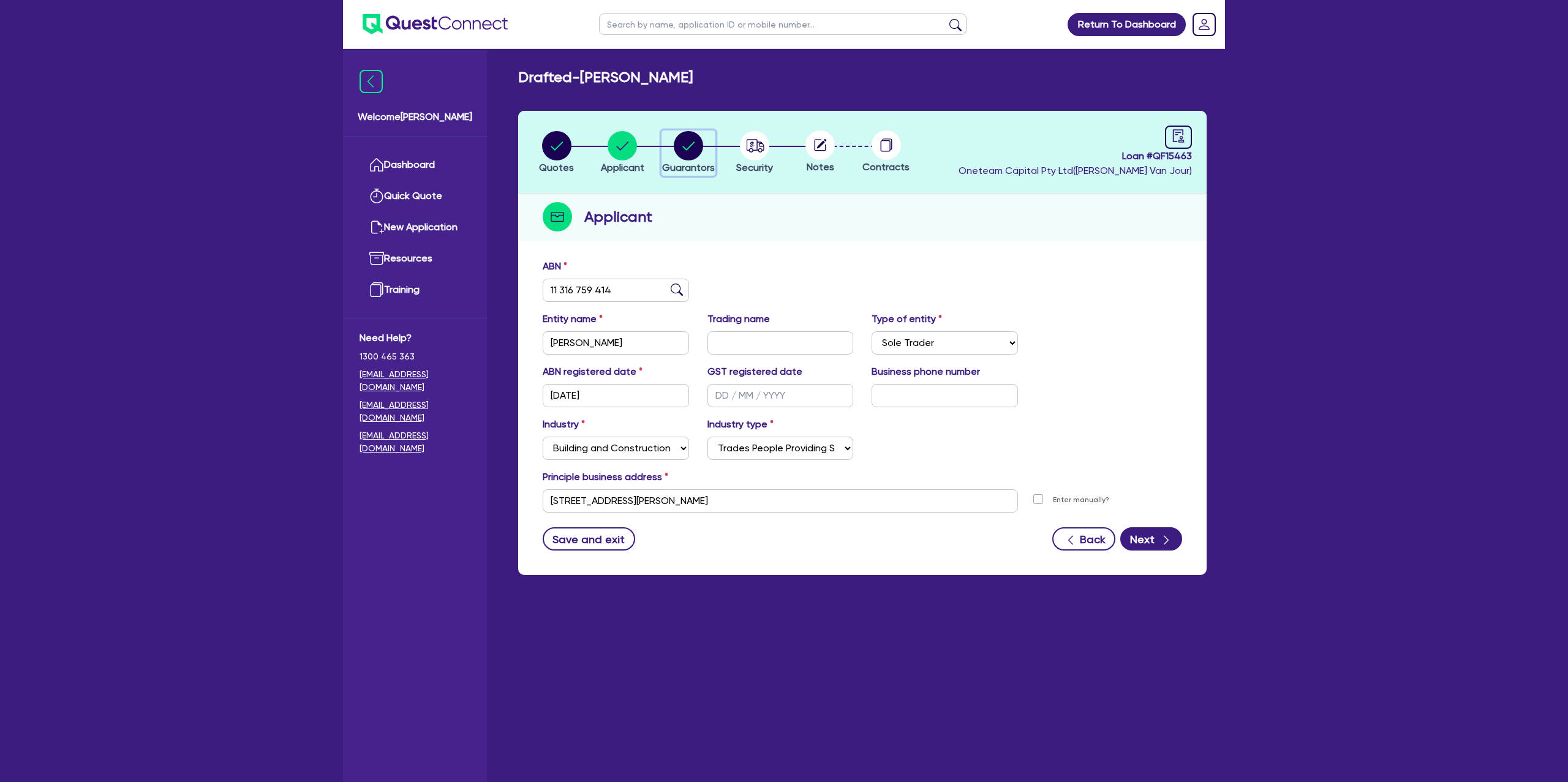
select select "MRS"
select select "SINGLE"
select select "CASH"
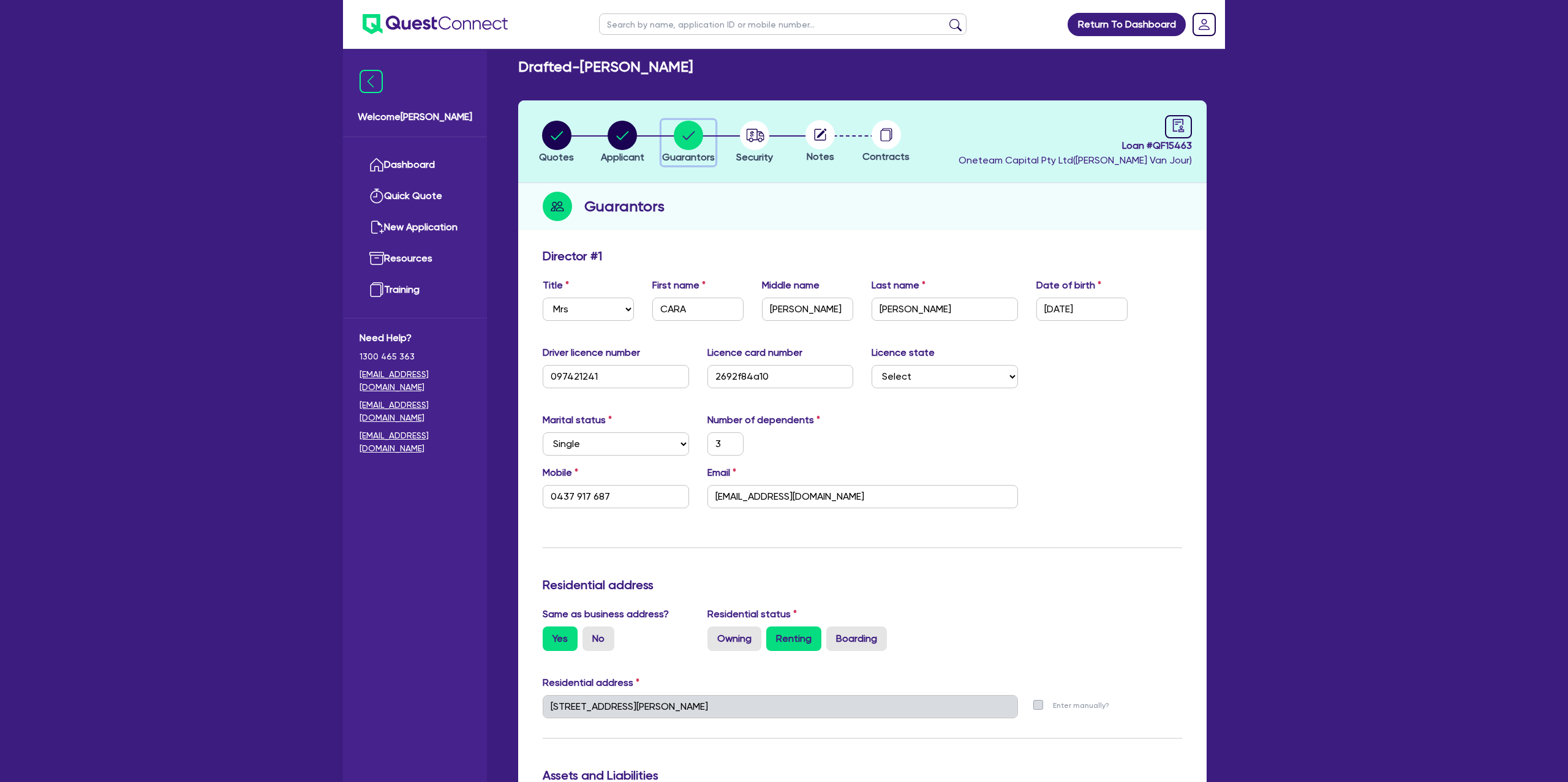
scroll to position [15, 0]
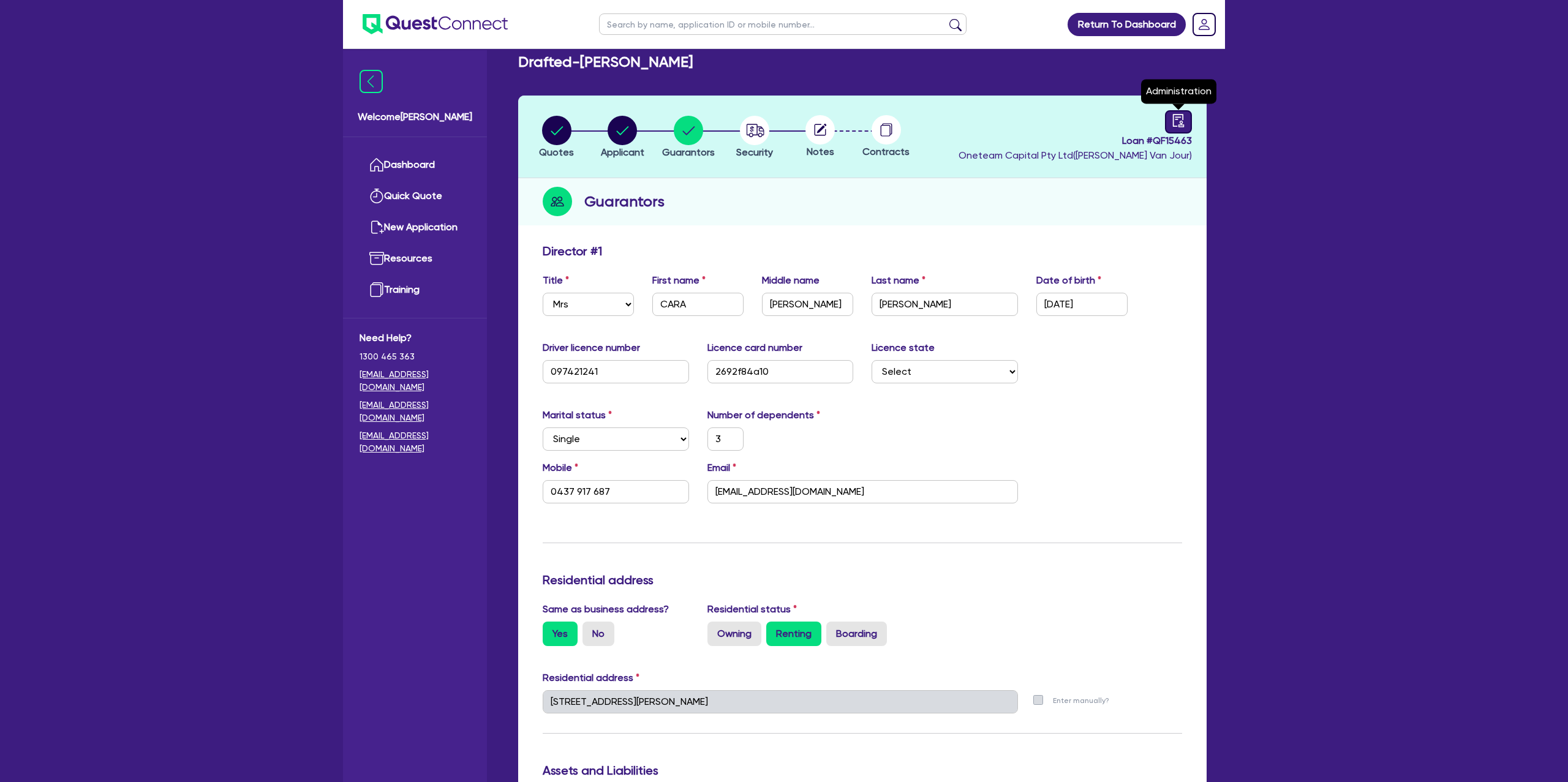
click at [1177, 127] on div at bounding box center [1178, 122] width 27 height 23
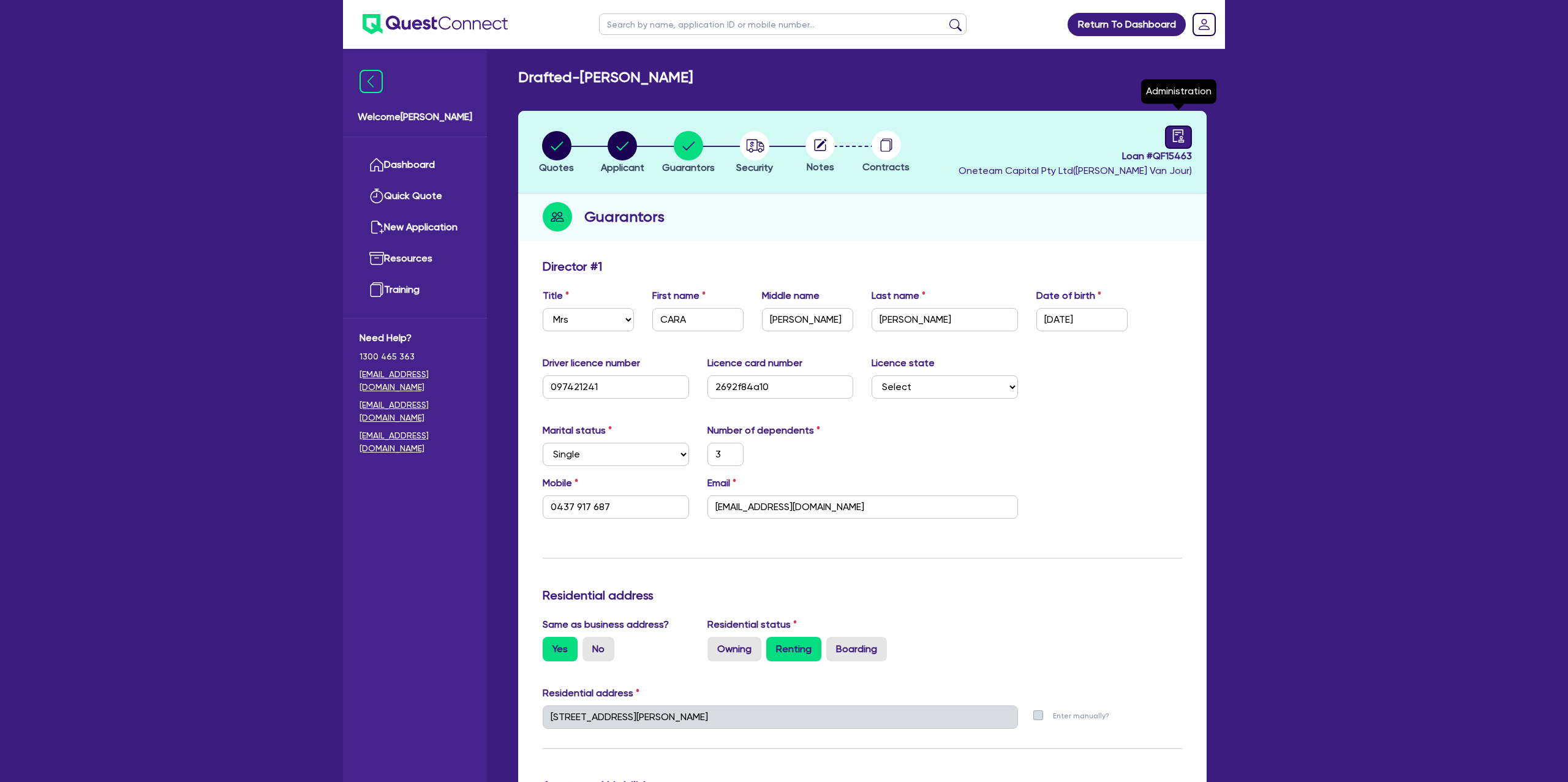
select select "DRAFTED_NEW"
select select "Other"
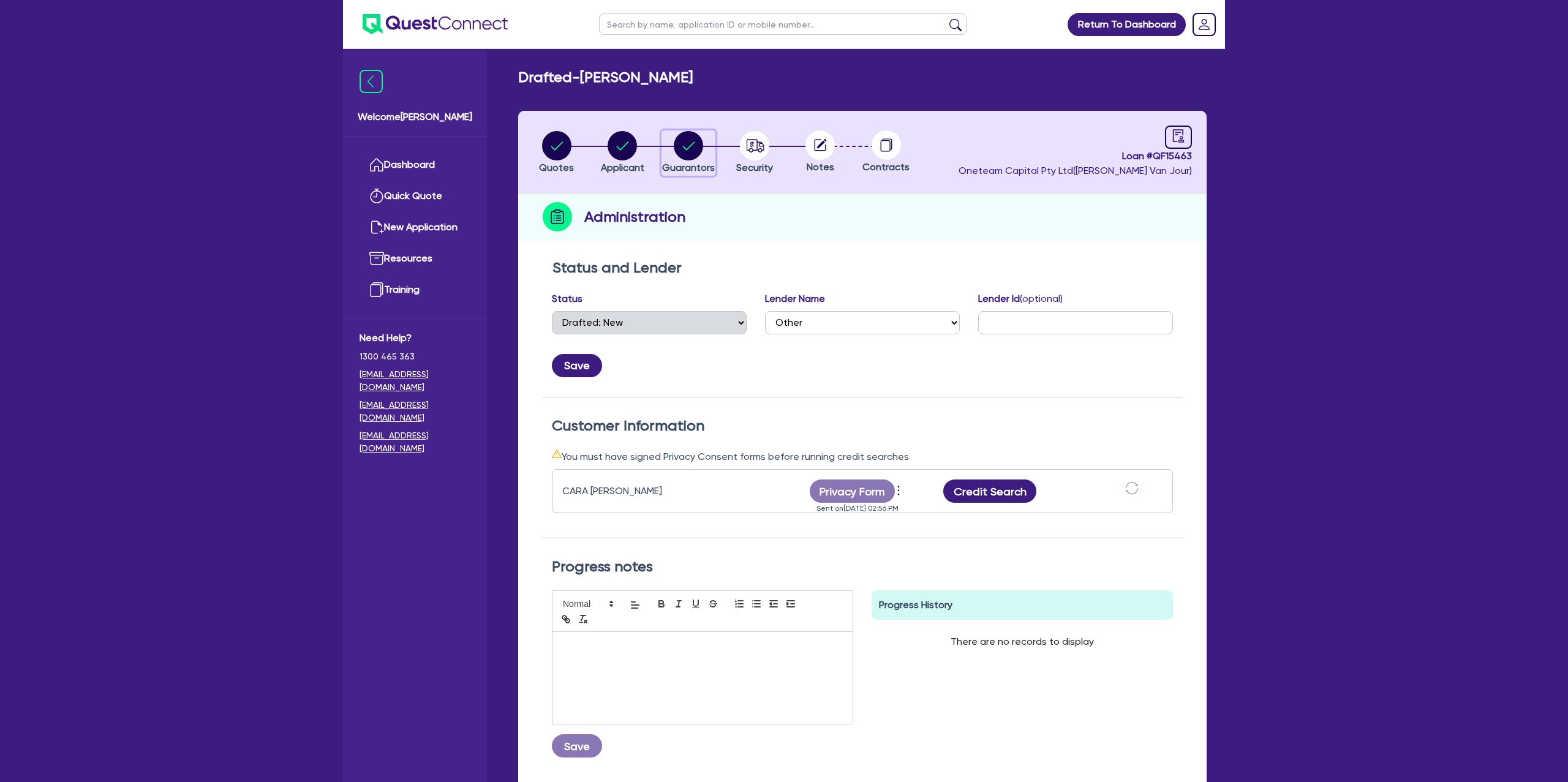
click at [698, 140] on circle "button" at bounding box center [689, 145] width 30 height 30
select select "MRS"
select select "SINGLE"
select select "CASH"
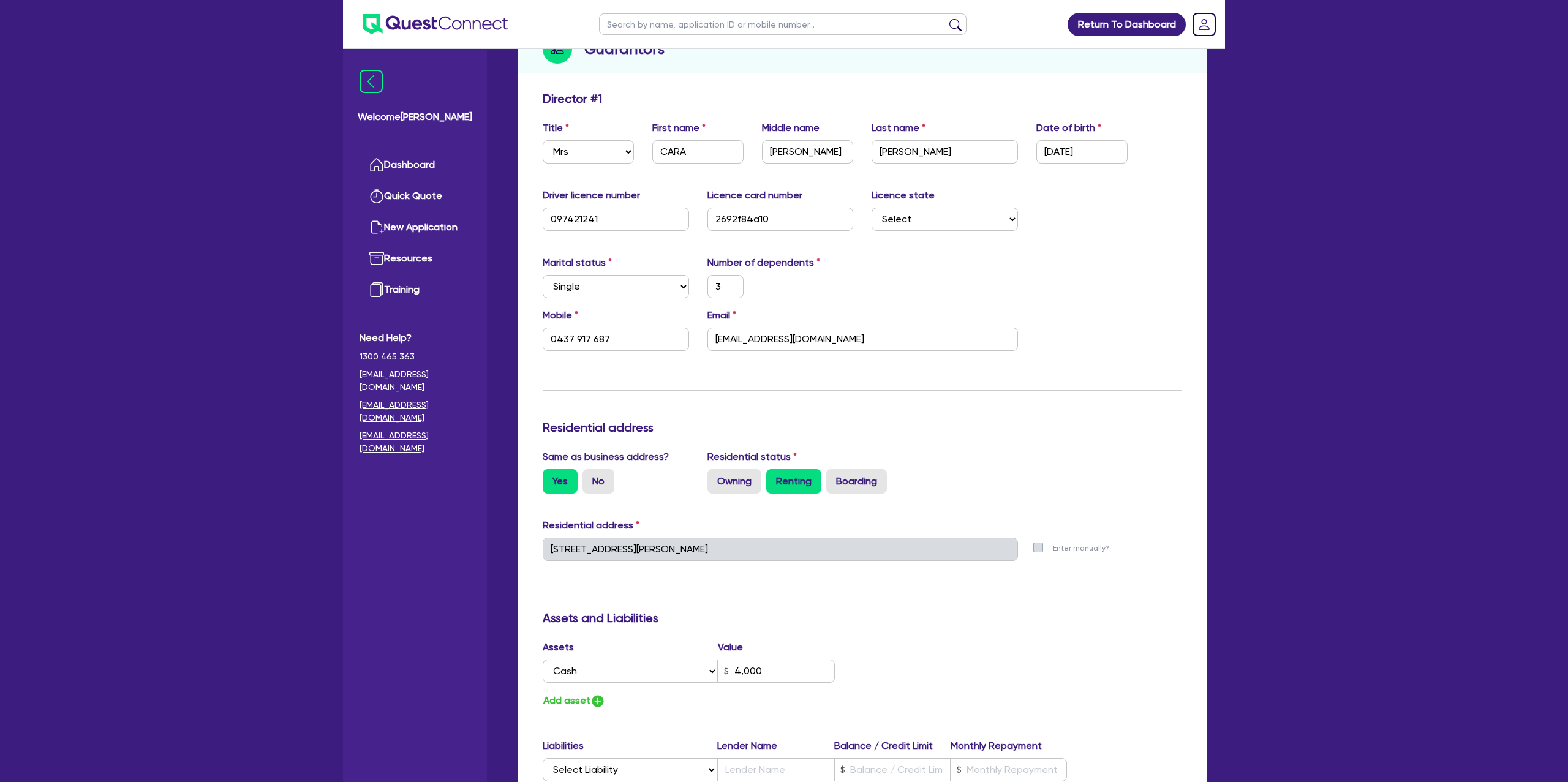
scroll to position [170, 0]
drag, startPoint x: 710, startPoint y: 337, endPoint x: 758, endPoint y: 340, distance: 48.1
click at [758, 340] on input "caralou1@hotmail.com" at bounding box center [863, 337] width 310 height 23
click at [804, 342] on input "caralou1@hotmail.com" at bounding box center [863, 337] width 310 height 23
click at [852, 314] on div "Email caralou1@hotmail.com" at bounding box center [863, 328] width 329 height 43
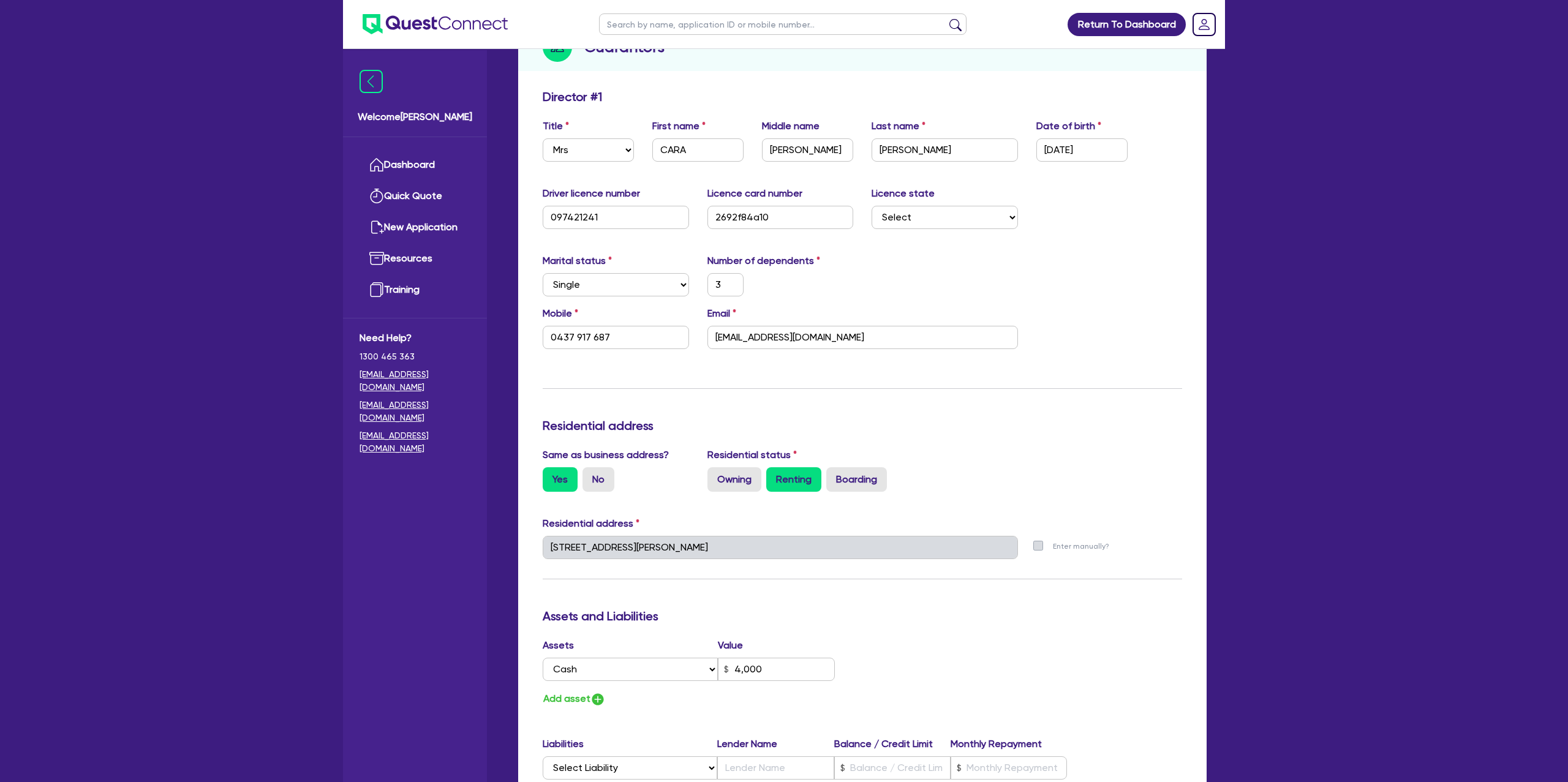
scroll to position [0, 0]
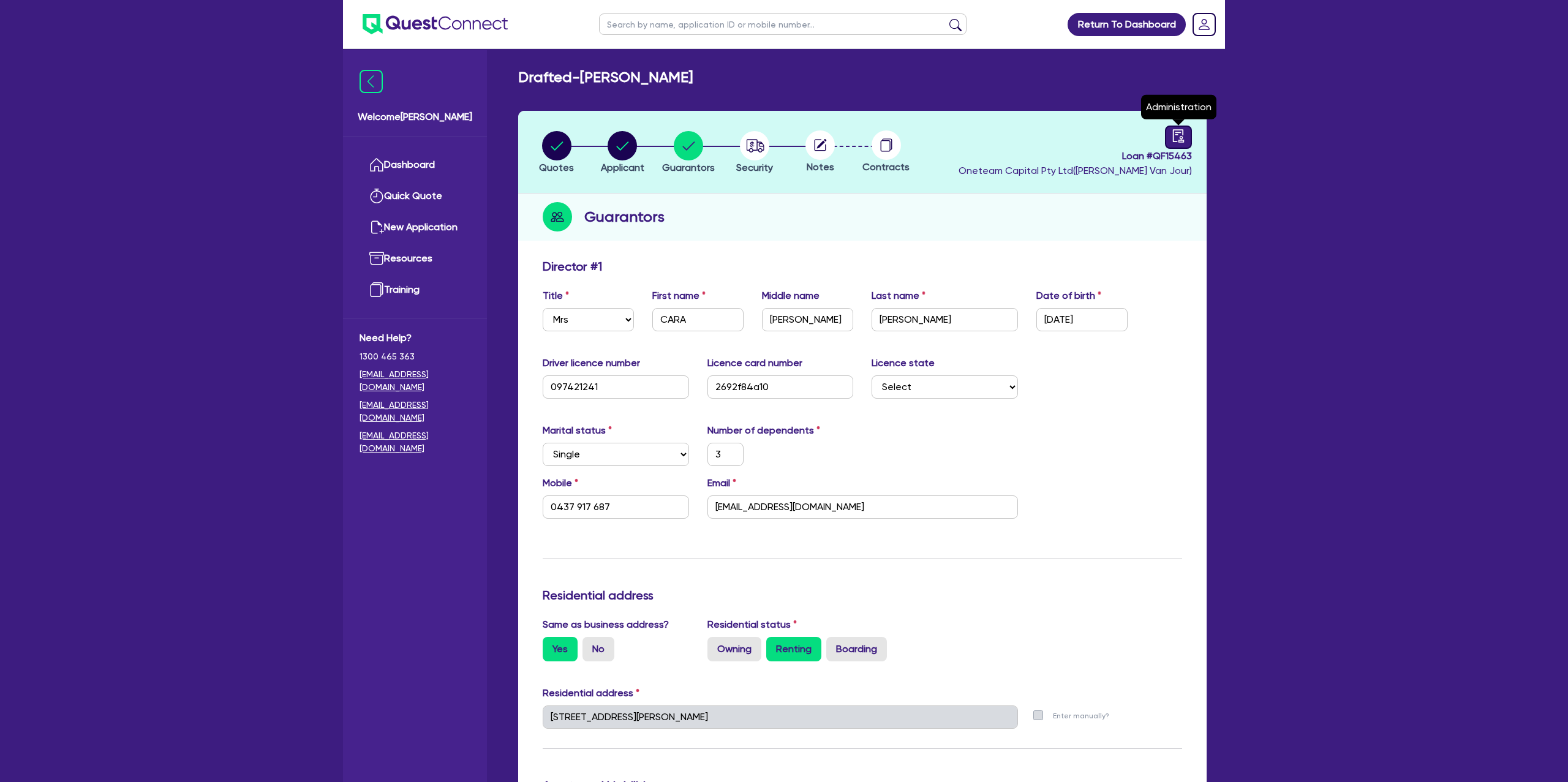
click at [1180, 130] on icon "audit" at bounding box center [1179, 136] width 13 height 13
select select "DRAFTED_NEW"
select select "Other"
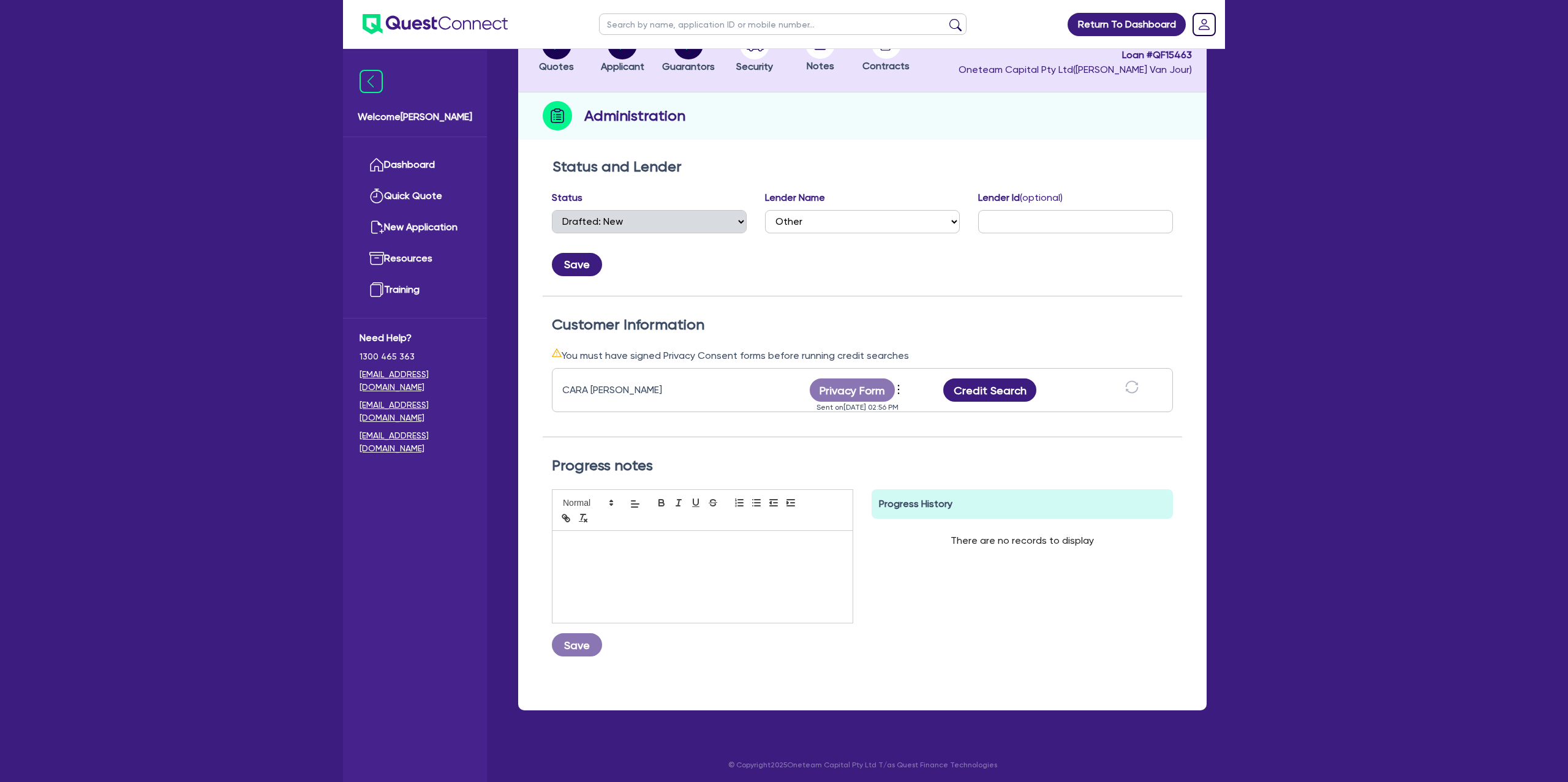
scroll to position [111, 0]
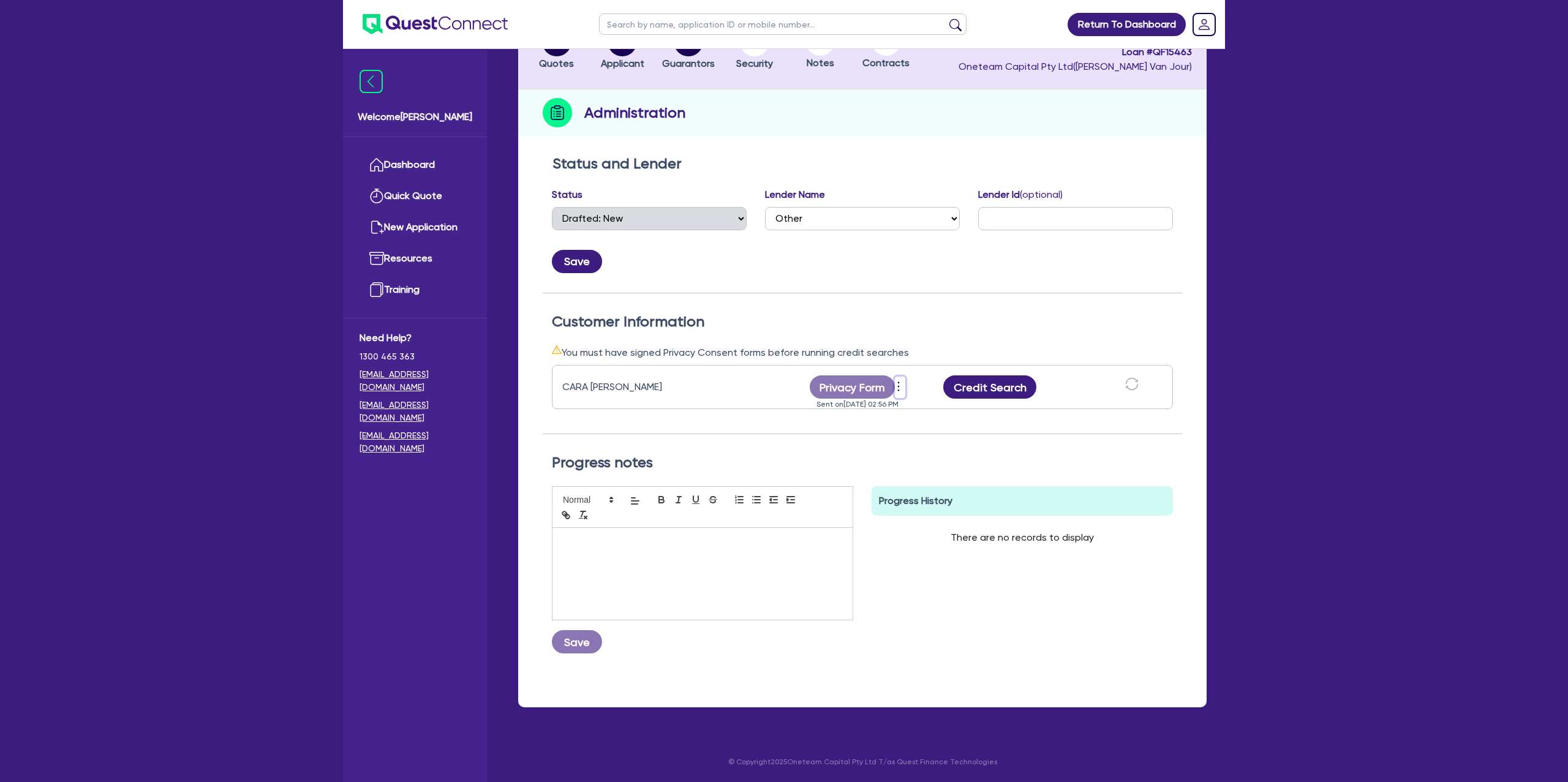
click at [897, 379] on icon "more" at bounding box center [898, 387] width 12 height 18
click at [960, 272] on div "Status and Lender Status Select Quoted Drafted: New Drafted: Amended Submitted:…" at bounding box center [862, 224] width 639 height 138
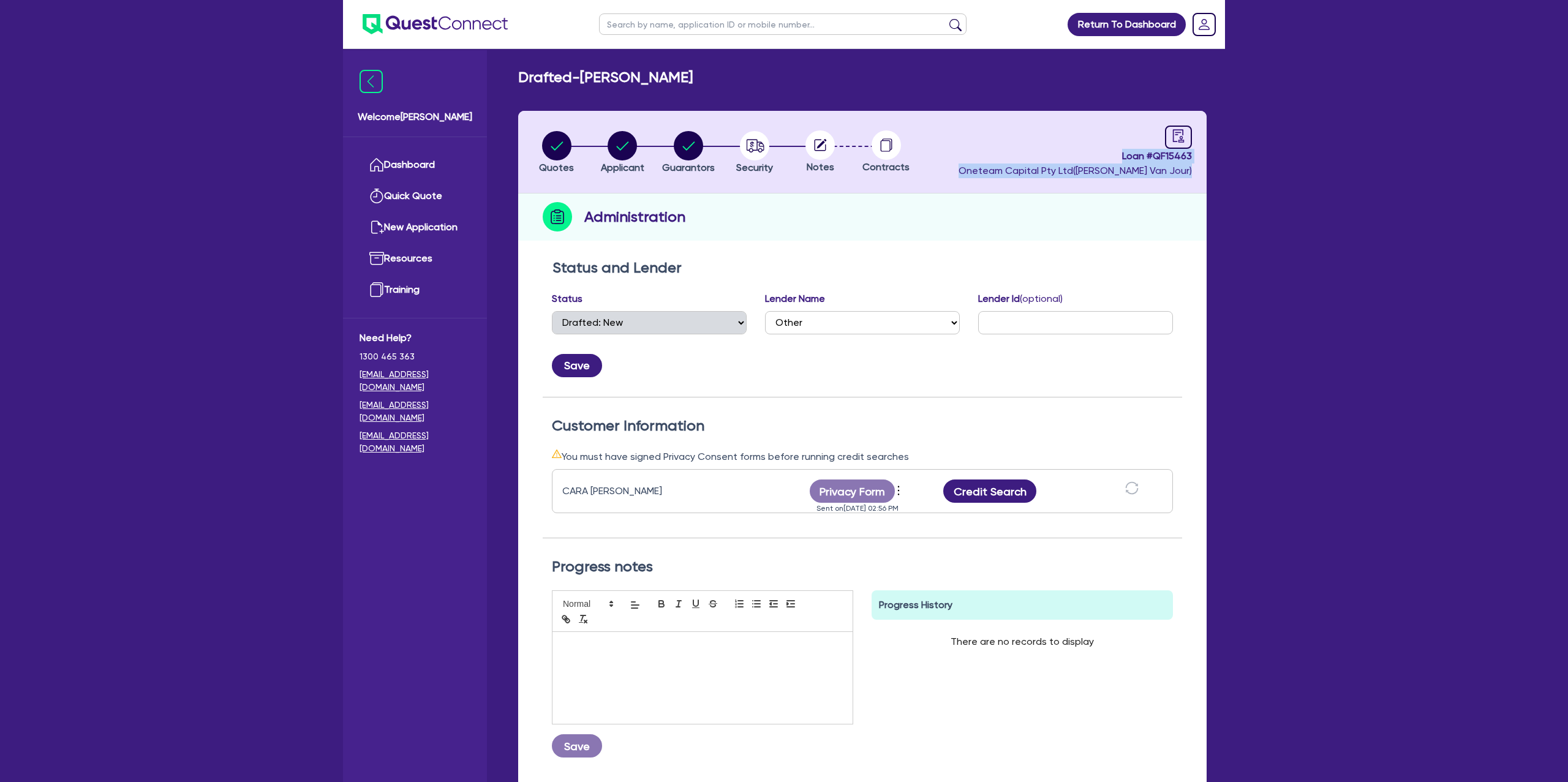
drag, startPoint x: 1116, startPoint y: 152, endPoint x: 1219, endPoint y: 164, distance: 103.7
click at [1219, 164] on div "Drafted - CARMODY-FERGUSON, CARA LOUISE Quotes Applicant Guarantors Security No…" at bounding box center [862, 447] width 725 height 758
click at [1197, 155] on header "Quotes Applicant Guarantors Security Notes Contracts Loan # QF15463 Oneteam Cap…" at bounding box center [862, 153] width 689 height 83
drag, startPoint x: 1187, startPoint y: 151, endPoint x: 1110, endPoint y: 150, distance: 77.0
click at [1110, 150] on header "Quotes Applicant Guarantors Security Notes Contracts Loan # QF15463 Oneteam Cap…" at bounding box center [862, 153] width 689 height 83
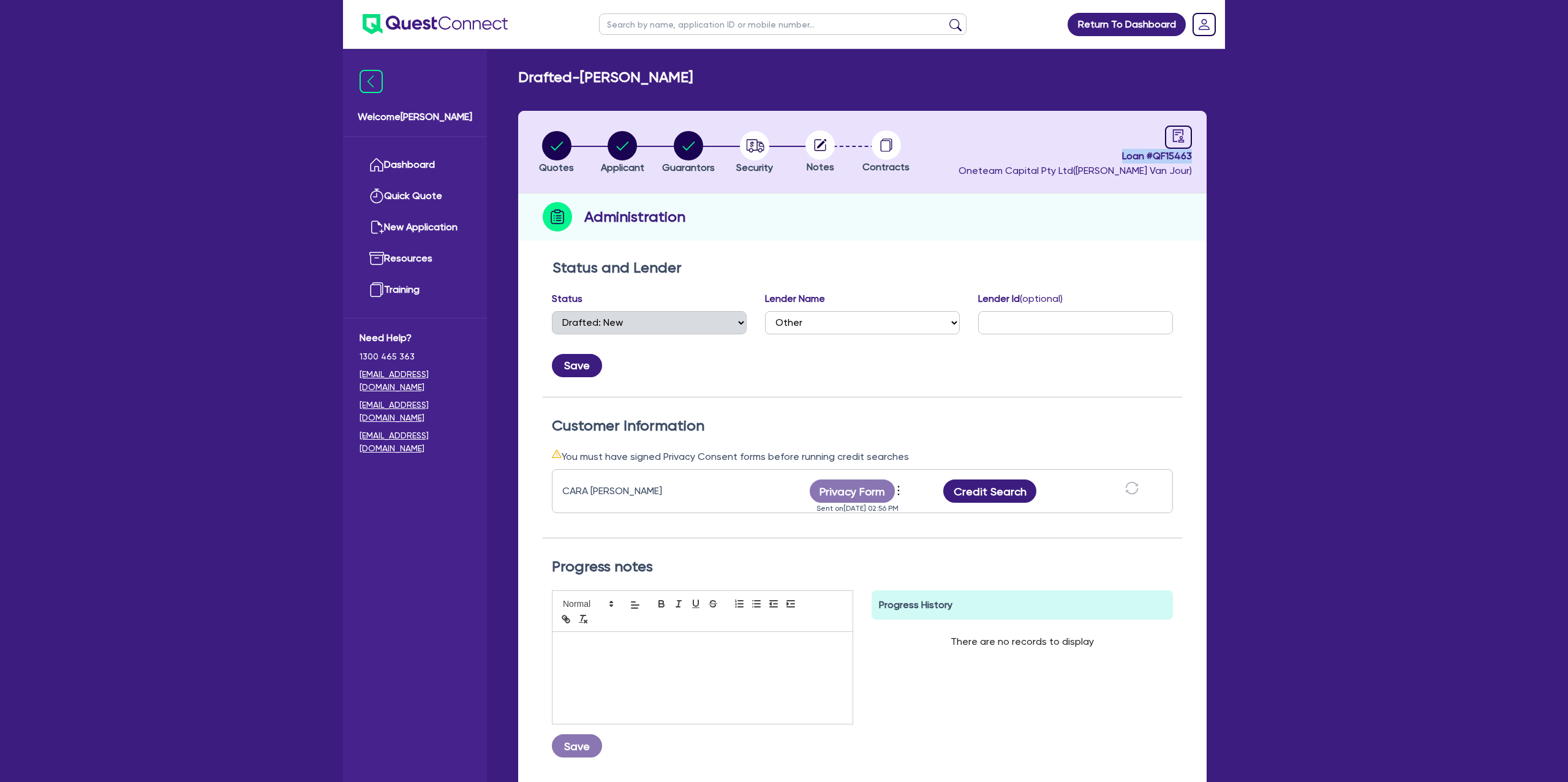
copy span "Loan # QF15463"
click at [1183, 136] on icon "audit" at bounding box center [1179, 136] width 11 height 13
select select "DRAFTED_NEW"
select select "Other"
select select "DRAFTED_NEW"
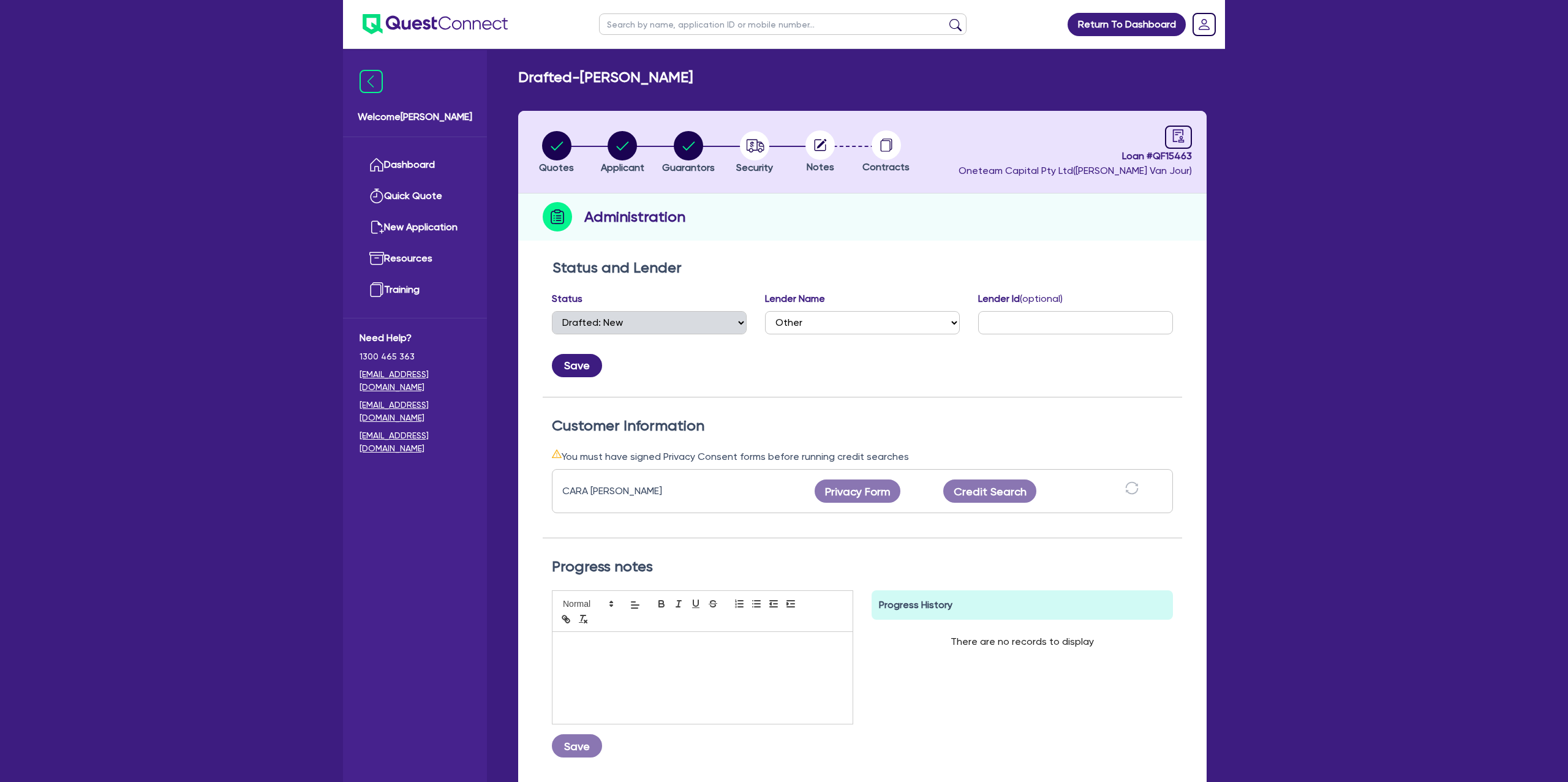
select select "Other"
select select "DRAFTED_NEW"
select select "Other"
select select "DRAFTED_NEW"
select select "Other"
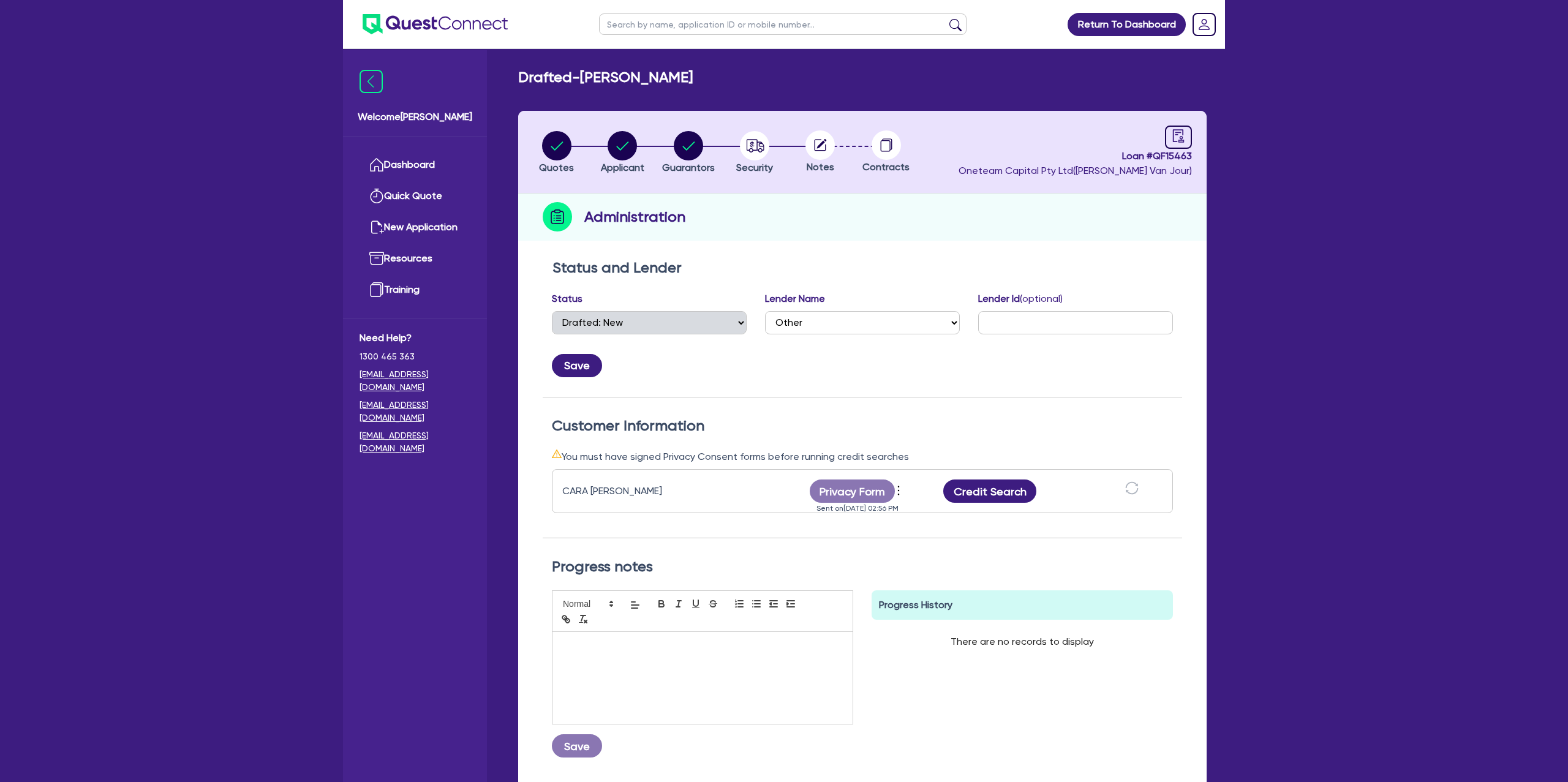
select select "DRAFTED_NEW"
select select "Other"
select select "DRAFTED_NEW"
select select "Other"
select select "DRAFTED_NEW"
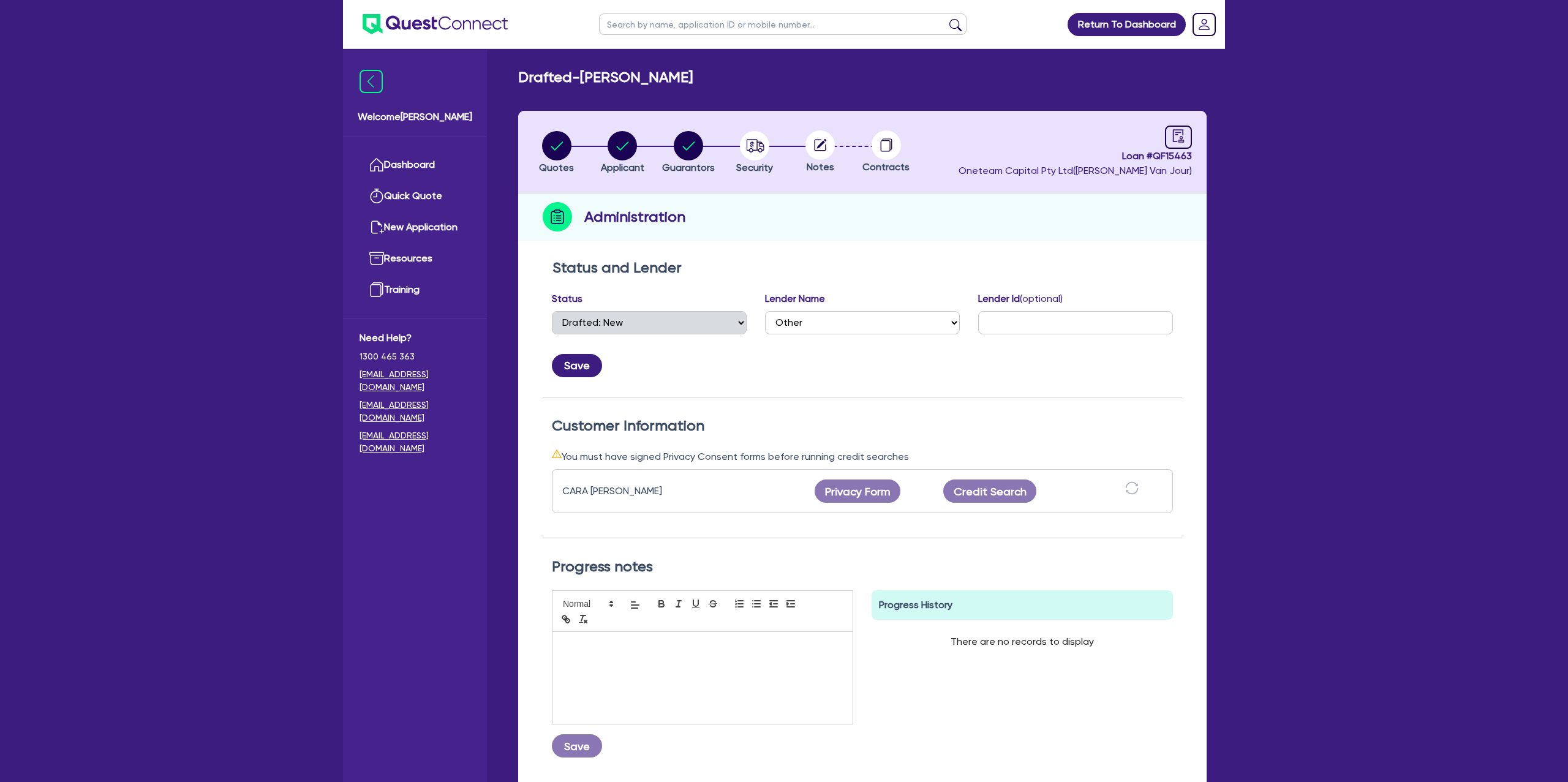
select select "Other"
select select "DRAFTED_NEW"
select select "Other"
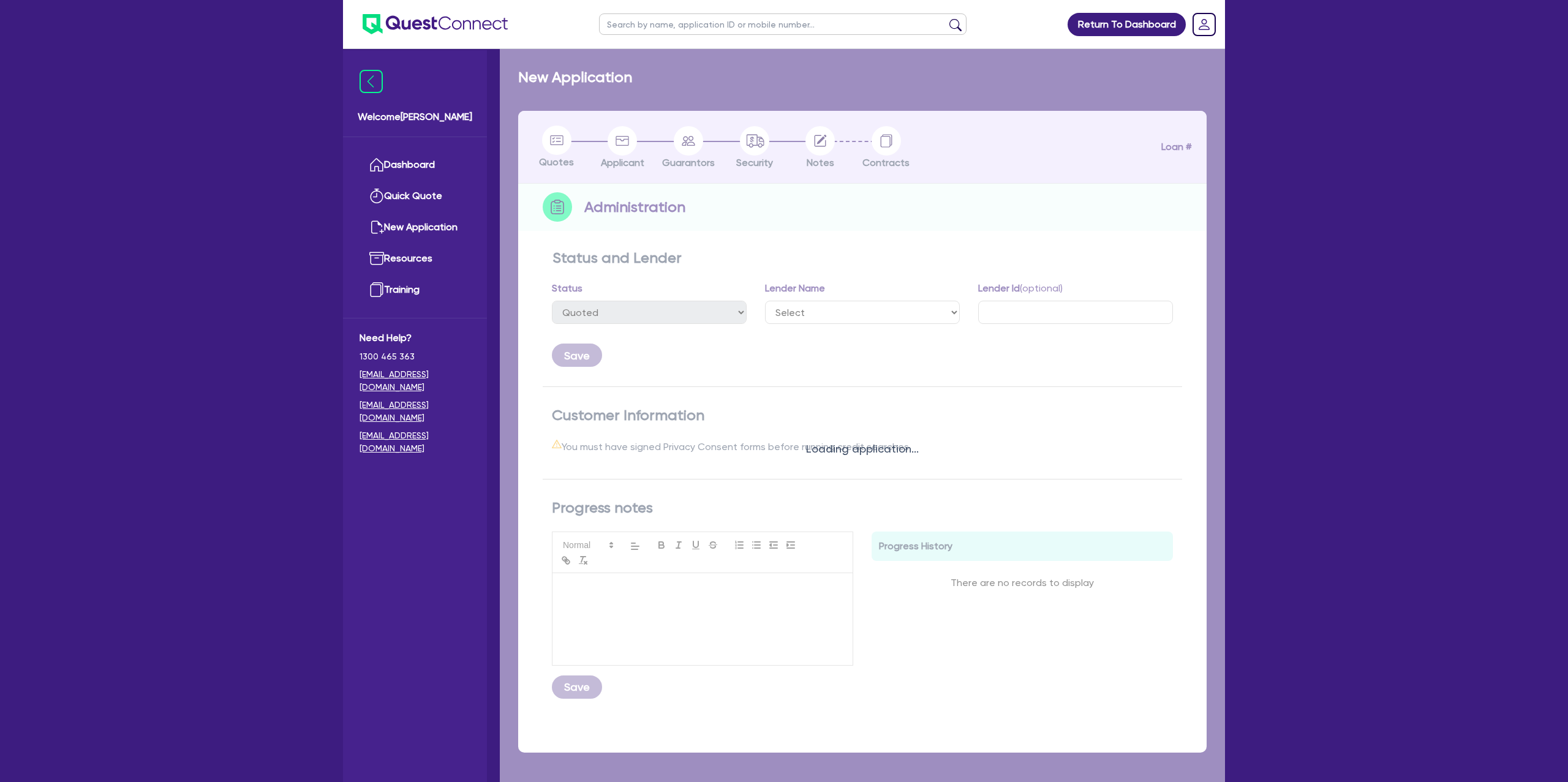
select select "DRAFTED_NEW"
select select "Other"
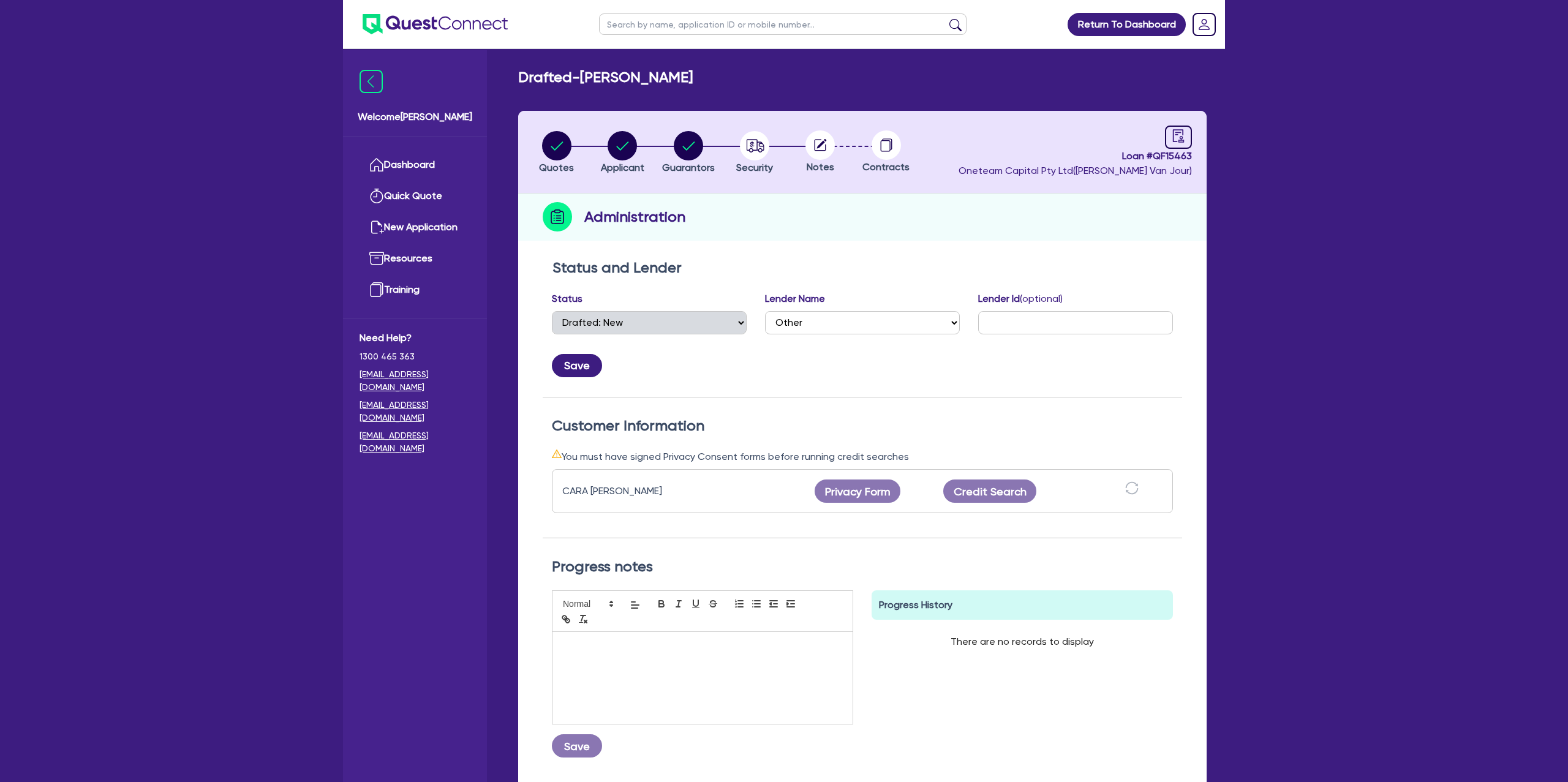
select select "DRAFTED_NEW"
select select "Other"
select select "DRAFTED_NEW"
select select "Other"
select select "DRAFTED_NEW"
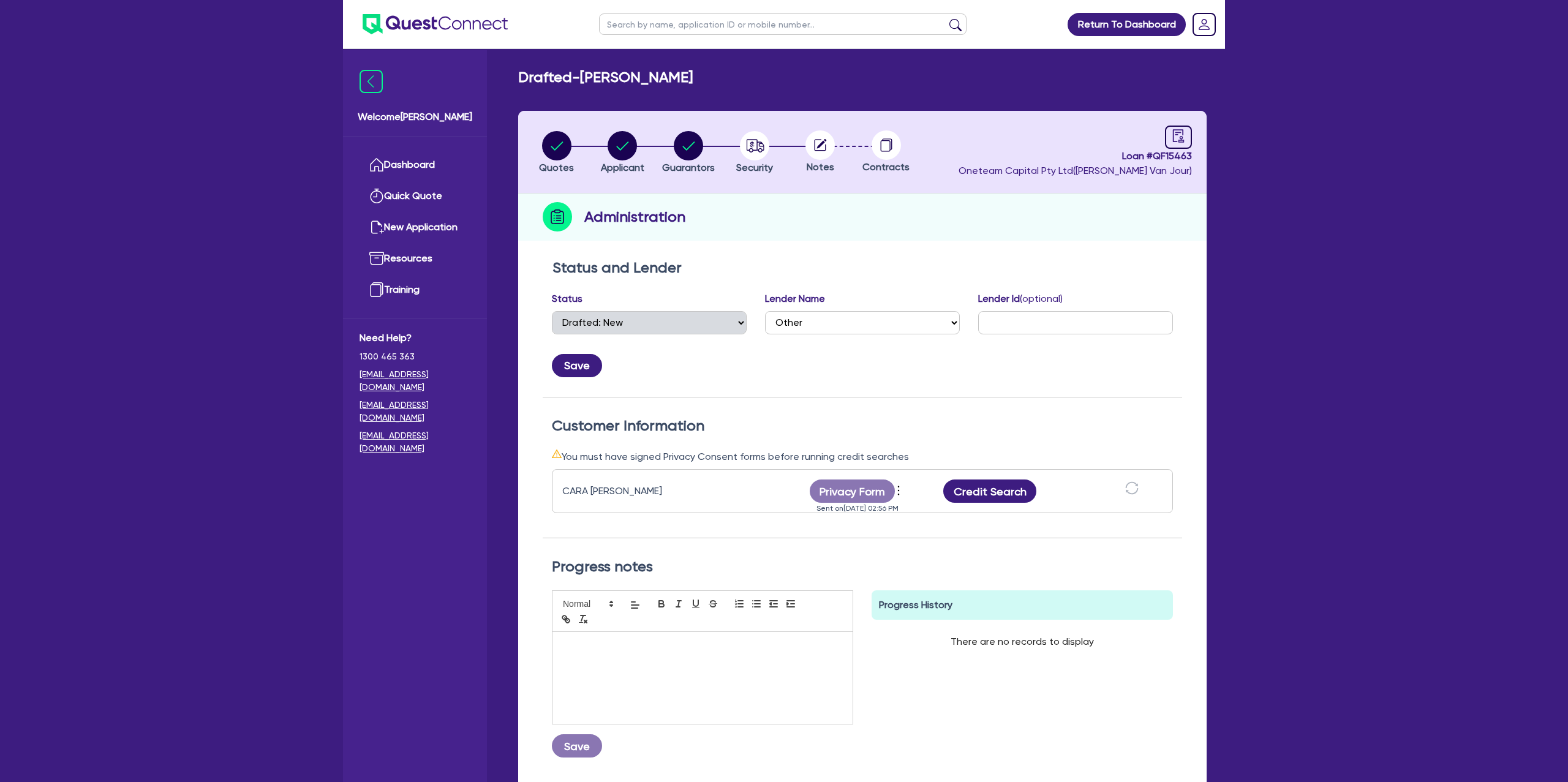
select select "Other"
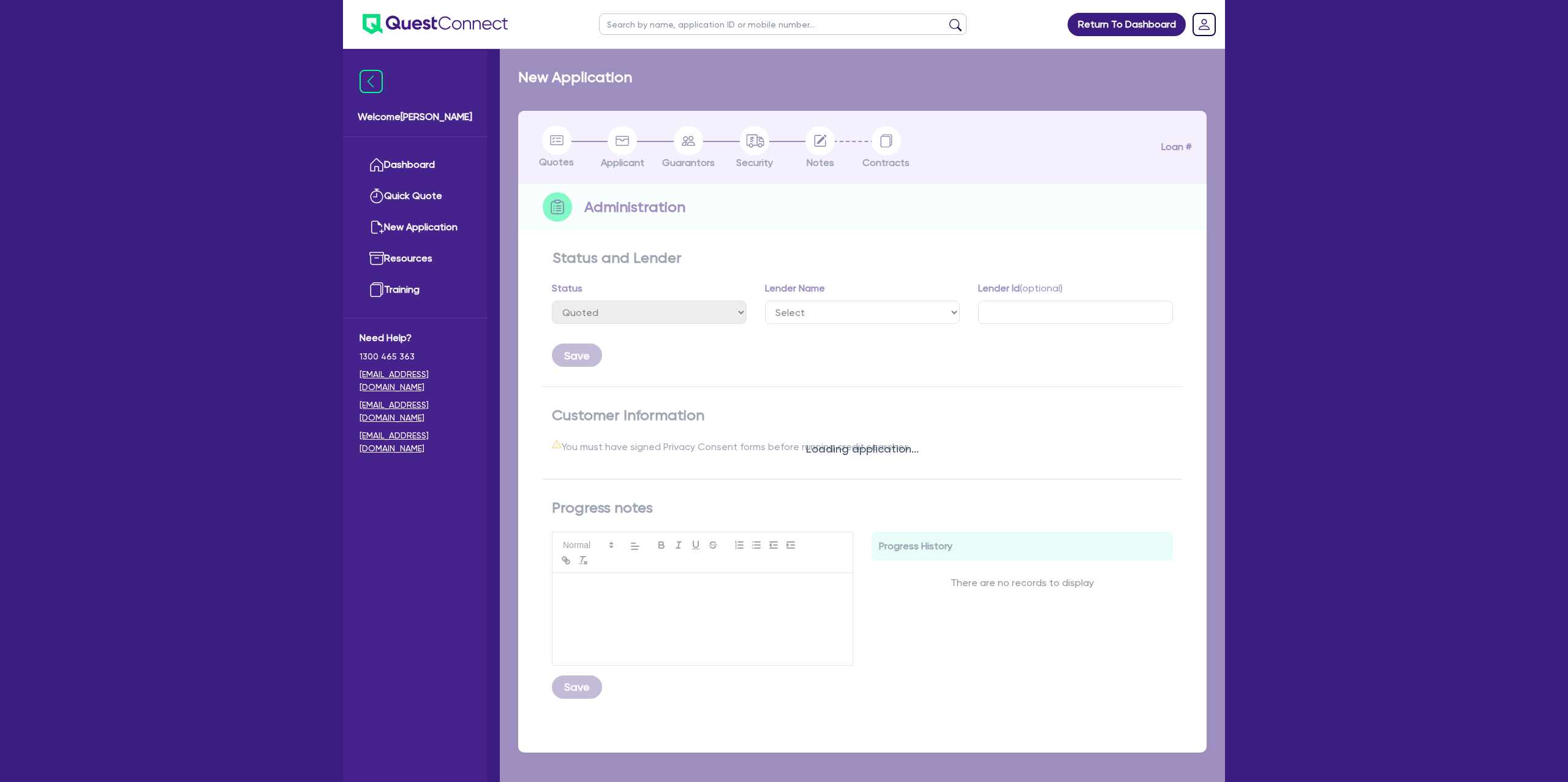
select select "DRAFTED_NEW"
select select "Other"
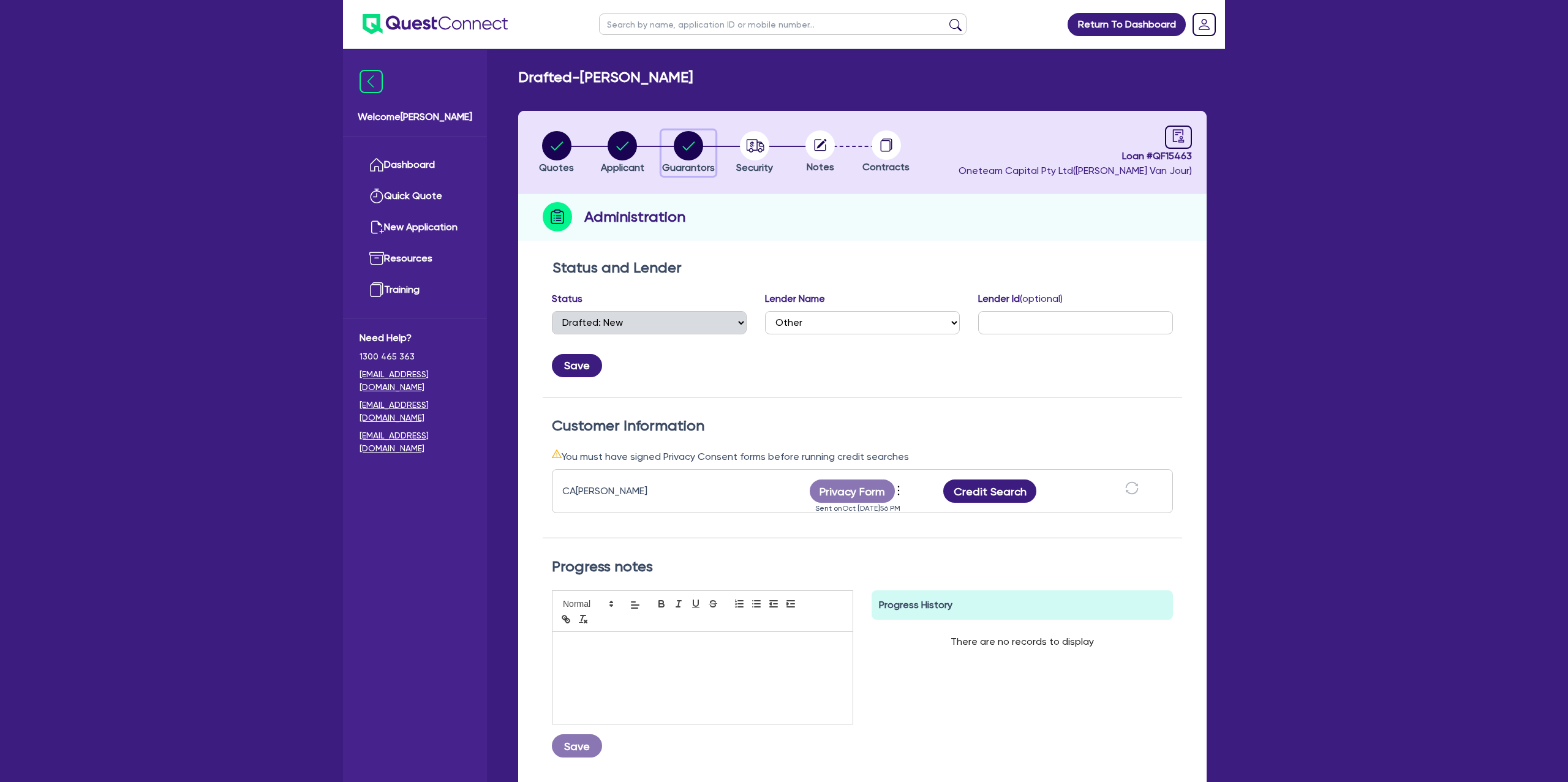
drag, startPoint x: 683, startPoint y: 148, endPoint x: 702, endPoint y: 149, distance: 19.0
click at [685, 148] on icon "button" at bounding box center [689, 145] width 30 height 30
select select "MRS"
select select "SINGLE"
select select "CASH"
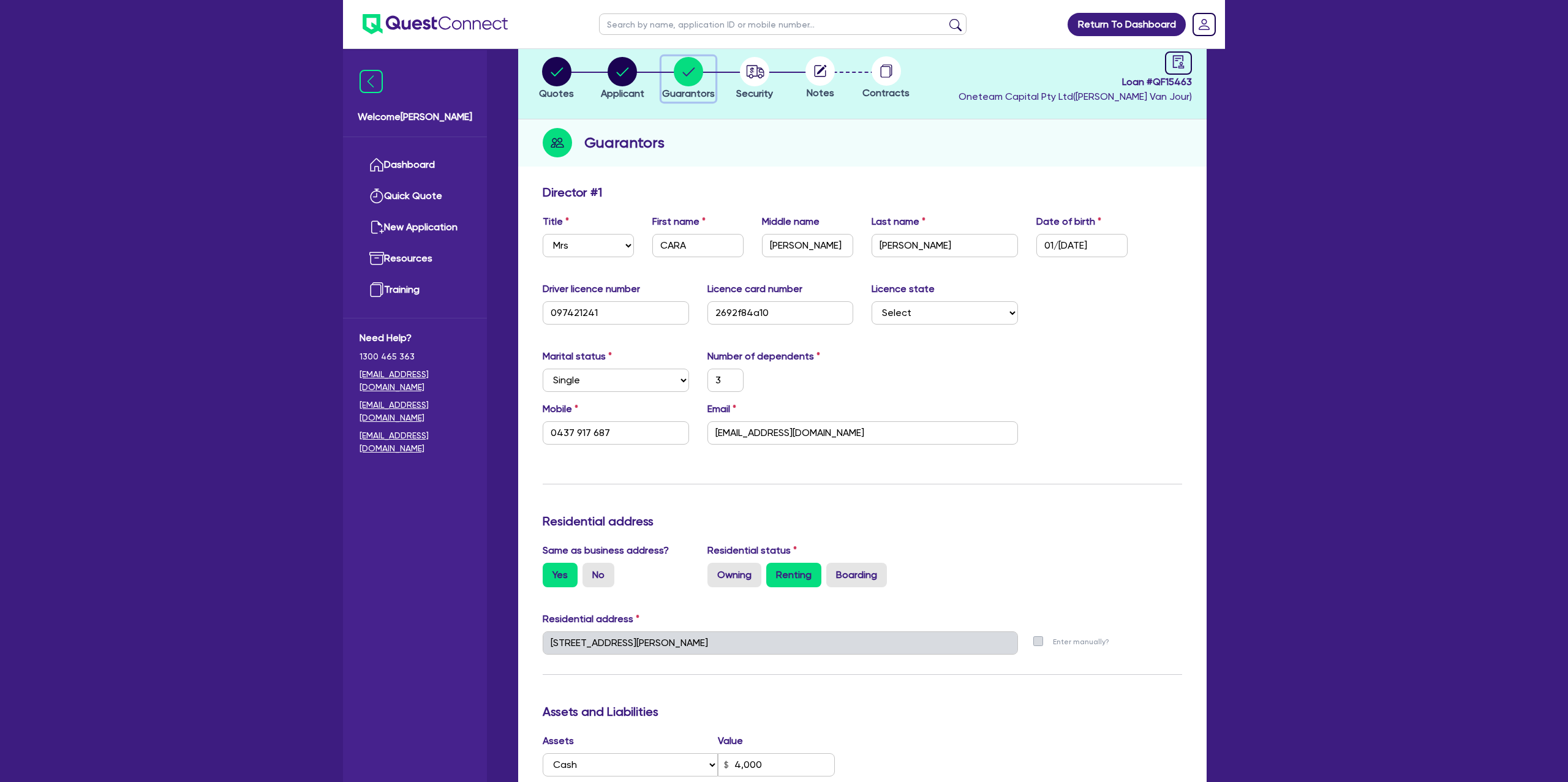
scroll to position [76, 0]
click at [1099, 372] on div "Marital status Select Single Married De Facto / Partner Number of dependents 3" at bounding box center [862, 374] width 658 height 53
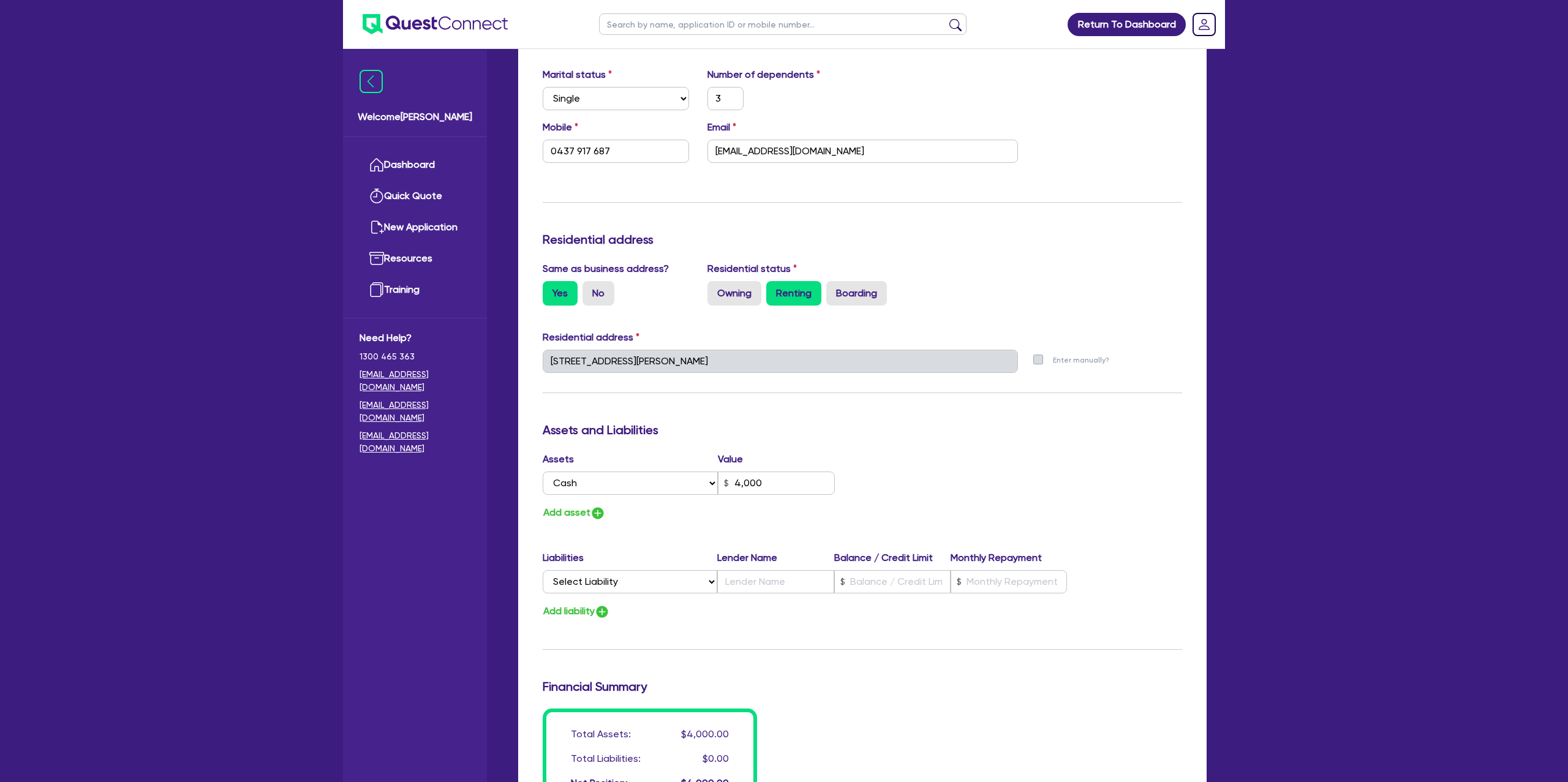
scroll to position [0, 0]
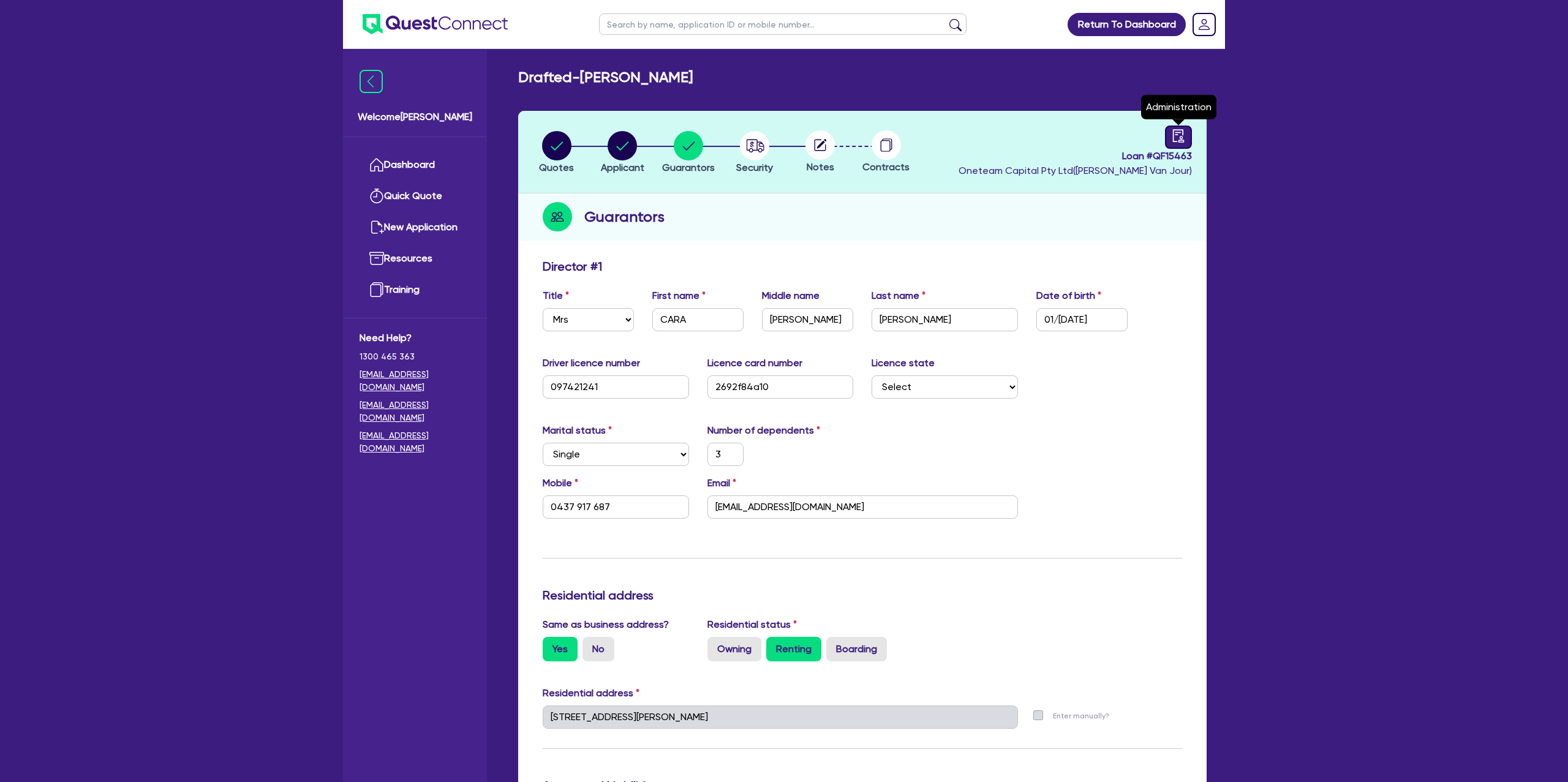
click at [1183, 137] on icon "audit" at bounding box center [1179, 136] width 13 height 13
select select "DRAFTED_NEW"
select select "Other"
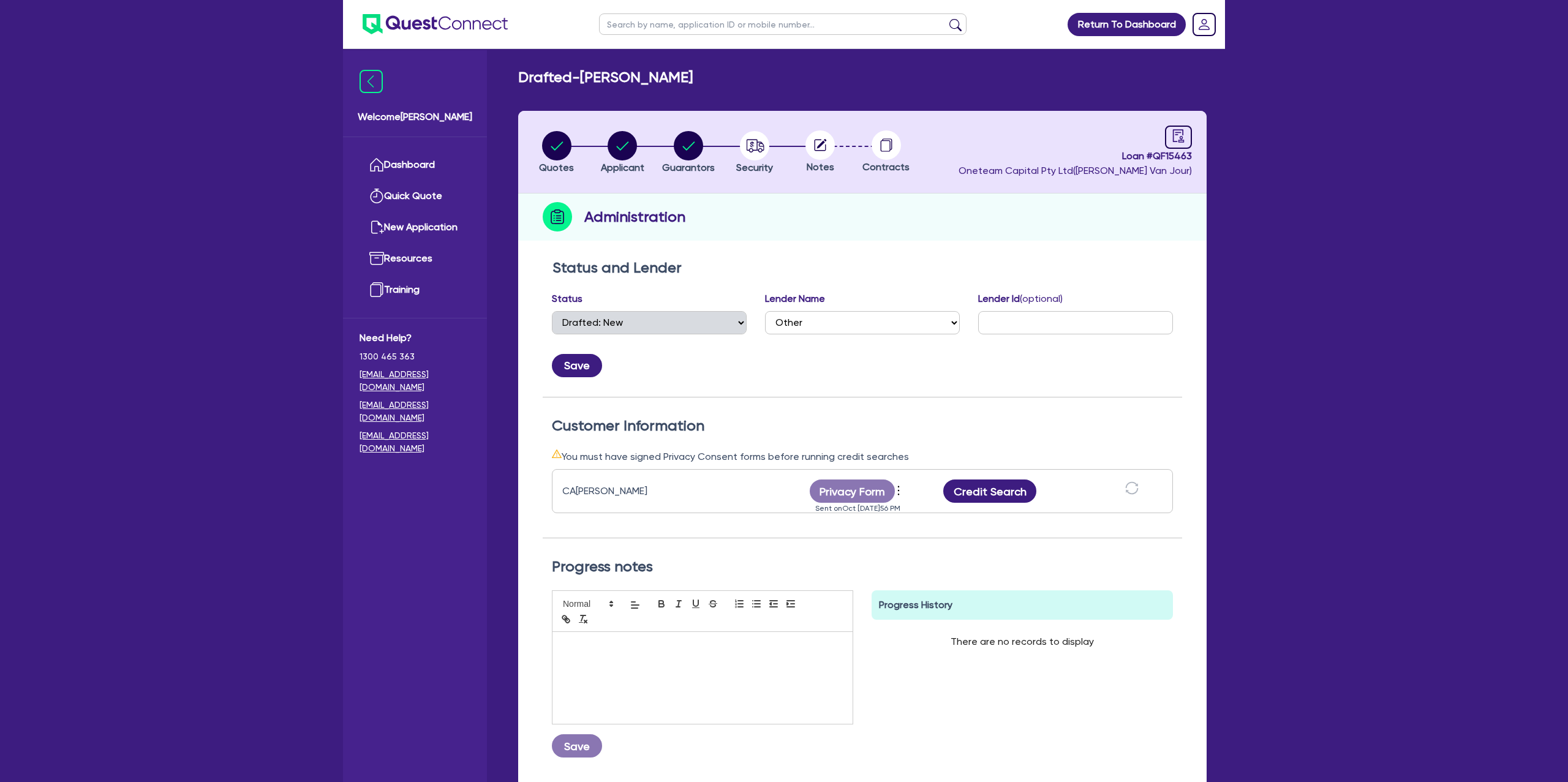
click at [910, 493] on div "Privacy Form View log Send reminder Send new privacy form" at bounding box center [858, 491] width 122 height 23
click at [898, 494] on icon "more" at bounding box center [898, 491] width 12 height 18
click at [943, 512] on link "Send new privacy form" at bounding box center [965, 508] width 118 height 18
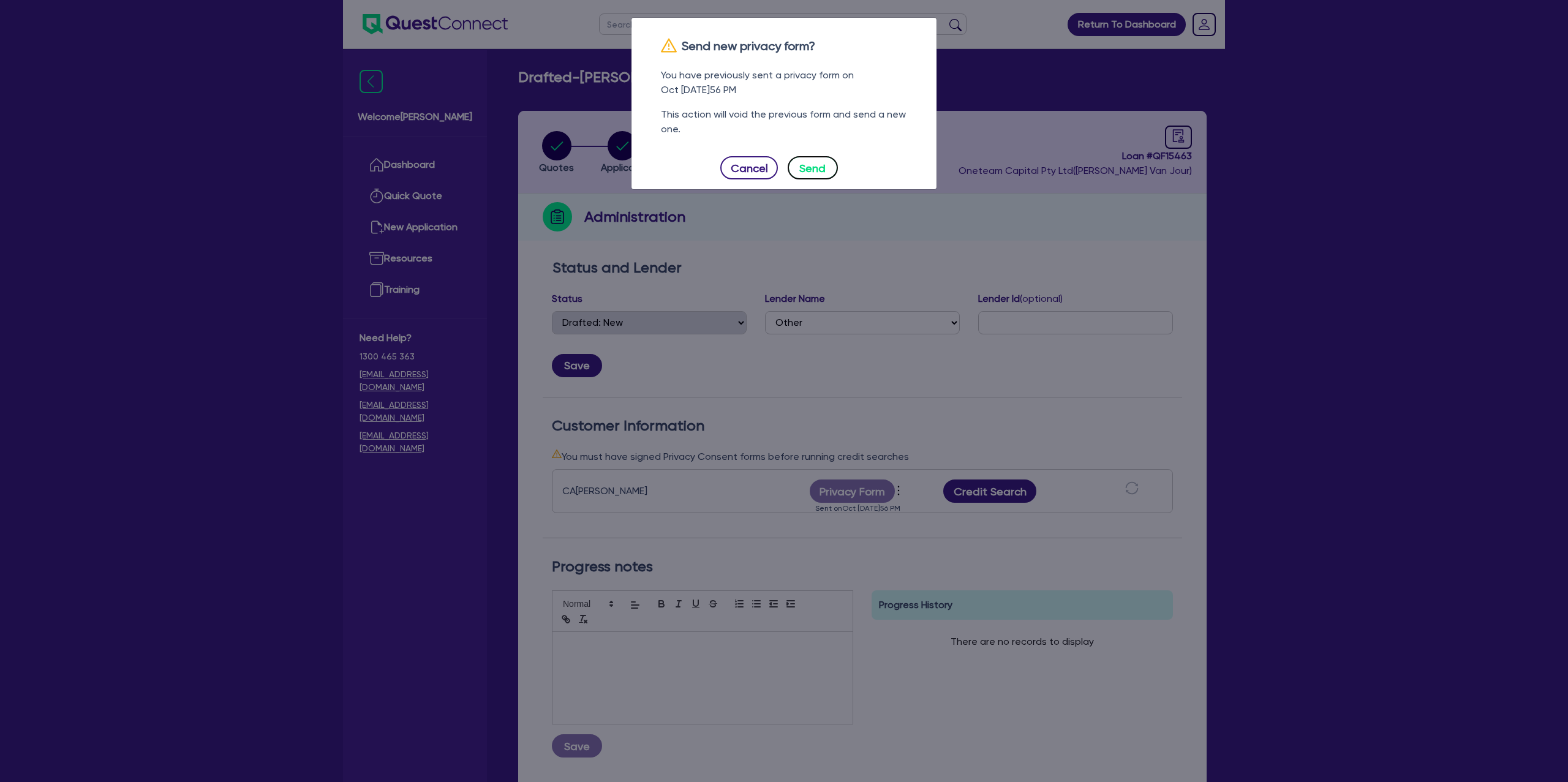
click at [825, 169] on button "Send" at bounding box center [813, 168] width 50 height 23
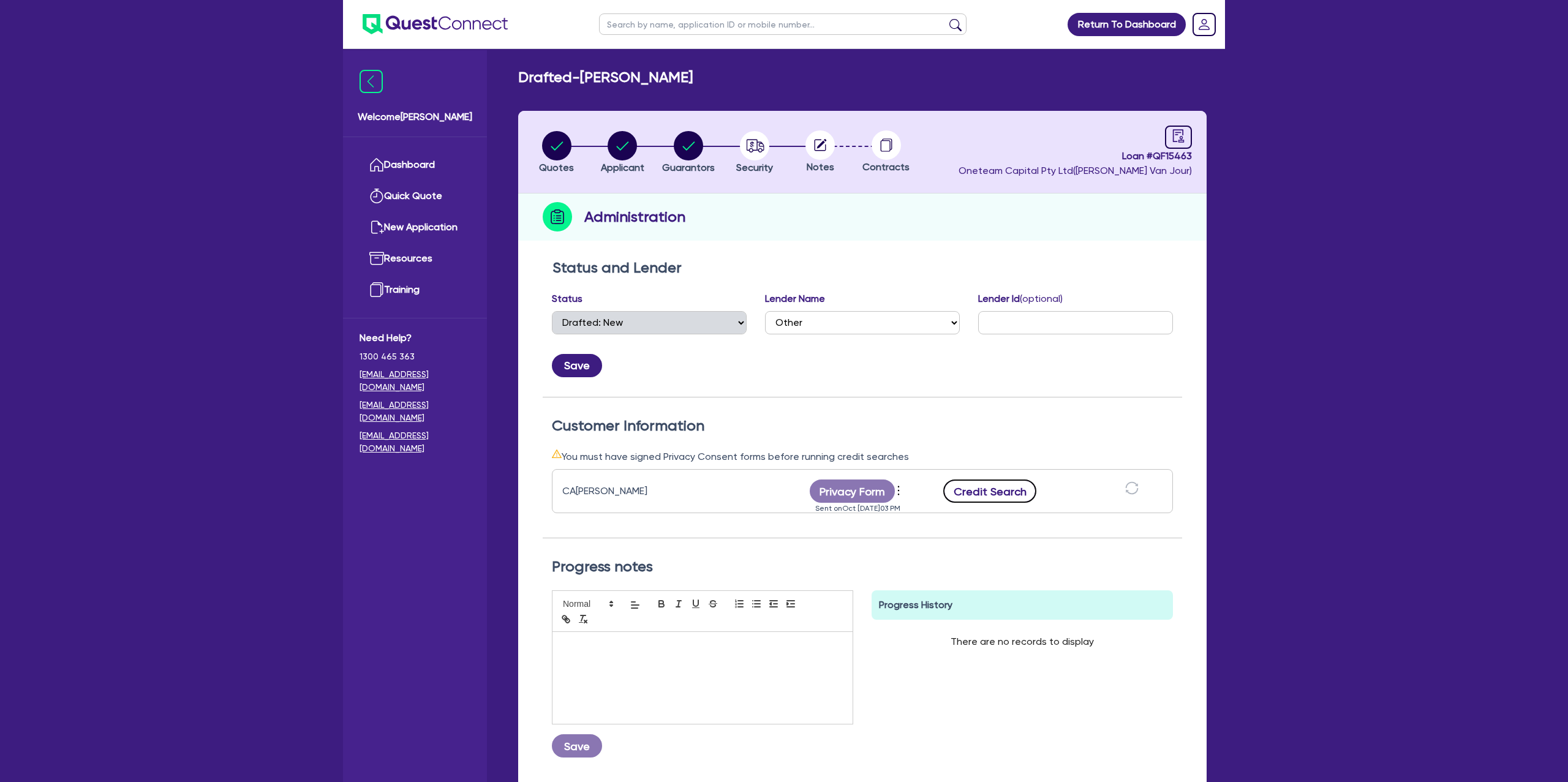
click at [992, 499] on button "Credit Search" at bounding box center [990, 491] width 93 height 23
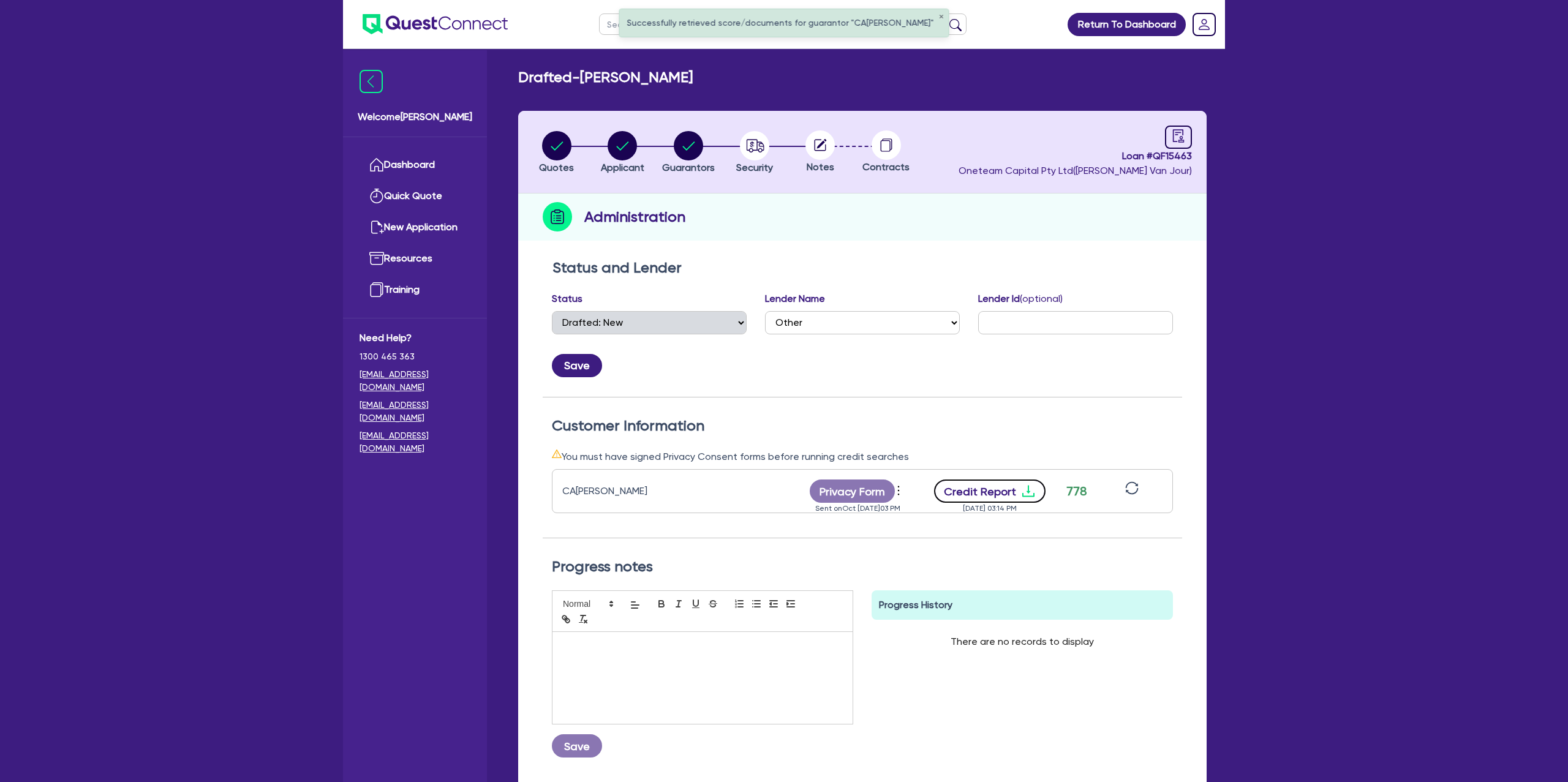
click at [1025, 493] on icon "download" at bounding box center [1029, 491] width 14 height 14
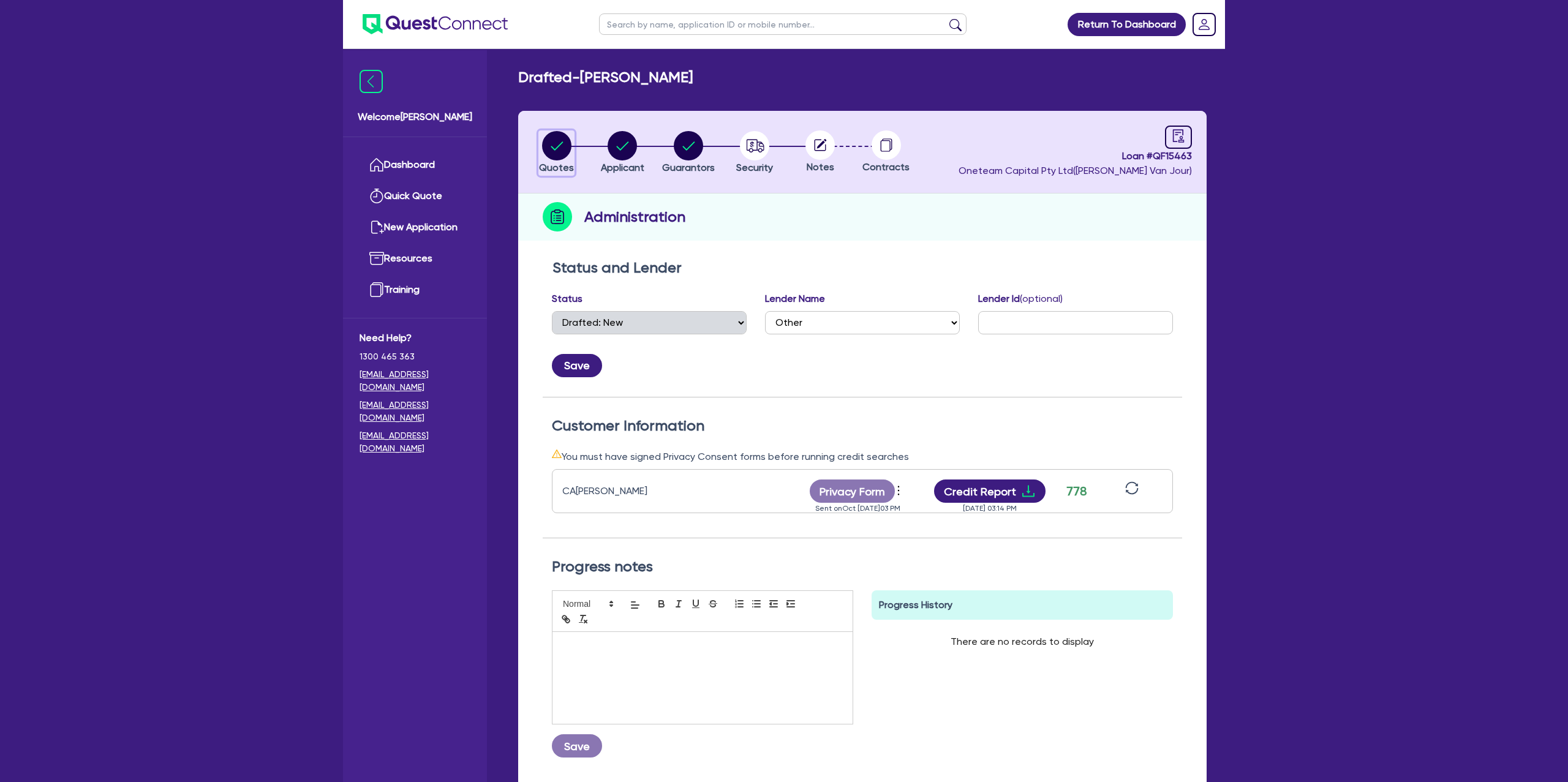
click at [549, 149] on circle "button" at bounding box center [556, 145] width 30 height 30
select select "Other"
select select "CARS_AND_LIGHT_TRUCKS"
select select "PASSENGER_VEHICLES"
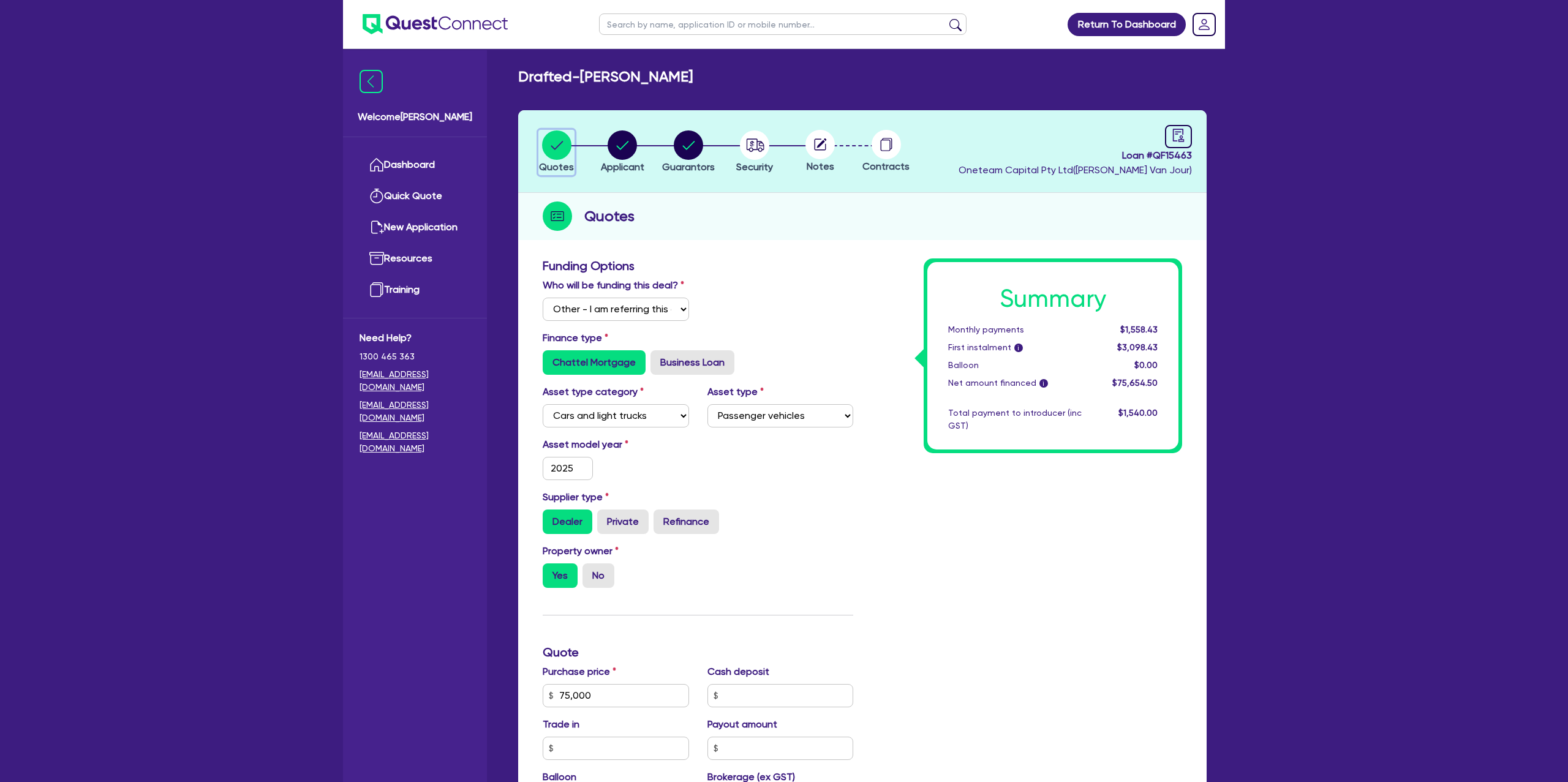
scroll to position [0, 0]
click at [654, 26] on input "text" at bounding box center [783, 24] width 368 height 22
type input "siobhan"
click button "submit" at bounding box center [956, 27] width 20 height 17
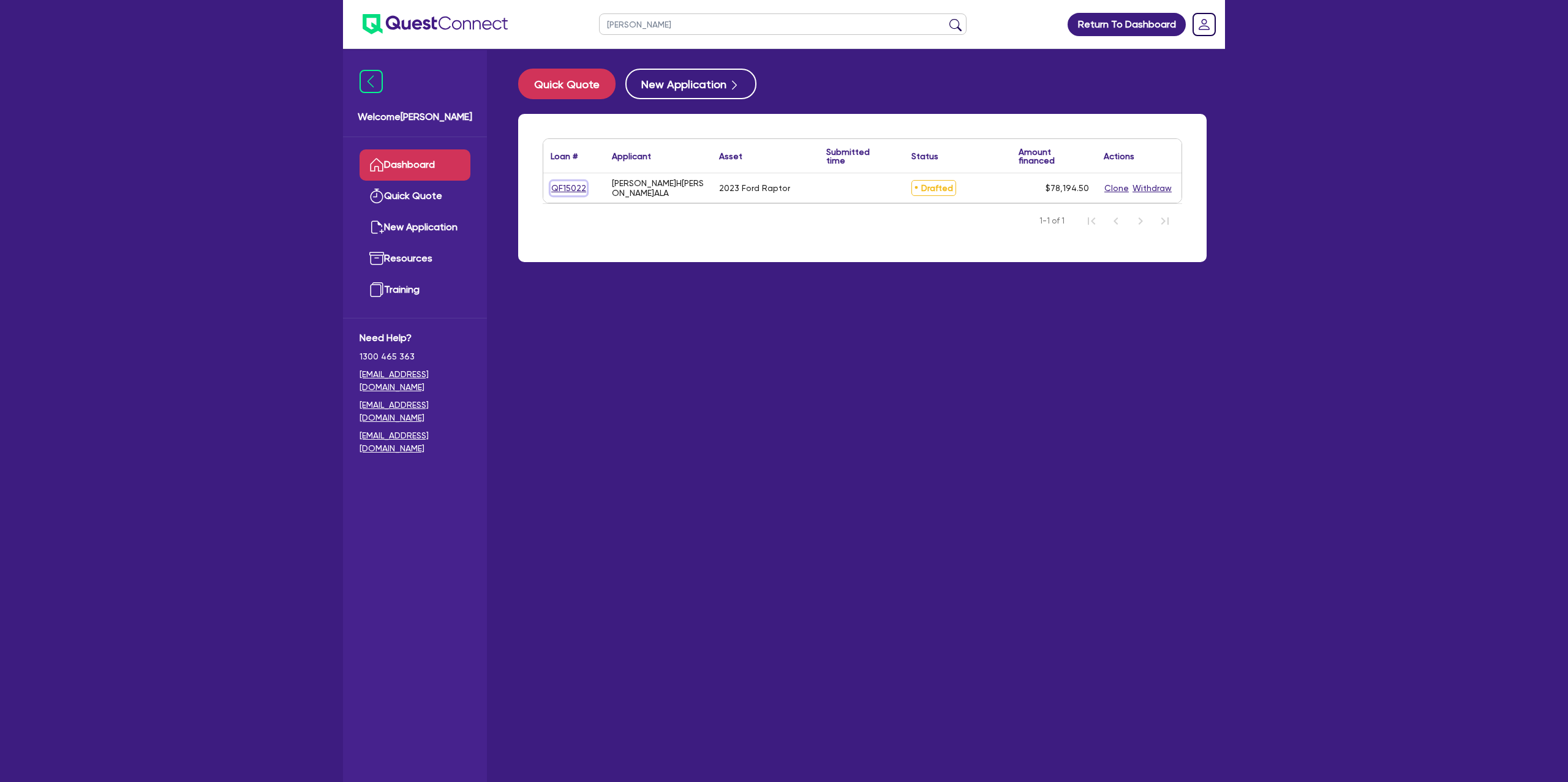
click at [566, 189] on link "QF15022" at bounding box center [568, 188] width 36 height 14
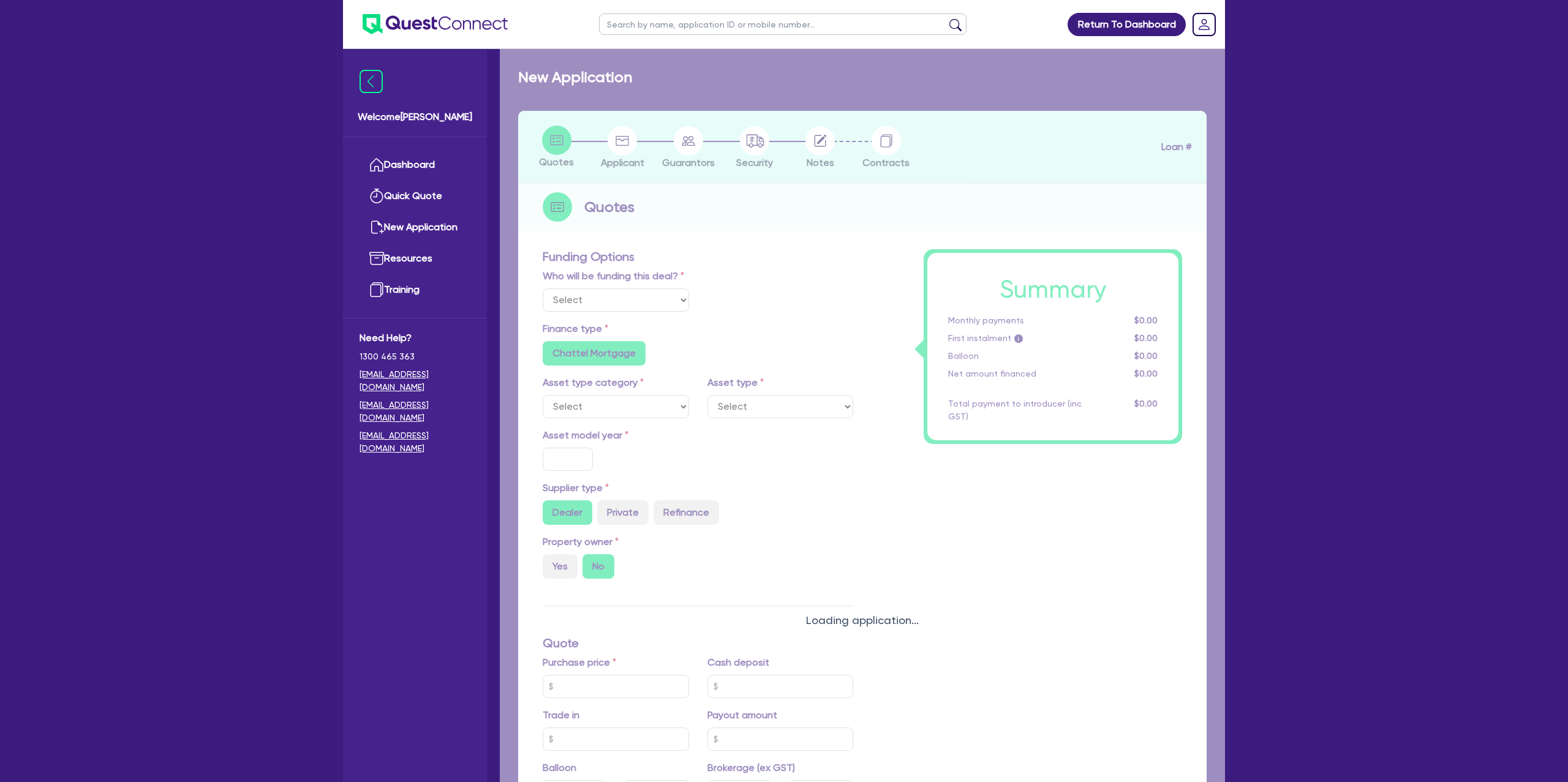
select select "Other"
select select "CARS_AND_LIGHT_TRUCKS"
type input "2023"
type input "76,000"
type input "30"
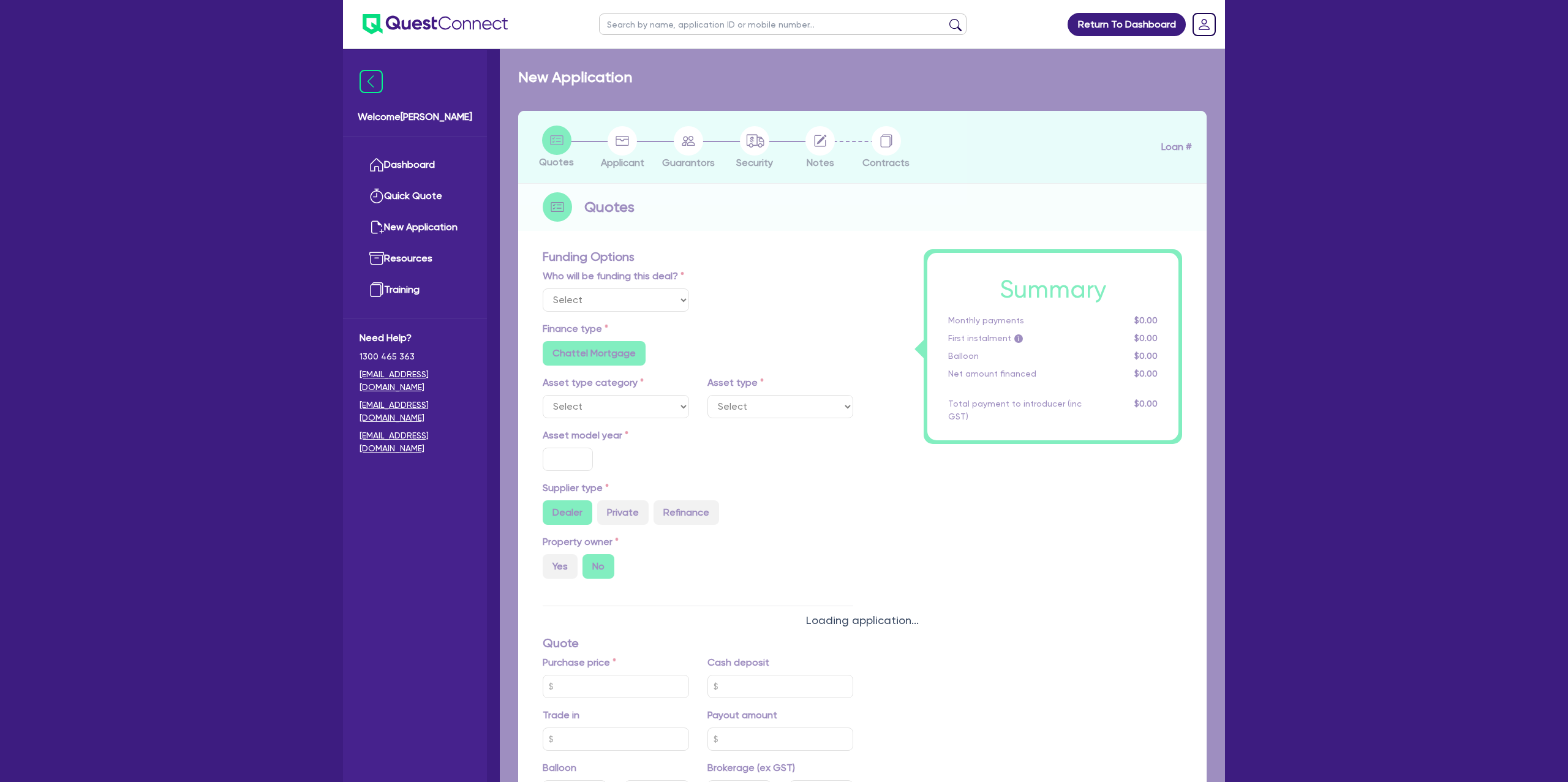
type input "22,800"
radio input "false"
type input "12.99"
radio input "false"
type input "1,400"
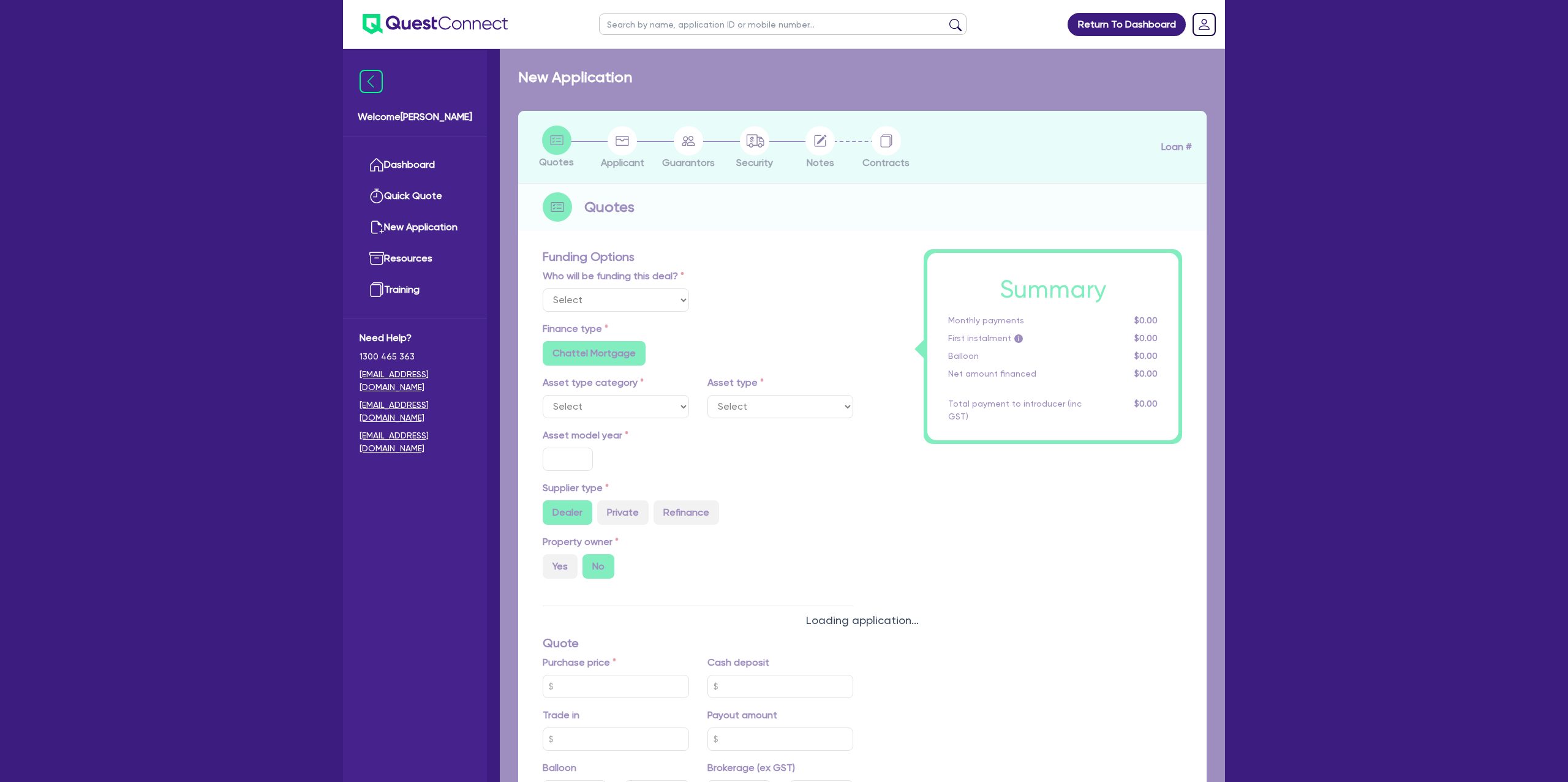
radio input "true"
select select "PASSENGER_VEHICLES"
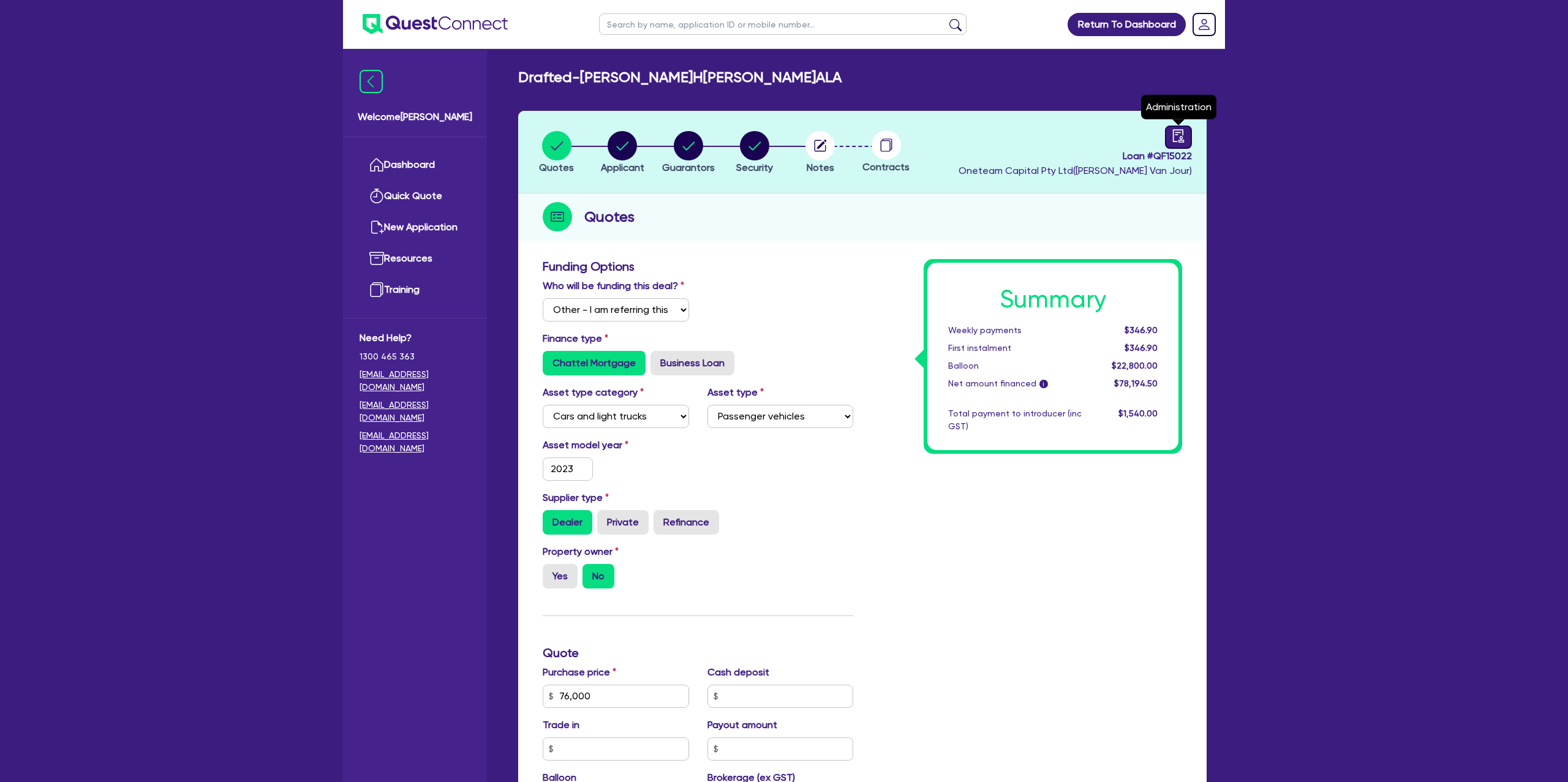
click at [1166, 137] on div at bounding box center [1178, 137] width 27 height 23
select select "DRAFTED_NEW"
select select "Other"
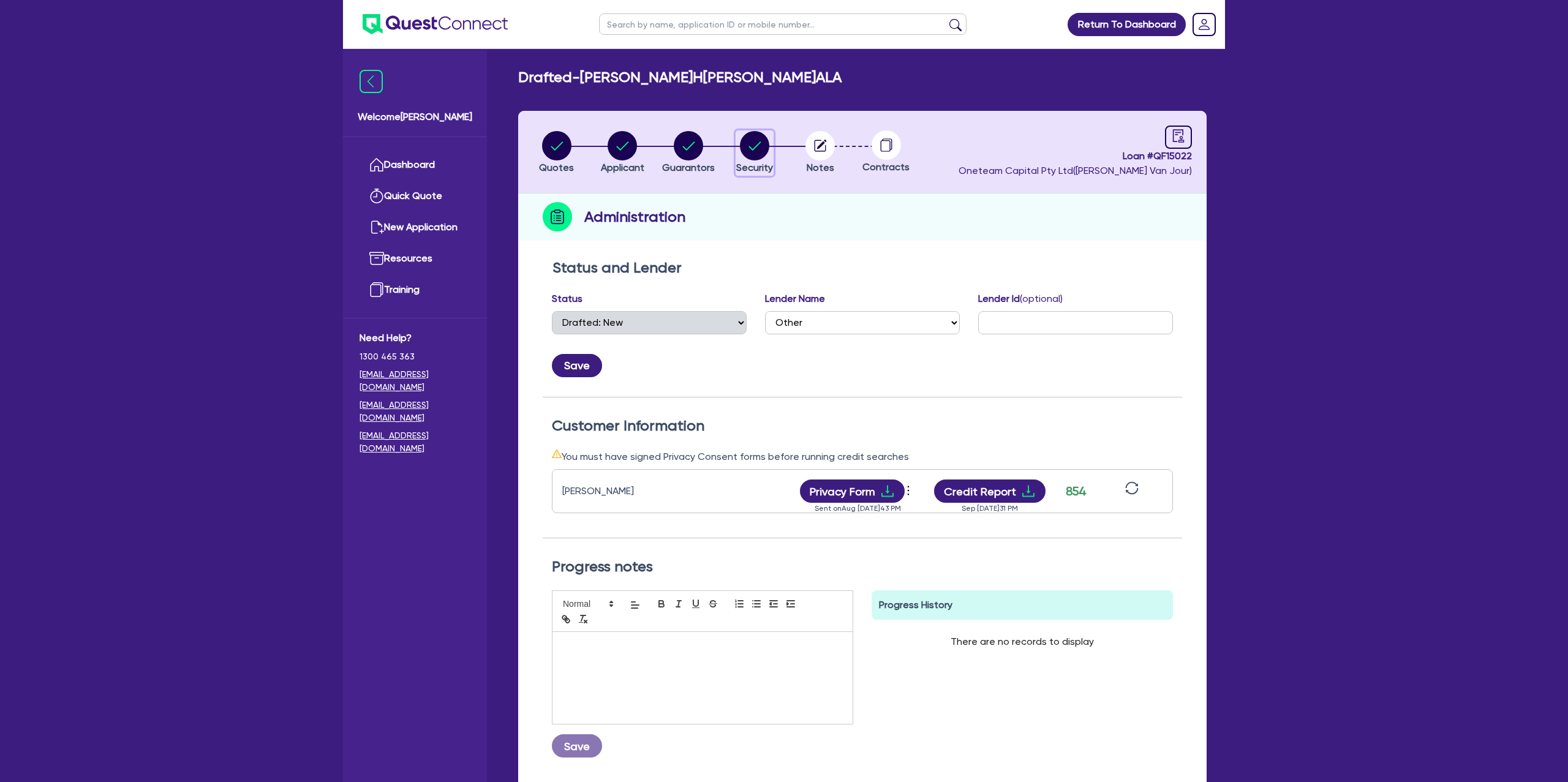
click at [755, 140] on circle "button" at bounding box center [754, 145] width 30 height 30
select select "CARS_AND_LIGHT_TRUCKS"
select select "PASSENGER_VEHICLES"
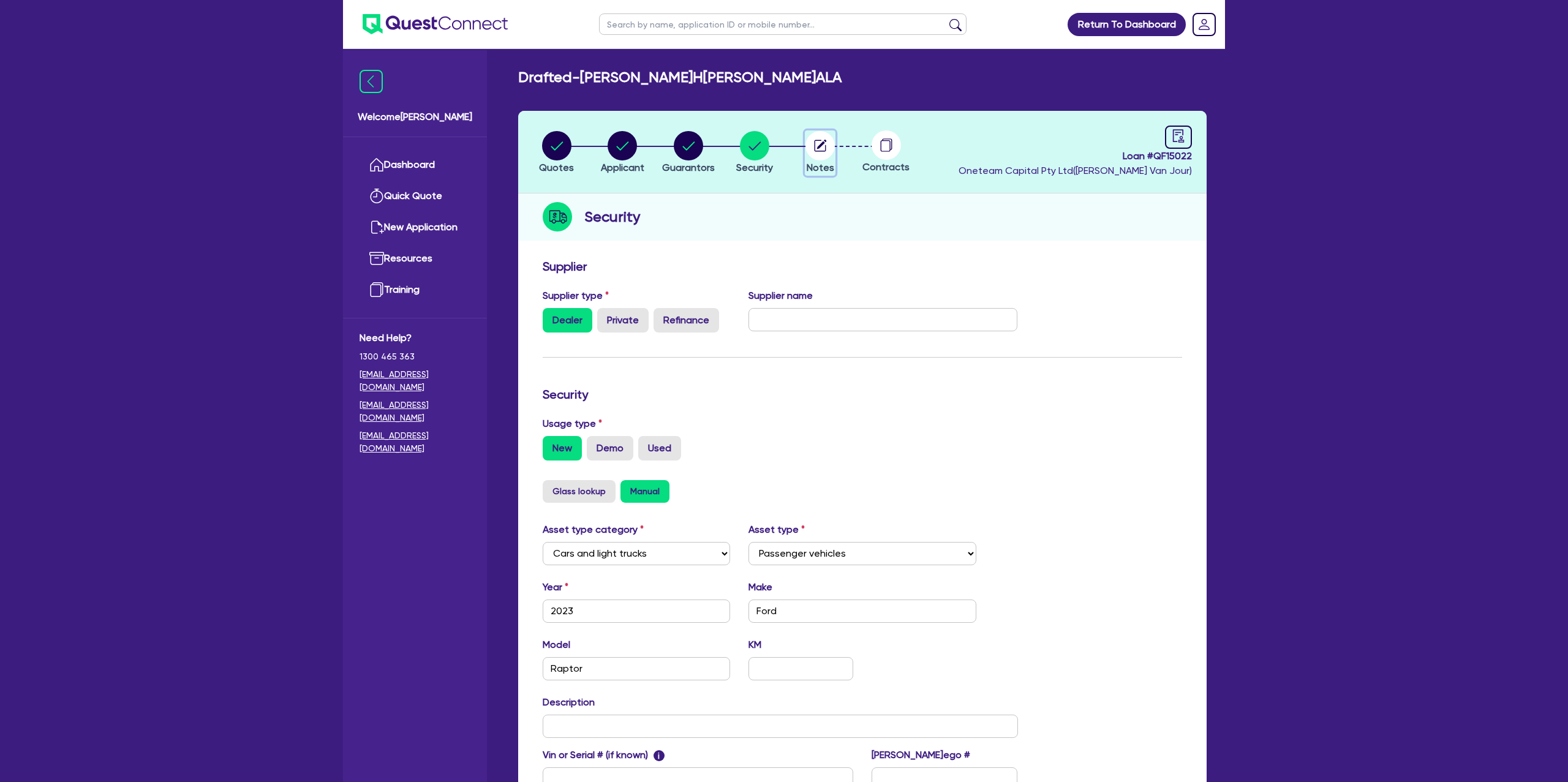
click at [820, 147] on icon "button" at bounding box center [821, 144] width 10 height 10
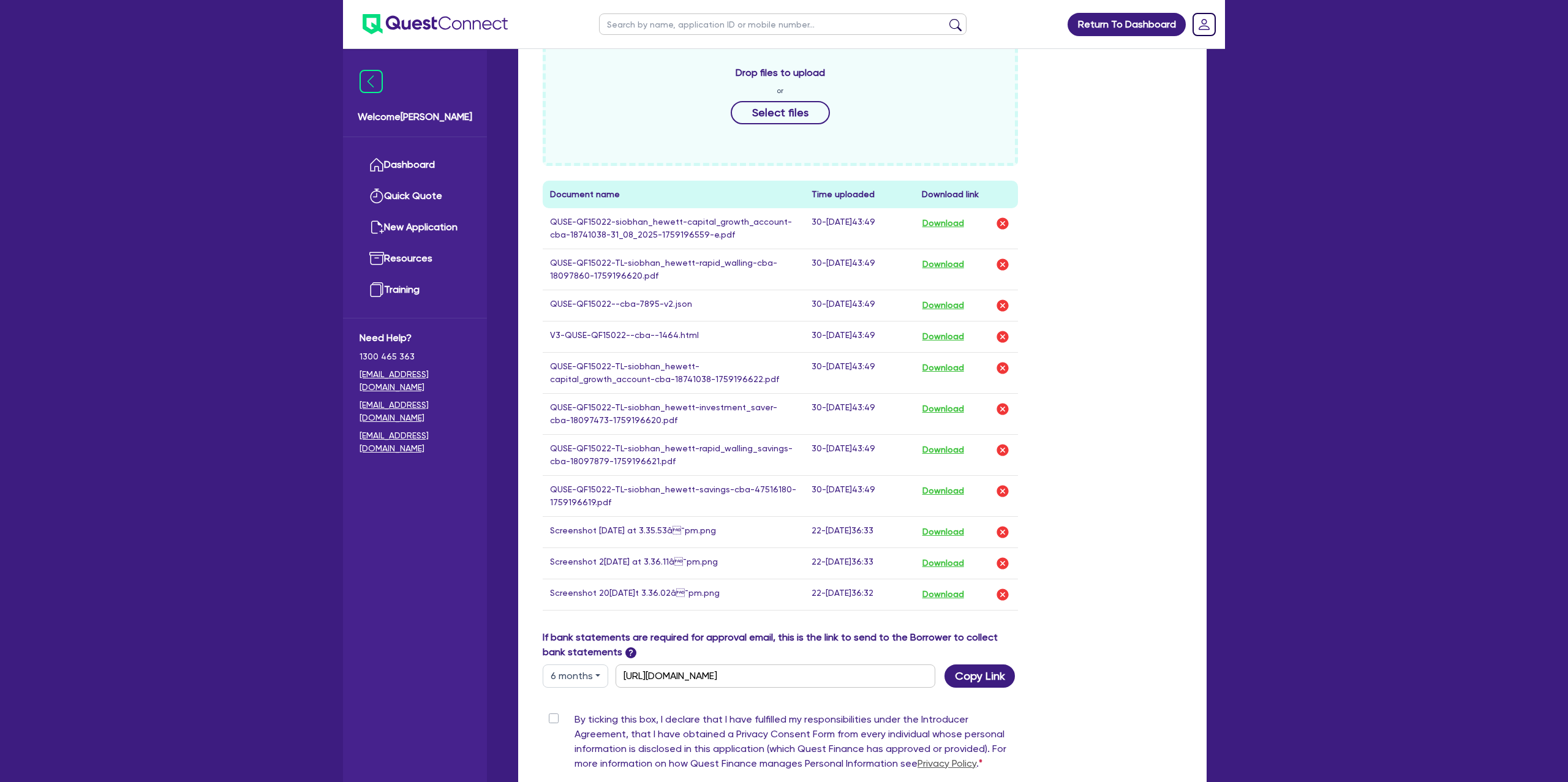
scroll to position [464, 0]
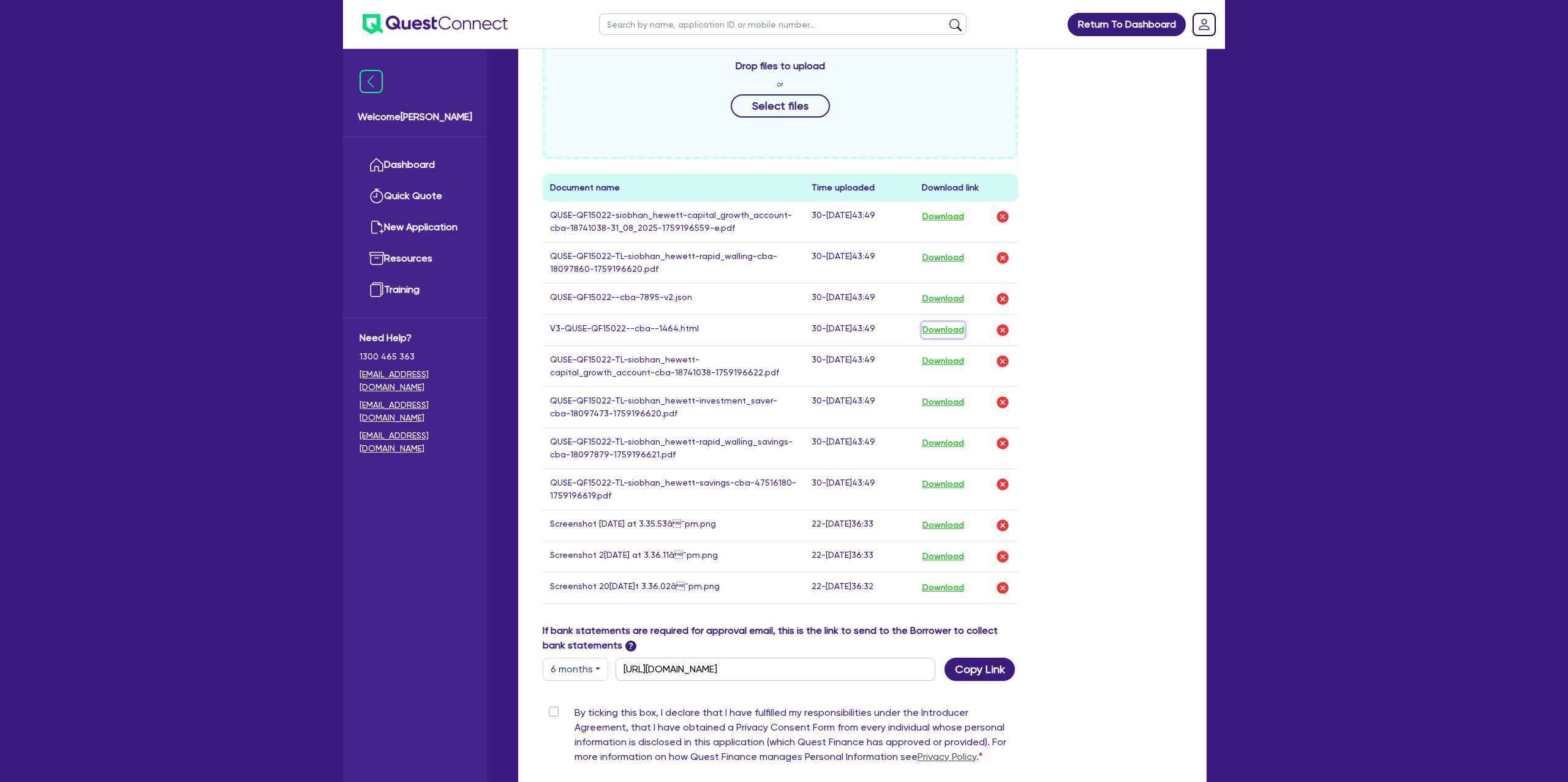
click at [951, 328] on button "Download" at bounding box center [943, 330] width 43 height 16
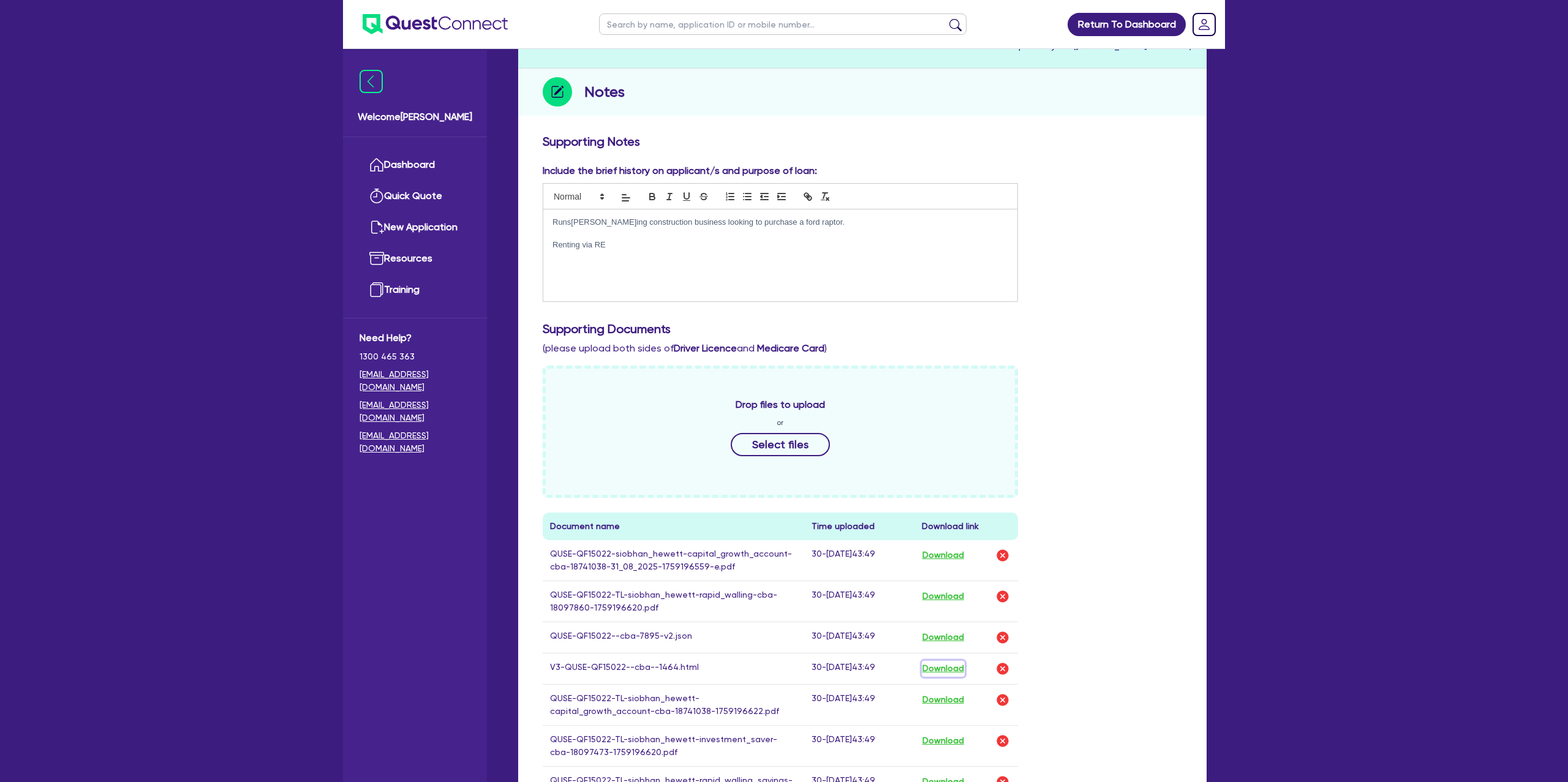
scroll to position [0, 0]
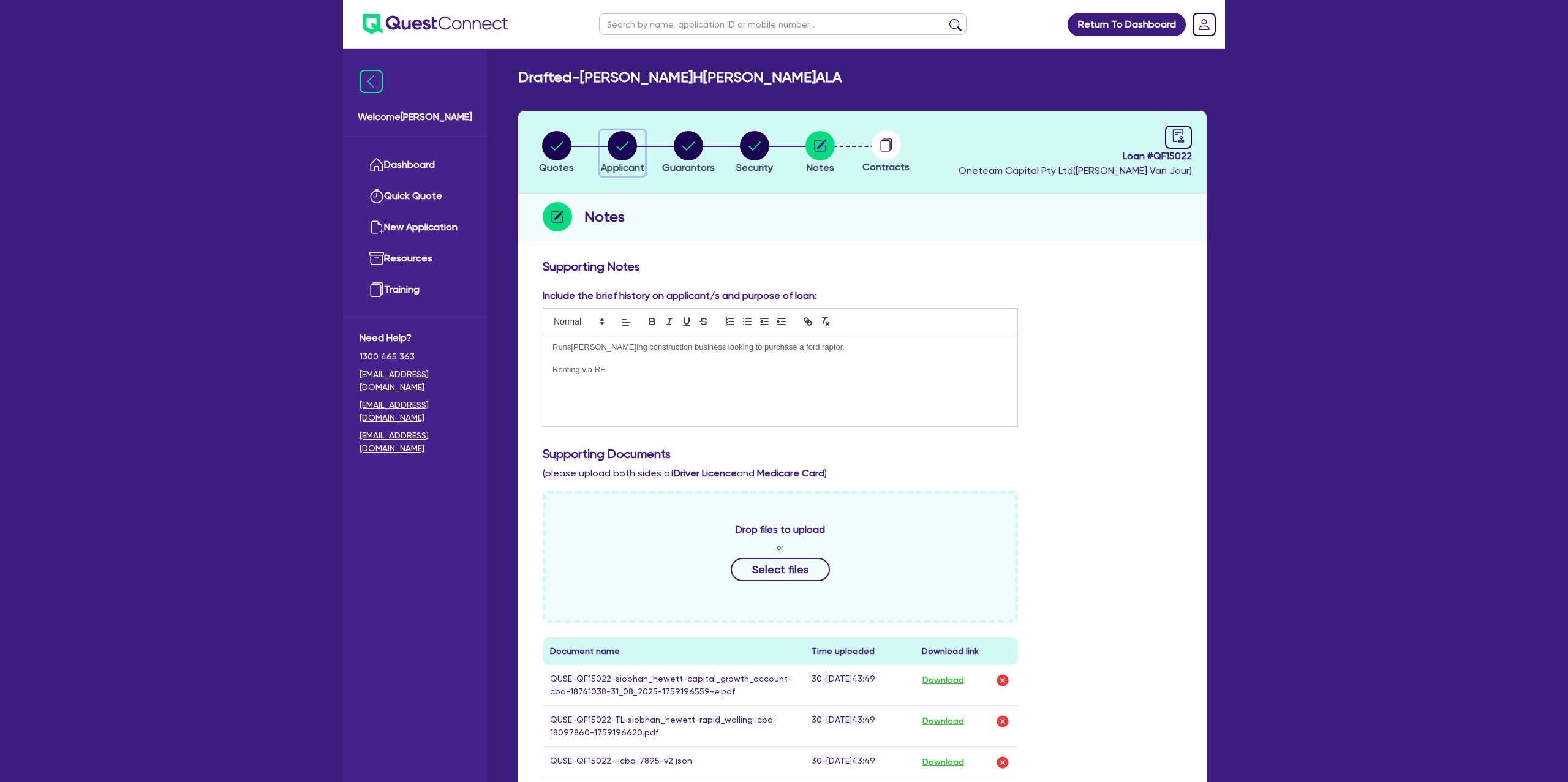
click at [620, 147] on circle "button" at bounding box center [622, 145] width 30 height 30
select select "SOLE_TRADER"
select select "BUILDING_CONSTRUCTION"
select select "TRADES_SERVICES_CONSUMERS"
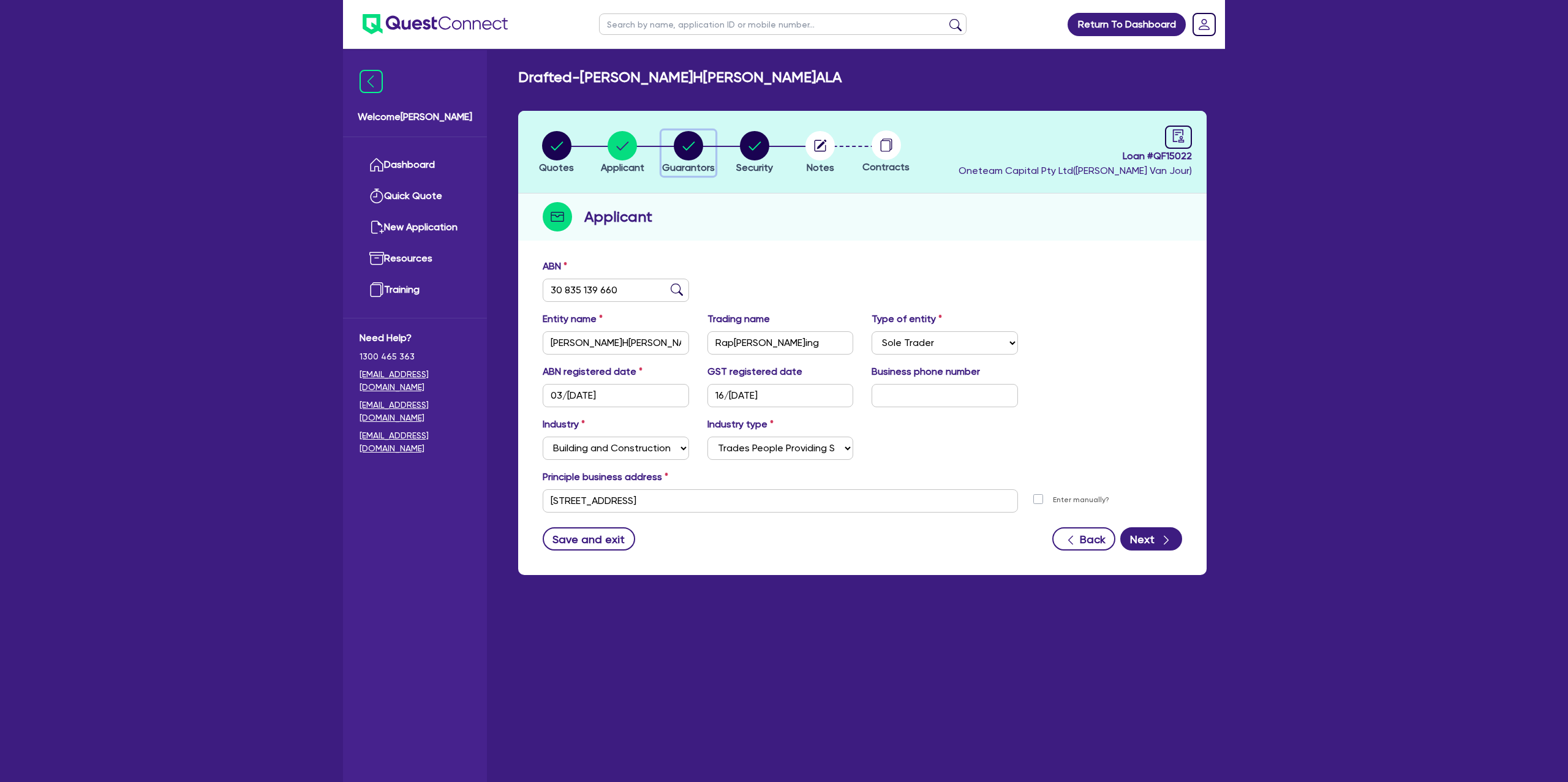
click at [701, 140] on circle "button" at bounding box center [689, 145] width 30 height 30
select select "MRS"
select select "SA"
select select "DE_FACTO"
select select "CASH"
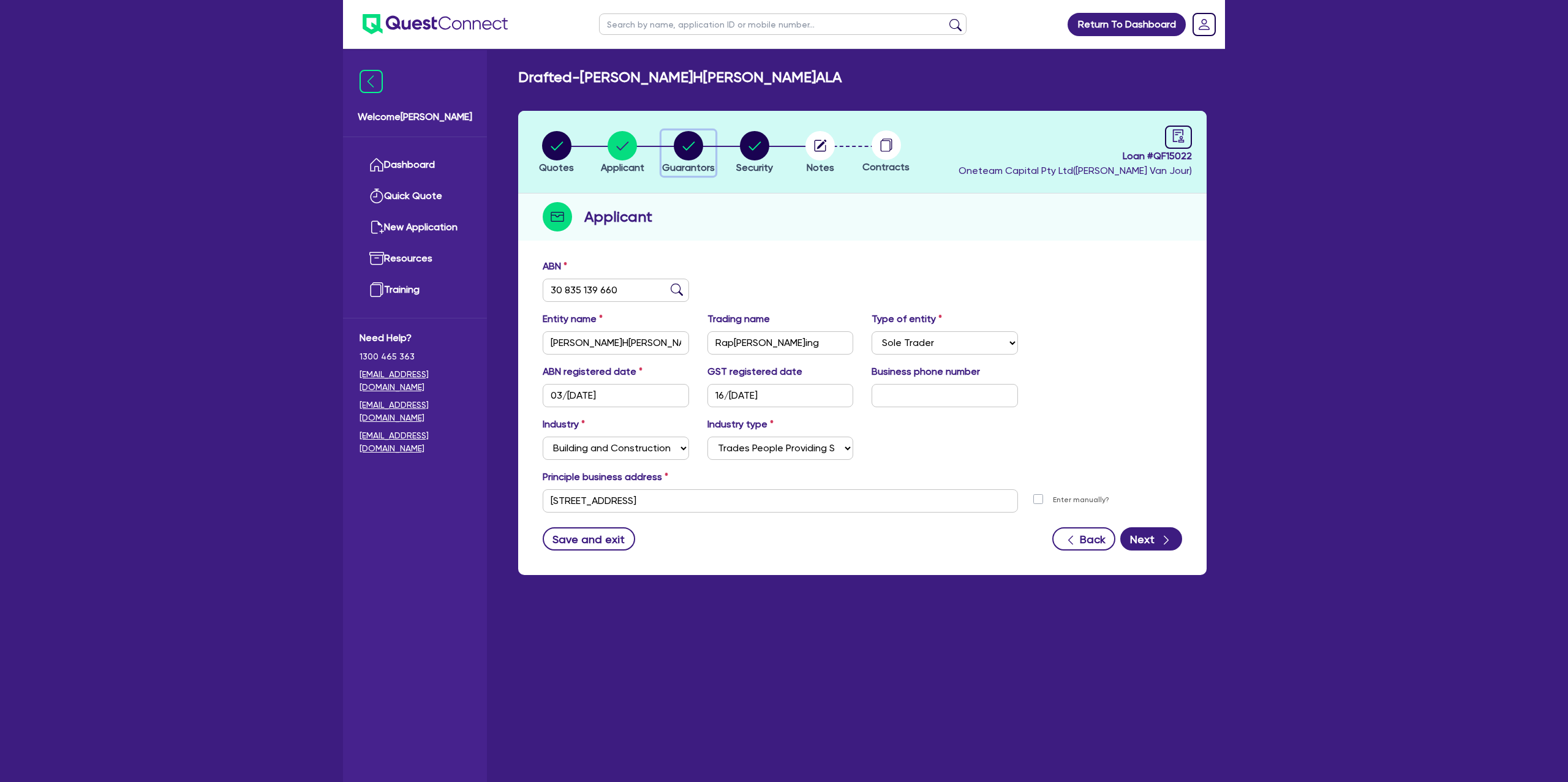
select select "CREDIT_CARD"
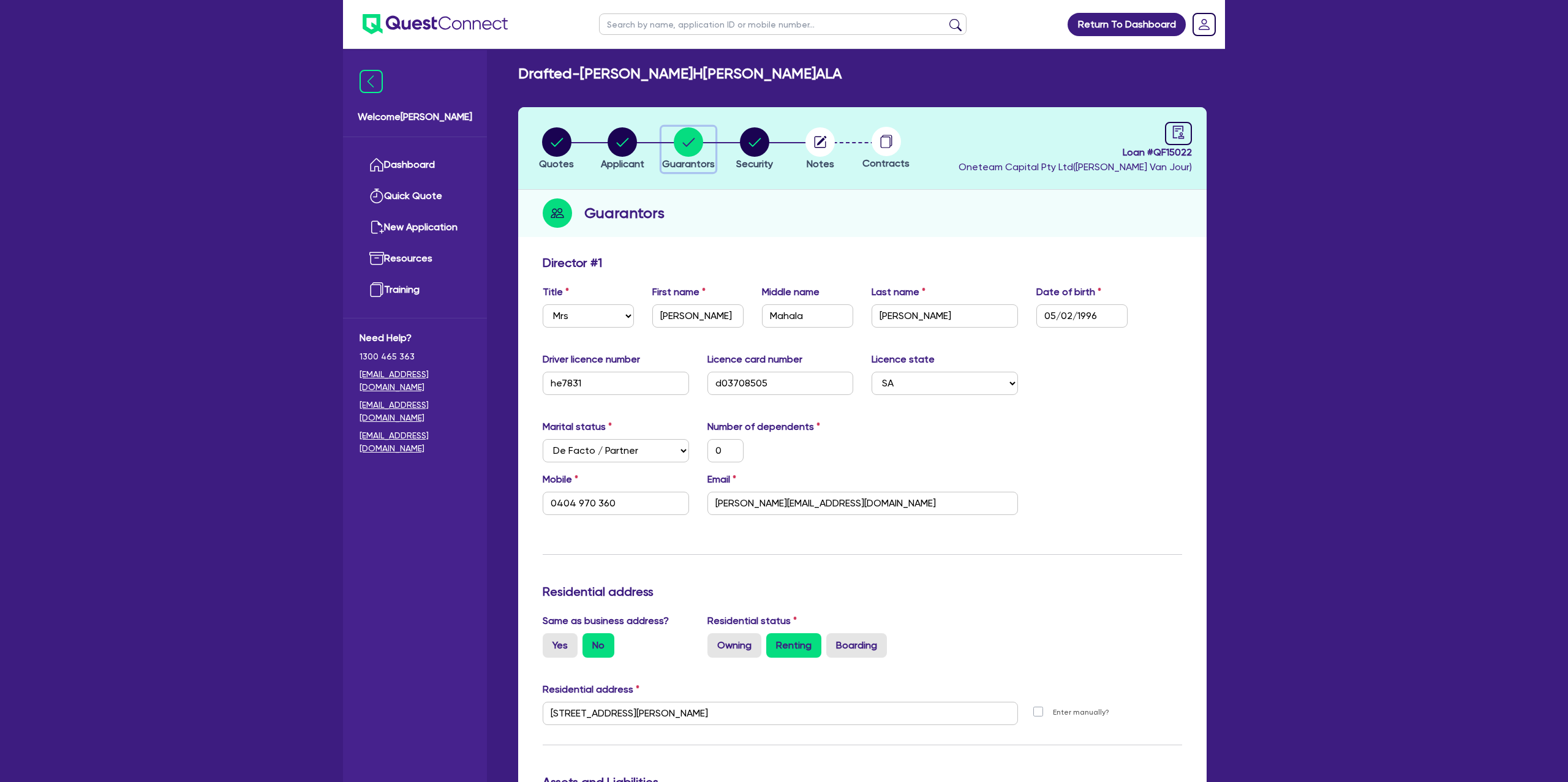
scroll to position [9, 0]
